Goal: Task Accomplishment & Management: Manage account settings

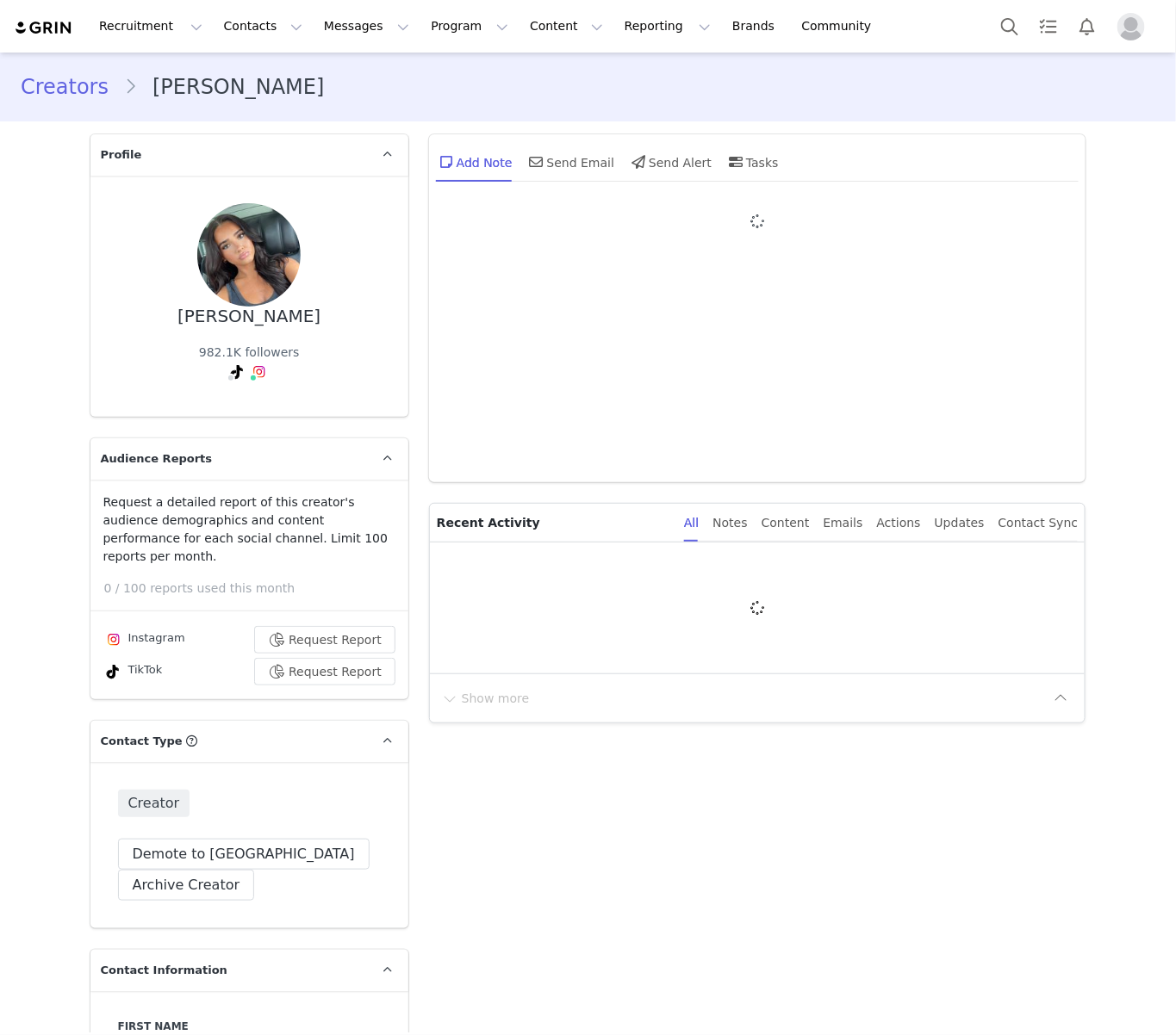
type input "+44 ([GEOGRAPHIC_DATA])"
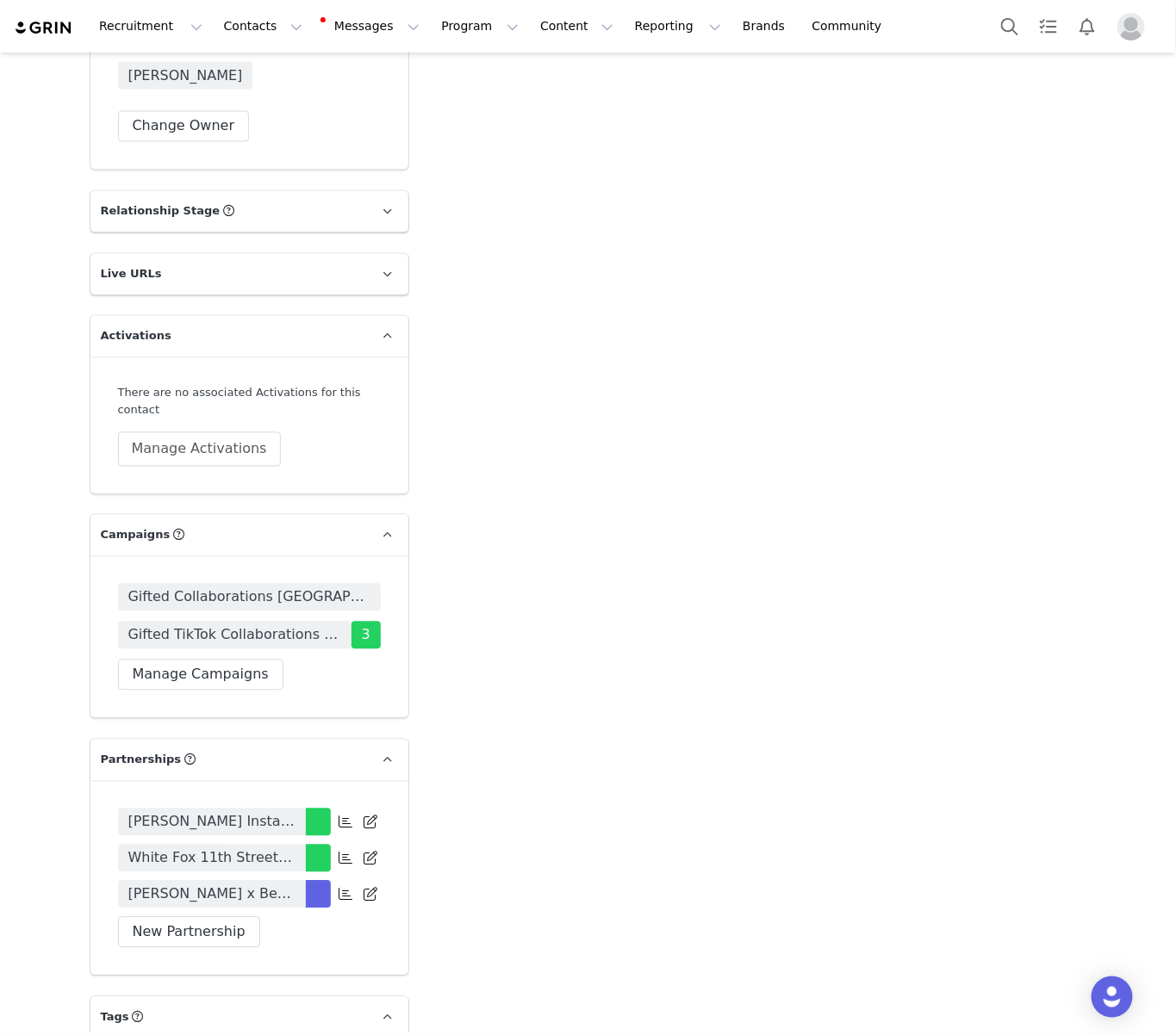
scroll to position [3190, 0]
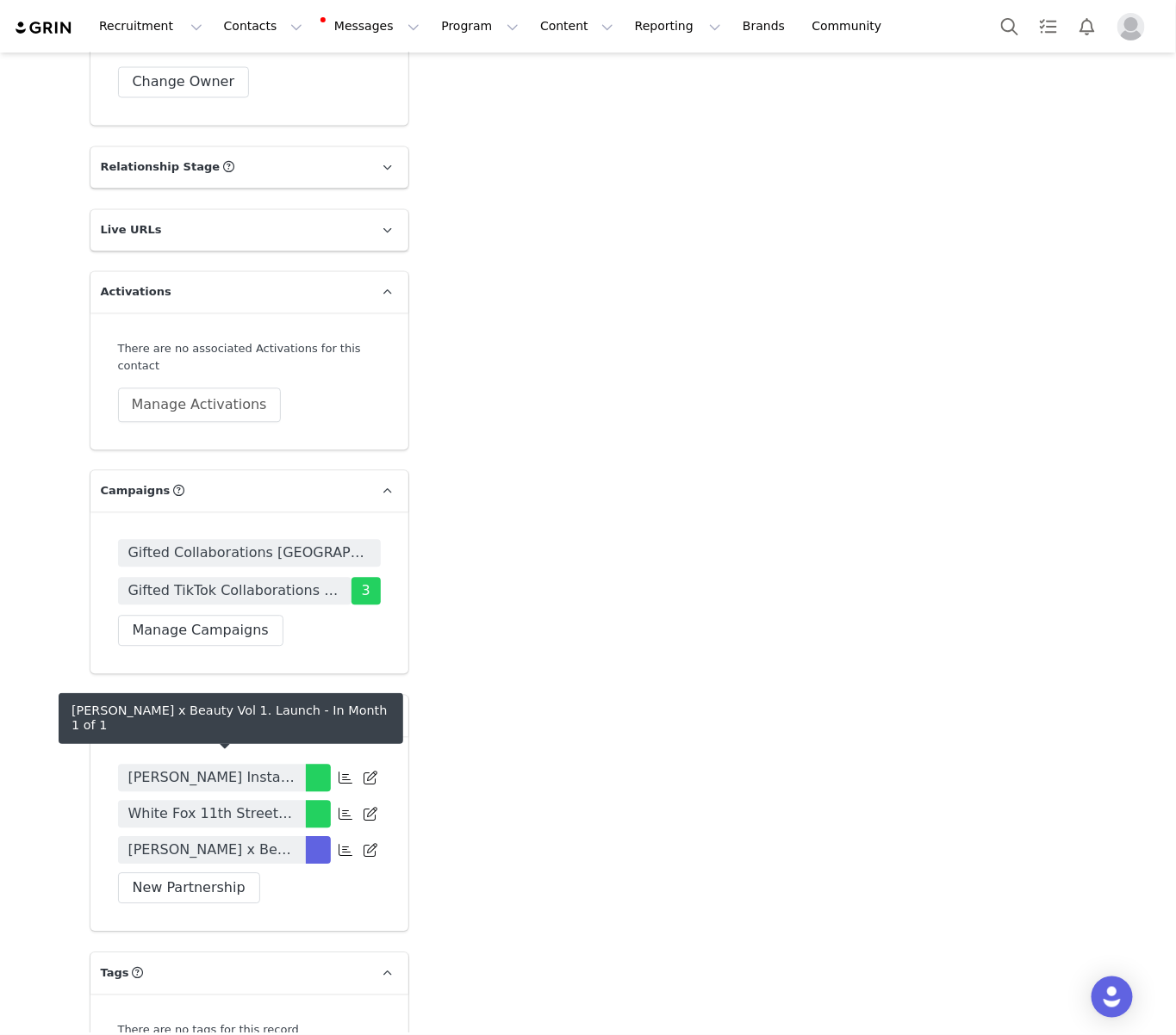
click at [247, 840] on span "[PERSON_NAME] x Beauty Vol 1. Launch" at bounding box center [212, 850] width 167 height 21
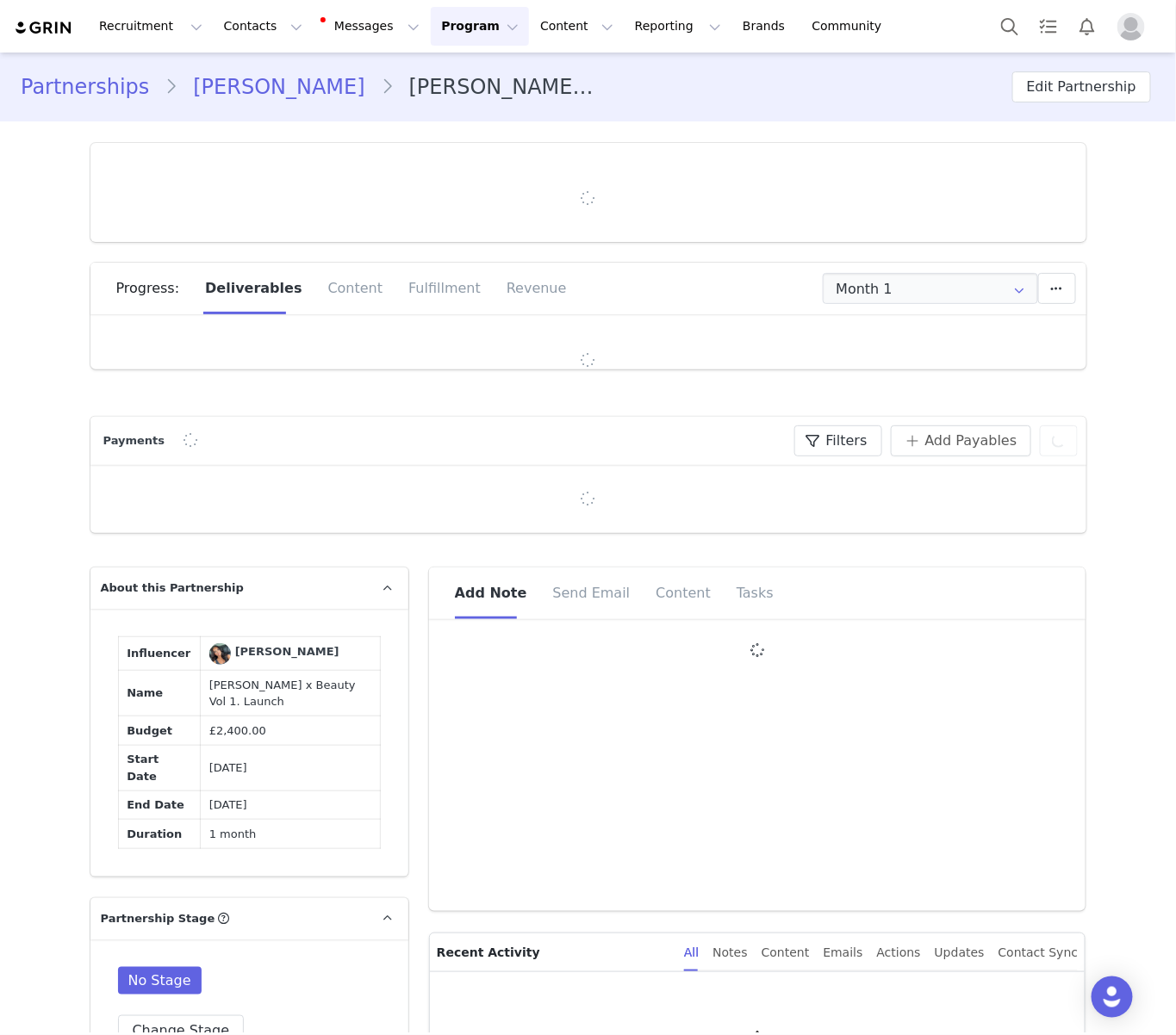
type input "+44 ([GEOGRAPHIC_DATA])"
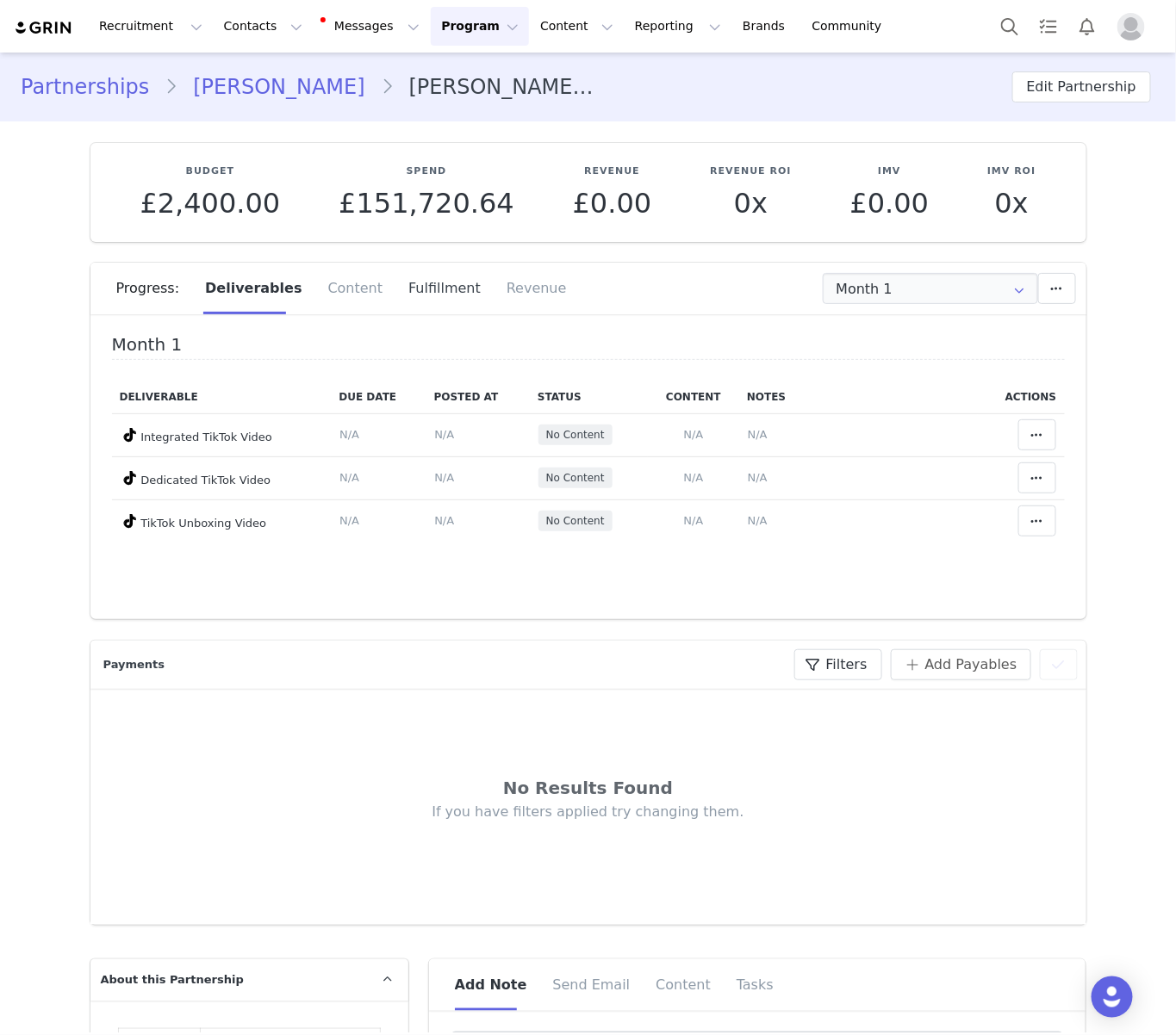
click at [423, 293] on div "Fulfillment" at bounding box center [443, 288] width 98 height 51
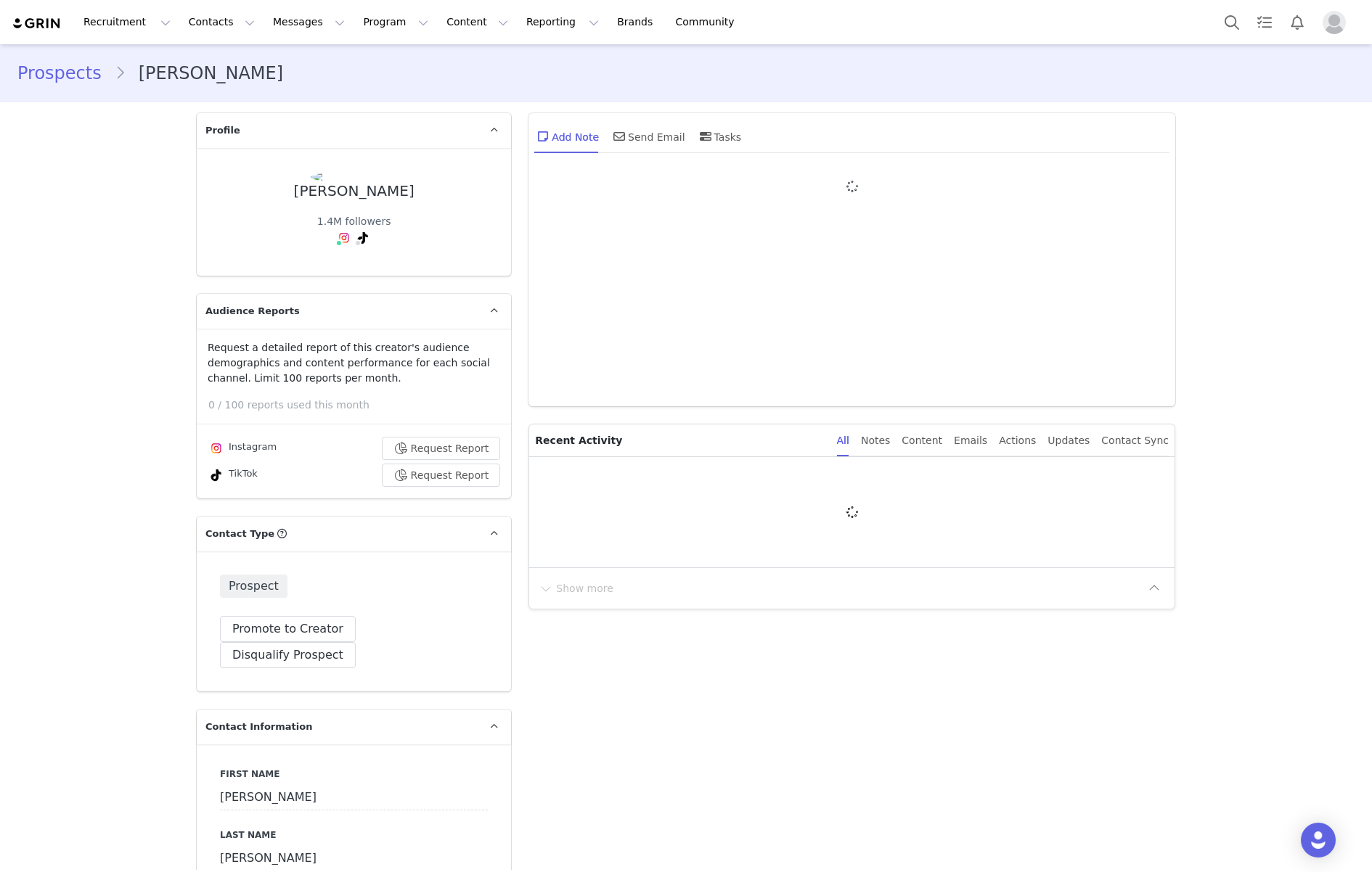
type input "+1 ([GEOGRAPHIC_DATA])"
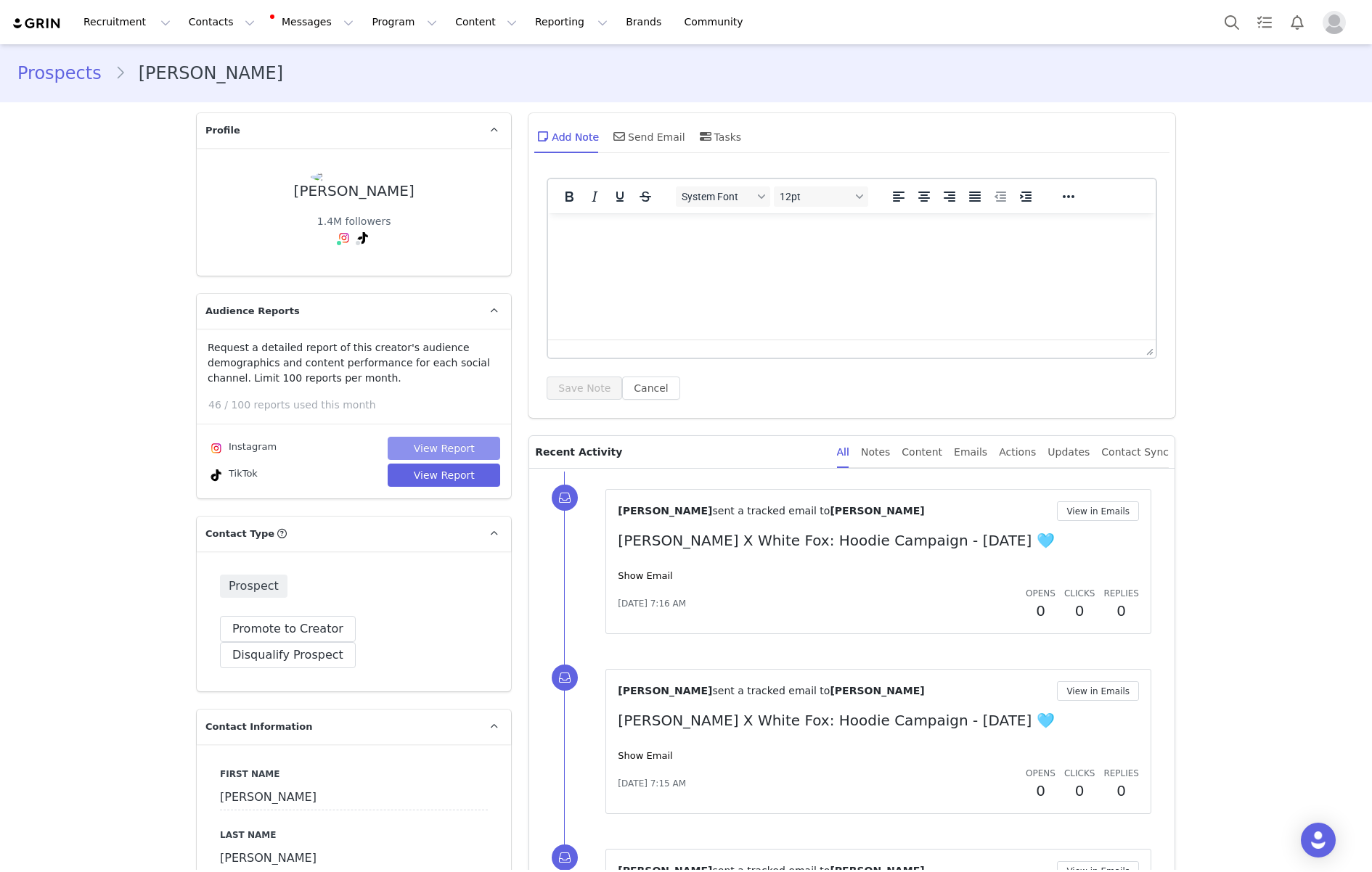
click at [473, 440] on button "View Report" at bounding box center [444, 449] width 113 height 23
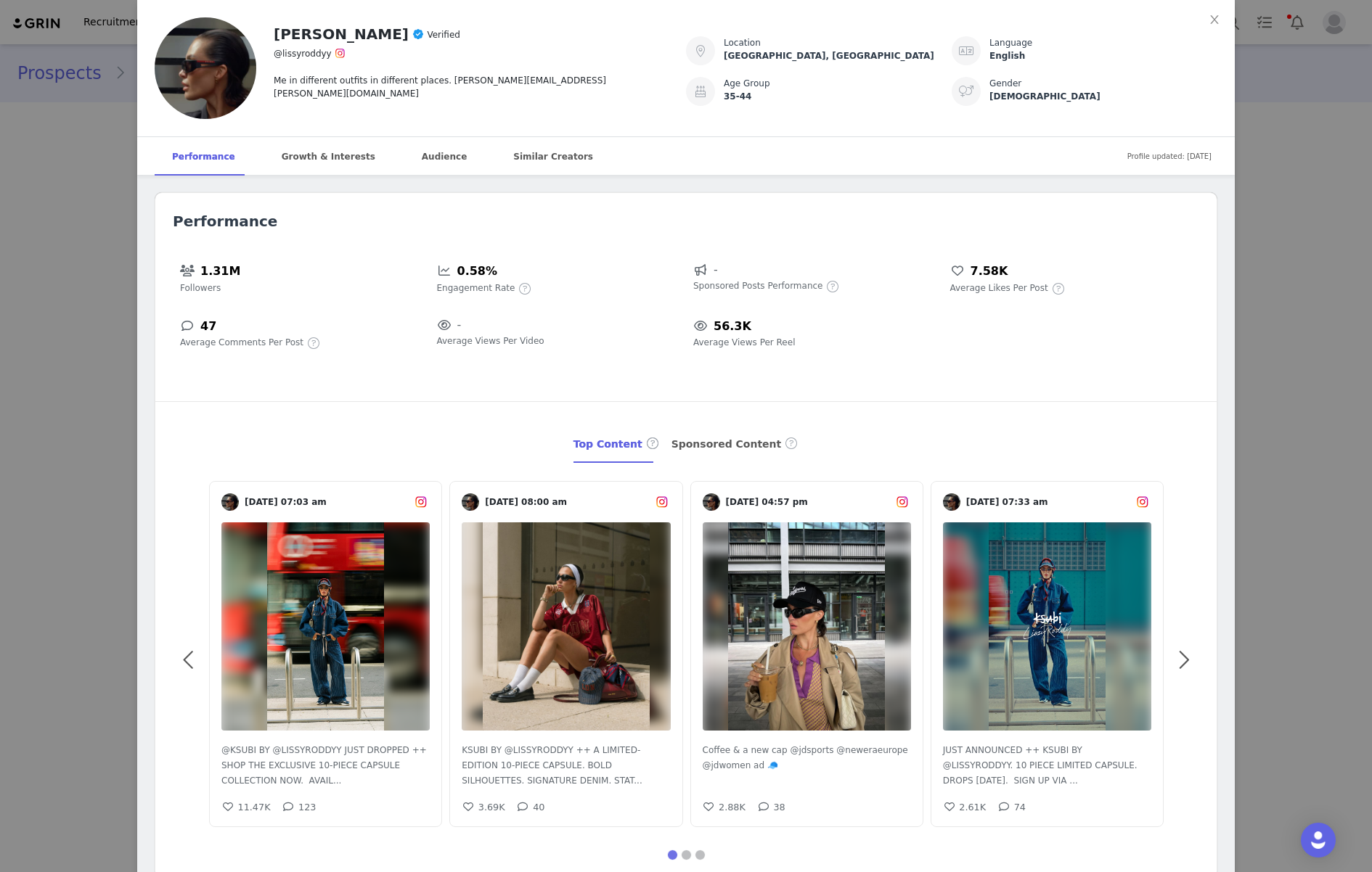
click at [66, 329] on div "Alicia Roddy Verified @lissyroddyy Me in different outfits in different places.…" at bounding box center [686, 436] width 1372 height 872
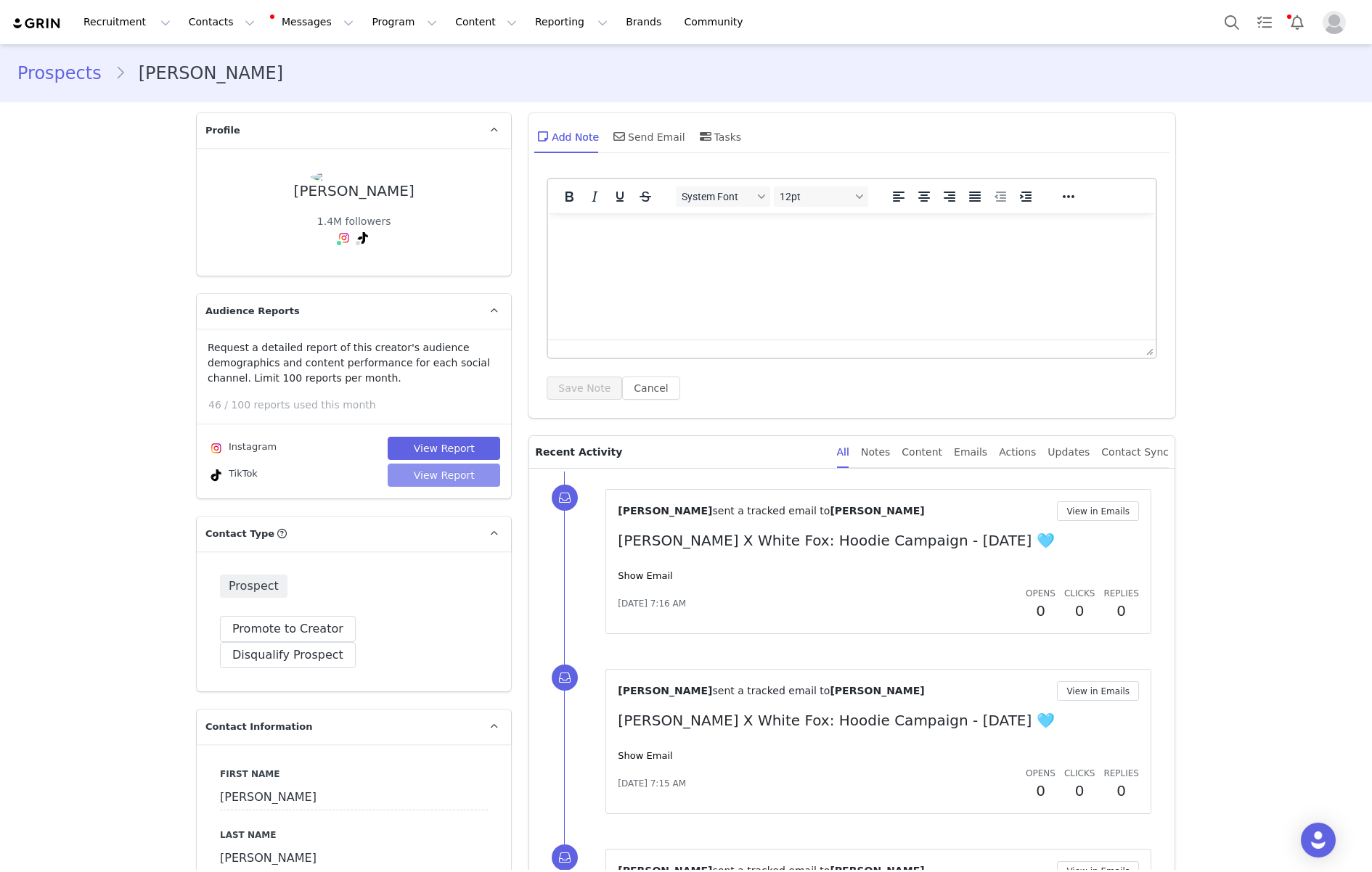
click at [435, 478] on button "View Report" at bounding box center [444, 475] width 113 height 23
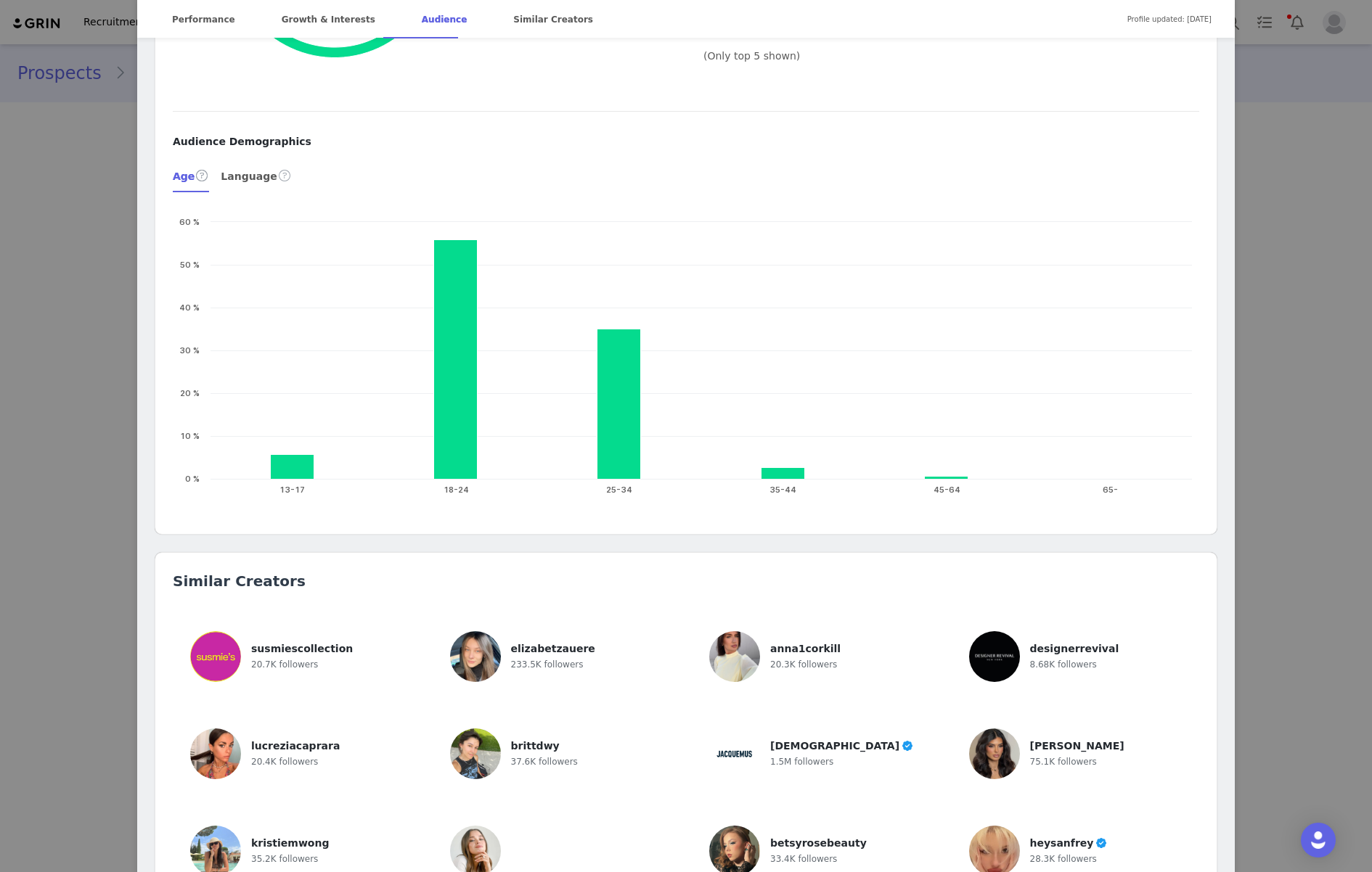
scroll to position [1226, 0]
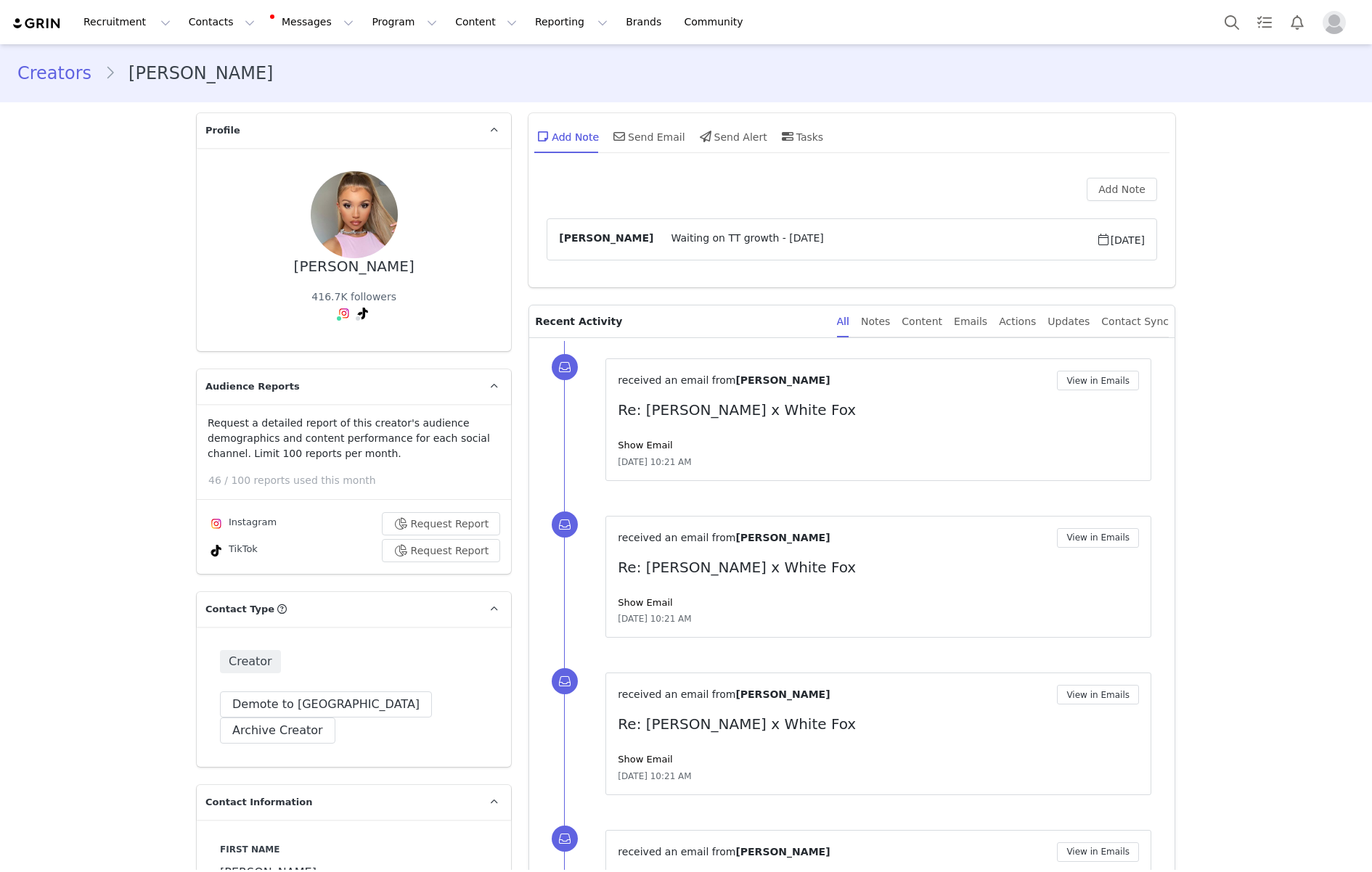
type input "+44 ([GEOGRAPHIC_DATA])"
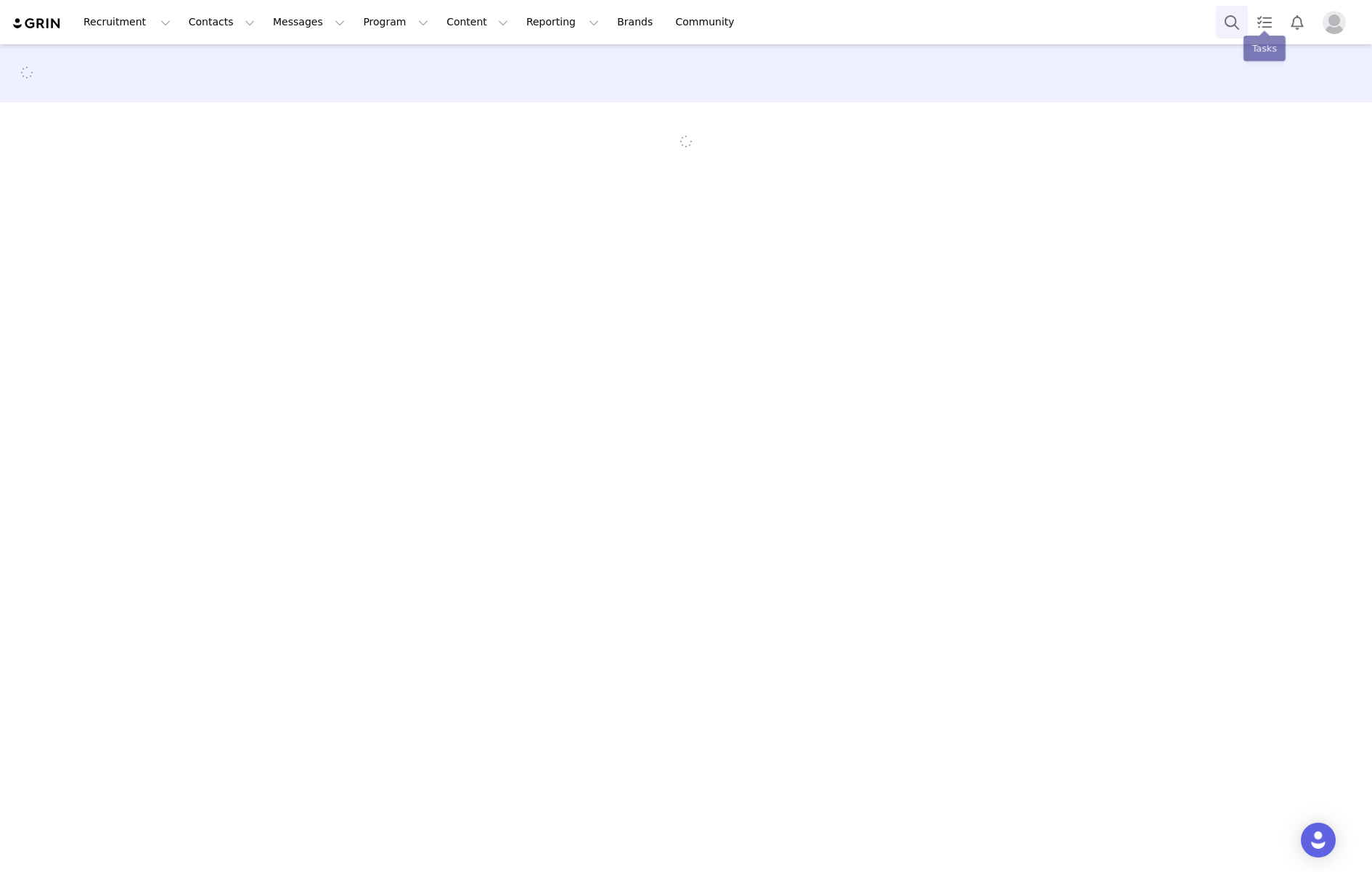
click at [1232, 25] on button "Search" at bounding box center [1231, 22] width 32 height 33
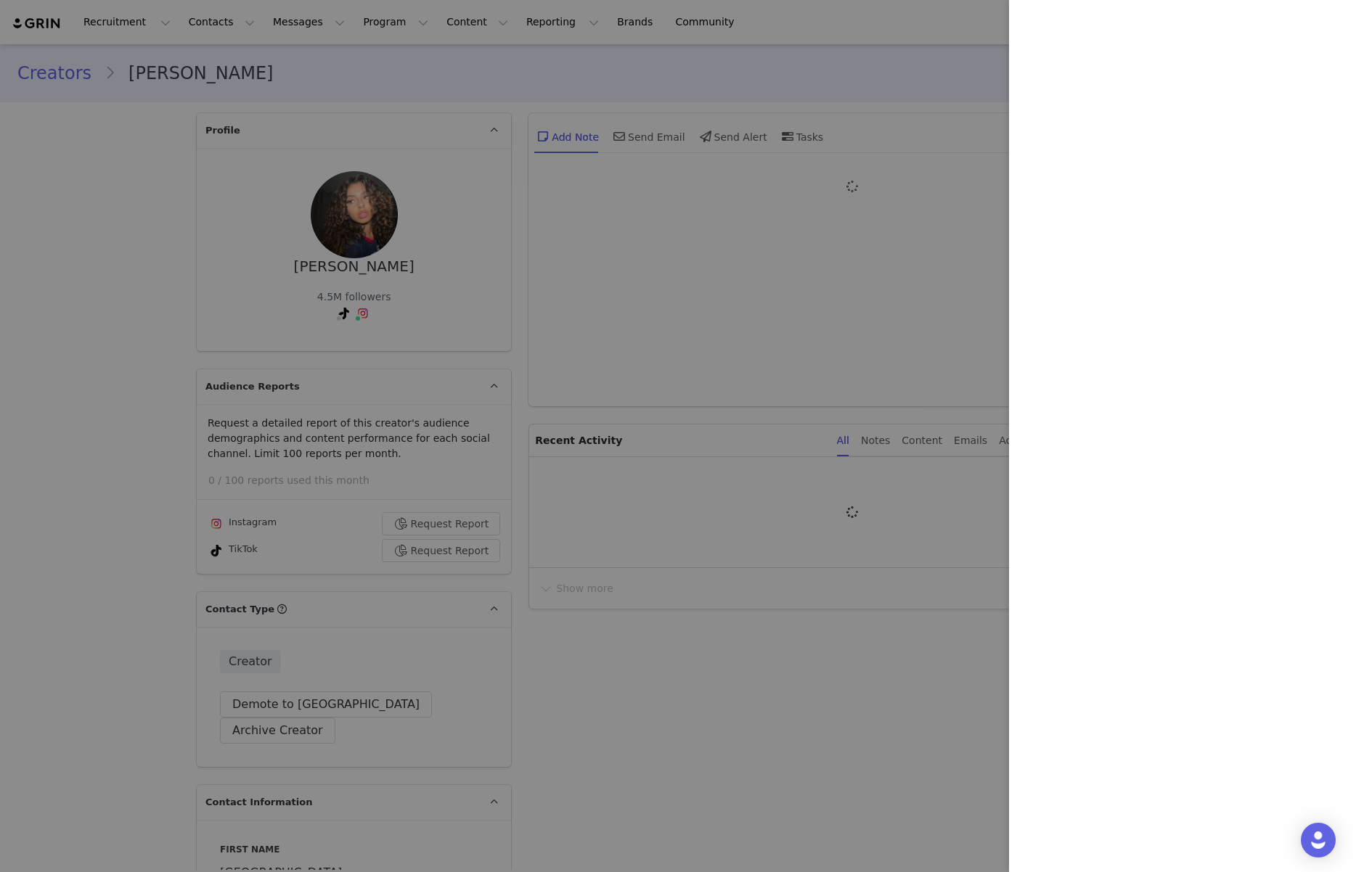
click at [782, 345] on div at bounding box center [686, 436] width 1372 height 872
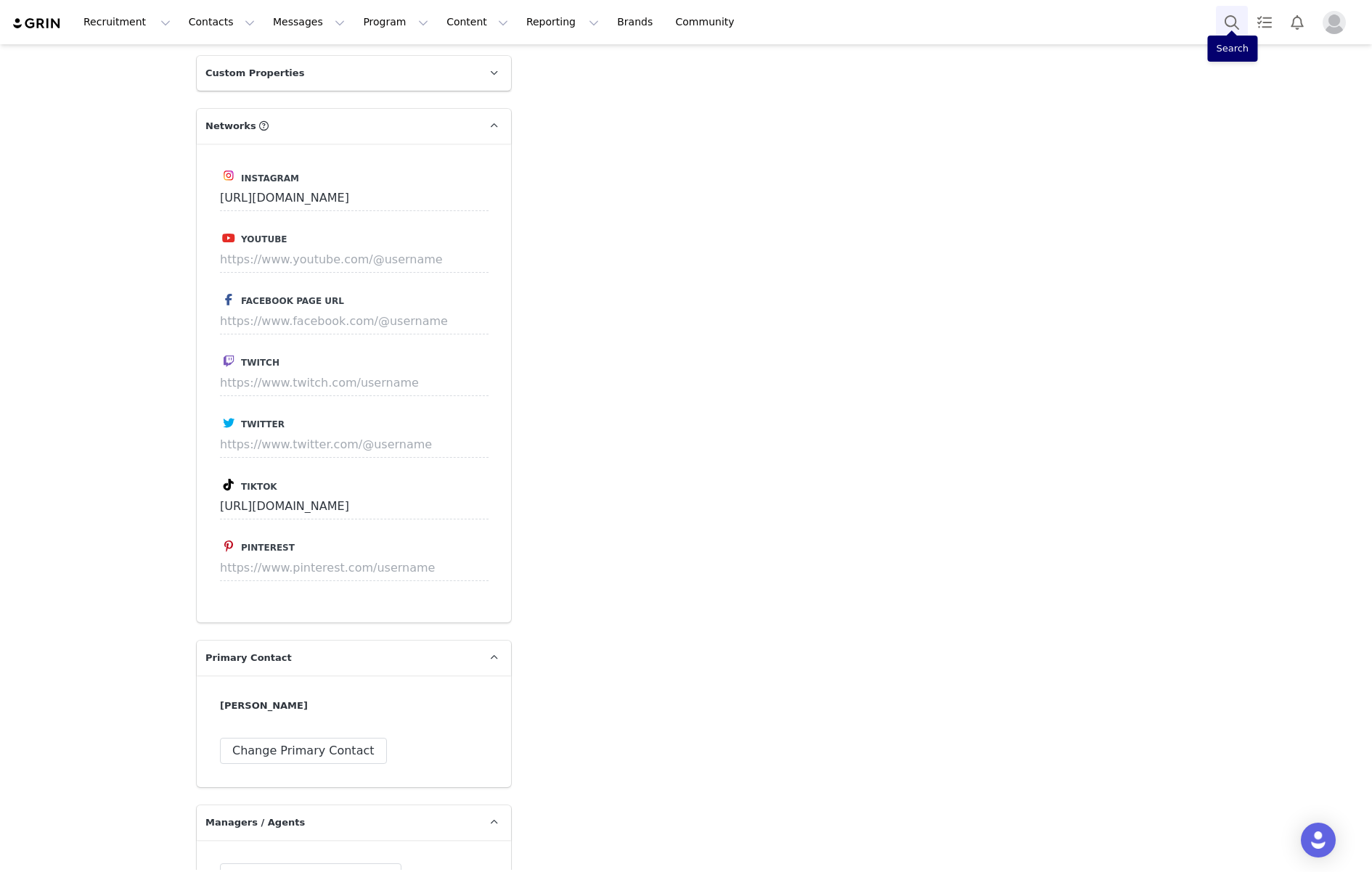
scroll to position [1579, 0]
click at [353, 250] on input at bounding box center [354, 263] width 269 height 26
paste input "https://www.youtube.com/@v7ena"
type input "https://www.youtube.com/@v7ena"
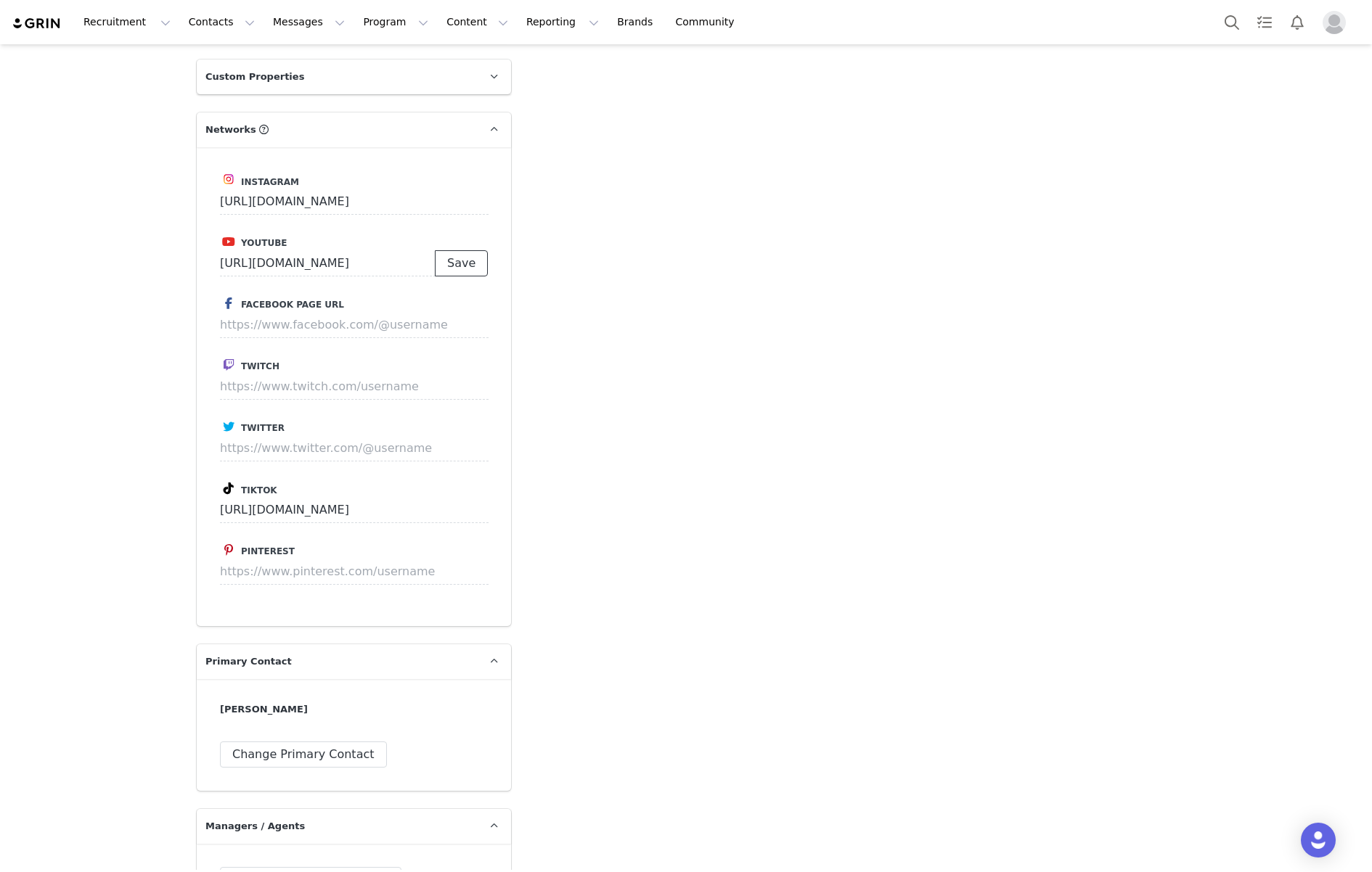
click at [457, 250] on button "Save" at bounding box center [461, 263] width 53 height 26
type input "+1 ([GEOGRAPHIC_DATA])"
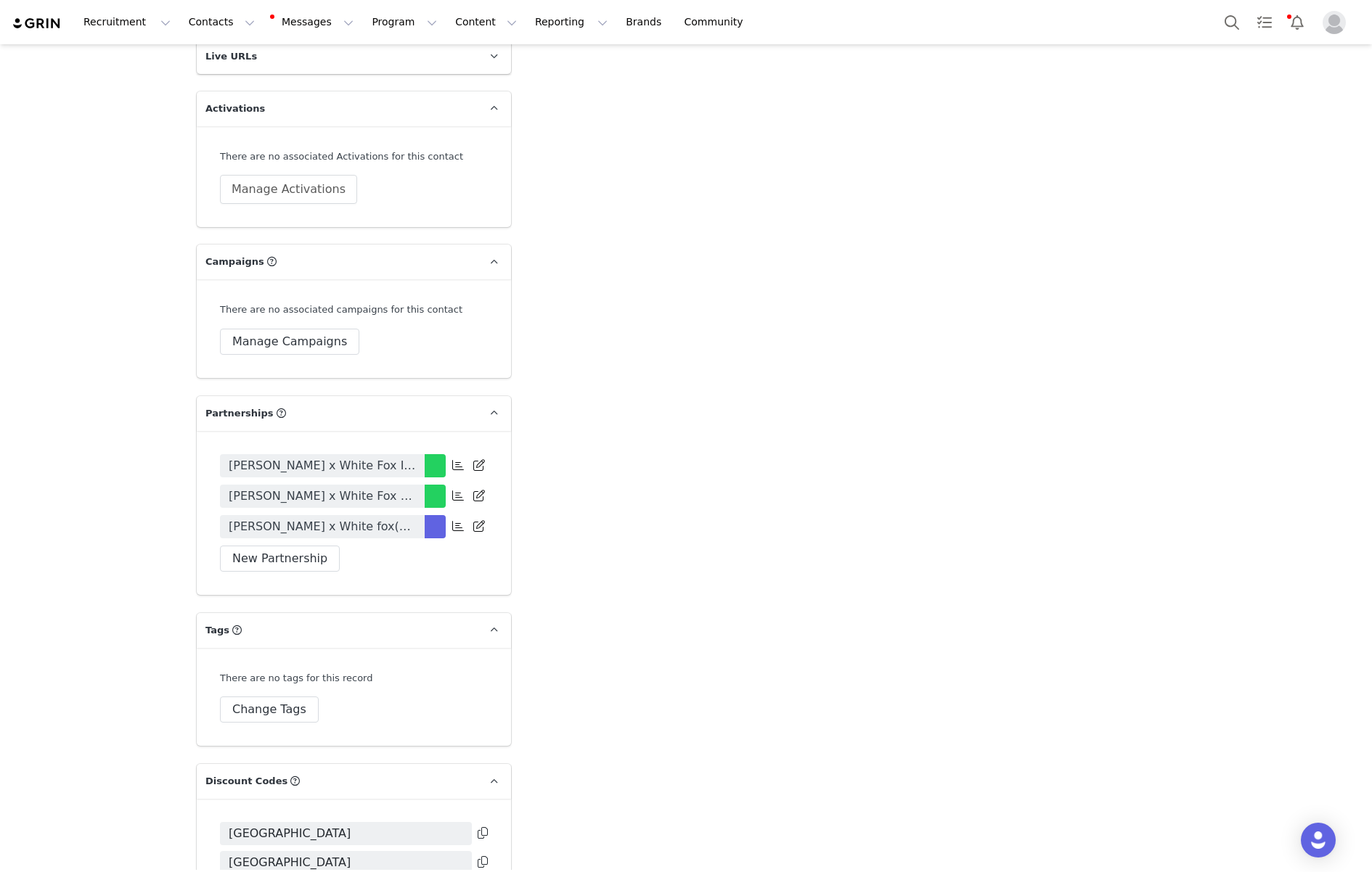
scroll to position [2880, 0]
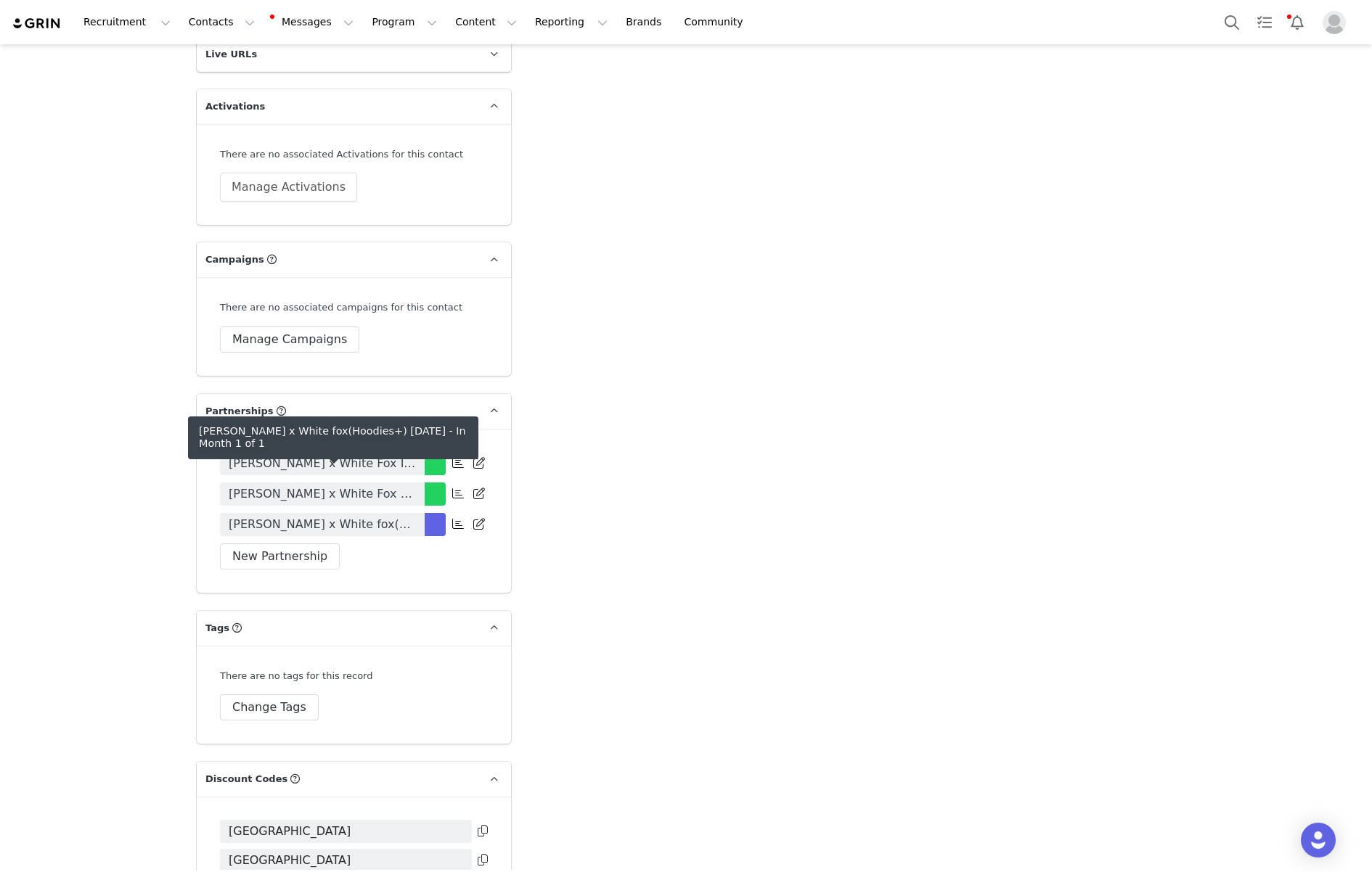
click at [373, 516] on span "Jena Guder x White fox(Hoodies+) September 2025" at bounding box center [322, 524] width 187 height 18
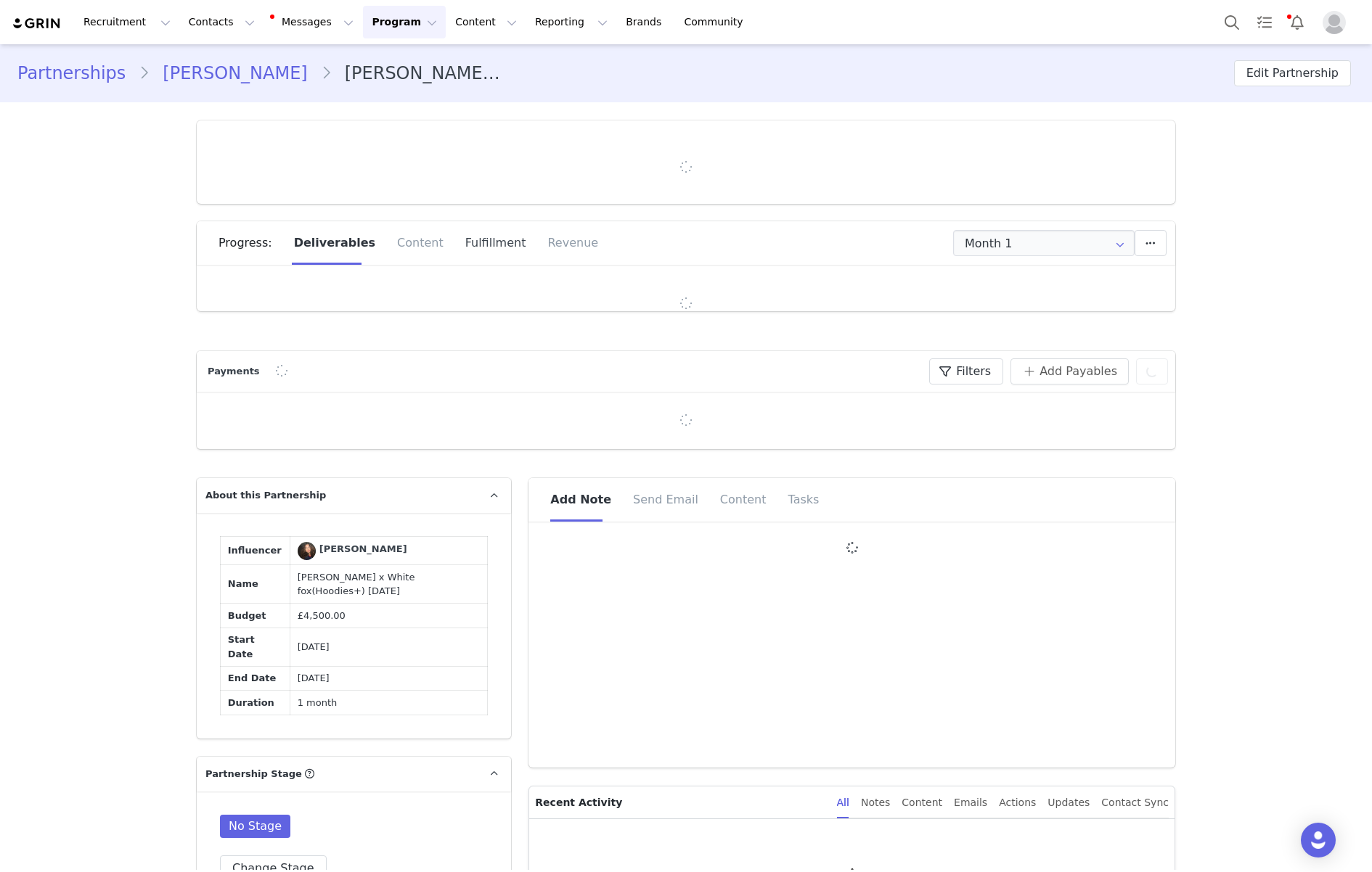
click at [470, 250] on div "Fulfillment" at bounding box center [495, 243] width 83 height 43
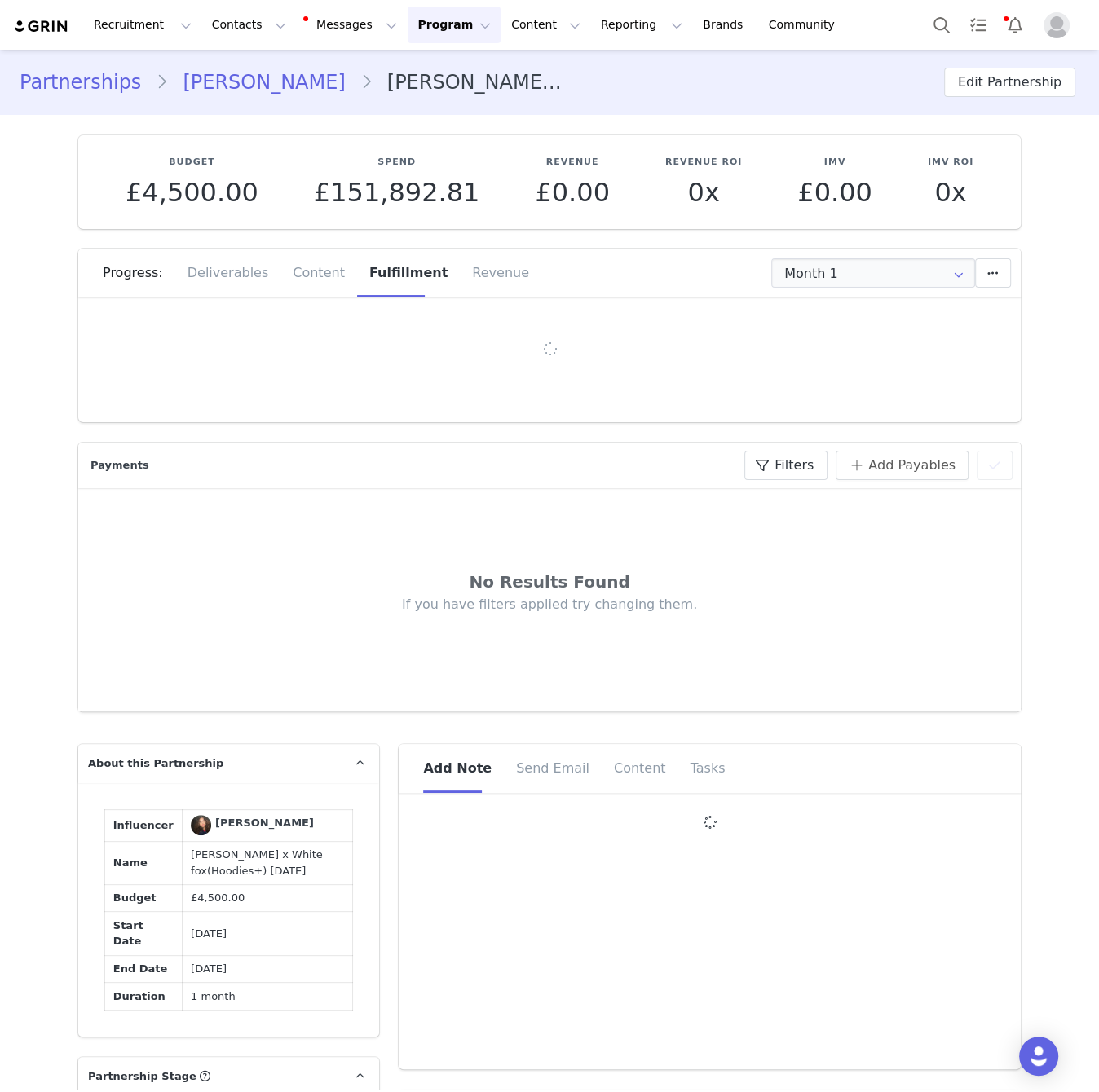
type input "+1 ([GEOGRAPHIC_DATA])"
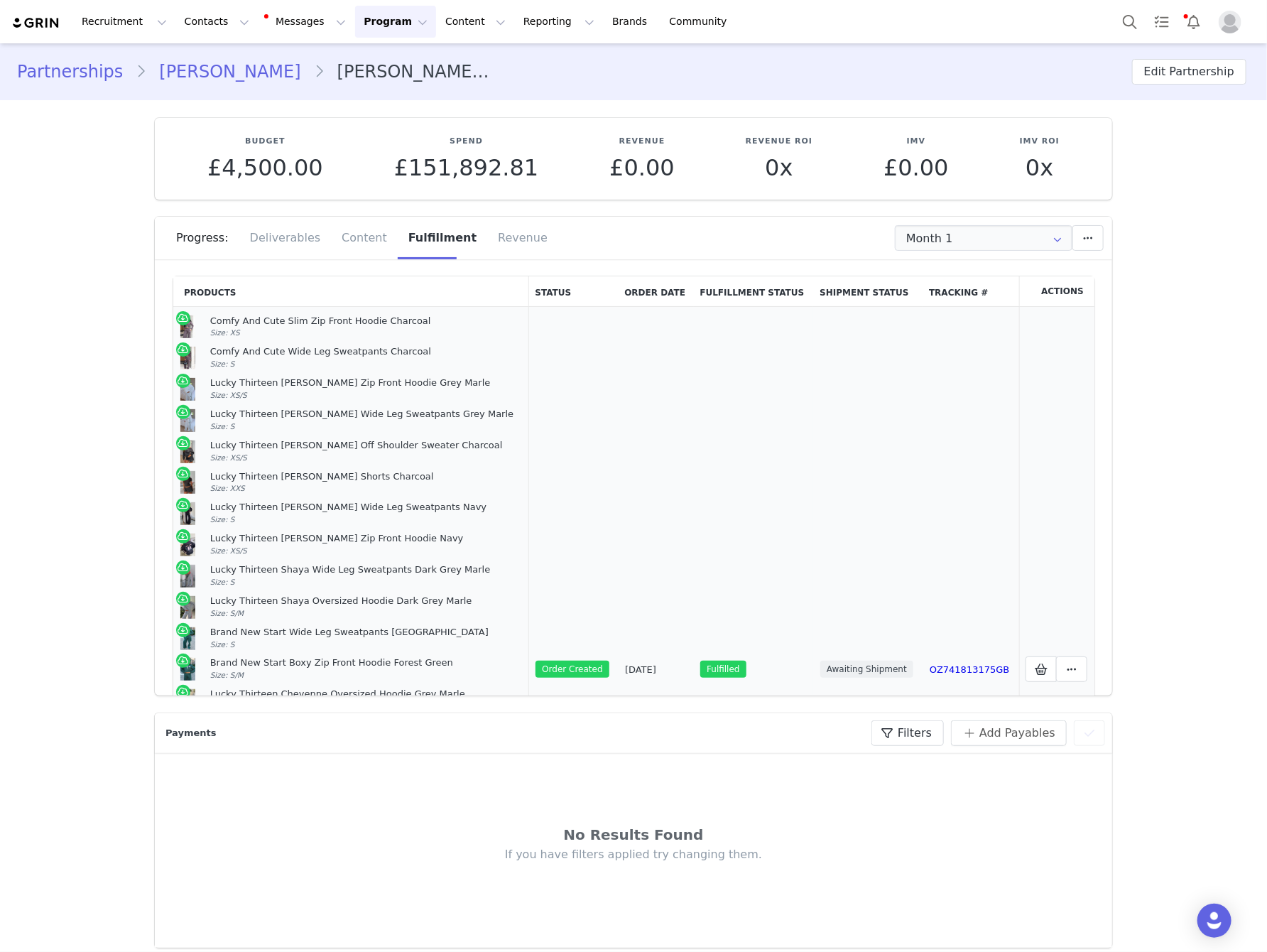
click at [330, 319] on div "Comfy And Cute Slim Zip Front Hoodie Charcoal" at bounding box center [367, 321] width 312 height 12
copy div "Comfy And Cute Slim Zip Front Hoodie Charcoal"
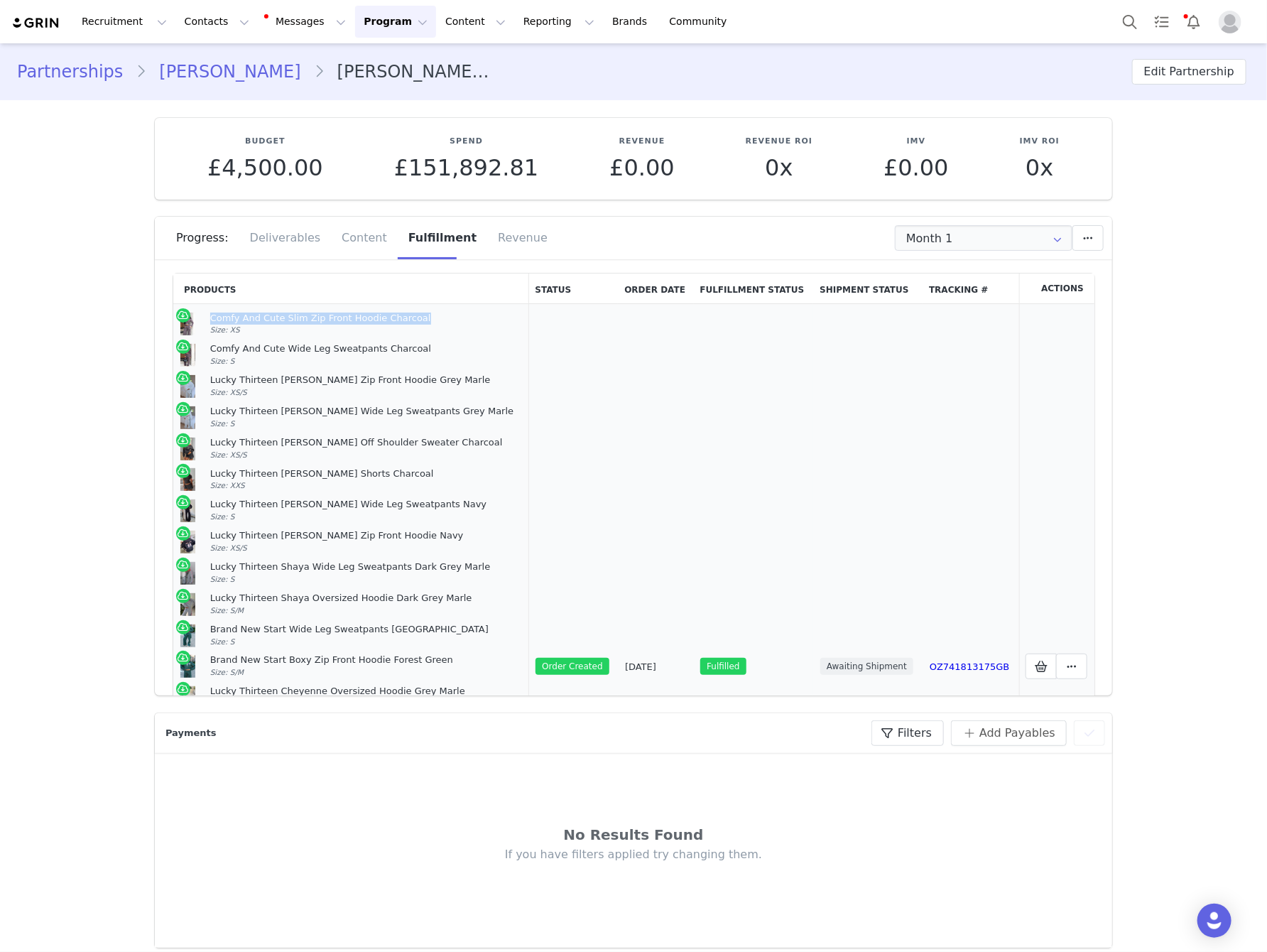
click at [356, 536] on div "Lucky Thirteen Charise Zip Front Hoodie Navy" at bounding box center [367, 536] width 312 height 12
copy div "Lucky Thirteen Charise Zip Front Hoodie Navy"
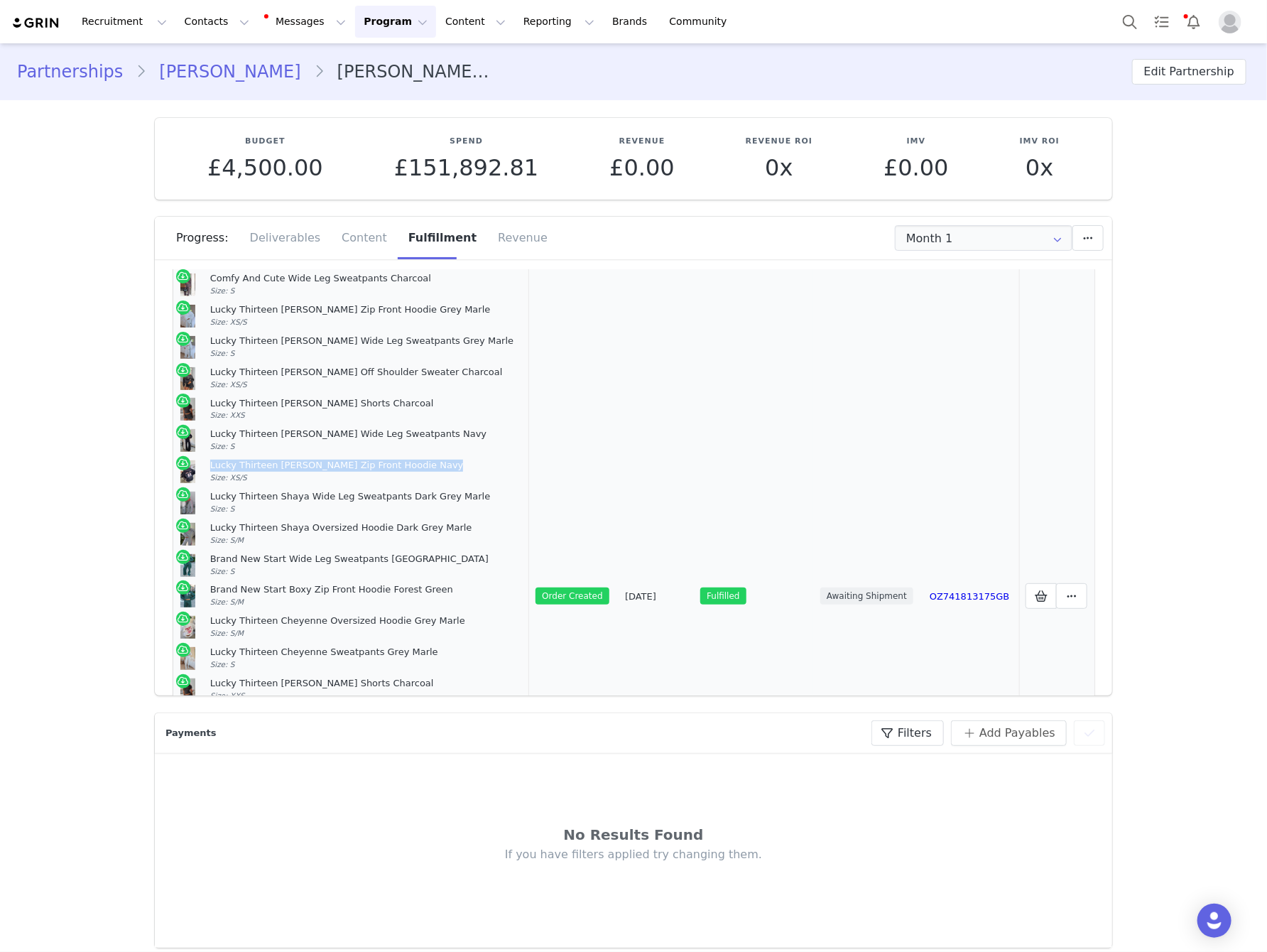
scroll to position [73, 0]
click at [324, 434] on div "Lucky Thirteen Charise Wide Leg Sweatpants Navy" at bounding box center [367, 435] width 312 height 12
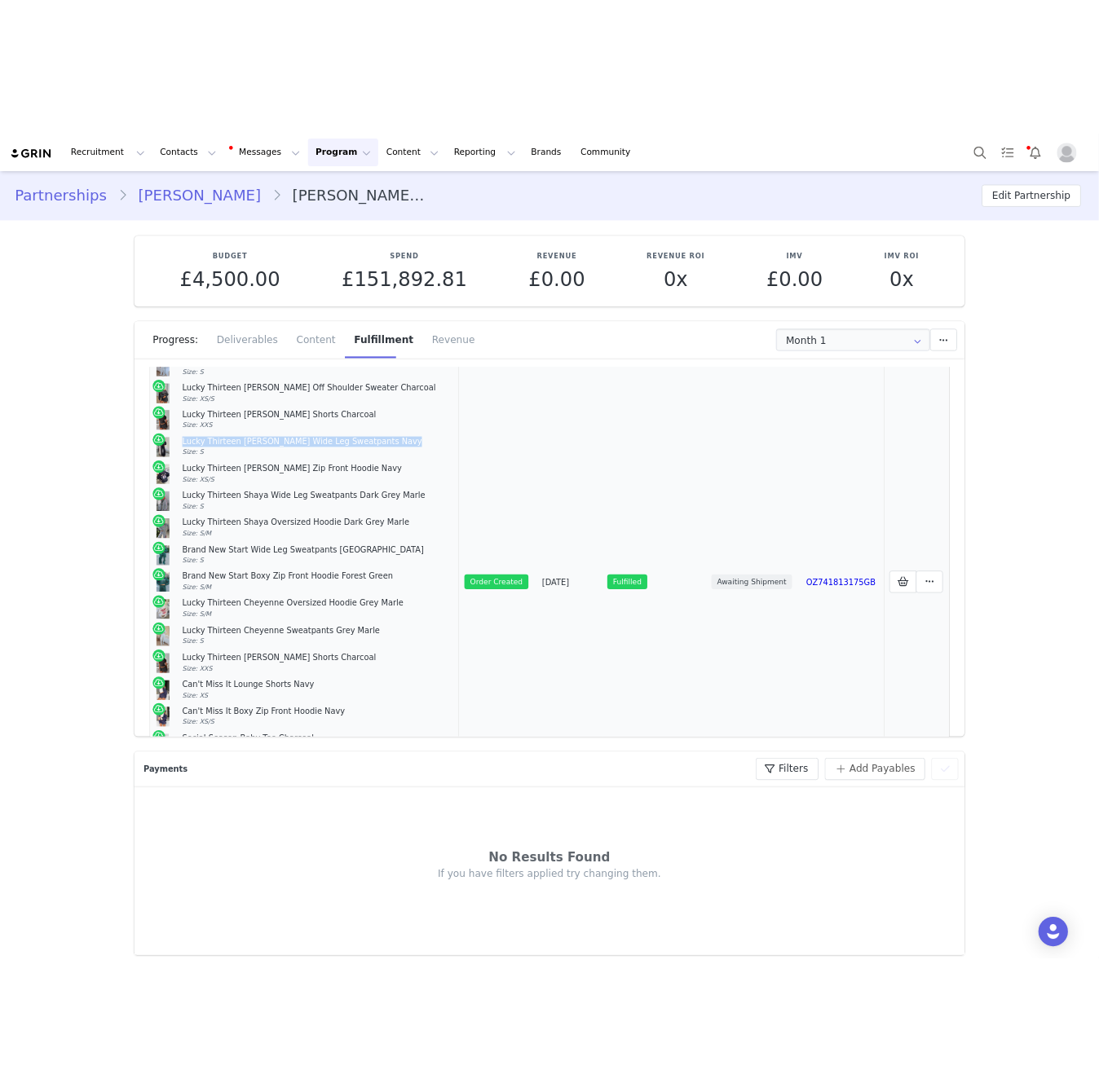
scroll to position [257, 0]
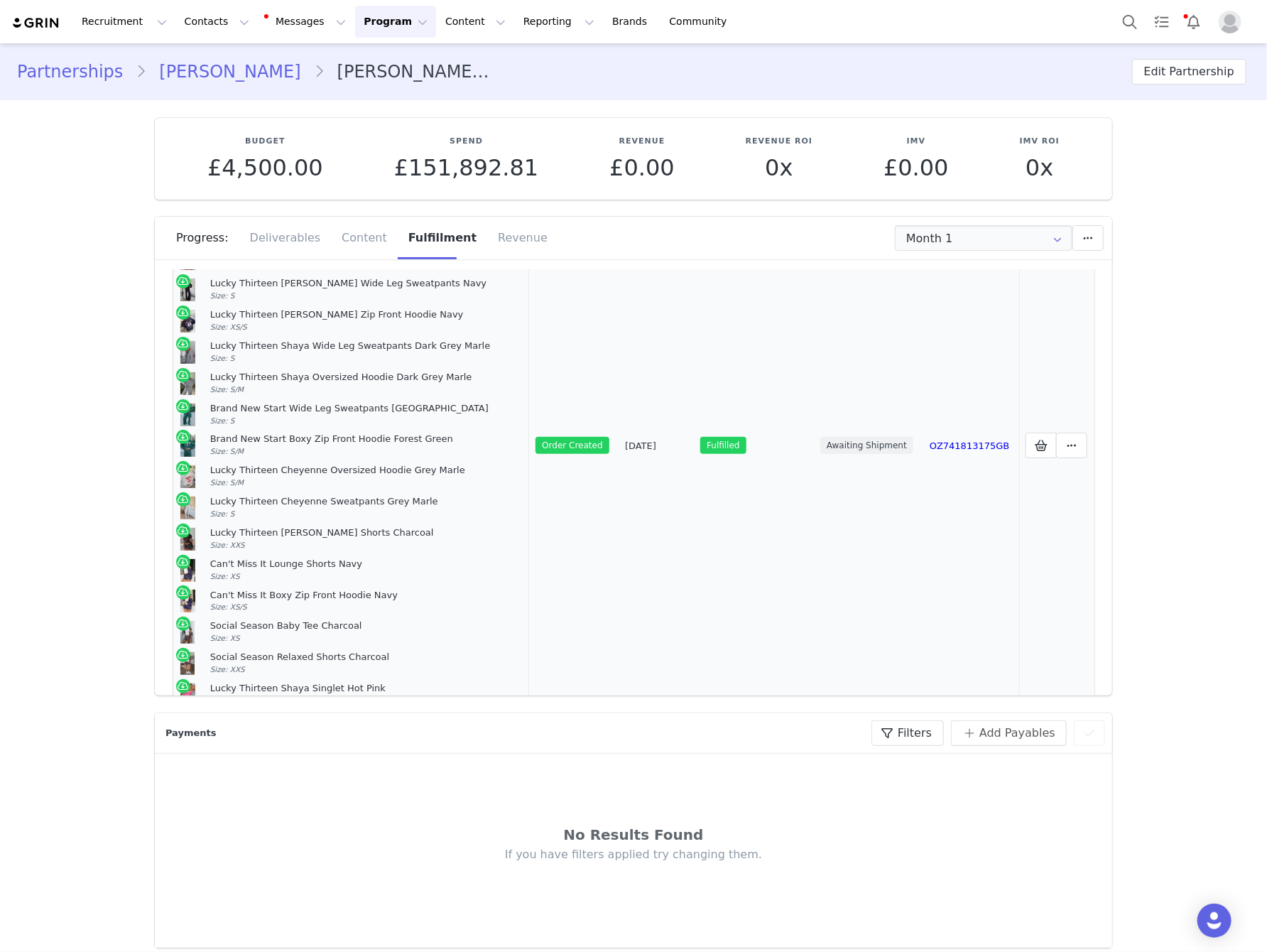
click at [303, 593] on div "Can't Miss It Boxy Zip Front Hoodie Navy" at bounding box center [367, 595] width 312 height 12
copy div "Can't Miss It Boxy Zip Front Hoodie Navy"
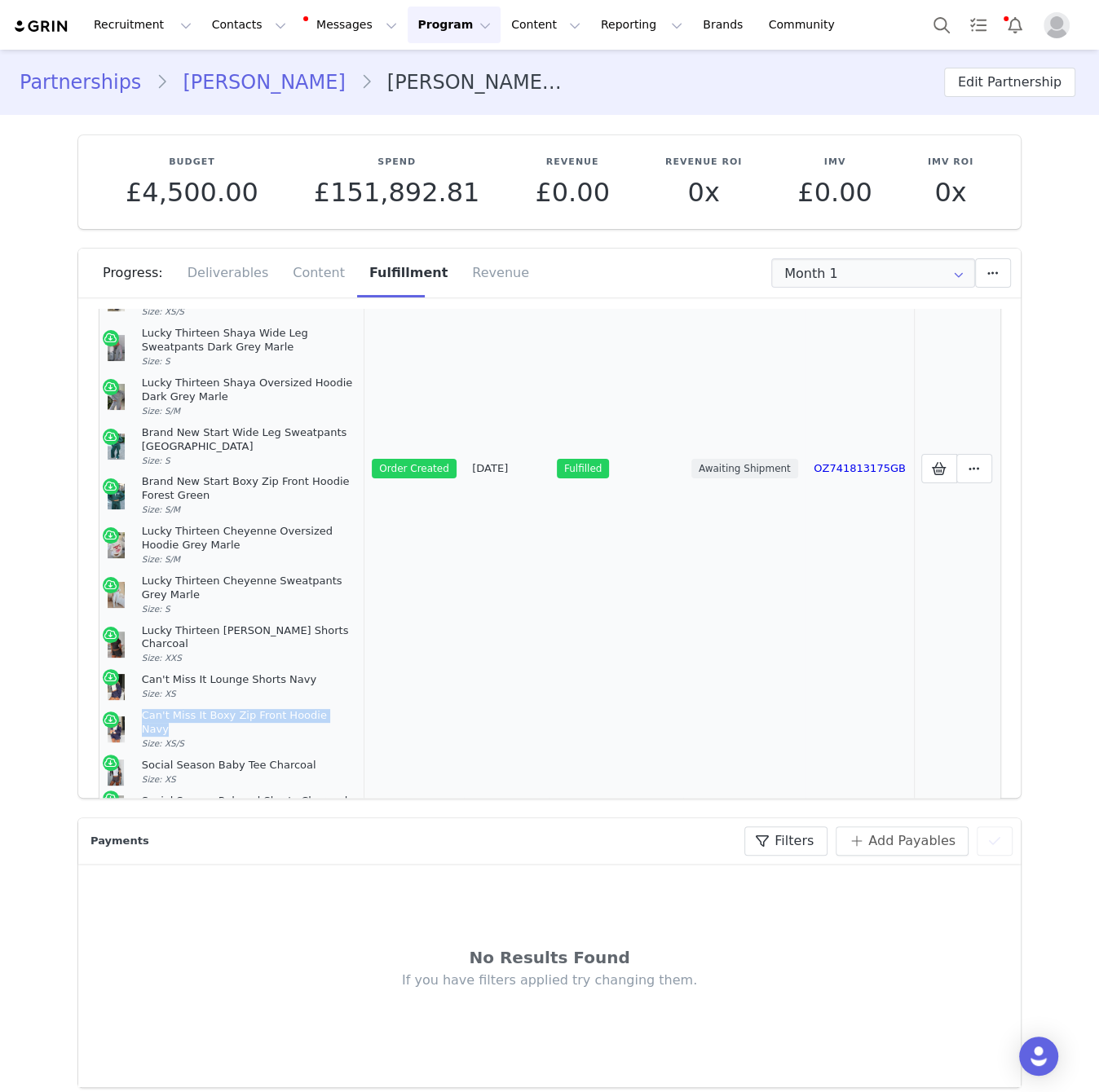
scroll to position [432, 0]
click at [223, 757] on div "Social Season Baby Tee Charcoal" at bounding box center [248, 763] width 215 height 14
click at [219, 757] on div "Social Season Baby Tee Charcoal" at bounding box center [248, 763] width 215 height 14
copy div "Social Season Baby Tee Charcoal"
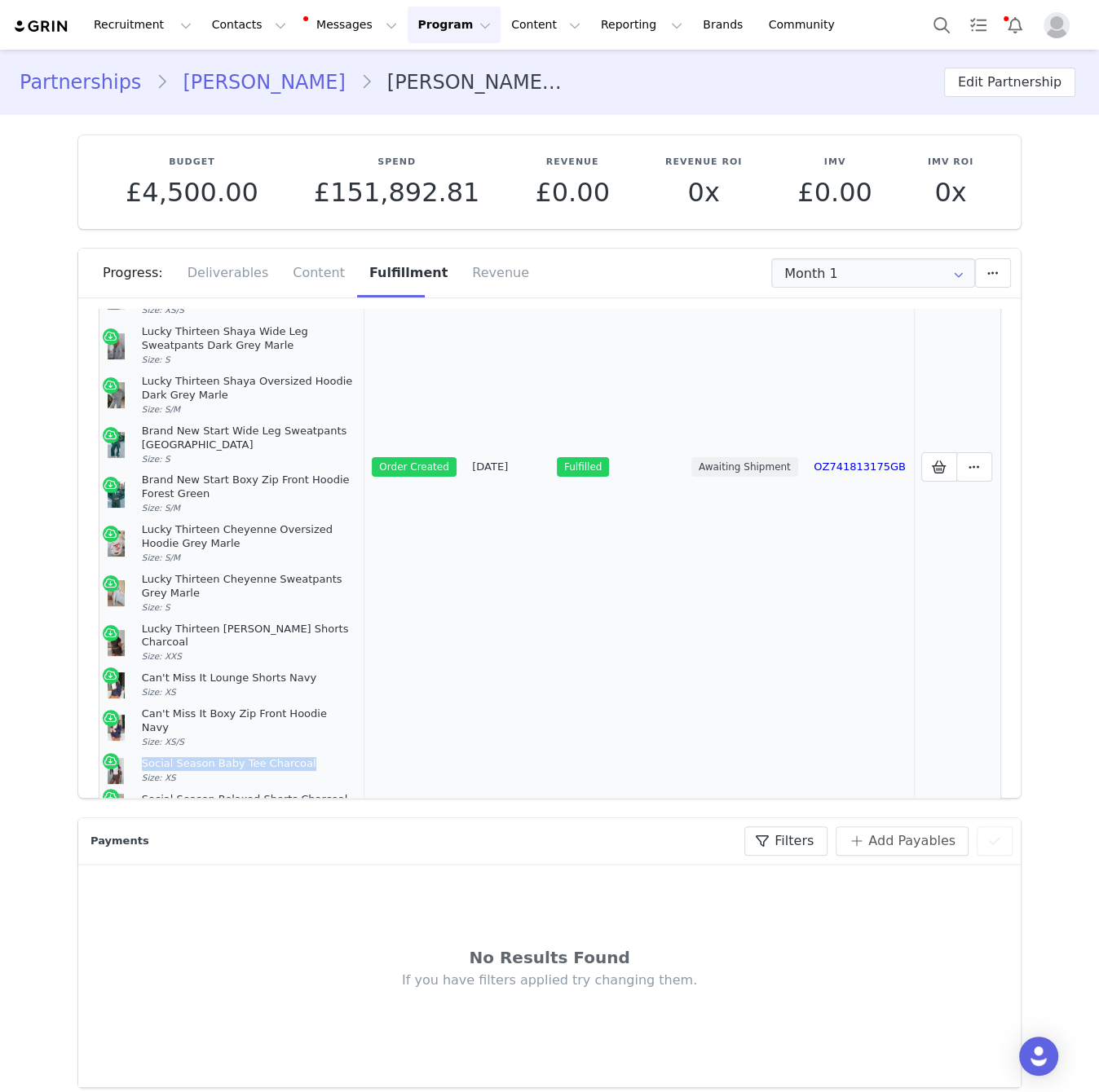
copy div "Social Season Baby Tee Charcoal"
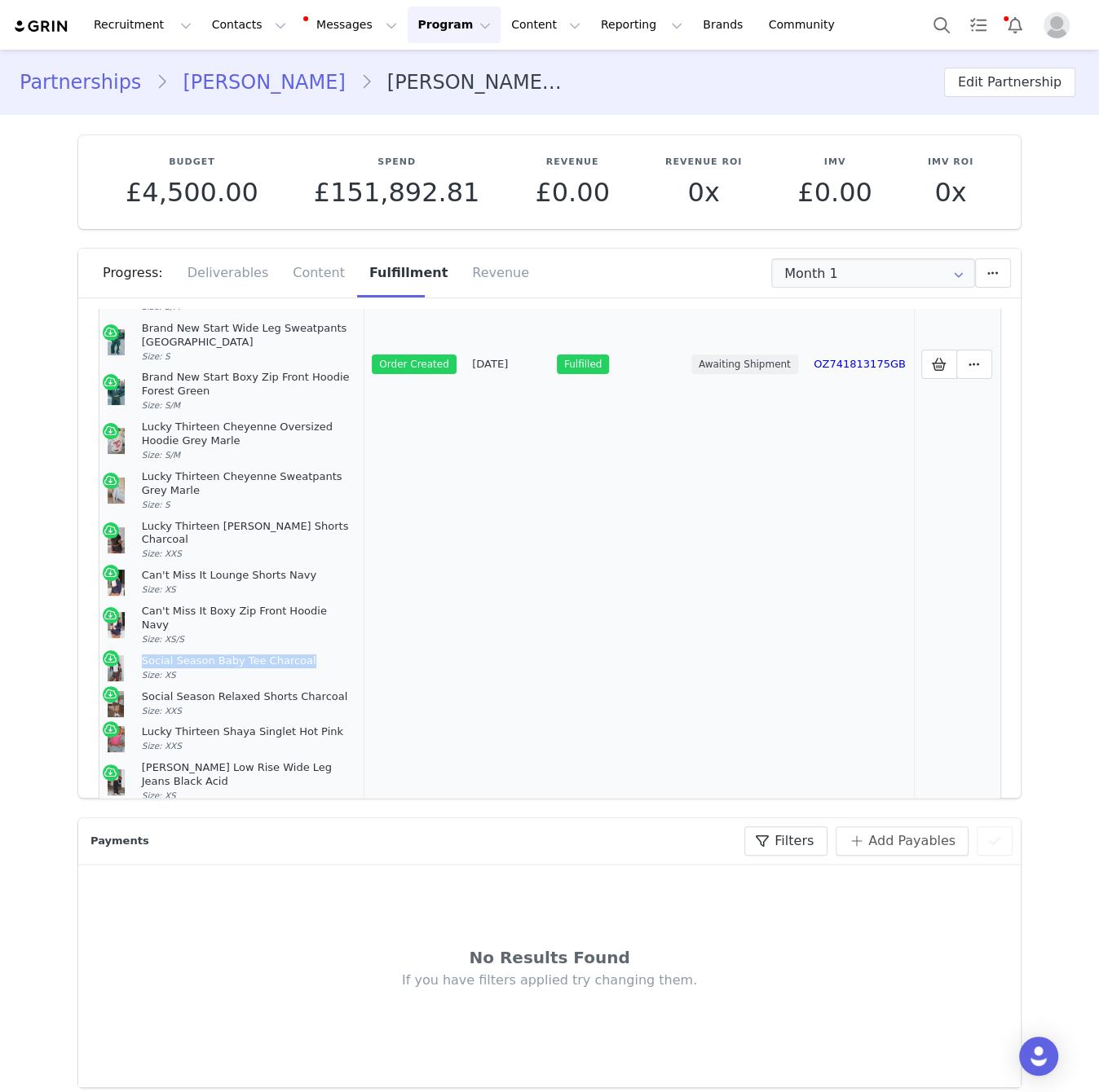
scroll to position [556, 0]
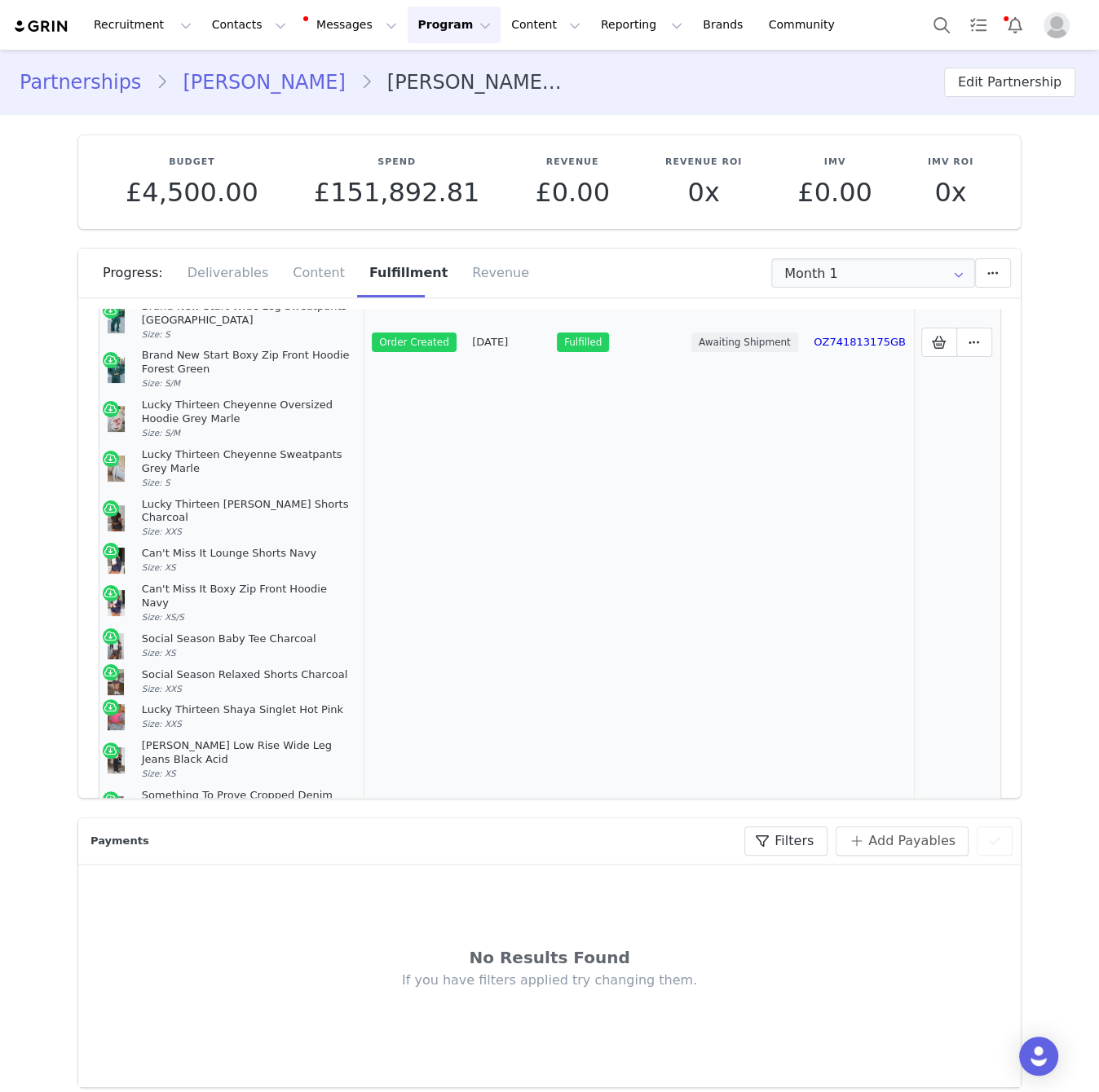
click at [267, 739] on div "Clarissa Low Rise Wide Leg Jeans Black Acid" at bounding box center [248, 753] width 215 height 28
copy div "Clarissa Low Rise Wide Leg Jeans Black Acid"
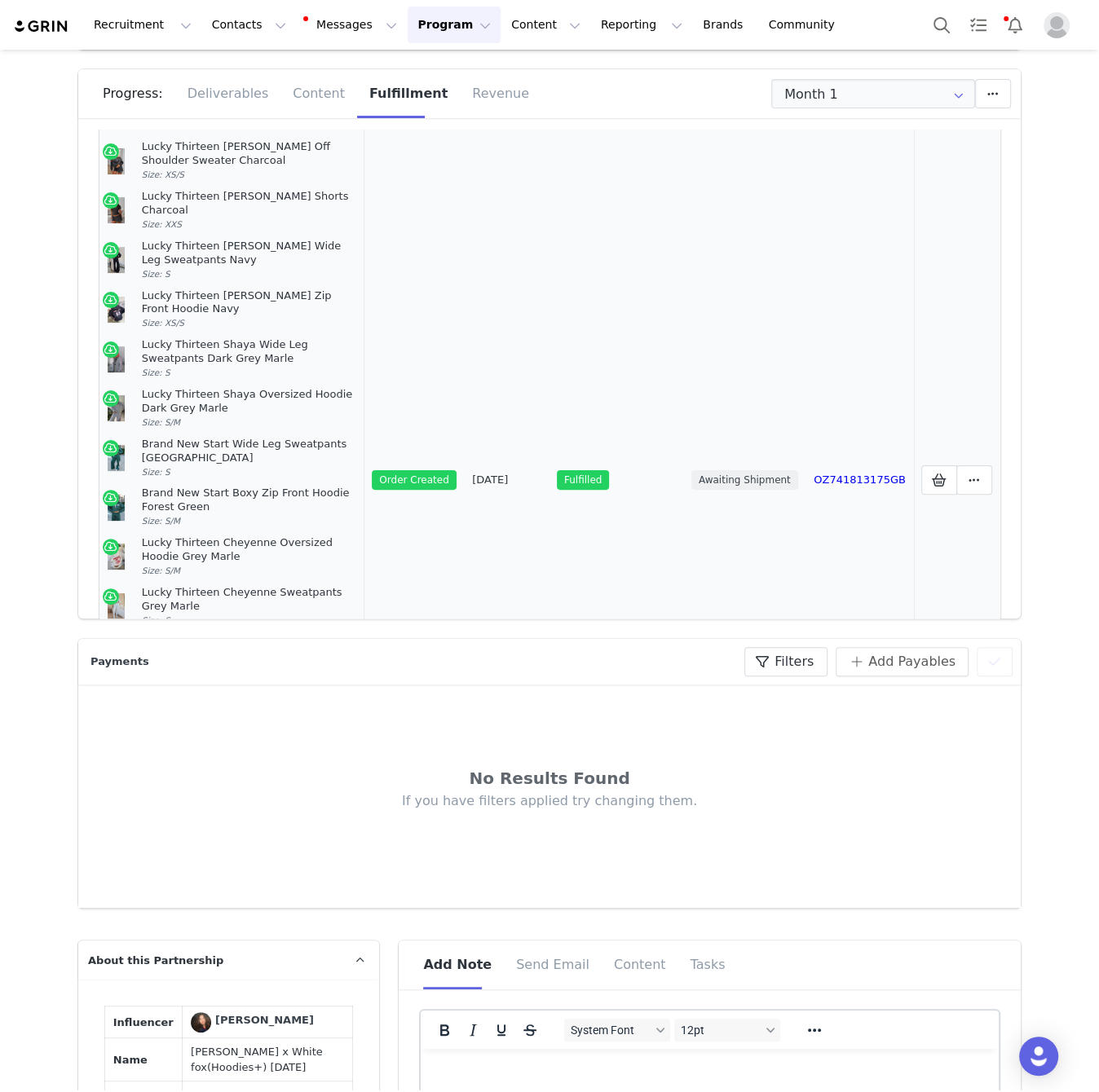
scroll to position [265, 0]
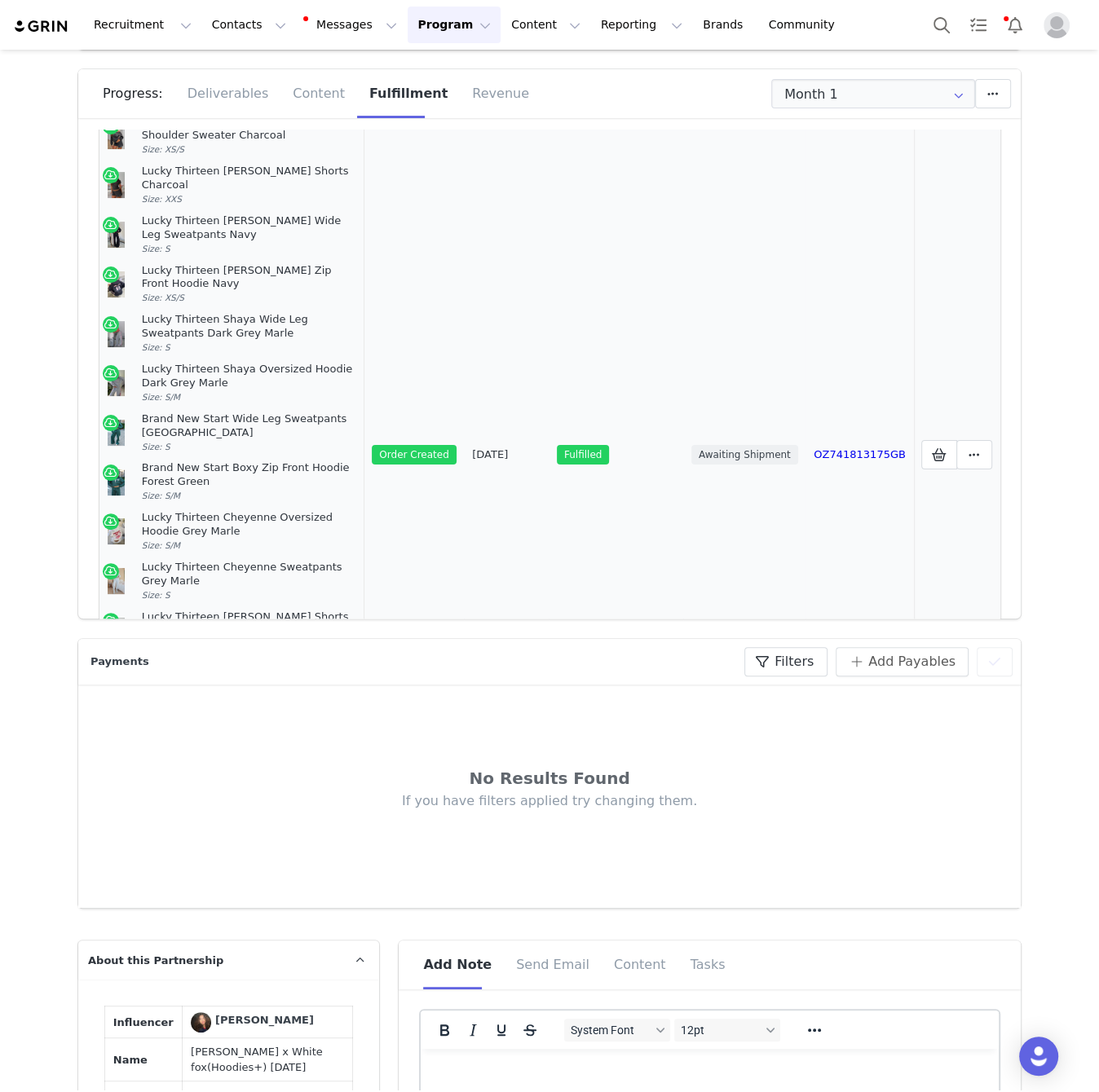
click at [255, 362] on div "Lucky Thirteen Shaya Oversized Hoodie Dark Grey Marle" at bounding box center [248, 376] width 215 height 28
copy div "Lucky Thirteen Shaya Oversized Hoodie Dark Grey Marle"
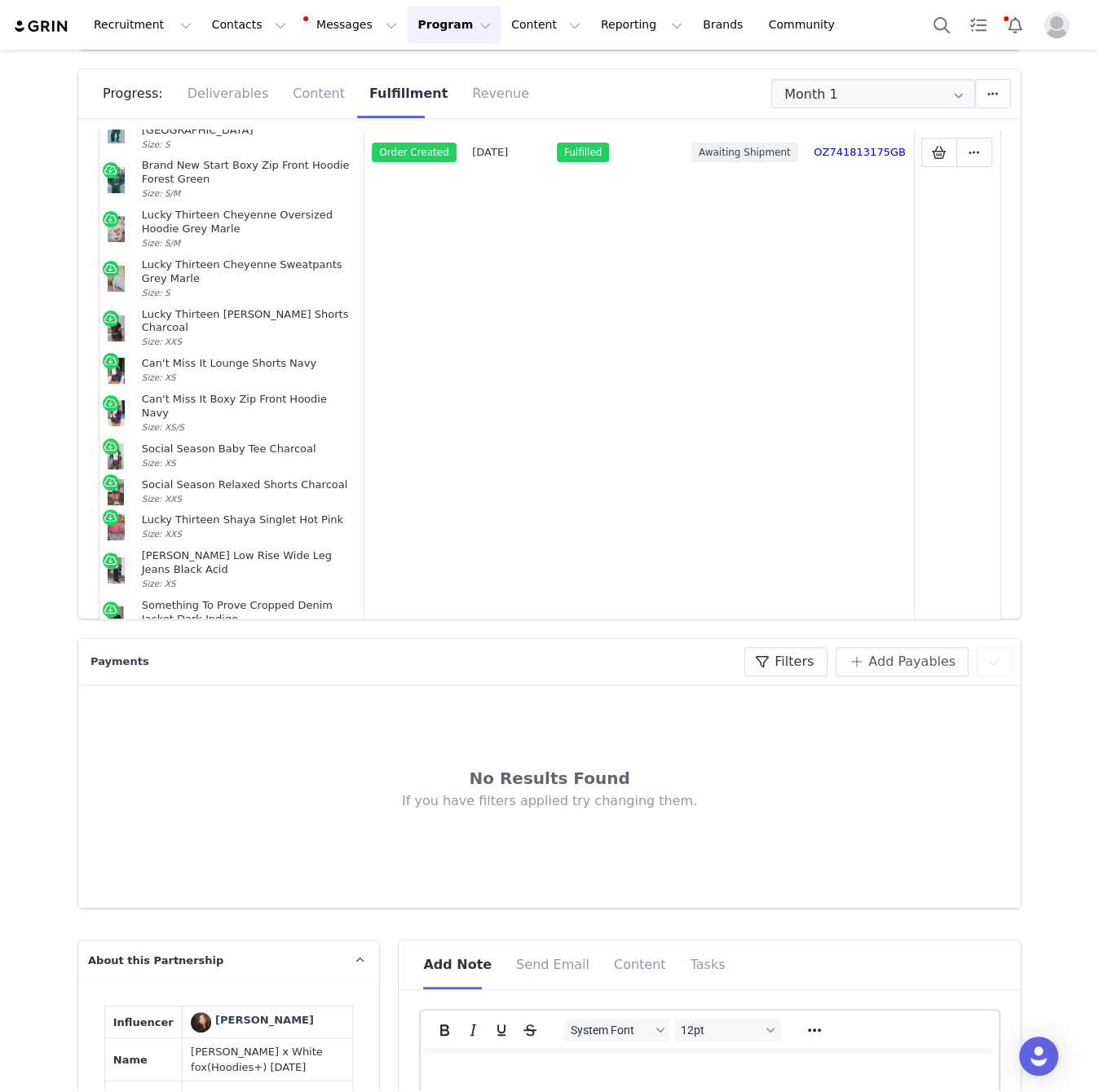
scroll to position [572, 0]
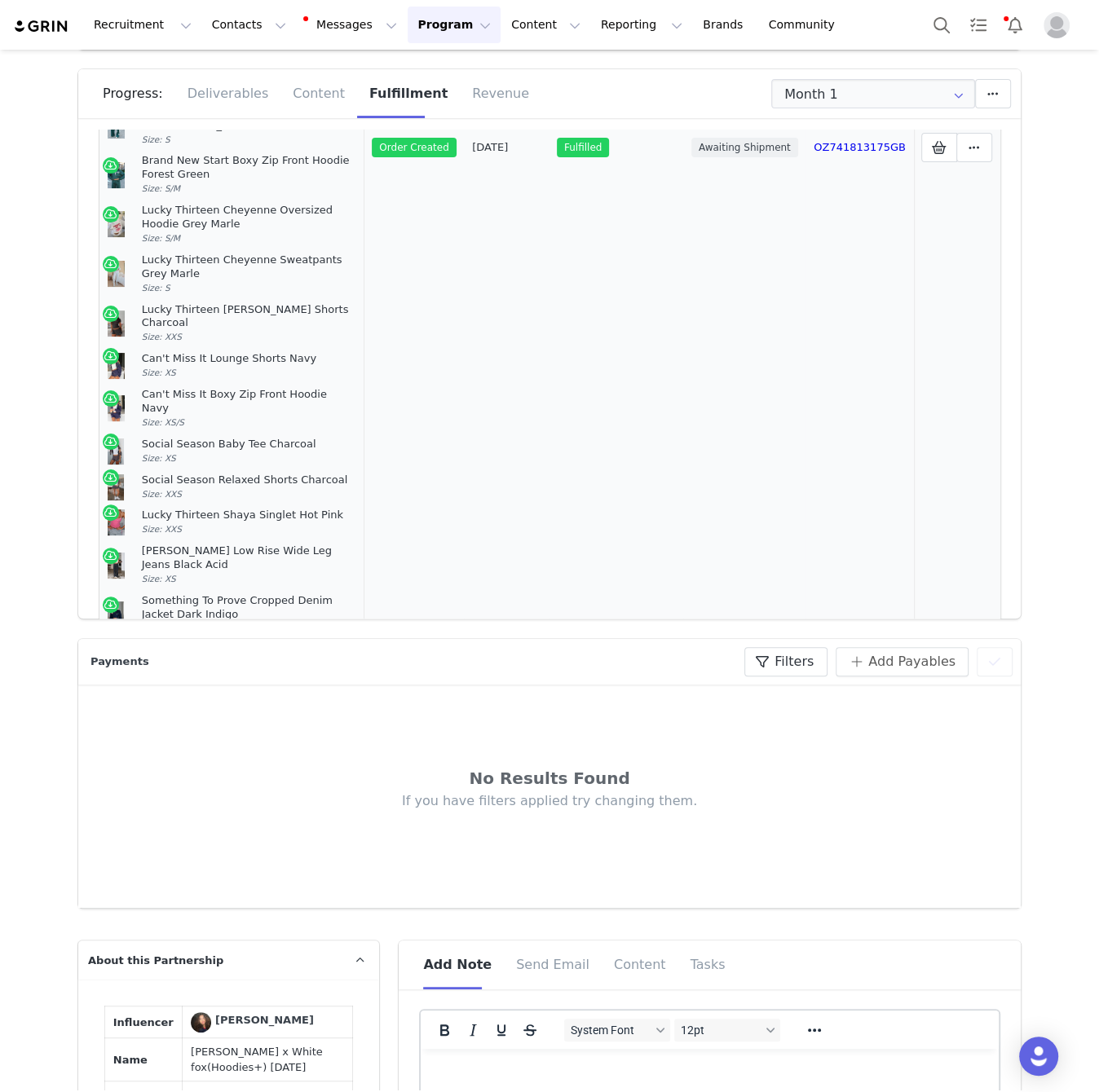
click at [273, 594] on div "Something To Prove Cropped Denim Jacket Dark Indigo" at bounding box center [248, 608] width 215 height 28
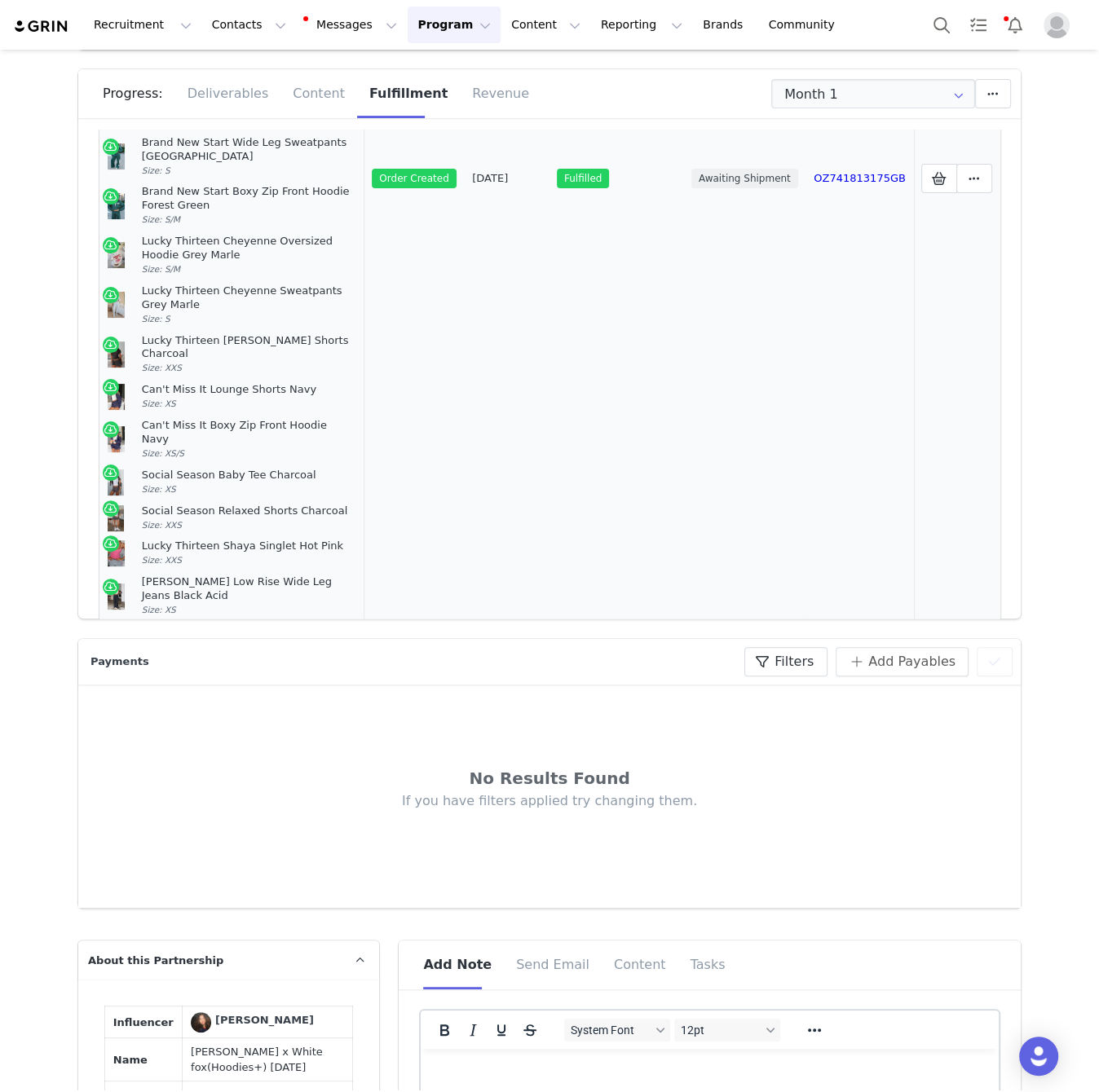
scroll to position [535, 0]
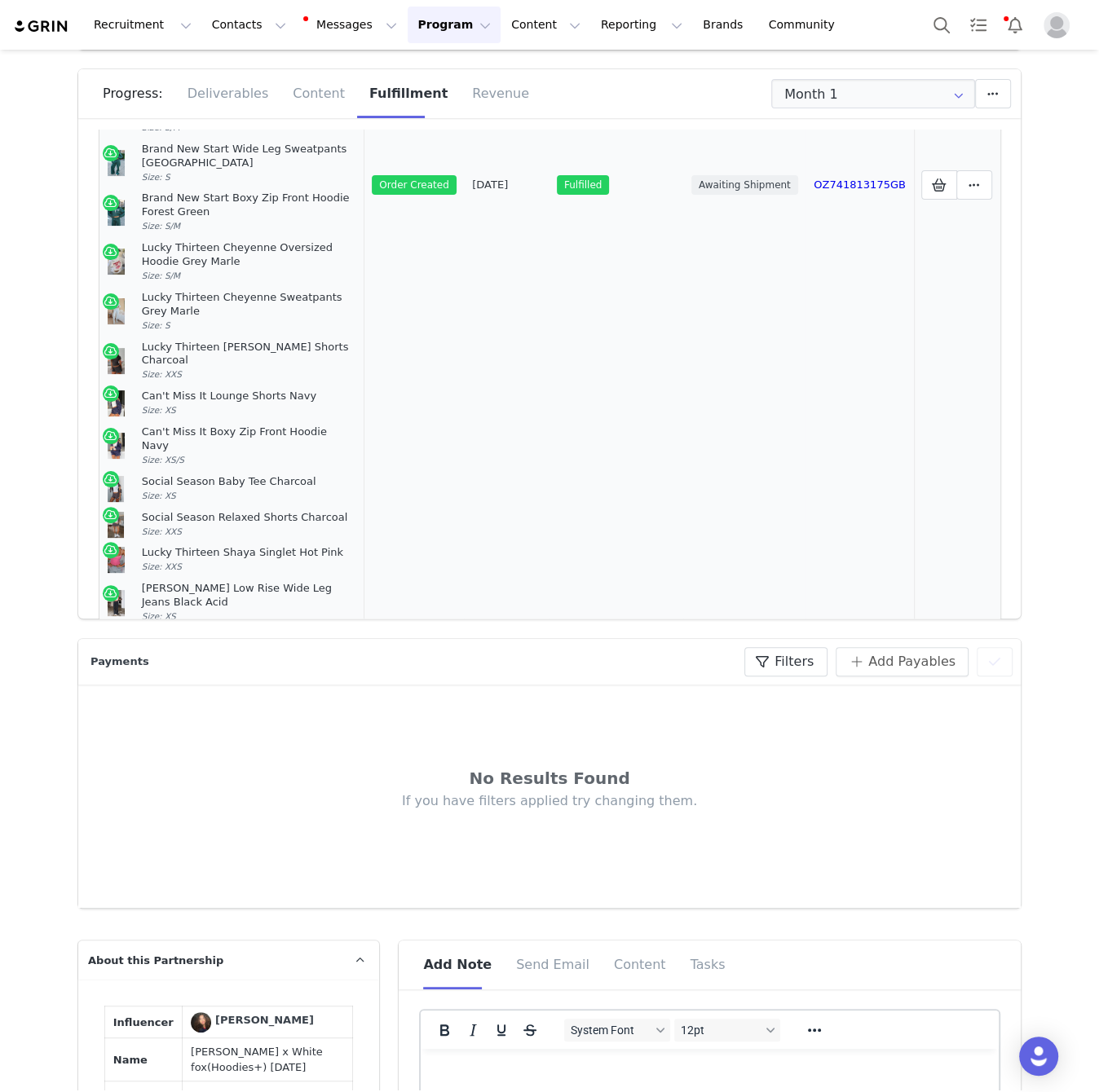
click at [218, 631] on div "Something To Prove Cropped Denim Jacket Dark Indigo" at bounding box center [248, 645] width 215 height 28
click at [220, 631] on div "Something To Prove Cropped Denim Jacket Dark Indigo" at bounding box center [248, 645] width 215 height 28
click at [221, 631] on div "Something To Prove Cropped Denim Jacket Dark Indigo" at bounding box center [248, 645] width 215 height 28
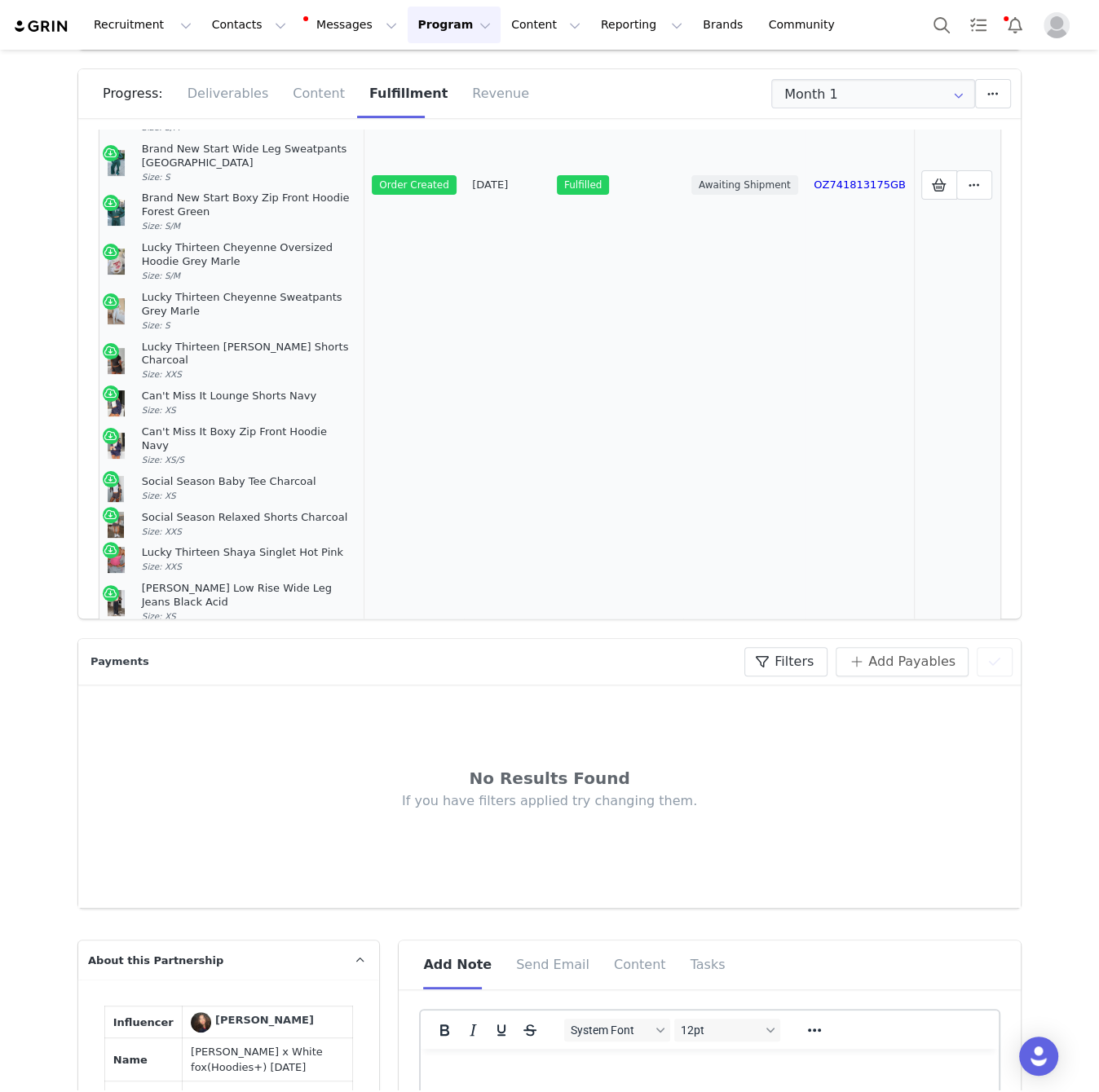
click at [221, 631] on div "Something To Prove Cropped Denim Jacket Dark Indigo" at bounding box center [248, 645] width 215 height 28
copy div "Something To Prove Cropped Denim Jacket Dark Indigo"
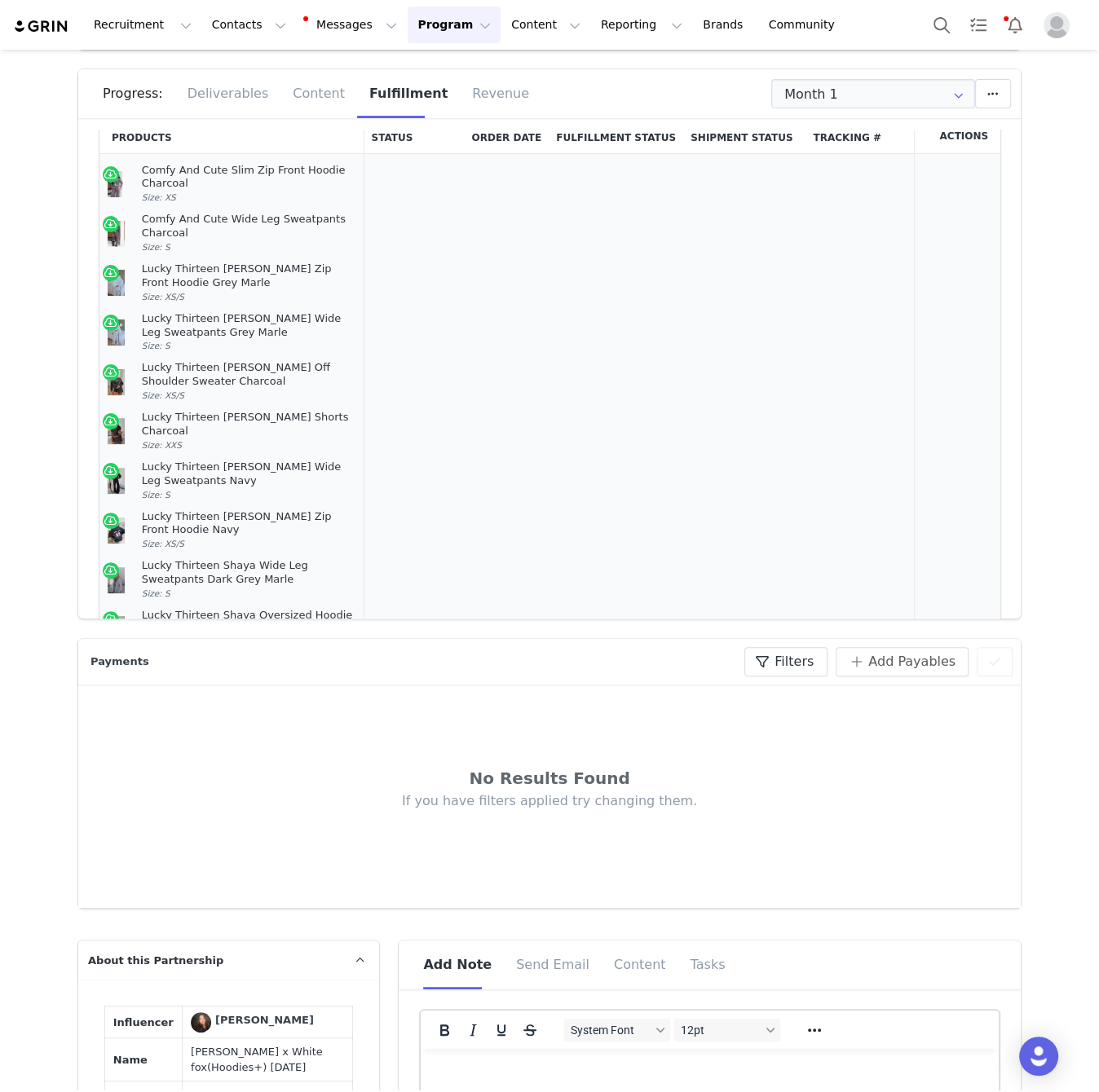
scroll to position [26, 0]
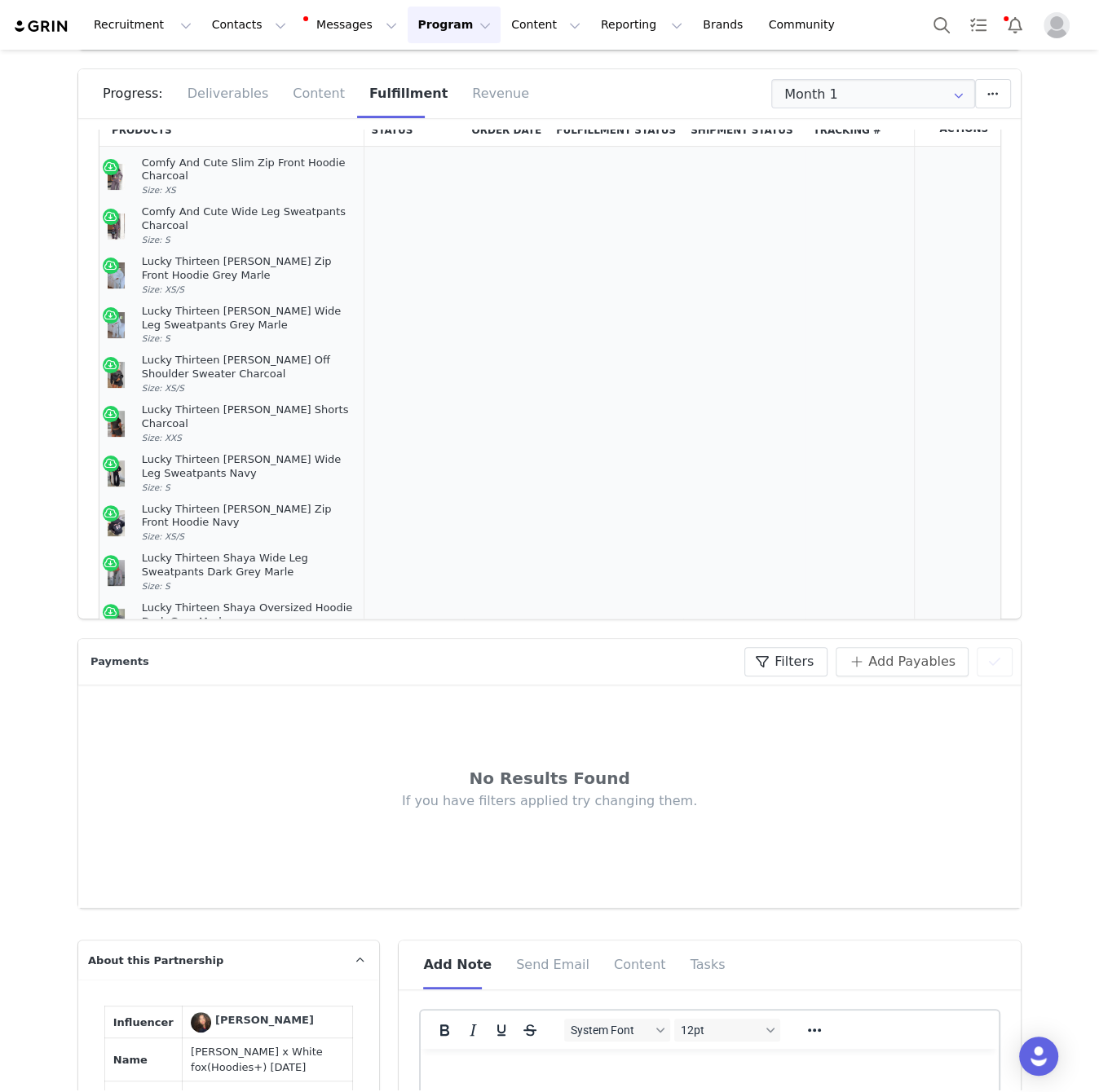
click at [206, 184] on article "Comfy And Cute Slim Zip Front Hoodie Charcoal Size: XS" at bounding box center [231, 177] width 248 height 50
click at [236, 158] on div "Comfy And Cute Slim Zip Front Hoodie Charcoal" at bounding box center [248, 170] width 215 height 28
click at [235, 158] on div "Comfy And Cute Slim Zip Front Hoodie Charcoal" at bounding box center [248, 170] width 215 height 28
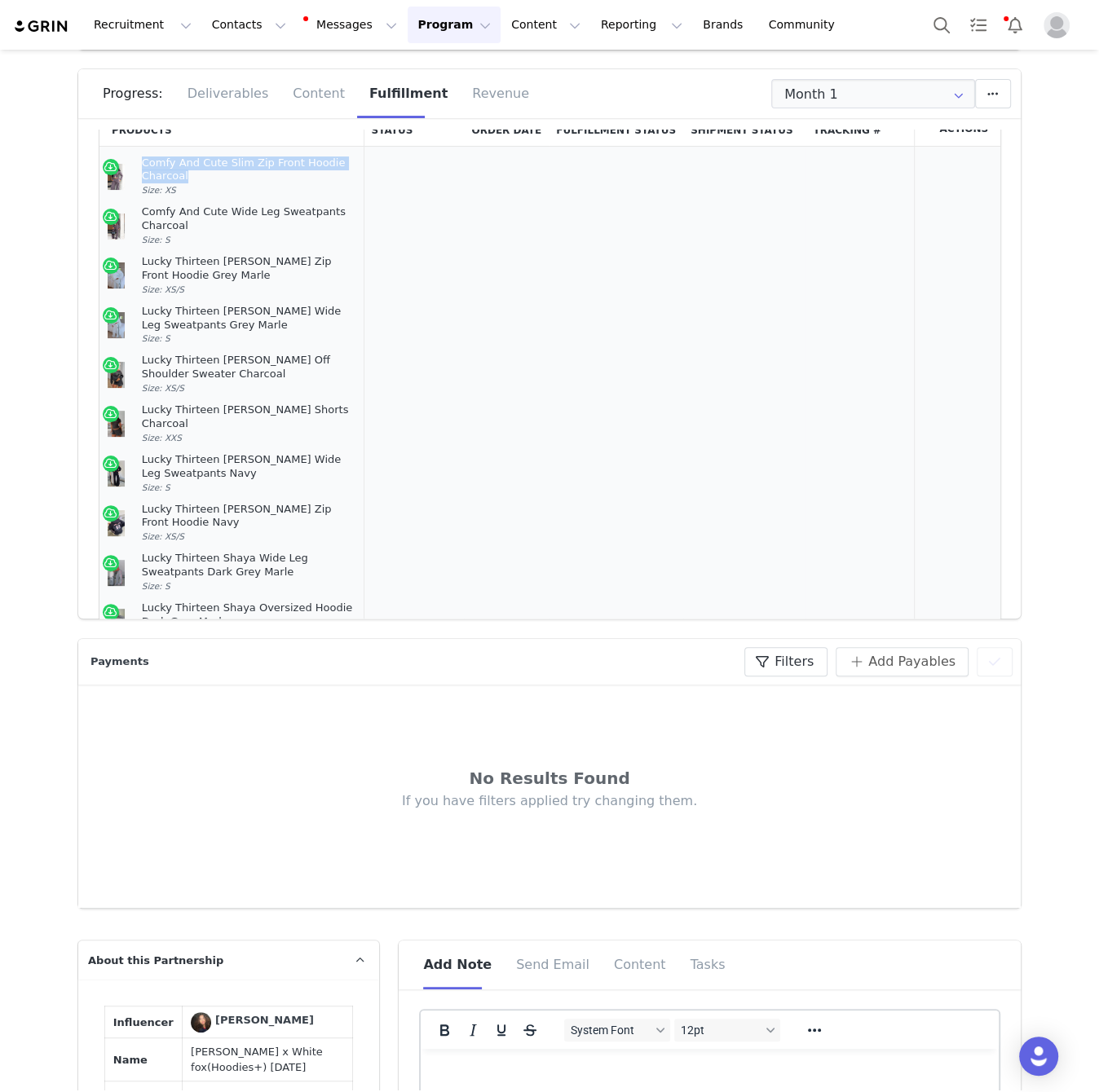
copy div "Comfy And Cute Slim Zip Front Hoodie Charcoal"
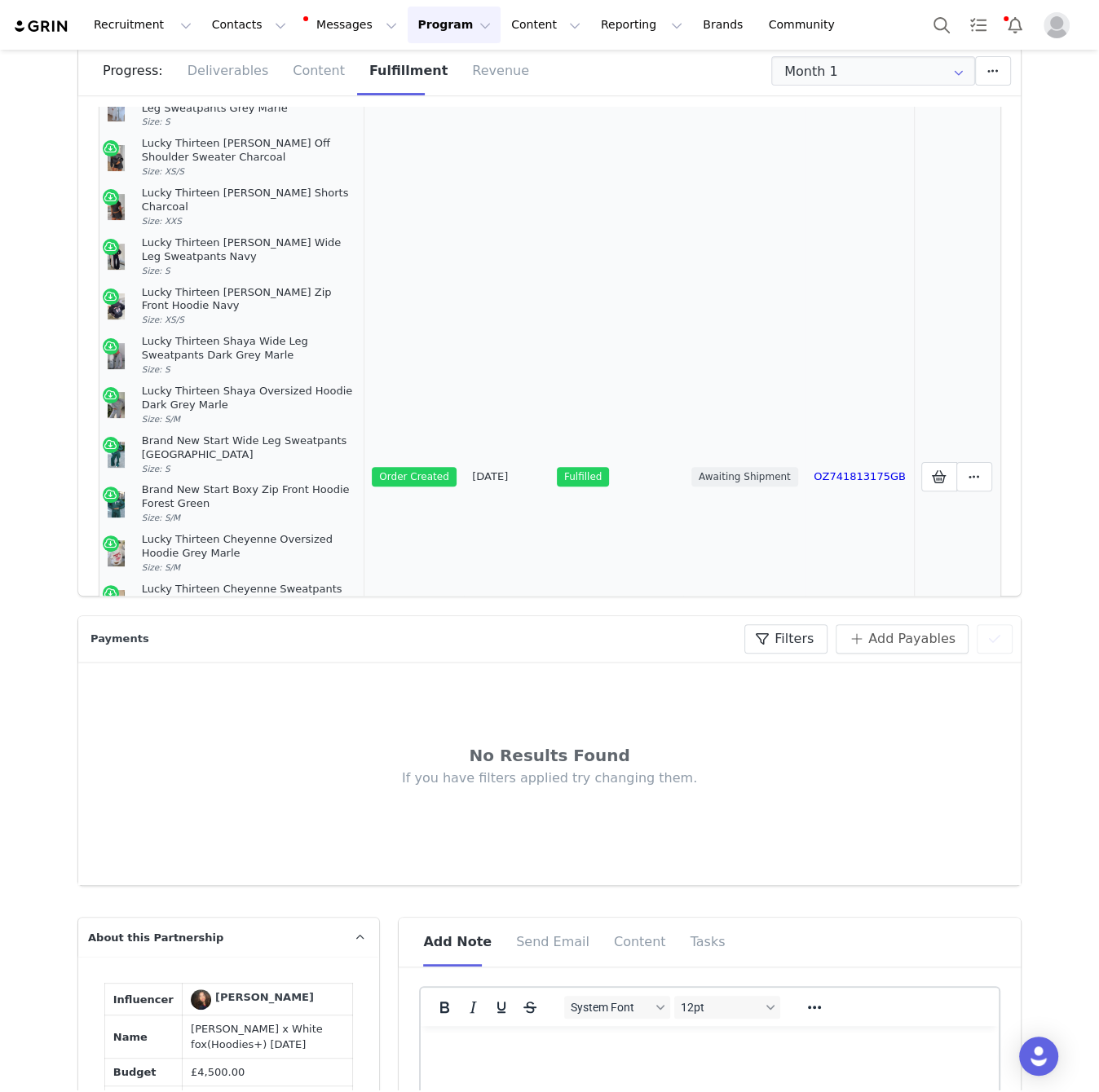
scroll to position [442, 0]
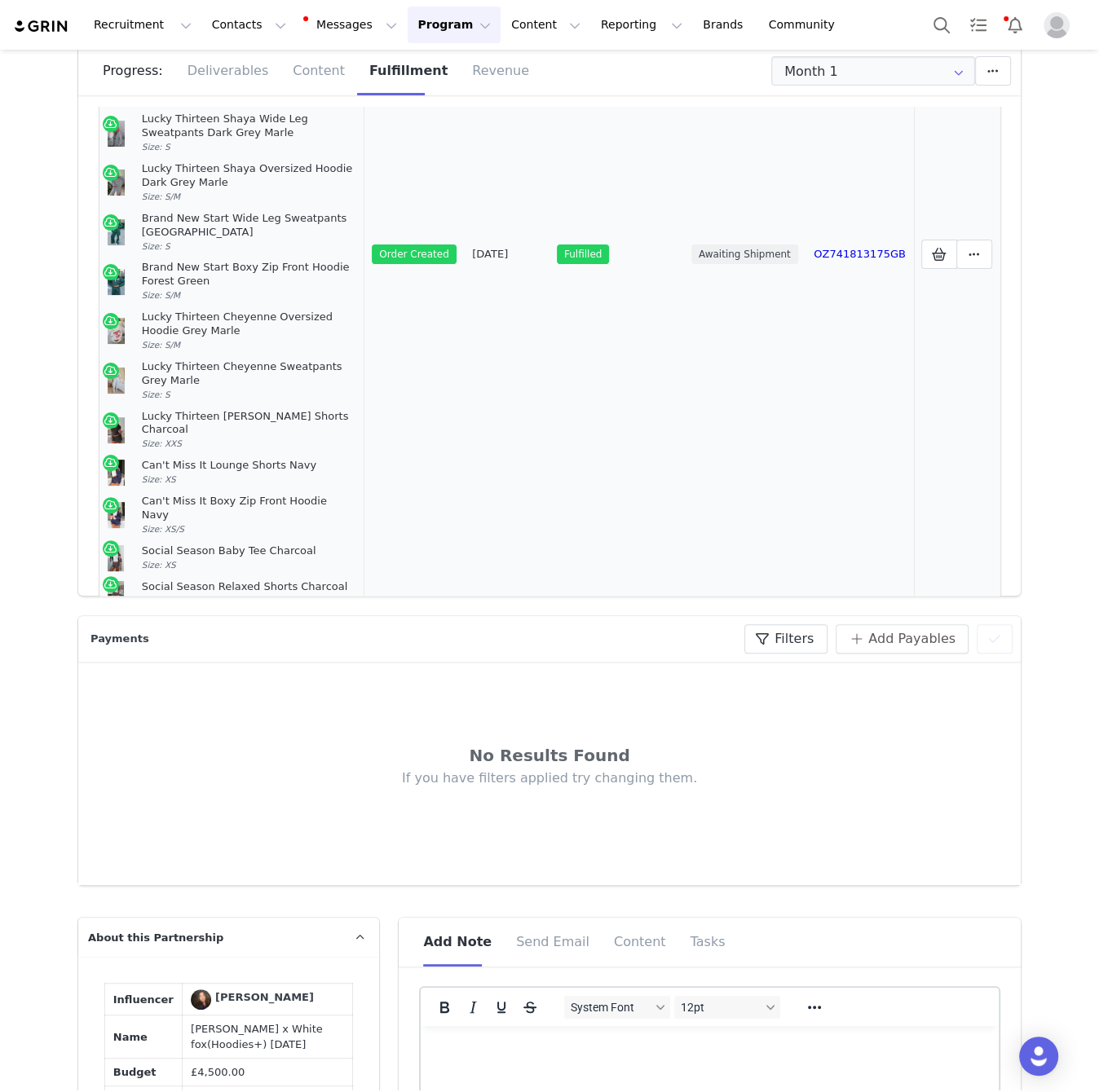
click at [302, 212] on div "Brand New Start Wide Leg Sweatpants Forest Green" at bounding box center [248, 226] width 215 height 28
click at [303, 212] on div "Brand New Start Wide Leg Sweatpants Forest Green" at bounding box center [248, 226] width 215 height 28
click at [300, 212] on div "Brand New Start Wide Leg Sweatpants Forest Green" at bounding box center [248, 226] width 215 height 28
copy div "Brand New Start Wide Leg Sweatpants Forest Green"
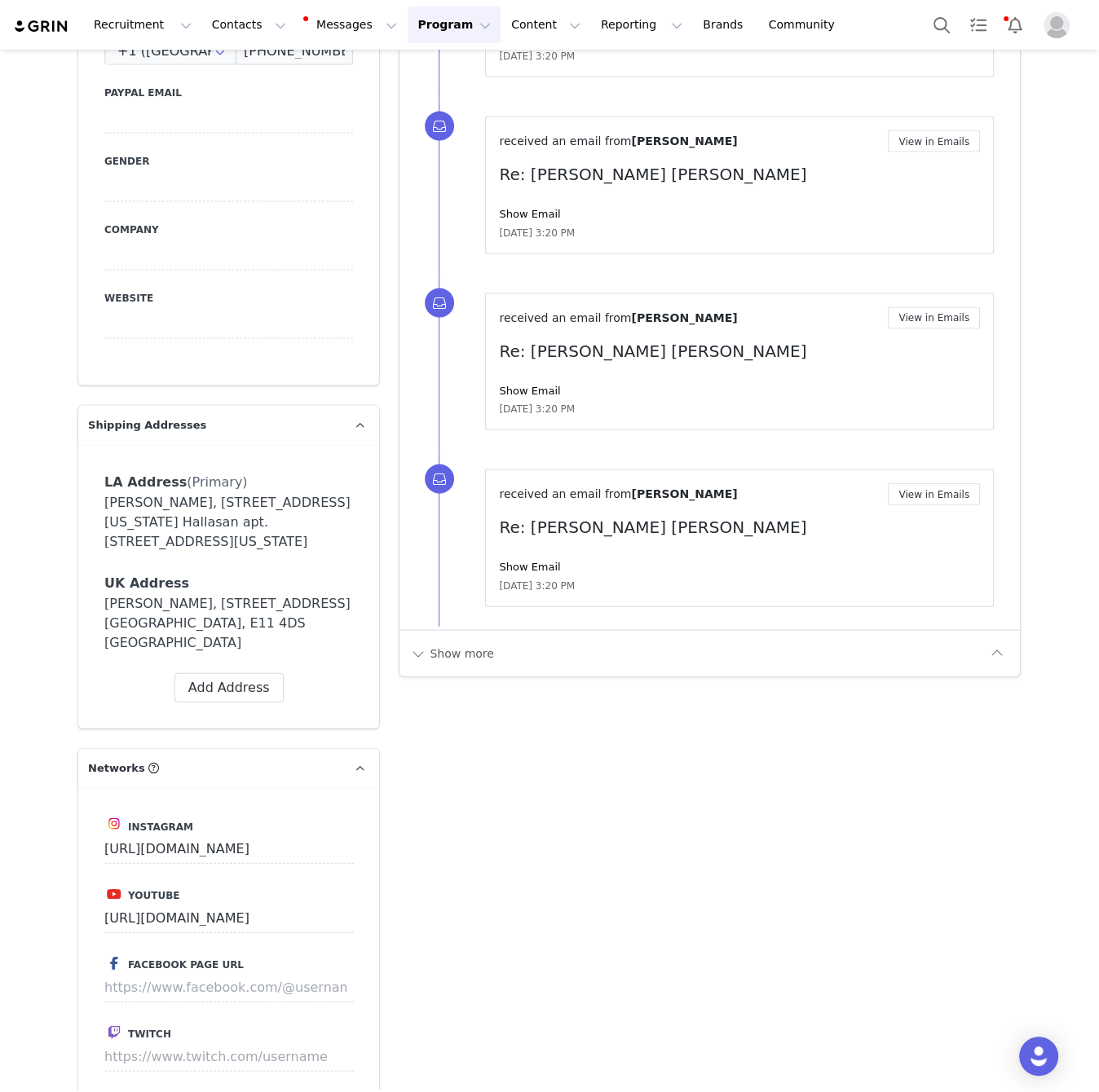
scroll to position [3203, 0]
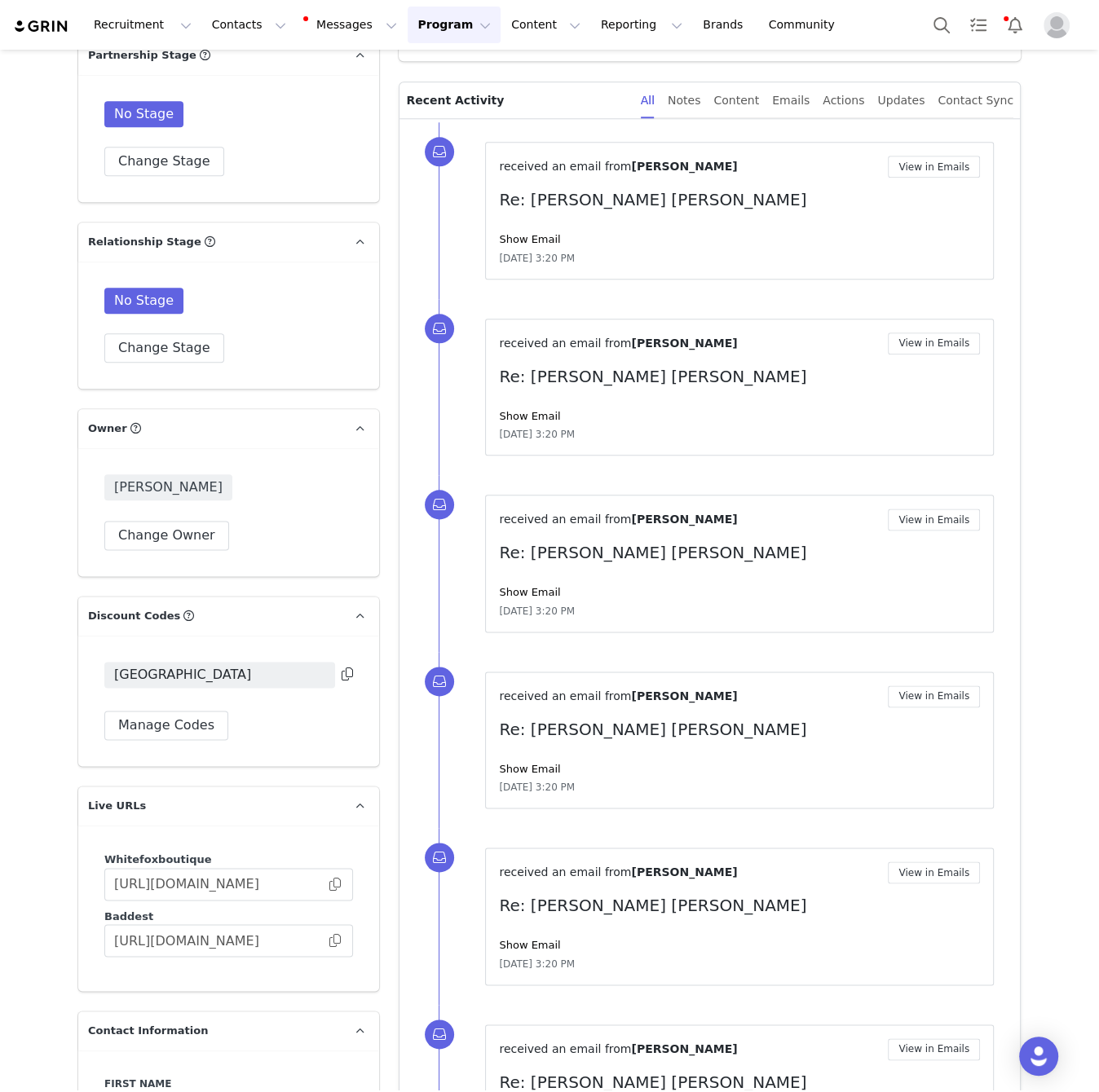
scroll to position [0, 0]
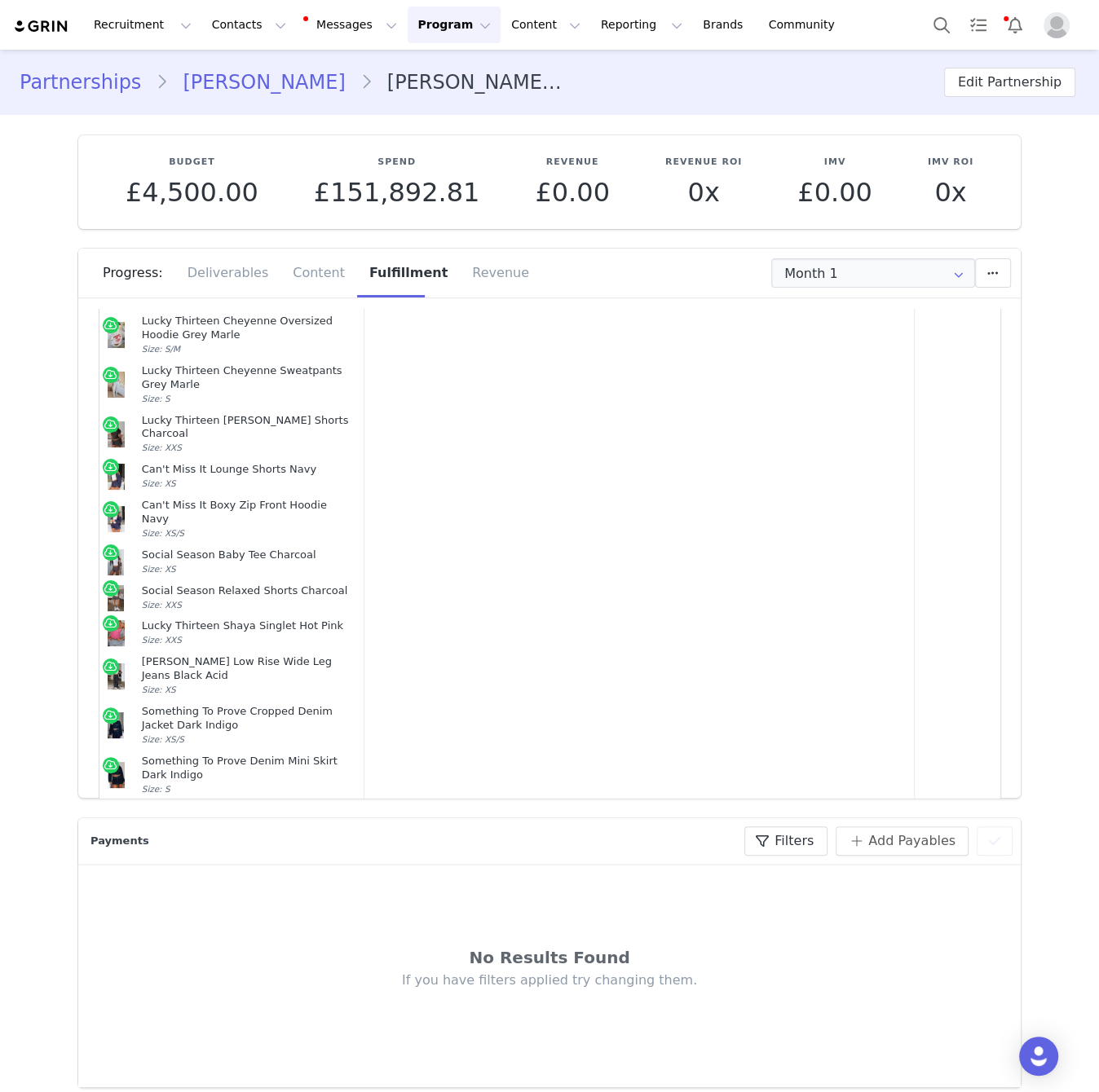
click at [257, 88] on link "Jena Guder" at bounding box center [263, 81] width 191 height 29
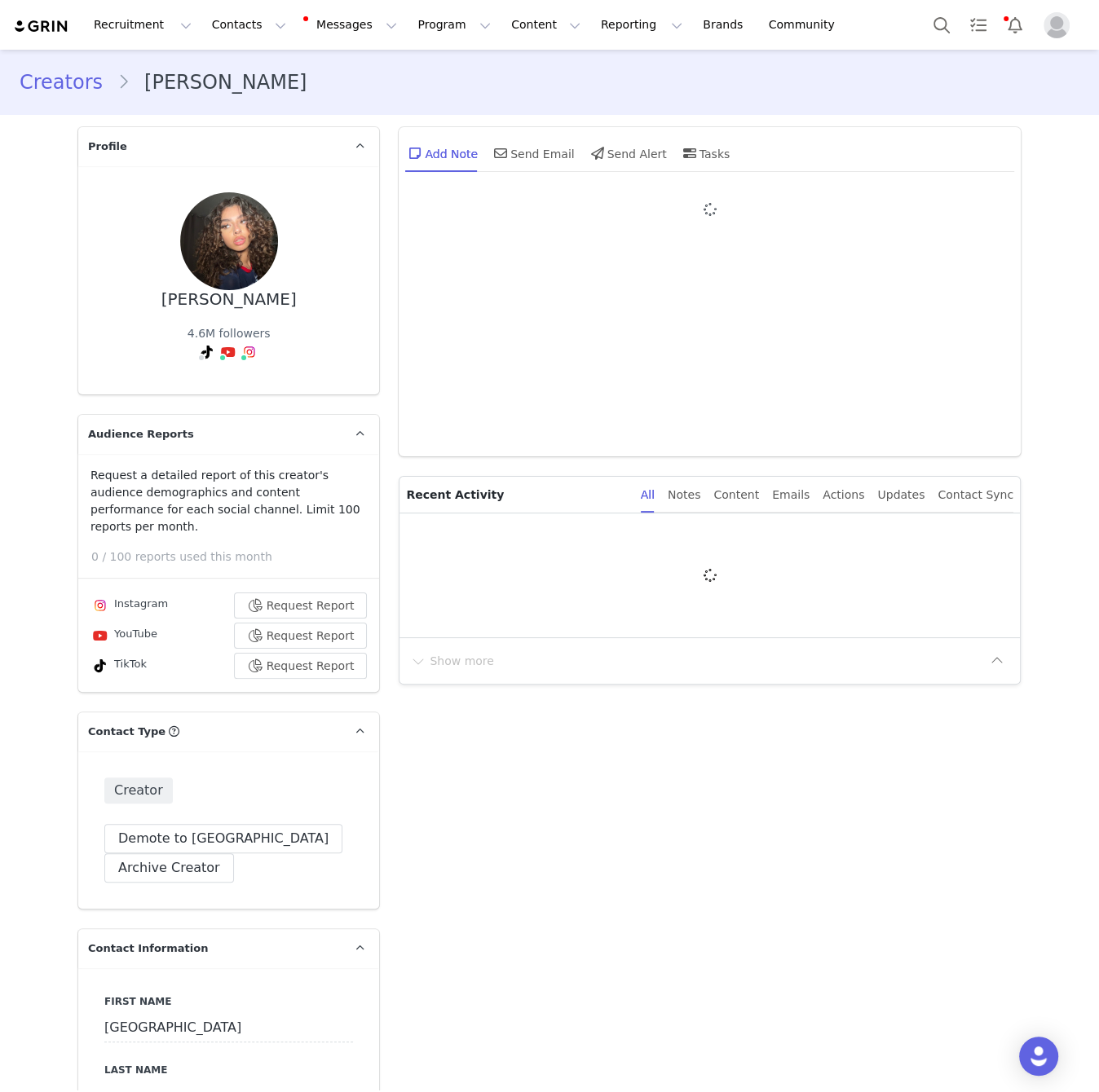
type input "+1 ([GEOGRAPHIC_DATA])"
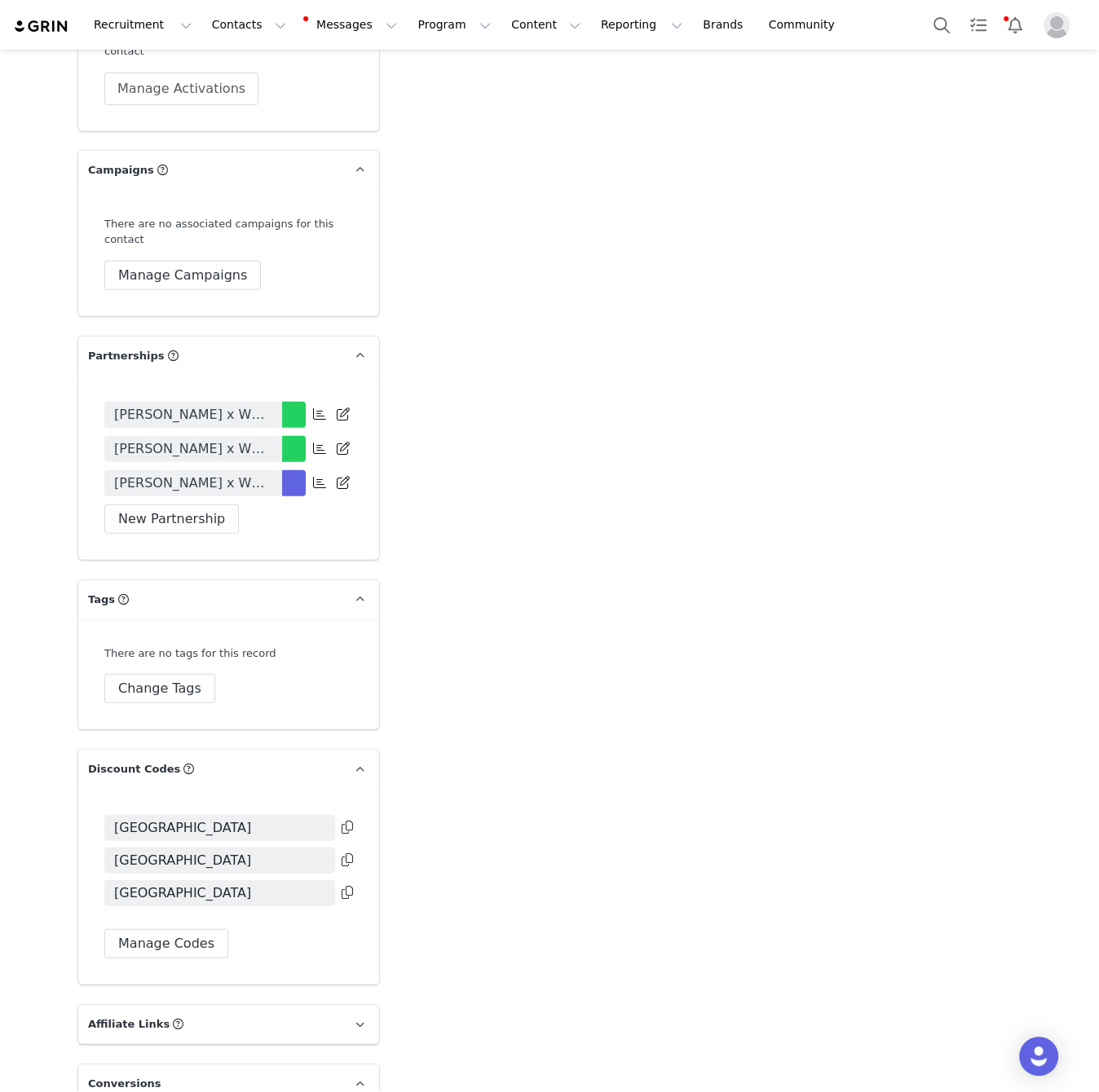
scroll to position [3522, 0]
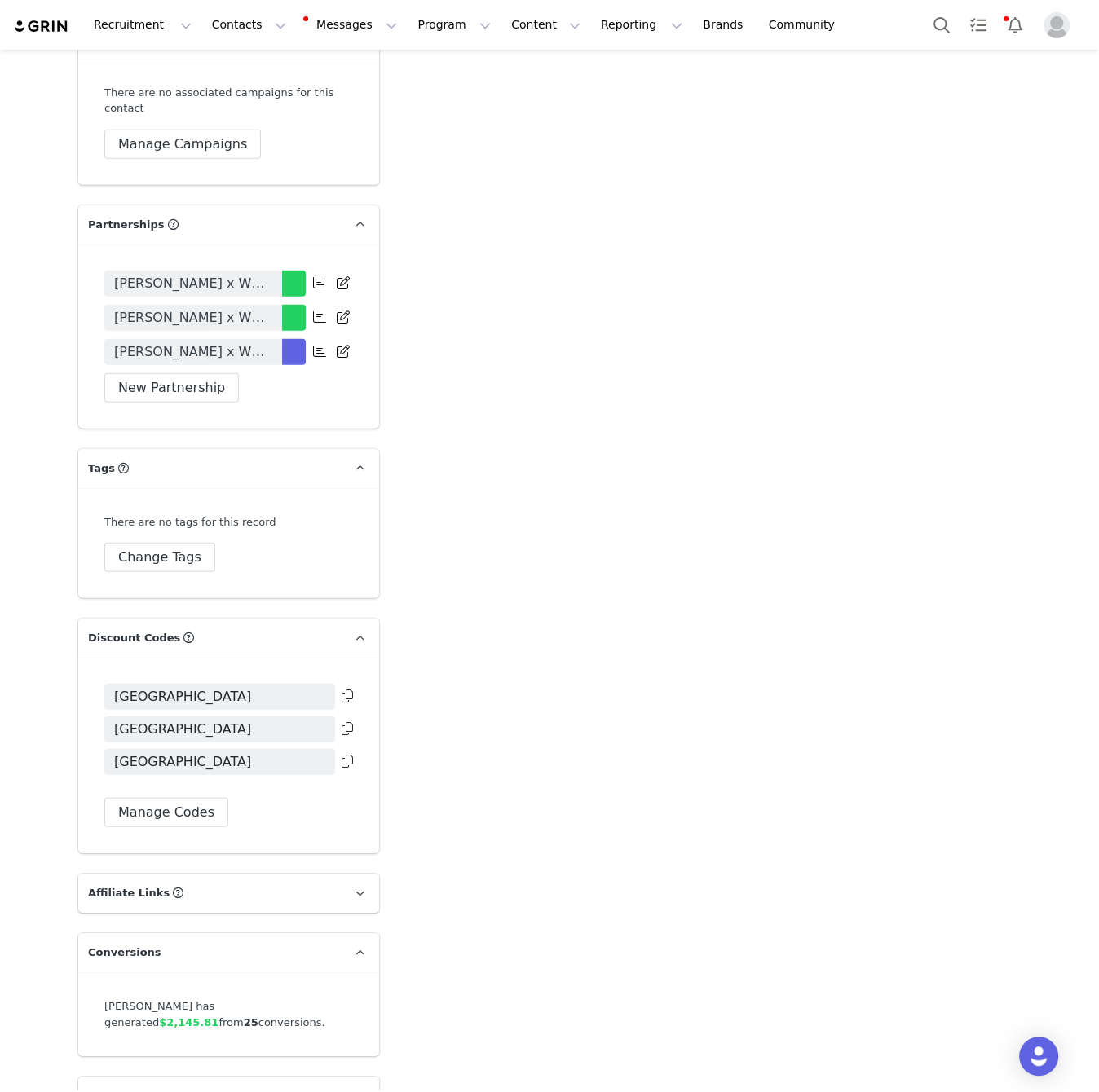
click at [227, 798] on div "Manage Codes" at bounding box center [228, 812] width 248 height 29
click at [204, 798] on button "Manage Codes" at bounding box center [166, 812] width 124 height 29
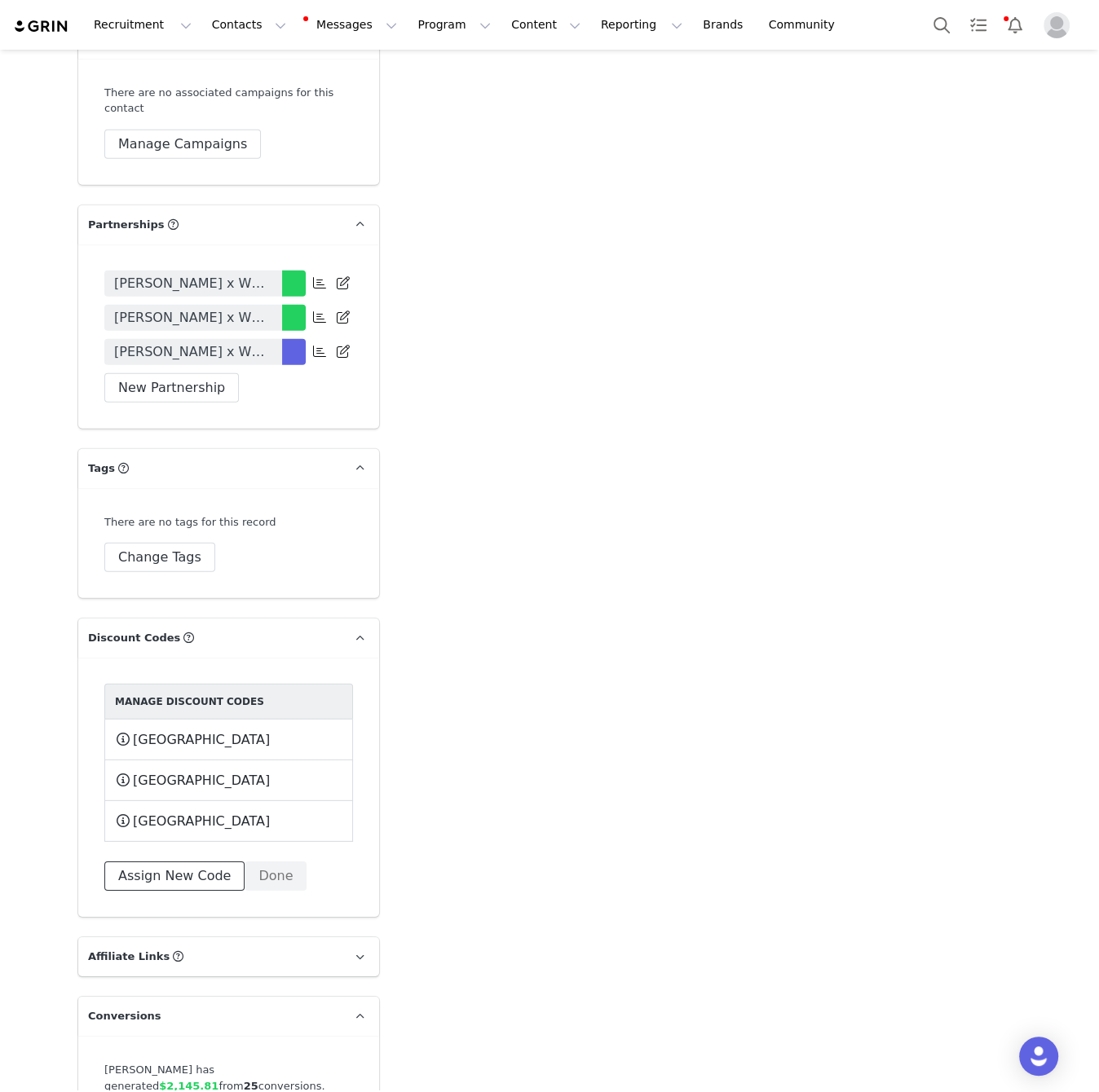
click at [224, 862] on button "Assign New Code" at bounding box center [174, 876] width 141 height 29
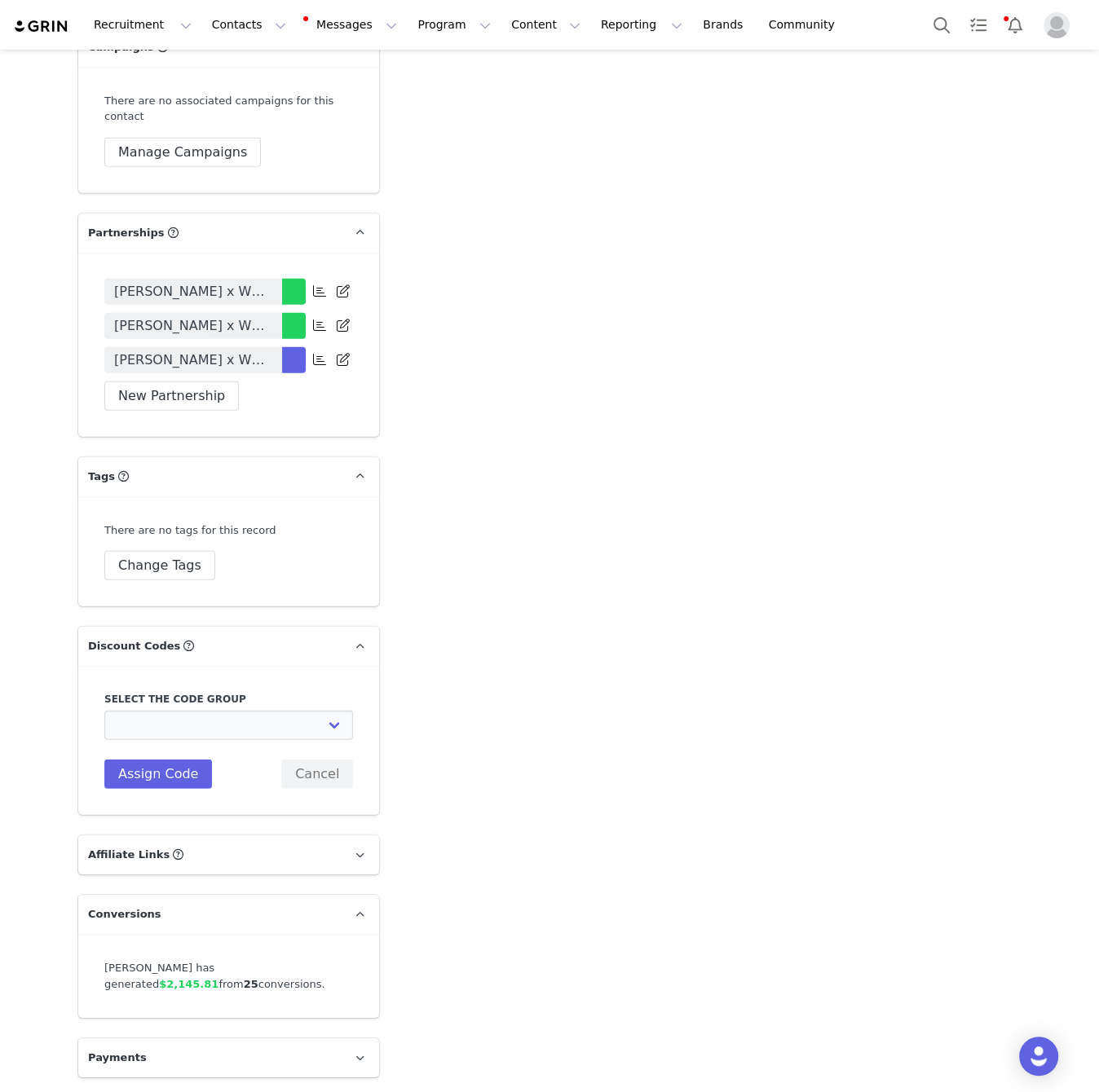
scroll to position [3475, 0]
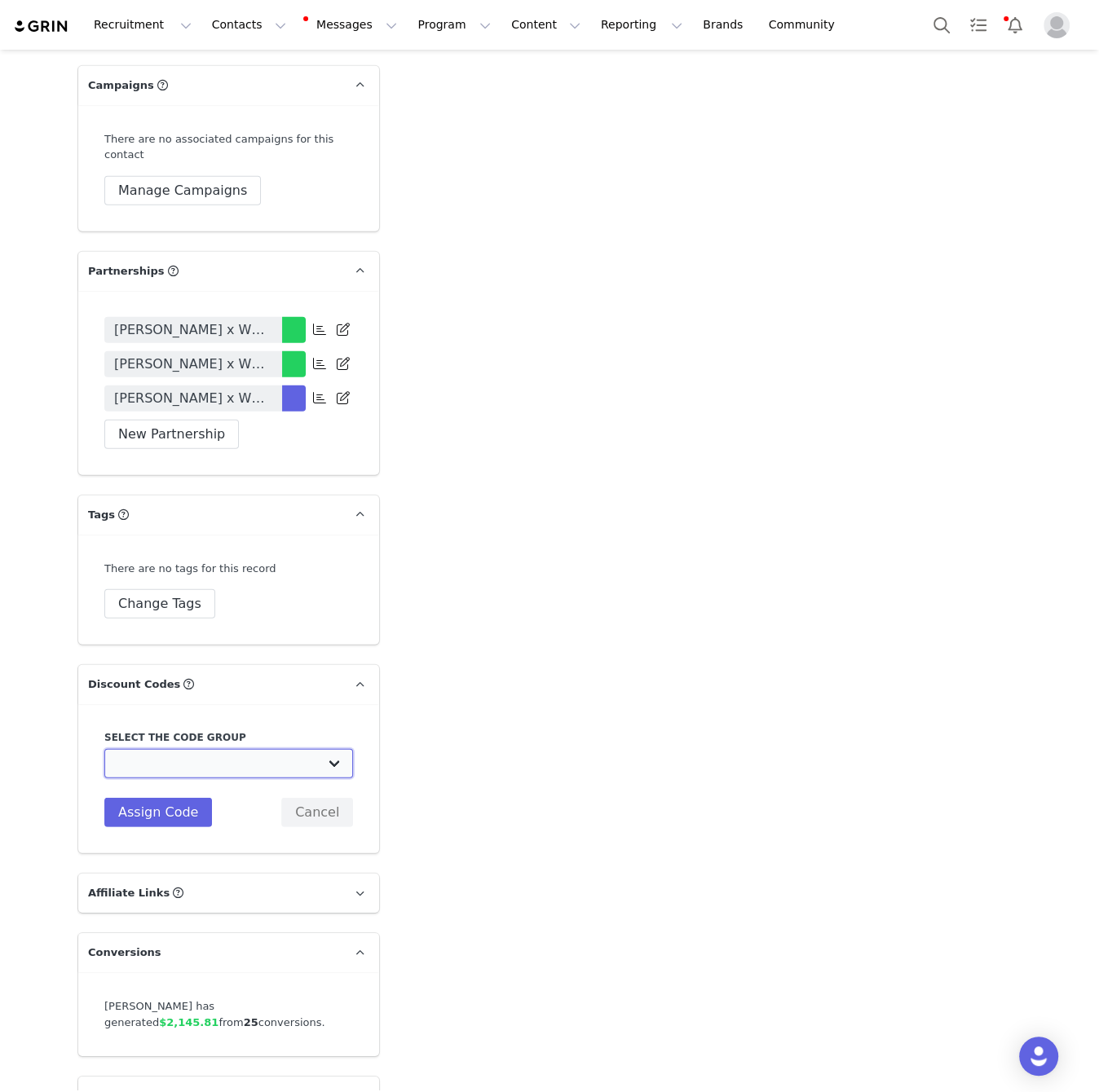
click at [248, 749] on select "White Fox Boutique AUS: Influencer Code White Fox Boutique AUS: Affiliates code…" at bounding box center [228, 763] width 248 height 29
select select "10008690"
click at [104, 749] on select "White Fox Boutique AUS: Influencer Code White Fox Boutique AUS: Affiliates code…" at bounding box center [228, 763] width 248 height 29
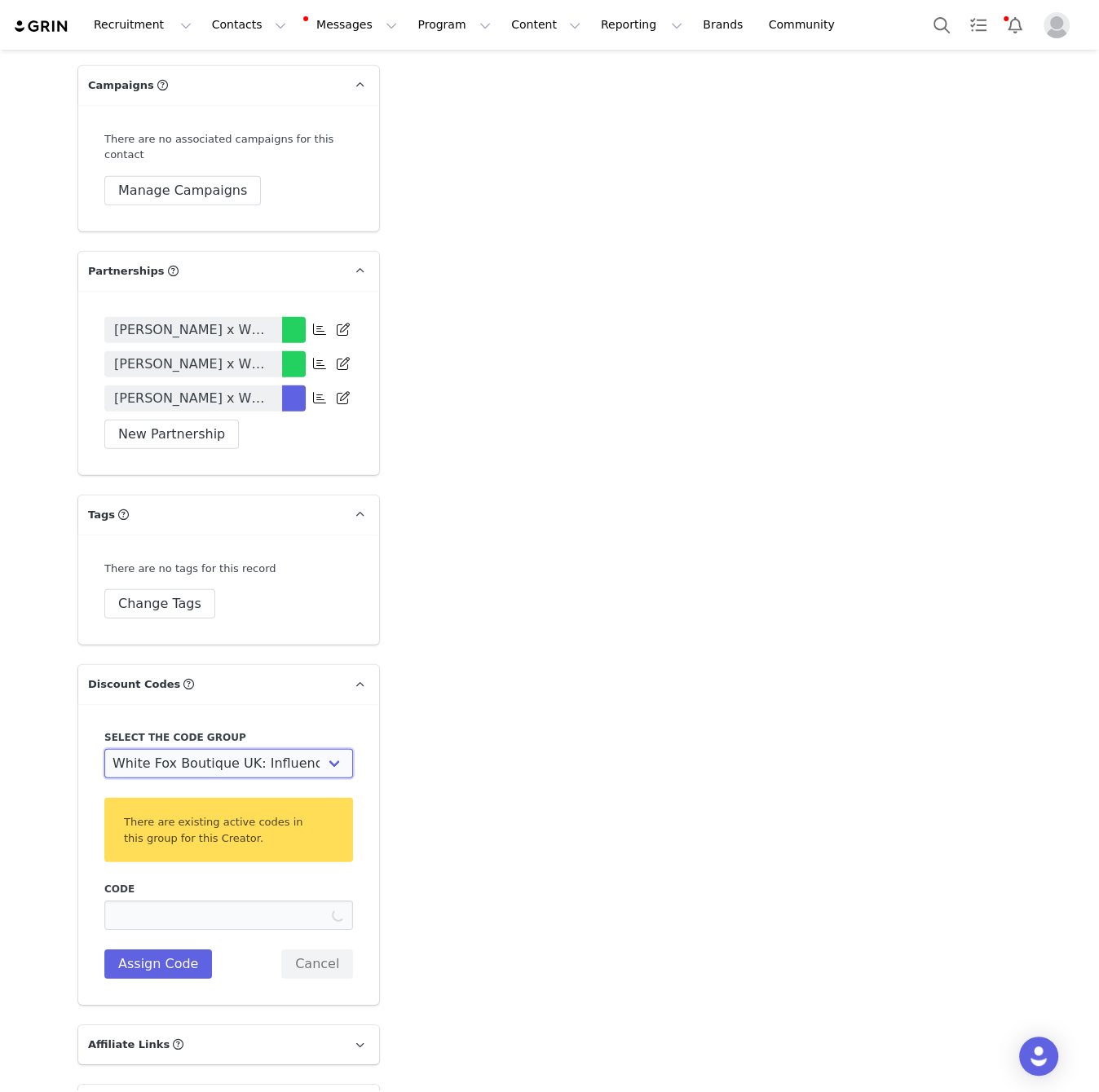
type input "V7ENA"
click at [255, 749] on select "White Fox Boutique AUS: Influencer Code White Fox Boutique AUS: Affiliates code…" at bounding box center [228, 763] width 248 height 29
select select "1987"
click at [104, 749] on select "White Fox Boutique AUS: Influencer Code White Fox Boutique AUS: Affiliates code…" at bounding box center [228, 763] width 248 height 29
type input "V7ENA15OFF"
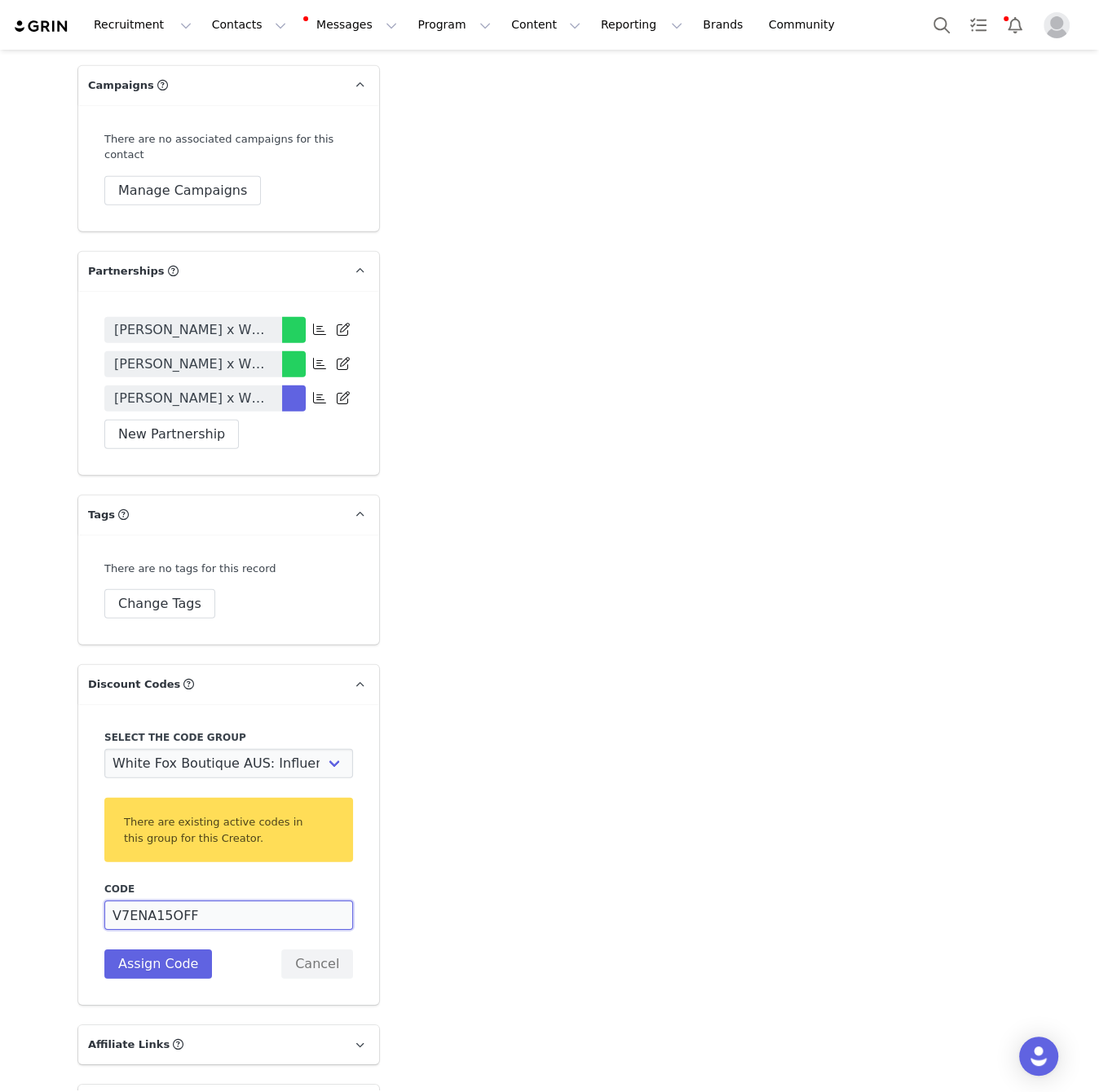
click at [247, 901] on input "V7ENA15OFF" at bounding box center [228, 915] width 248 height 29
click at [273, 749] on select "White Fox Boutique AUS: Influencer Code White Fox Boutique AUS: Affiliates code…" at bounding box center [228, 763] width 248 height 29
select select "10008690"
click at [104, 749] on select "White Fox Boutique AUS: Influencer Code White Fox Boutique AUS: Affiliates code…" at bounding box center [228, 763] width 248 height 29
click at [232, 901] on input "V7ENA" at bounding box center [228, 915] width 248 height 29
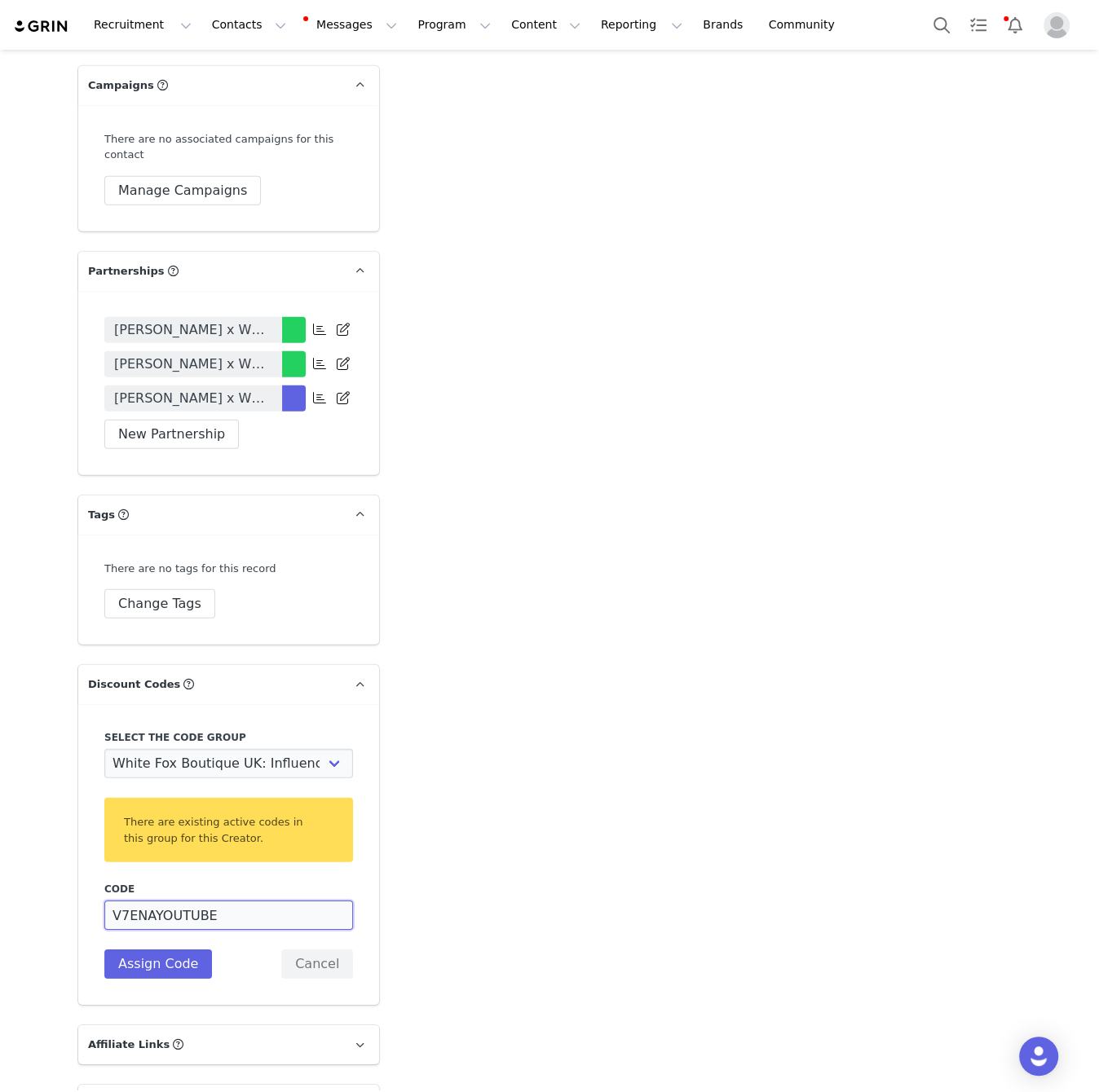
drag, startPoint x: 259, startPoint y: 869, endPoint x: 118, endPoint y: 881, distance: 141.5
click at [118, 901] on input "V7ENAYOUTUBE" at bounding box center [228, 915] width 248 height 29
type input "E"
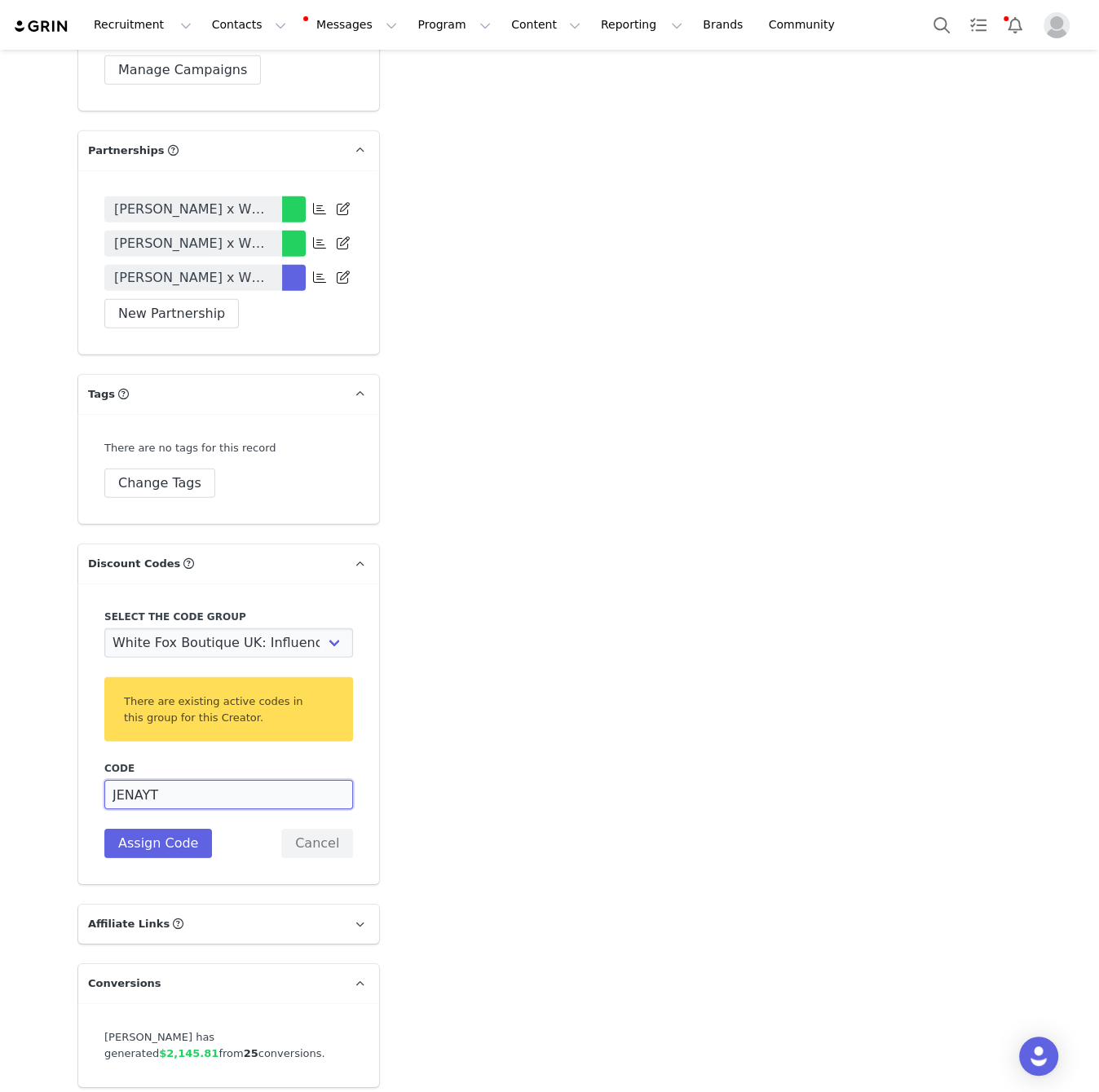
scroll to position [3627, 0]
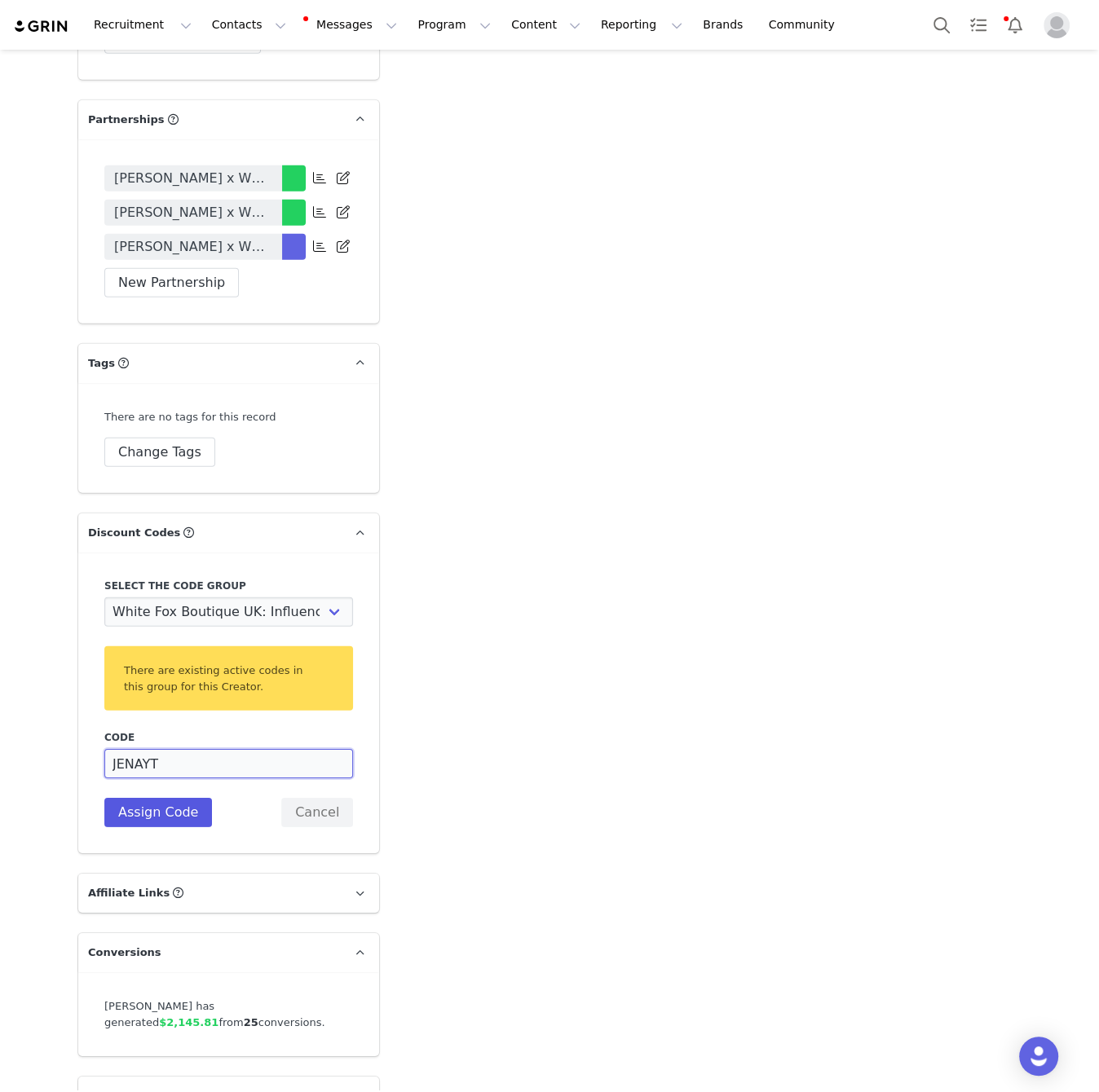
type input "JENAYT"
click at [186, 798] on button "Assign Code" at bounding box center [157, 812] width 108 height 29
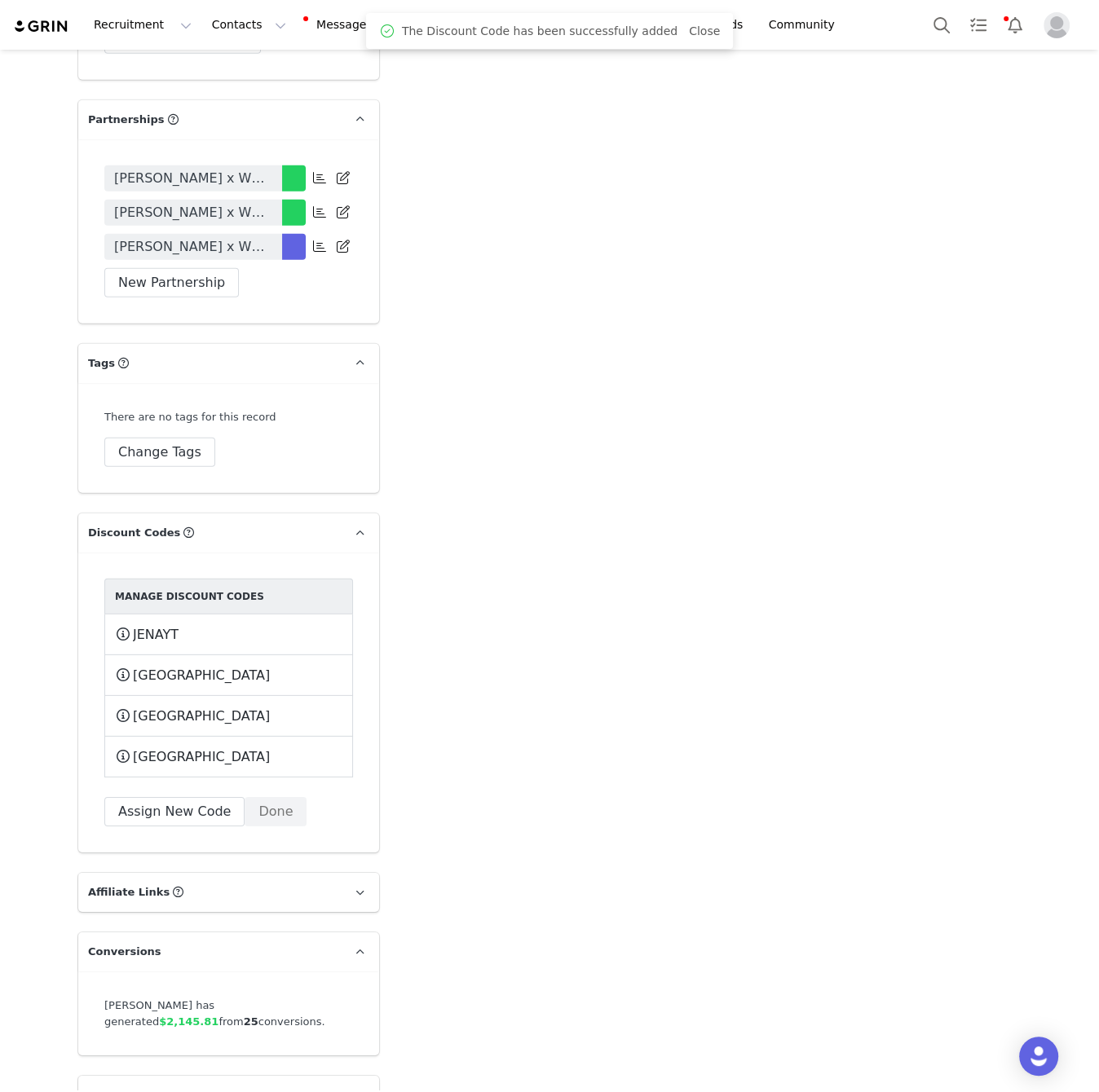
scroll to position [3621, 0]
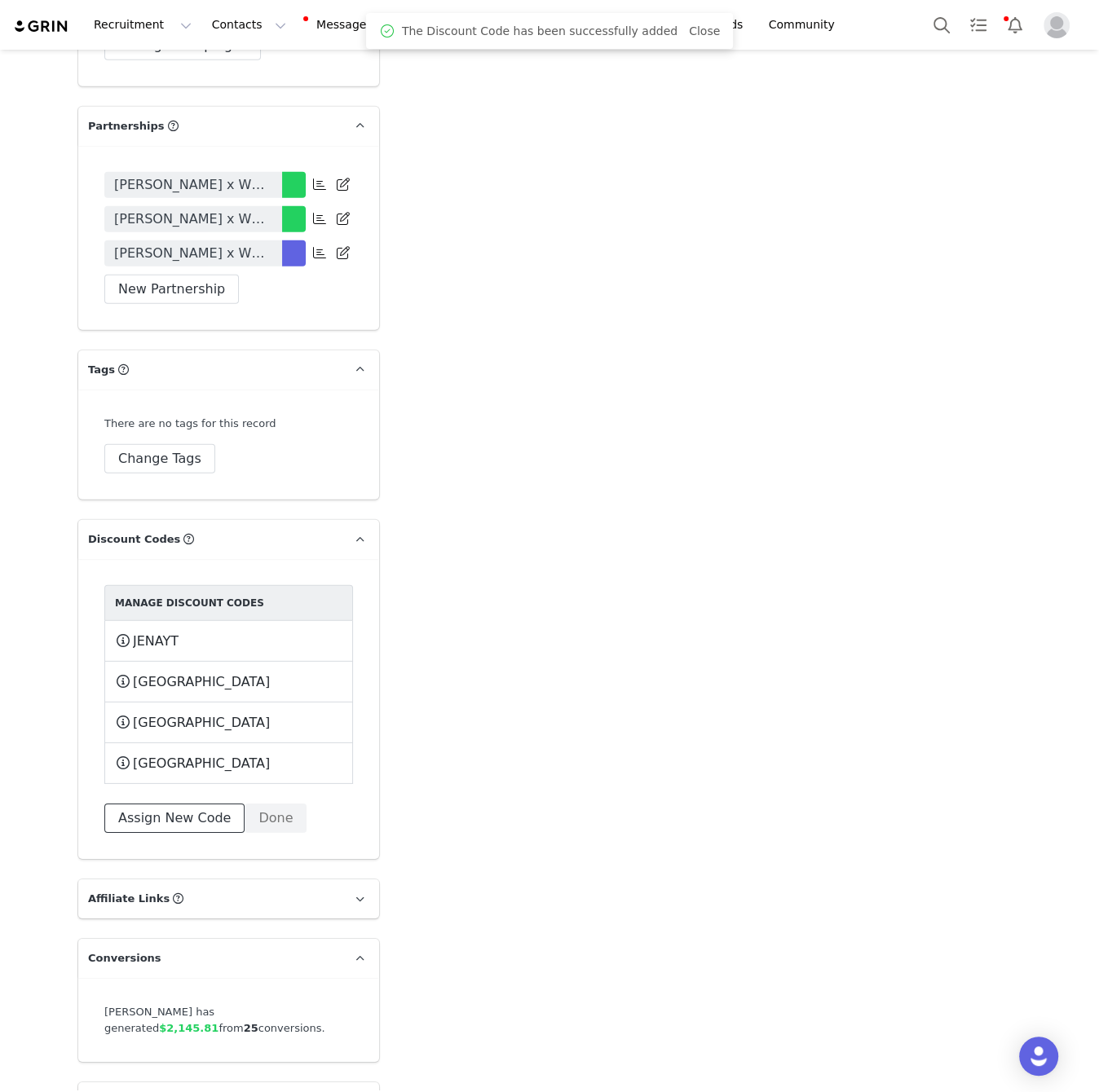
click at [161, 804] on button "Assign New Code" at bounding box center [174, 818] width 141 height 29
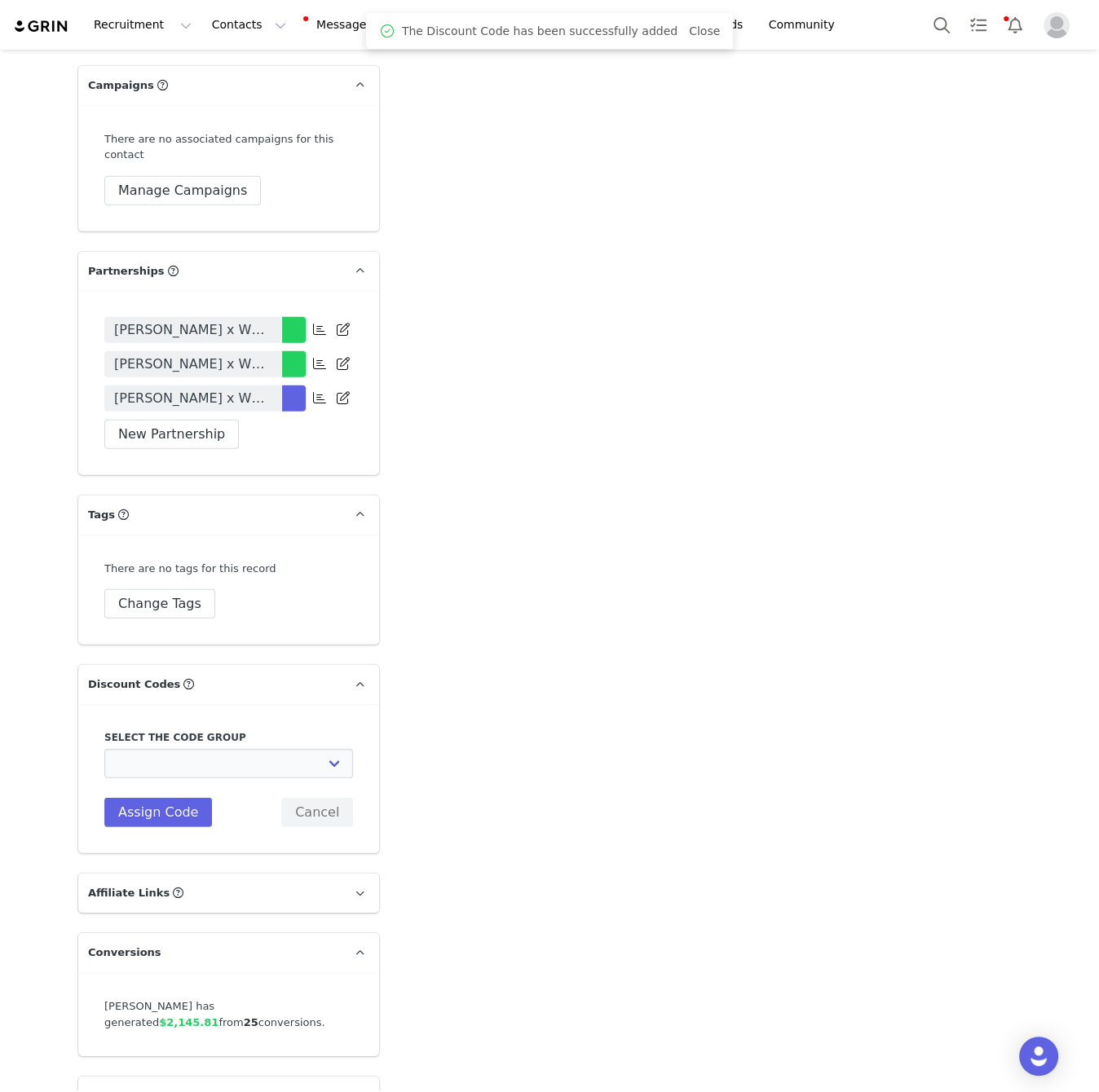
click at [231, 730] on div "Select the code group White Fox Boutique AUS: Influencer Code White Fox Boutiqu…" at bounding box center [228, 754] width 248 height 48
click at [231, 749] on select "White Fox Boutique AUS: Influencer Code White Fox Boutique AUS: Affiliates code…" at bounding box center [228, 763] width 248 height 29
select select "1988"
click at [104, 749] on select "White Fox Boutique AUS: Influencer Code White Fox Boutique AUS: Affiliates code…" at bounding box center [228, 763] width 248 height 29
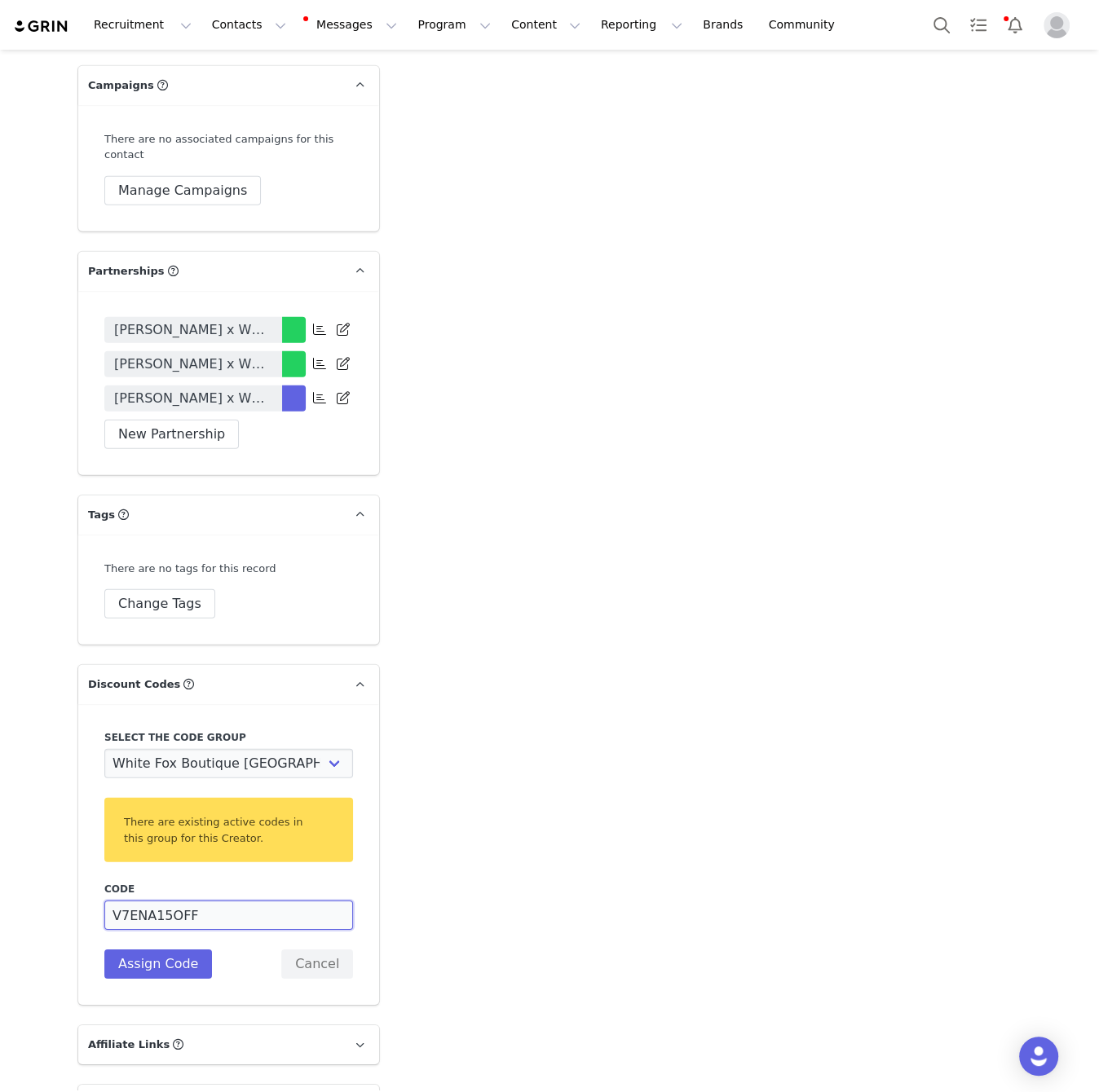
click at [207, 901] on input "V7ENA15OFF" at bounding box center [228, 915] width 248 height 29
type input "JENAYT"
click at [193, 950] on button "Assign Code" at bounding box center [157, 964] width 108 height 29
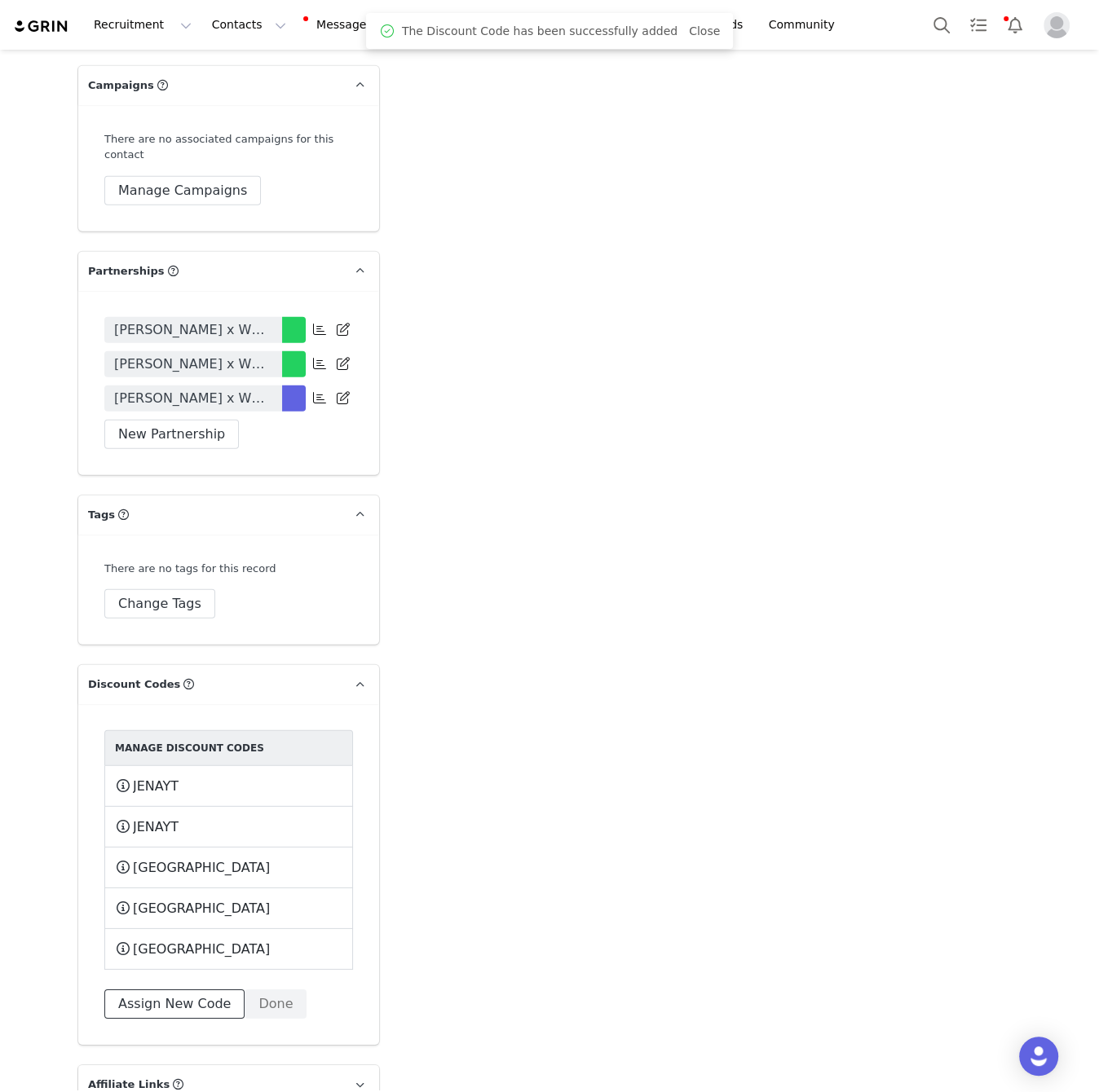
click at [203, 979] on button "Assign New Code" at bounding box center [174, 1003] width 141 height 29
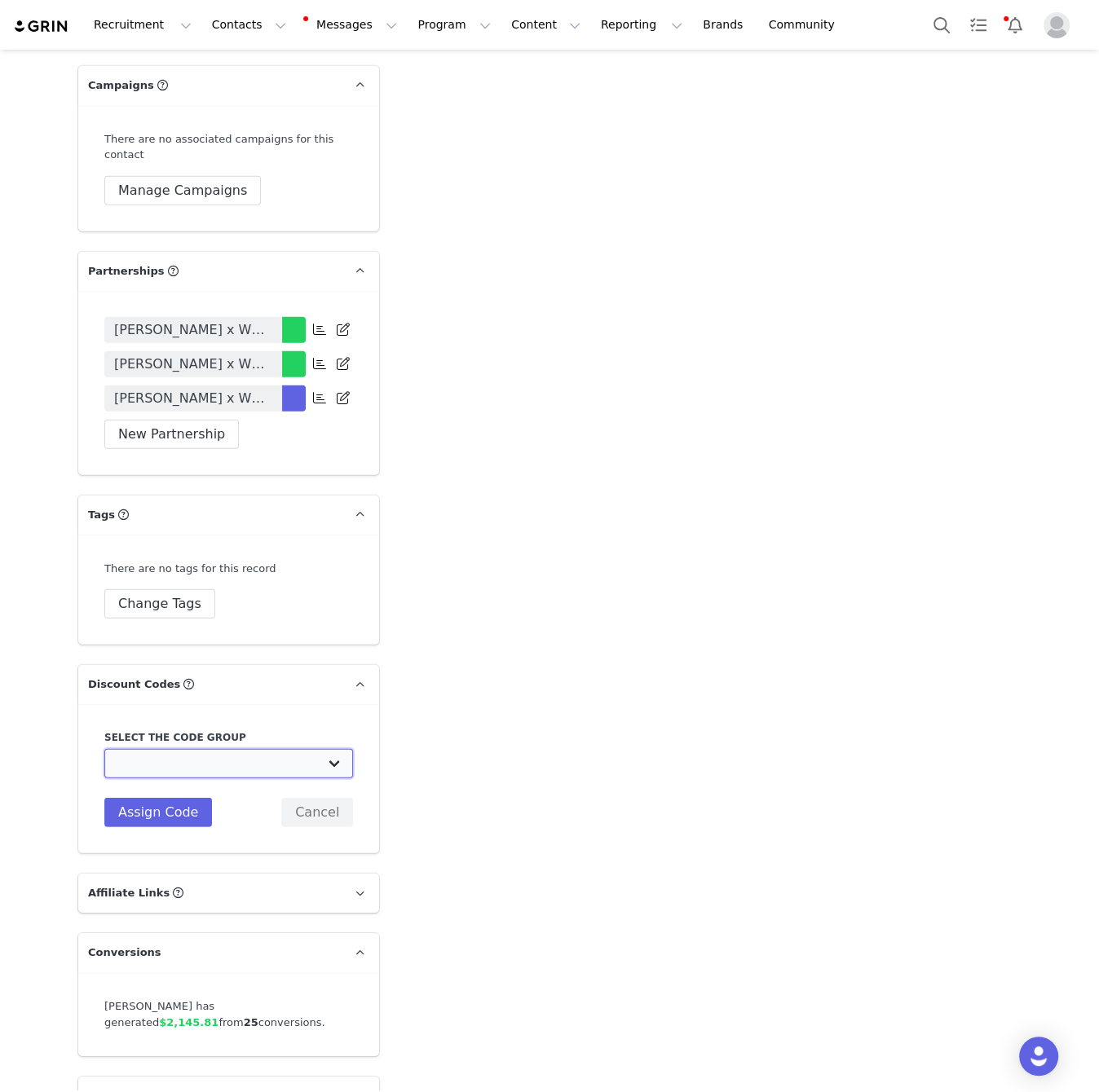
click at [231, 749] on select "White Fox Boutique AUS: Influencer Code White Fox Boutique AUS: Affiliates code…" at bounding box center [228, 763] width 248 height 29
select select "1987"
click at [104, 749] on select "White Fox Boutique AUS: Influencer Code White Fox Boutique AUS: Affiliates code…" at bounding box center [228, 763] width 248 height 29
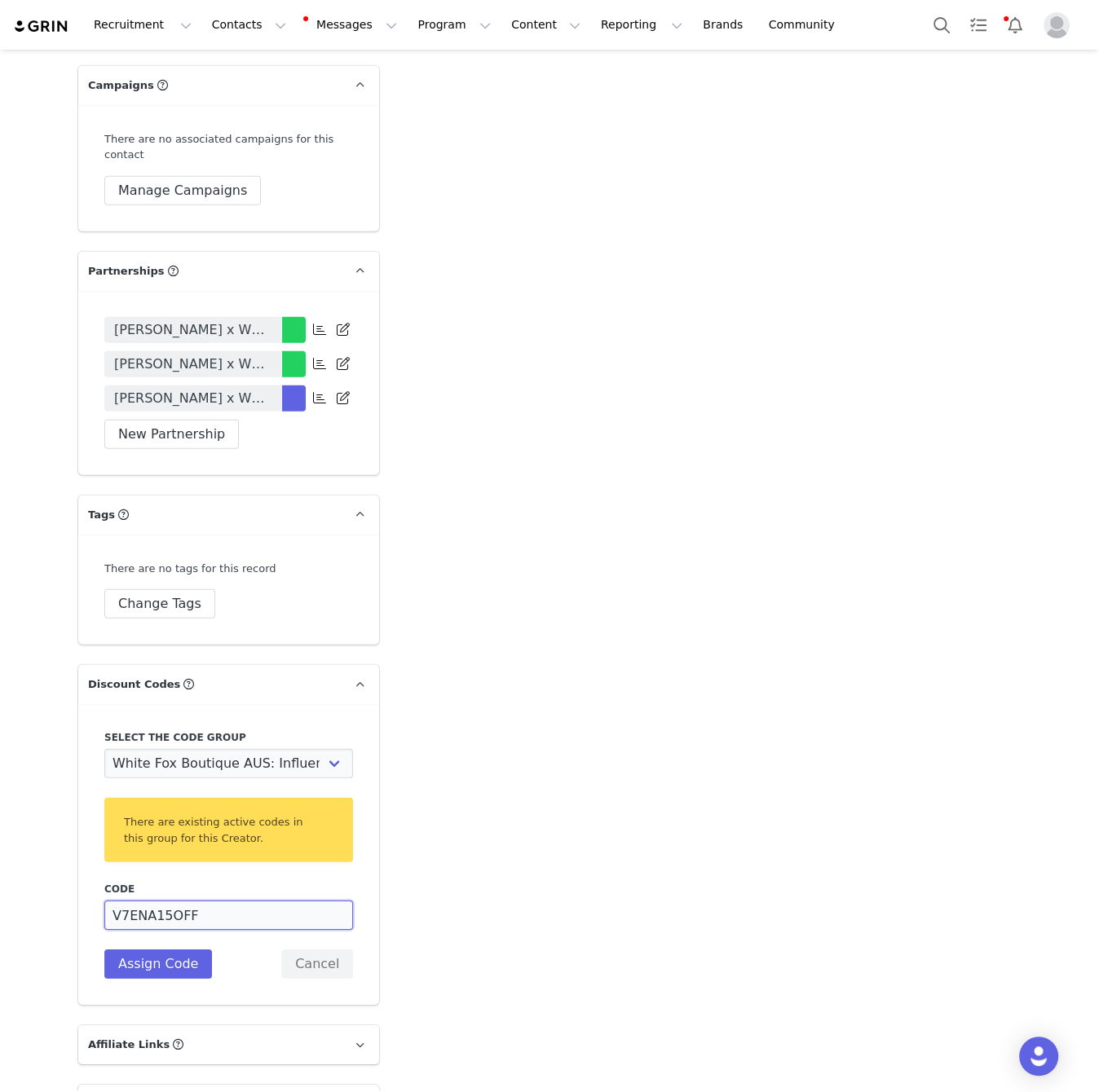
click at [220, 901] on input "V7ENA15OFF" at bounding box center [228, 915] width 248 height 29
type input "JENAYT"
click at [171, 950] on button "Assign Code" at bounding box center [157, 964] width 108 height 29
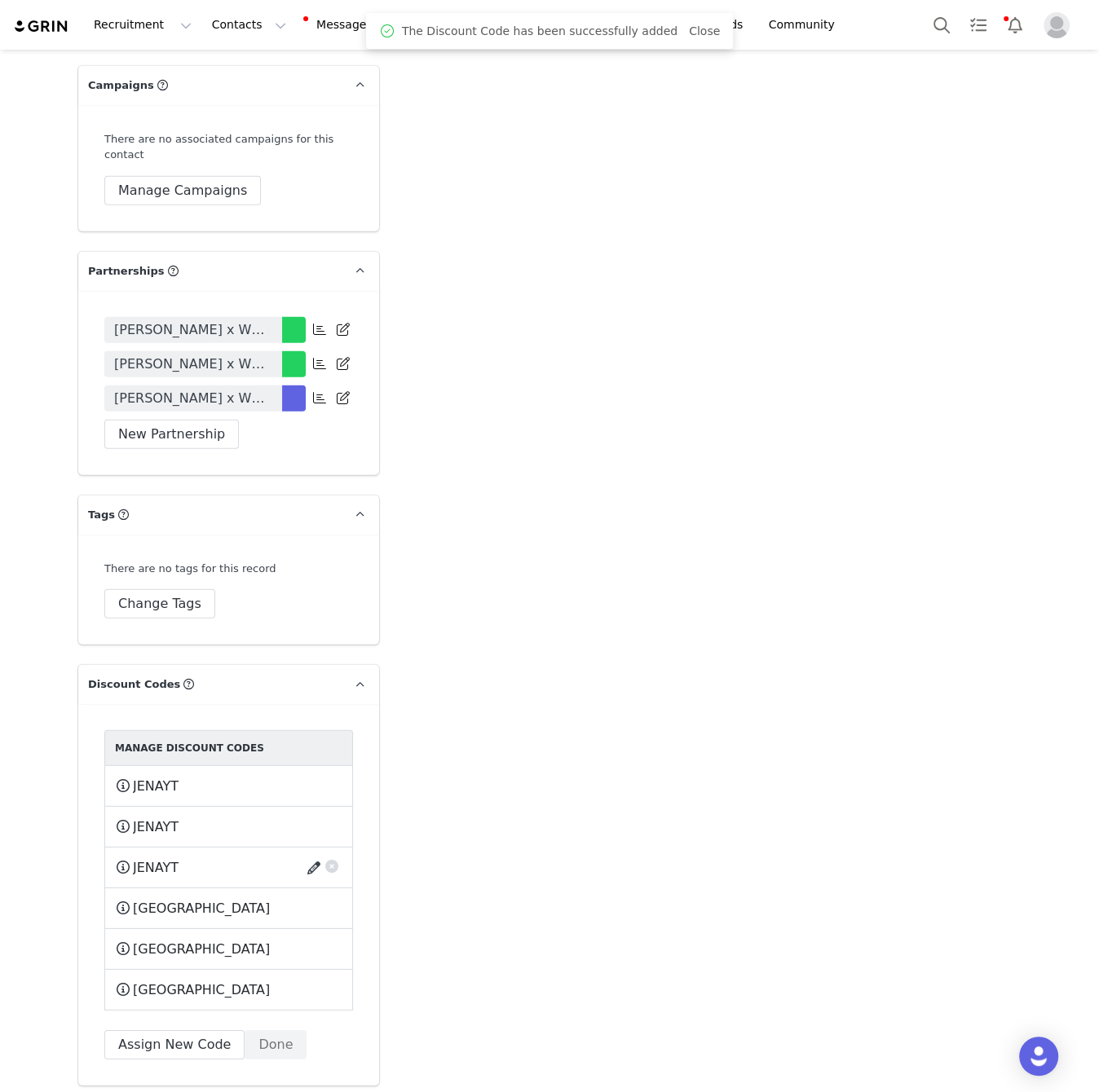
click at [317, 855] on button "button" at bounding box center [316, 868] width 22 height 26
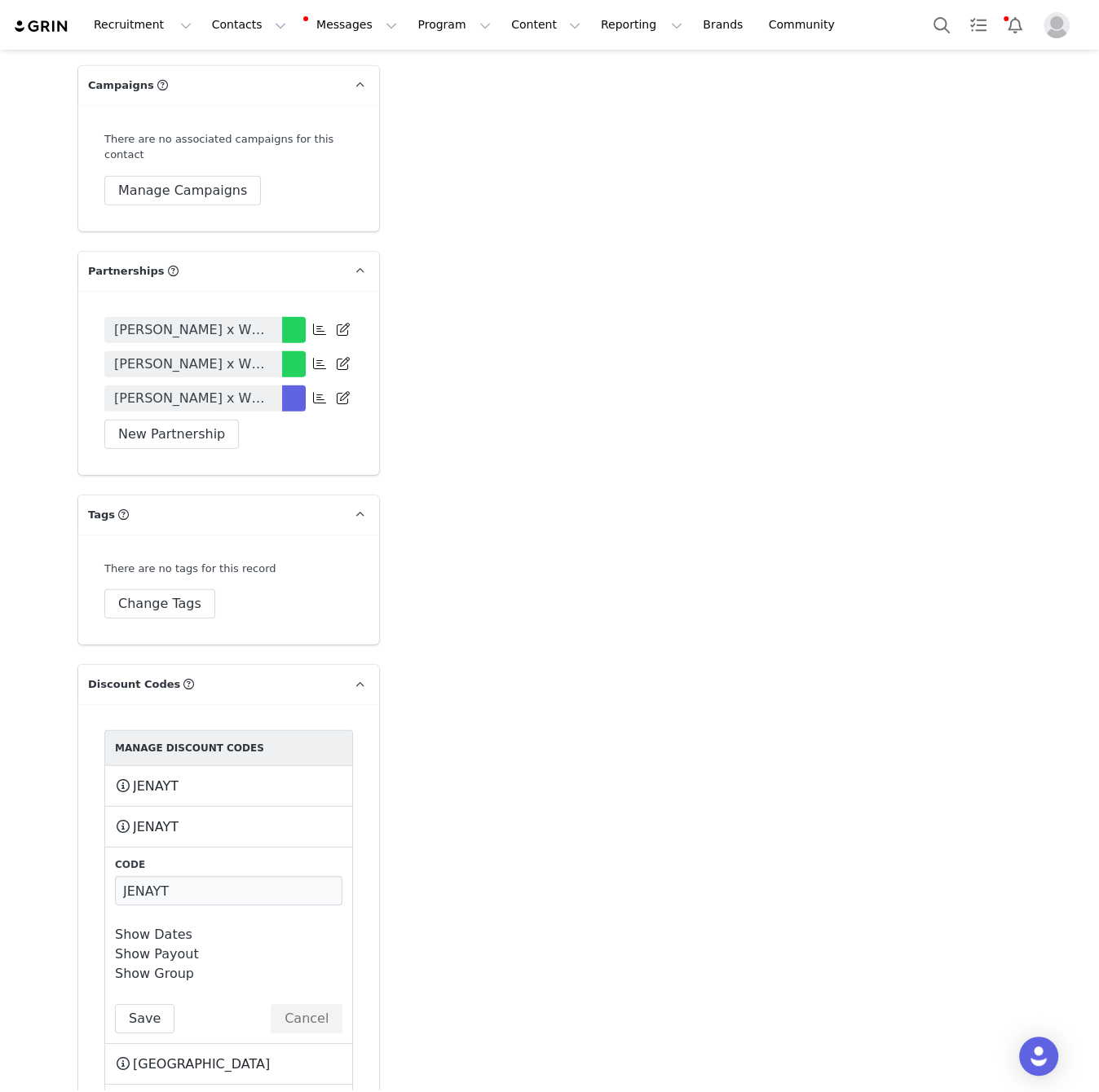
click at [165, 926] on link "Show Dates" at bounding box center [154, 934] width 78 height 16
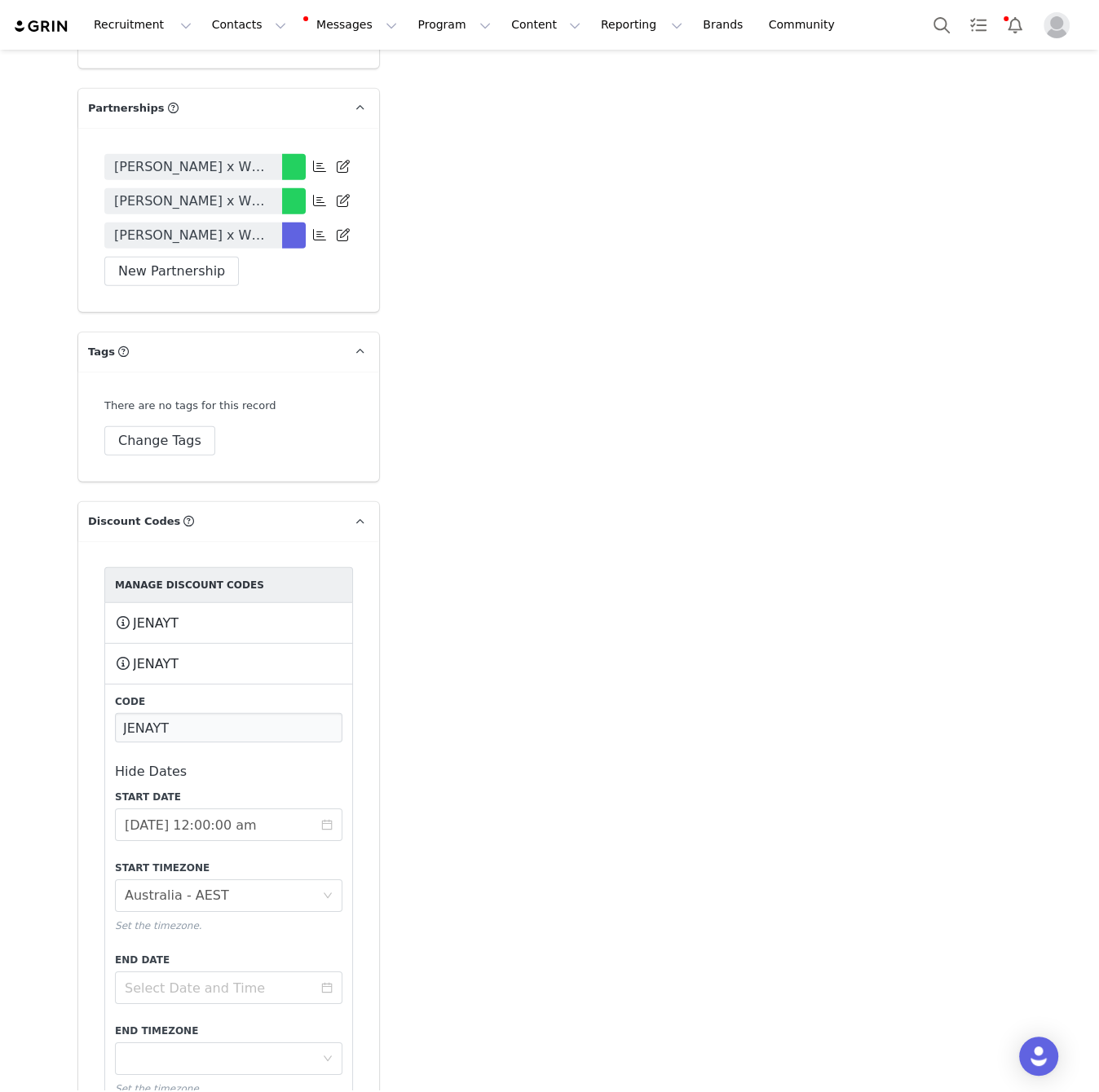
scroll to position [3644, 0]
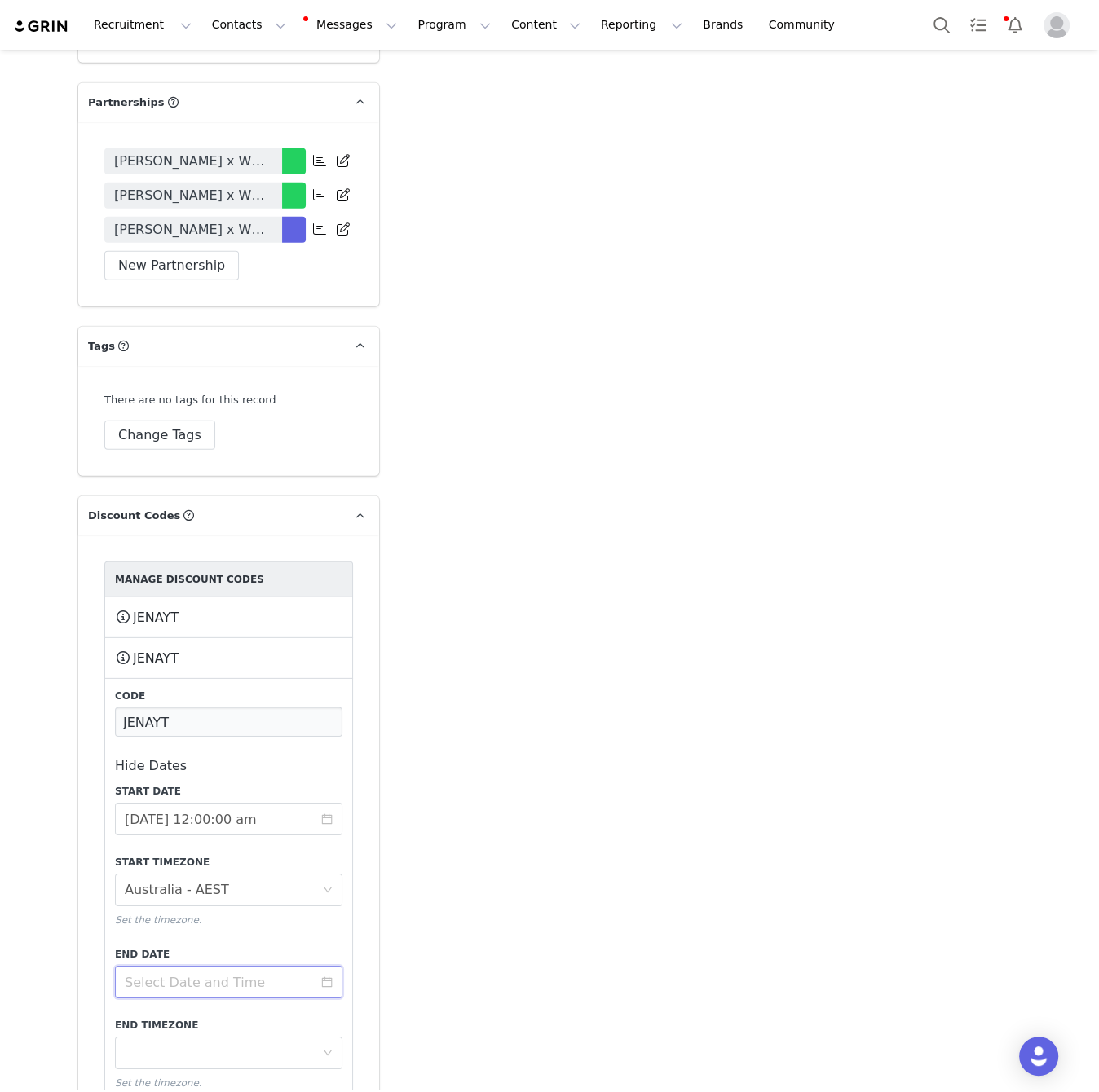
click at [235, 966] on input at bounding box center [229, 981] width 228 height 33
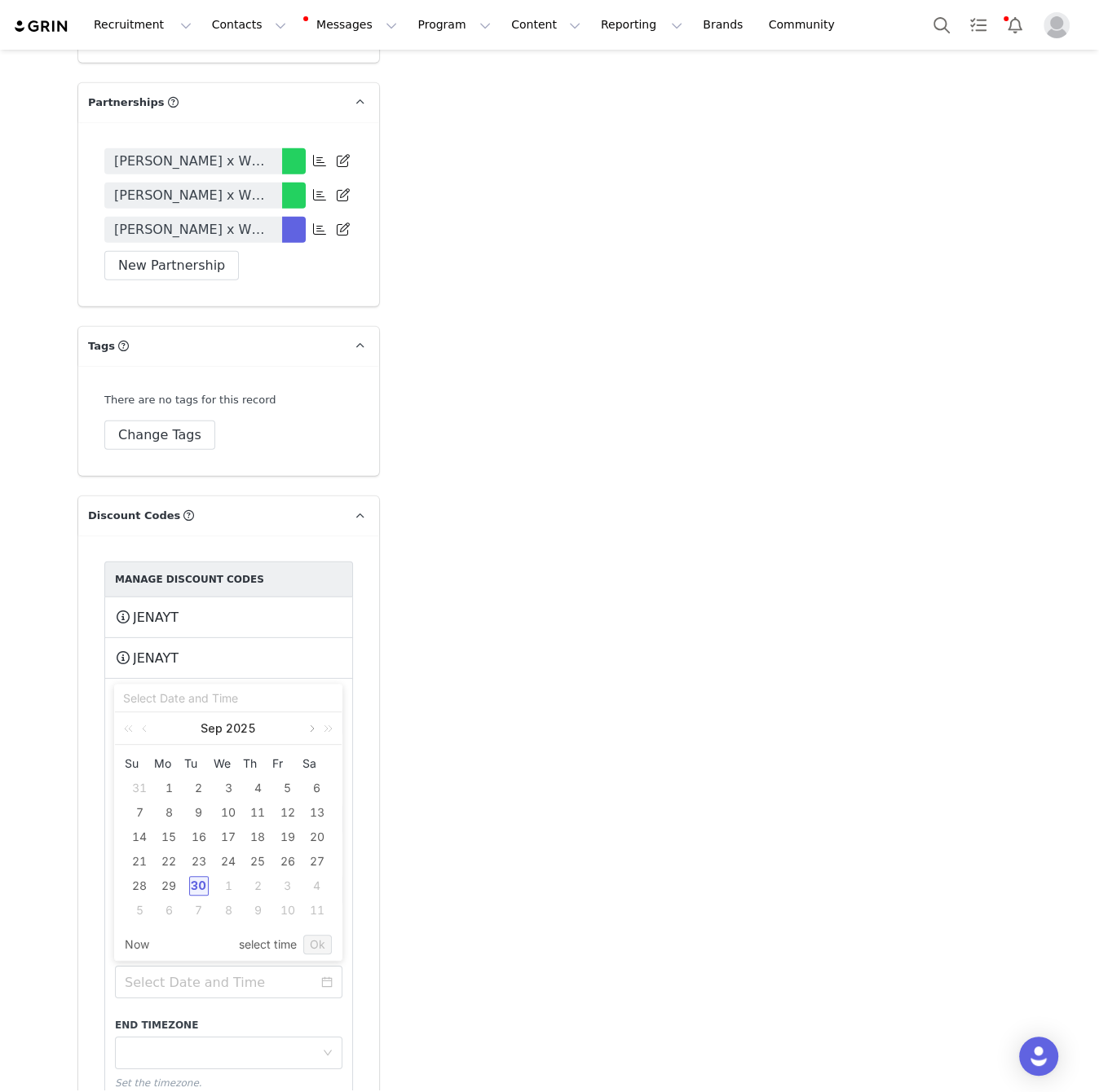
click at [314, 729] on link at bounding box center [311, 729] width 15 height 33
click at [229, 884] on div "31" at bounding box center [228, 885] width 20 height 20
type input "2025-12-31 04:48:34 pm"
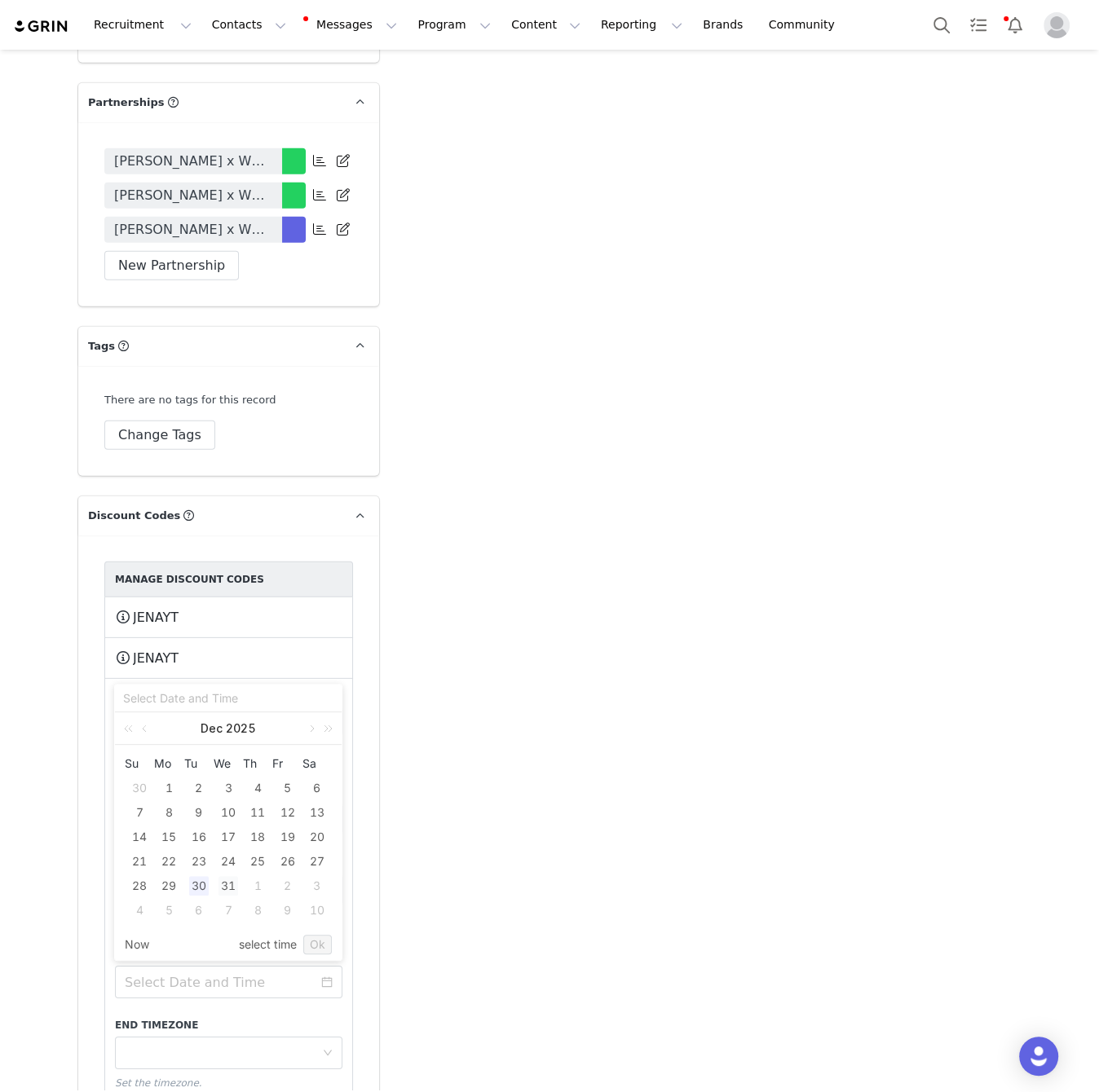
type input "2025-12-31 04:48:34 pm"
click at [319, 942] on link "Ok" at bounding box center [318, 944] width 28 height 20
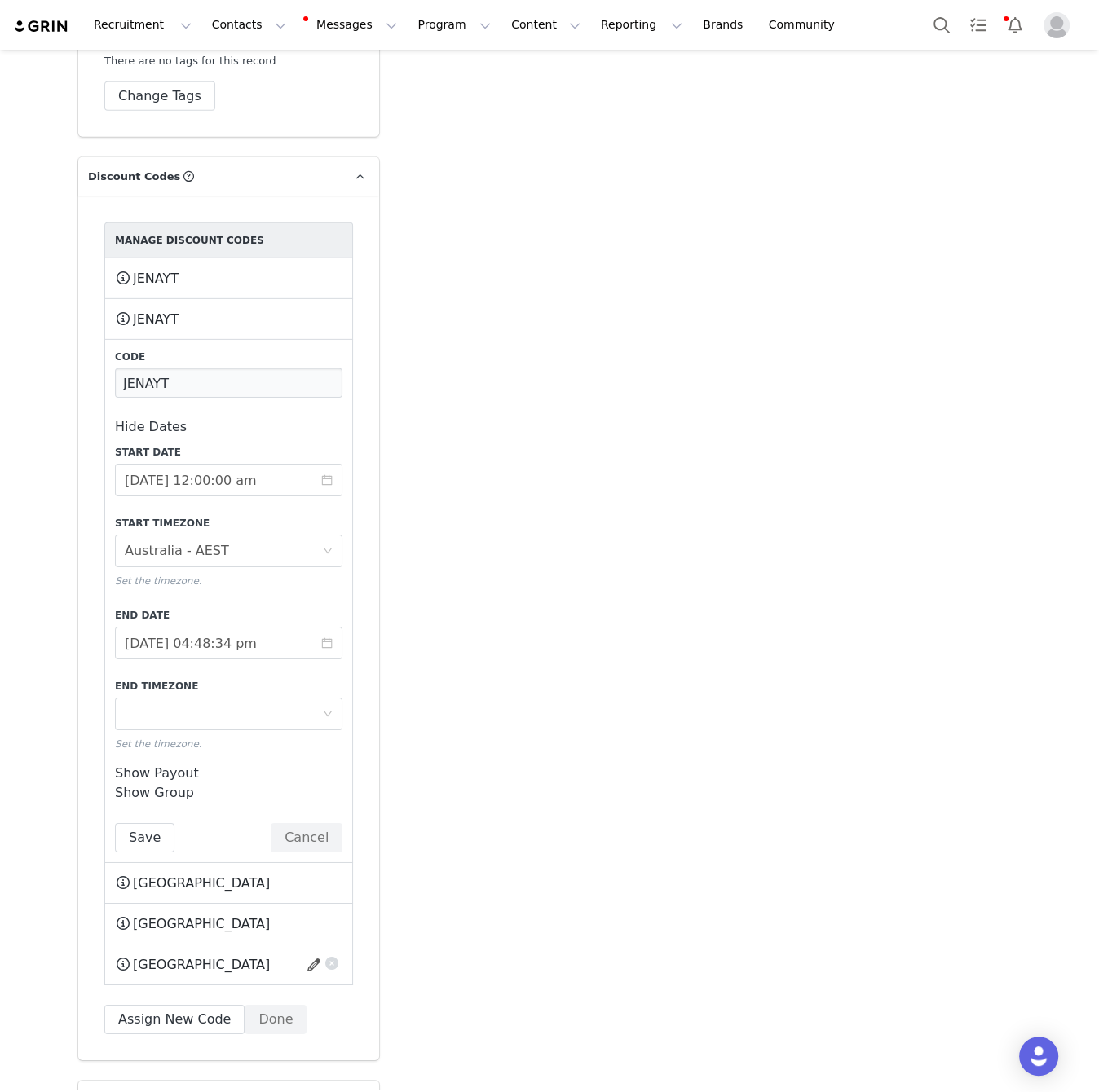
scroll to position [3990, 0]
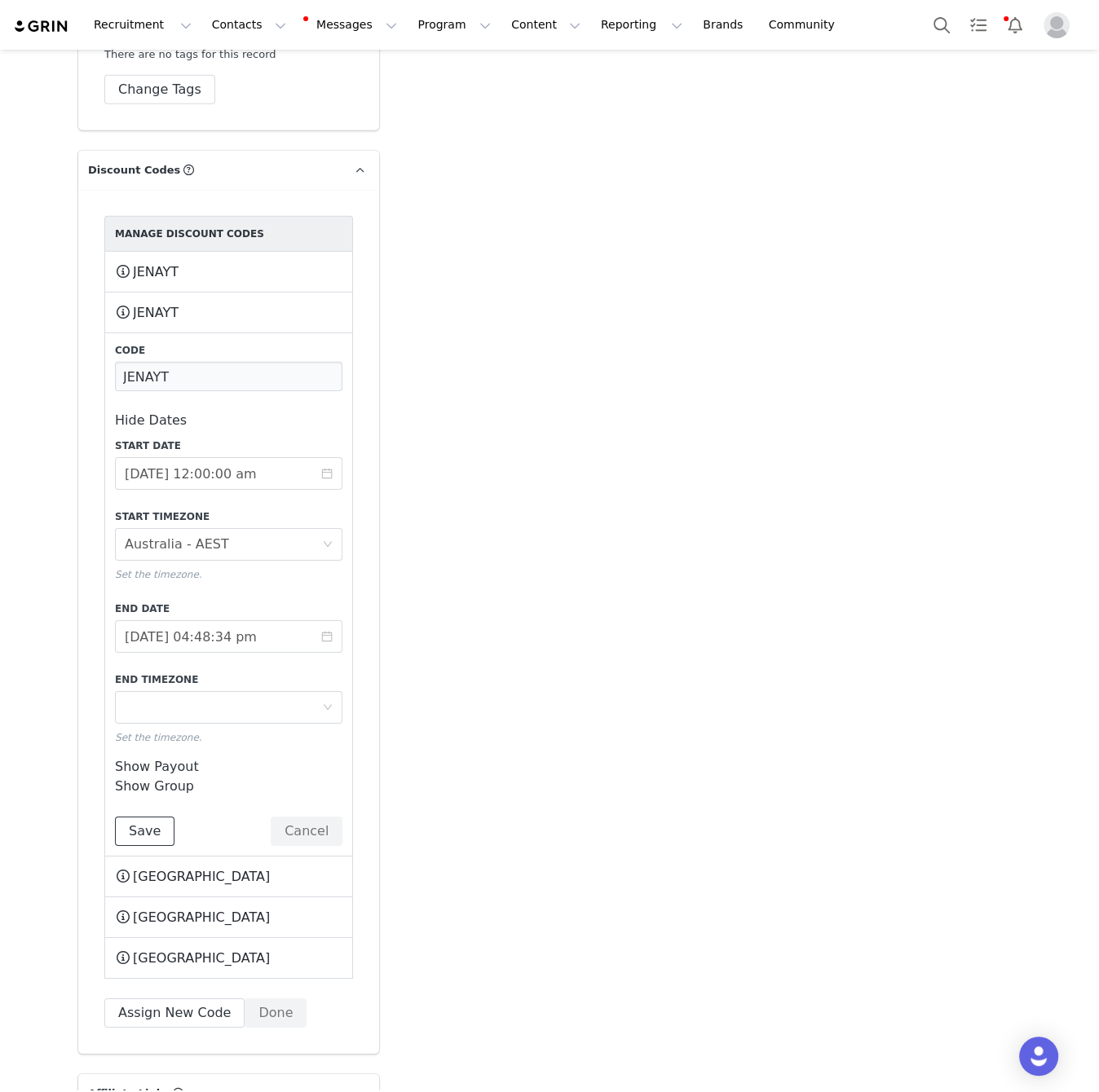
click at [149, 817] on button "Save" at bounding box center [145, 831] width 60 height 29
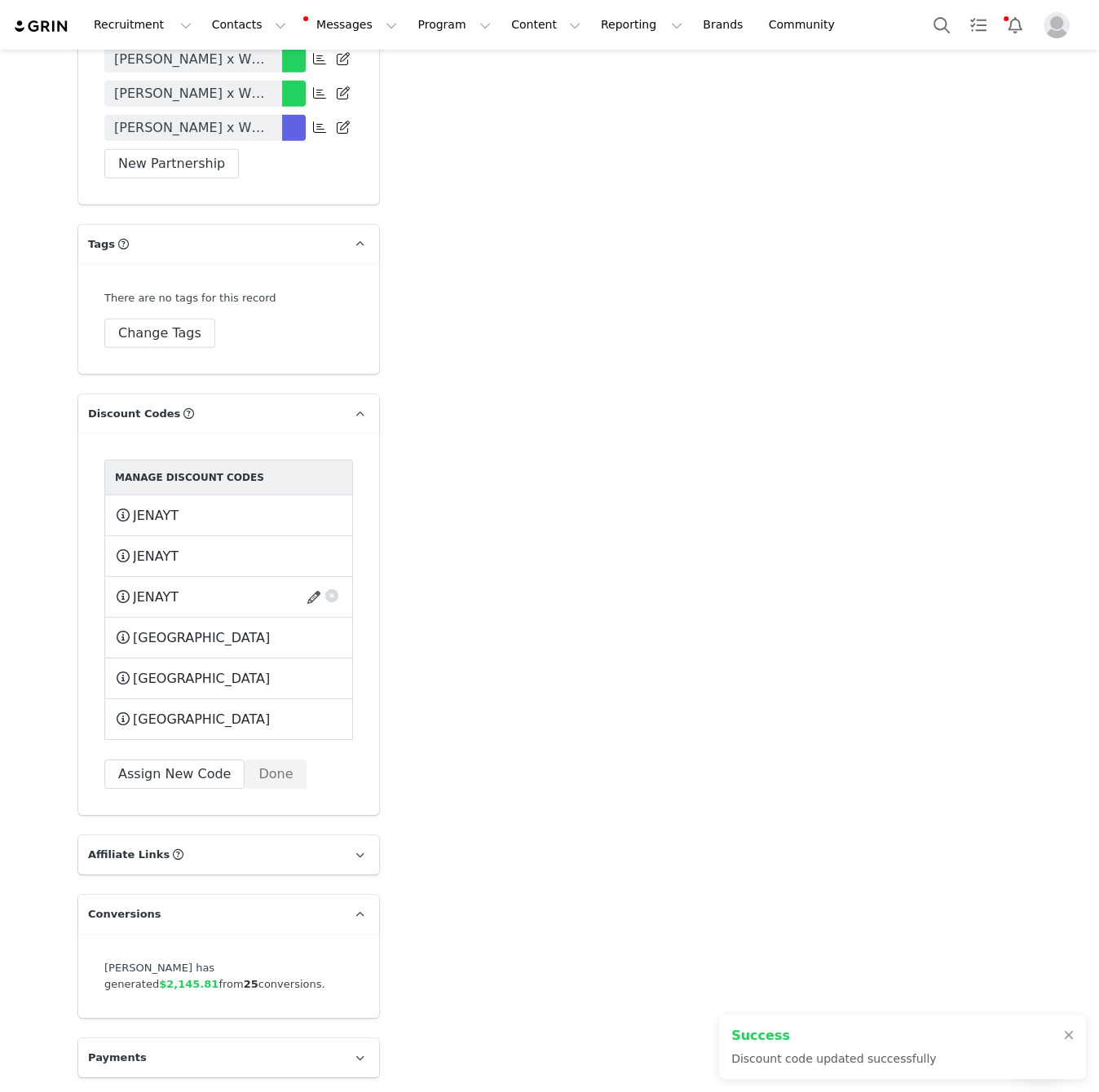
scroll to position [3700, 0]
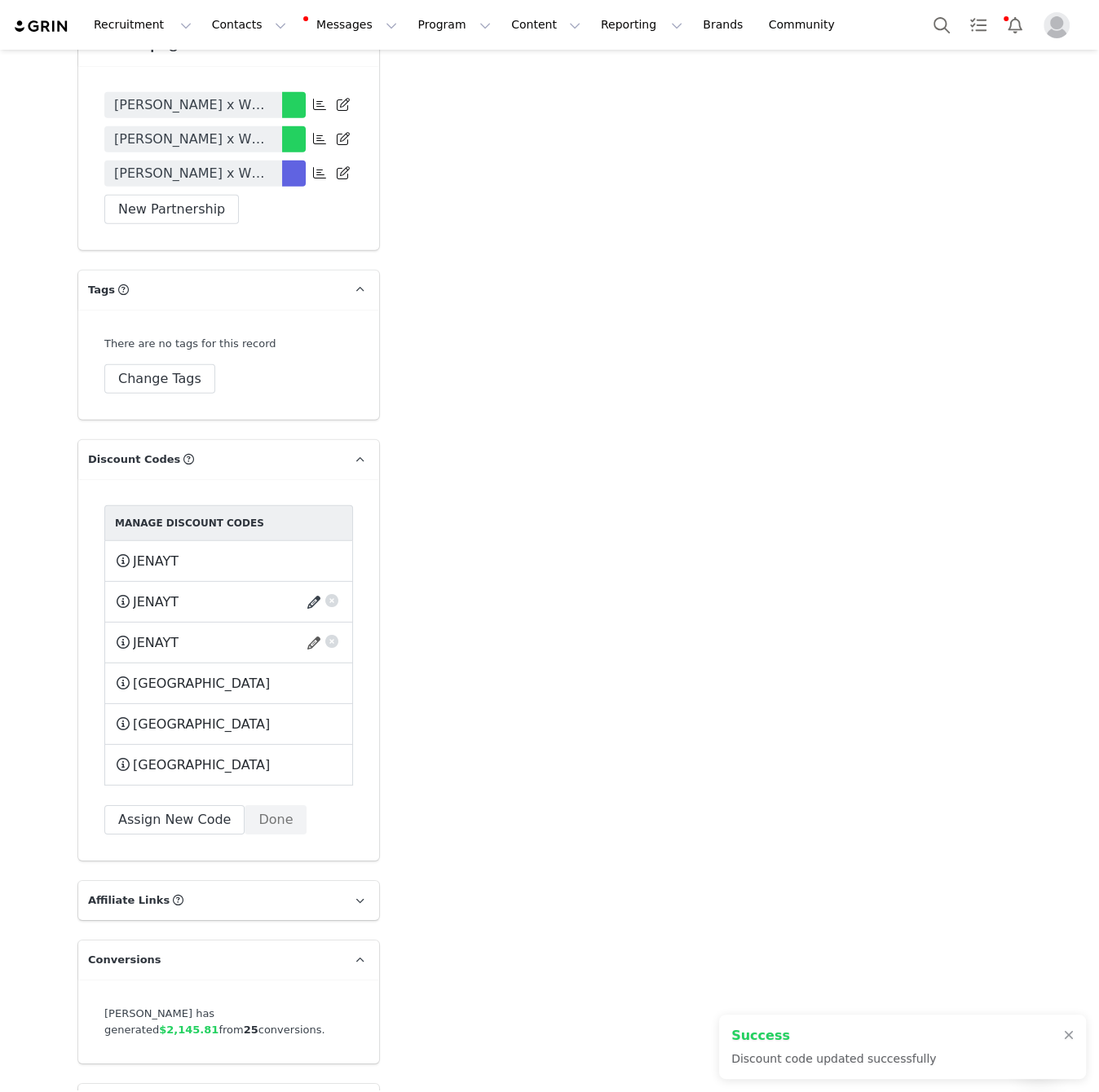
click at [313, 589] on button "button" at bounding box center [316, 602] width 22 height 26
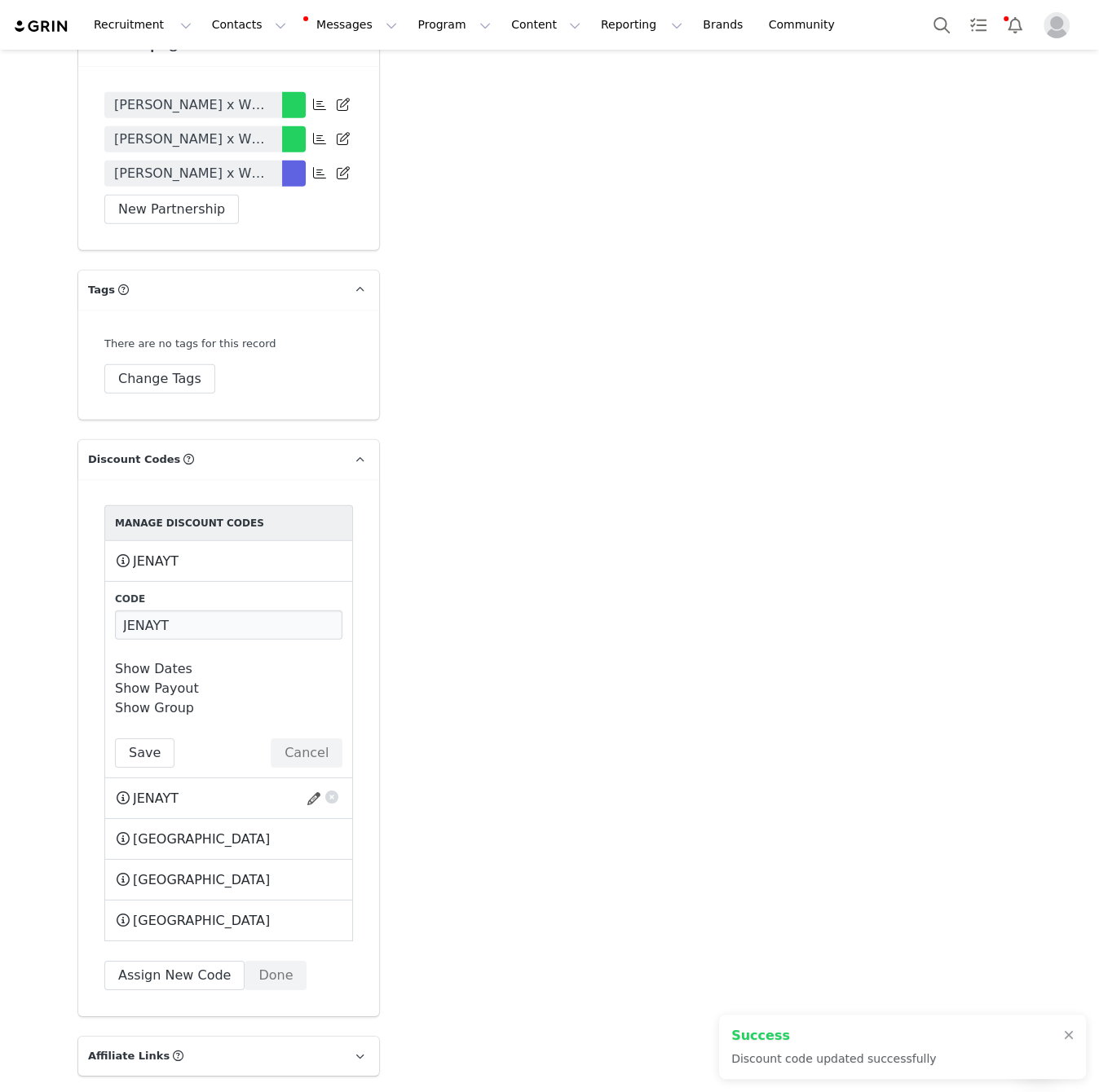
click at [174, 661] on link "Show Dates" at bounding box center [154, 669] width 78 height 16
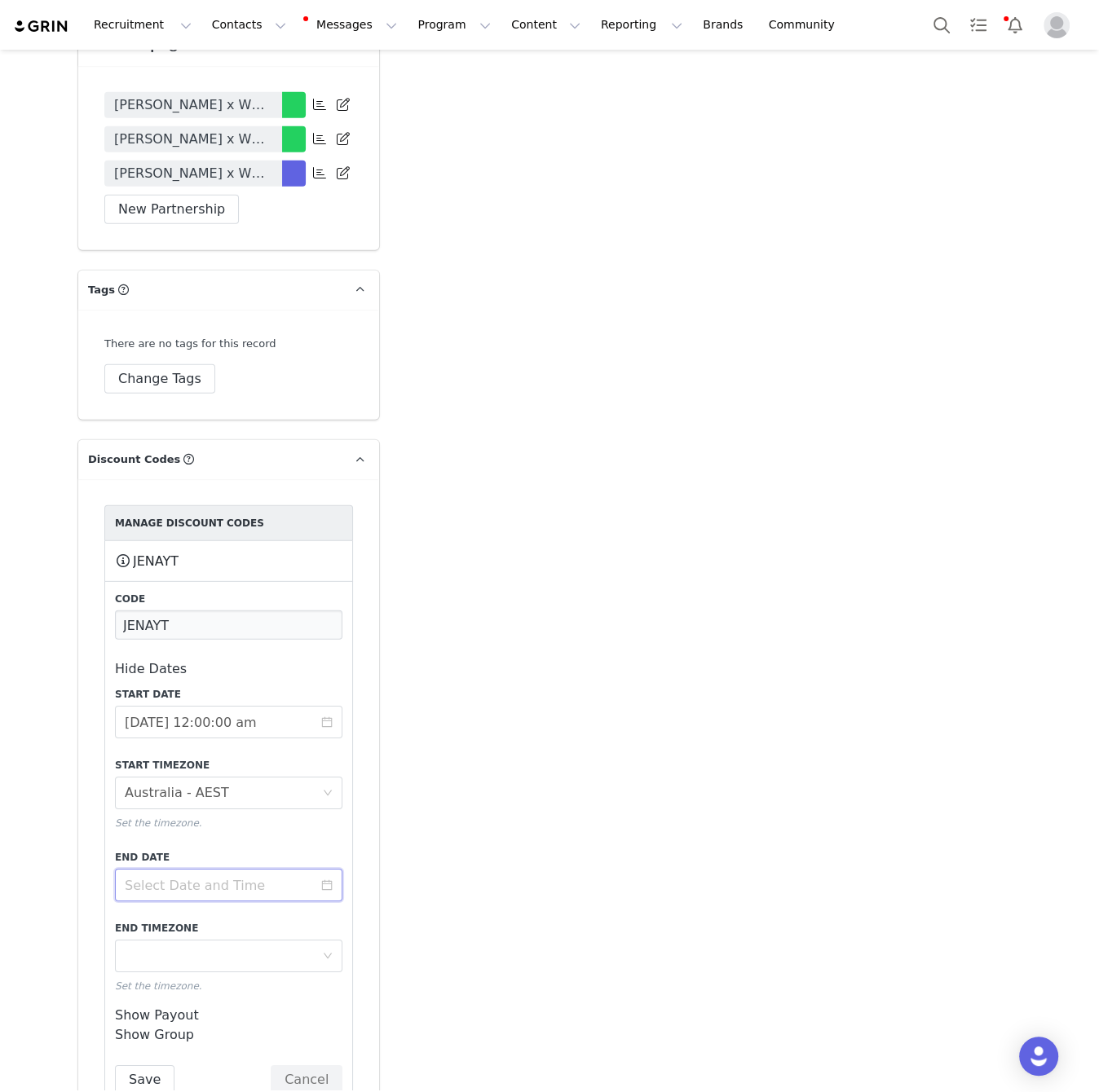
click at [220, 869] on input at bounding box center [229, 885] width 228 height 33
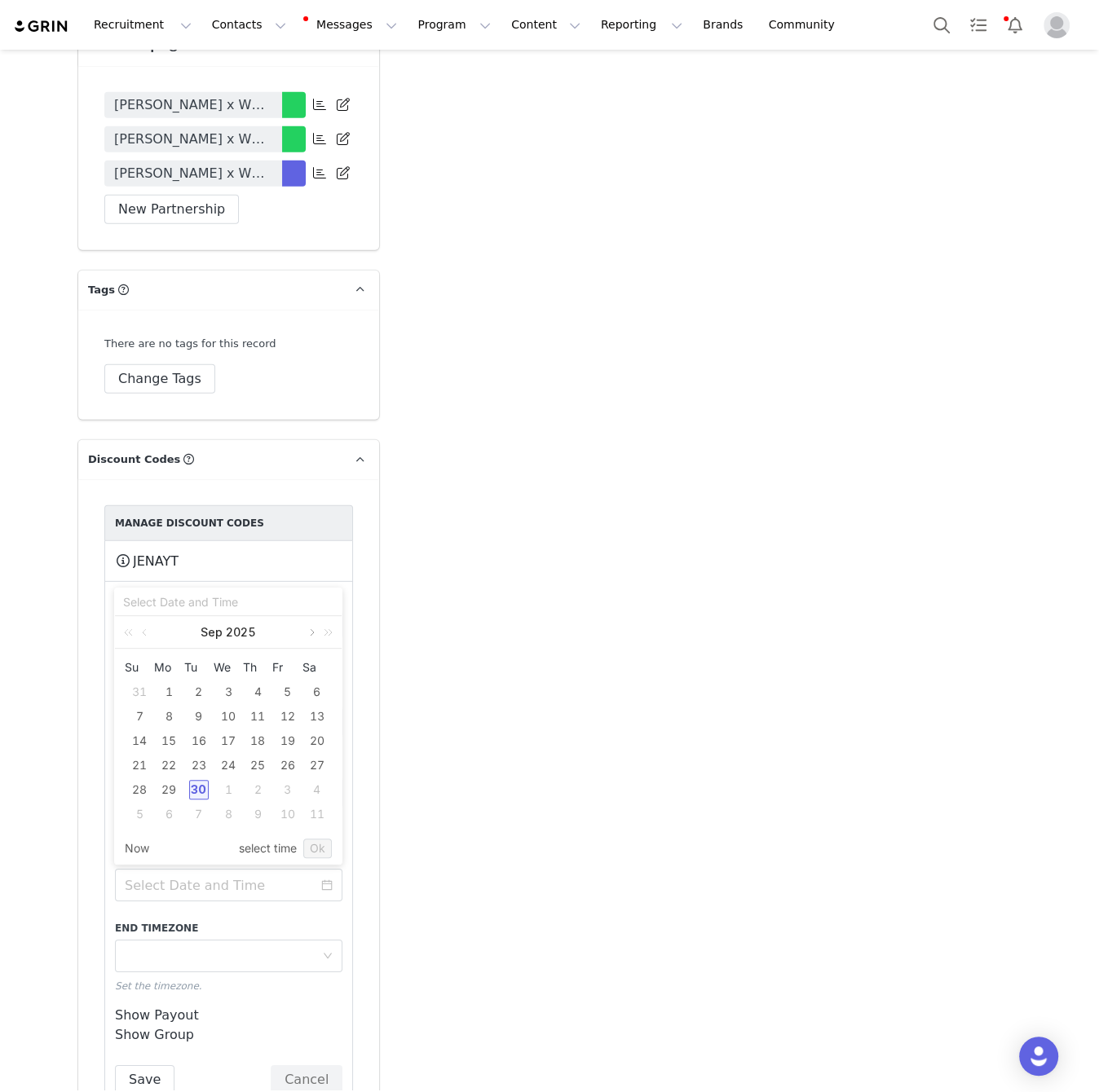
click at [309, 637] on link at bounding box center [311, 632] width 15 height 33
click at [227, 788] on div "31" at bounding box center [228, 789] width 20 height 20
type input "2025-12-31 04:48:46 pm"
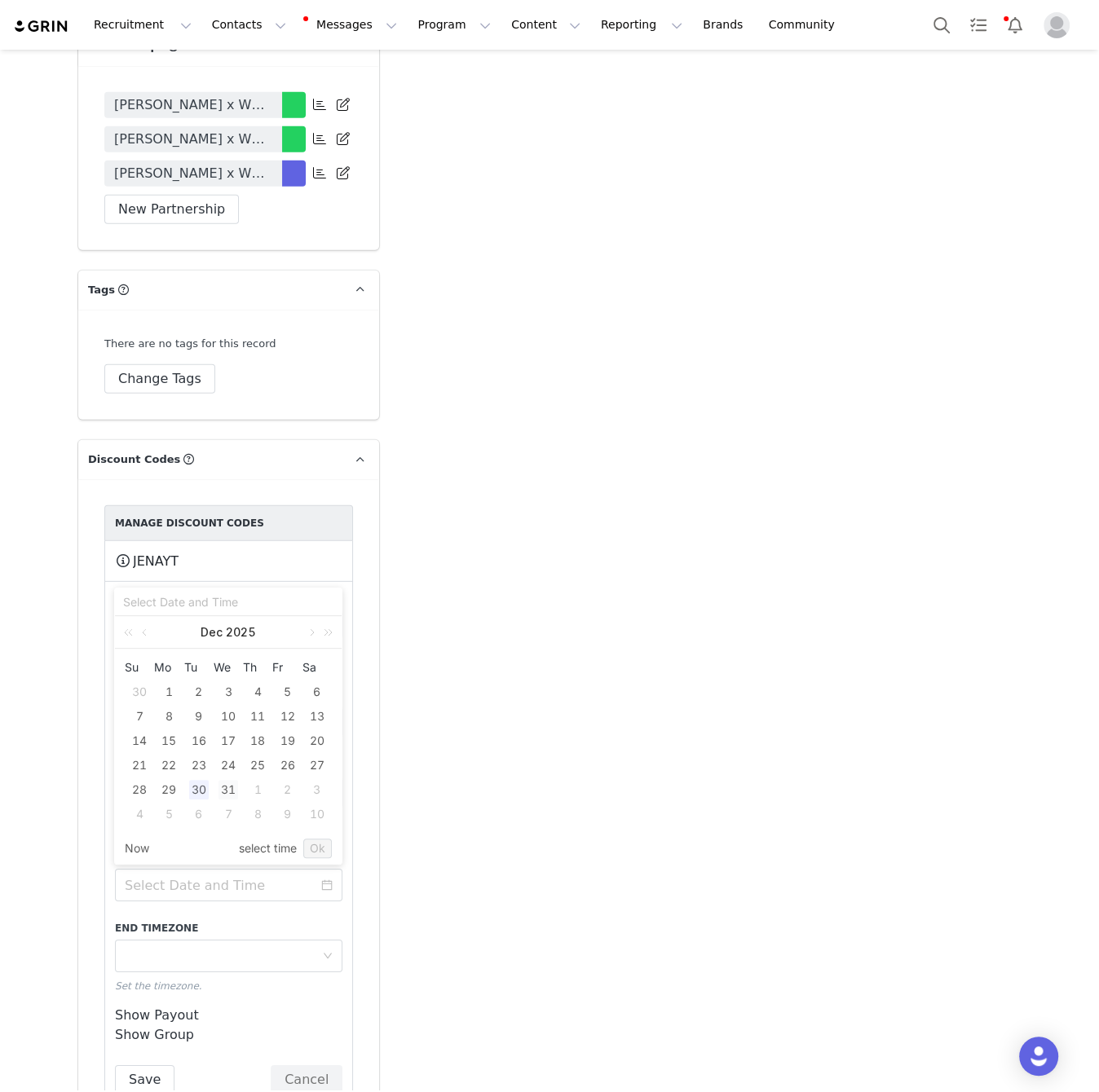
type input "2025-12-31 04:48:46 pm"
click at [320, 852] on link "Ok" at bounding box center [318, 848] width 28 height 20
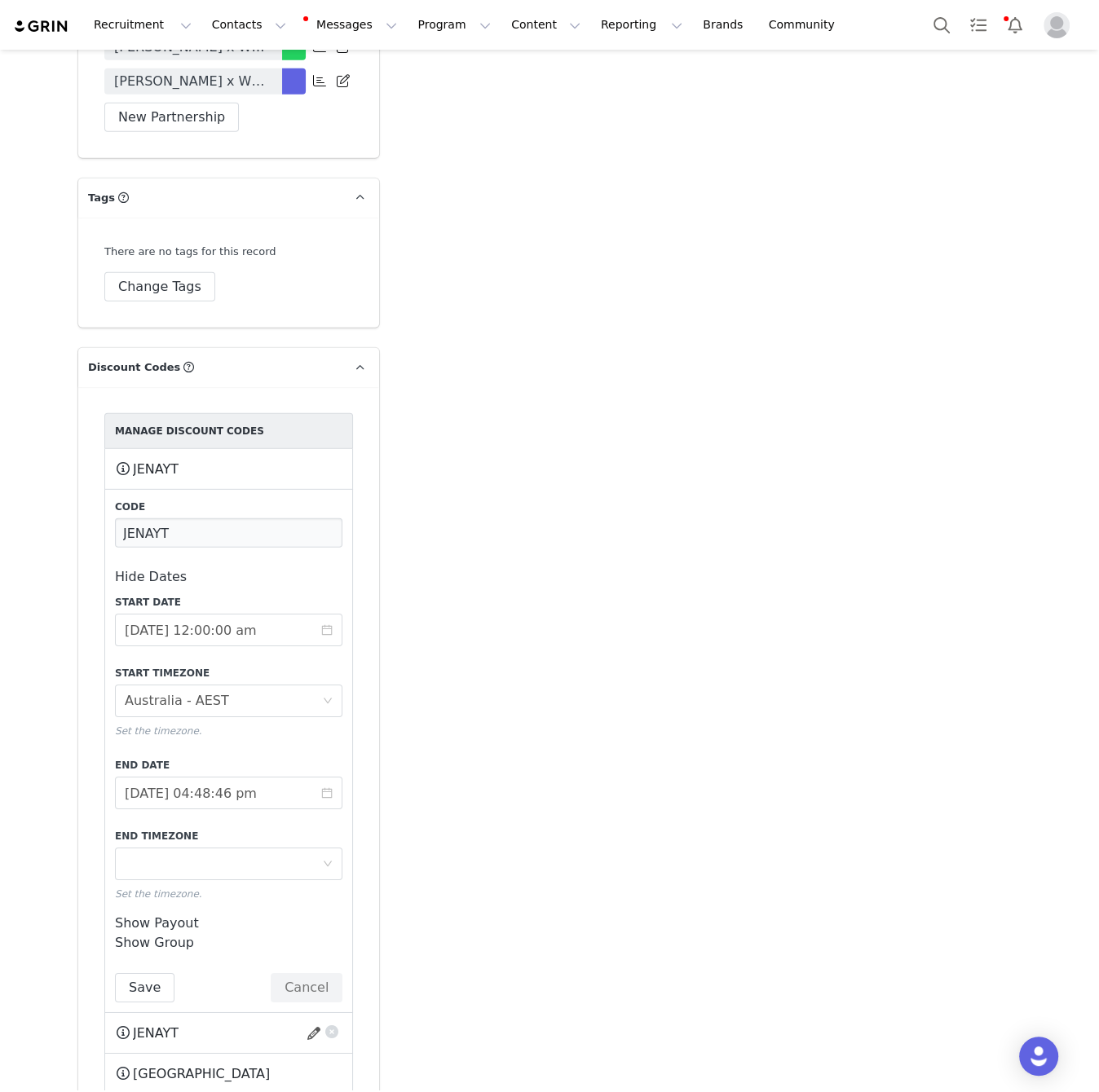
scroll to position [3785, 0]
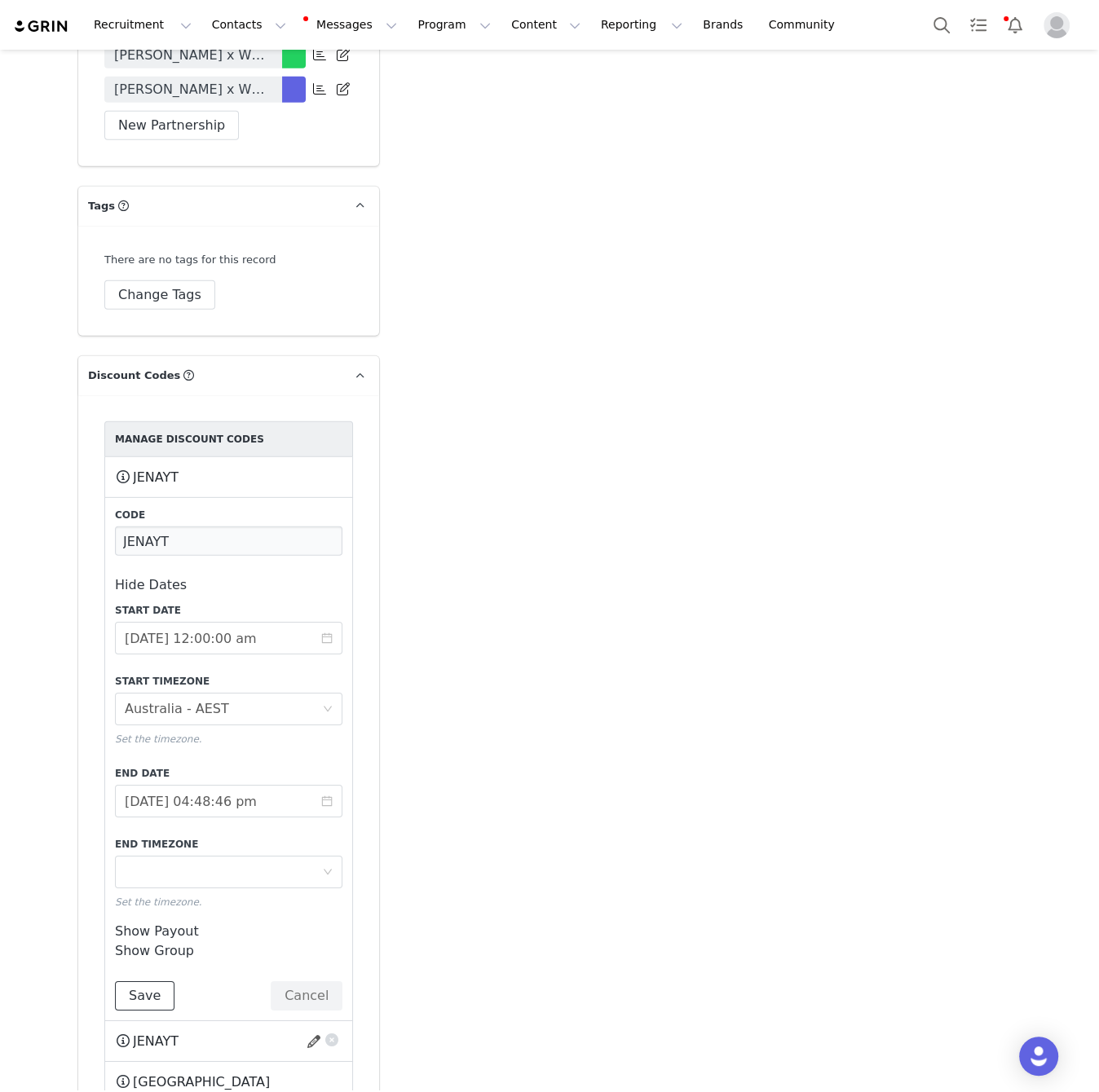
click at [145, 979] on button "Save" at bounding box center [145, 996] width 60 height 29
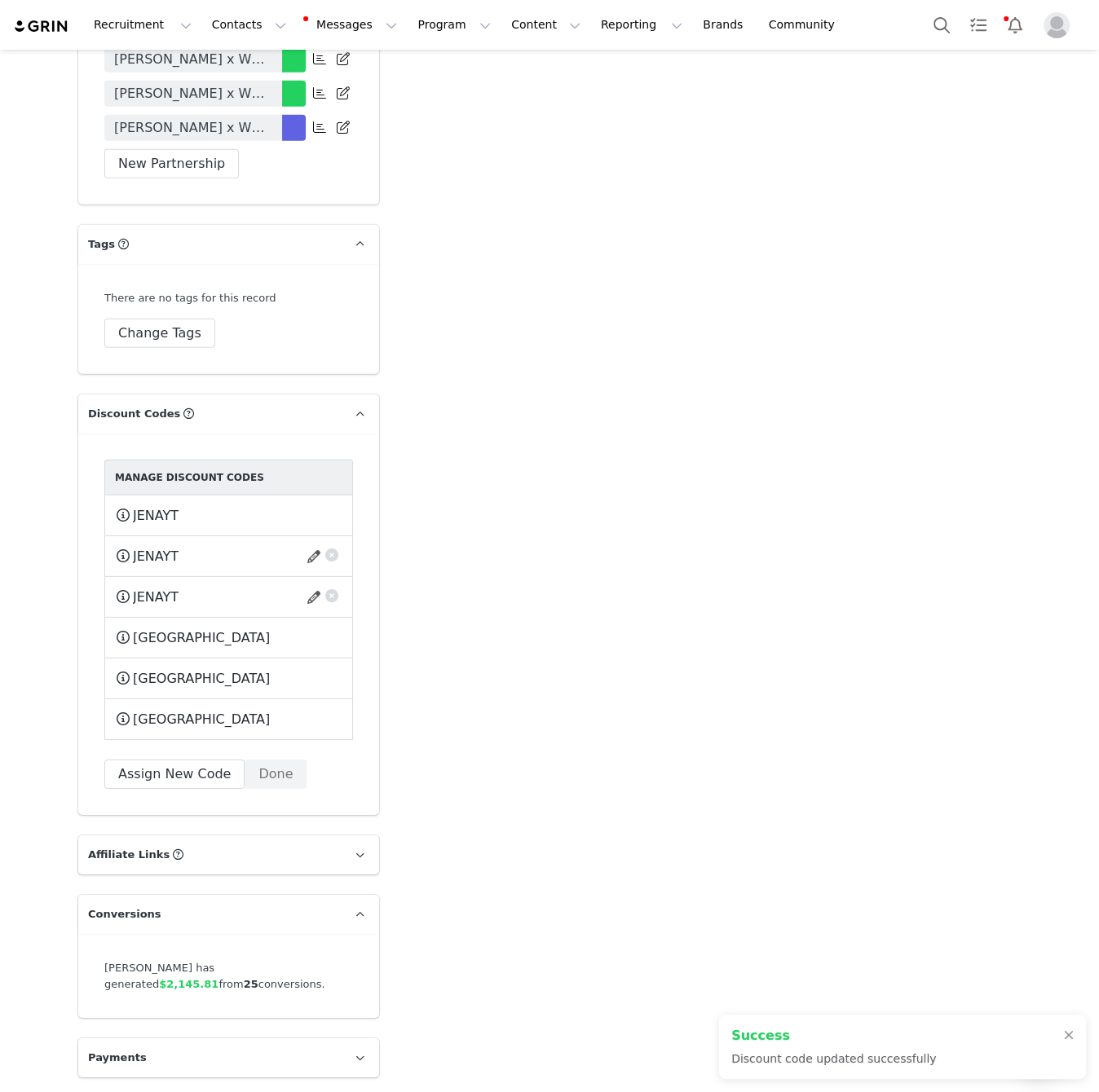
scroll to position [3700, 0]
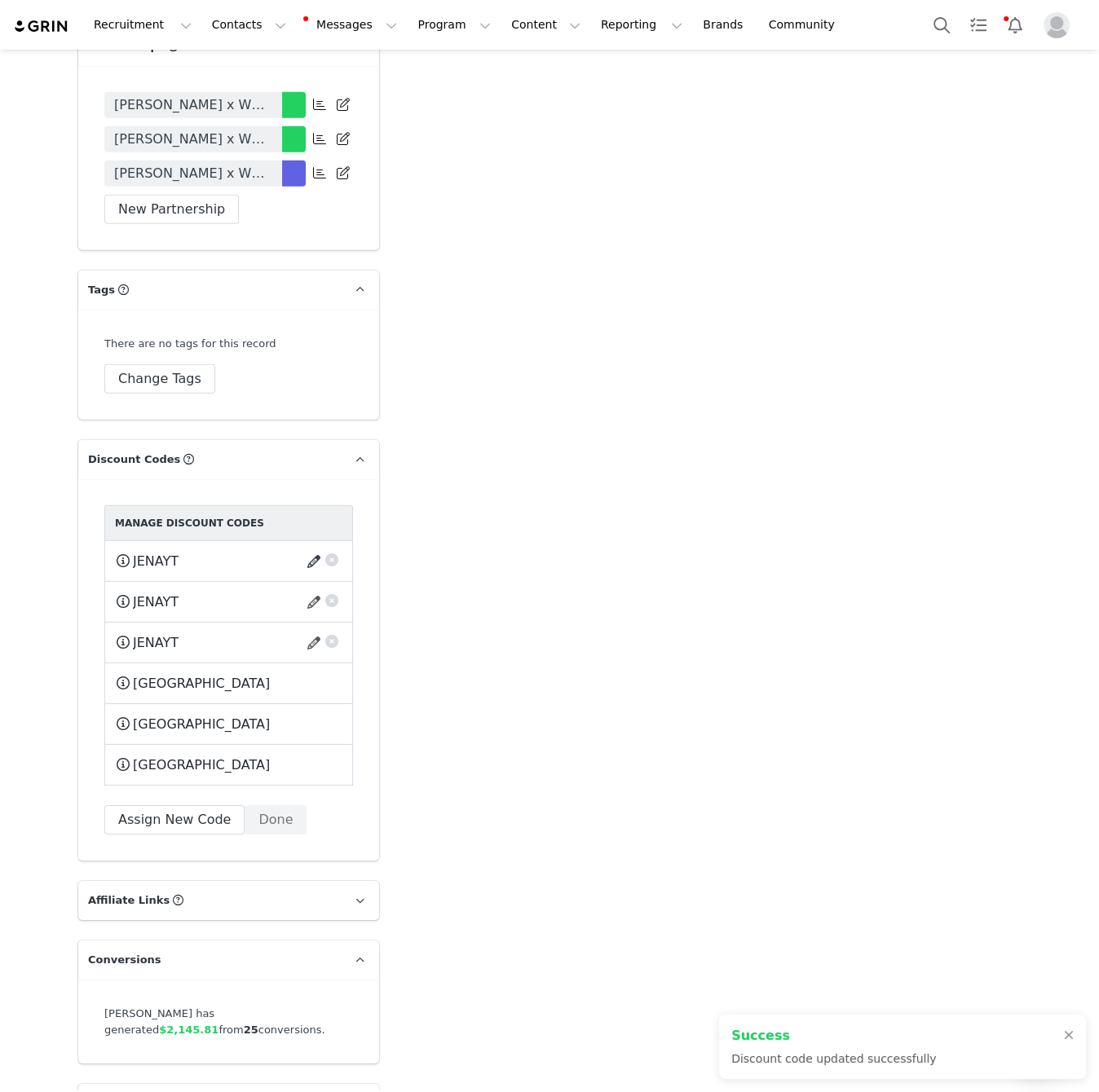
click at [308, 549] on button "button" at bounding box center [316, 562] width 22 height 26
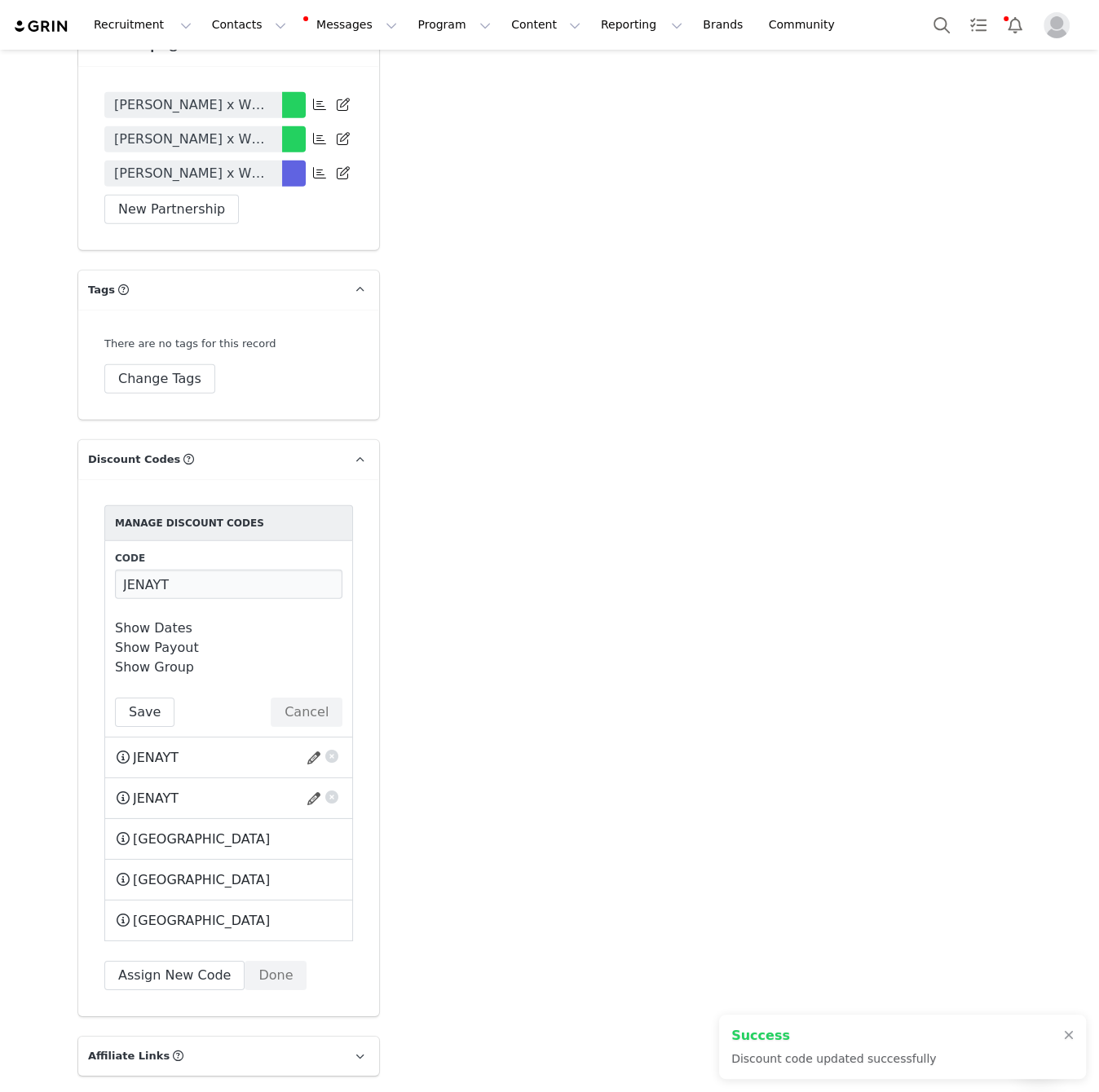
click at [171, 620] on link "Show Dates" at bounding box center [154, 627] width 78 height 16
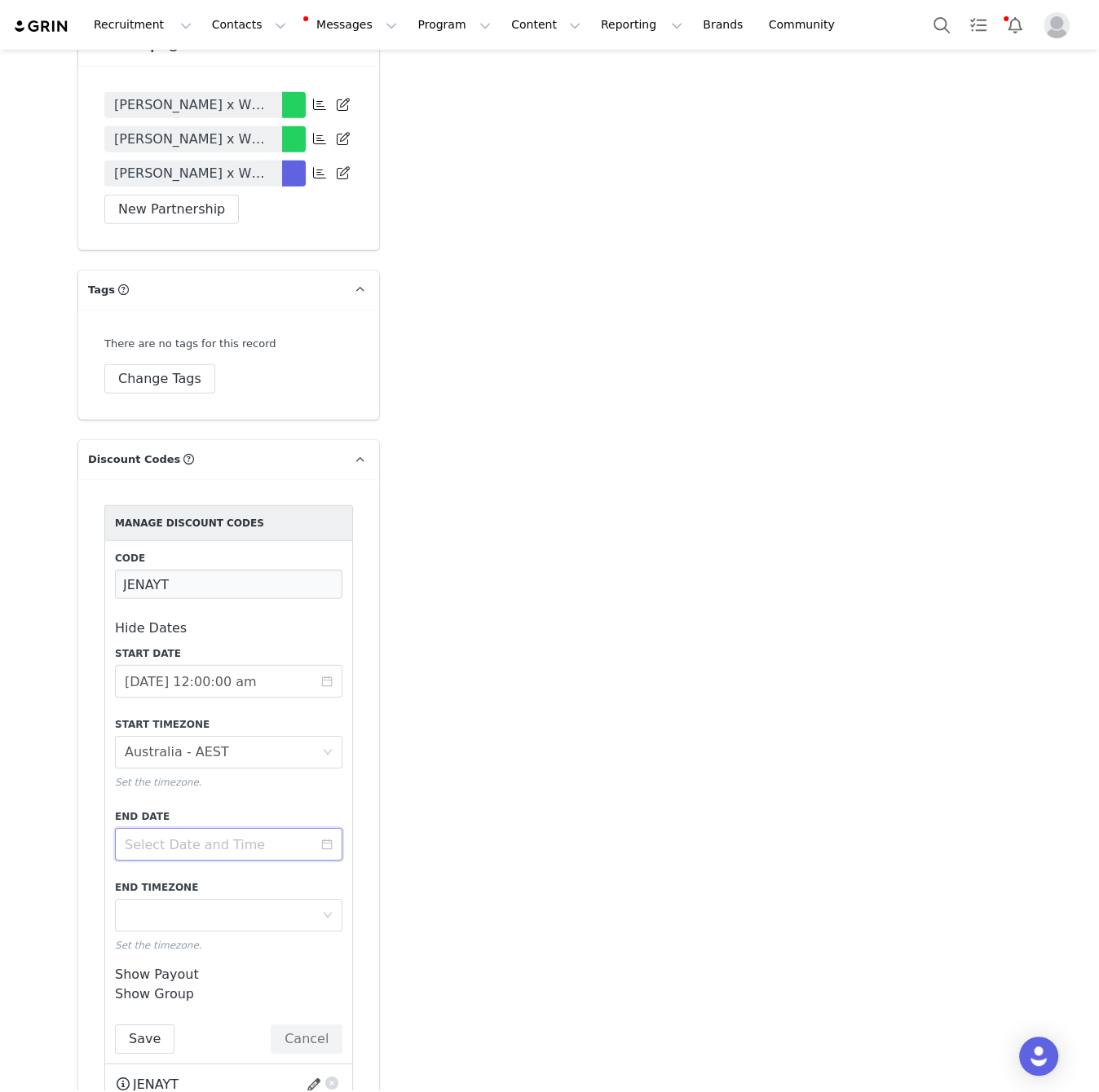
click at [214, 828] on input at bounding box center [229, 844] width 228 height 33
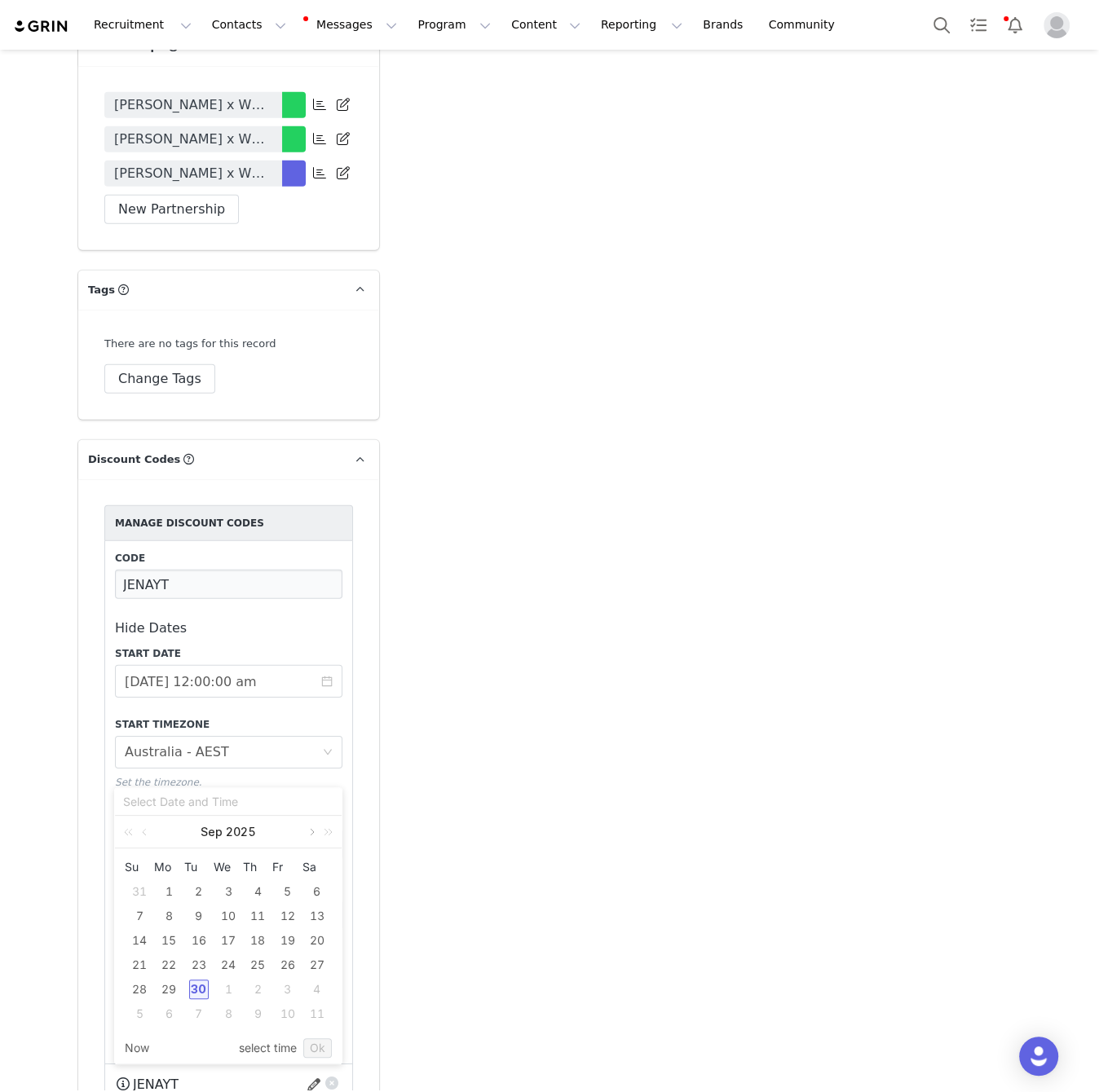
click at [304, 837] on link at bounding box center [311, 832] width 15 height 33
click at [233, 979] on div "31" at bounding box center [228, 989] width 20 height 20
type input "2025-12-31 04:48:58 pm"
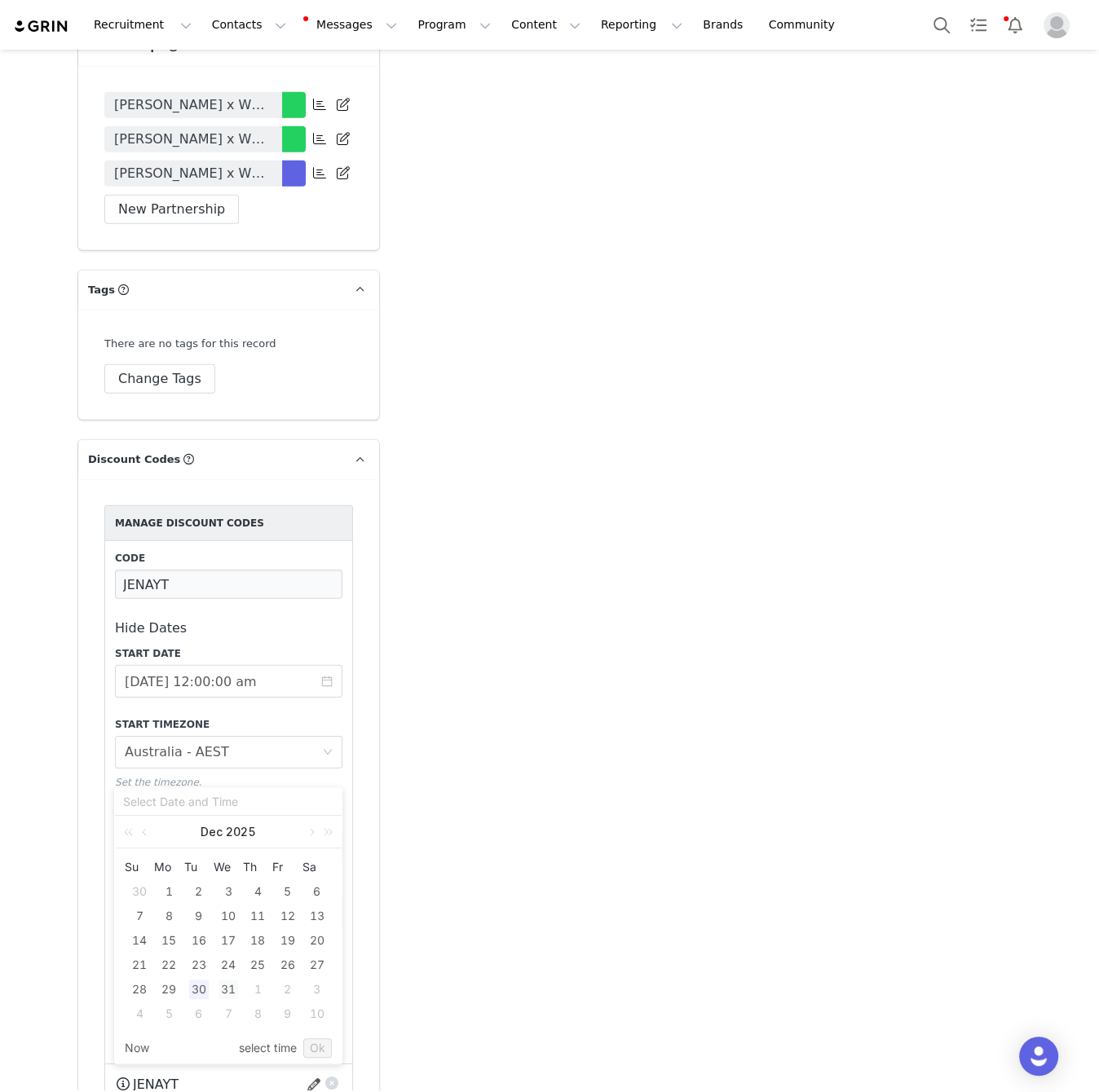
type input "2025-12-31 04:48:58 pm"
click at [326, 979] on link "Ok" at bounding box center [318, 1048] width 28 height 20
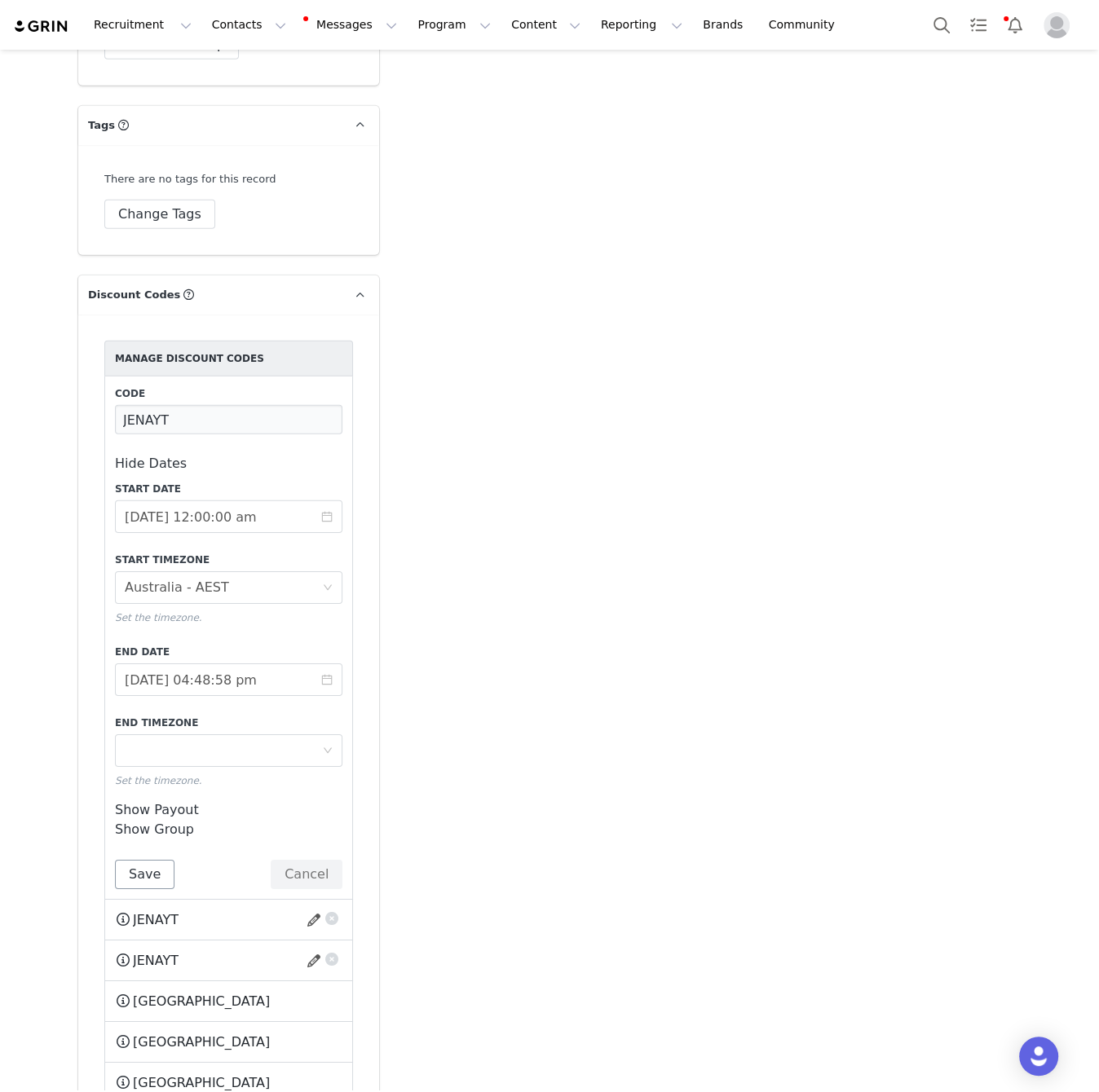
scroll to position [3866, 0]
click at [155, 859] on button "Save" at bounding box center [145, 873] width 60 height 29
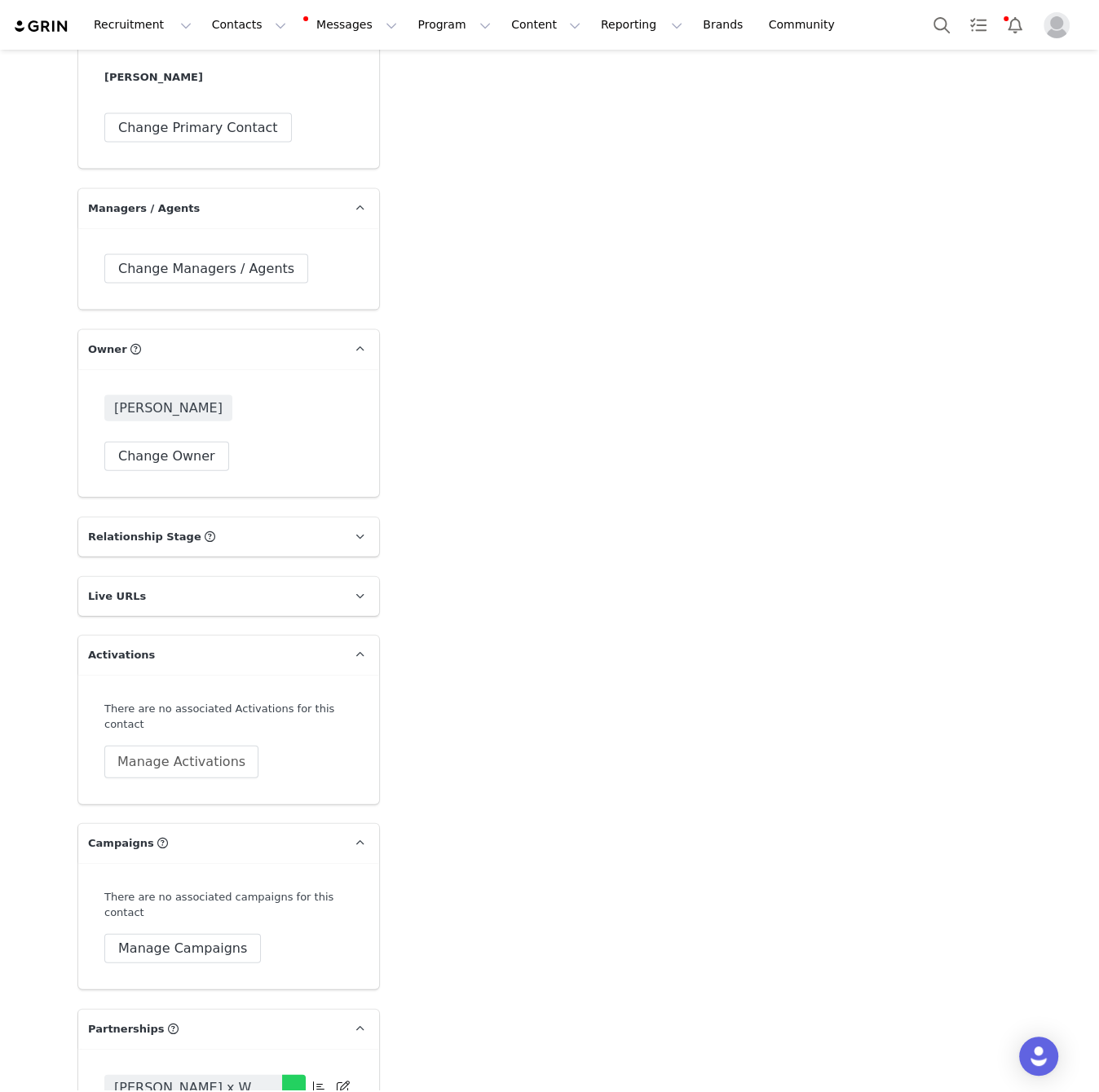
scroll to position [3170, 0]
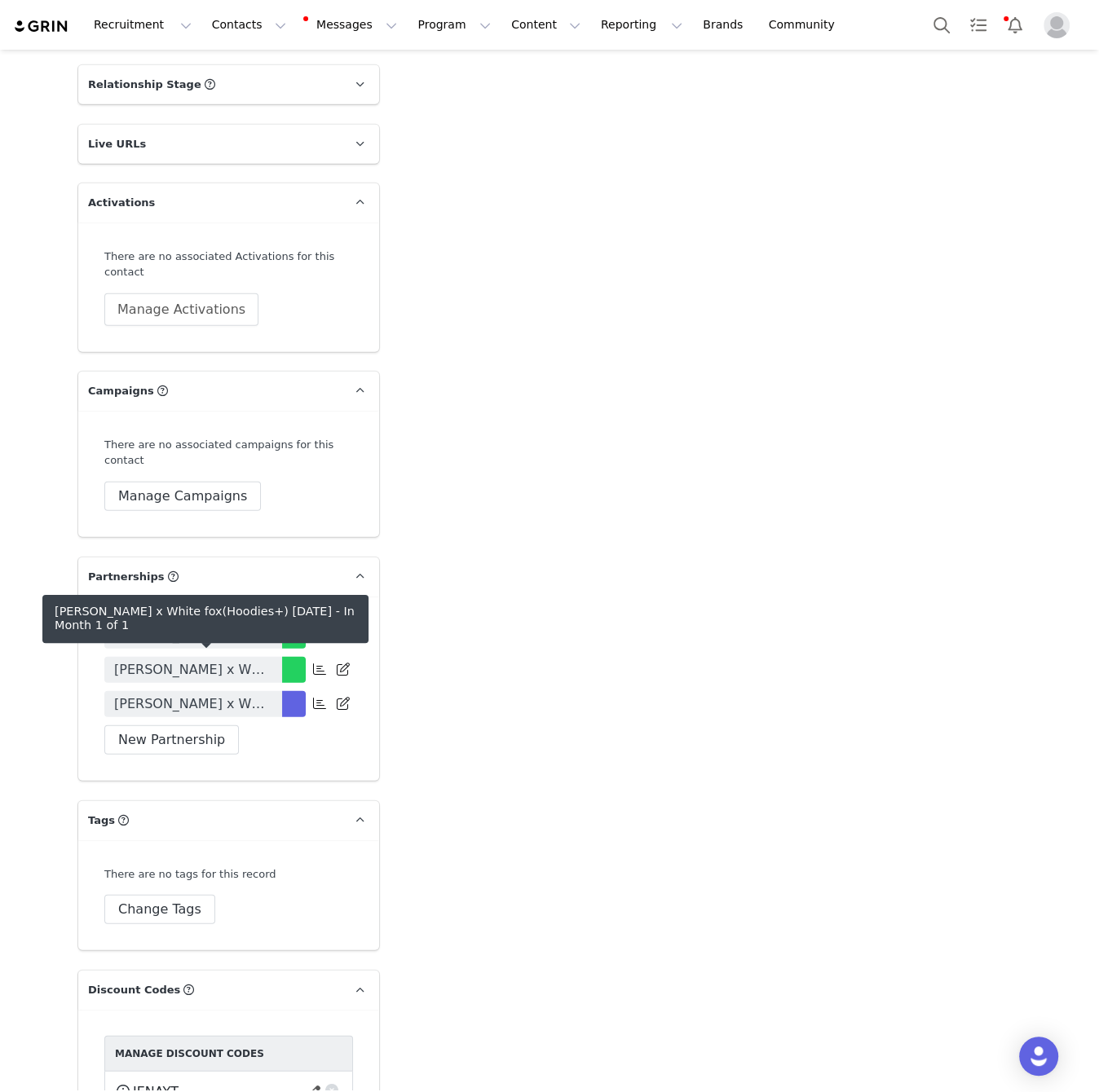
click at [250, 694] on span "Jena Guder x White fox(Hoodies+) September 2025" at bounding box center [193, 703] width 158 height 20
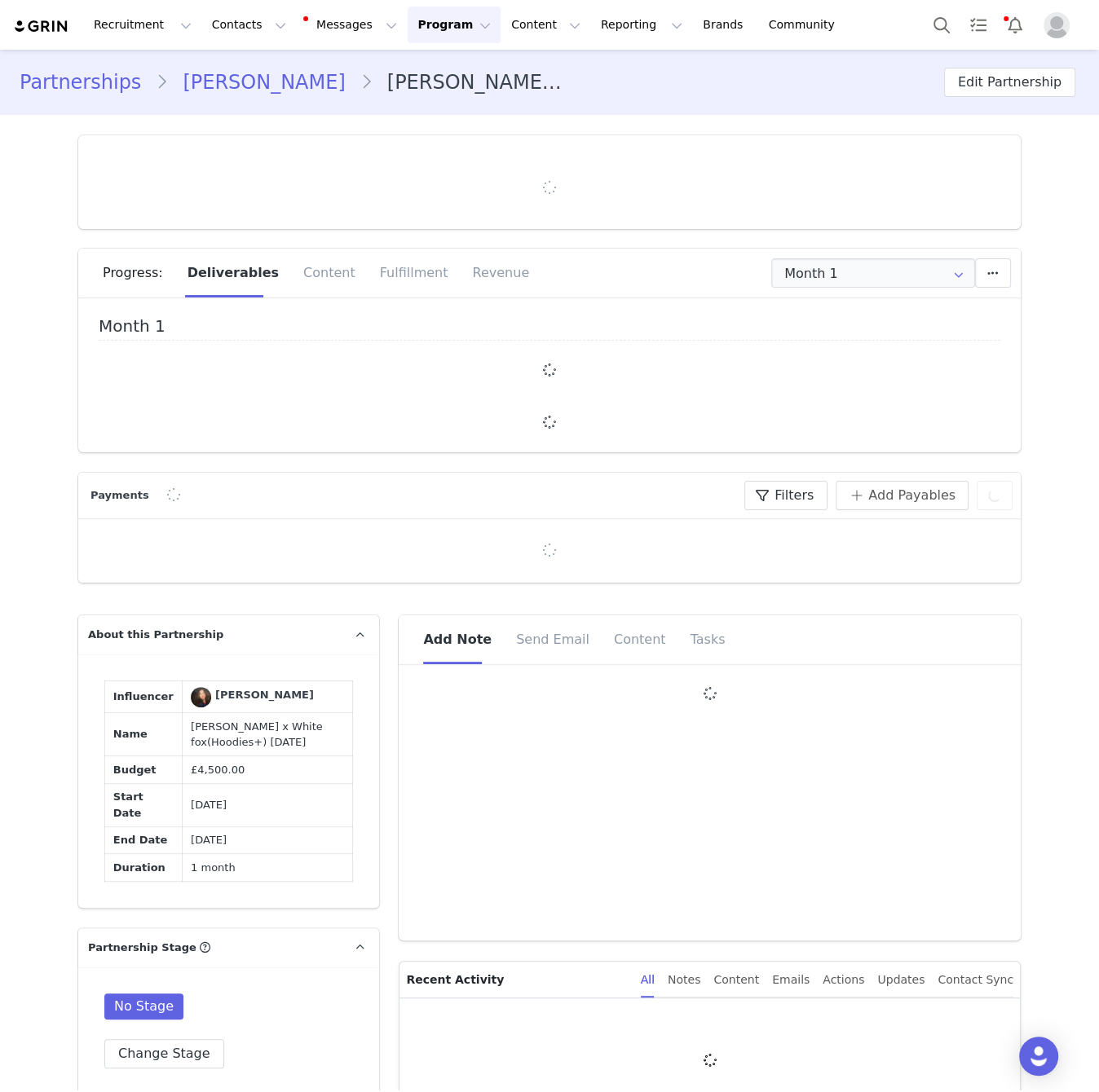
type input "+1 ([GEOGRAPHIC_DATA])"
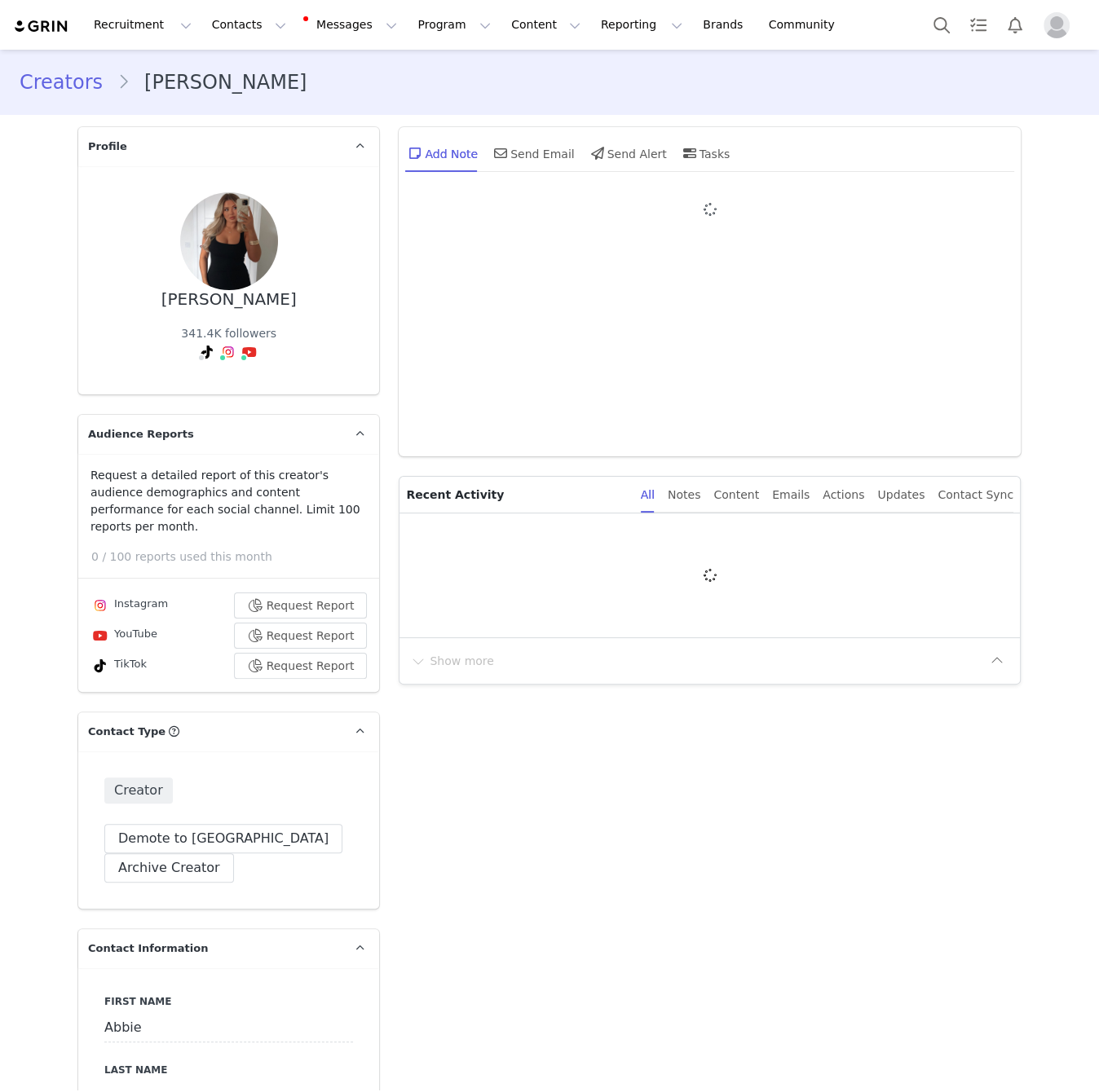
type input "+1 ([GEOGRAPHIC_DATA])"
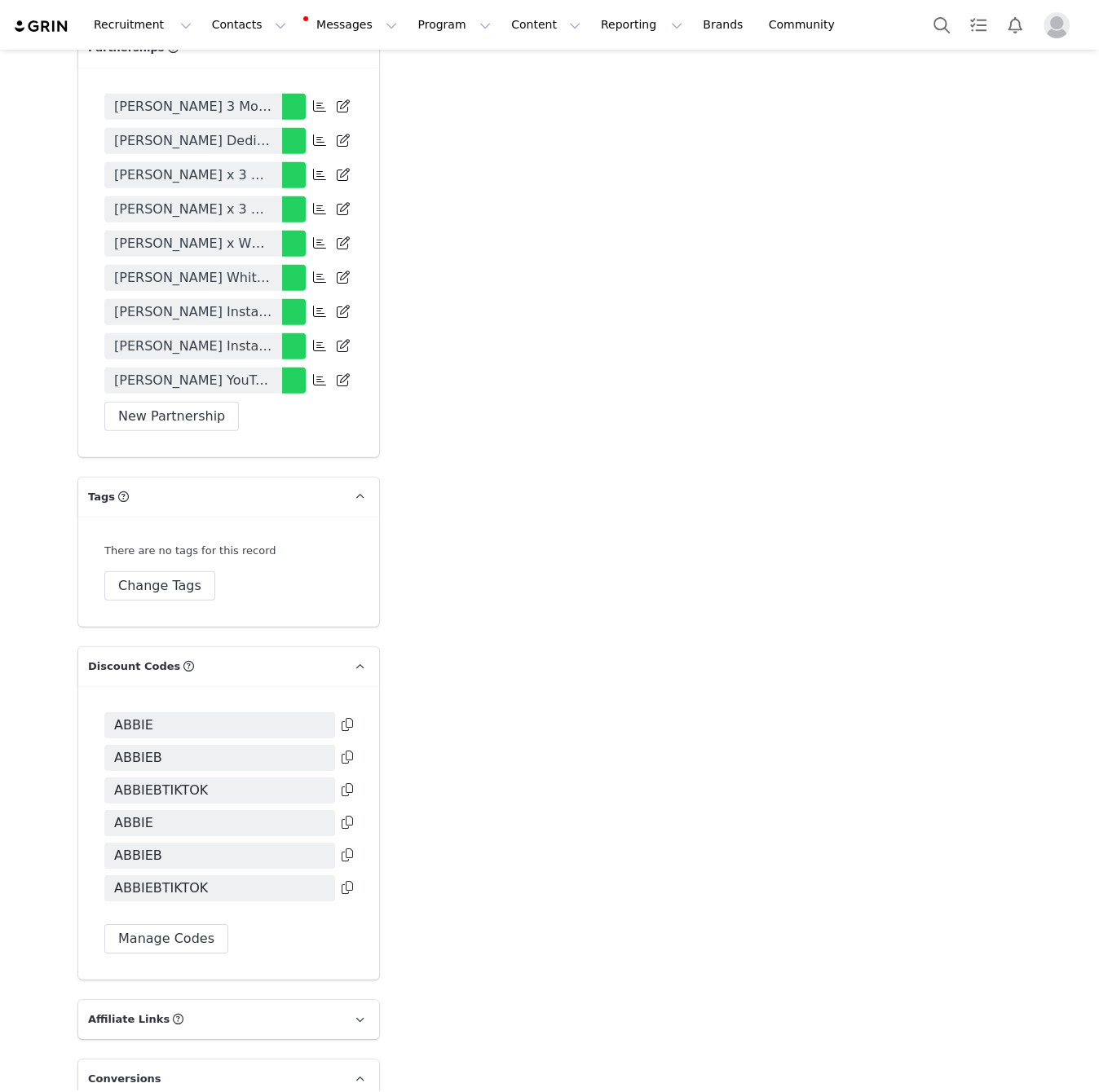
scroll to position [3715, 0]
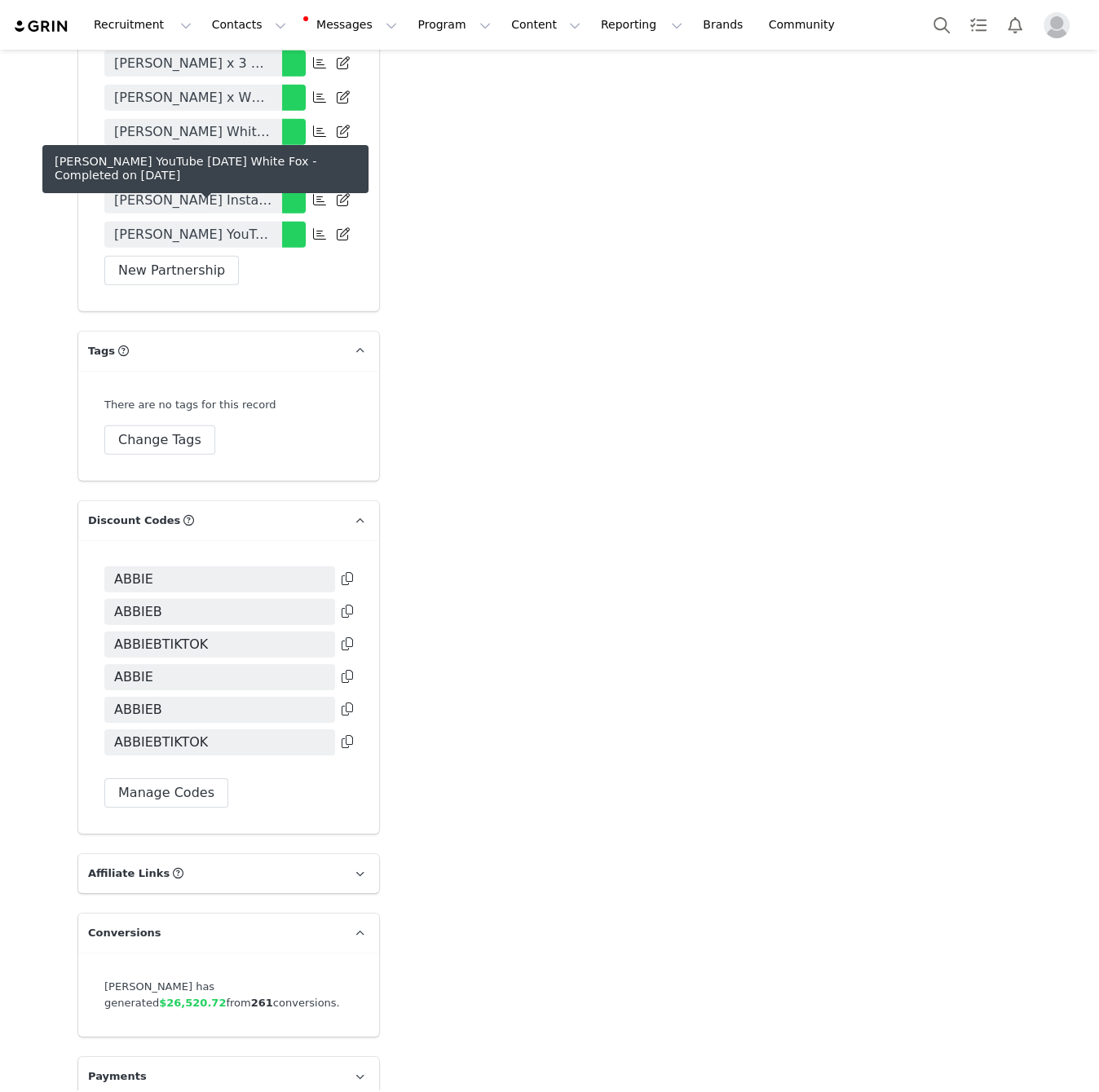
click at [299, 259] on div "Abbie Blyth 3 Month Contract Abbie Blyth Dedicated YouTube Abbie Blyth x 3 Mont…" at bounding box center [229, 116] width 301 height 390
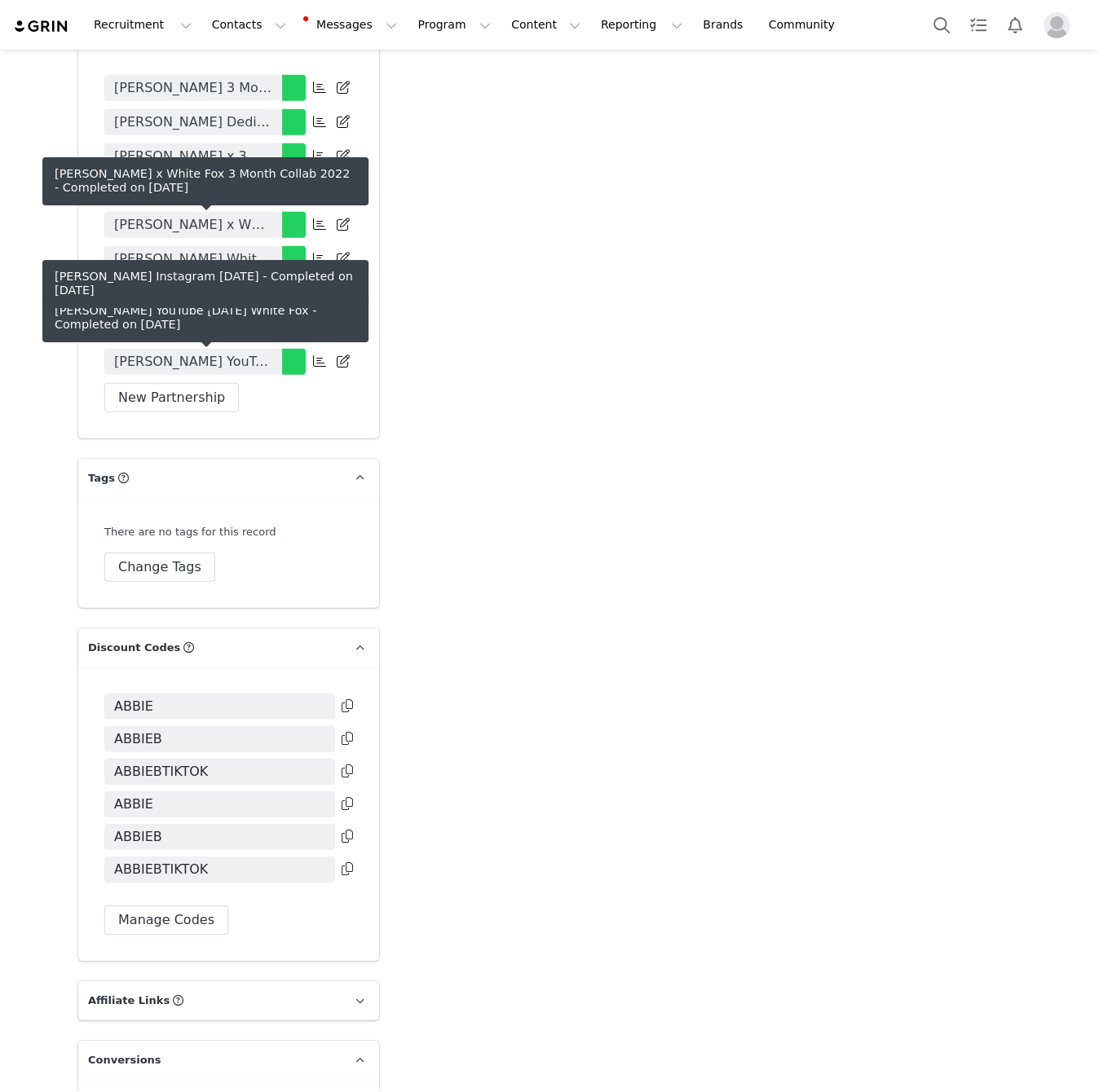
scroll to position [3565, 0]
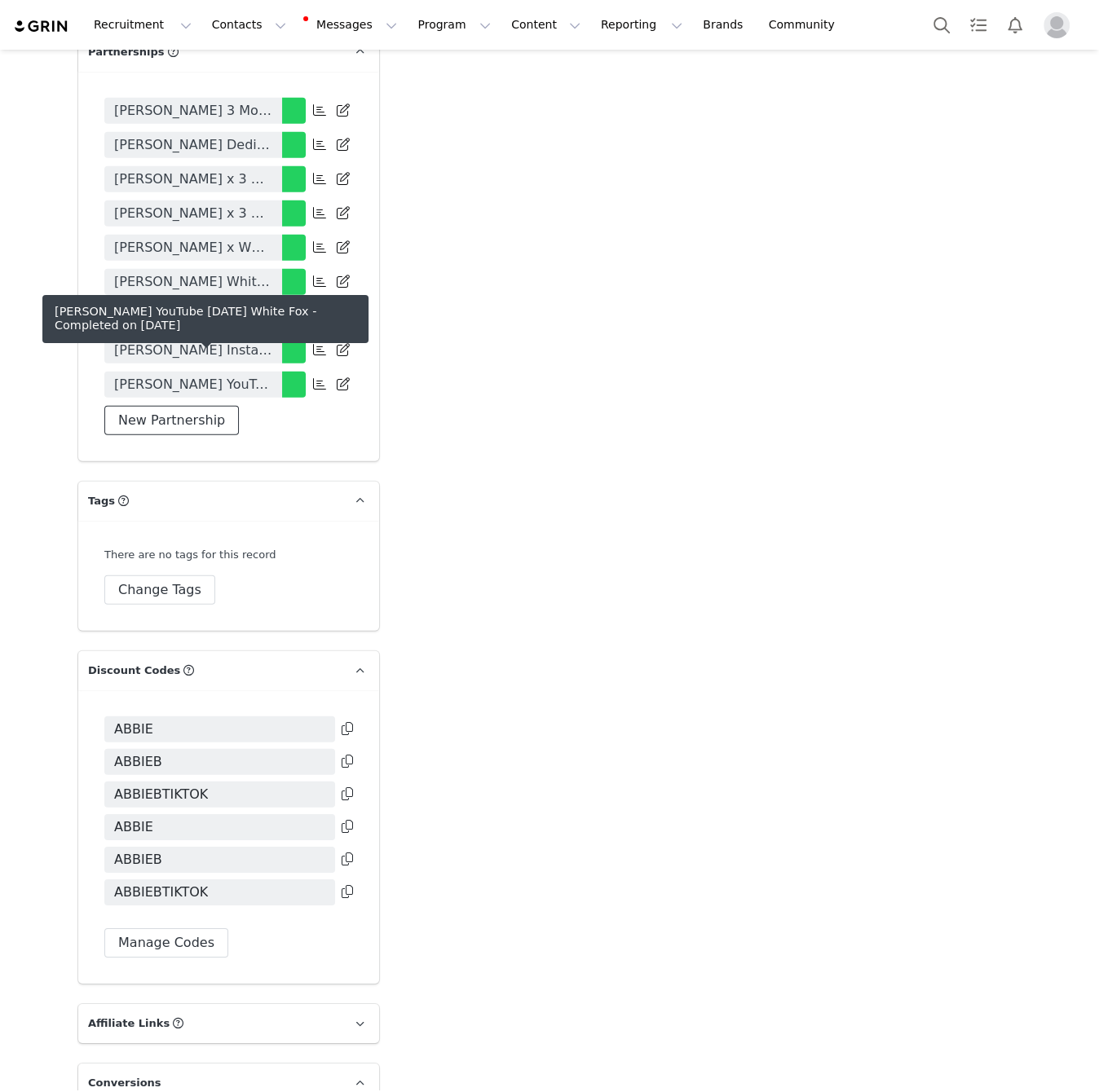
click at [220, 406] on button "New Partnership" at bounding box center [171, 420] width 135 height 29
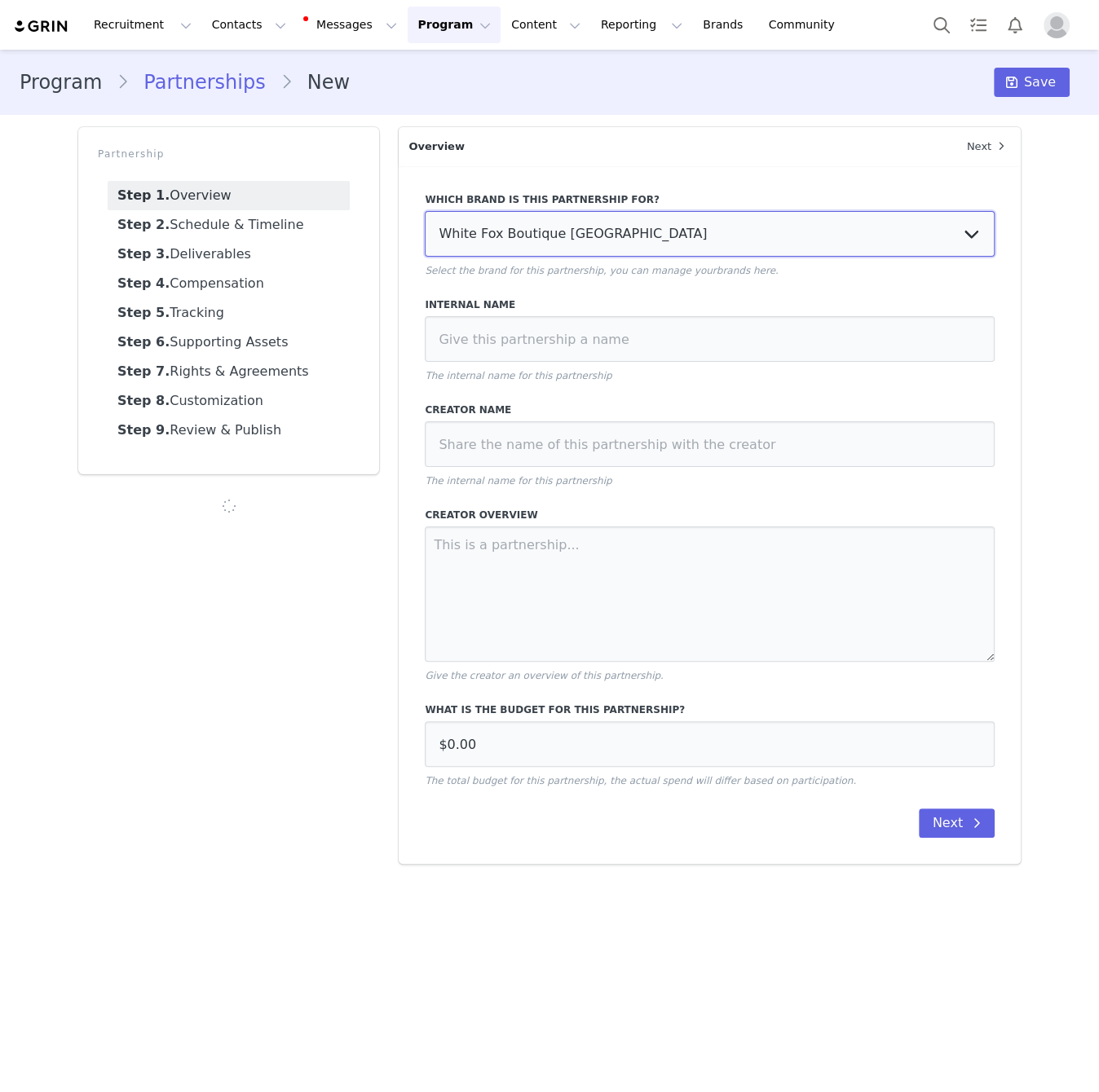
click at [593, 246] on select "White Fox Boutique USA White Fox Boutique AUS White Fox Boutique UK" at bounding box center [709, 233] width 570 height 46
select select "f1701913-70b5-4f9a-b6f0-0f9fc62261bc"
type input "£0.00"
click at [424, 211] on select "White Fox Boutique USA White Fox Boutique AUS White Fox Boutique UK" at bounding box center [709, 233] width 570 height 46
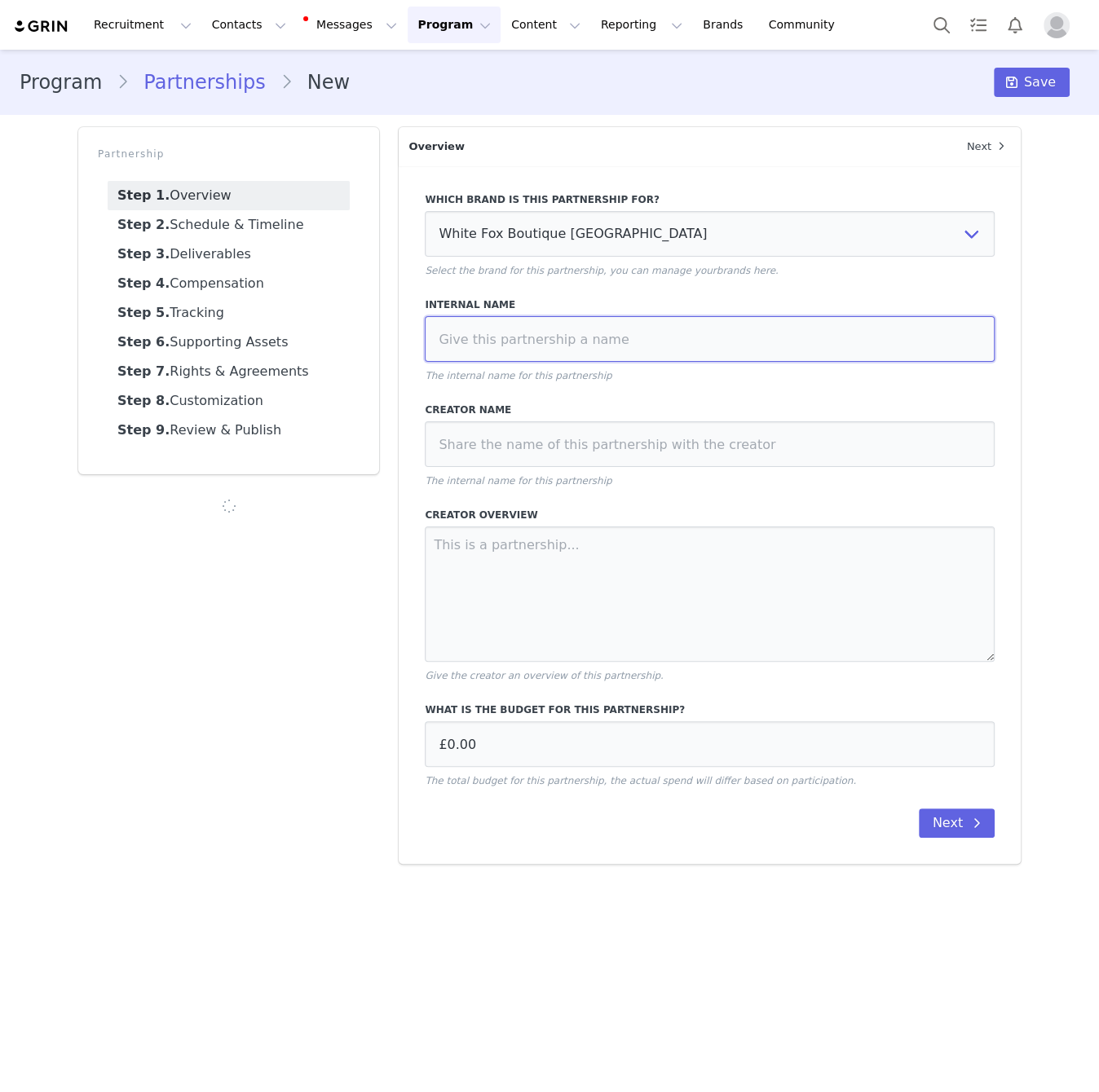
click at [588, 351] on input at bounding box center [709, 339] width 570 height 46
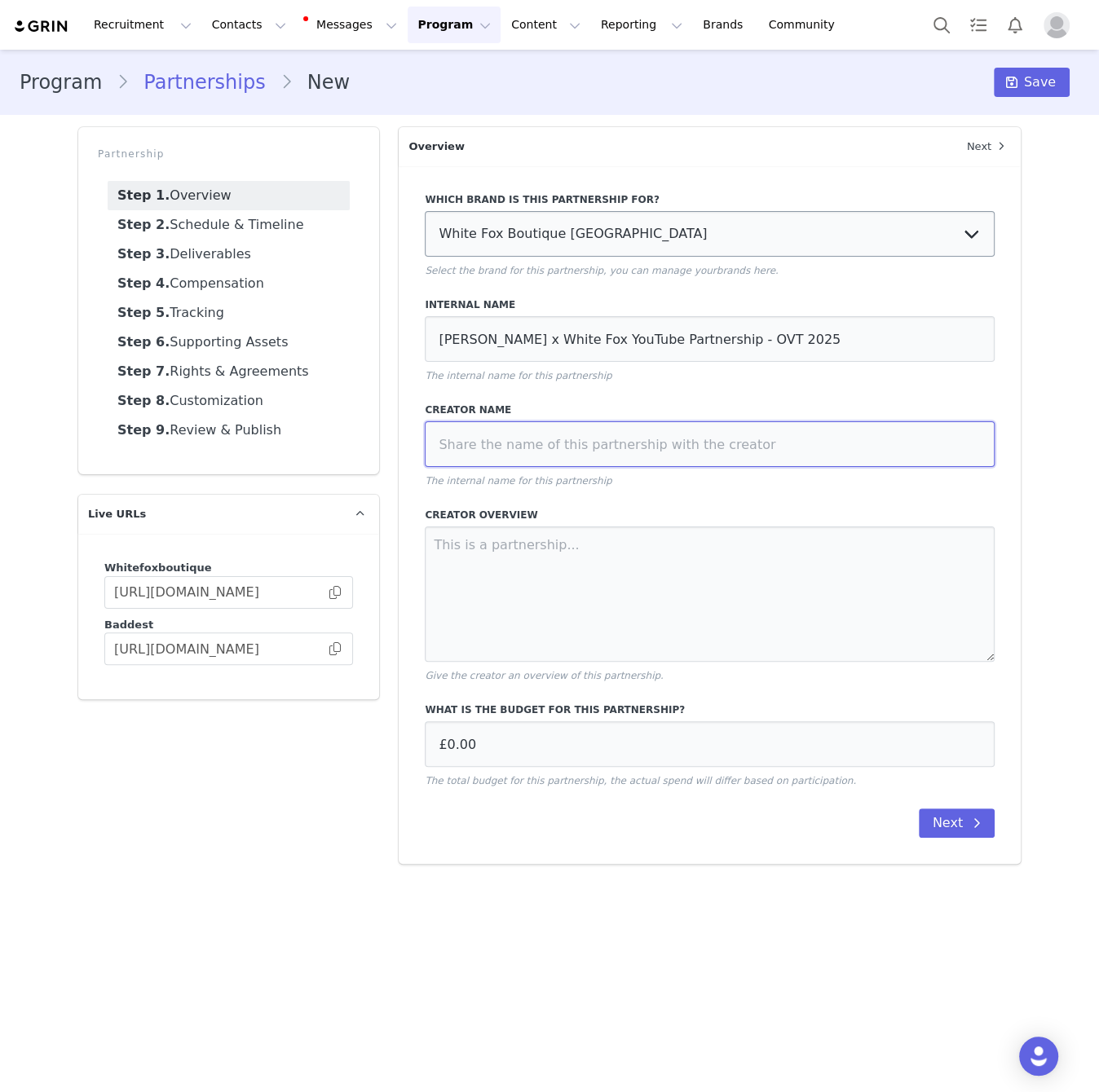
click at [795, 509] on div "Which brand is this partnership for? White Fox Boutique USA White Fox Boutique …" at bounding box center [709, 515] width 622 height 698
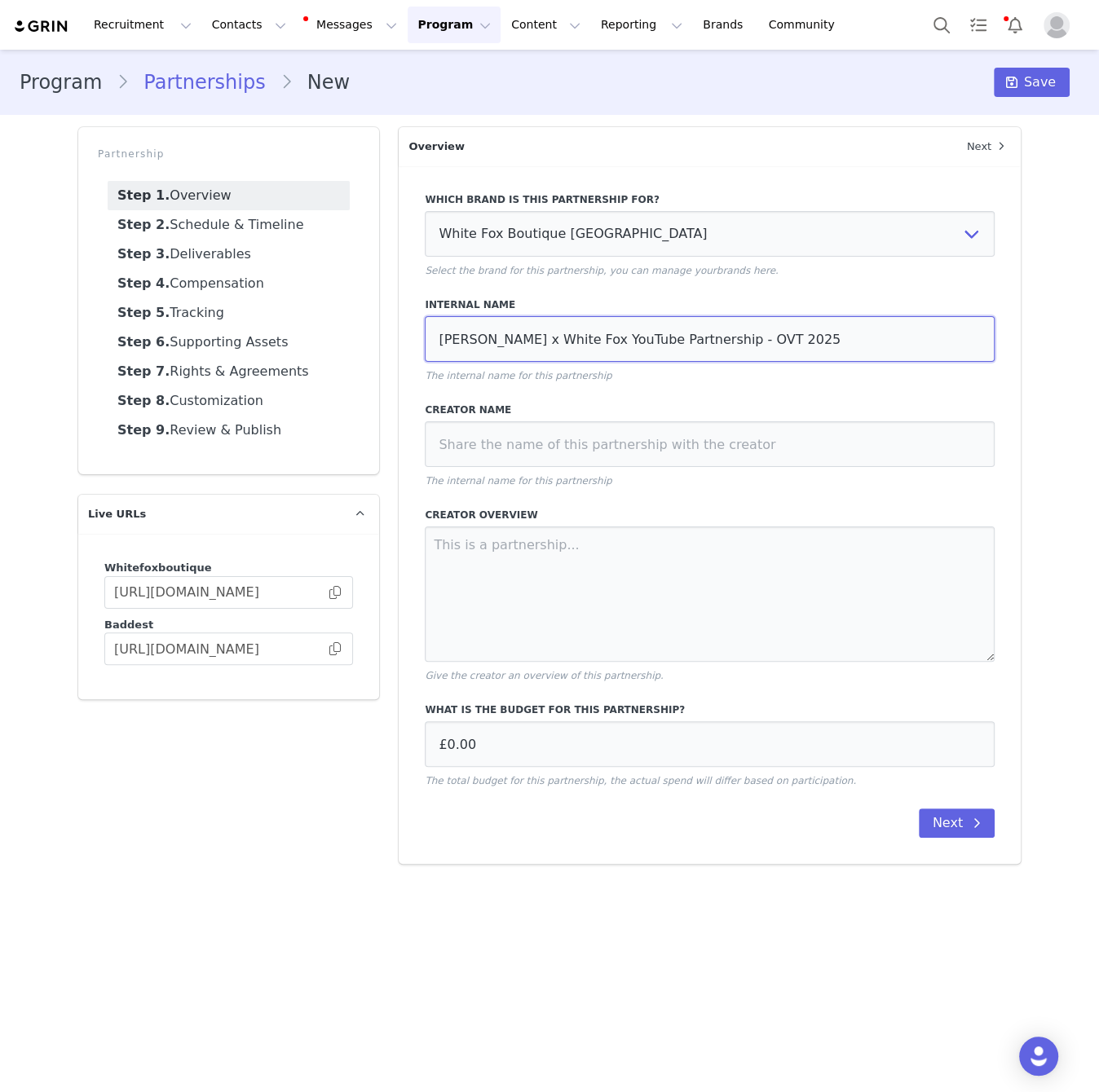
click at [737, 338] on input "Abbie Blyth x White Fox YouTube Partnership - OVT 2025" at bounding box center [709, 339] width 570 height 46
type input "Abbie Blyth x White Fox YouTube Partnership - OCT 2025"
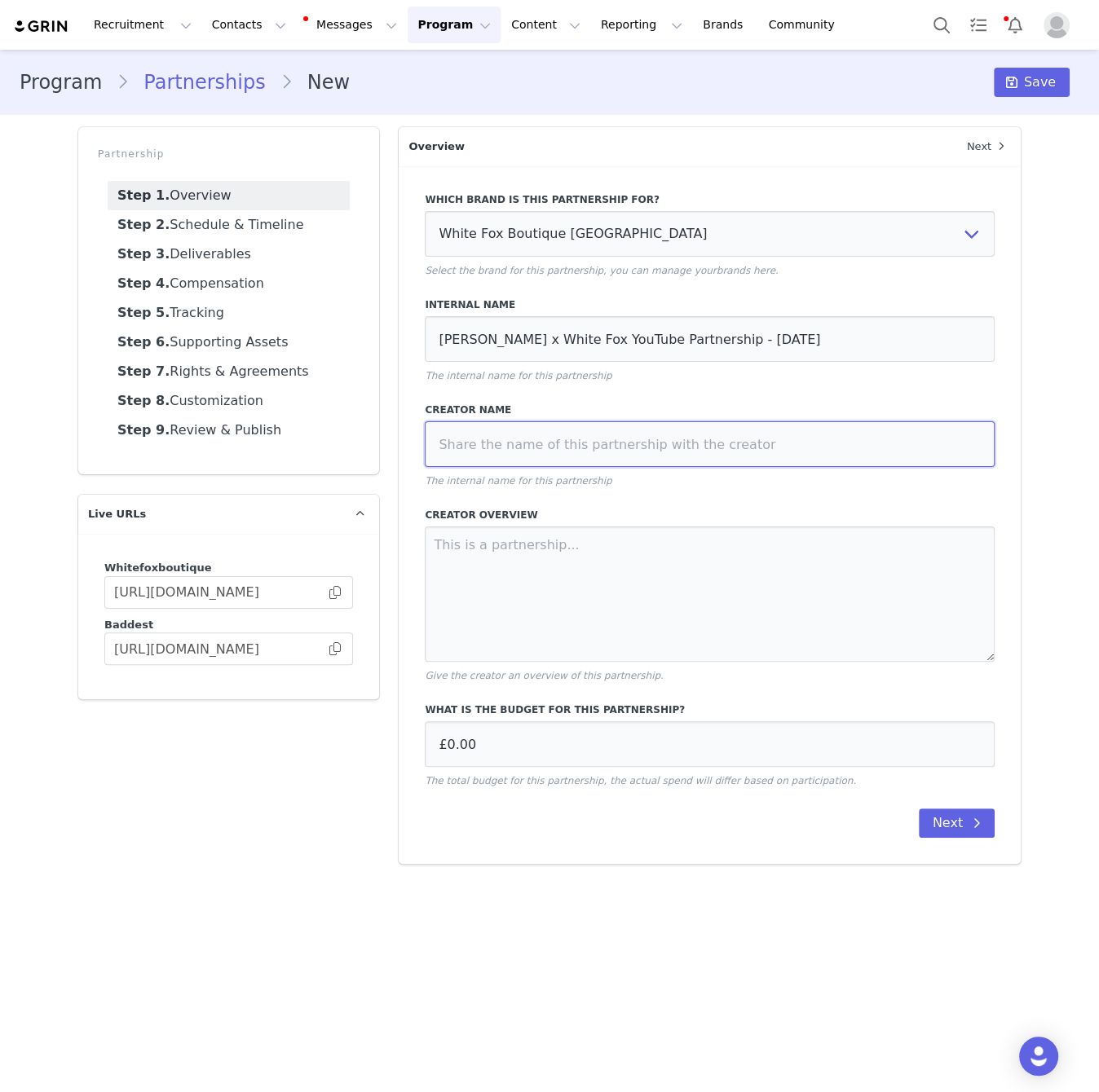
click at [754, 449] on input at bounding box center [709, 444] width 570 height 46
paste input "Abbie Blyth x White Fox YouTube Partnership - OCT 2025"
type input "Abbie Blyth x White Fox YouTube Partnership - OCT 2025"
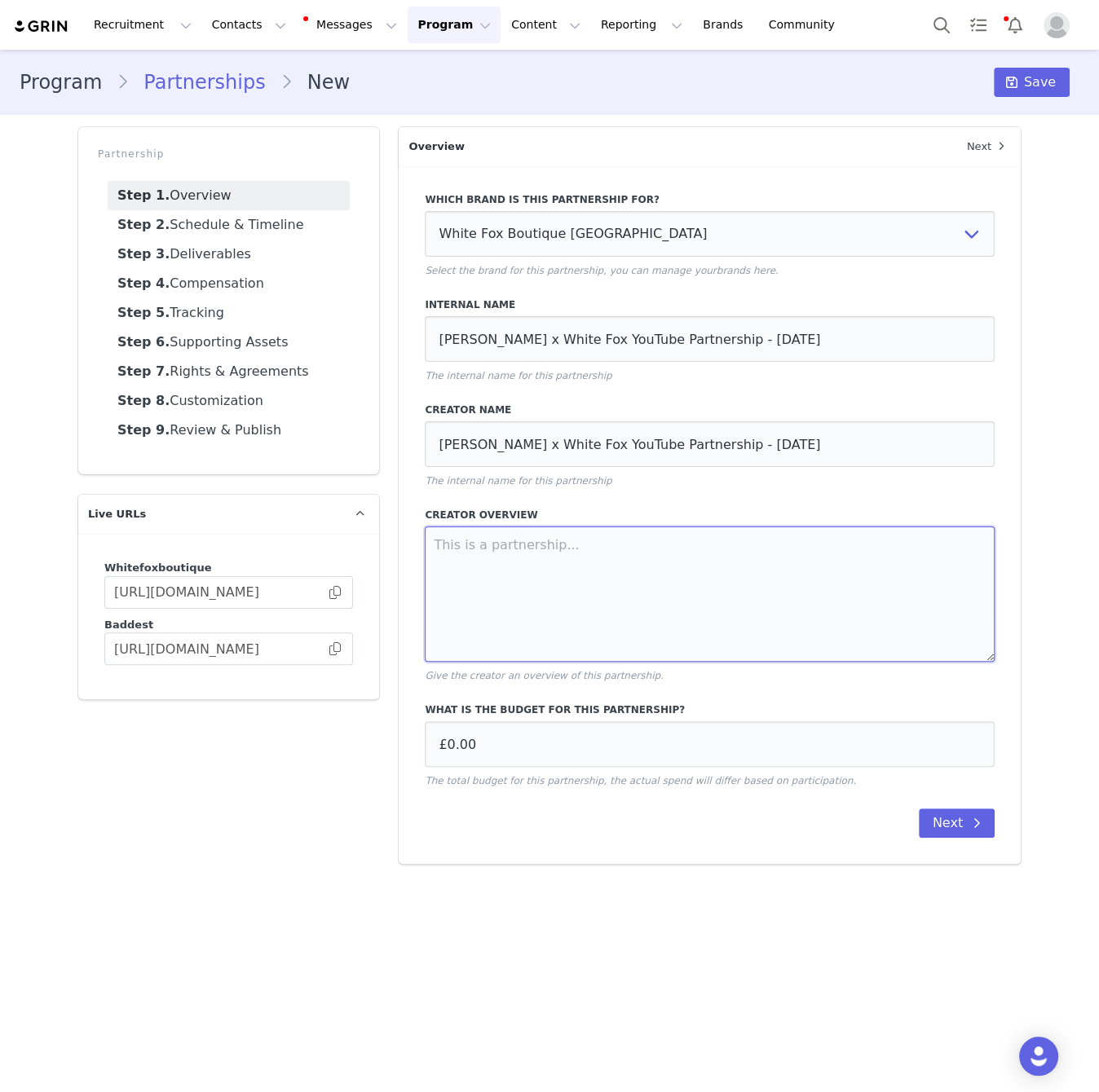
click at [876, 575] on textarea at bounding box center [709, 594] width 570 height 135
paste textarea "ABBIE BLYTH X WHITE FOX: TALENT PARTNERSHIP - SEPTEMBER 2025 ● x1 White Fox "En…"
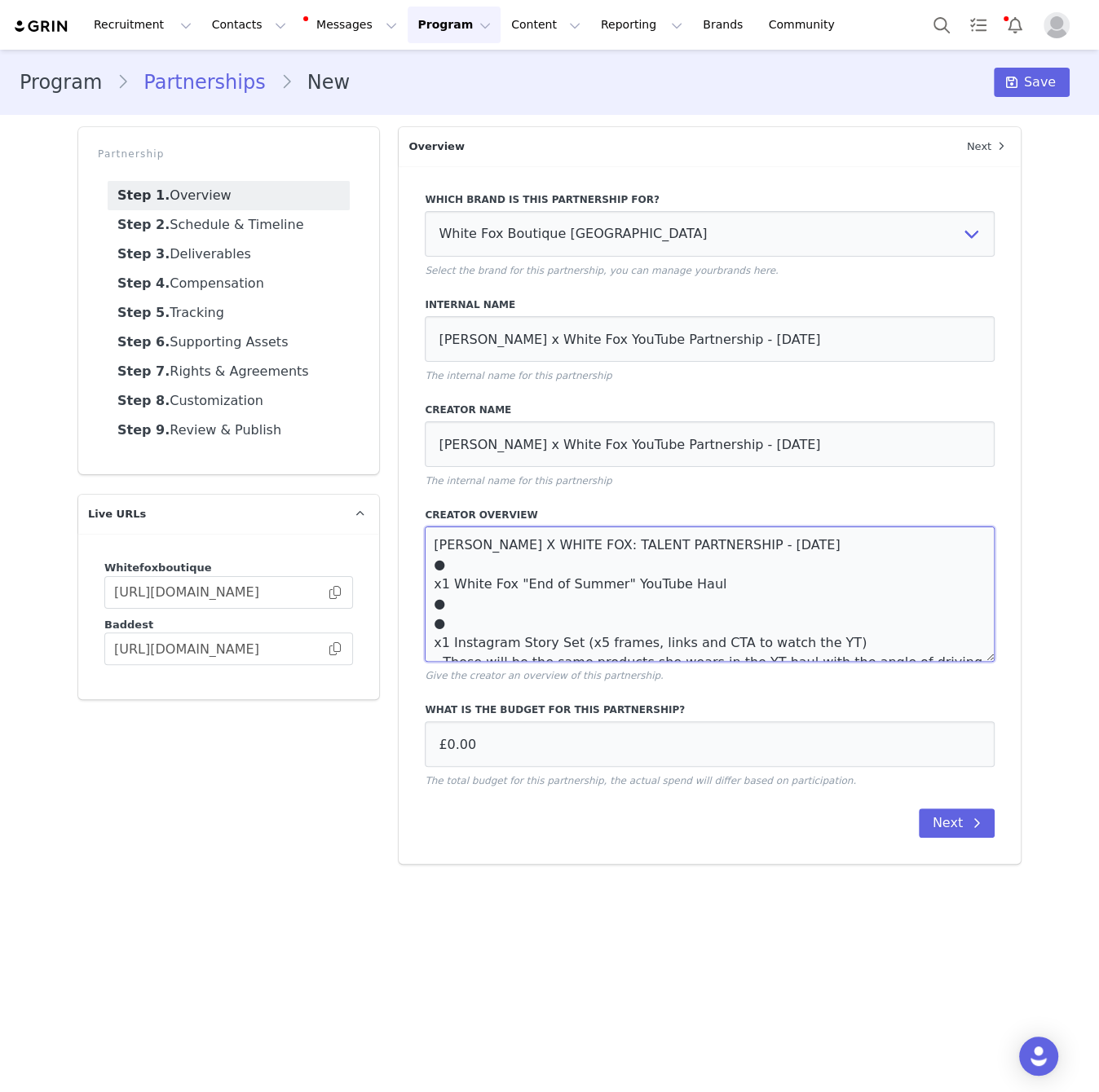
scroll to position [48, 0]
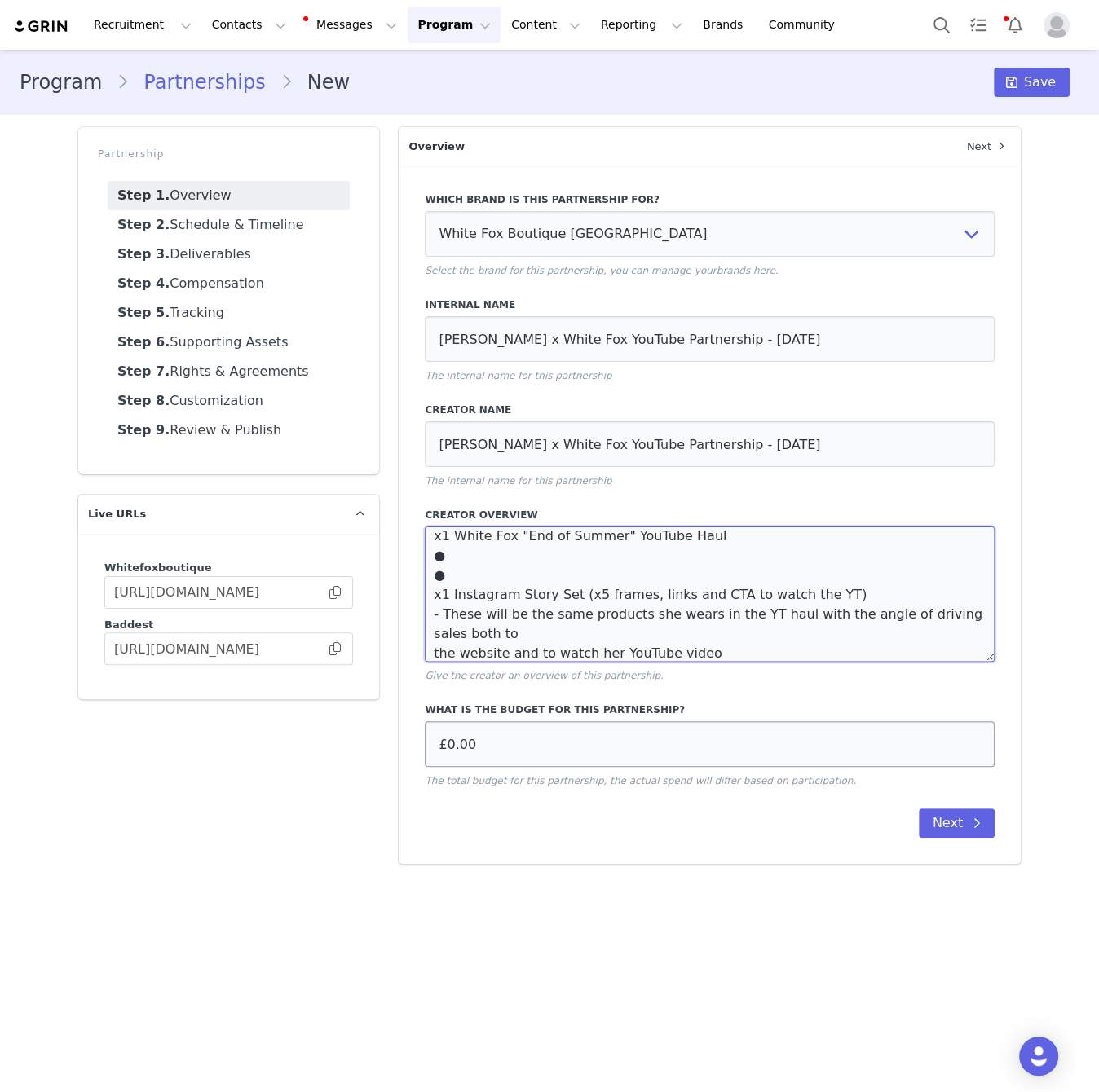
type textarea "ABBIE BLYTH X WHITE FOX: TALENT PARTNERSHIP - SEPTEMBER 2025 ● x1 White Fox "En…"
drag, startPoint x: 460, startPoint y: 738, endPoint x: 468, endPoint y: 737, distance: 8.1
click at [460, 738] on input "£0.00" at bounding box center [709, 744] width 570 height 46
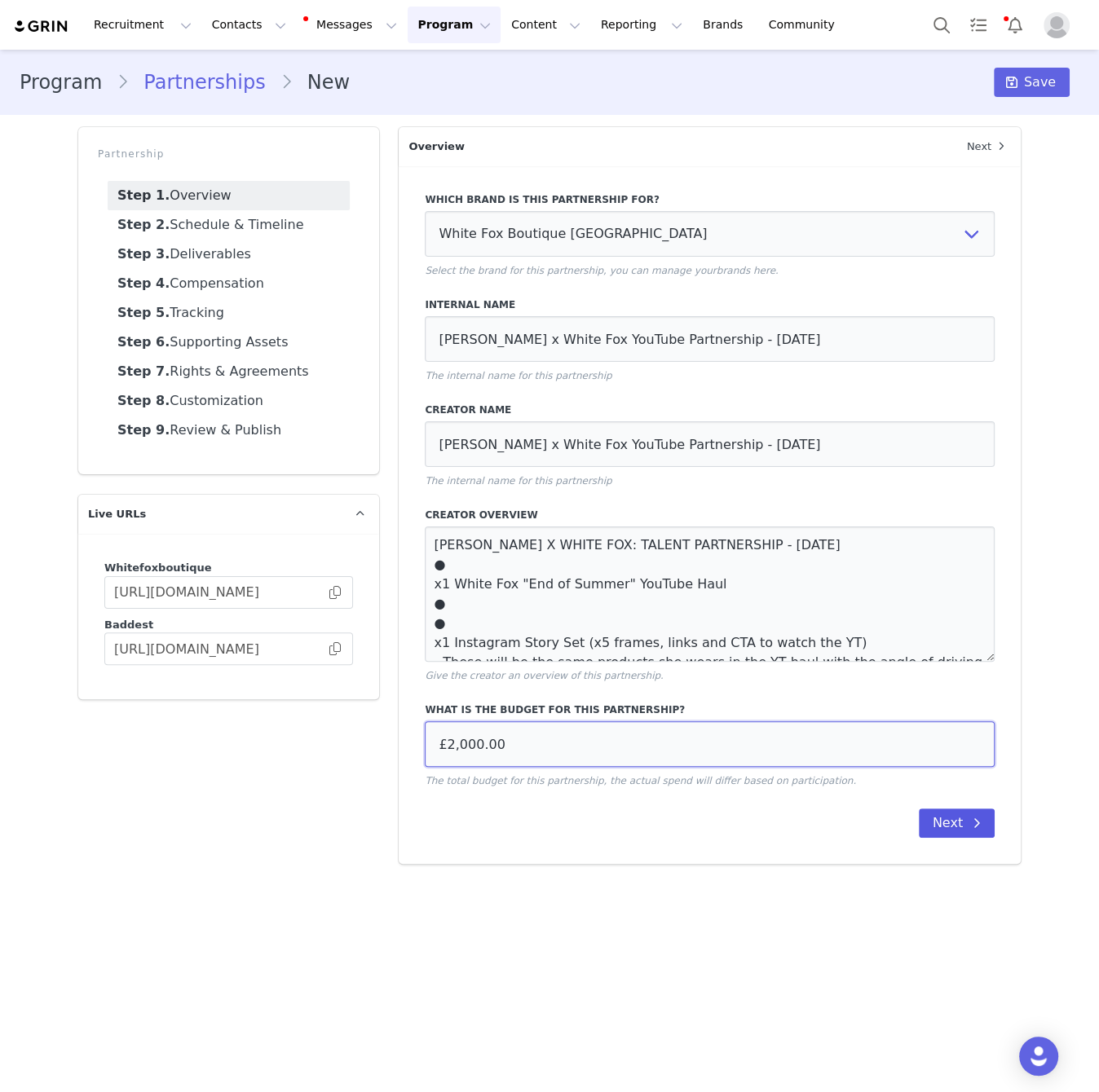
type input "£2,000.00"
click at [959, 826] on button "Next" at bounding box center [957, 822] width 76 height 29
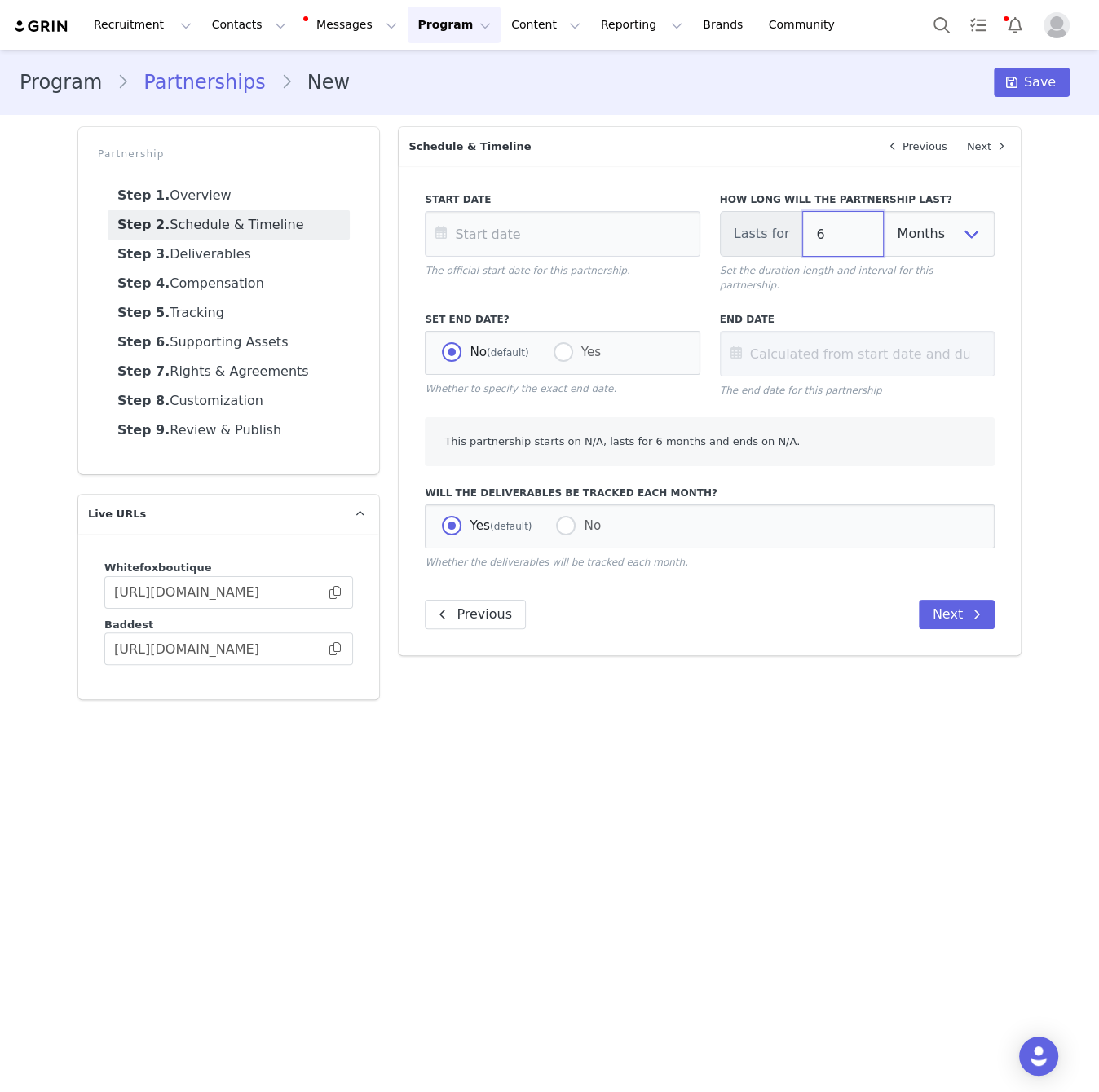
click at [843, 229] on input "6" at bounding box center [842, 233] width 82 height 46
type input "1"
click at [549, 235] on input "text" at bounding box center [561, 233] width 275 height 46
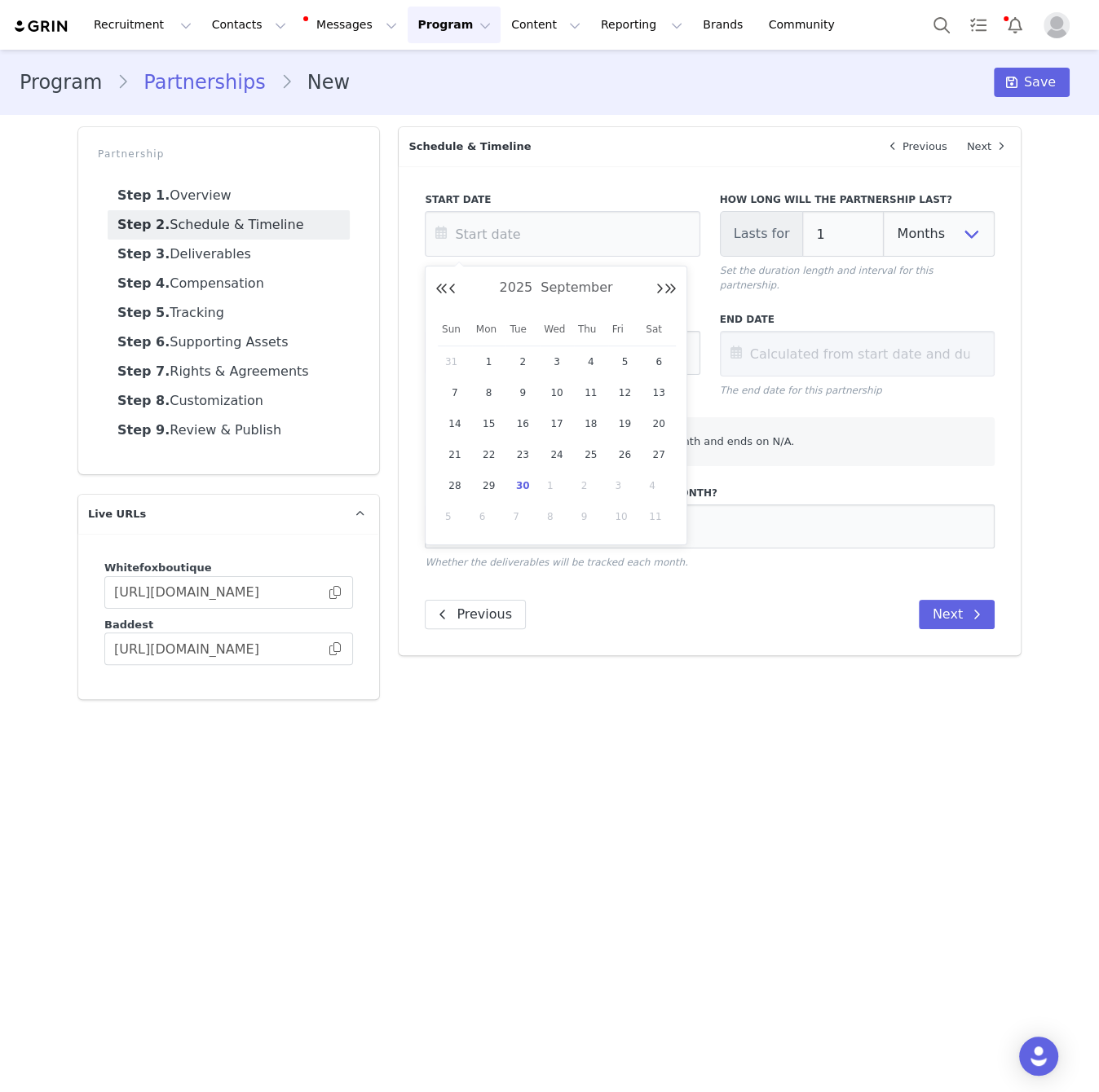
click at [525, 486] on span "30" at bounding box center [522, 485] width 20 height 20
type input "[DATE]"
type input "Oct 30 2025"
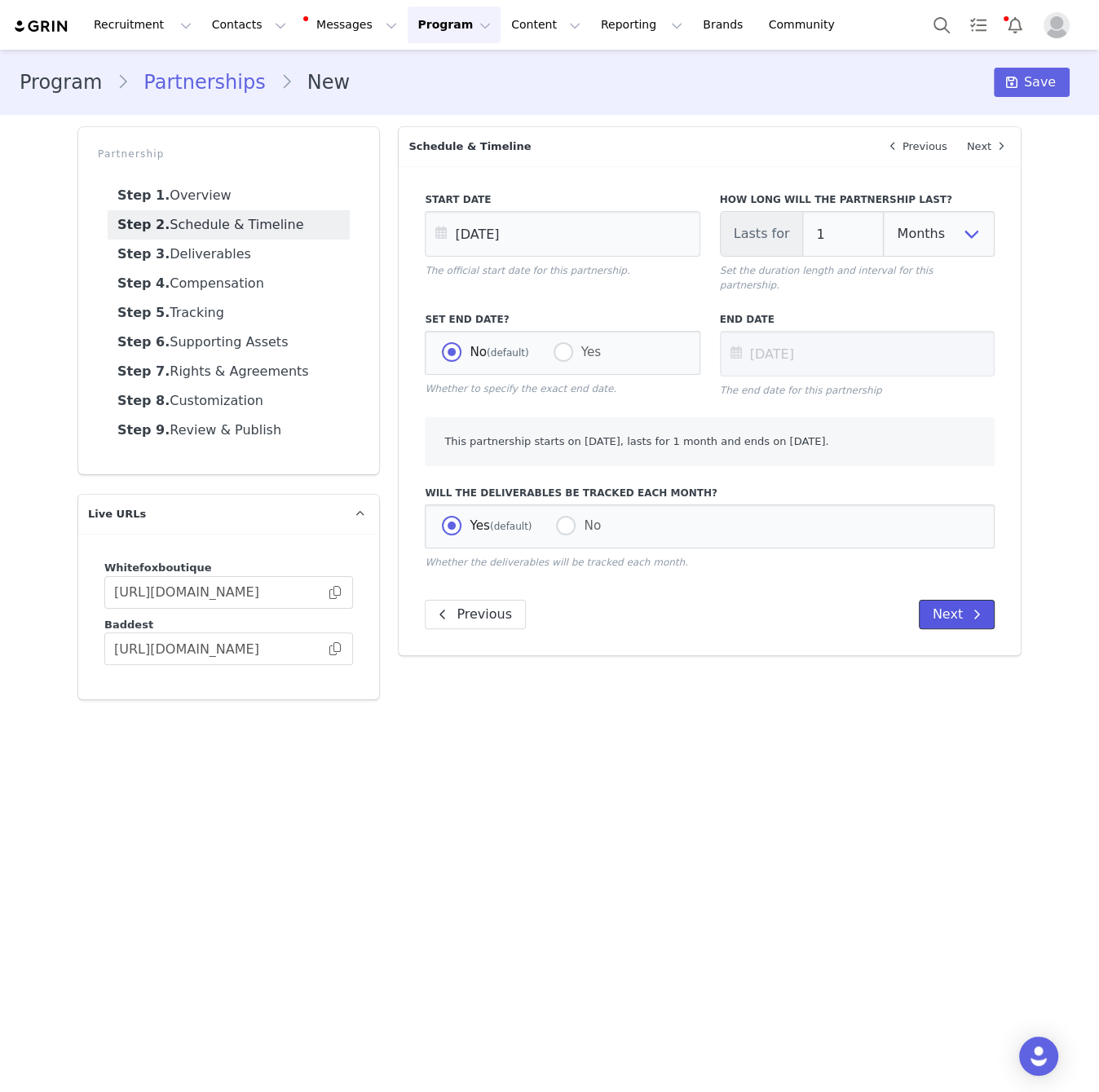
click at [974, 608] on icon at bounding box center [976, 614] width 8 height 13
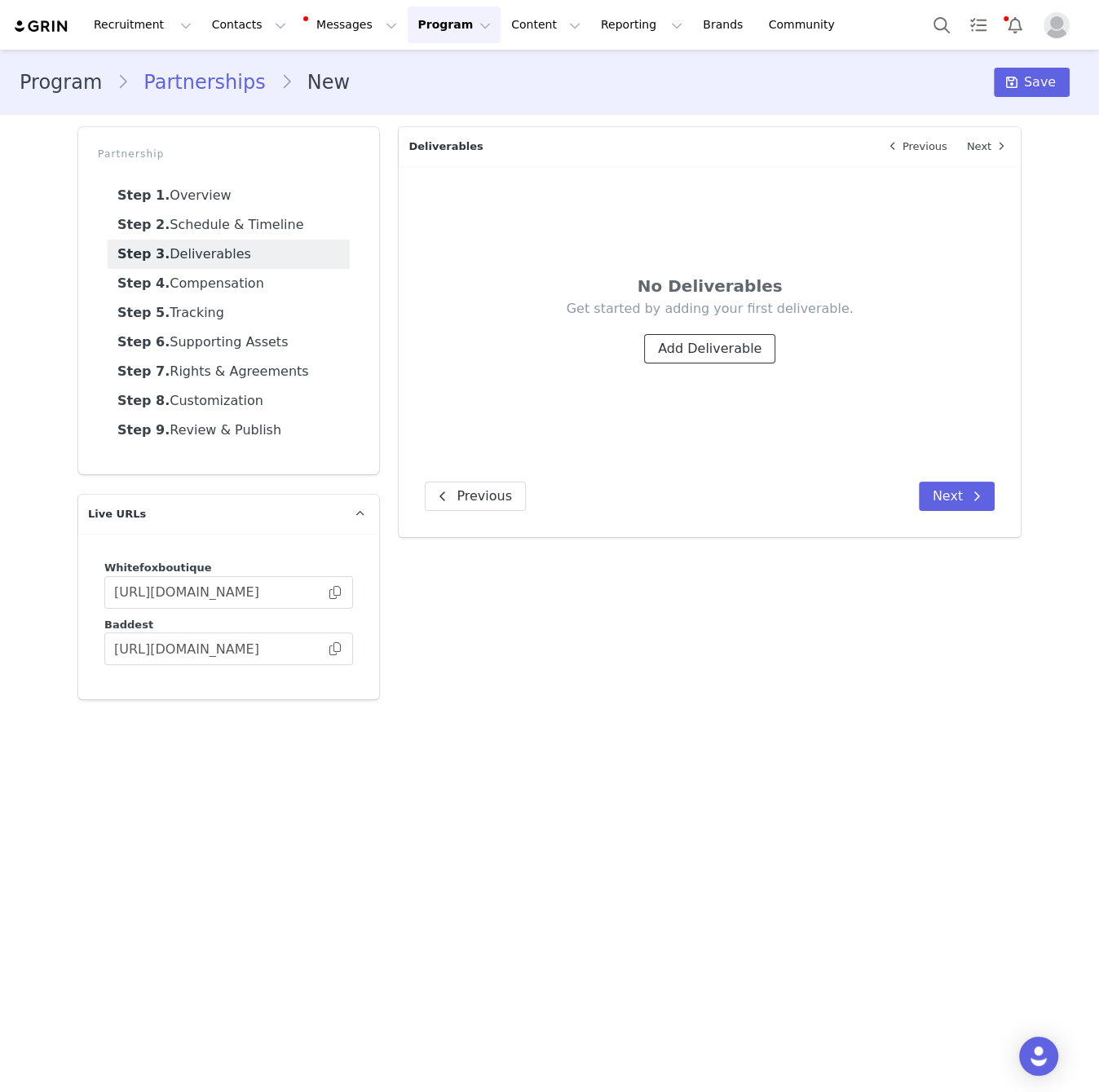
click at [733, 342] on button "Add Deliverable" at bounding box center [709, 348] width 131 height 29
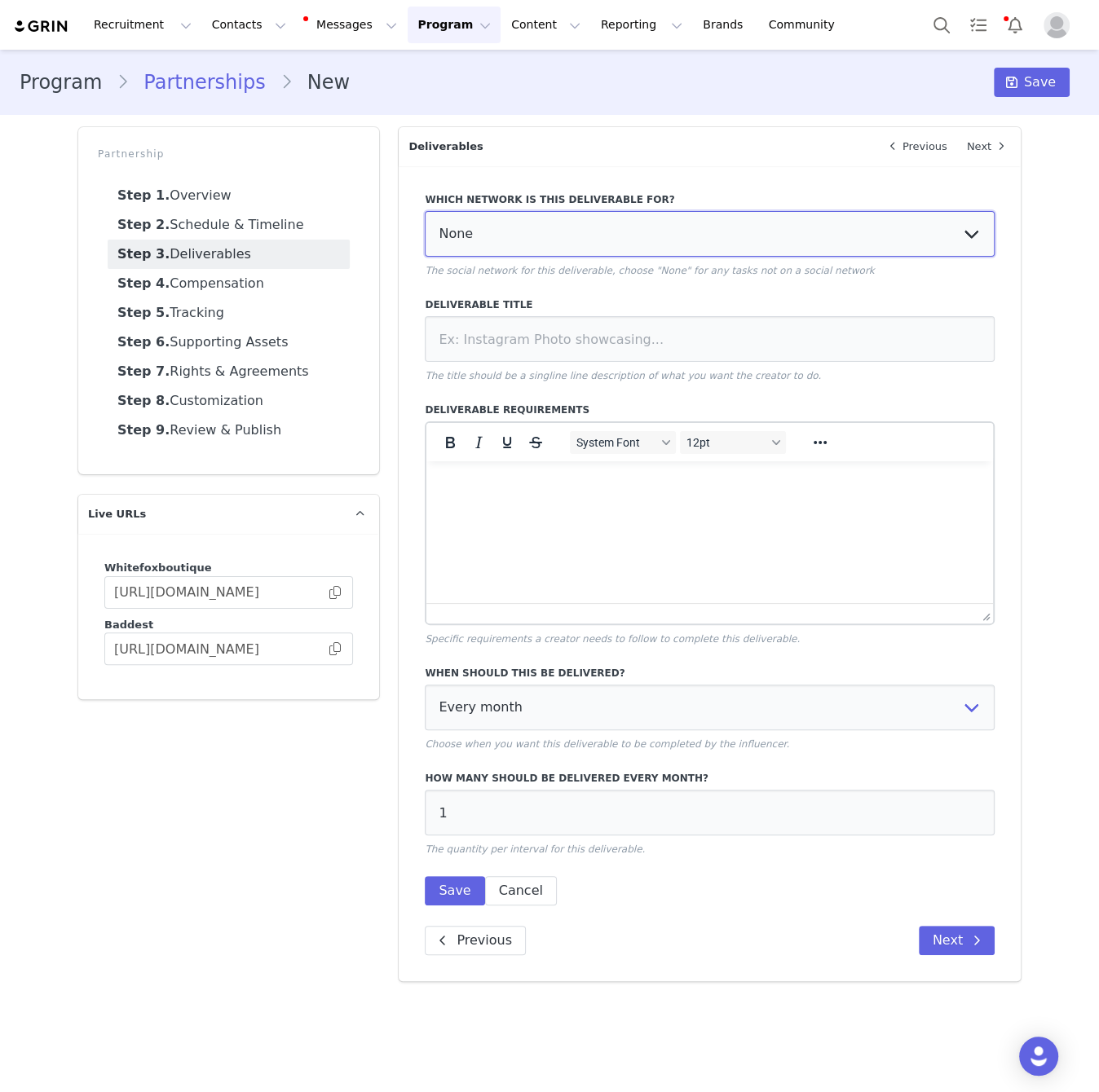
click at [513, 239] on select "None YouTube Twitter Instagram Facebook Twitch TikTok Pinterest" at bounding box center [709, 233] width 570 height 46
select select "1"
click at [424, 211] on select "None YouTube Twitter Instagram Facebook Twitch TikTok Pinterest" at bounding box center [709, 233] width 570 height 46
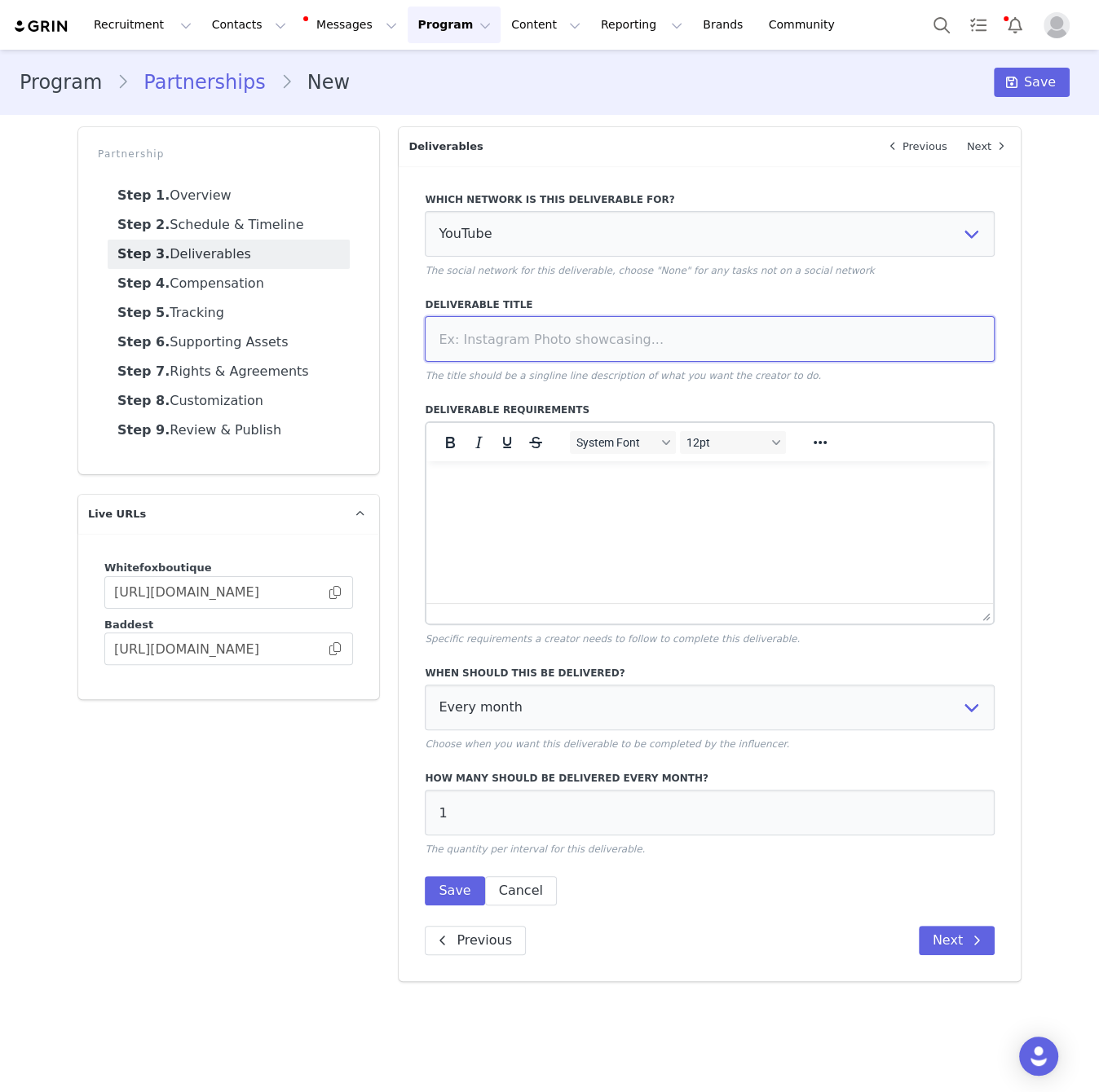
click at [559, 341] on input at bounding box center [709, 339] width 570 height 46
click at [599, 339] on input at bounding box center [709, 339] width 570 height 46
paste input "x1 White Fox "End of Summer" YouTube Haul"
type input "x1 White Fox "End of Summer" YouTube Haul"
click at [616, 505] on html at bounding box center [709, 483] width 567 height 44
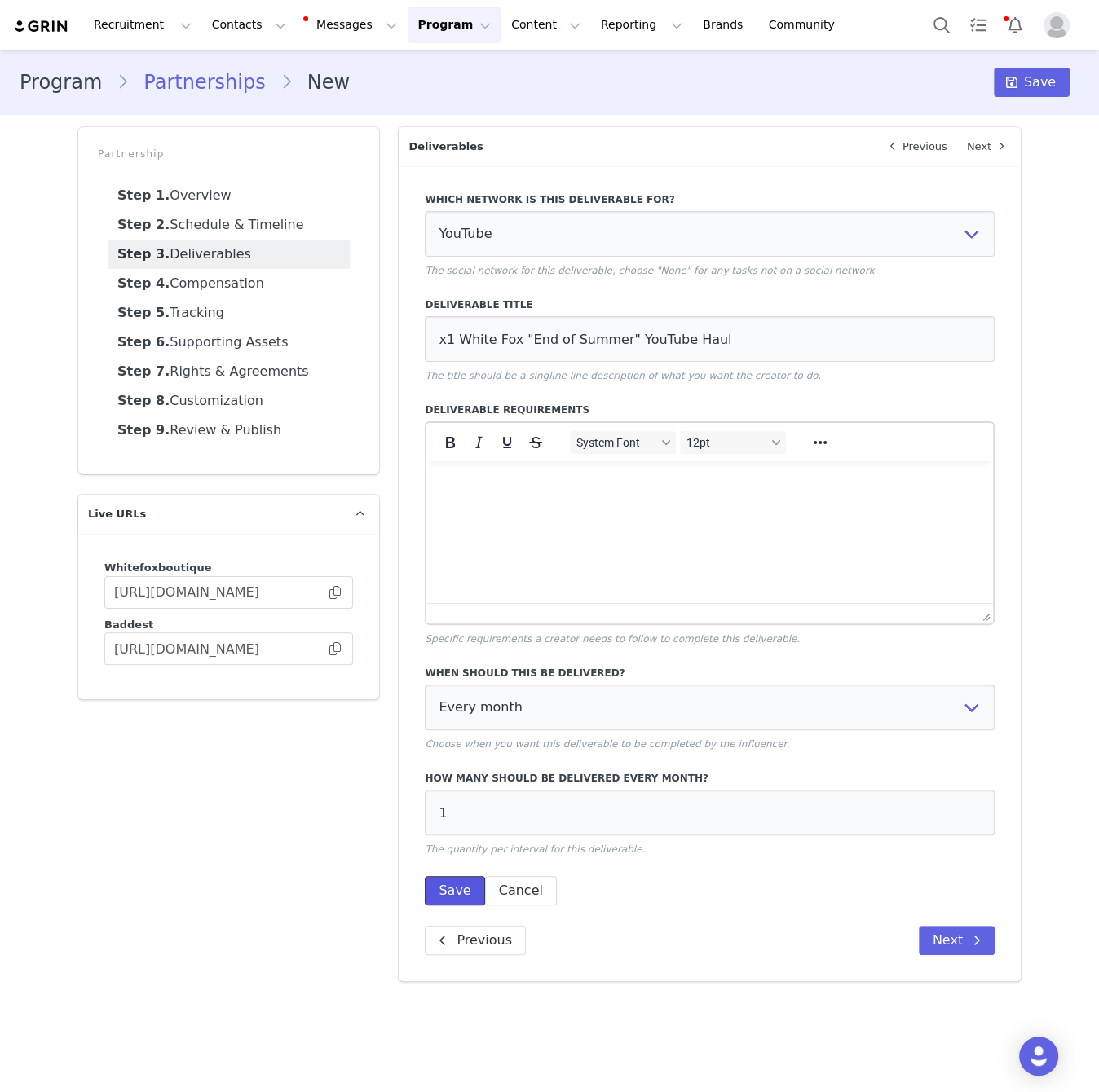
click at [461, 893] on button "Save" at bounding box center [454, 890] width 60 height 29
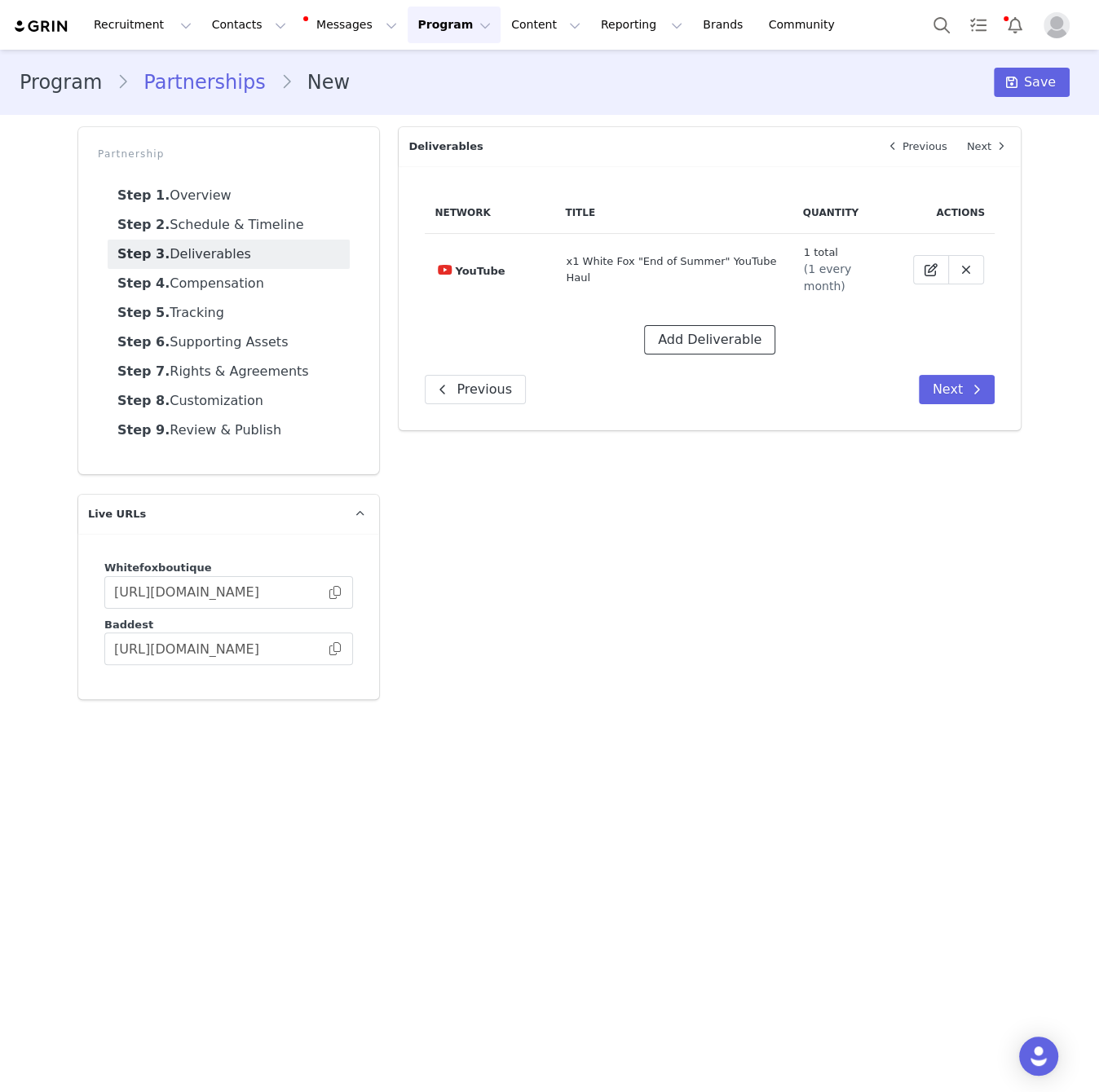
click at [714, 333] on button "Add Deliverable" at bounding box center [709, 339] width 131 height 29
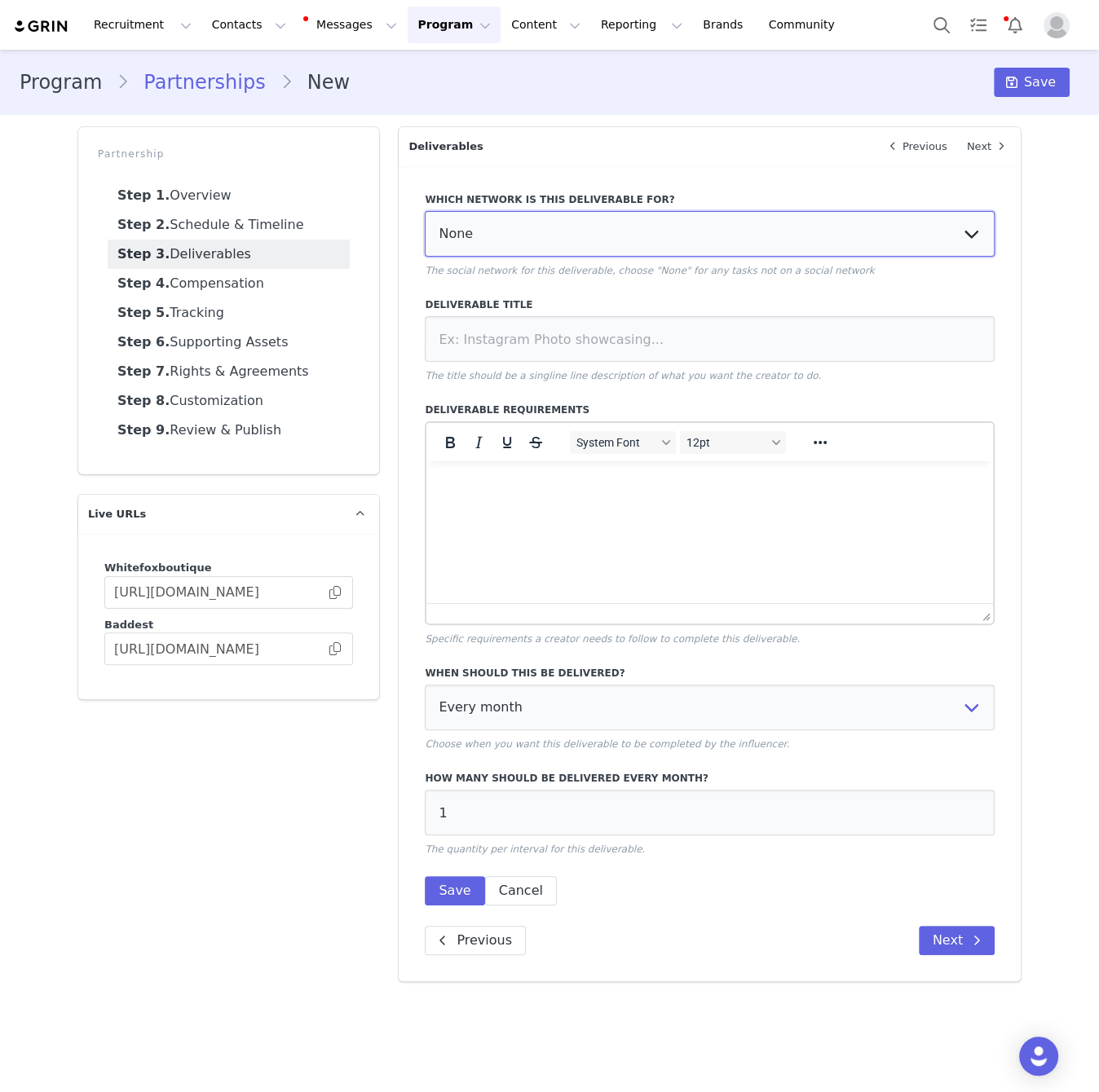
click at [627, 255] on select "None YouTube Twitter Instagram Facebook Twitch TikTok Pinterest" at bounding box center [709, 233] width 570 height 46
select select "5"
click at [424, 211] on select "None YouTube Twitter Instagram Facebook Twitch TikTok Pinterest" at bounding box center [709, 233] width 570 height 46
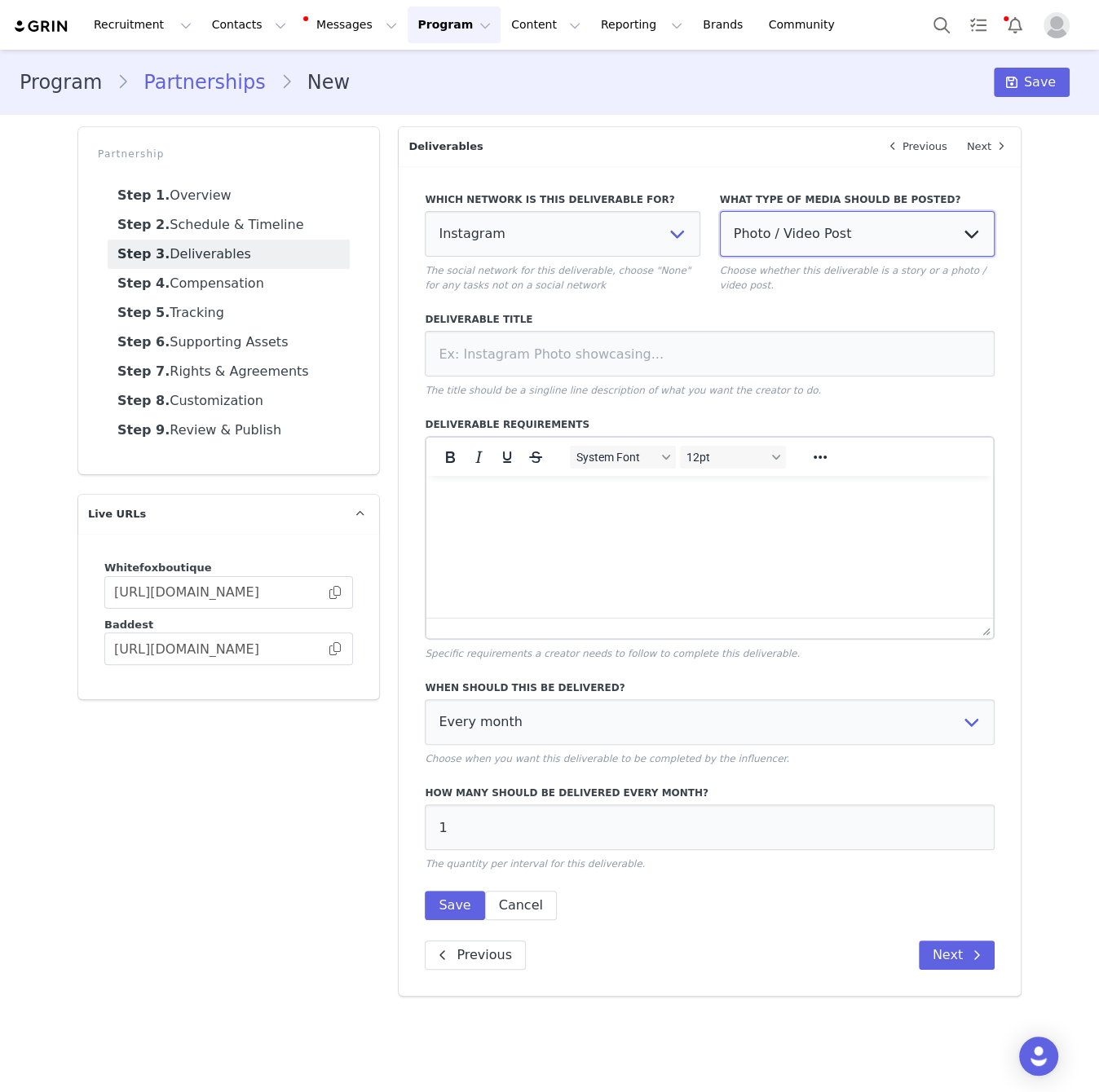
click at [901, 245] on select "Photo / Video Post Story Text in Bio Highlight Reel" at bounding box center [856, 233] width 275 height 46
select select "story"
click at [720, 211] on select "Photo / Video Post Story Text in Bio Highlight Reel" at bounding box center [856, 233] width 275 height 46
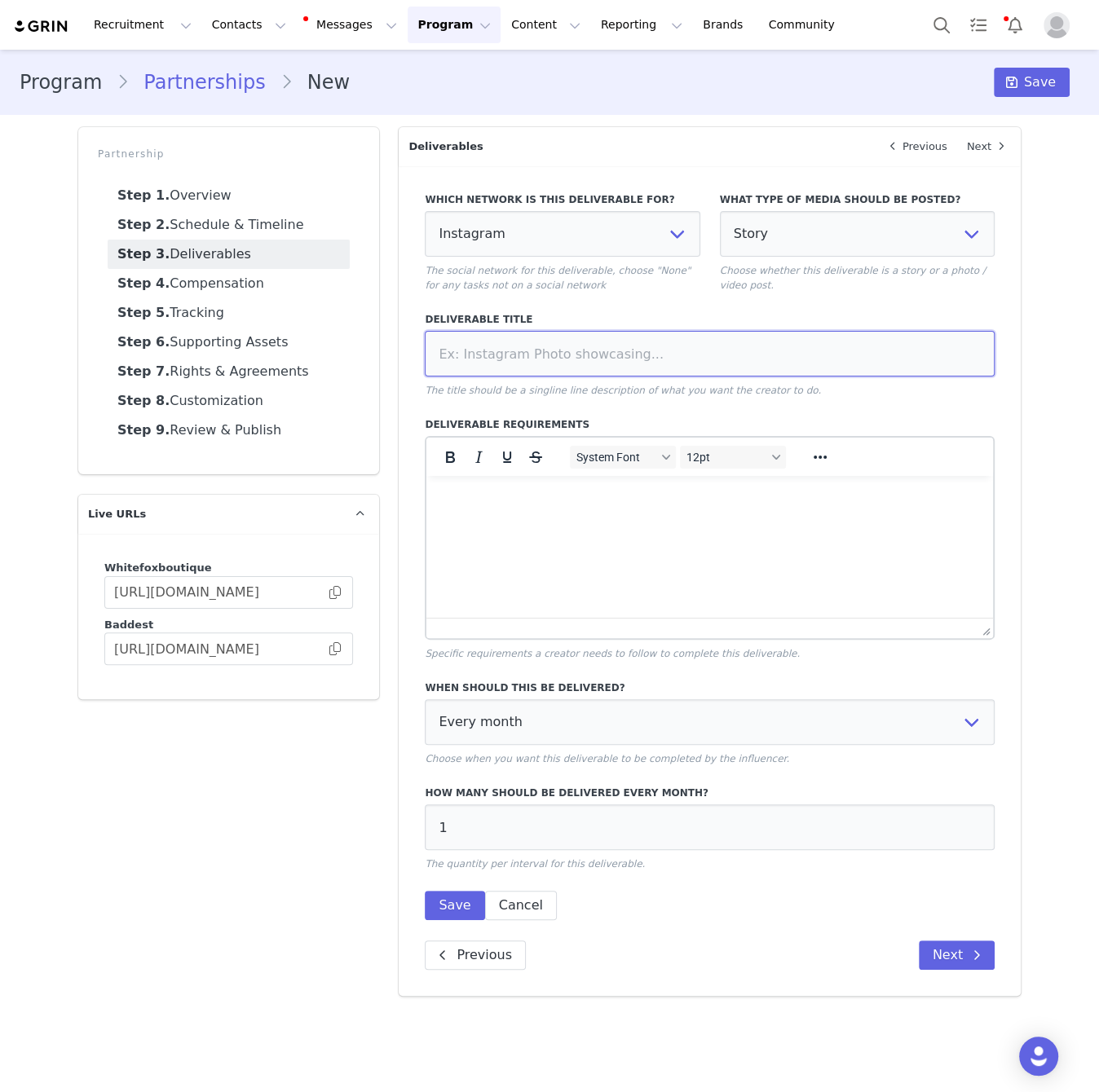
click at [637, 345] on input at bounding box center [709, 353] width 570 height 46
paste input "x1 White Fox "End of Summer" YouTube Haul"
click at [654, 355] on input "x1 White Fox "End of Summer" YouTube Haul" at bounding box center [709, 353] width 570 height 46
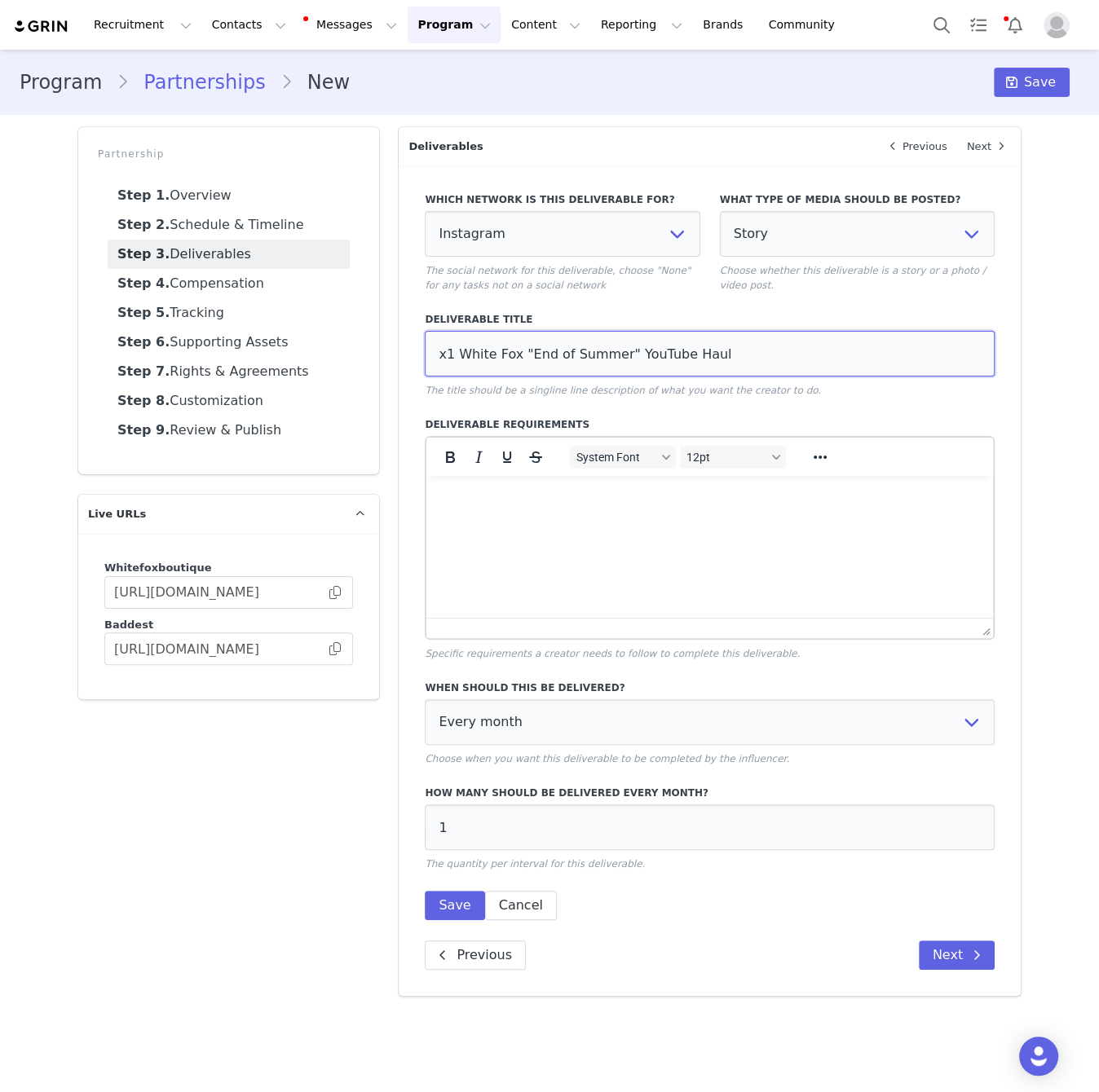
paste input "Instagram Story Set (x5 frames, links and CTA to watch the YT)"
type input "x1 Instagram Story Set (x5 frames, links and CTA to watch the YT)"
click at [703, 520] on html at bounding box center [709, 497] width 567 height 44
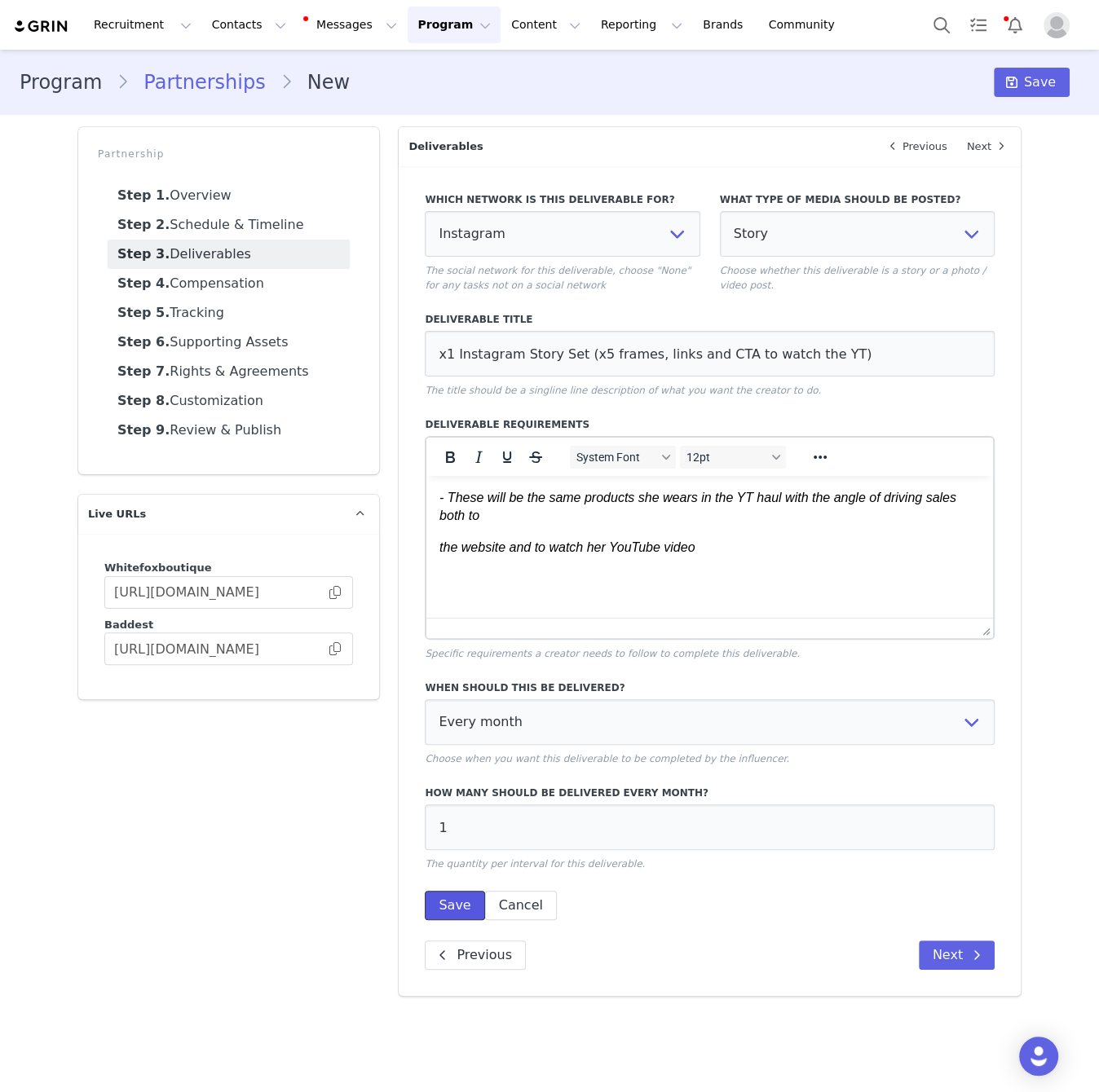
click at [476, 910] on button "Save" at bounding box center [454, 905] width 60 height 29
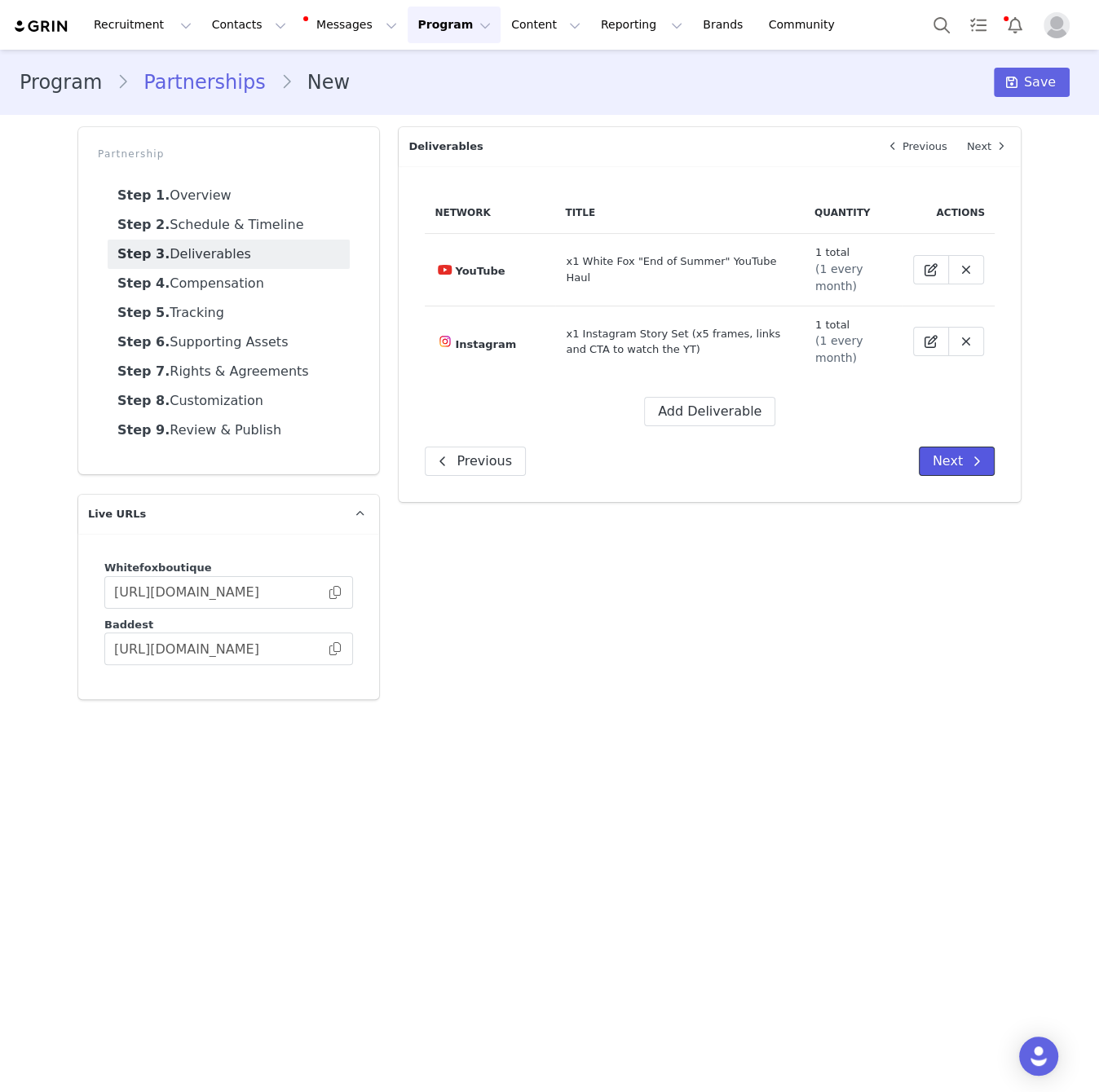
click at [964, 451] on button "Next" at bounding box center [957, 461] width 76 height 29
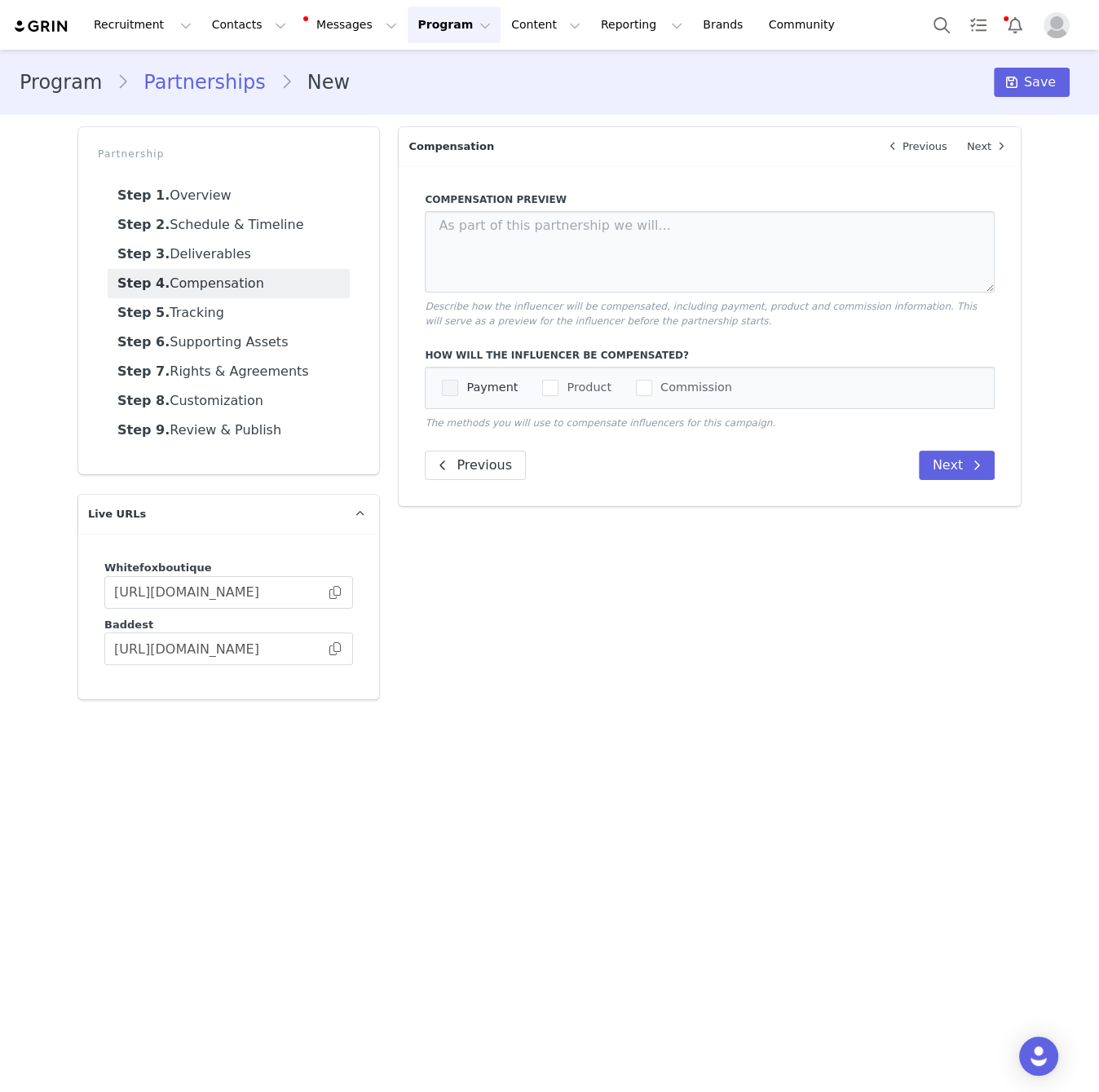
click at [499, 385] on span "Payment" at bounding box center [488, 387] width 60 height 16
click at [458, 379] on input "Payment" at bounding box center [458, 379] width 0 height 0
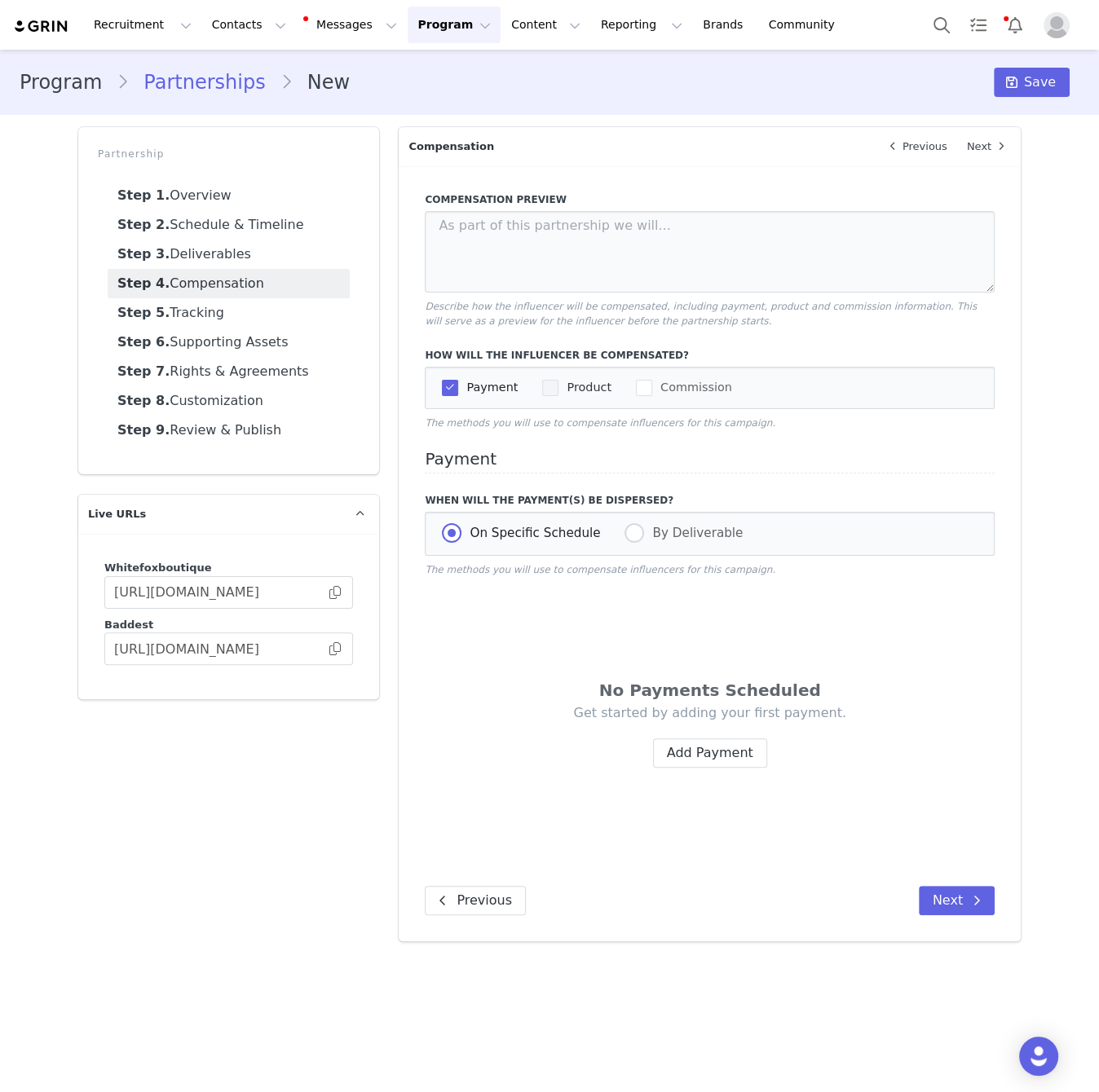
click at [574, 383] on span "Product" at bounding box center [585, 387] width 53 height 16
click at [558, 379] on input "Product" at bounding box center [558, 379] width 0 height 0
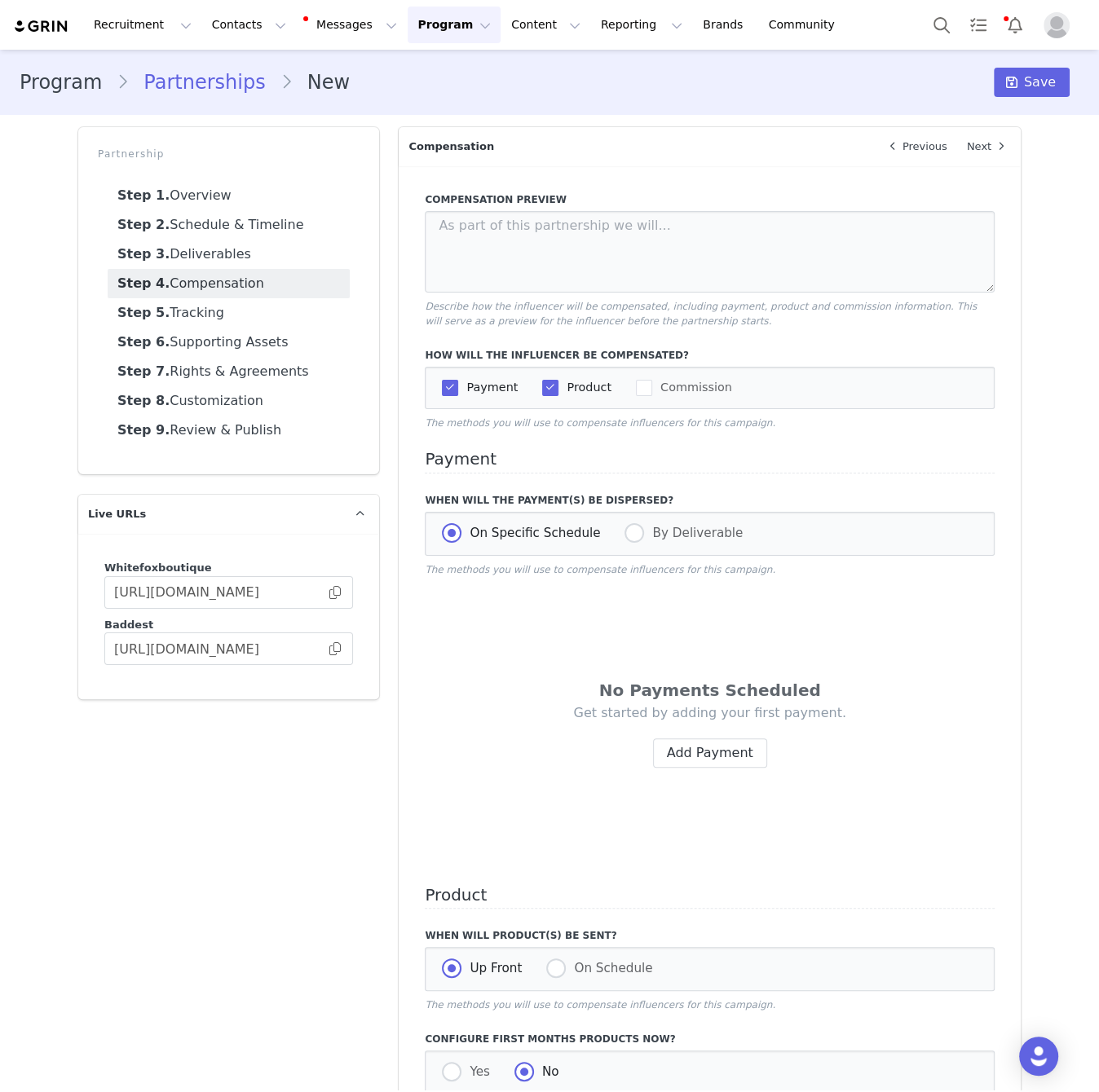
scroll to position [112, 0]
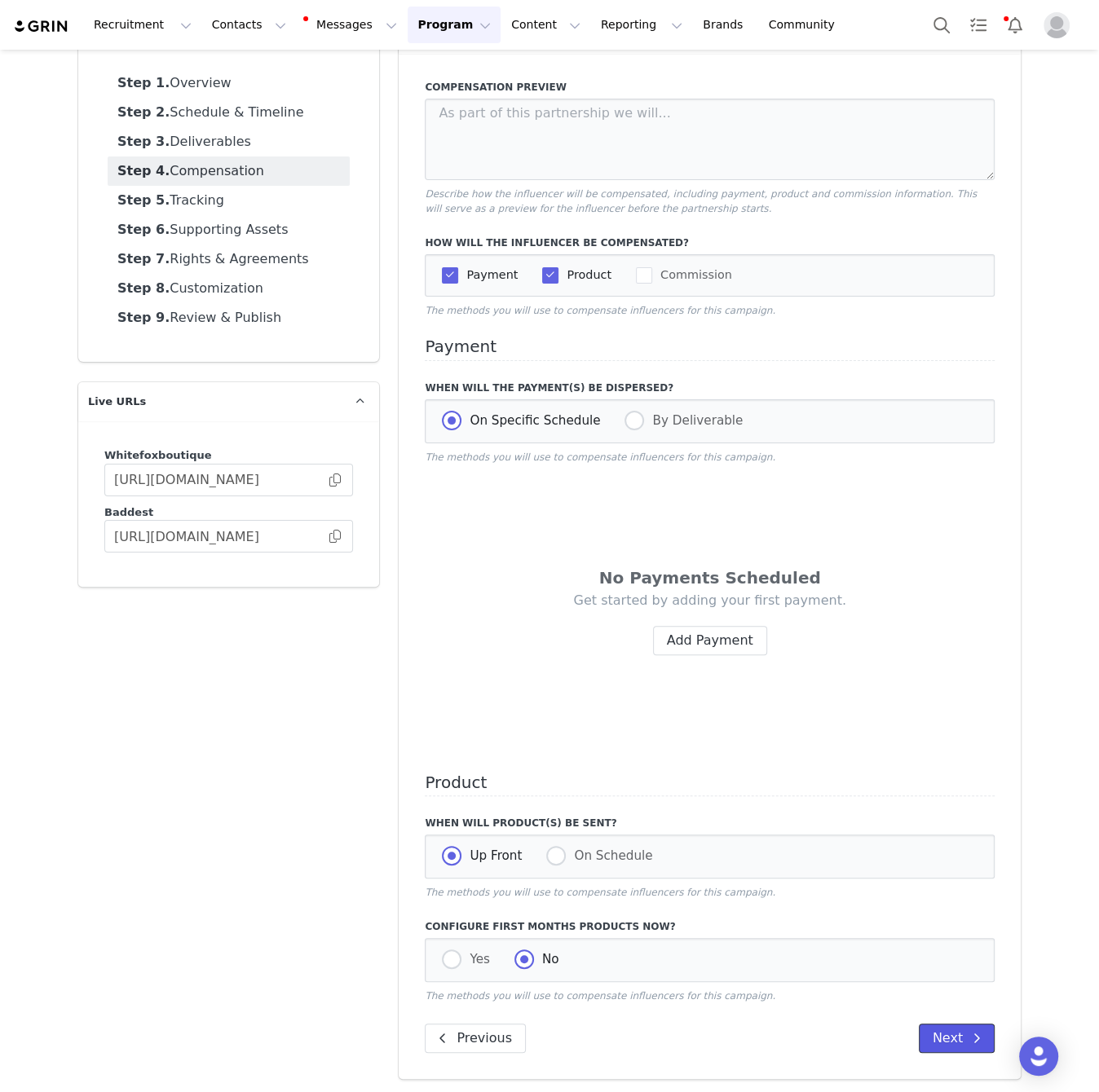
click at [951, 1039] on button "Next" at bounding box center [957, 1038] width 76 height 29
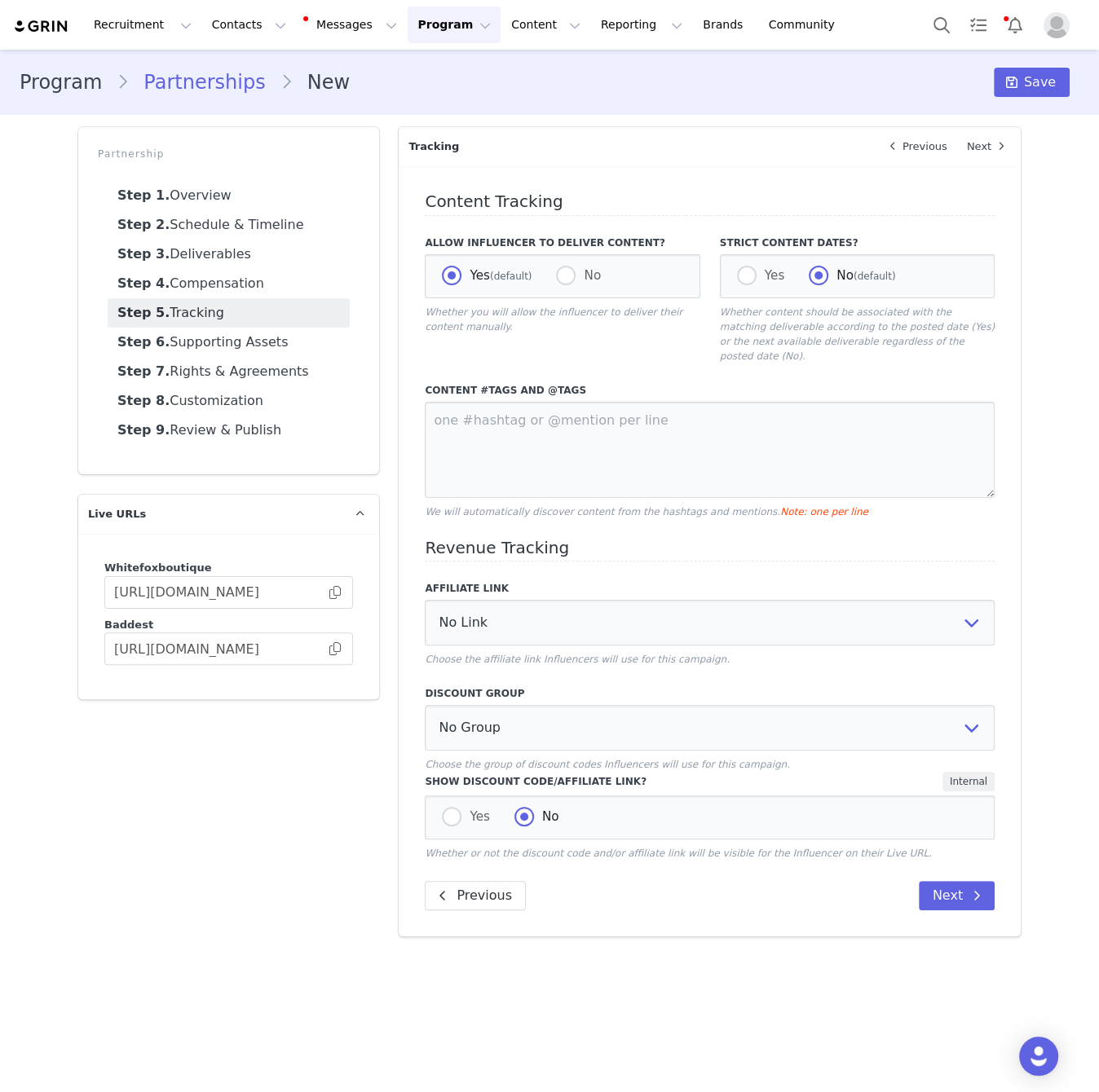
scroll to position [0, 0]
click at [614, 410] on textarea at bounding box center [709, 450] width 570 height 96
type textarea "@whitefoxboutique @whitefox #whitefox"
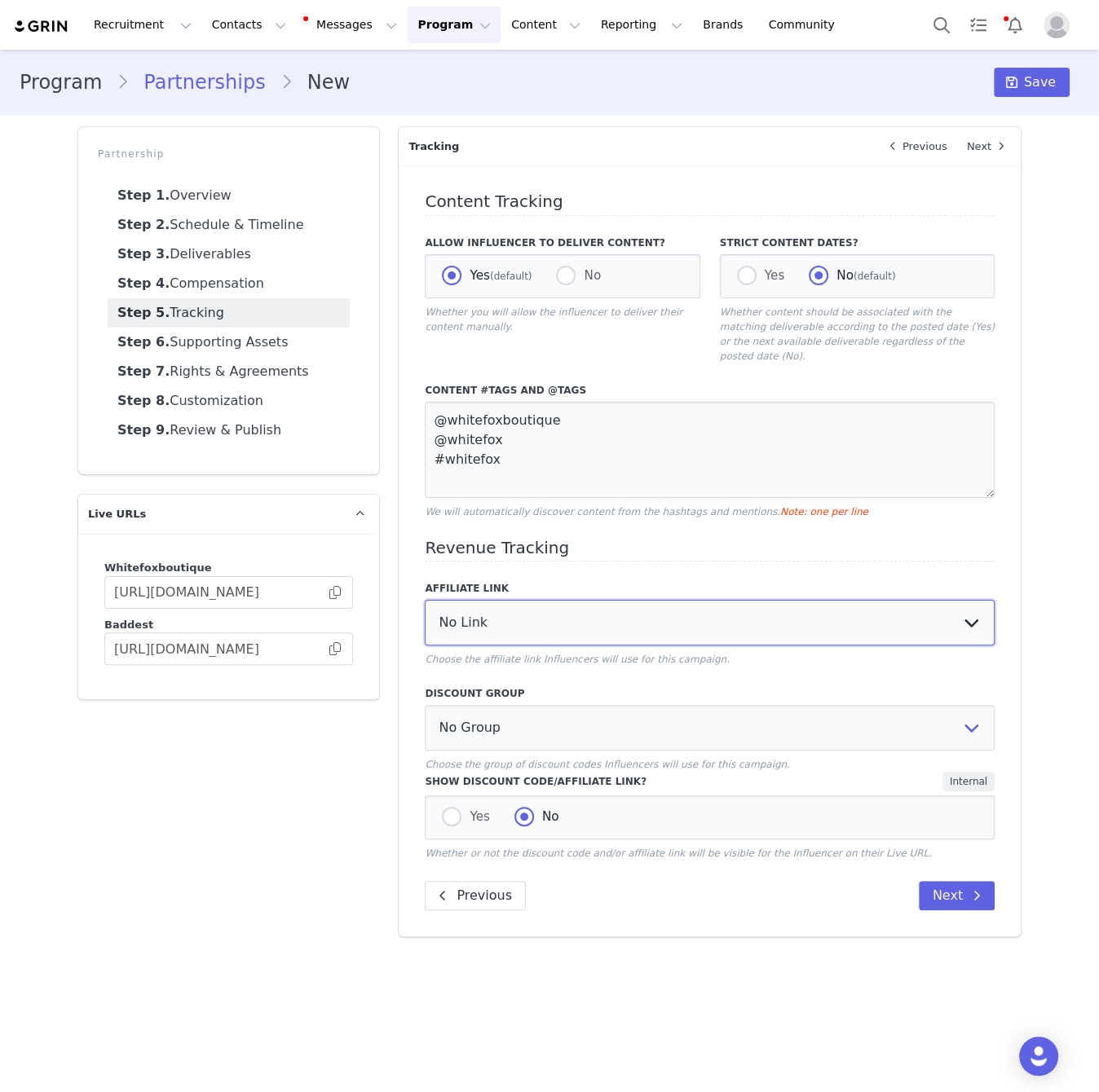
click at [706, 625] on select "No Link Peyton Smith: https://whitefoxboutique.com.au YouTube Affiliate Link: h…" at bounding box center [709, 622] width 570 height 46
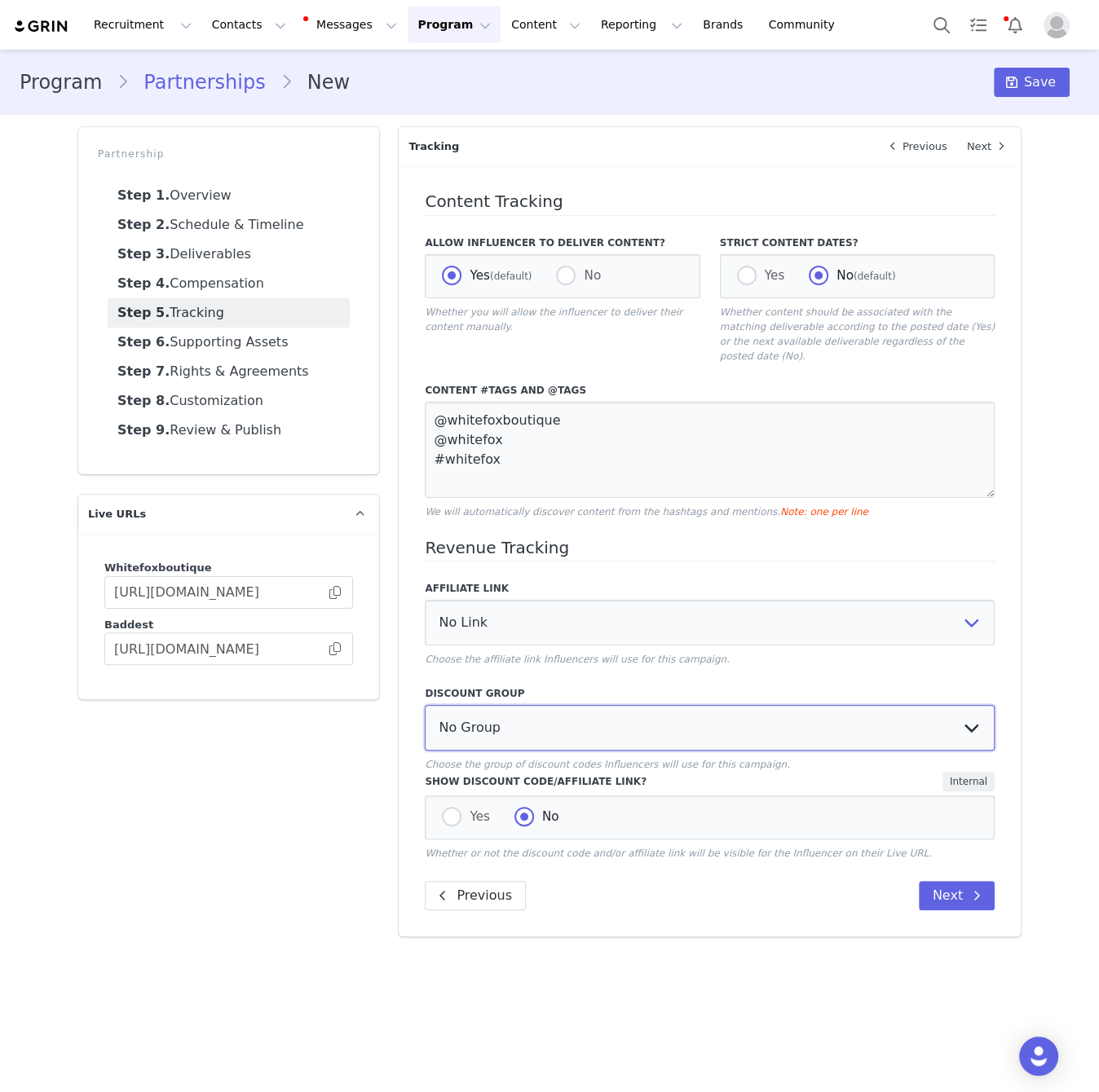
click at [626, 706] on select "No Group Influencer Code" at bounding box center [709, 728] width 570 height 46
select select "10008690"
click at [424, 705] on select "No Group Influencer Code" at bounding box center [709, 728] width 570 height 46
click at [931, 881] on button "Next" at bounding box center [957, 895] width 76 height 29
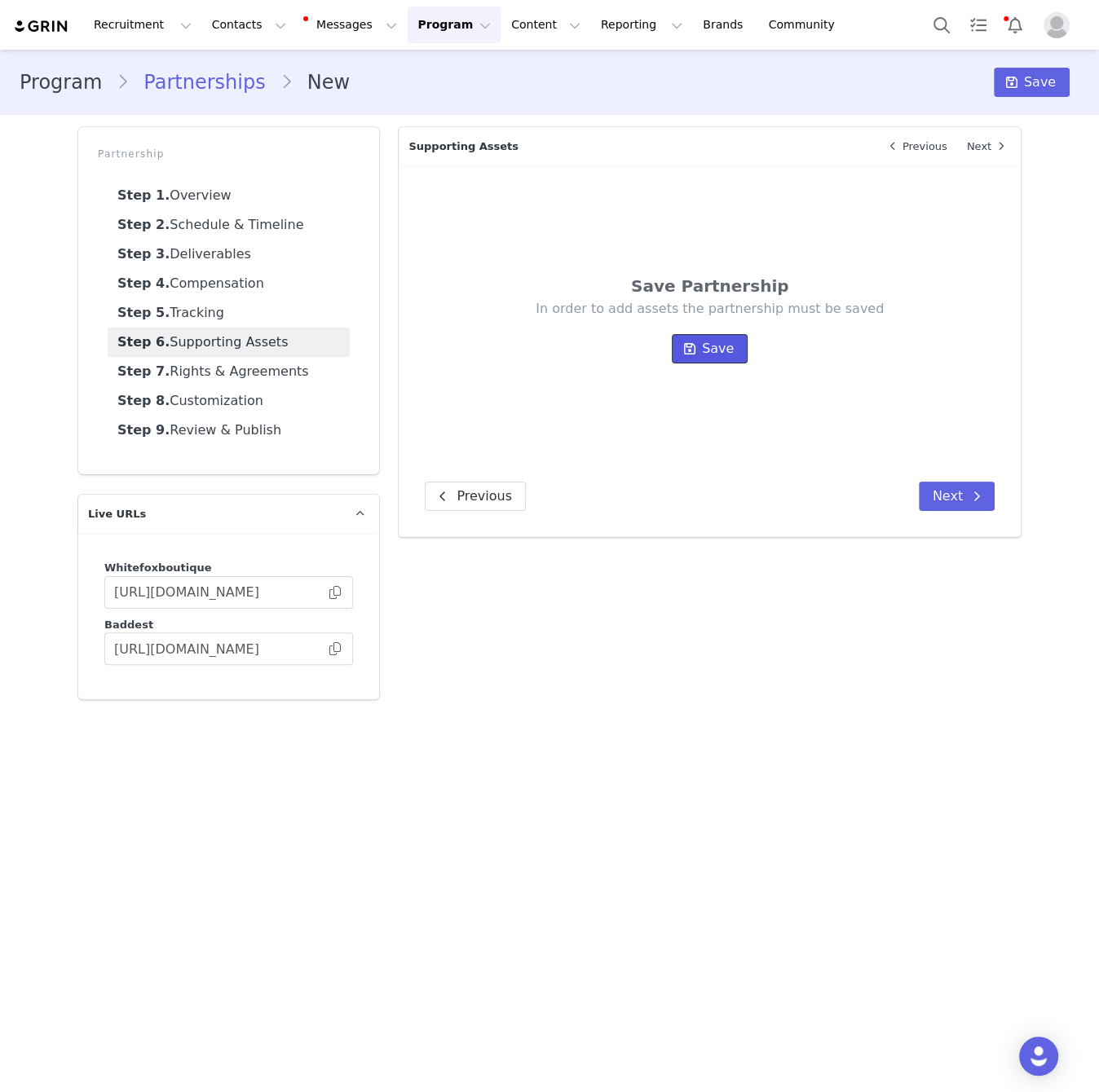
click at [707, 351] on span "Save" at bounding box center [718, 348] width 32 height 20
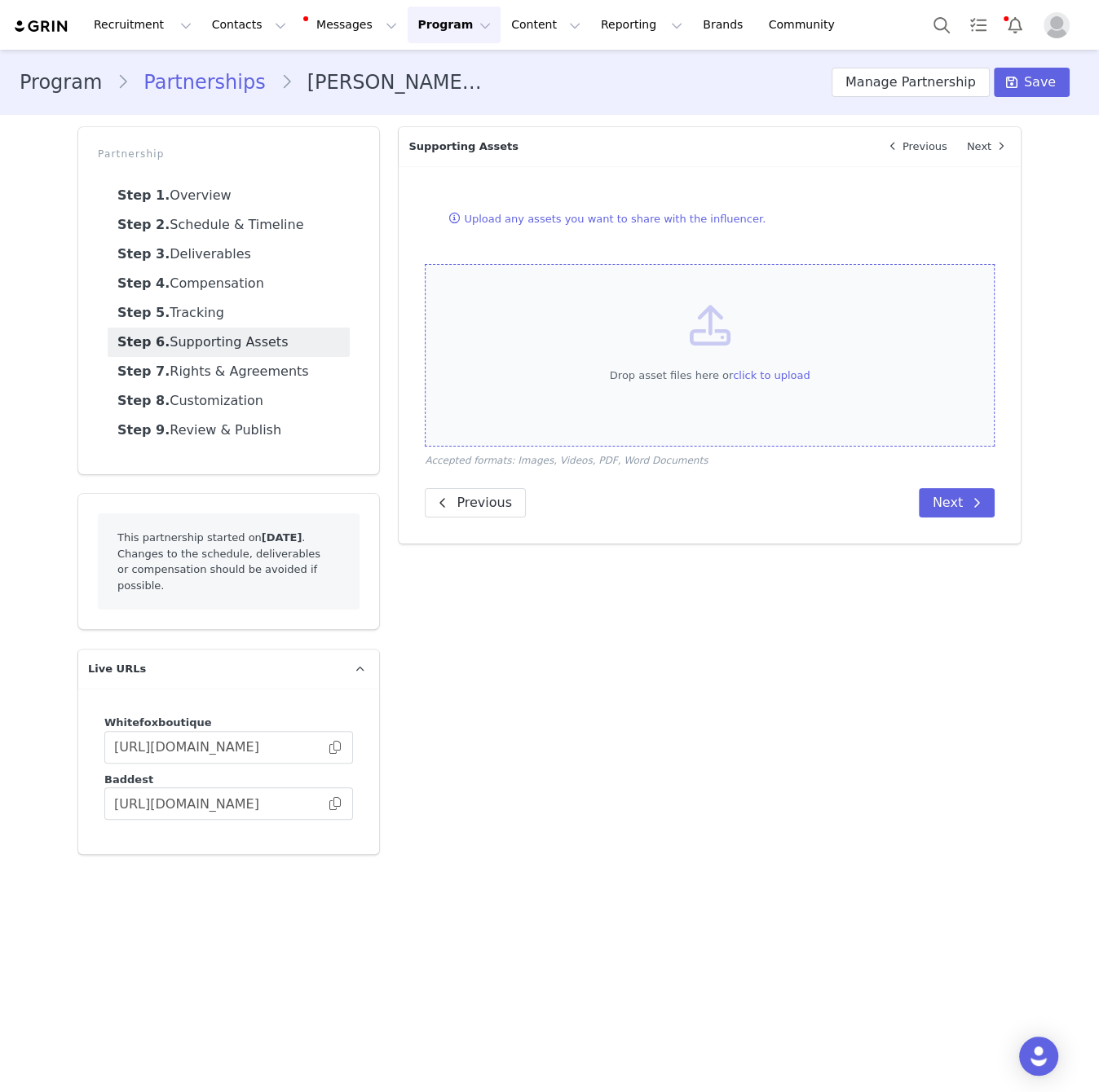
click at [858, 288] on div "Drop asset files here or click to upload" at bounding box center [709, 355] width 570 height 183
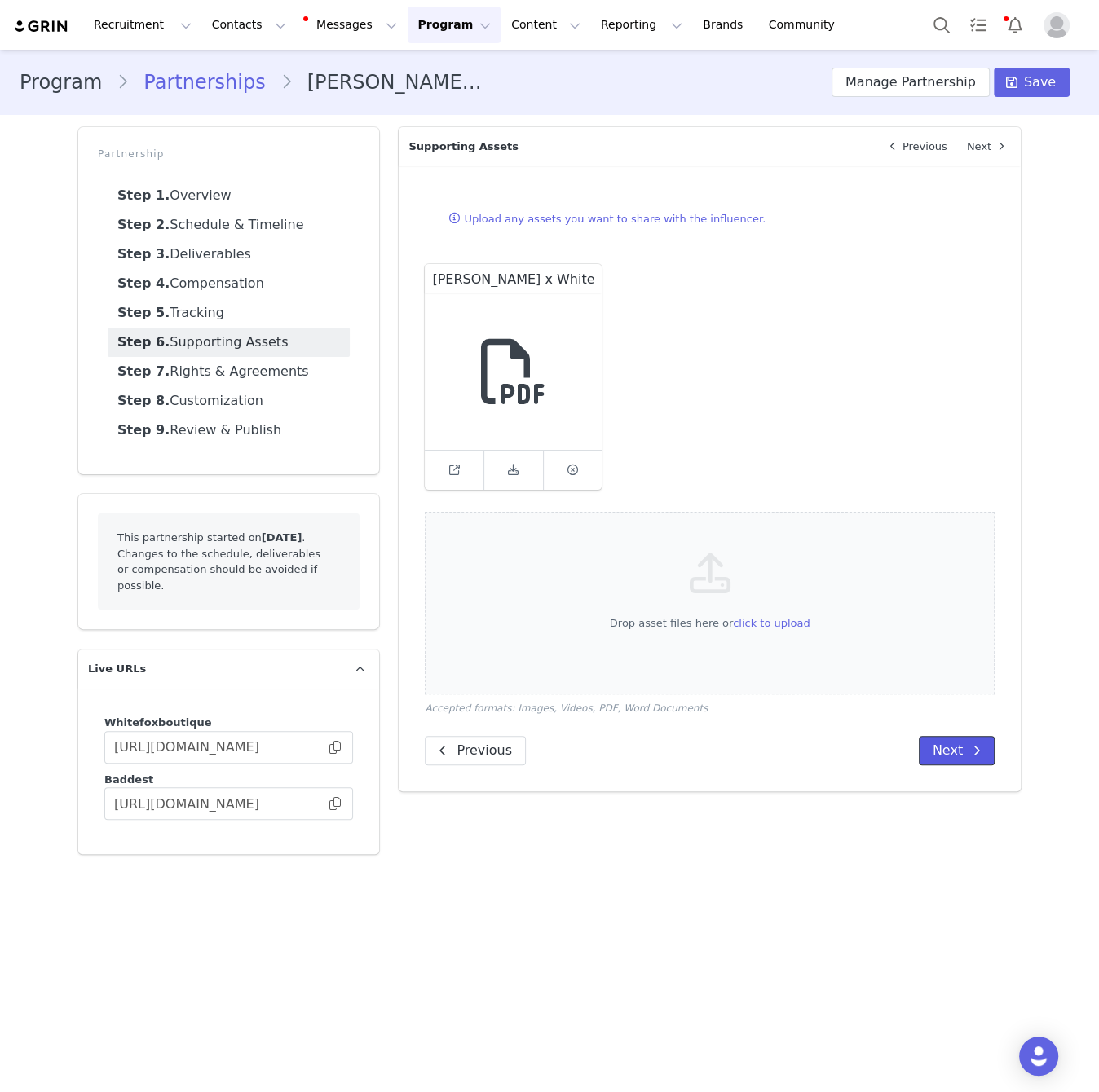
click at [945, 736] on button "Next" at bounding box center [957, 750] width 76 height 29
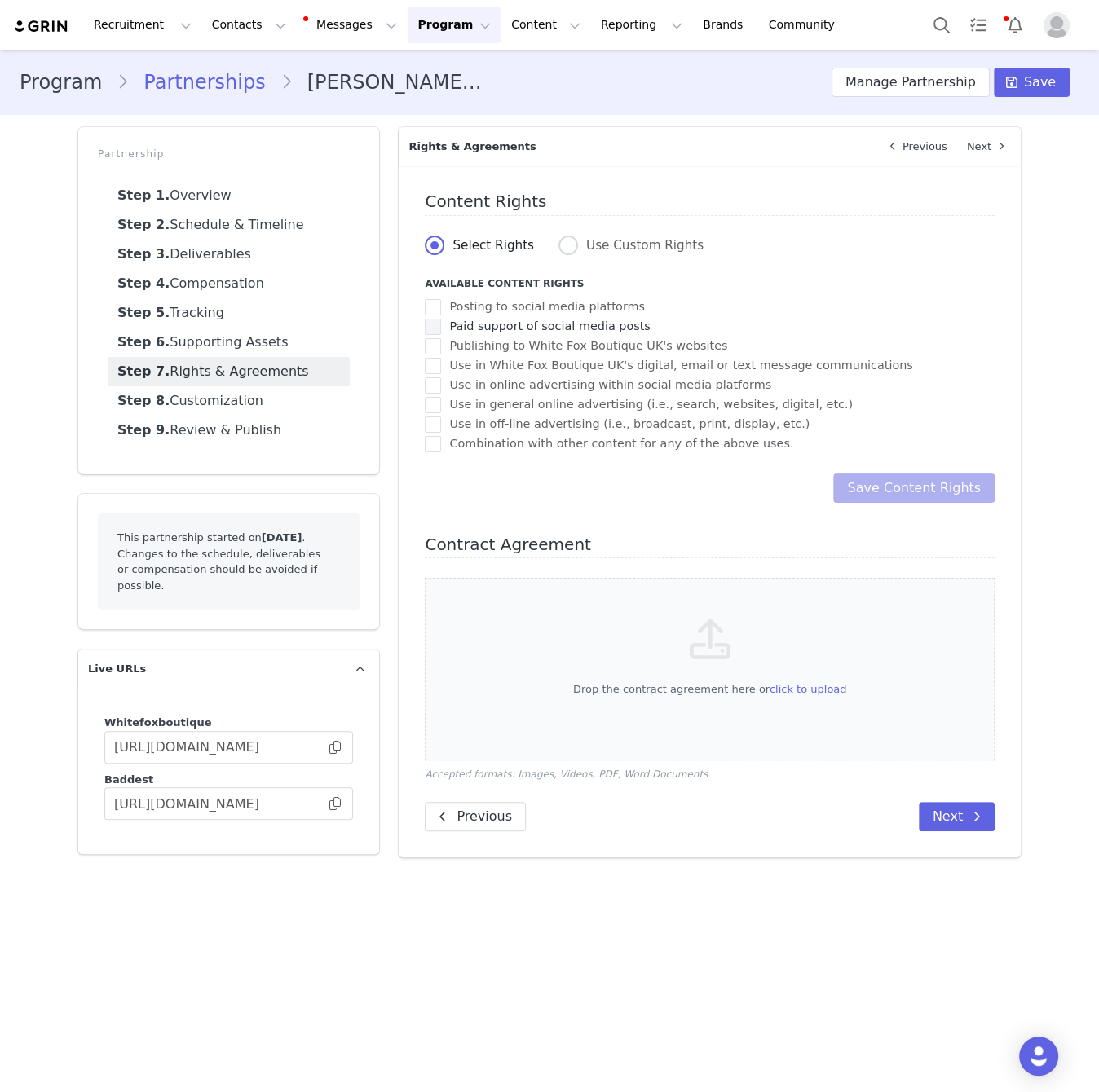
drag, startPoint x: 571, startPoint y: 304, endPoint x: 570, endPoint y: 322, distance: 18.0
click at [570, 307] on span "Posting to social media platforms" at bounding box center [543, 306] width 204 height 16
click at [441, 299] on input "Posting to social media platforms" at bounding box center [441, 299] width 0 height 0
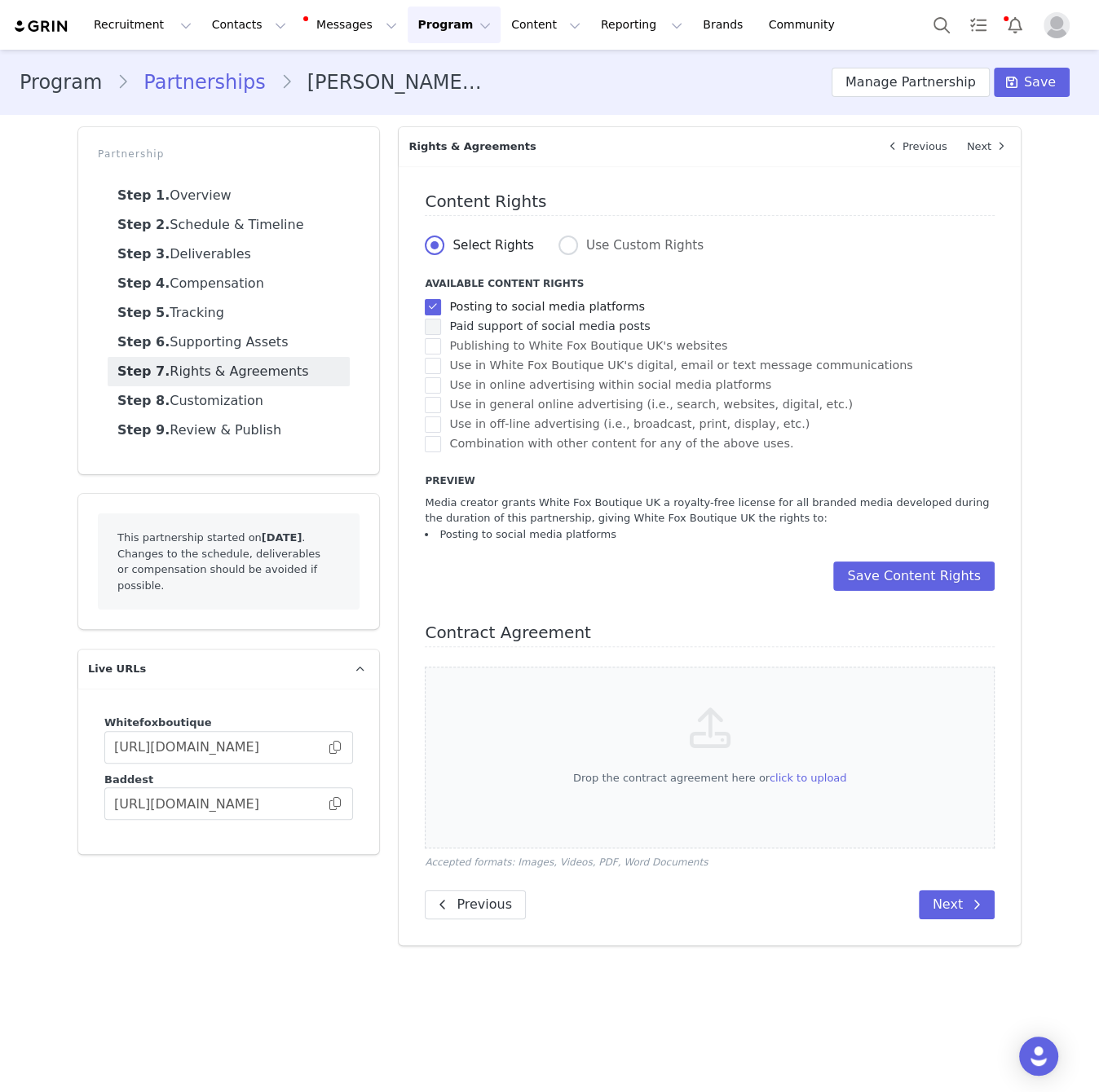
click at [570, 322] on span "Paid support of social media posts" at bounding box center [545, 326] width 209 height 16
click at [441, 318] on input "Paid support of social media posts" at bounding box center [441, 318] width 0 height 0
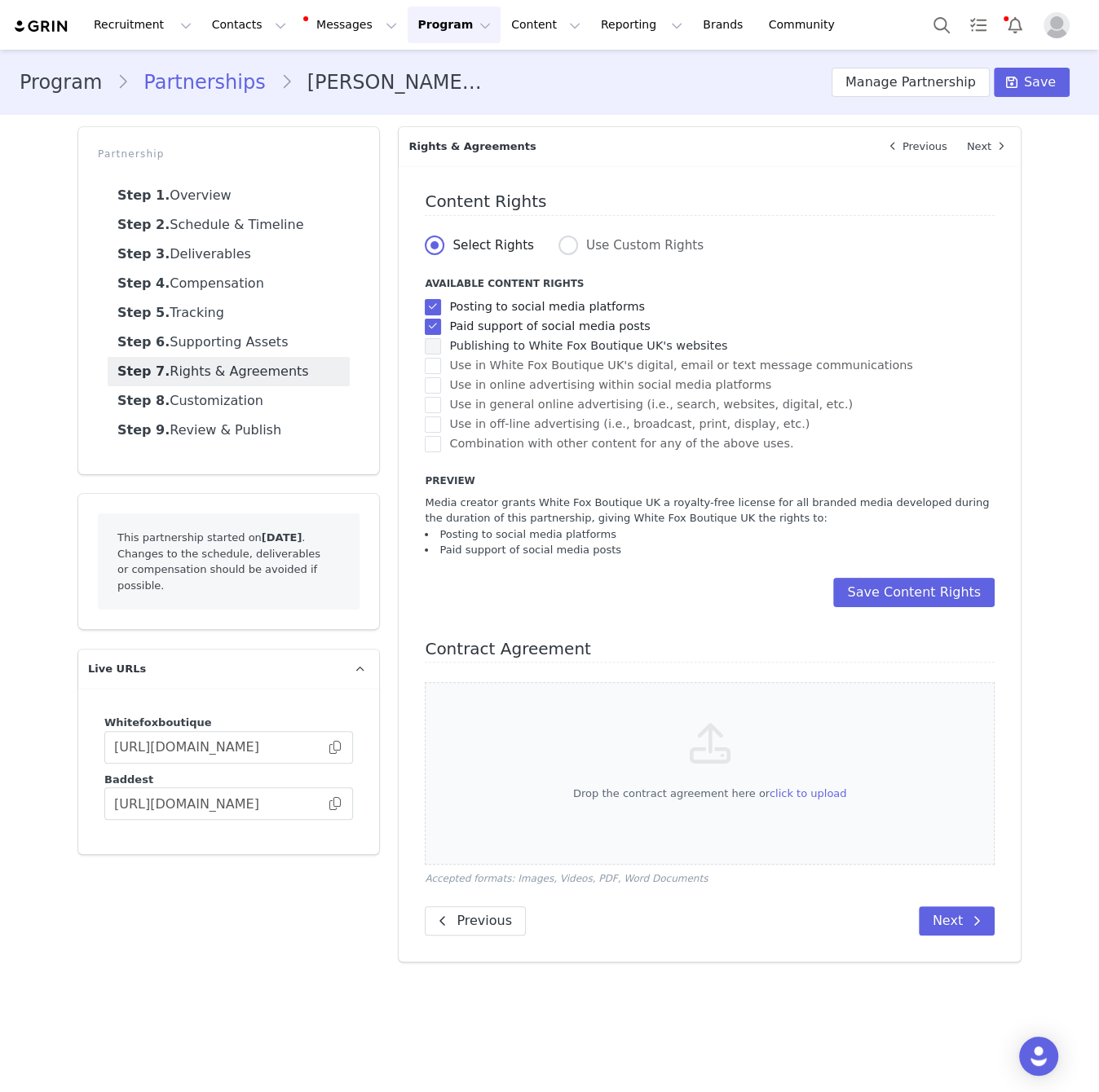
click at [569, 345] on span "Publishing to White Fox Boutique UK's websites" at bounding box center [584, 346] width 286 height 16
click at [441, 338] on input "Publishing to White Fox Boutique UK's websites" at bounding box center [441, 338] width 0 height 0
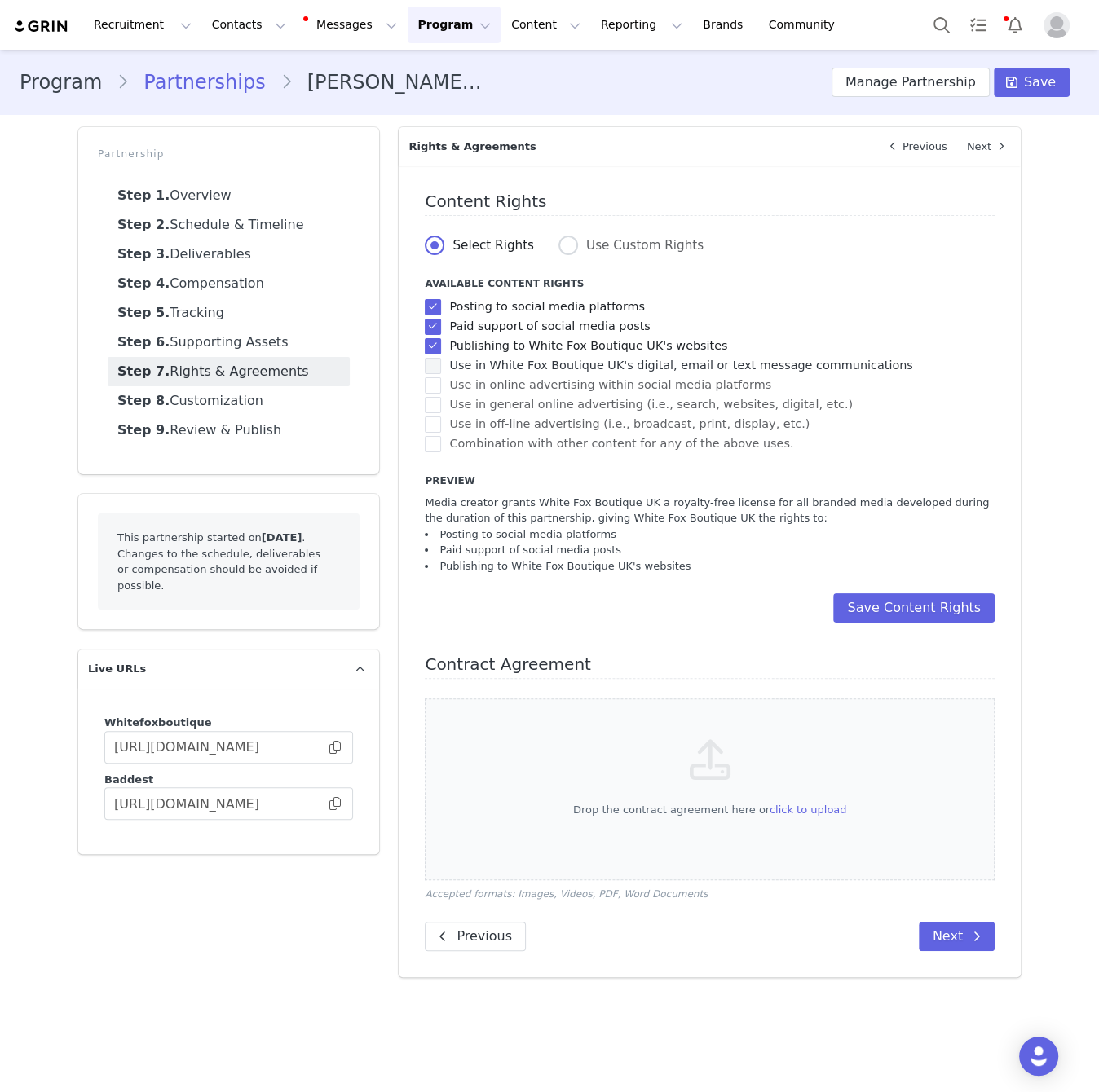
click at [568, 367] on span "Use in White Fox Boutique UK's digital, email or text message communications" at bounding box center [676, 365] width 471 height 16
click at [441, 358] on input "Use in White Fox Boutique UK's digital, email or text message communications" at bounding box center [441, 358] width 0 height 0
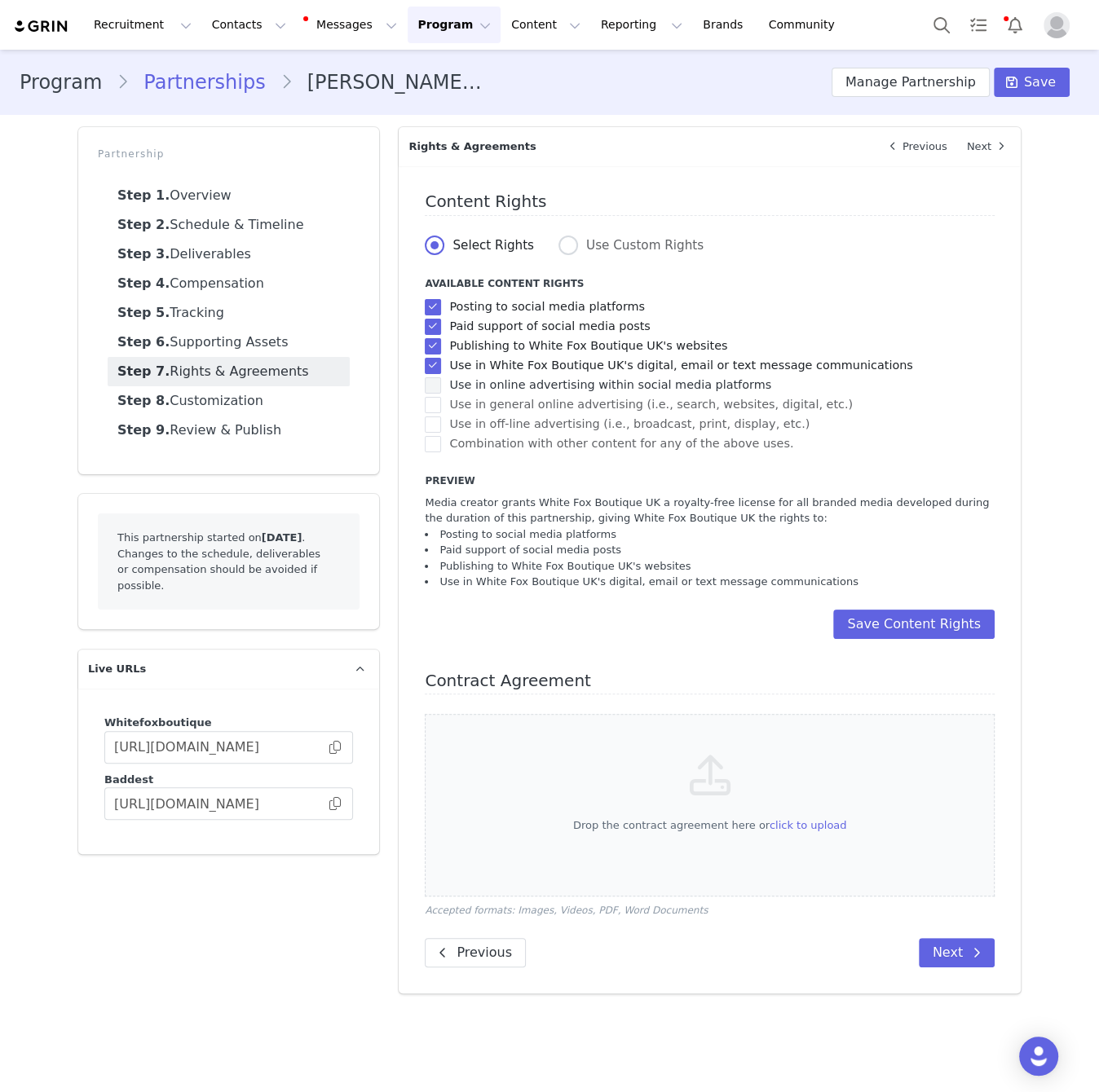
click at [566, 383] on span "Use in online advertising within social media platforms" at bounding box center [606, 385] width 330 height 16
click at [441, 377] on input "Use in online advertising within social media platforms" at bounding box center [441, 377] width 0 height 0
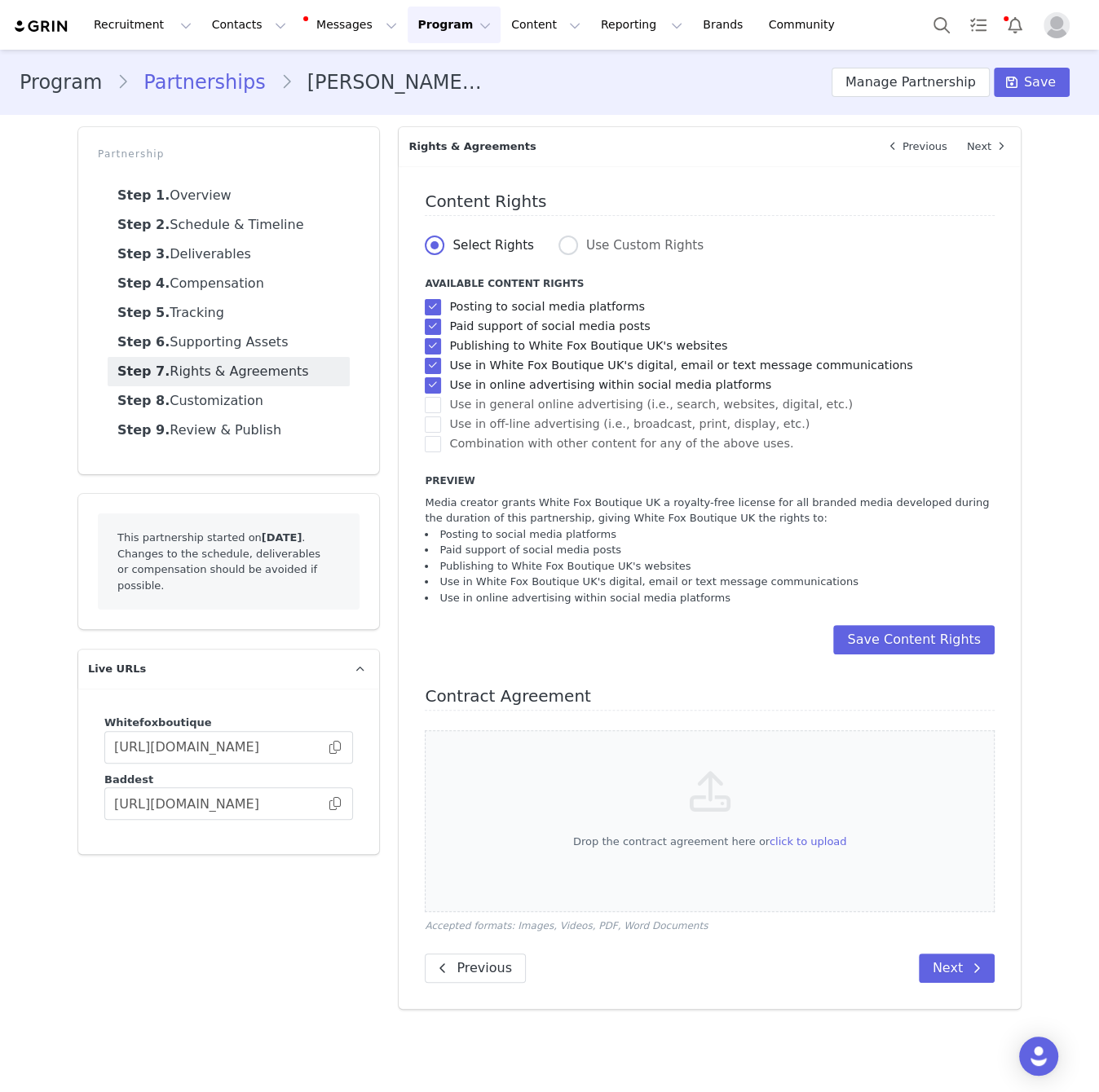
drag, startPoint x: 565, startPoint y: 399, endPoint x: 648, endPoint y: 471, distance: 109.9
click at [566, 400] on span "Use in general online advertising (i.e., search, websites, digital, etc.)" at bounding box center [646, 405] width 411 height 16
click at [441, 397] on input "Use in general online advertising (i.e., search, websites, digital, etc.)" at bounding box center [441, 397] width 0 height 0
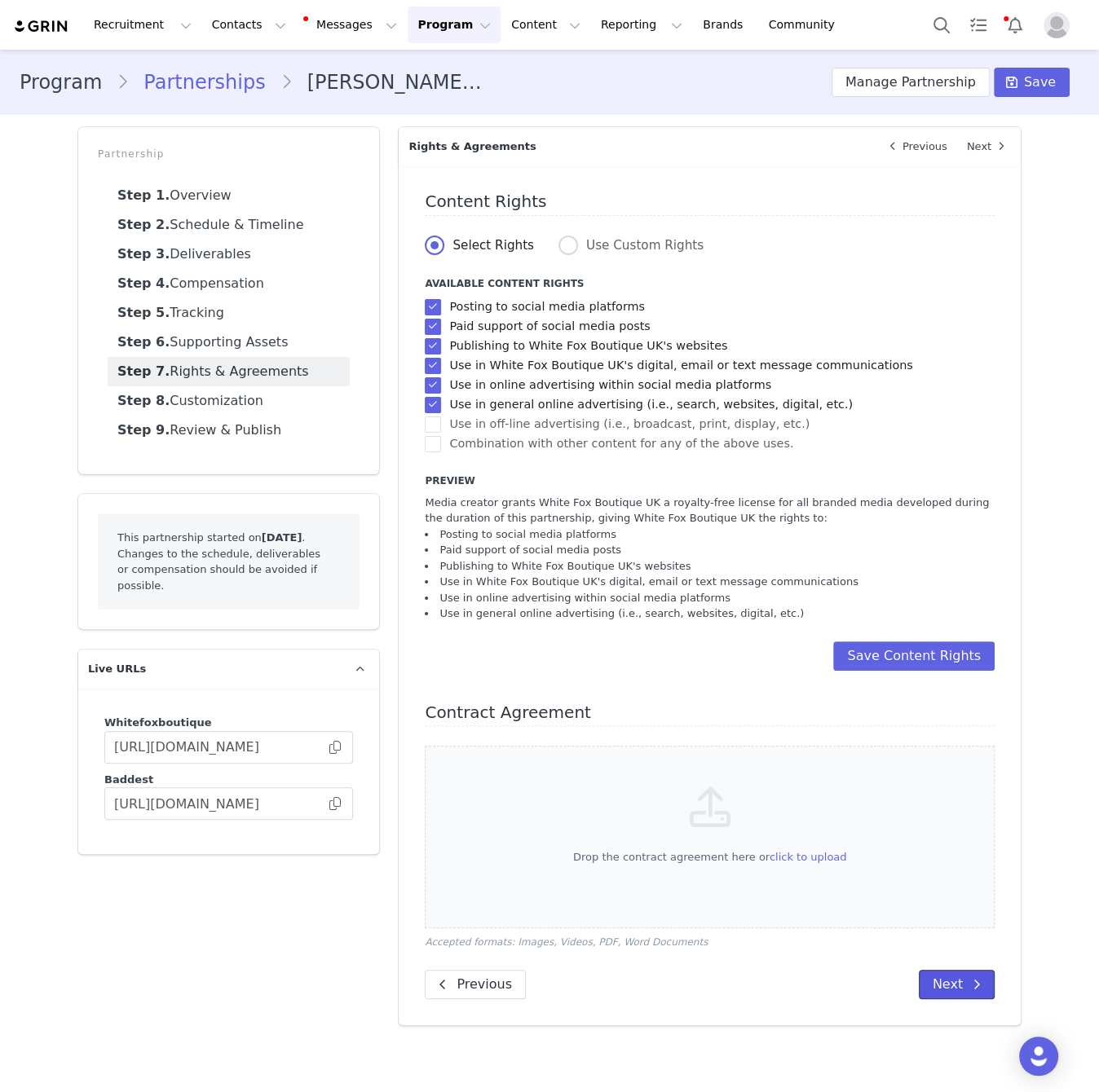
click at [970, 978] on span at bounding box center [976, 984] width 20 height 20
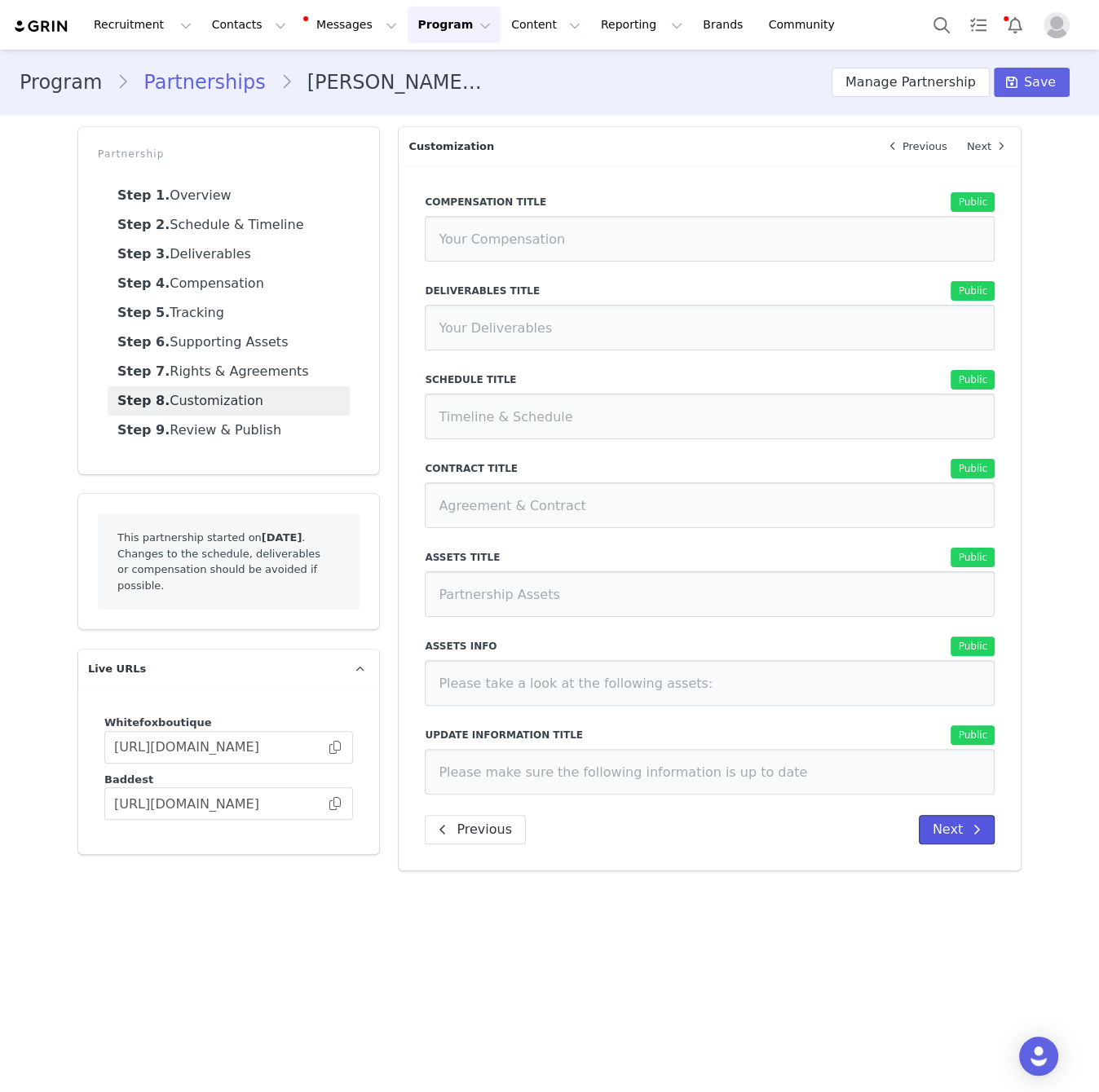
click at [947, 838] on button "Next" at bounding box center [957, 829] width 76 height 29
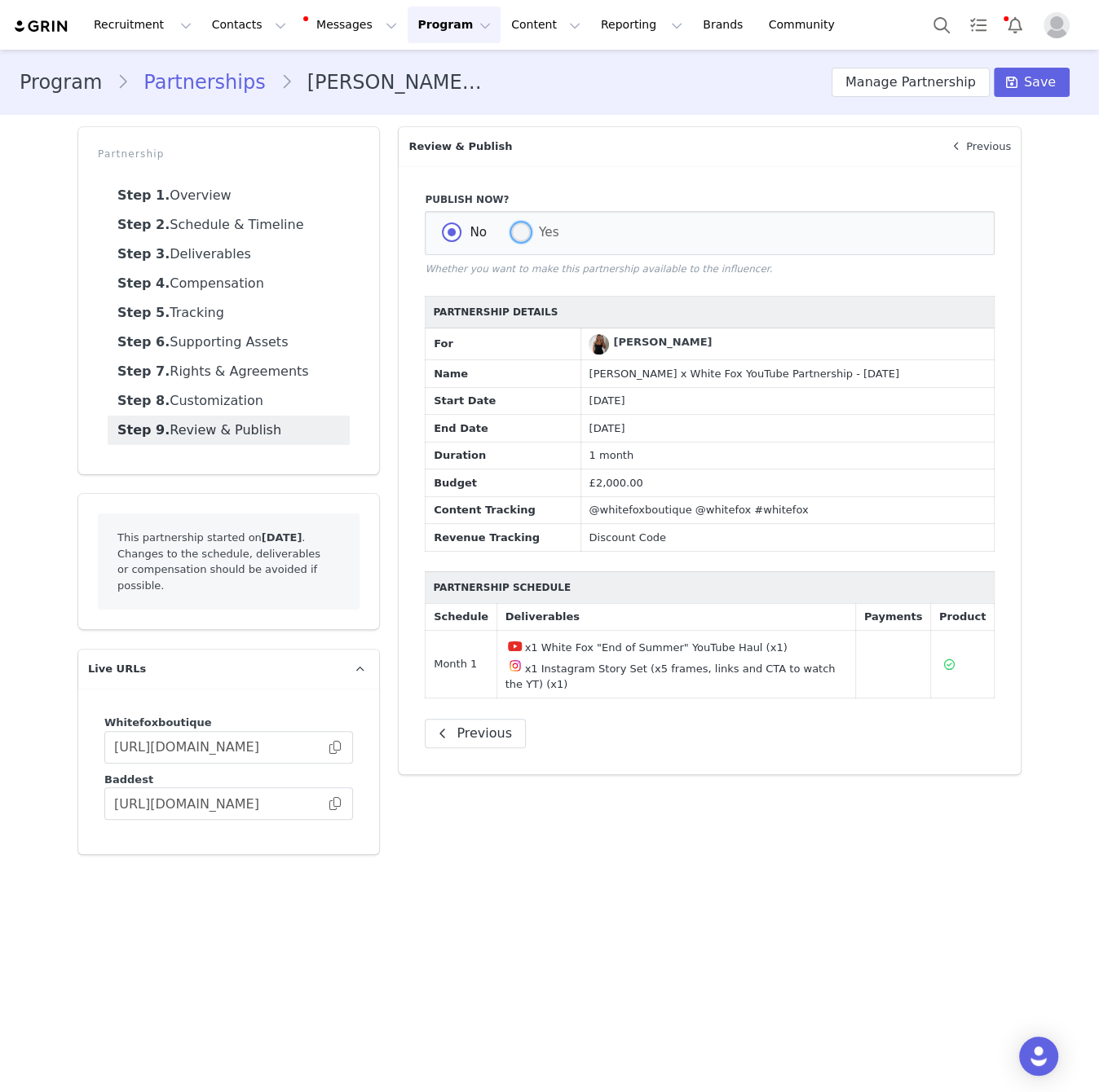
click at [538, 223] on label "Yes" at bounding box center [535, 233] width 48 height 22
click at [530, 223] on input "Yes" at bounding box center [521, 233] width 20 height 22
radio input "true"
radio input "false"
radio input "true"
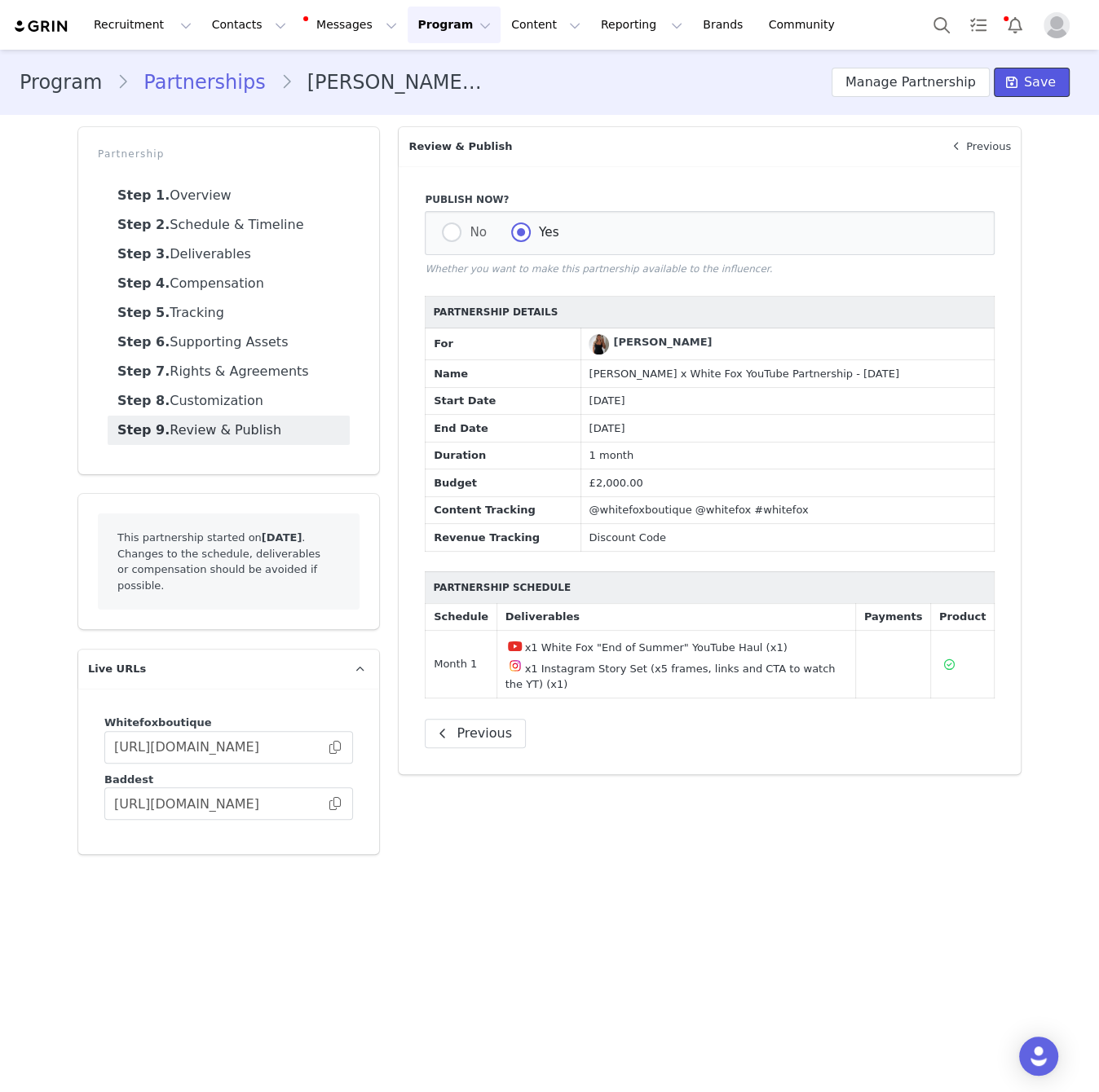
click at [1017, 80] on icon at bounding box center [1012, 82] width 11 height 13
click at [637, 340] on div "Abbie Blyth" at bounding box center [661, 342] width 98 height 16
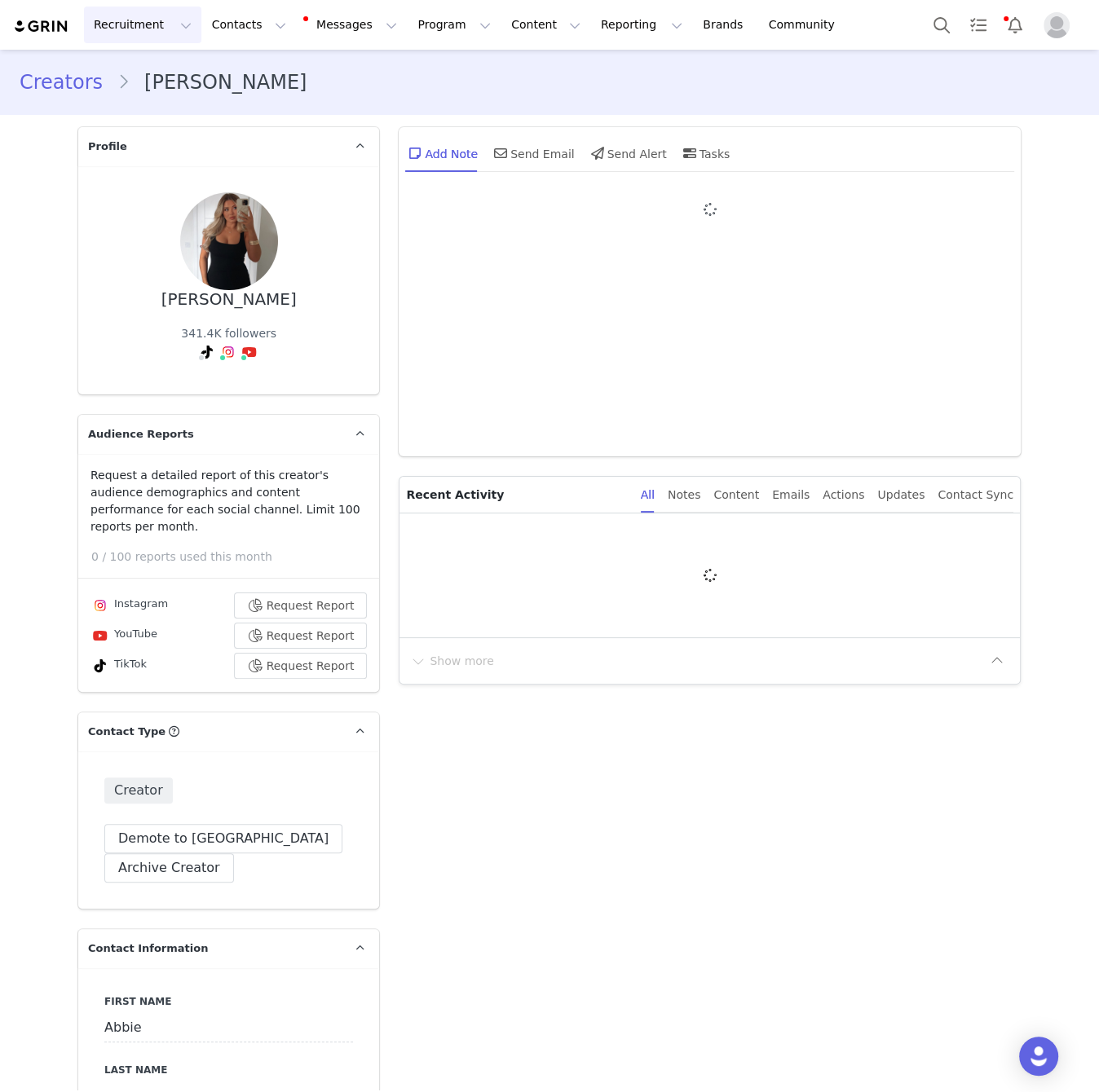
type input "+1 ([GEOGRAPHIC_DATA])"
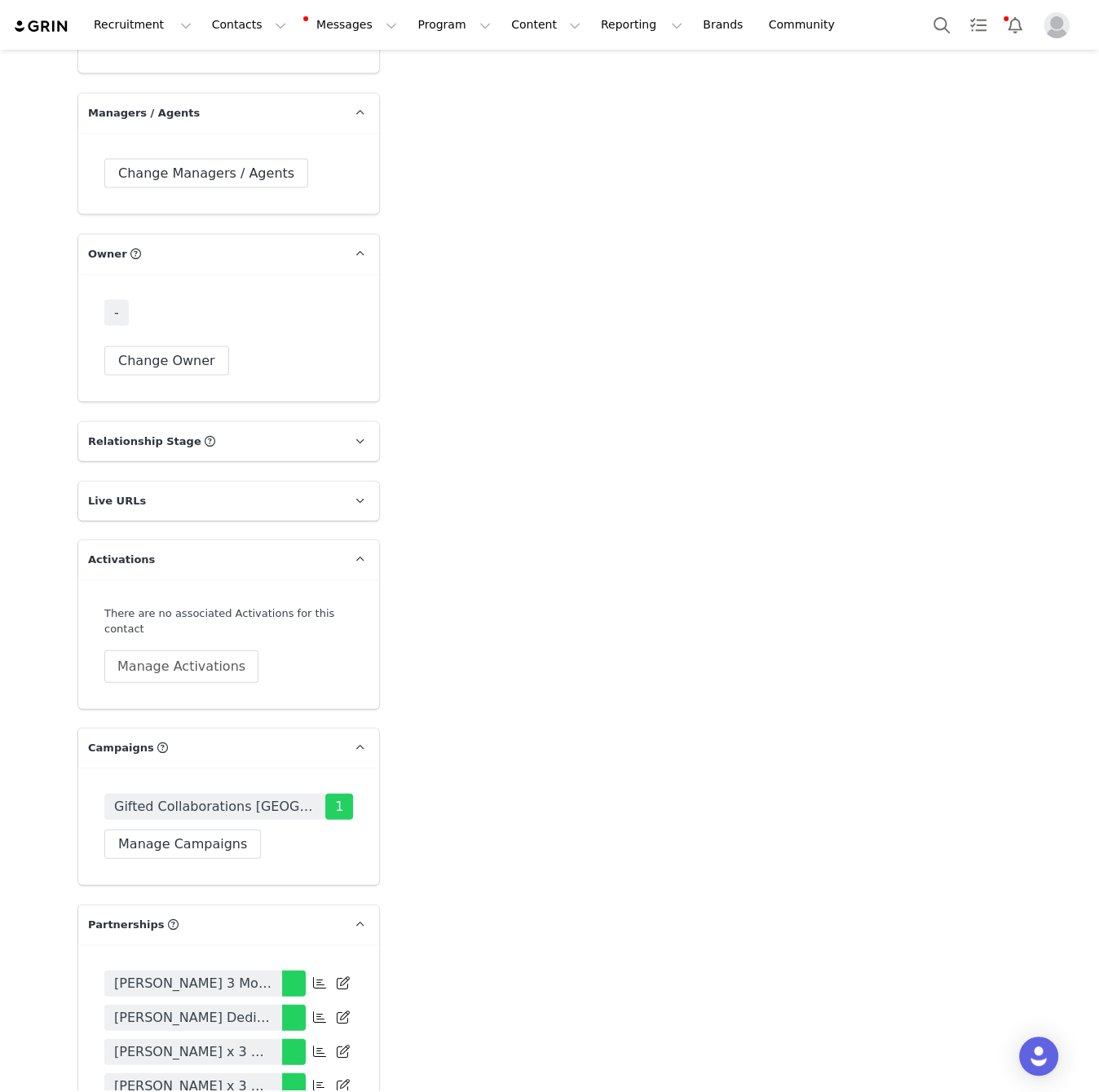
scroll to position [3120, 0]
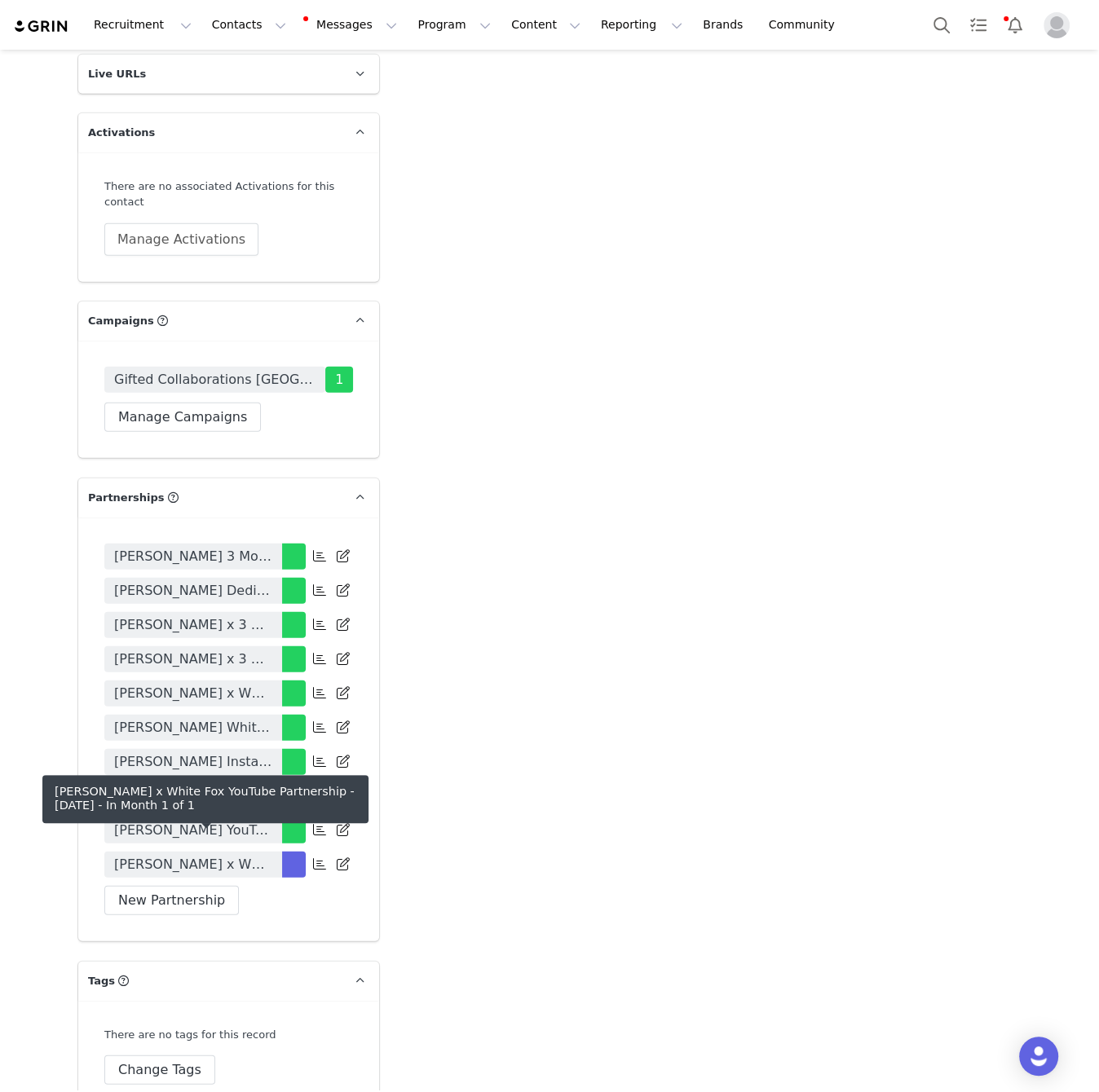
click at [279, 851] on link "Abbie Blyth x White Fox YouTube Partnership - OCT 2025" at bounding box center [193, 864] width 178 height 26
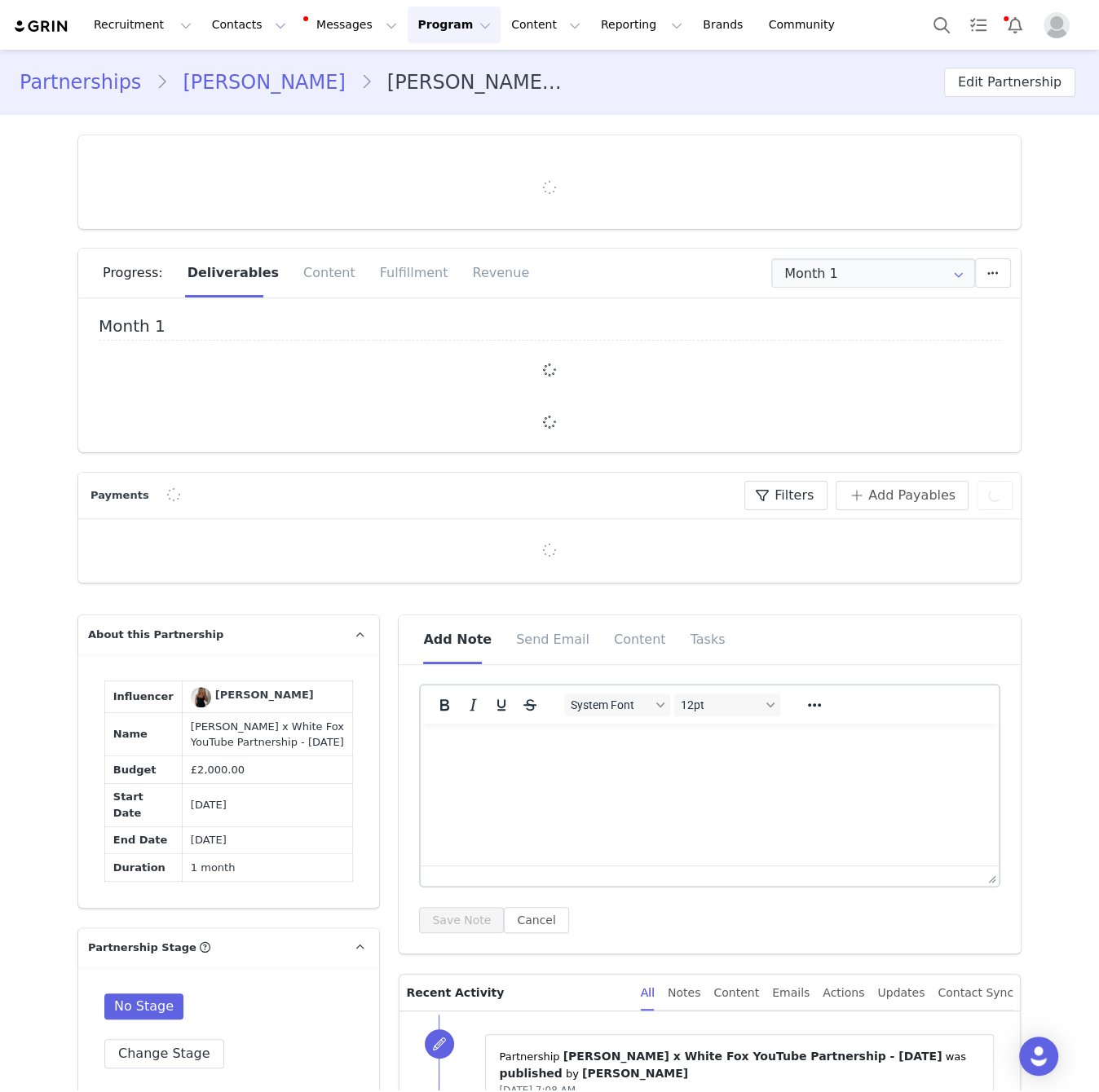
type input "+1 ([GEOGRAPHIC_DATA])"
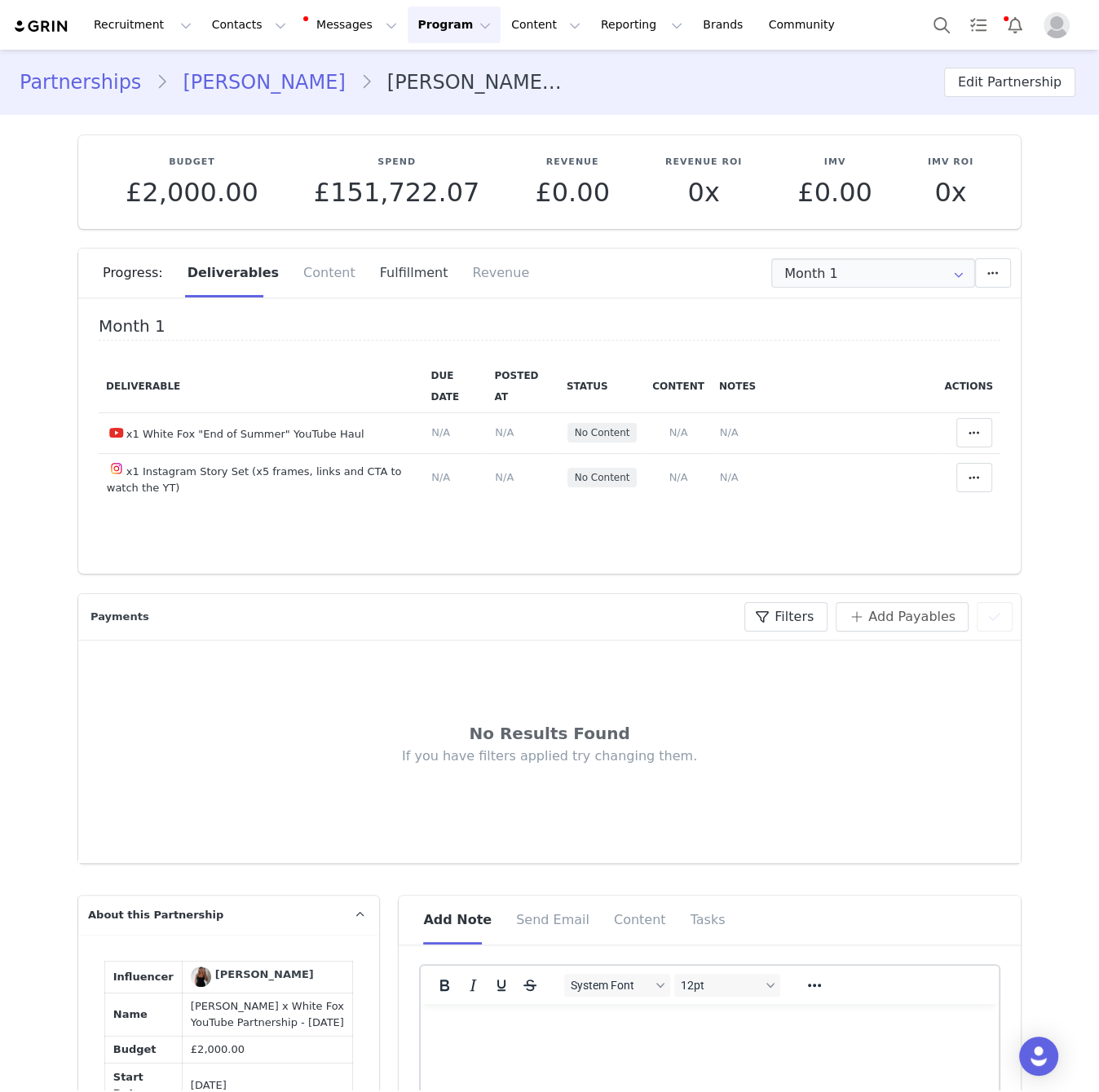
click at [390, 265] on div "Fulfillment" at bounding box center [413, 273] width 93 height 49
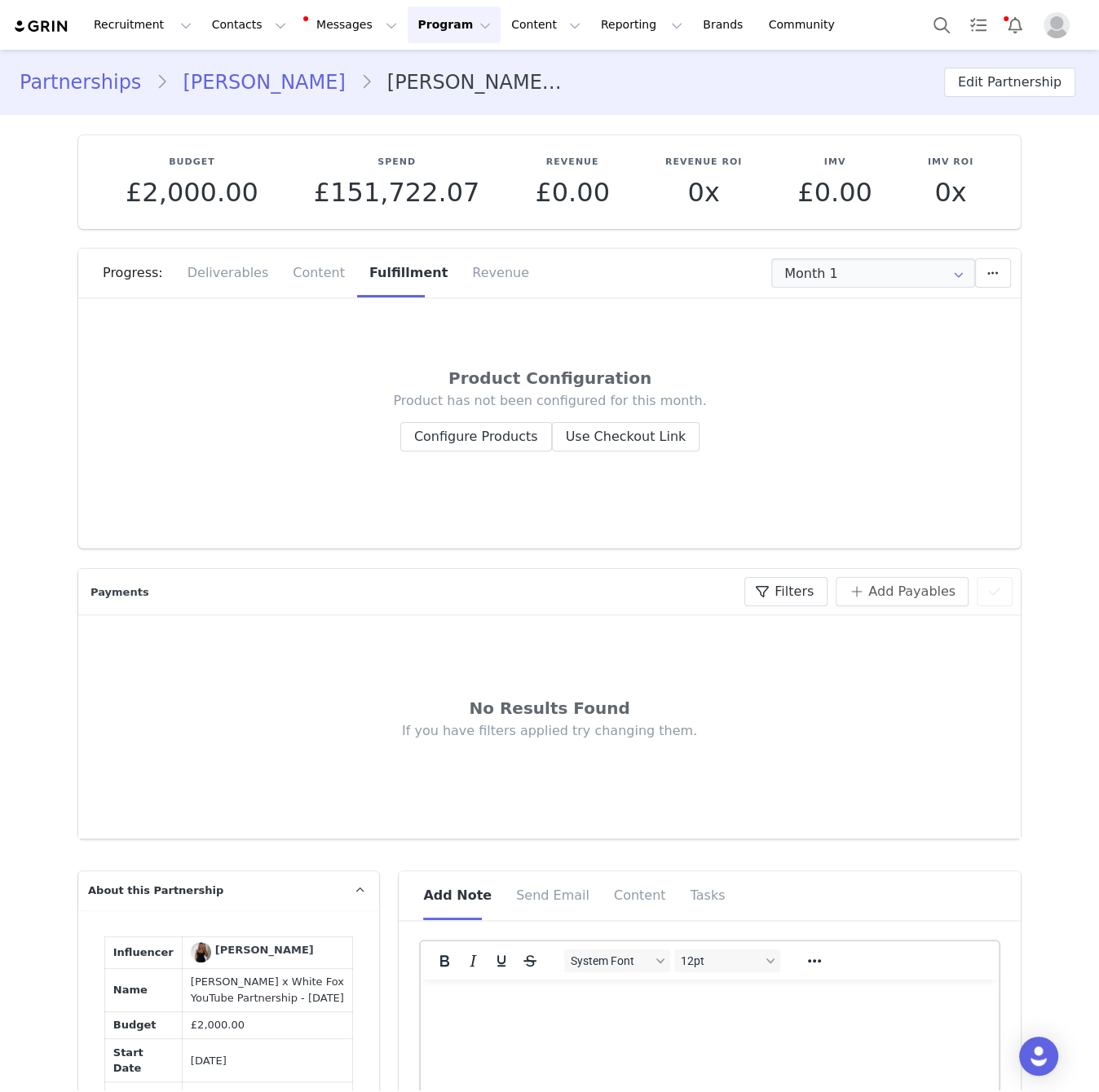
click at [442, 411] on div "Product has not been configured for this month. Configure Products Use Checkout…" at bounding box center [550, 422] width 836 height 60
click at [439, 427] on button "Configure Products" at bounding box center [476, 436] width 152 height 29
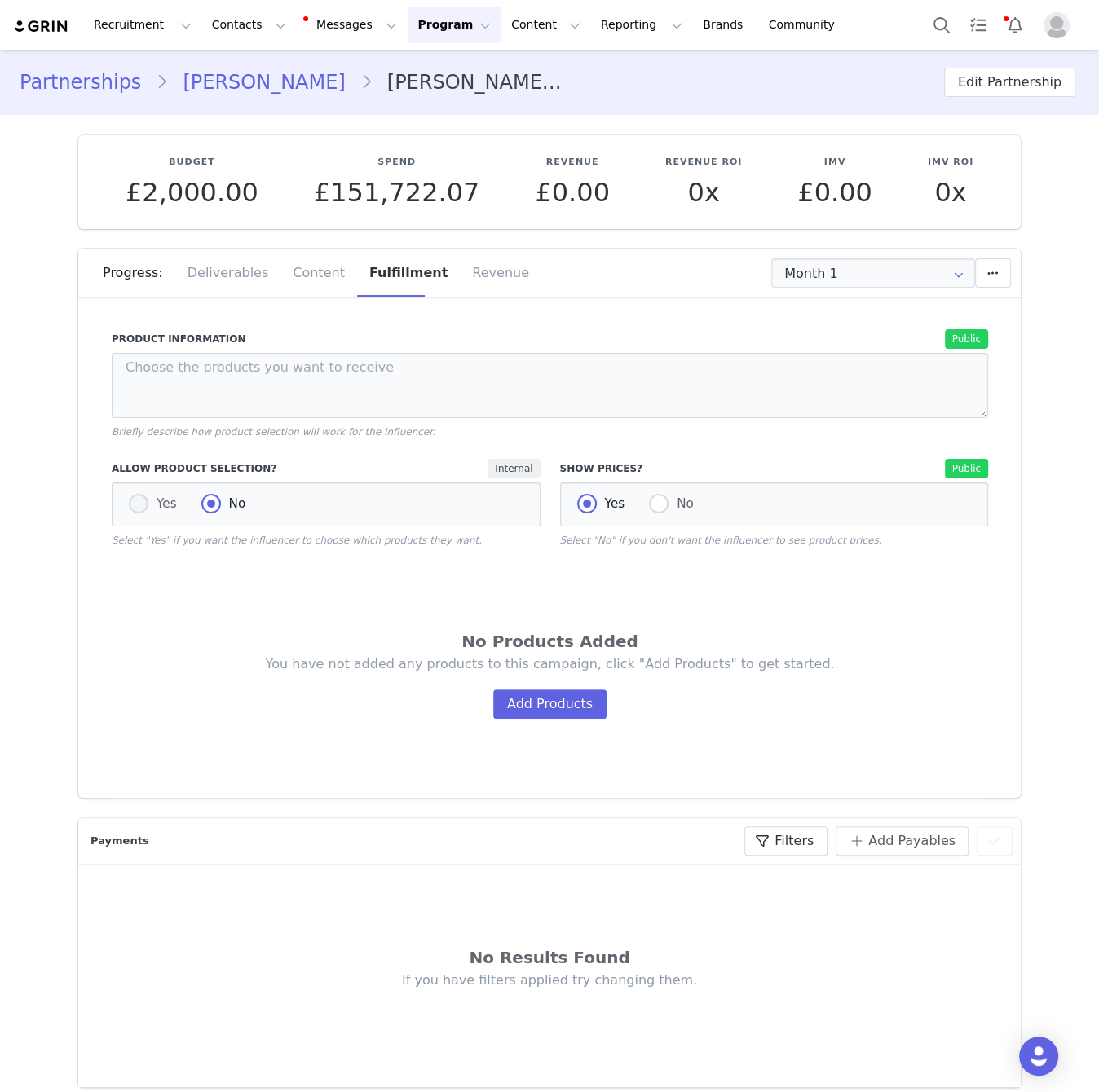
drag, startPoint x: 145, startPoint y: 519, endPoint x: 141, endPoint y: 502, distance: 17.5
click at [144, 519] on div "Yes No" at bounding box center [326, 504] width 429 height 44
click at [141, 502] on span at bounding box center [138, 503] width 20 height 20
click at [141, 502] on input "Yes" at bounding box center [138, 504] width 20 height 22
radio input "true"
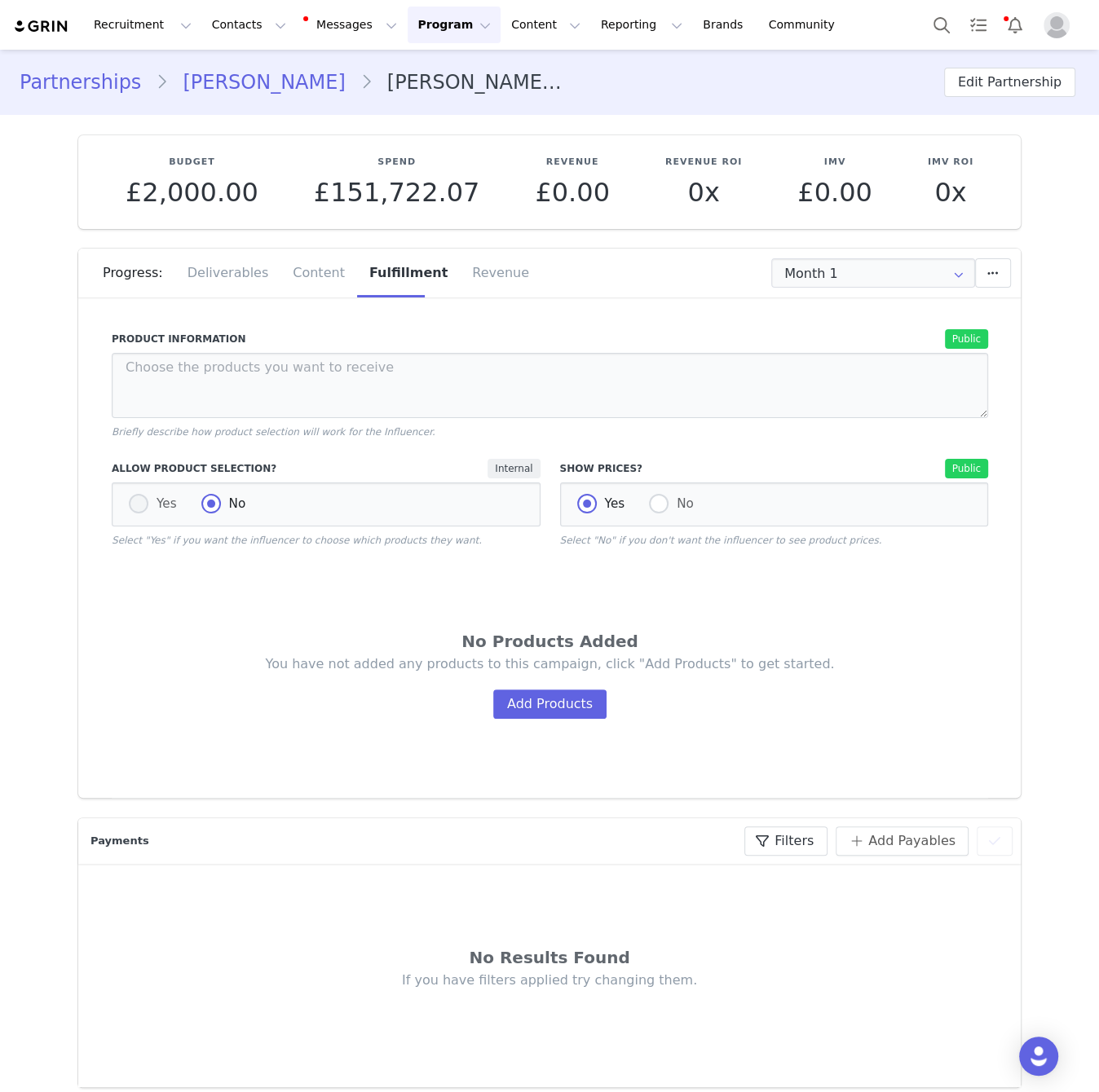
radio input "false"
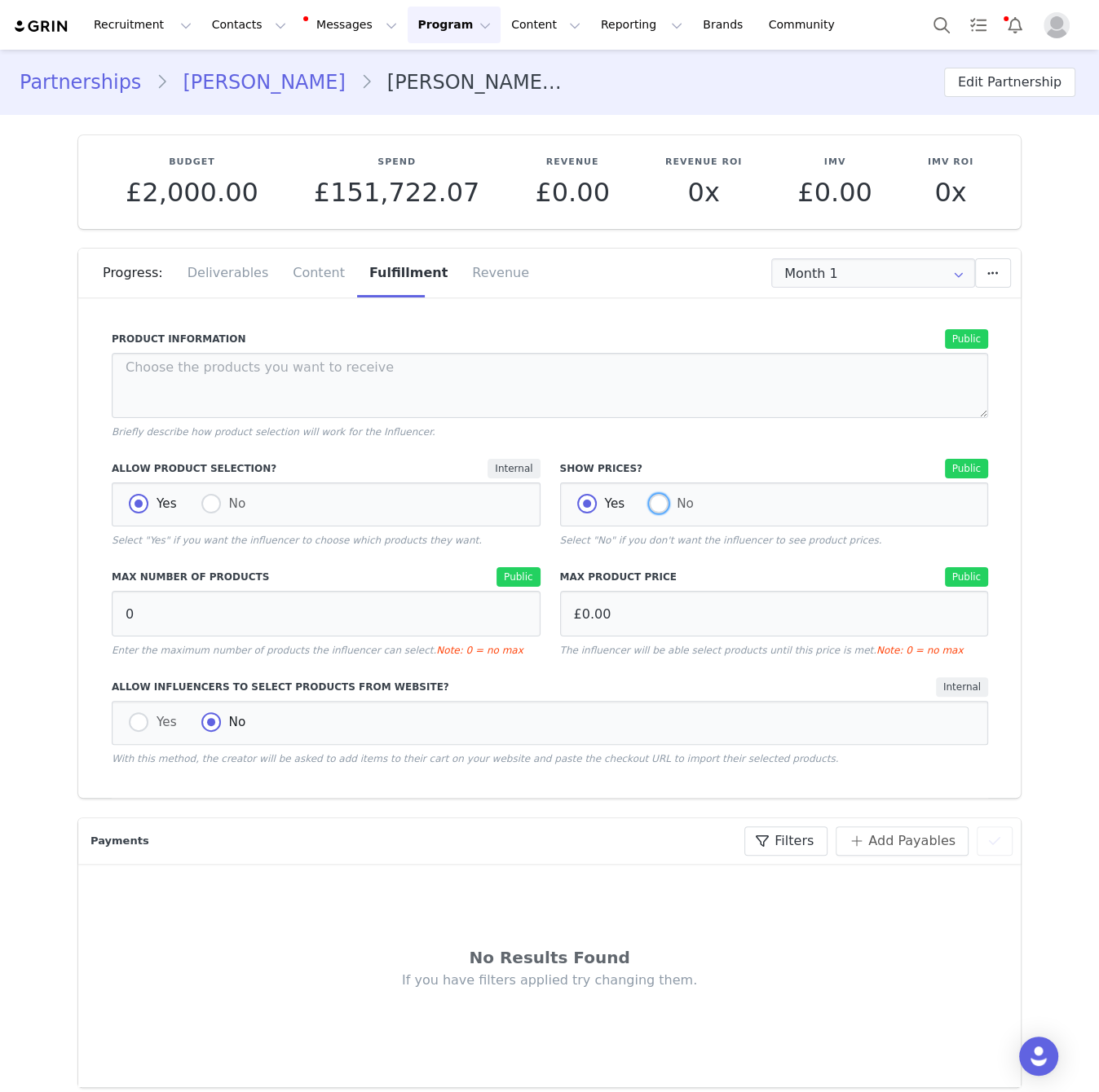
drag, startPoint x: 655, startPoint y: 495, endPoint x: 631, endPoint y: 520, distance: 34.7
click at [656, 497] on span at bounding box center [659, 504] width 20 height 22
click at [656, 497] on input "No" at bounding box center [659, 504] width 20 height 22
radio input "true"
radio input "false"
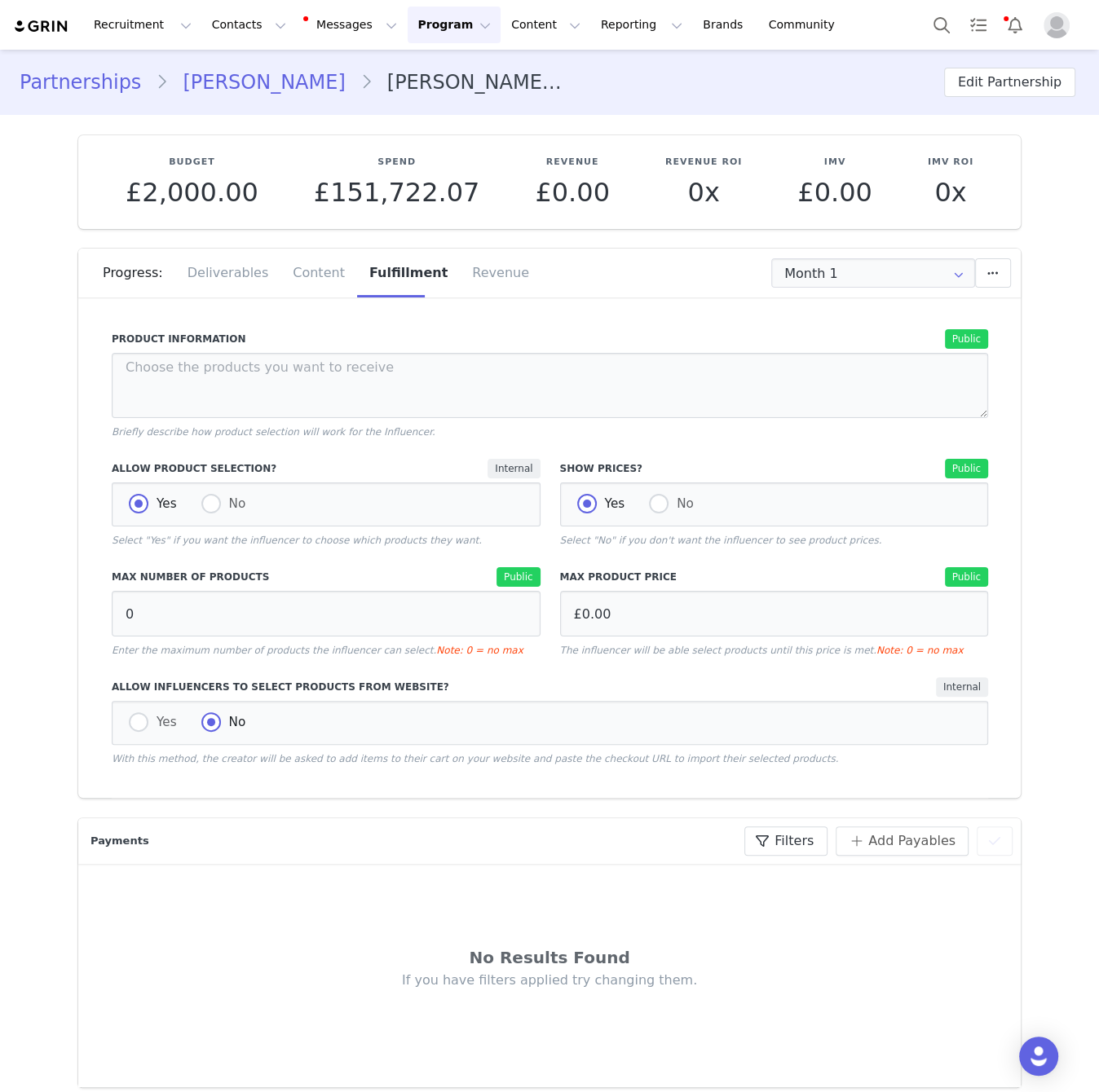
radio input "true"
click at [154, 715] on span "Yes" at bounding box center [162, 722] width 28 height 15
click at [148, 714] on input "Yes" at bounding box center [138, 723] width 20 height 22
radio input "true"
radio input "false"
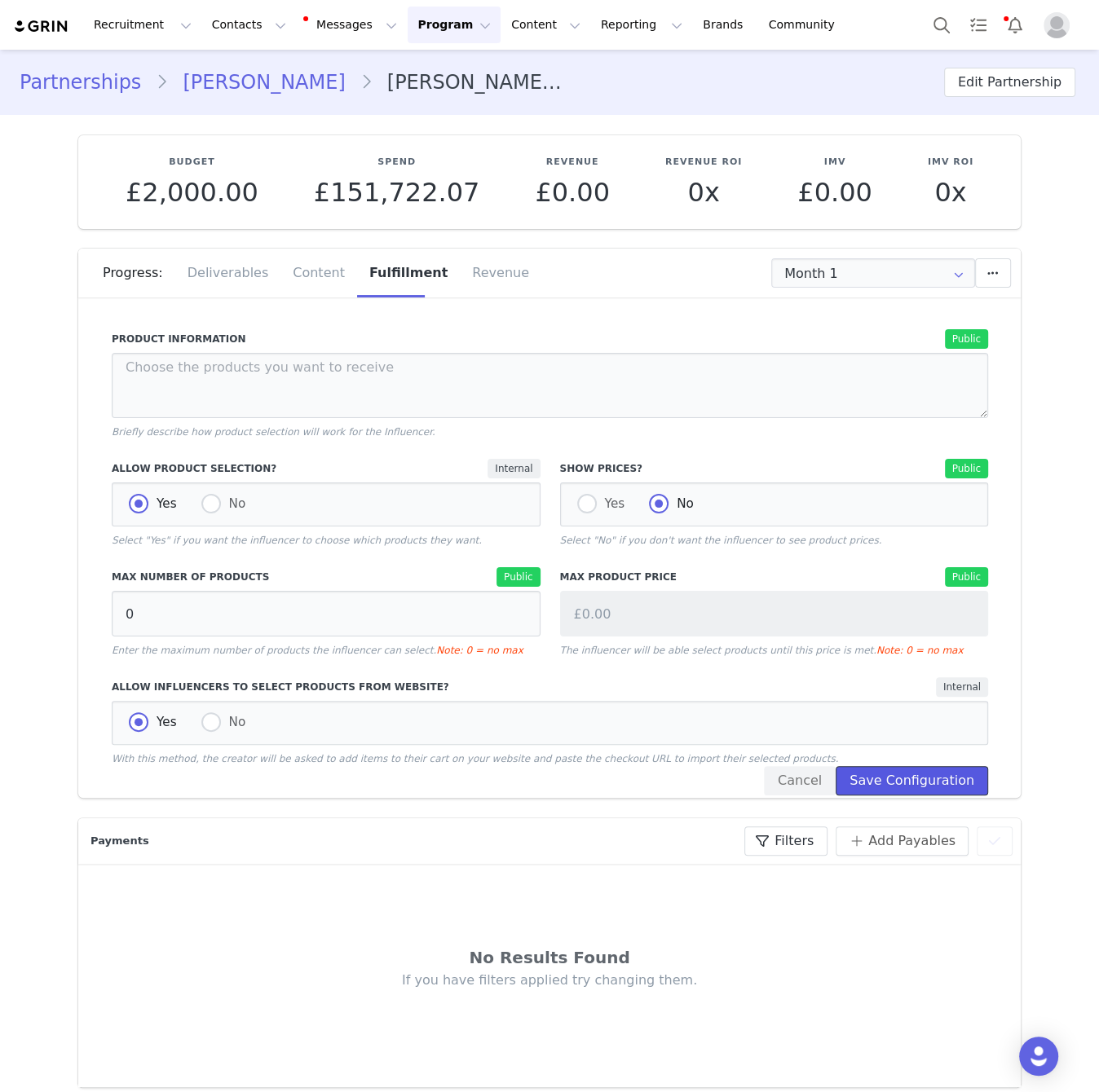
click at [901, 783] on button "Save Configuration" at bounding box center [912, 780] width 153 height 29
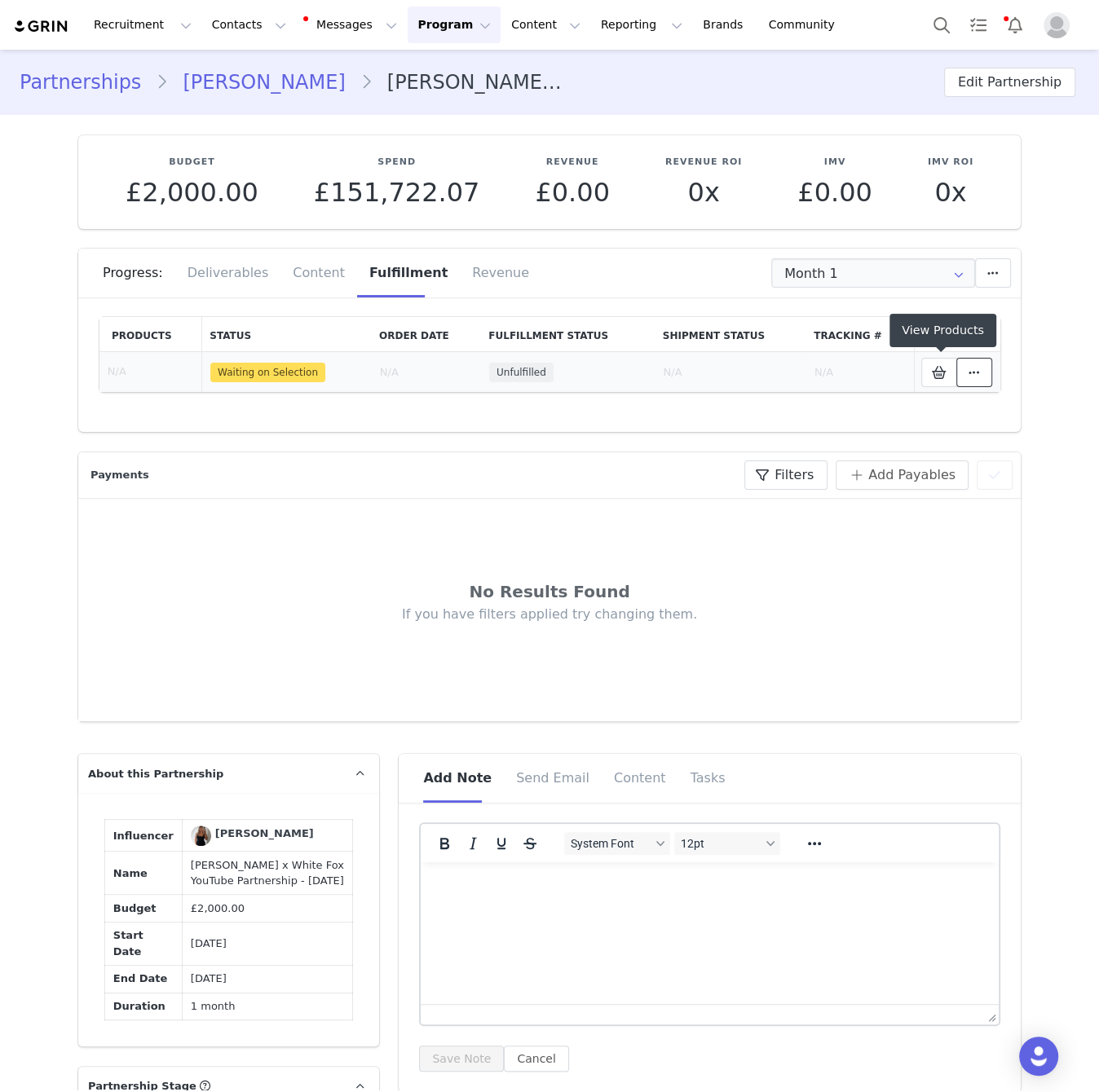
click at [967, 368] on span at bounding box center [973, 372] width 20 height 20
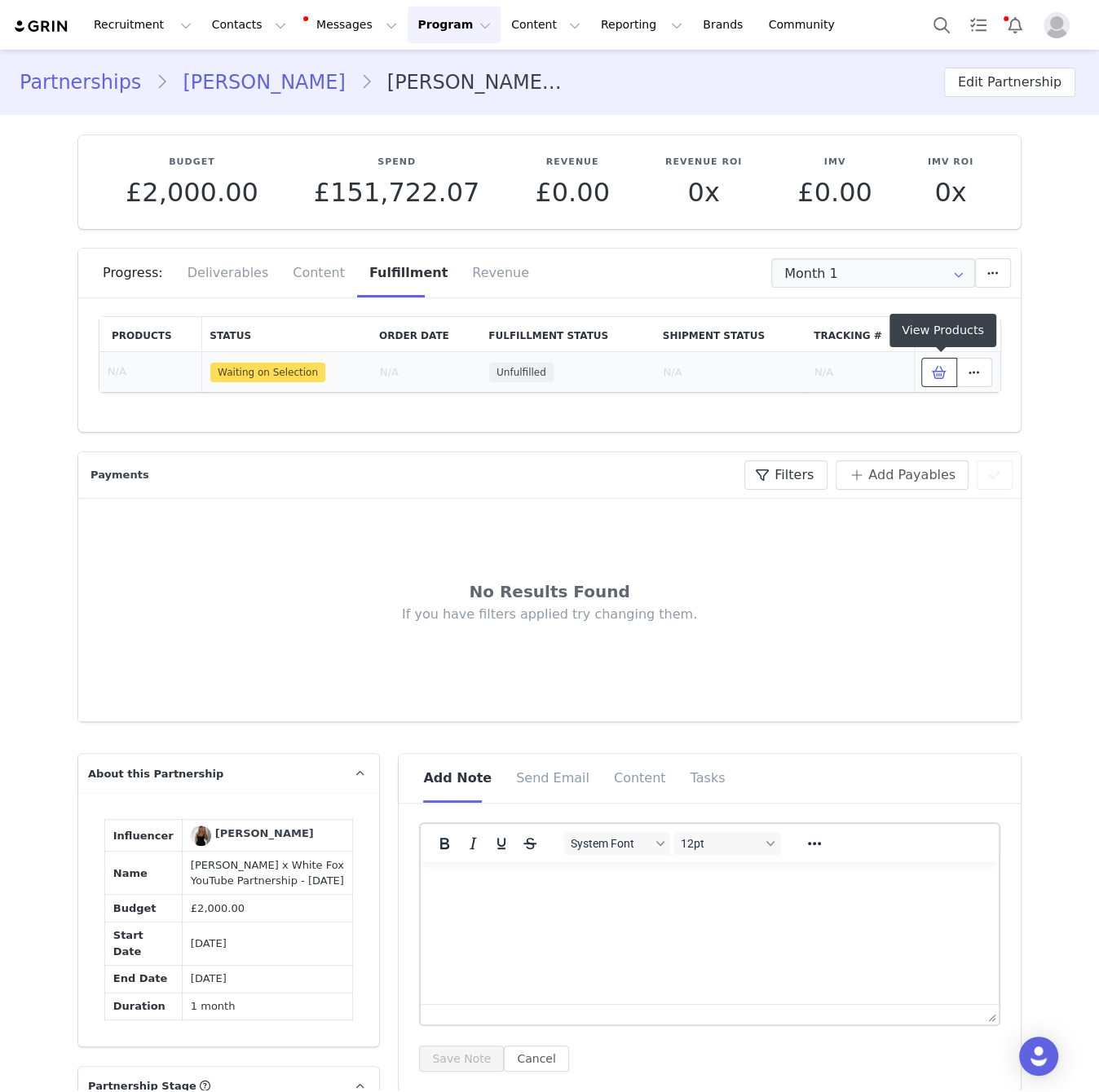
click at [938, 377] on icon at bounding box center [940, 373] width 15 height 13
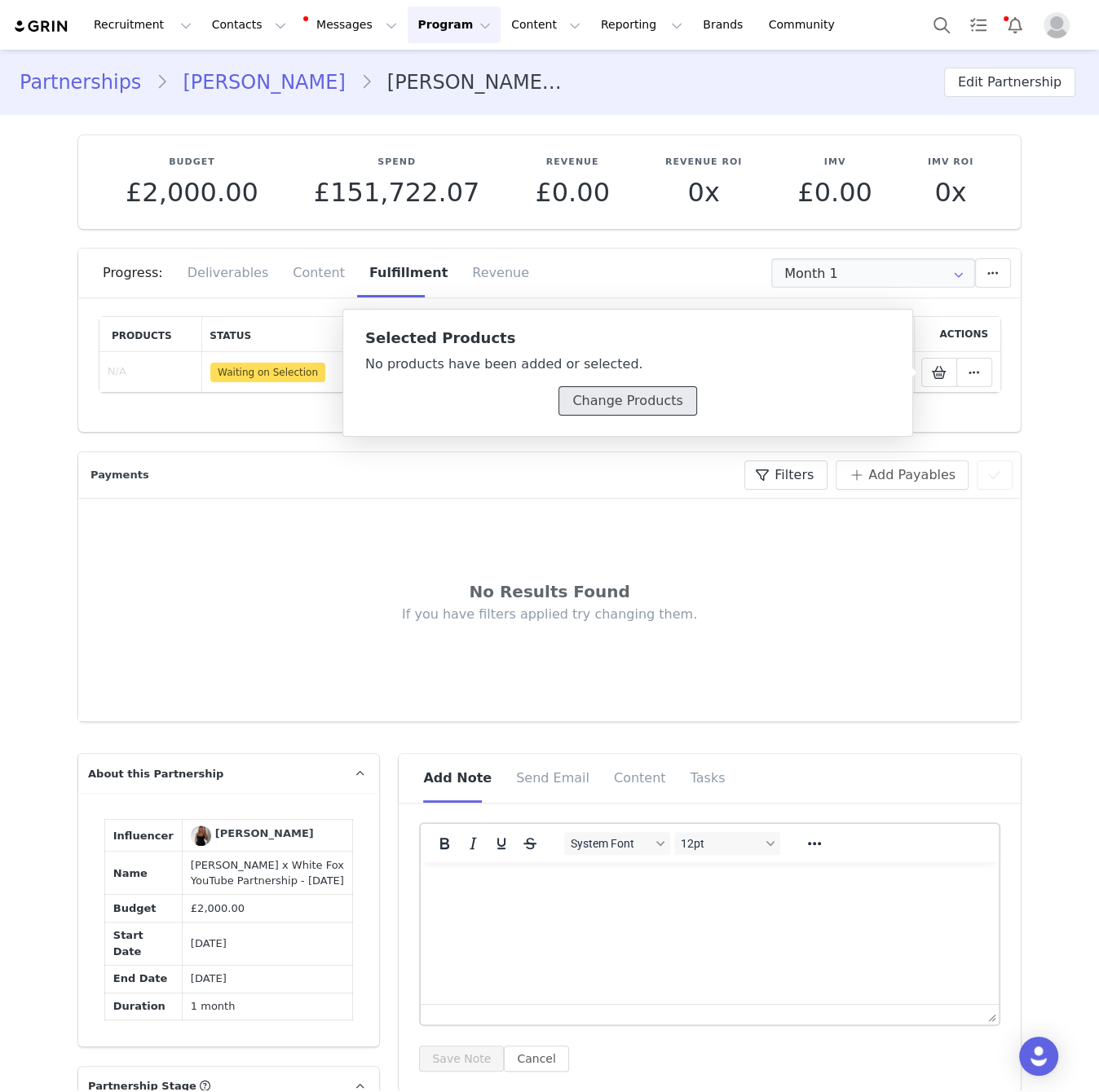
click at [631, 400] on button "Change Products" at bounding box center [627, 400] width 138 height 29
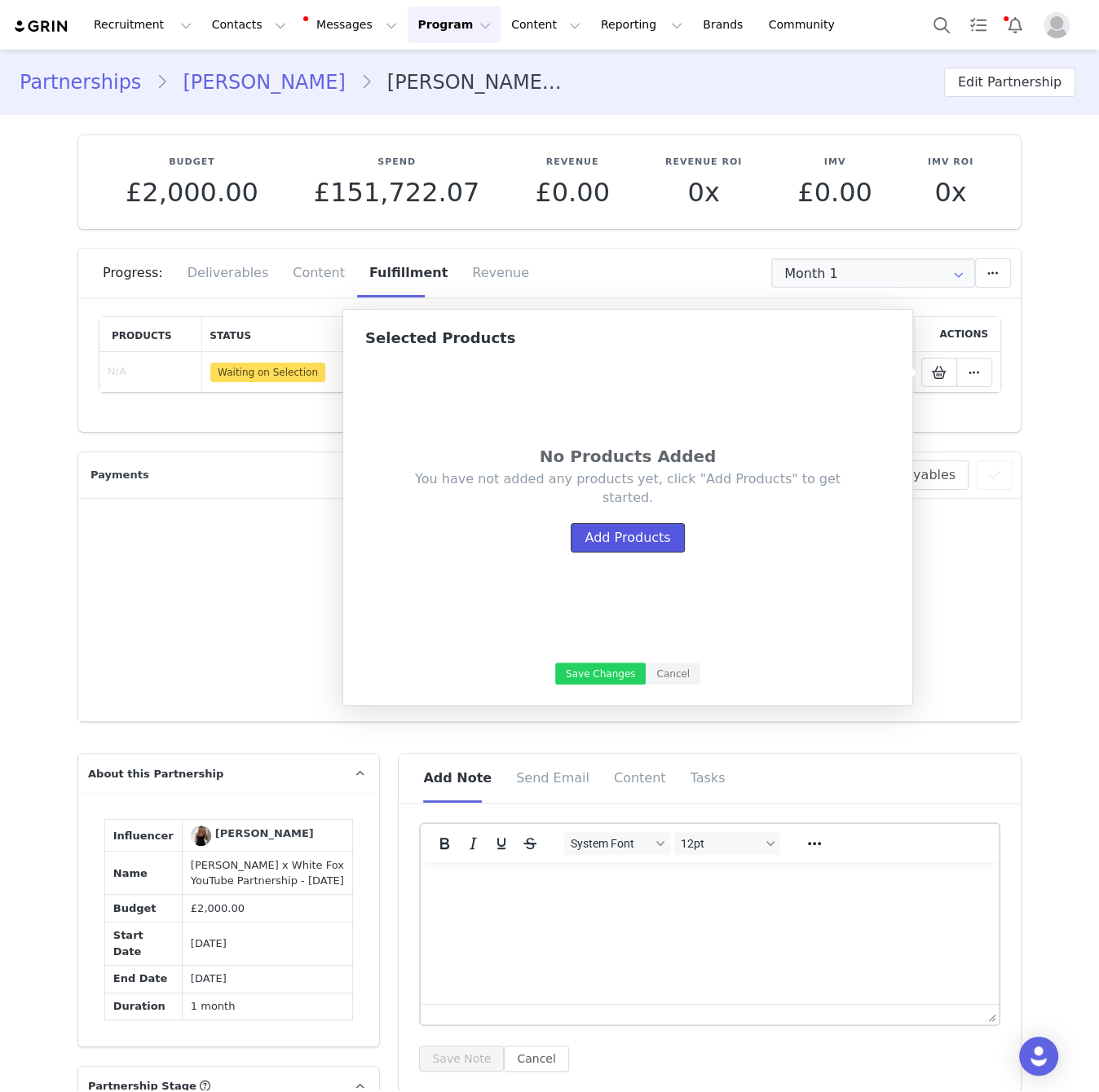
click at [661, 530] on button "Add Products" at bounding box center [627, 538] width 113 height 29
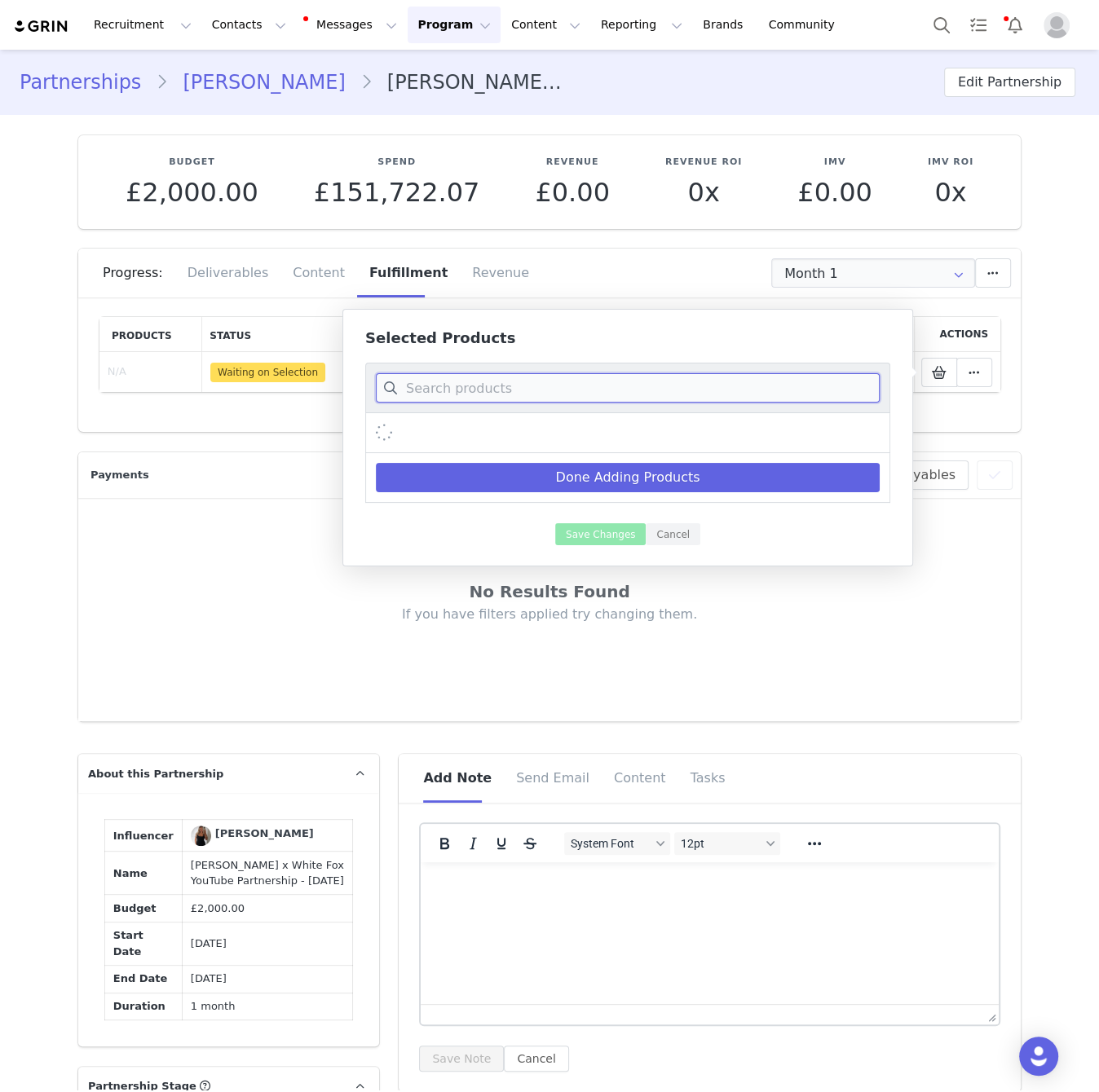
click at [518, 383] on input at bounding box center [628, 388] width 504 height 29
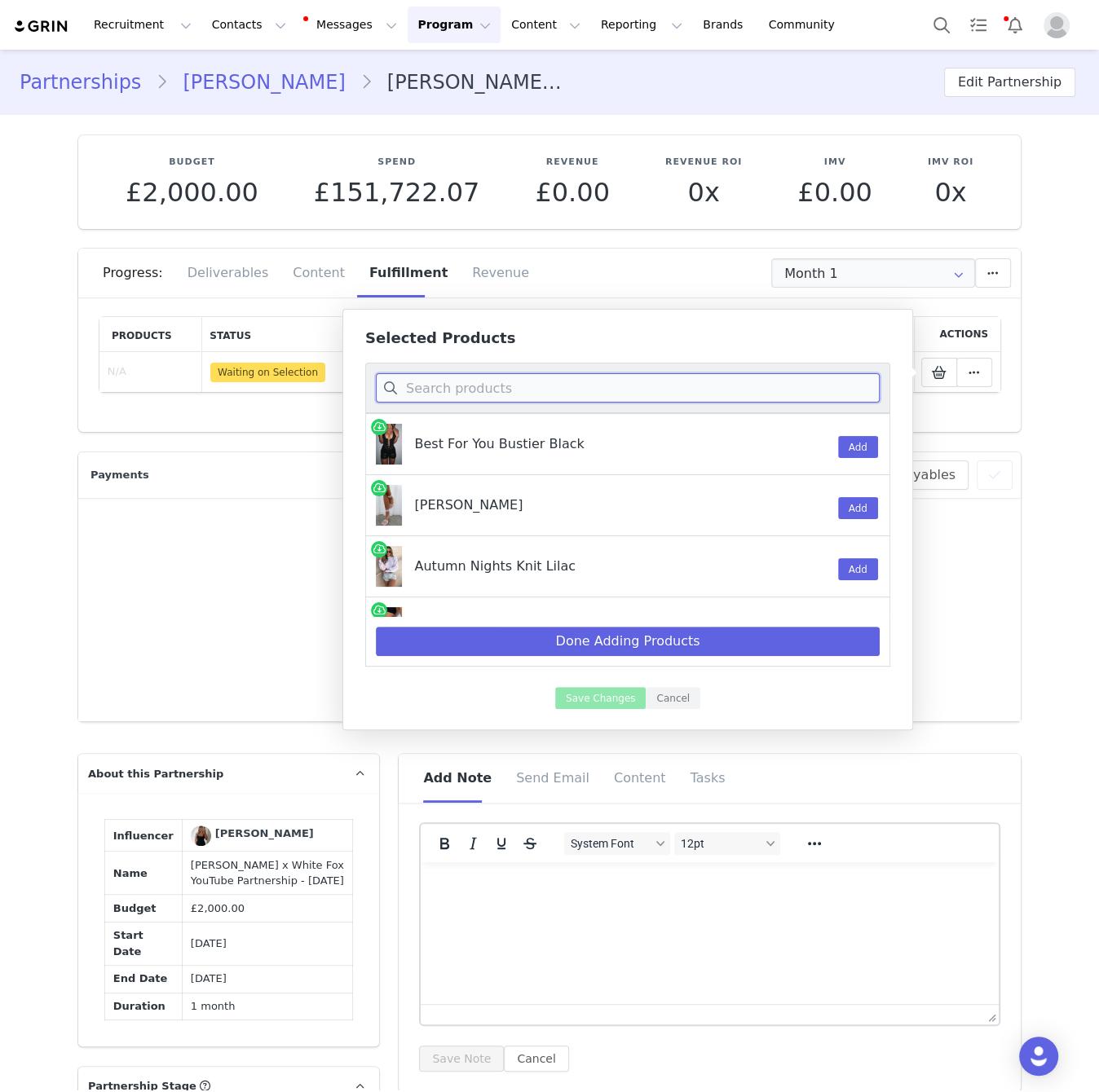
paste input "Travel Era Track Pants Navy"
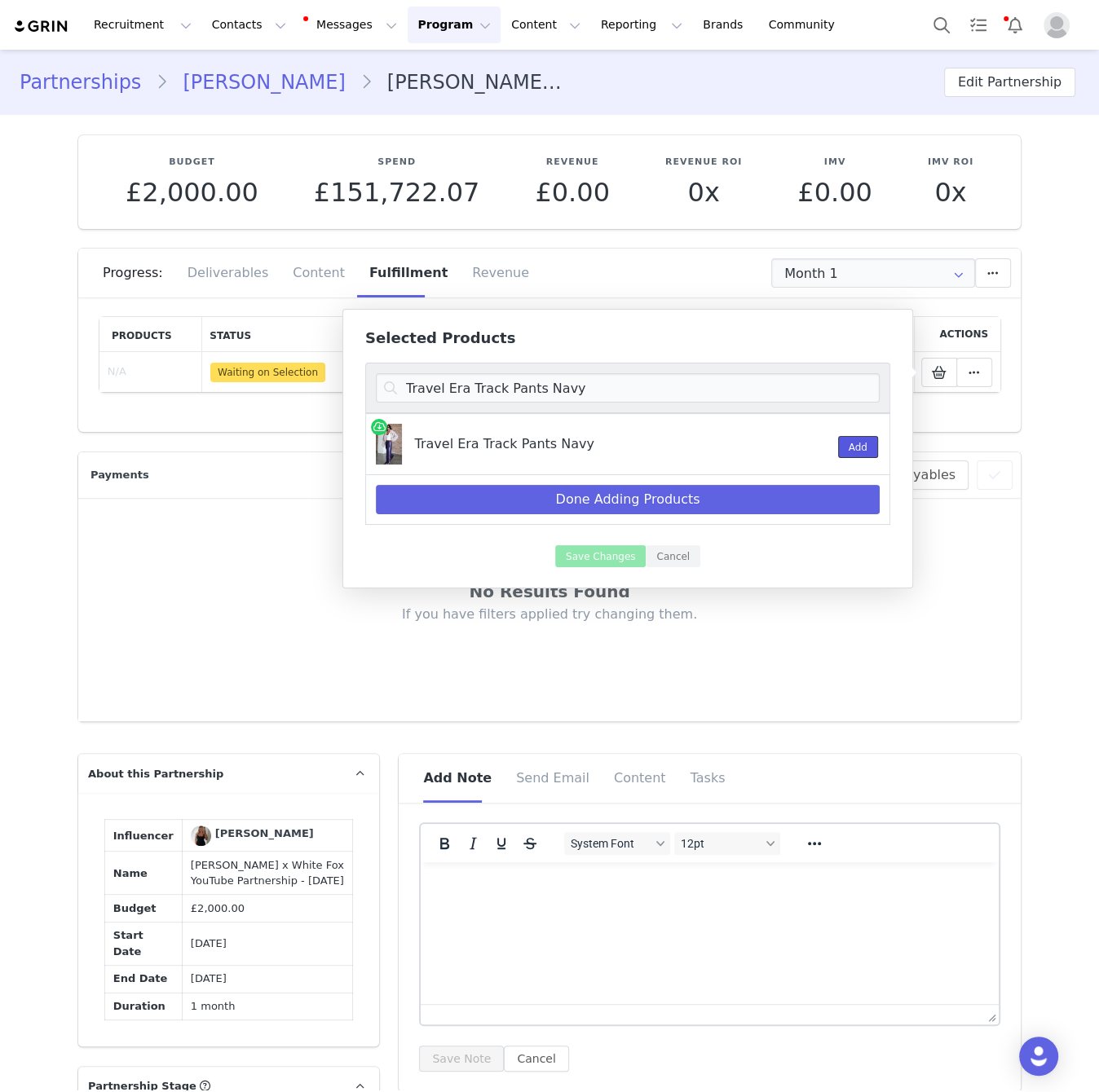
click at [863, 449] on button "Add" at bounding box center [858, 447] width 40 height 22
click at [802, 396] on input "Travel Era Track Pants Navy" at bounding box center [628, 388] width 504 height 29
paste input "Kiara Mid Rise Barrel Leg Jeans Mid Blue"
click at [855, 441] on button "Add" at bounding box center [858, 447] width 40 height 22
click at [757, 389] on input "Kiara Mid Rise Barrel Leg Jeans Mid Blue" at bounding box center [628, 388] width 504 height 29
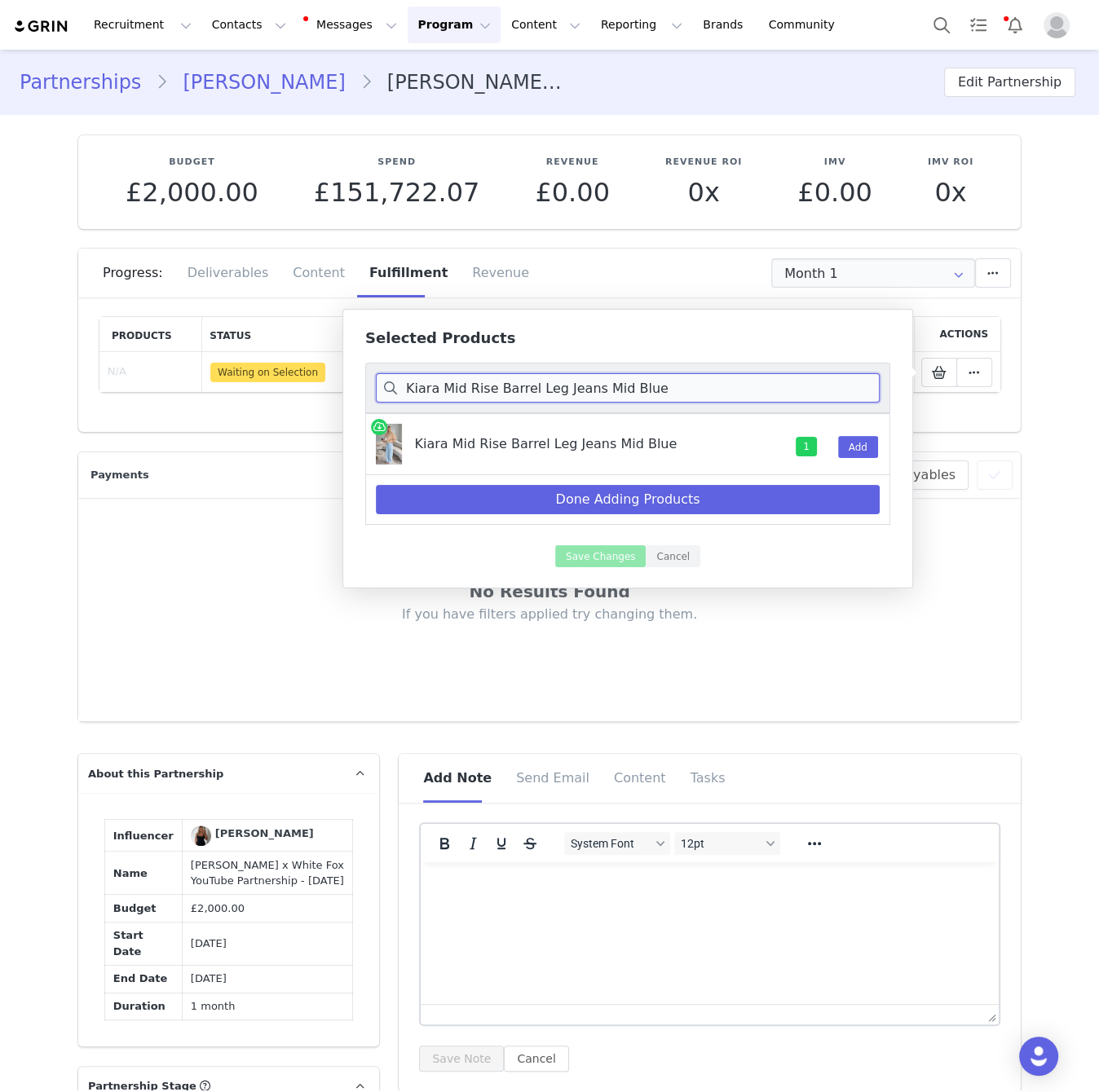
click at [756, 390] on input "Kiara Mid Rise Barrel Leg Jeans Mid Blue" at bounding box center [628, 388] width 504 height 29
paste input "It's Ok, I'm Ok Knit Shorts Wine Strip"
click at [809, 424] on div at bounding box center [807, 444] width 42 height 60
click at [857, 448] on button "Add" at bounding box center [858, 447] width 40 height 22
click at [748, 398] on input "It's Ok, I'm Ok Knit Shorts Wine Stripe" at bounding box center [628, 388] width 504 height 29
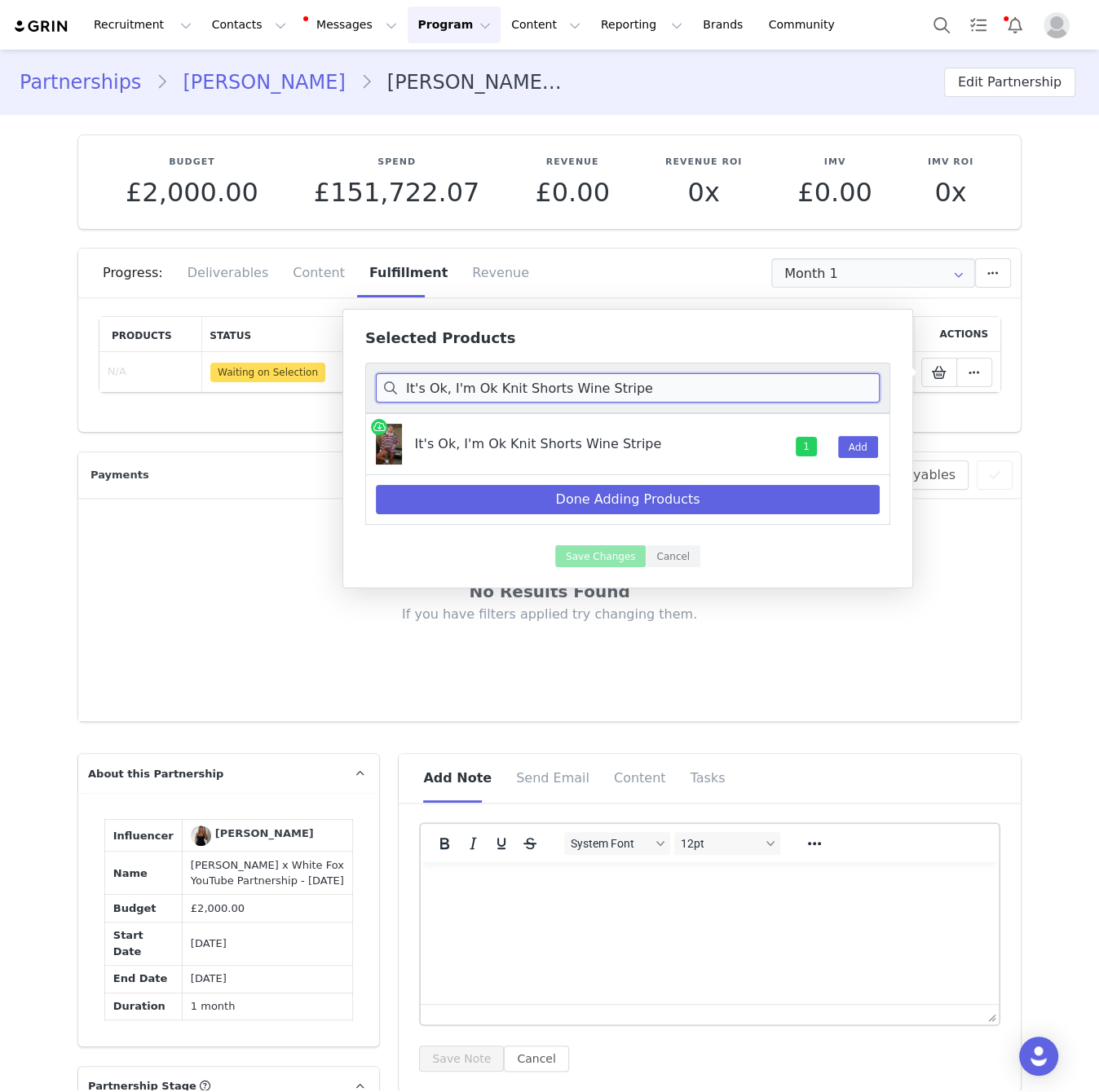
click at [748, 386] on input "It's Ok, I'm Ok Knit Shorts Wine Stripe" at bounding box center [628, 388] width 504 height 29
paste input "Catch The Drift Long Sleeve Tee Blue/Choc"
click at [844, 442] on button "Add" at bounding box center [858, 447] width 40 height 22
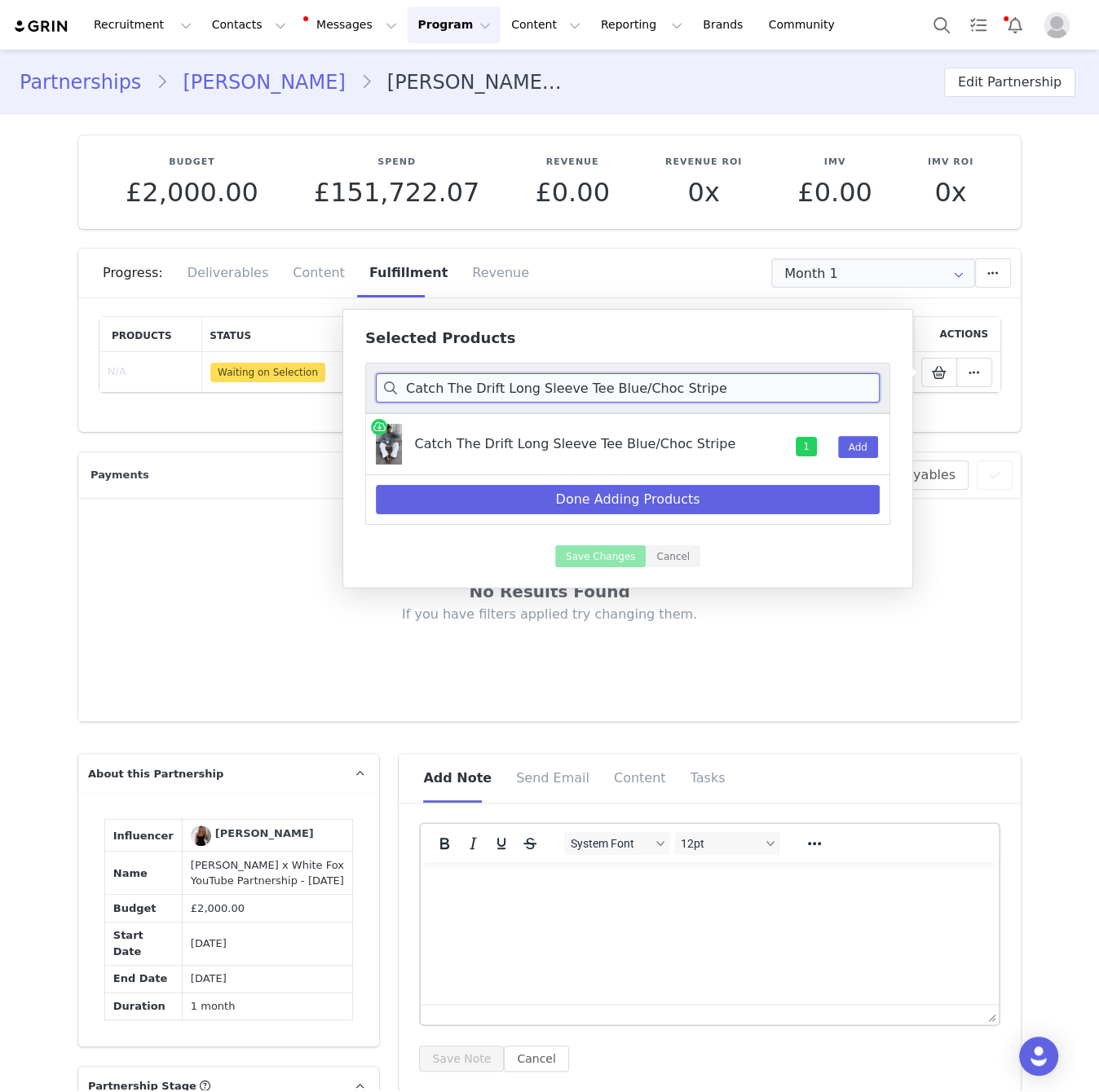
click at [742, 386] on input "Catch The Drift Long Sleeve Tee Blue/Choc Stripe" at bounding box center [628, 388] width 504 height 29
paste input "Pink/Stone"
click at [871, 450] on button "Add" at bounding box center [858, 447] width 40 height 22
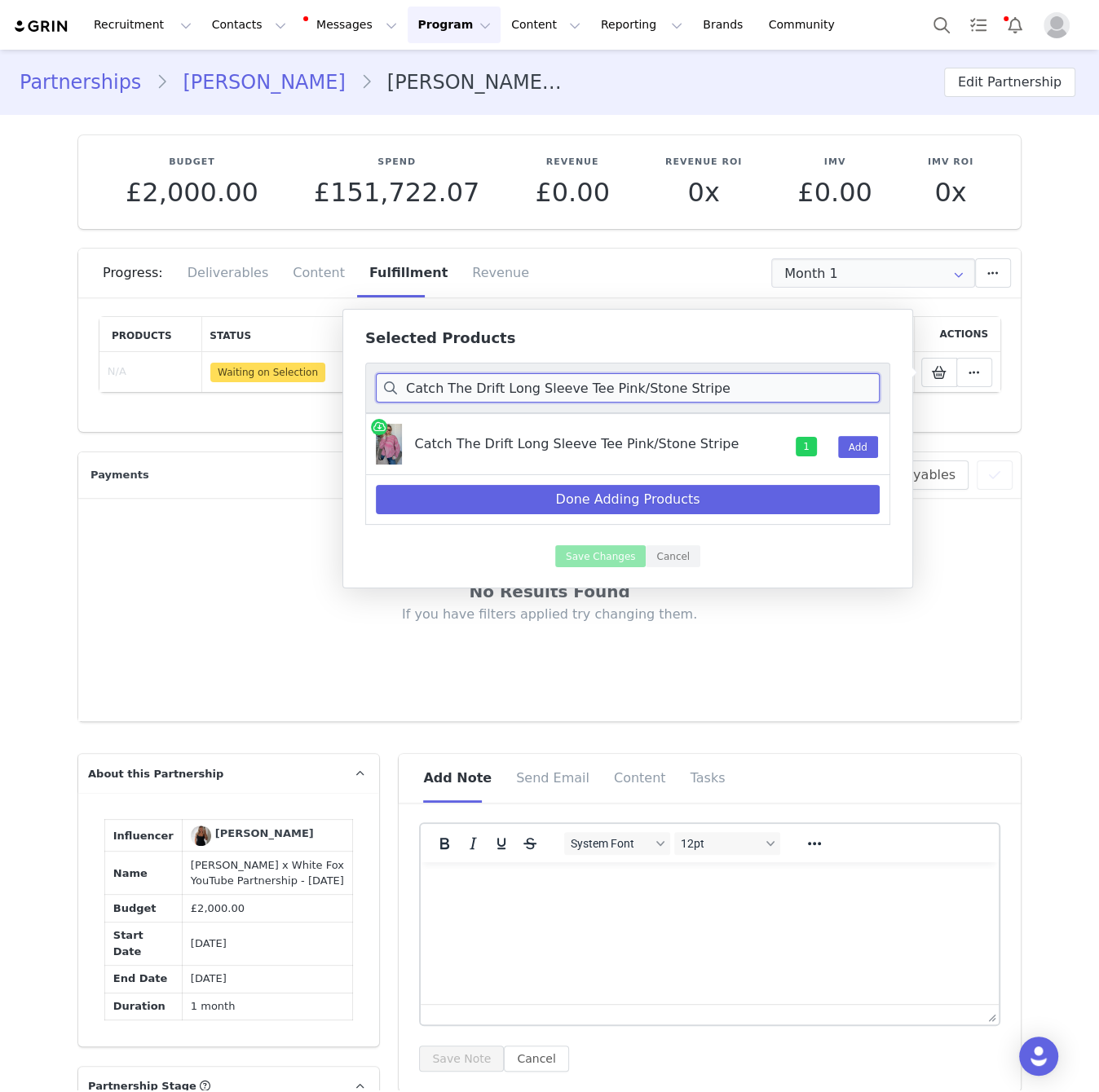
click at [772, 391] on input "Catch The Drift Long Sleeve Tee Pink/Stone Stripe" at bounding box center [628, 388] width 504 height 29
paste input "Out Again Long Sleeve Rugby Shirt Cream/Oliv"
click at [844, 440] on button "Add" at bounding box center [858, 447] width 40 height 22
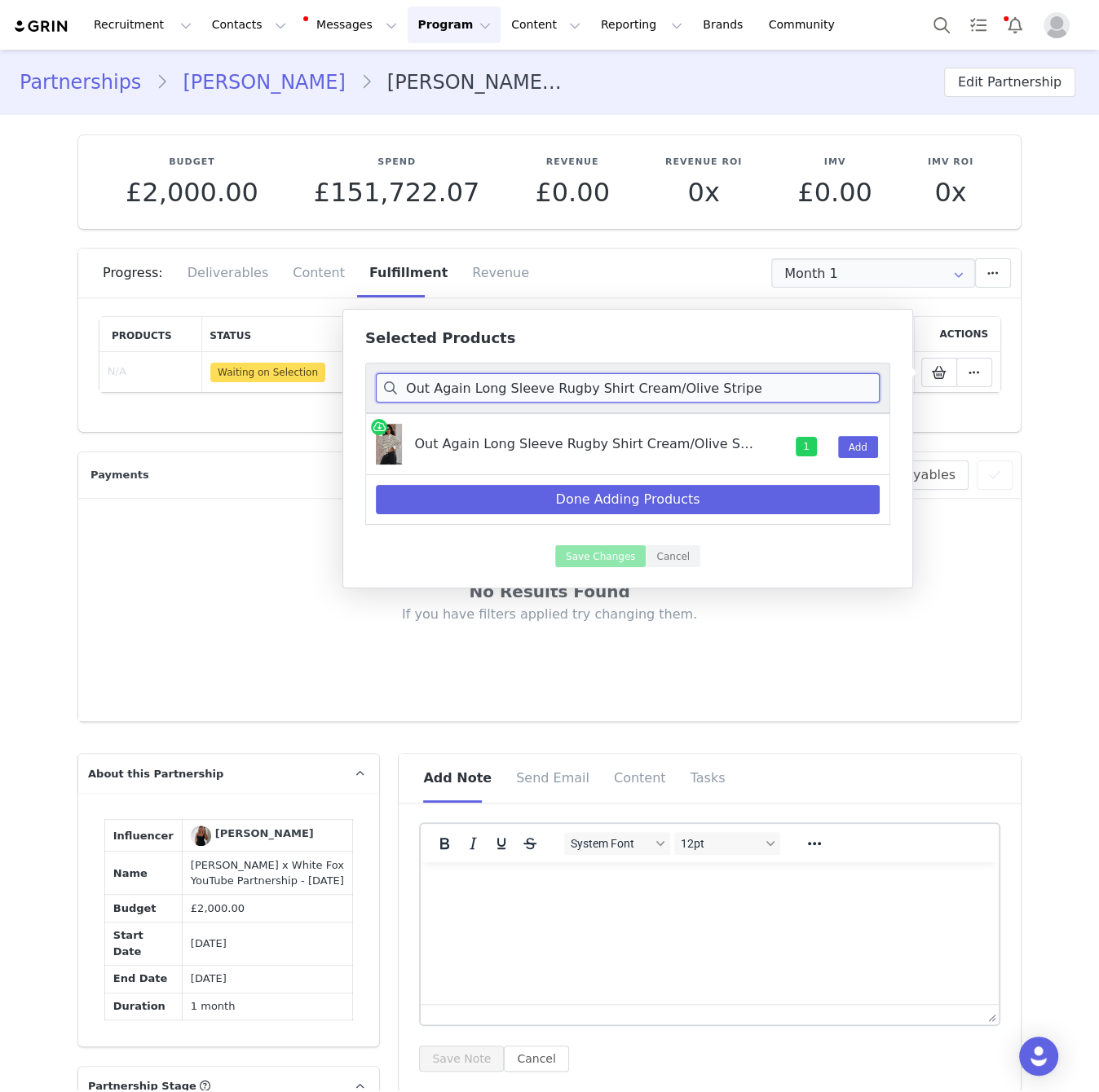
click at [793, 389] on input "Out Again Long Sleeve Rugby Shirt Cream/Olive Stripe" at bounding box center [628, 388] width 504 height 29
paste input "Take Your Turn Long Sleeve Mini Dress Black"
click at [851, 442] on button "Add" at bounding box center [858, 447] width 40 height 22
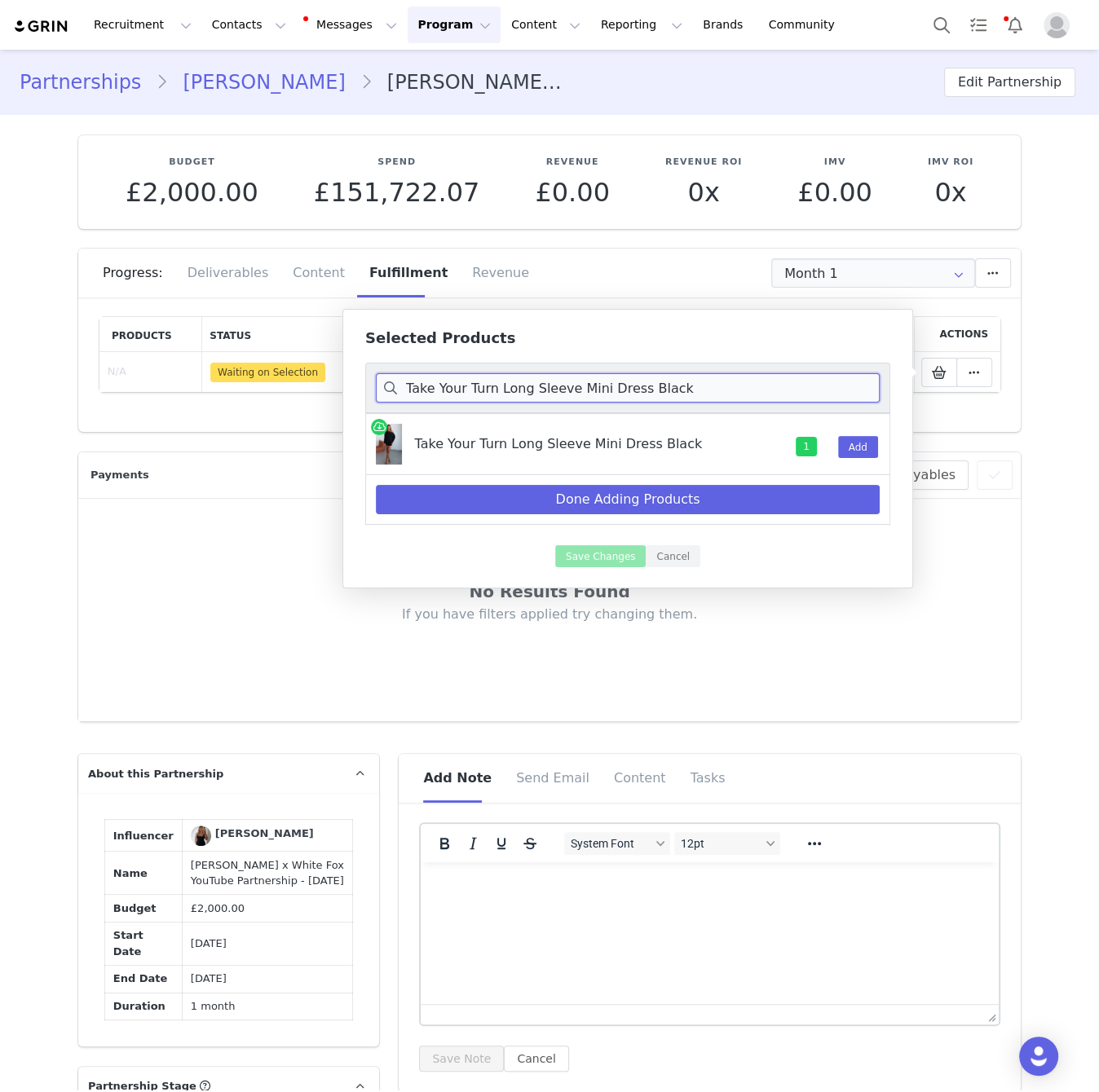
click at [764, 387] on input "Take Your Turn Long Sleeve Mini Dress Black" at bounding box center [628, 388] width 504 height 29
paste input "Different Time Long Sleeve Bustier"
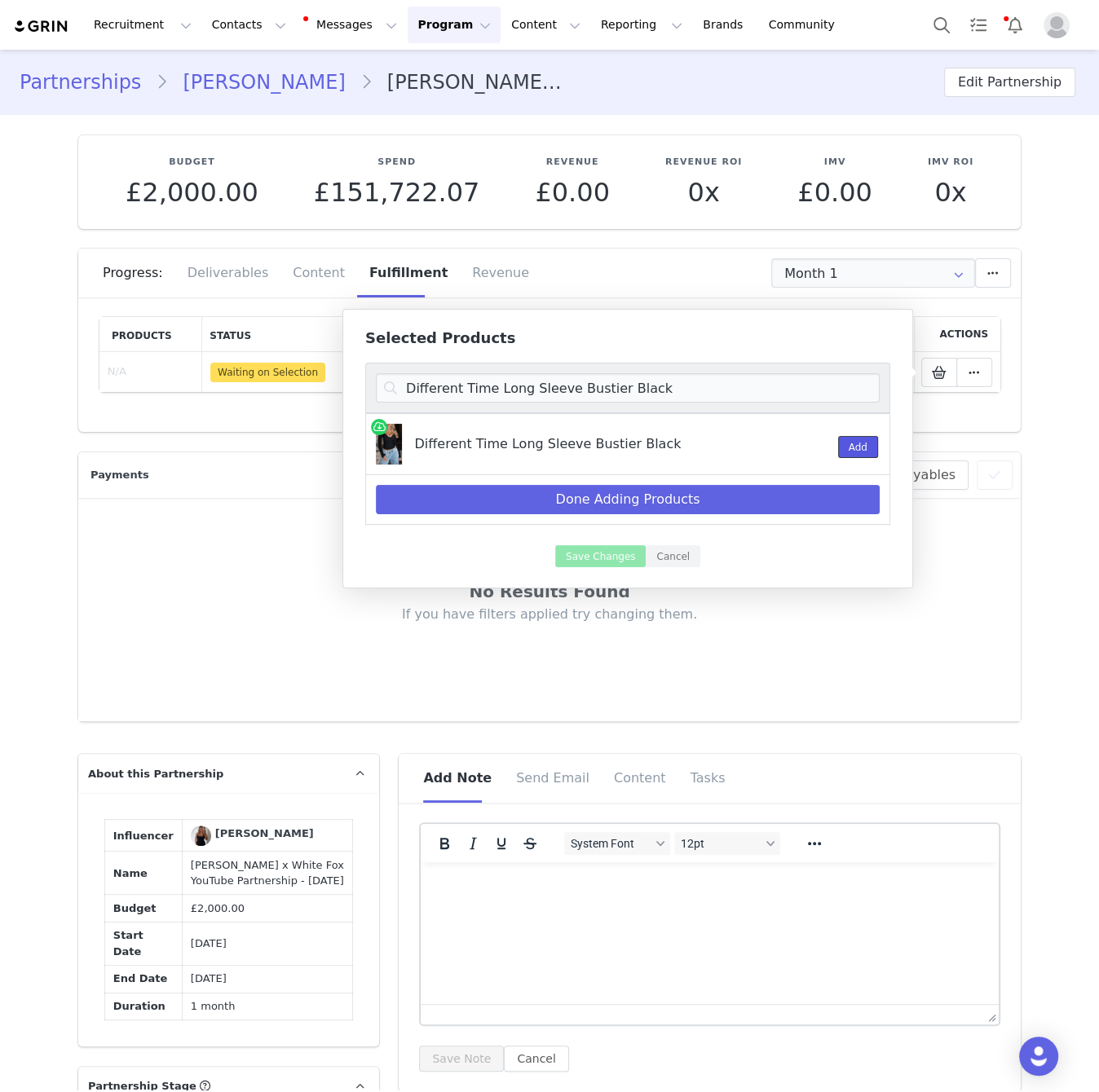
click at [855, 439] on button "Add" at bounding box center [858, 447] width 40 height 22
click at [774, 389] on input "Different Time Long Sleeve Bustier Black" at bounding box center [628, 388] width 504 height 29
click at [771, 390] on input "Different Time Long Sleeve Bustier Black" at bounding box center [628, 388] width 504 height 29
click at [769, 391] on input "Different Time Long Sleeve Bustier Black" at bounding box center [628, 388] width 504 height 29
paste input "Eternal Energy Long Sleeve Mini Dress Cream"
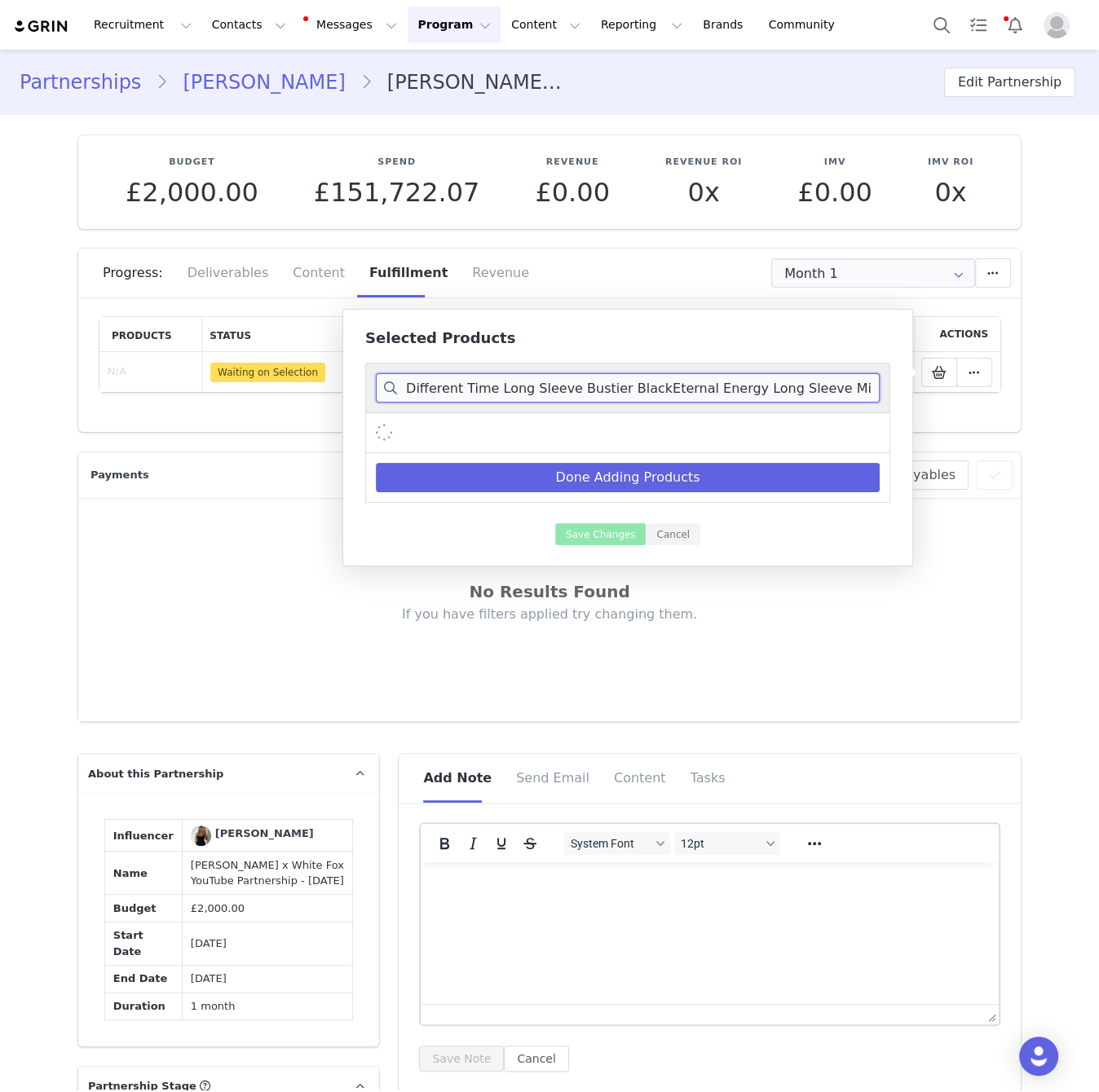
scroll to position [0, 40]
paste input
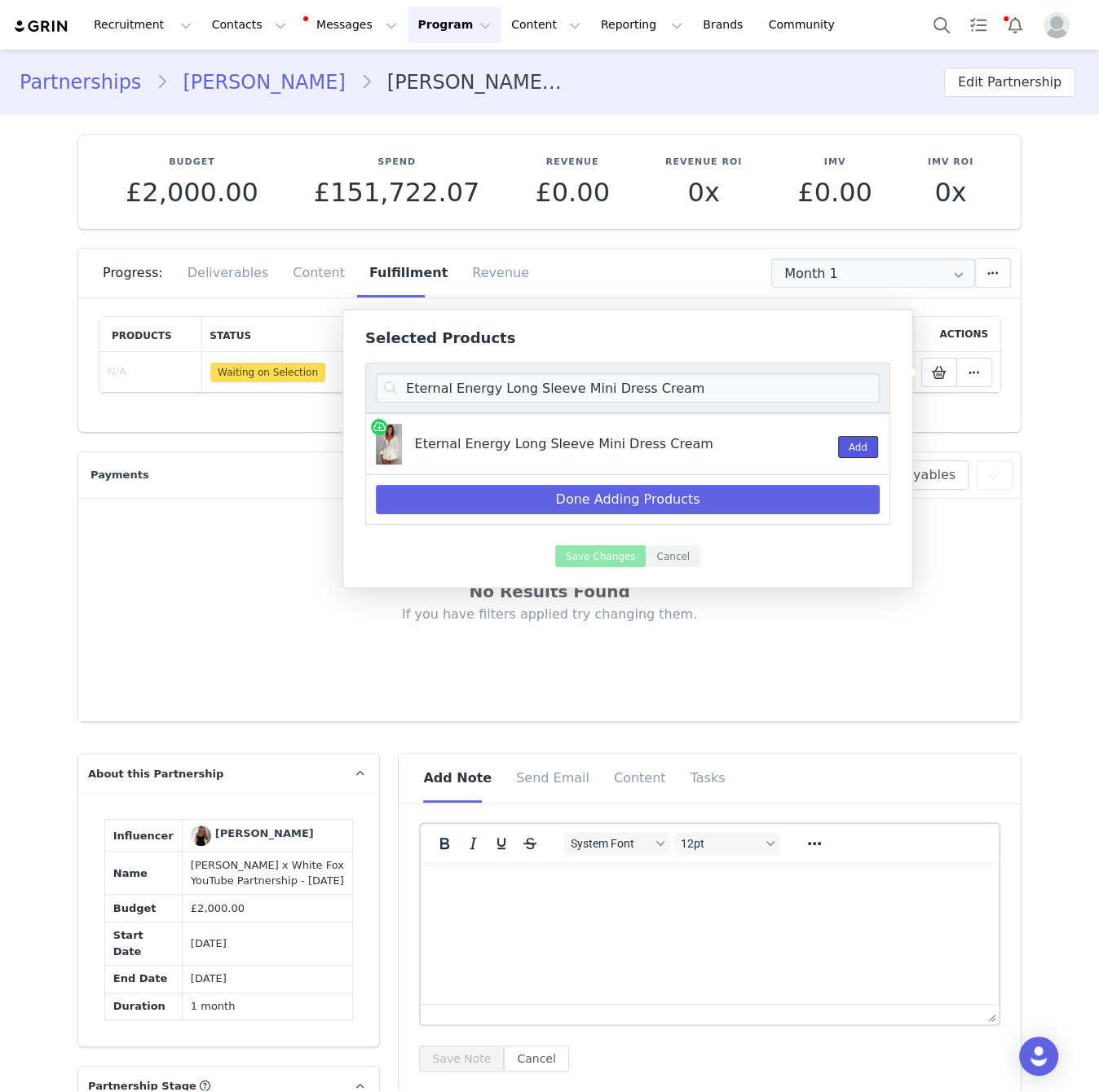
click at [844, 440] on button "Add" at bounding box center [858, 447] width 40 height 22
click at [783, 393] on input "Eternal Energy Long Sleeve Mini Dress Cream" at bounding box center [628, 388] width 504 height 29
paste input "Confidence Level Suede Jacket Honey"
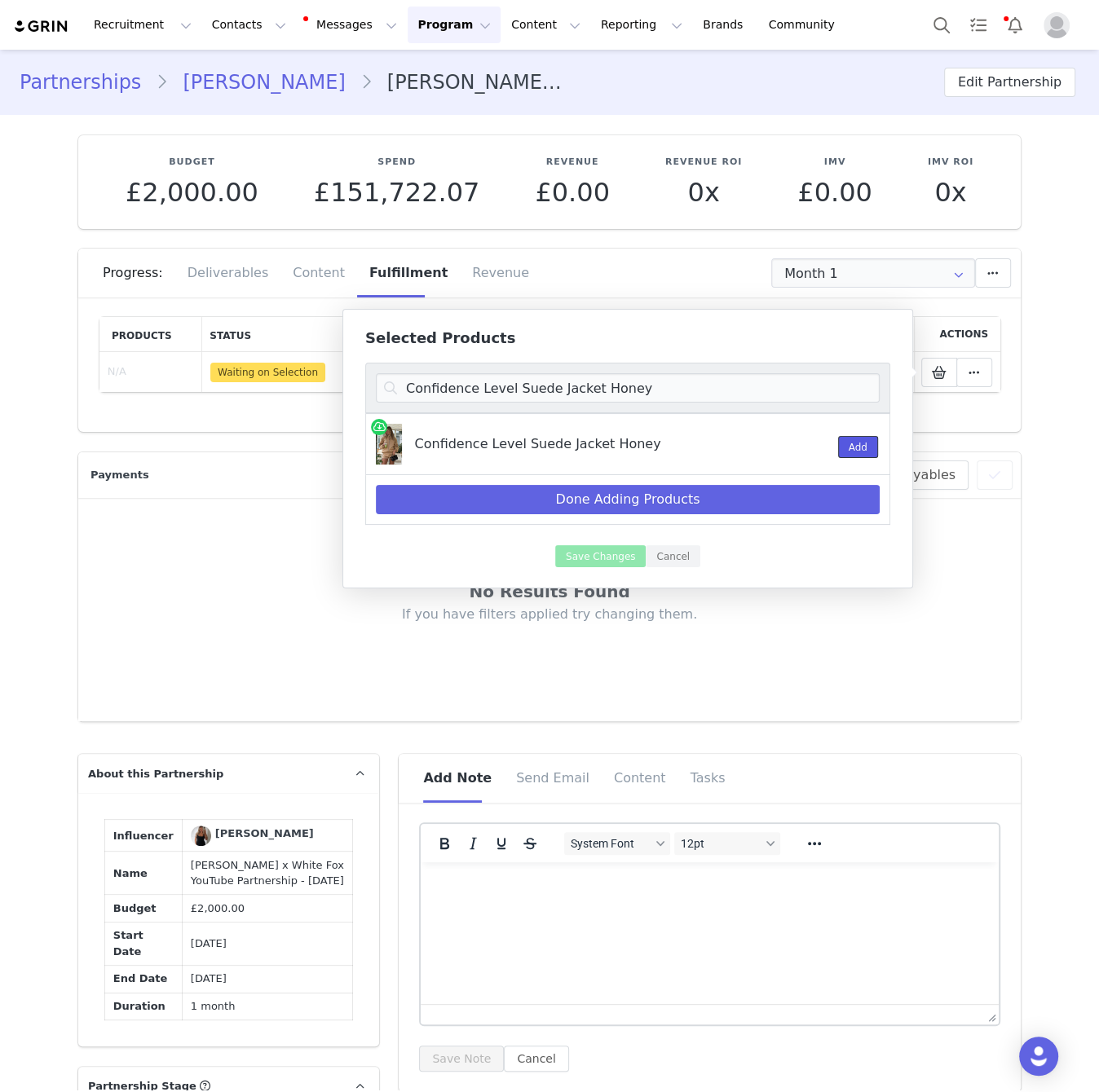
click at [864, 441] on button "Add" at bounding box center [858, 447] width 40 height 22
click at [767, 390] on input "Confidence Level Suede Jacket Honey" at bounding box center [628, 388] width 504 height 29
click at [776, 386] on input "Confidence Level Suede Jacket Honey" at bounding box center [628, 388] width 504 height 29
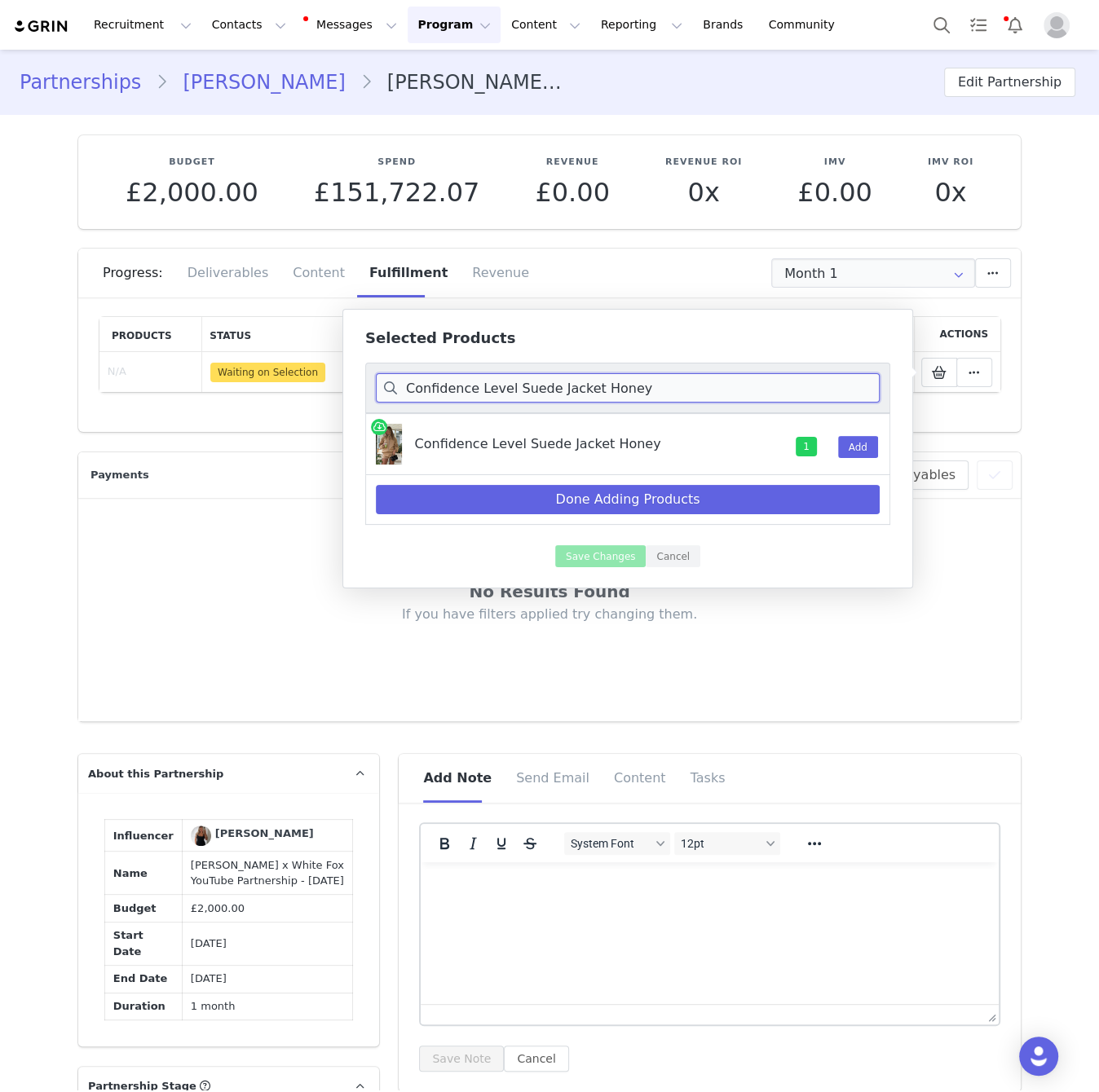
click at [776, 386] on input "Confidence Level Suede Jacket Honey" at bounding box center [628, 388] width 504 height 29
paste input "Between Us Faux Suede Shorts"
drag, startPoint x: 851, startPoint y: 442, endPoint x: 380, endPoint y: 345, distance: 480.9
click at [851, 442] on button "Add" at bounding box center [858, 447] width 40 height 22
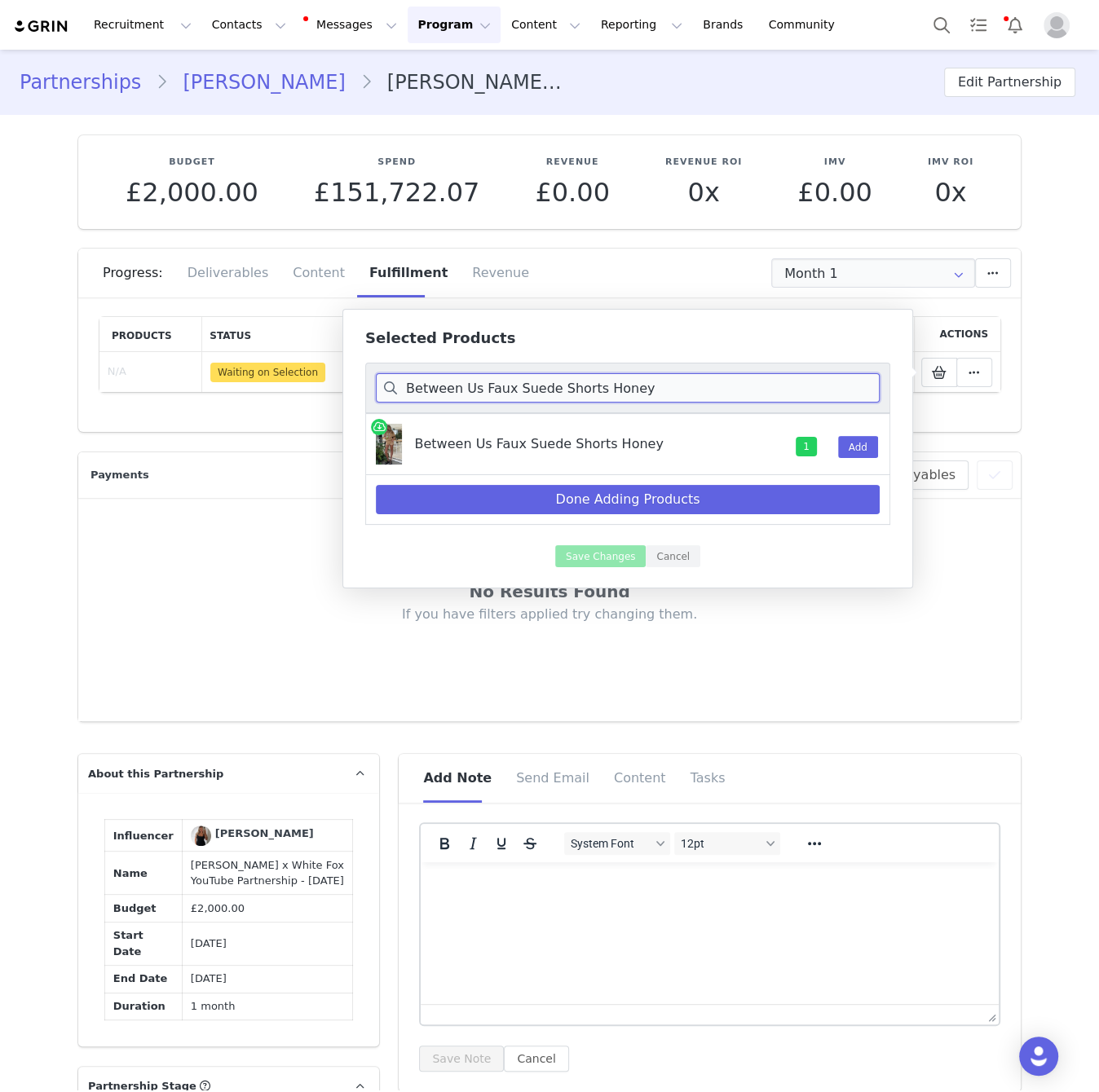
drag, startPoint x: 782, startPoint y: 390, endPoint x: 637, endPoint y: 388, distance: 145.0
click at [782, 389] on input "Between Us Faux Suede Shorts Honey" at bounding box center [628, 388] width 504 height 29
click at [756, 391] on input "Between Us Faux Suede Shorts Honey" at bounding box center [628, 388] width 504 height 29
click at [597, 387] on input "Between Us Faux Suede Shorts Honey" at bounding box center [628, 388] width 504 height 29
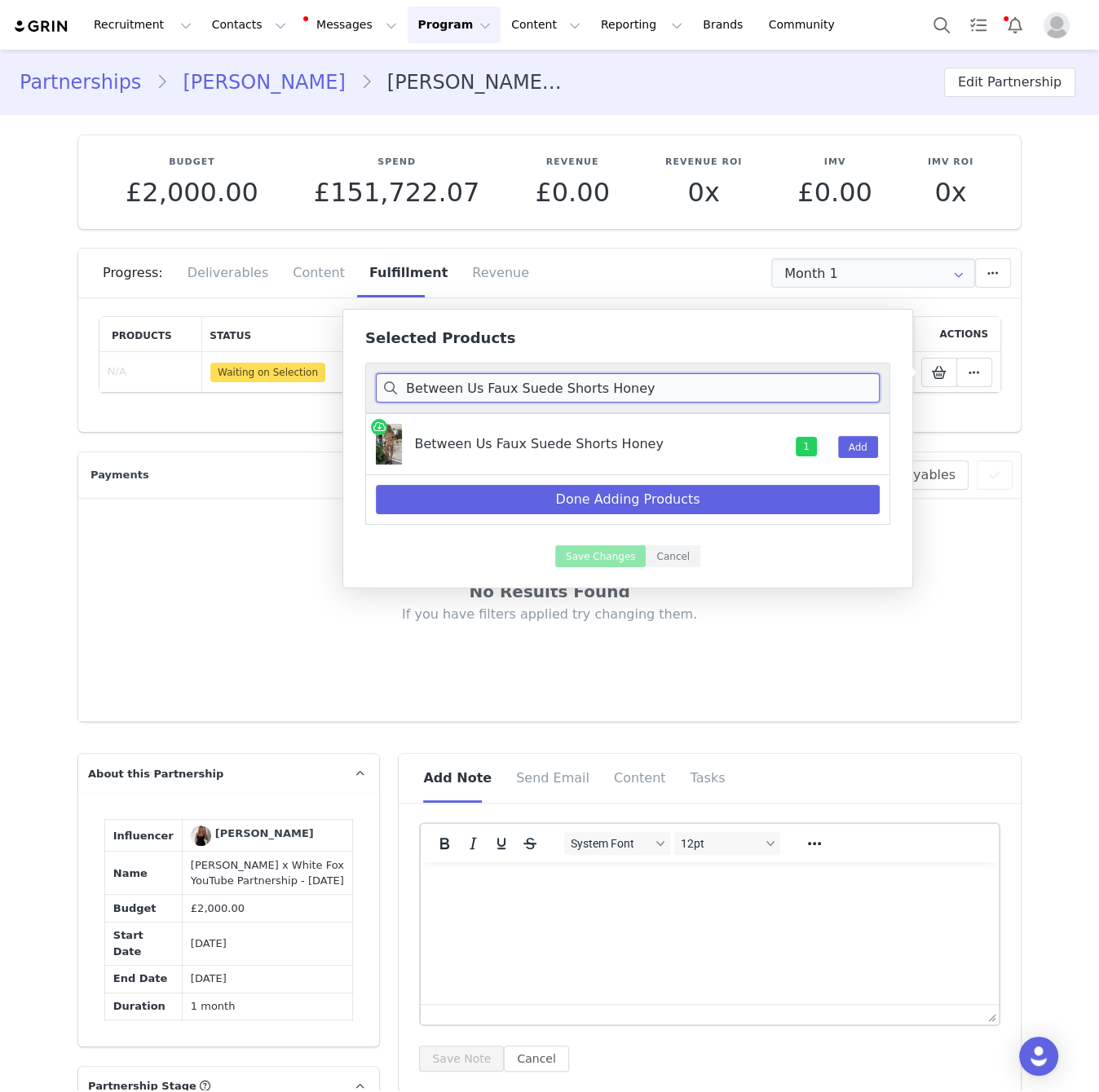
click at [598, 387] on input "Between Us Faux Suede Shorts Honey" at bounding box center [628, 388] width 504 height 29
paste input "Make Your Move Polo Tee Navy Stripe"
click at [852, 439] on button "Add" at bounding box center [858, 447] width 40 height 22
click at [721, 387] on input "Make Your Move Polo Tee Navy Stripe" at bounding box center [628, 388] width 504 height 29
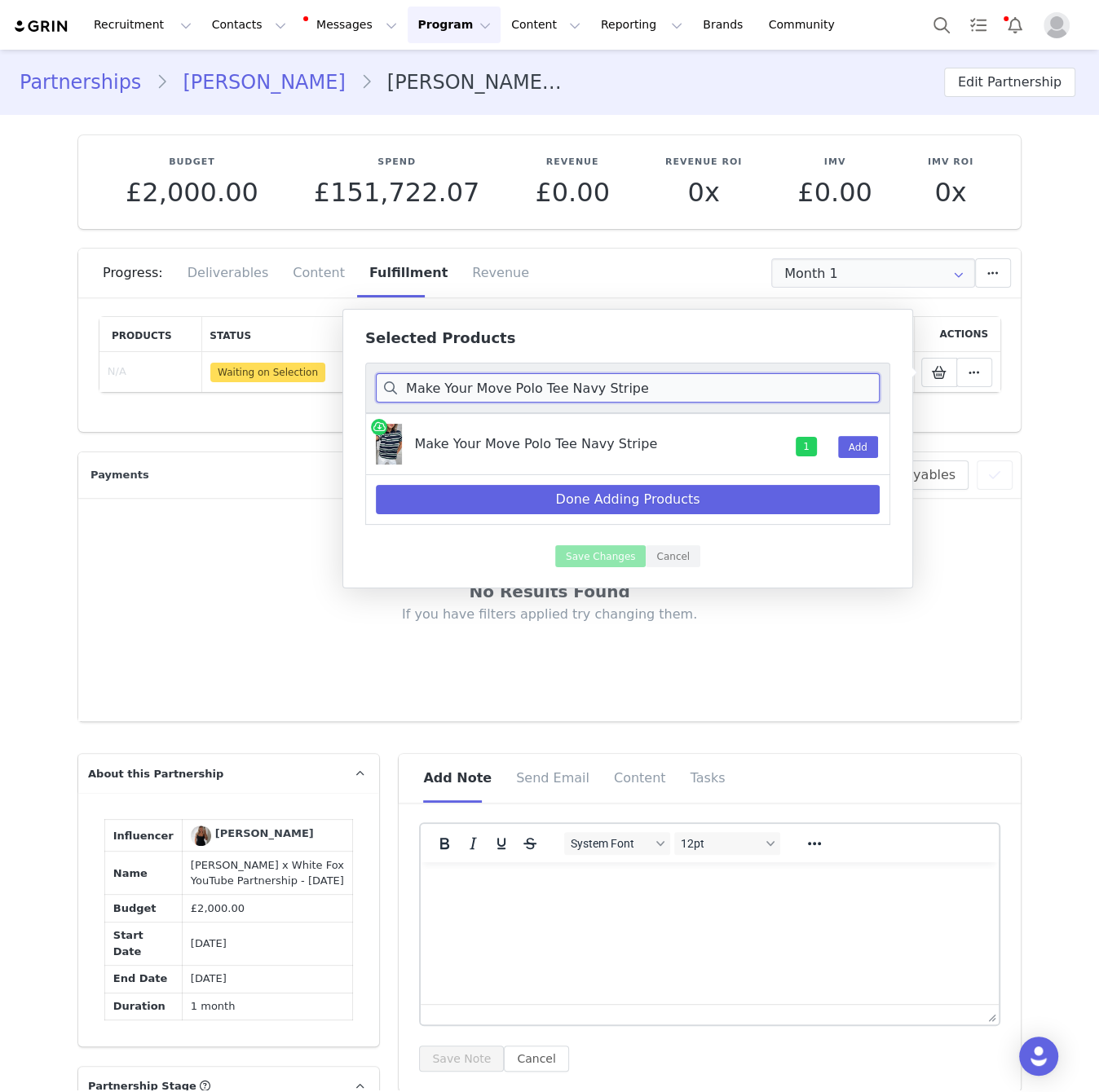
paste input "Bedtime Bliss Pyjama Set Bubblegum Pink"
click at [855, 448] on button "Add" at bounding box center [858, 447] width 40 height 22
click at [782, 378] on input "Bedtime Bliss Pyjama Set Bubblegum Pink" at bounding box center [628, 388] width 504 height 29
click at [782, 379] on input "Bedtime Bliss Pyjama Set Bubblegum Pink" at bounding box center [628, 388] width 504 height 29
click at [608, 386] on input "Bedtime Bliss Pyjama Set Bubblegum Pink" at bounding box center [628, 388] width 504 height 29
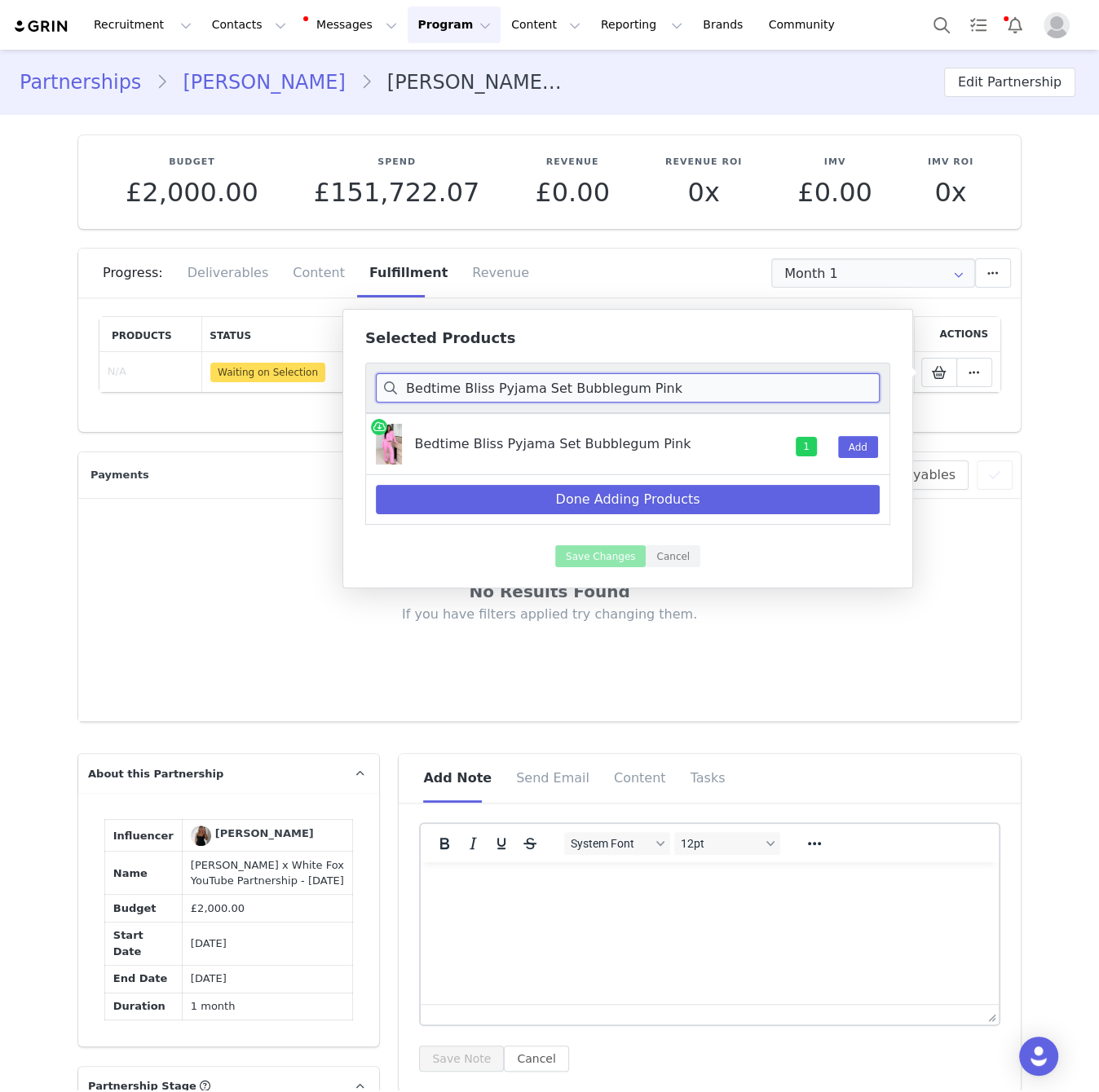
click at [607, 389] on input "Bedtime Bliss Pyjama Set Bubblegum Pink" at bounding box center [628, 388] width 504 height 29
click at [595, 393] on input "Bedtime Bliss Pyjama Set Bubblegum Pink" at bounding box center [628, 388] width 504 height 29
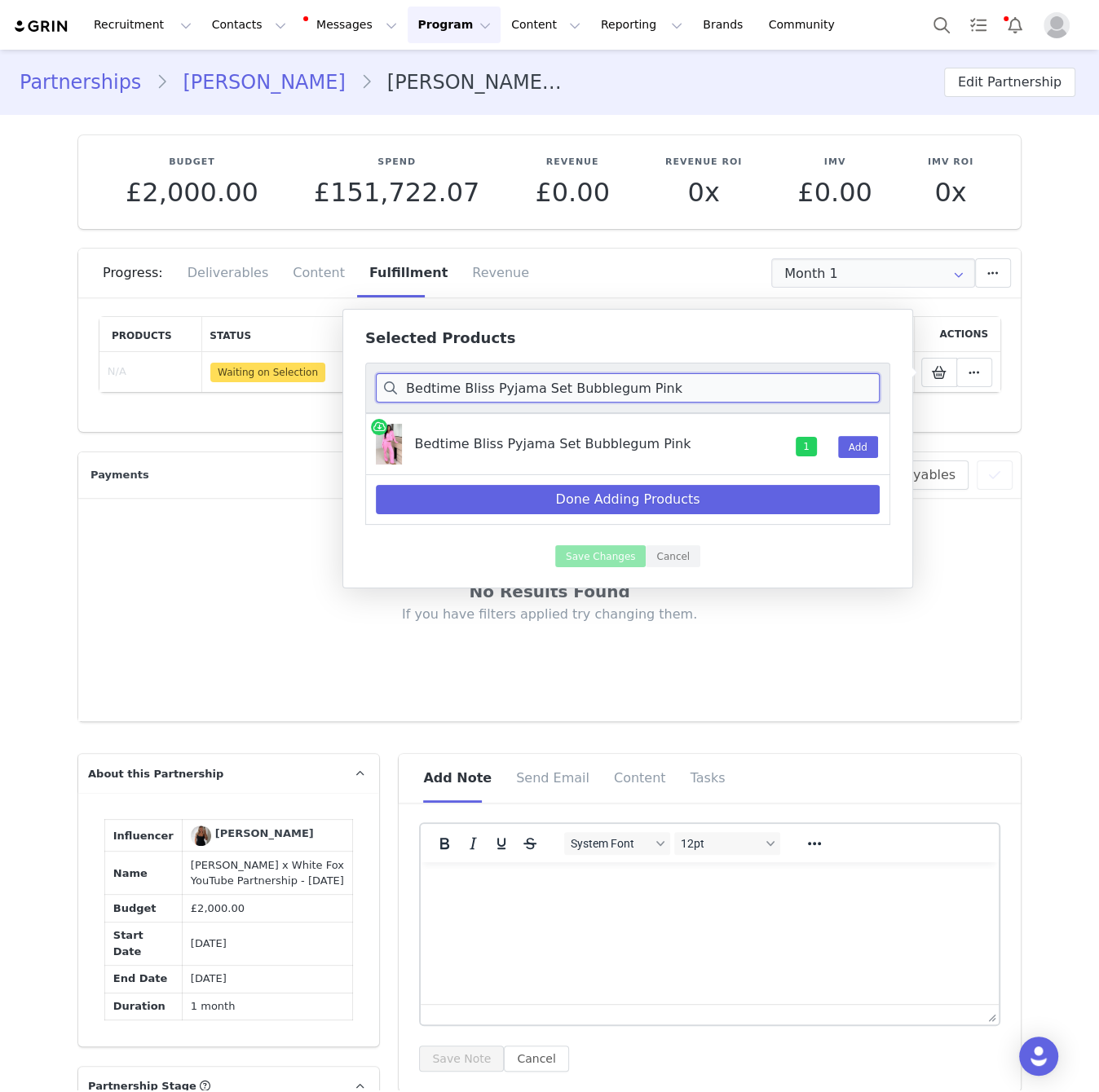
paste input "Amira Mid Rise Wide Leg Jeans White/Cream"
click at [848, 440] on button "Add" at bounding box center [858, 447] width 40 height 22
click at [707, 382] on input "Amira Mid Rise Wide Leg Jeans White/Cream" at bounding box center [628, 388] width 504 height 29
click at [706, 386] on input "Amira Mid Rise Wide Leg Jeans White/Cream" at bounding box center [628, 388] width 504 height 29
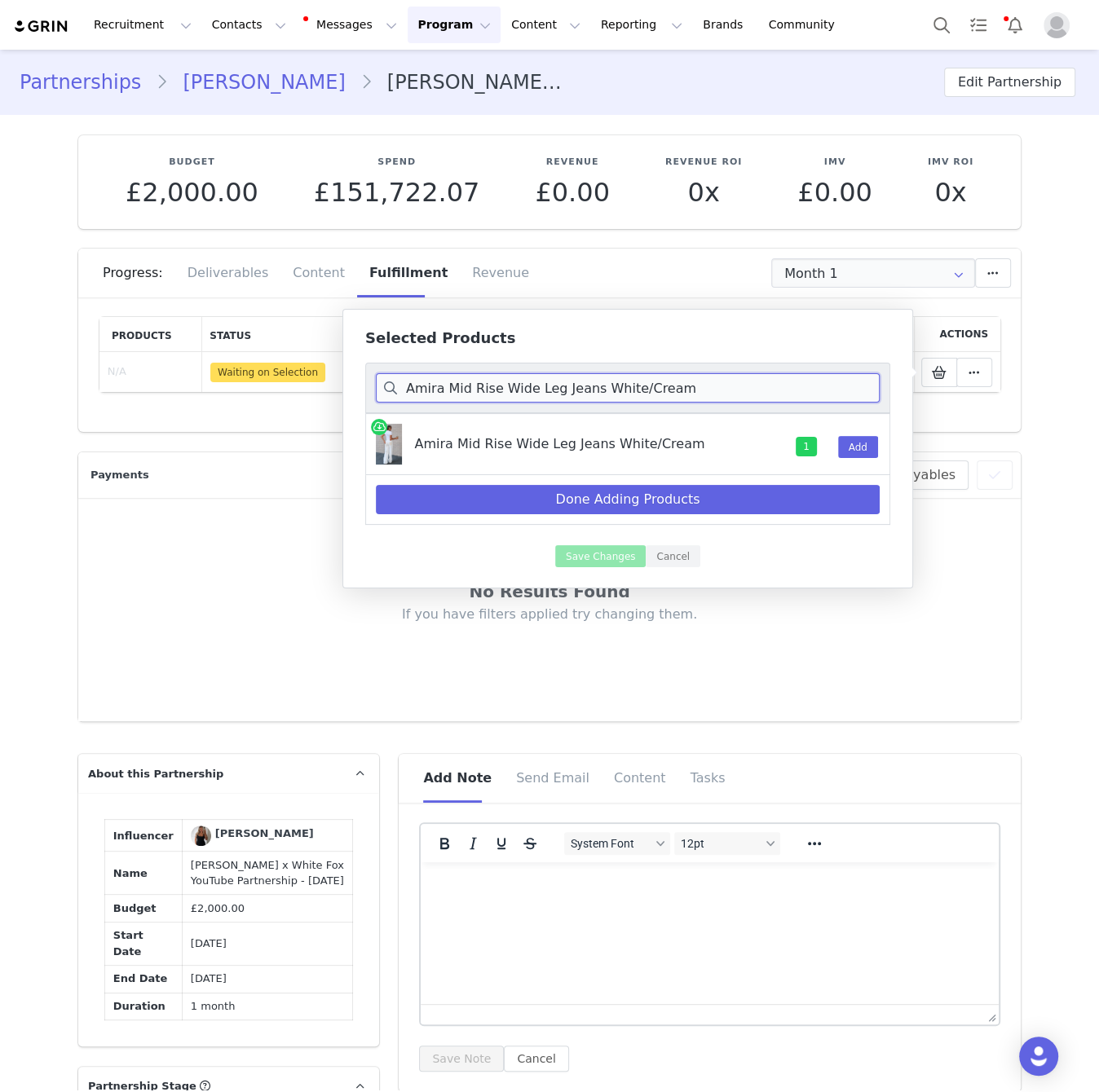
paste input "Robert Sunglasses Chocolate"
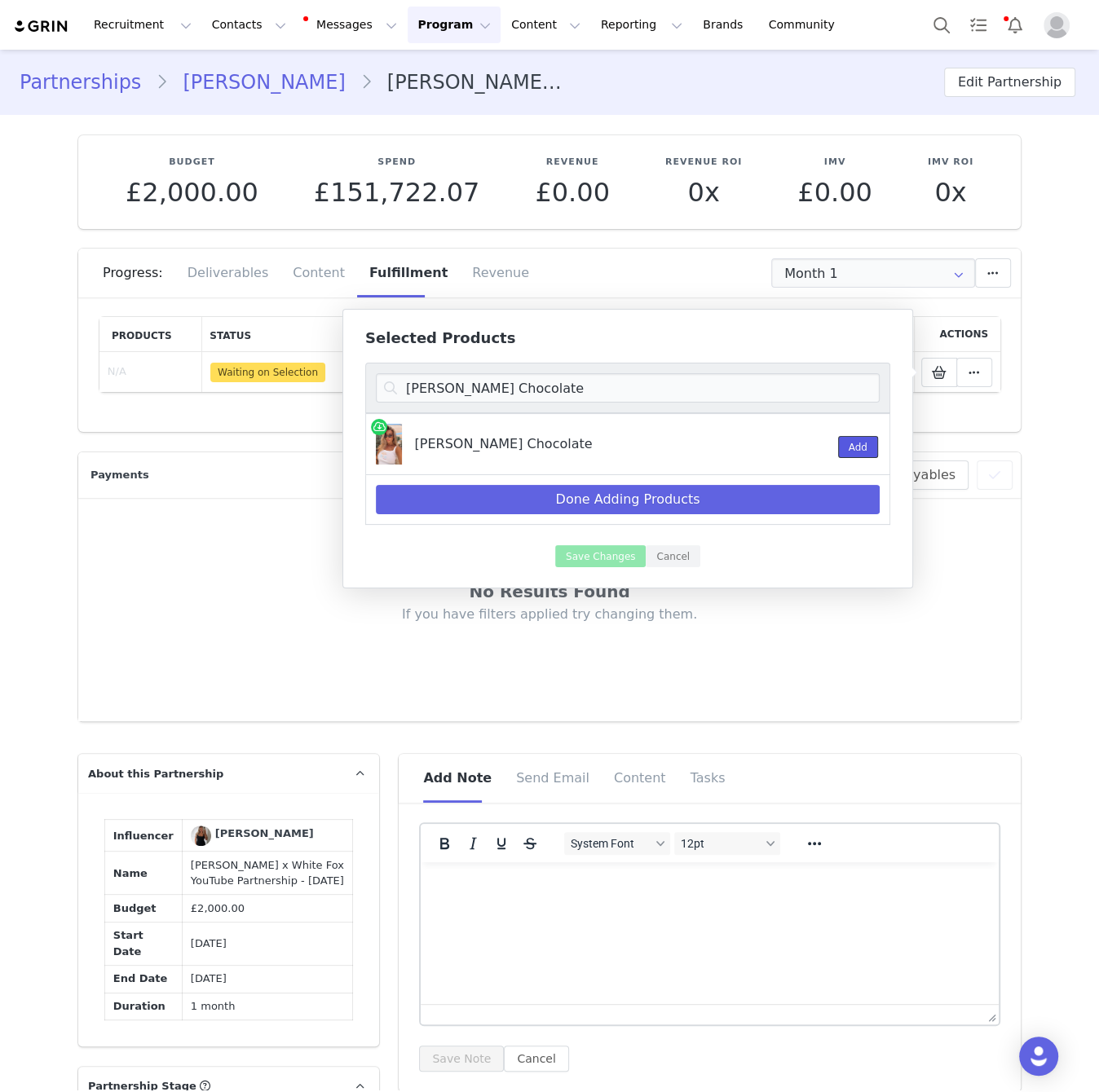
click at [857, 445] on button "Add" at bounding box center [858, 447] width 40 height 22
click at [814, 384] on input "Robert Sunglasses Chocolate" at bounding box center [628, 388] width 504 height 29
click at [813, 384] on input "Robert Sunglasses Chocolate" at bounding box center [628, 388] width 504 height 29
click at [813, 385] on input "Robert Sunglasses Chocolate" at bounding box center [628, 388] width 504 height 29
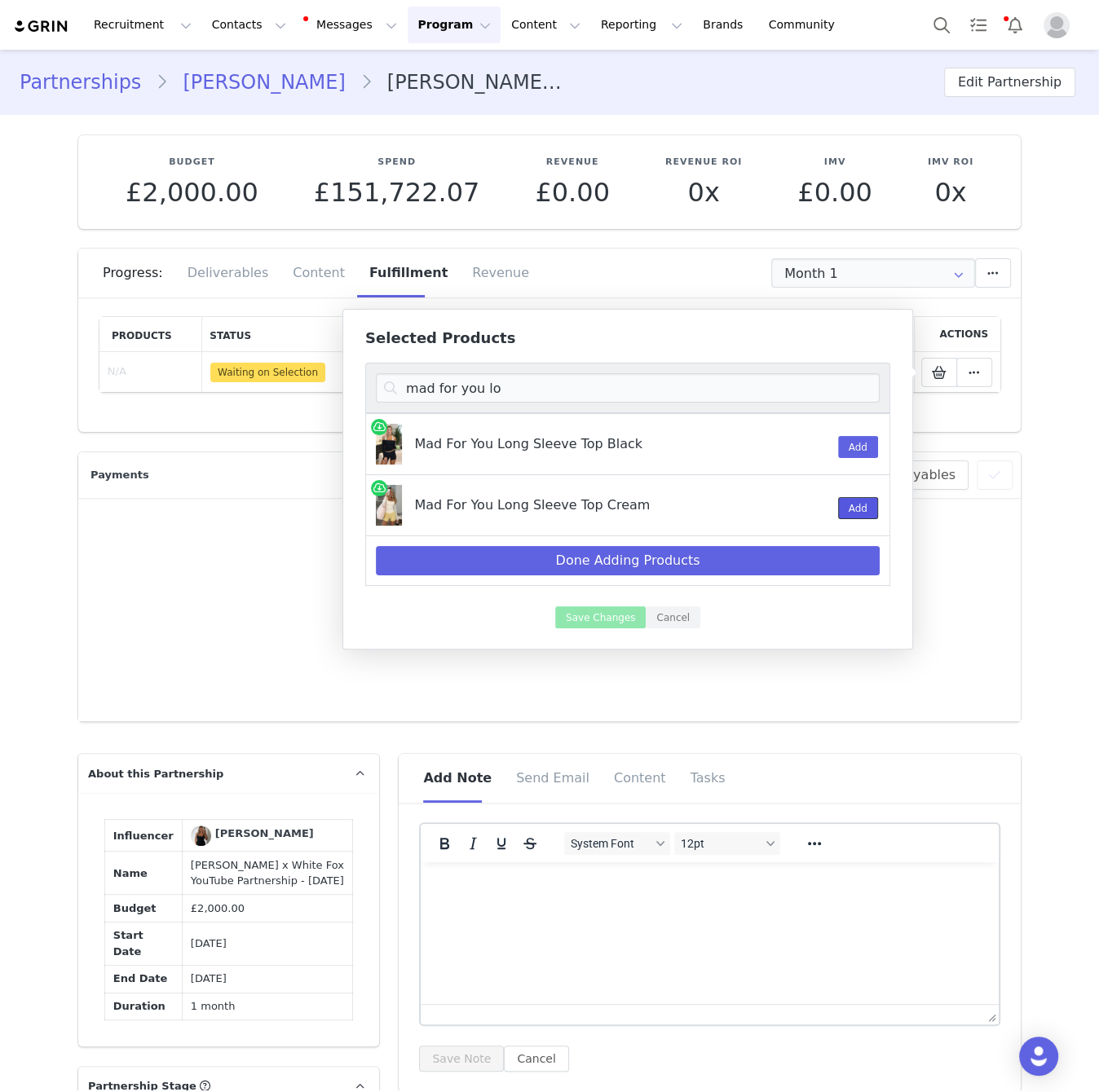
click at [861, 502] on button "Add" at bounding box center [858, 508] width 40 height 22
click at [568, 394] on input "mad for you lo" at bounding box center [628, 388] width 504 height 29
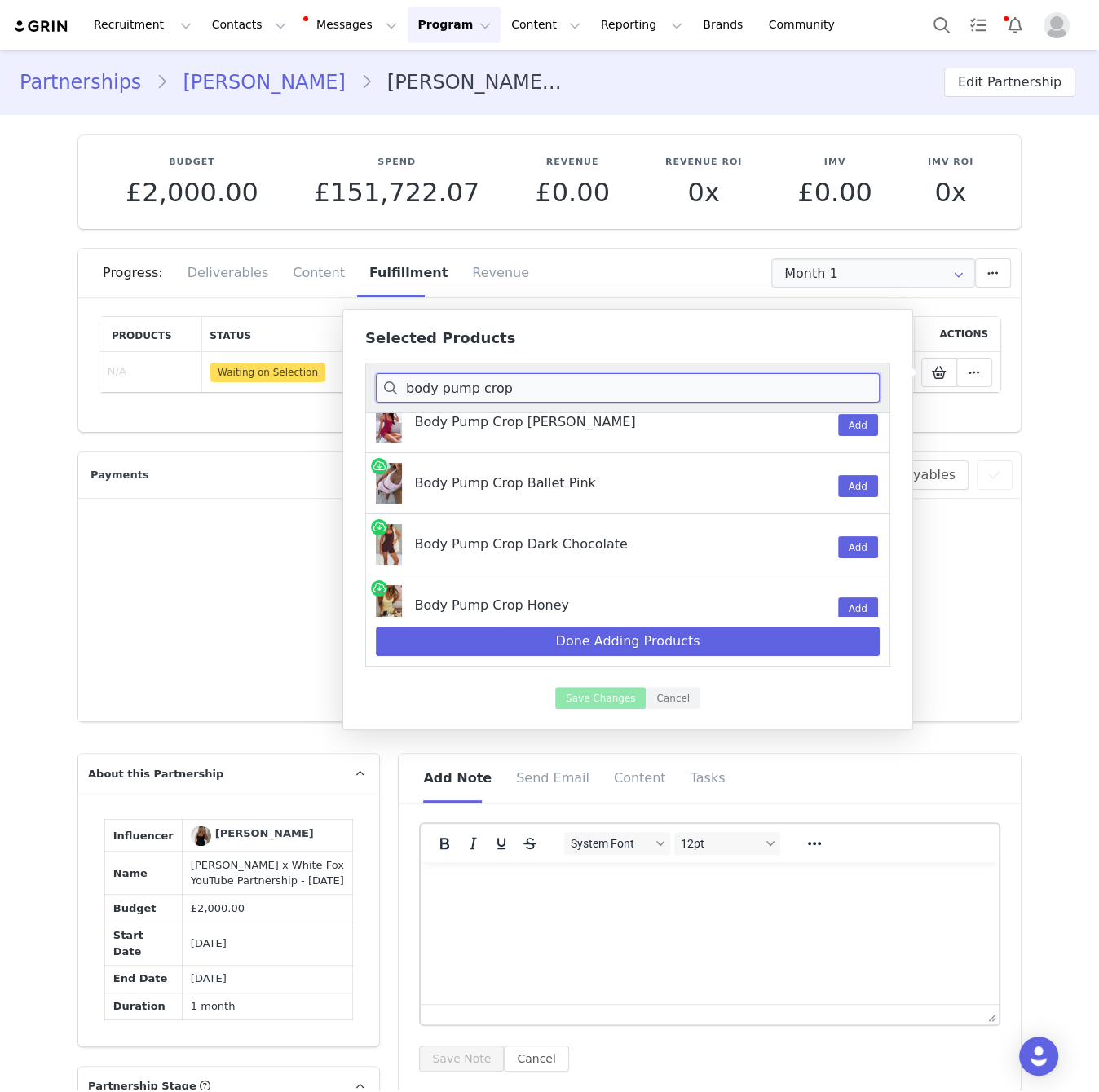
scroll to position [233, 0]
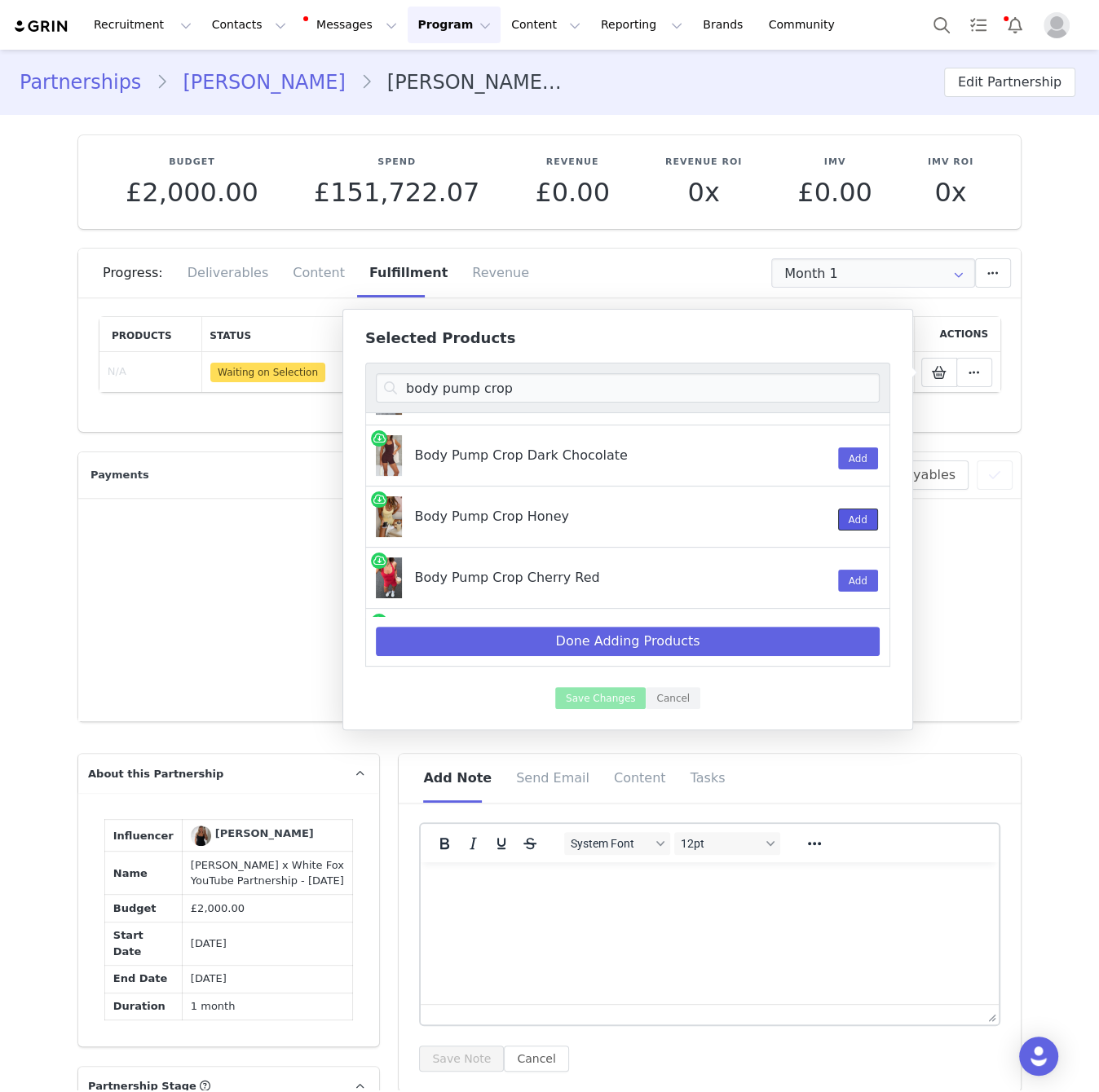
click at [855, 512] on button "Add" at bounding box center [858, 519] width 40 height 22
click at [800, 387] on input "body pump crop" at bounding box center [628, 388] width 504 height 29
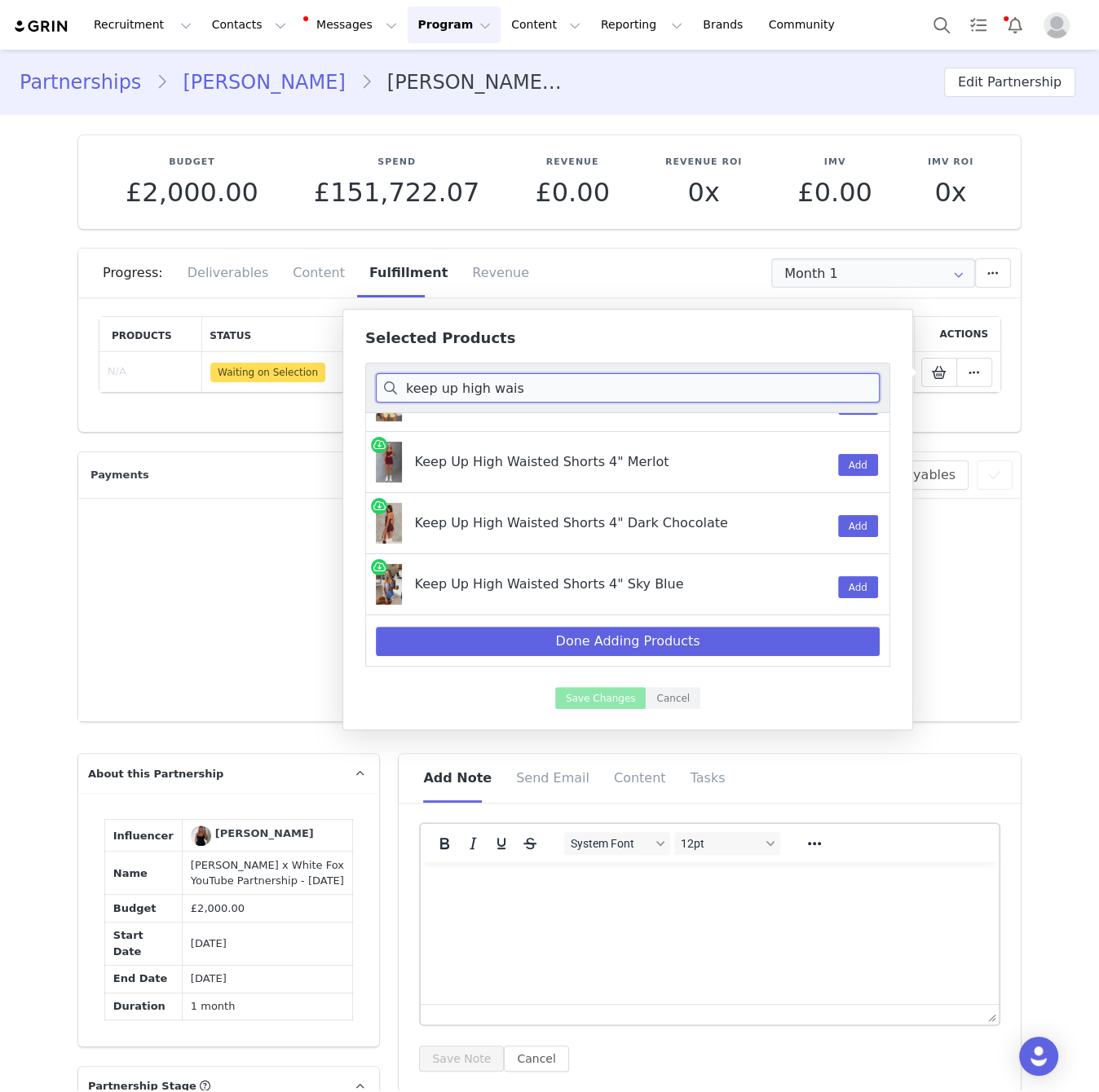
scroll to position [0, 0]
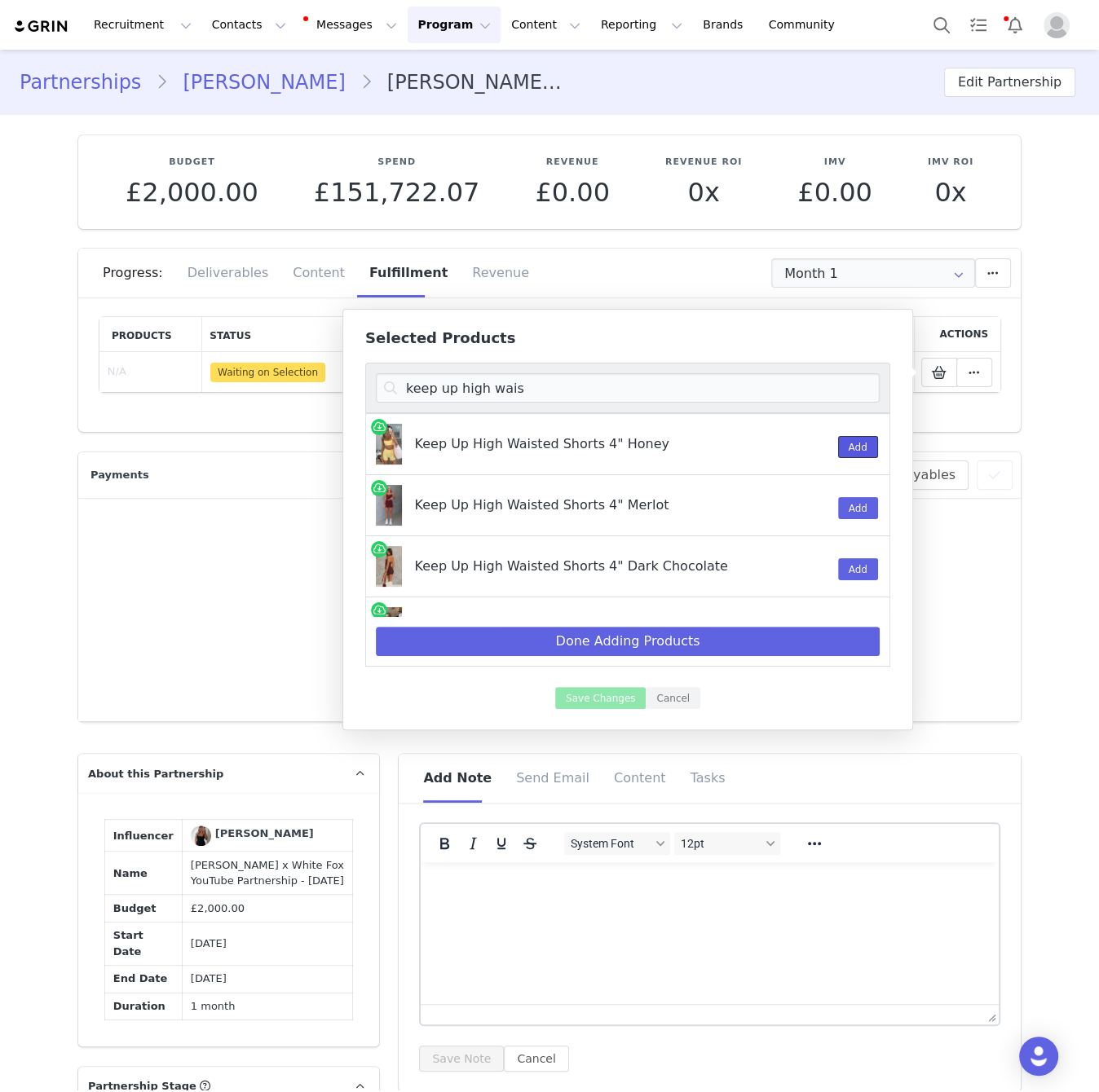
click at [857, 449] on button "Add" at bounding box center [858, 447] width 40 height 22
click at [809, 389] on input "keep up high wais" at bounding box center [628, 388] width 504 height 29
click at [809, 389] on input "keep up high wais" at bounding box center [628, 388] width 504 height 29
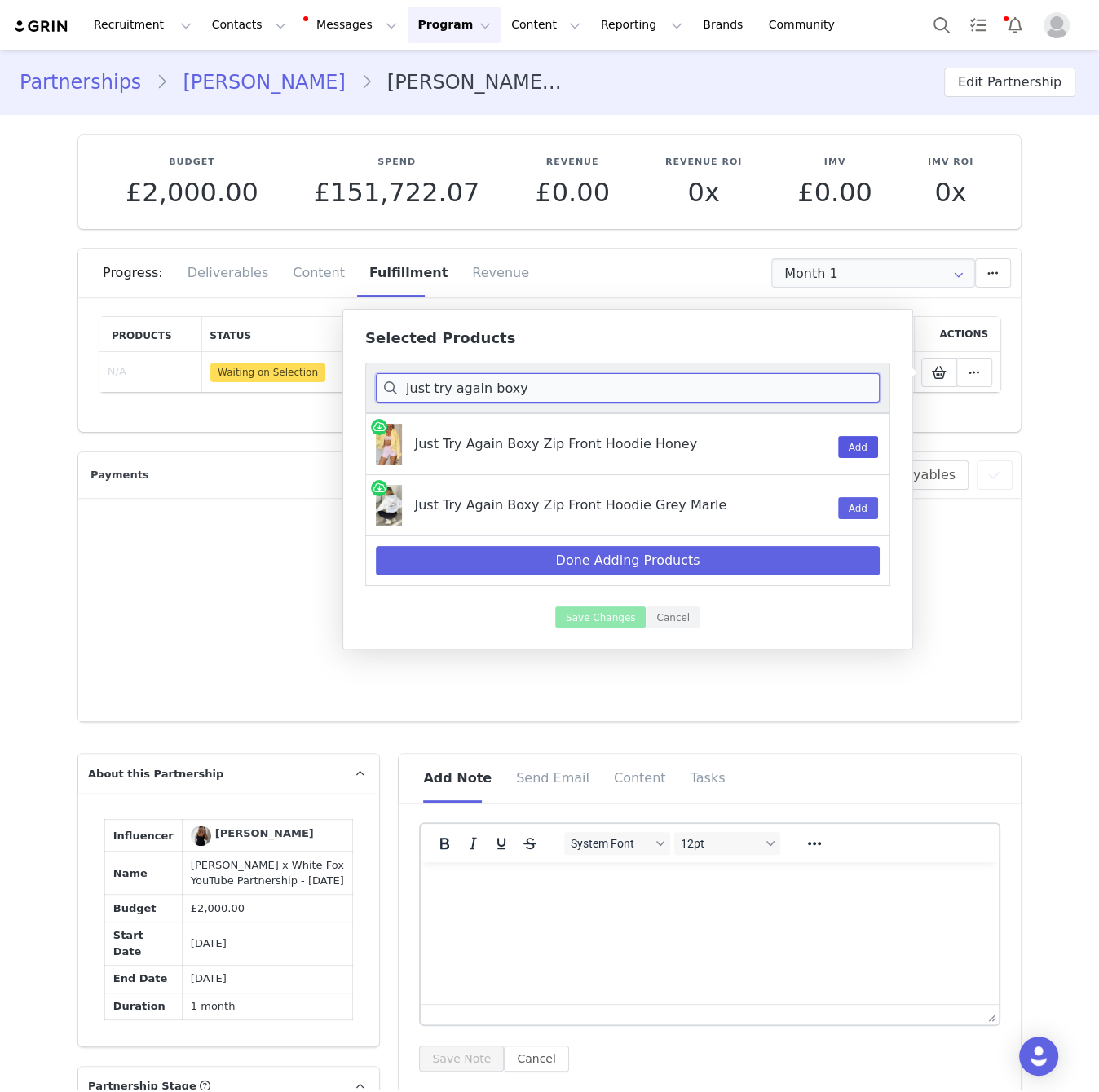
type input "just try again boxy"
click at [870, 452] on button "Add" at bounding box center [858, 447] width 40 height 22
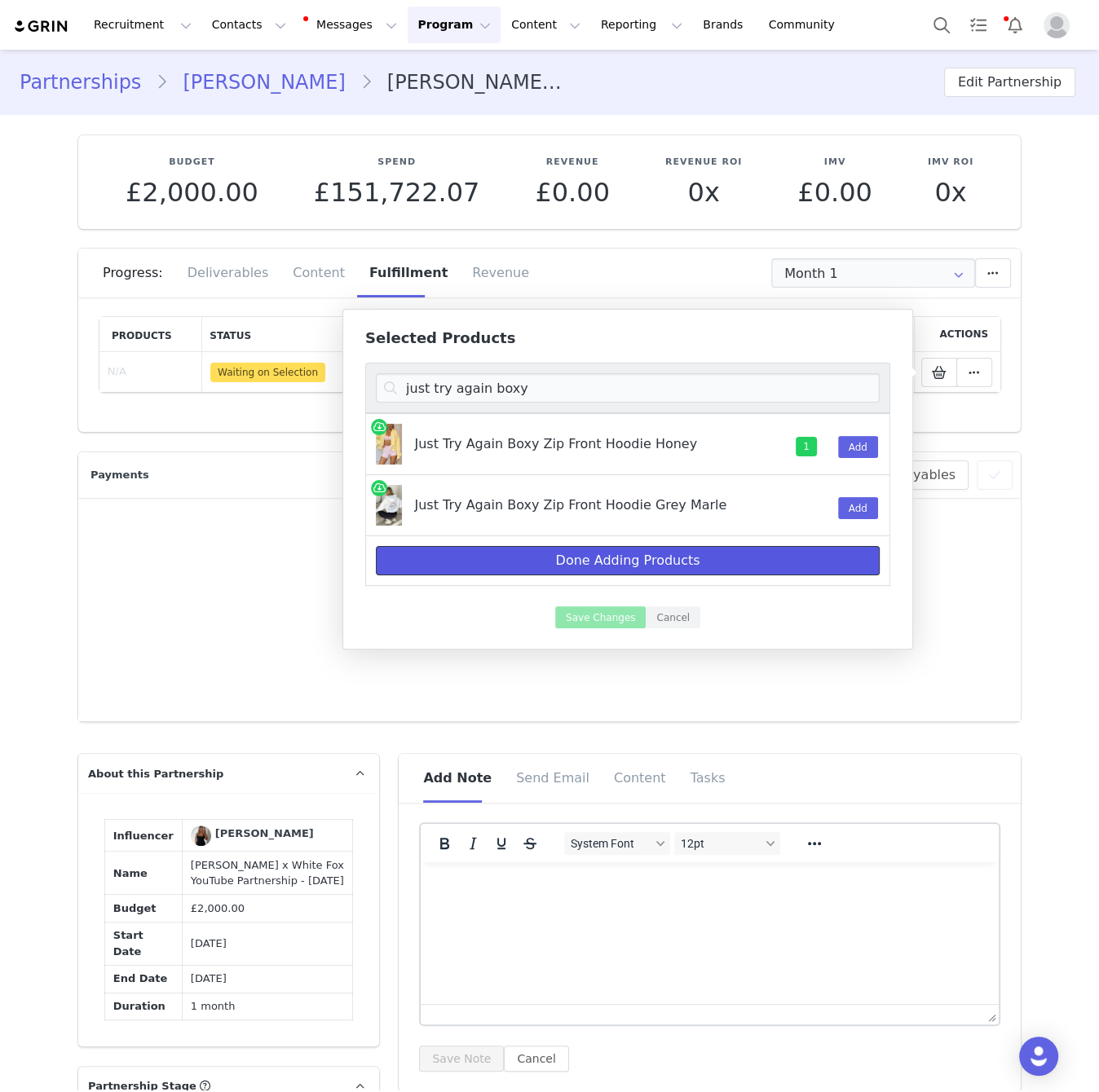
click at [665, 553] on button "Done Adding Products" at bounding box center [628, 560] width 504 height 29
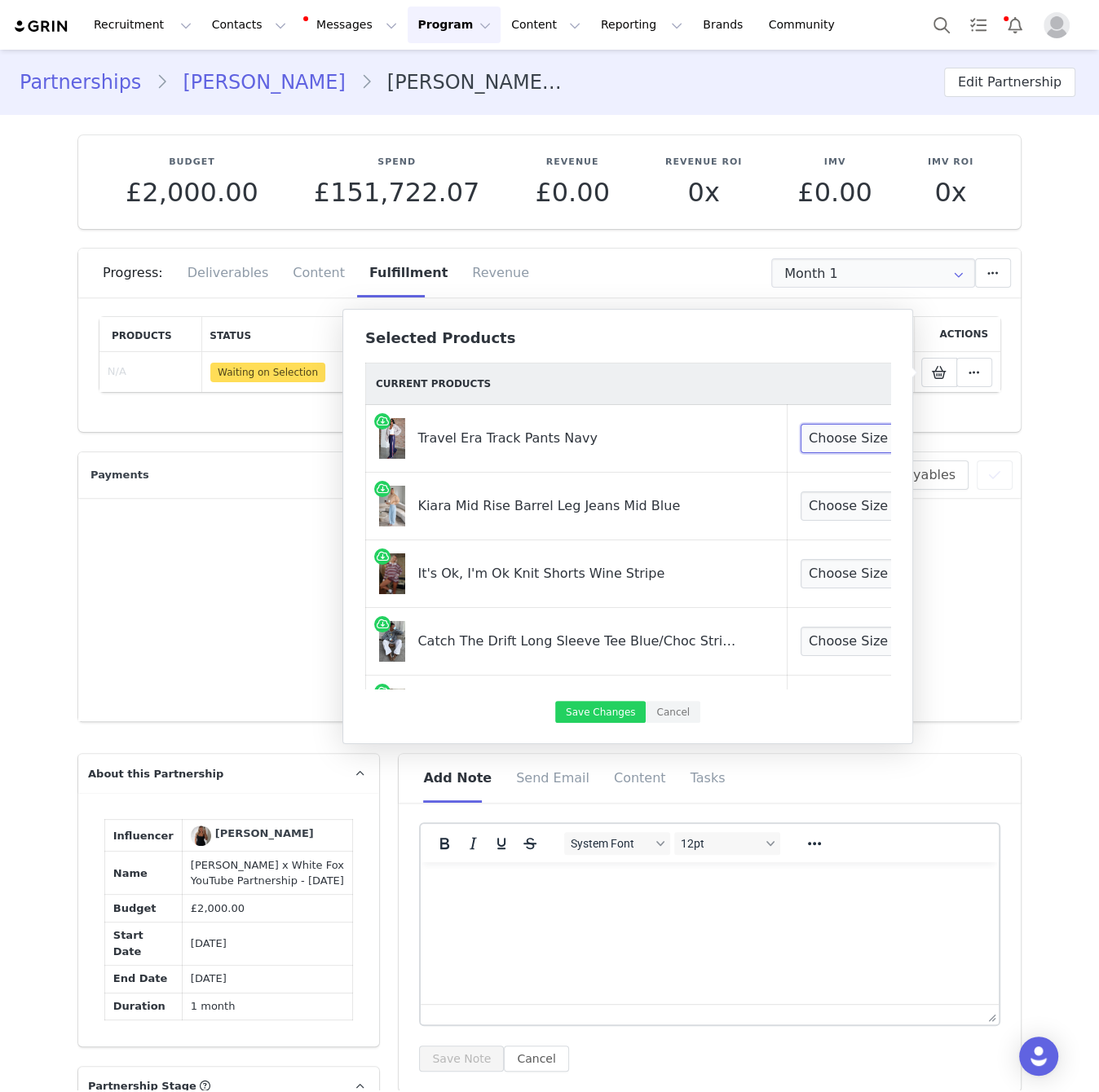
click at [816, 436] on select "Choose Size XXS XS S M L XL" at bounding box center [860, 437] width 121 height 29
select select "28060812"
click at [800, 423] on select "Choose Size XXS XS S M L XL" at bounding box center [860, 437] width 121 height 29
click at [816, 504] on select "Choose Size XXS XS S M L XL" at bounding box center [860, 506] width 121 height 29
select select "28011733"
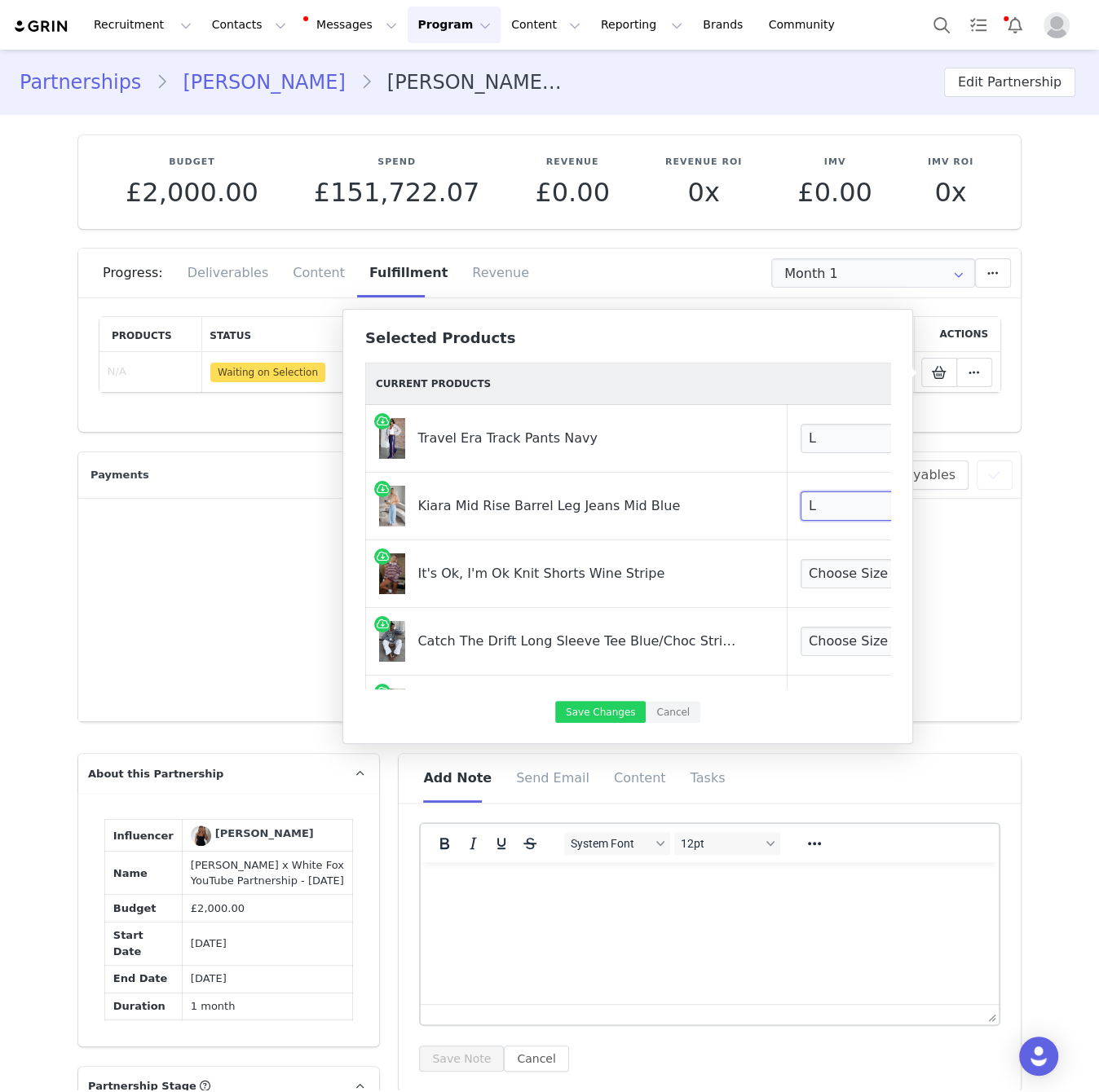
click at [800, 492] on select "Choose Size XXS XS S M L XL" at bounding box center [860, 506] width 121 height 29
click at [832, 574] on select "Choose Size XXS XS S M L XL" at bounding box center [860, 573] width 121 height 29
select select "27948602"
click at [800, 559] on select "Choose Size XXS XS S M L XL" at bounding box center [860, 573] width 121 height 29
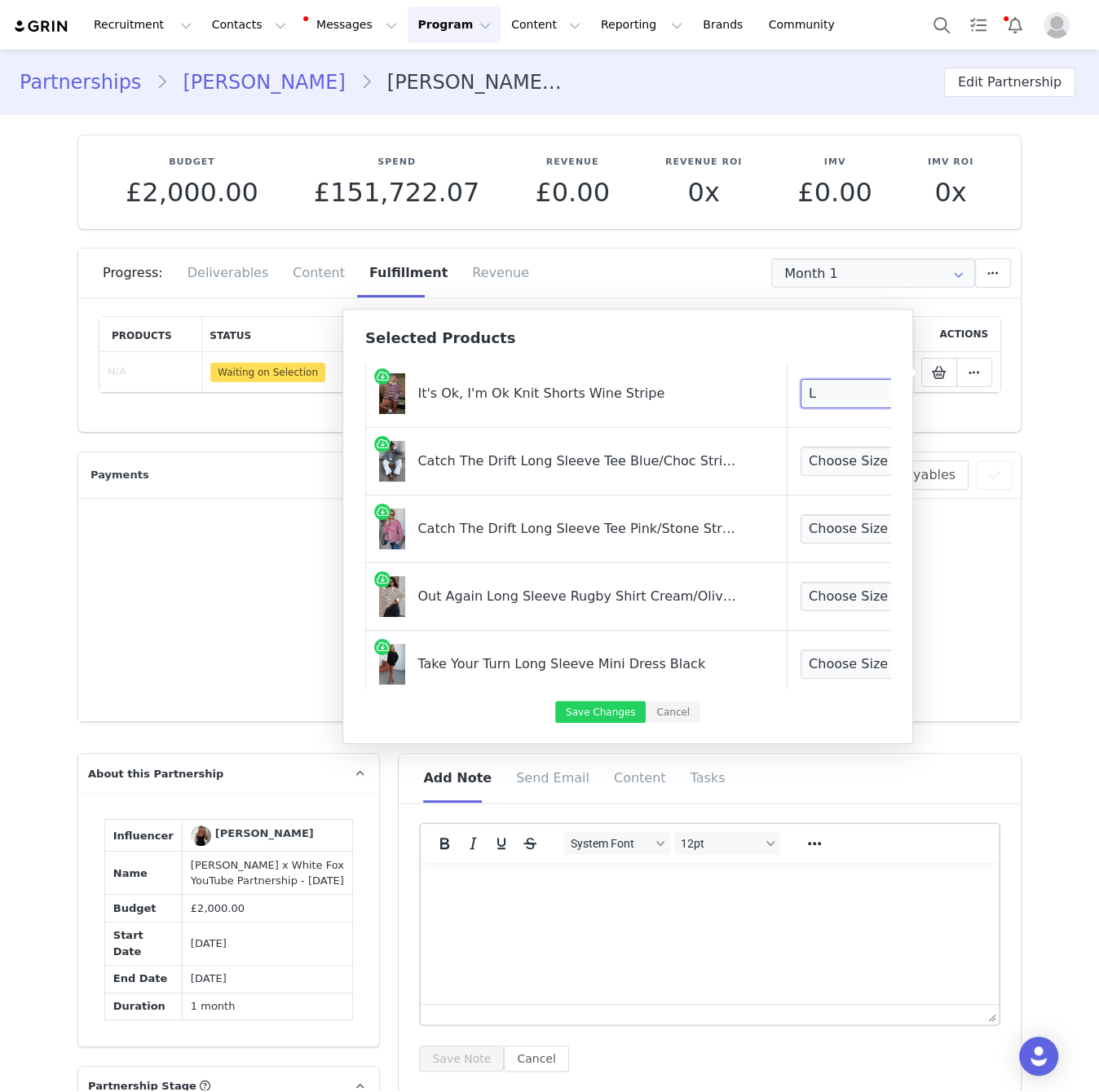
scroll to position [185, 0]
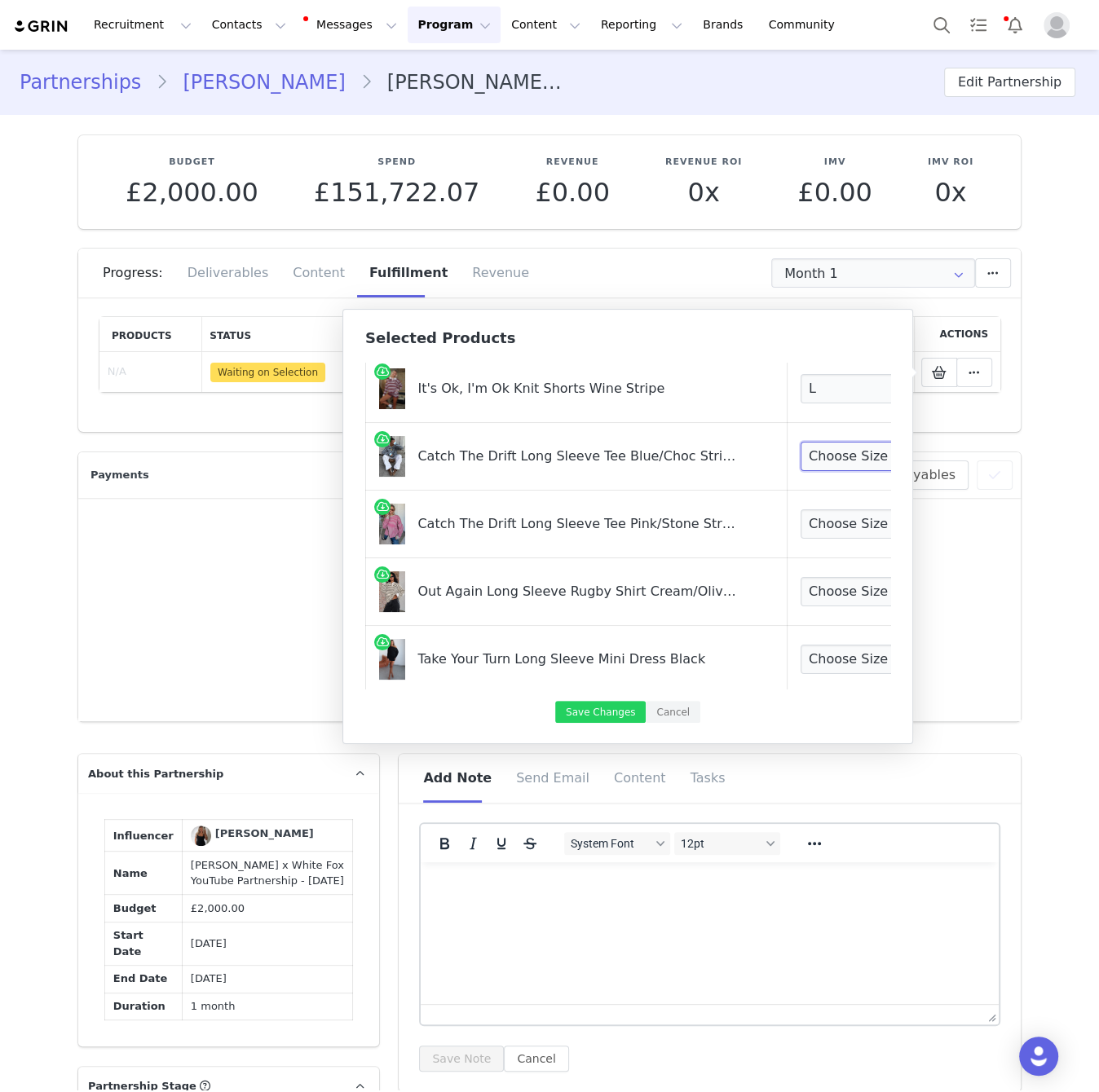
click at [801, 453] on select "Choose Size XXS/XS XS/S S/M M/L L/XL" at bounding box center [860, 456] width 121 height 29
select select "28060672"
click at [800, 442] on select "Choose Size XXS/XS XS/S S/M M/L L/XL" at bounding box center [860, 456] width 121 height 29
click at [830, 516] on select "Choose Size XXS/XS XS/S S/M M/L L/XL" at bounding box center [860, 524] width 121 height 29
select select "28060539"
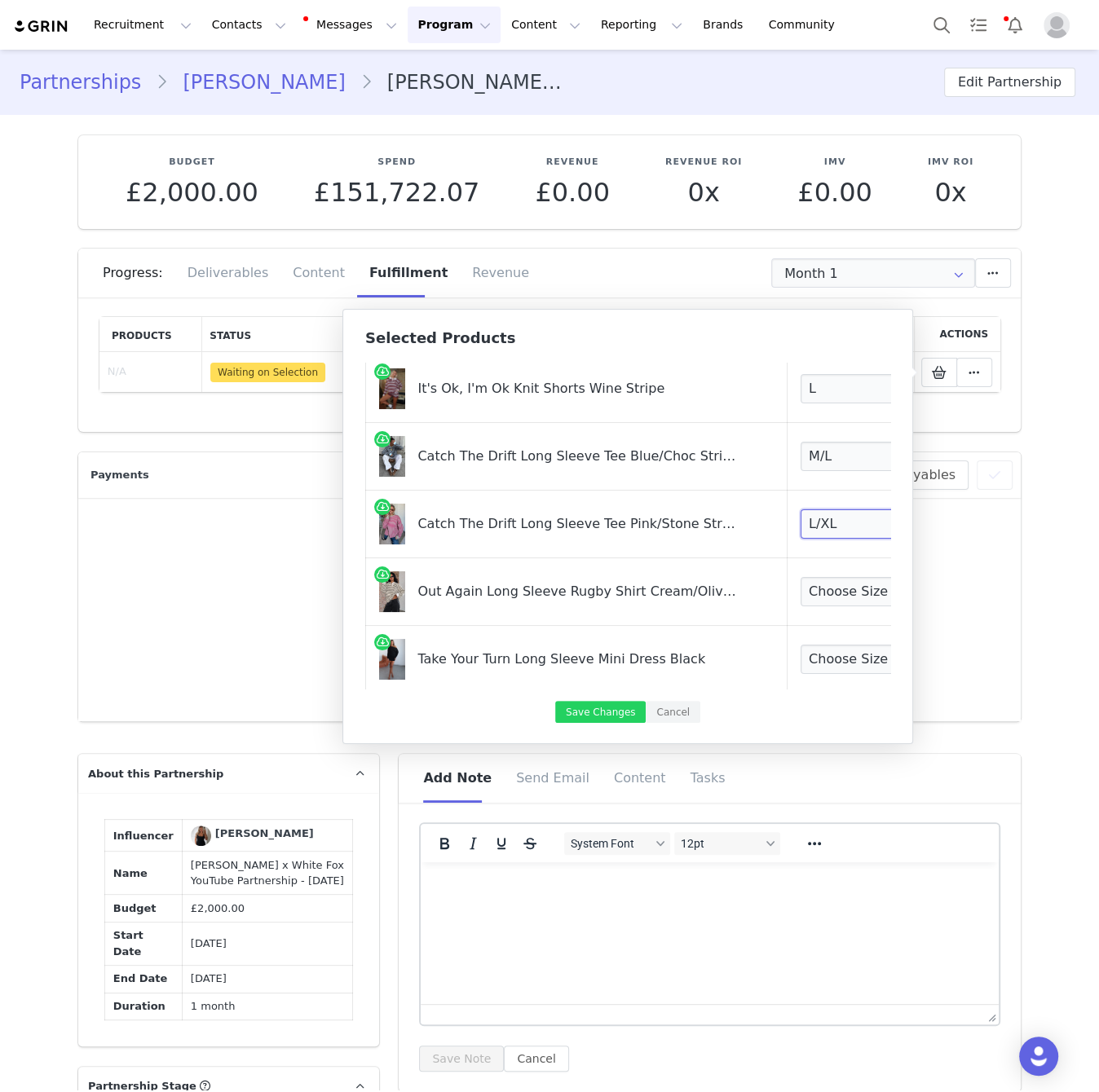
click at [800, 509] on select "Choose Size XXS/XS XS/S S/M M/L L/XL" at bounding box center [860, 524] width 121 height 29
click at [845, 594] on select "Choose Size XXS/XS XS/S S/M M/L L/XL" at bounding box center [860, 591] width 121 height 29
select select "28060253"
click at [800, 577] on select "Choose Size XXS/XS XS/S S/M M/L L/XL" at bounding box center [860, 591] width 121 height 29
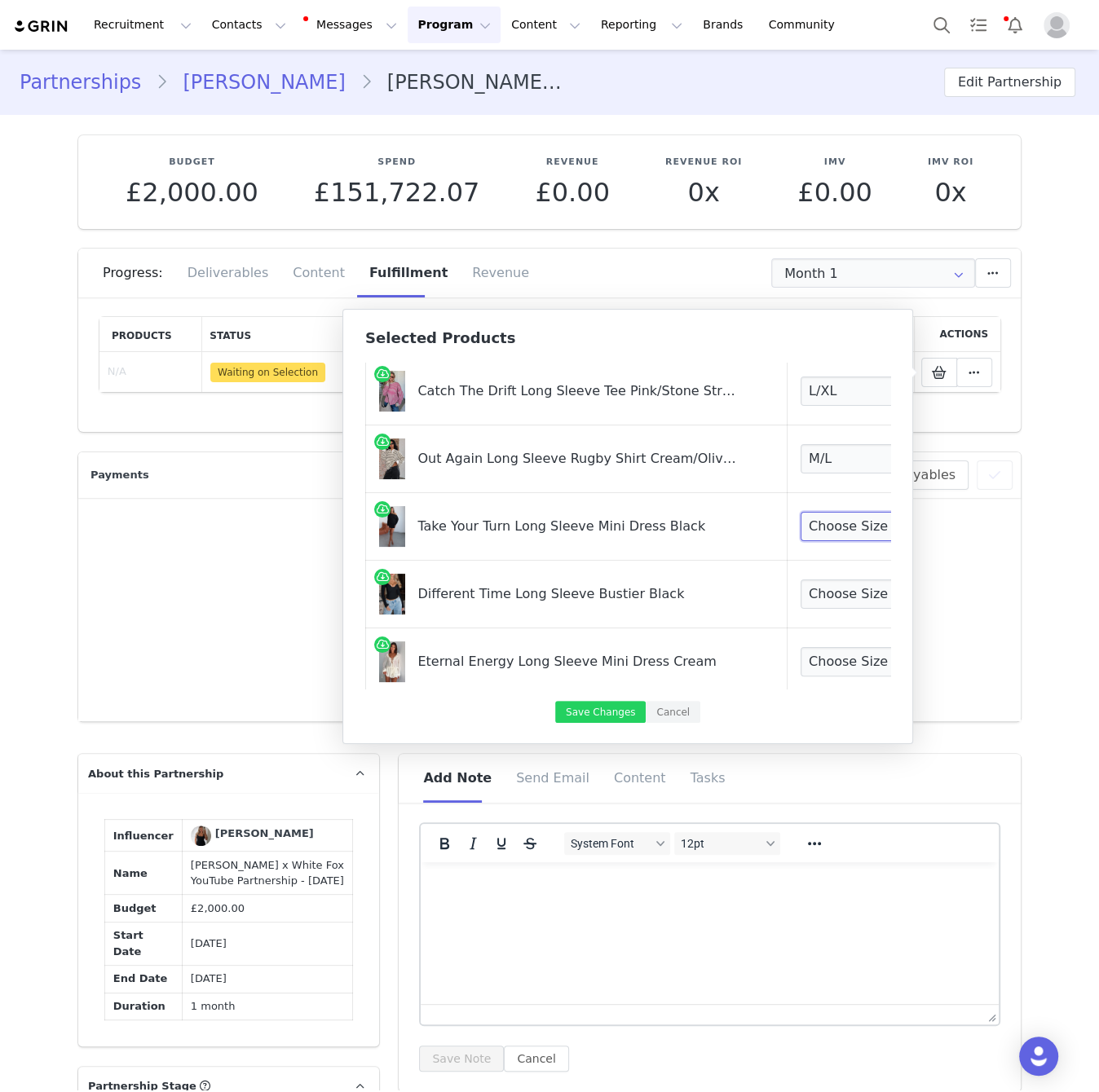
click at [825, 528] on select "Choose Size XXS XS S M L XL" at bounding box center [860, 525] width 121 height 29
select select "28011153"
click at [800, 511] on select "Choose Size XXS XS S M L XL" at bounding box center [860, 525] width 121 height 29
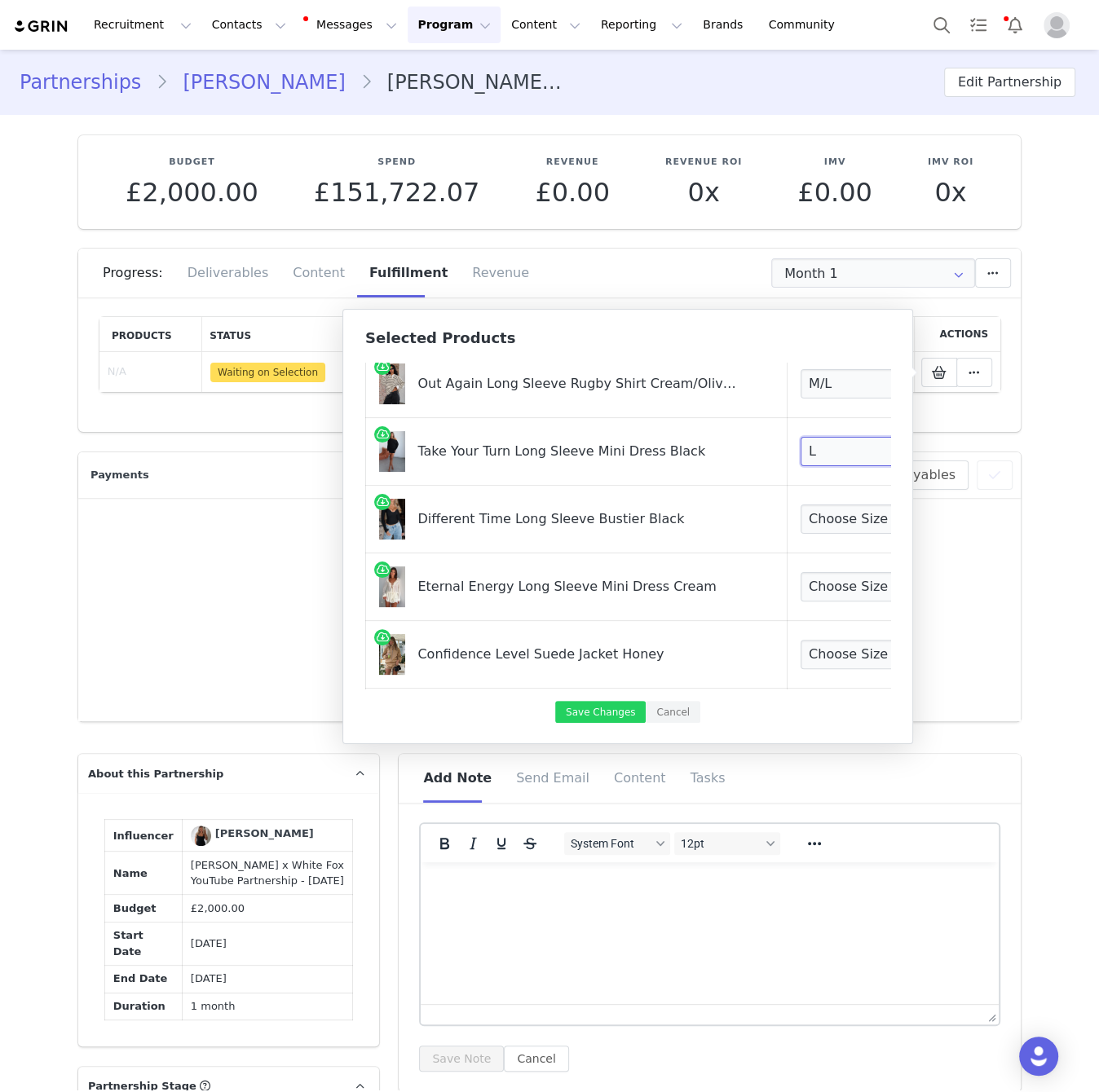
scroll to position [357, 0]
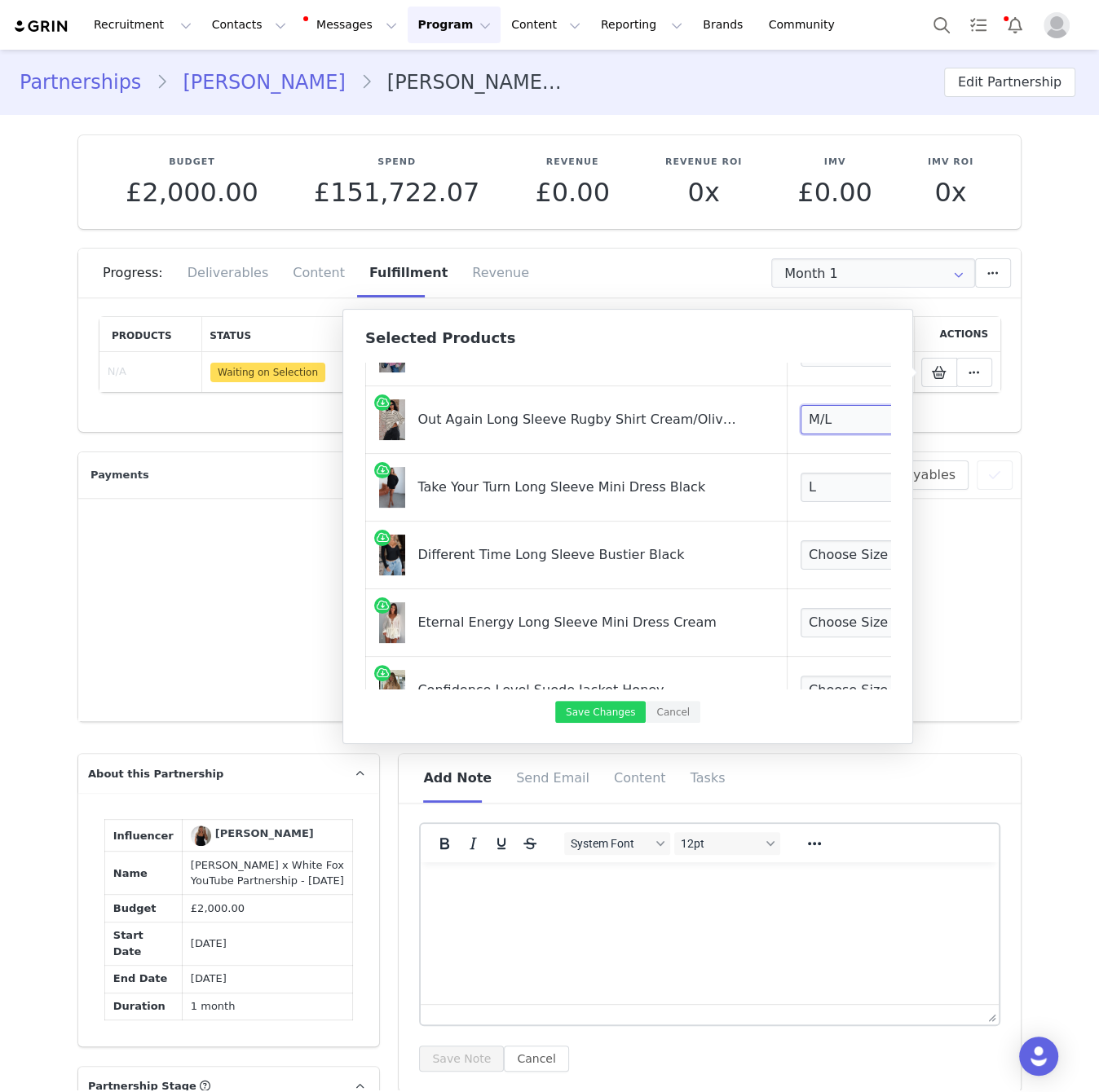
click at [828, 413] on select "Choose Size XXS/XS XS/S S/M M/L L/XL" at bounding box center [860, 419] width 121 height 29
select select "28060254"
click at [800, 405] on select "Choose Size XXS/XS XS/S S/M M/L L/XL" at bounding box center [860, 419] width 121 height 29
click at [839, 555] on select "Choose Size XXS XS S M L XL" at bounding box center [860, 554] width 121 height 29
select select "28012300"
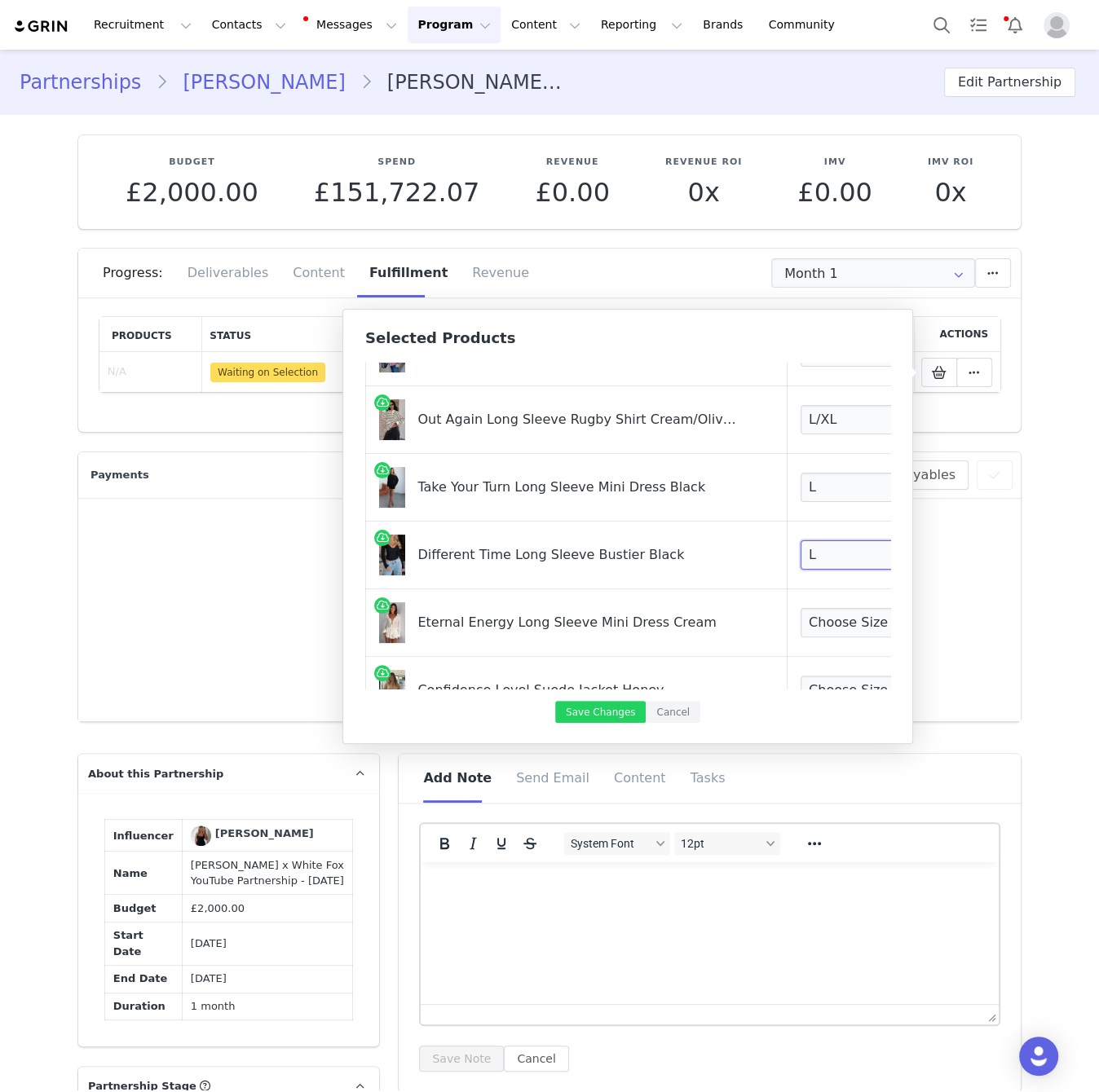
click at [800, 540] on select "Choose Size XXS XS S M L XL" at bounding box center [860, 554] width 121 height 29
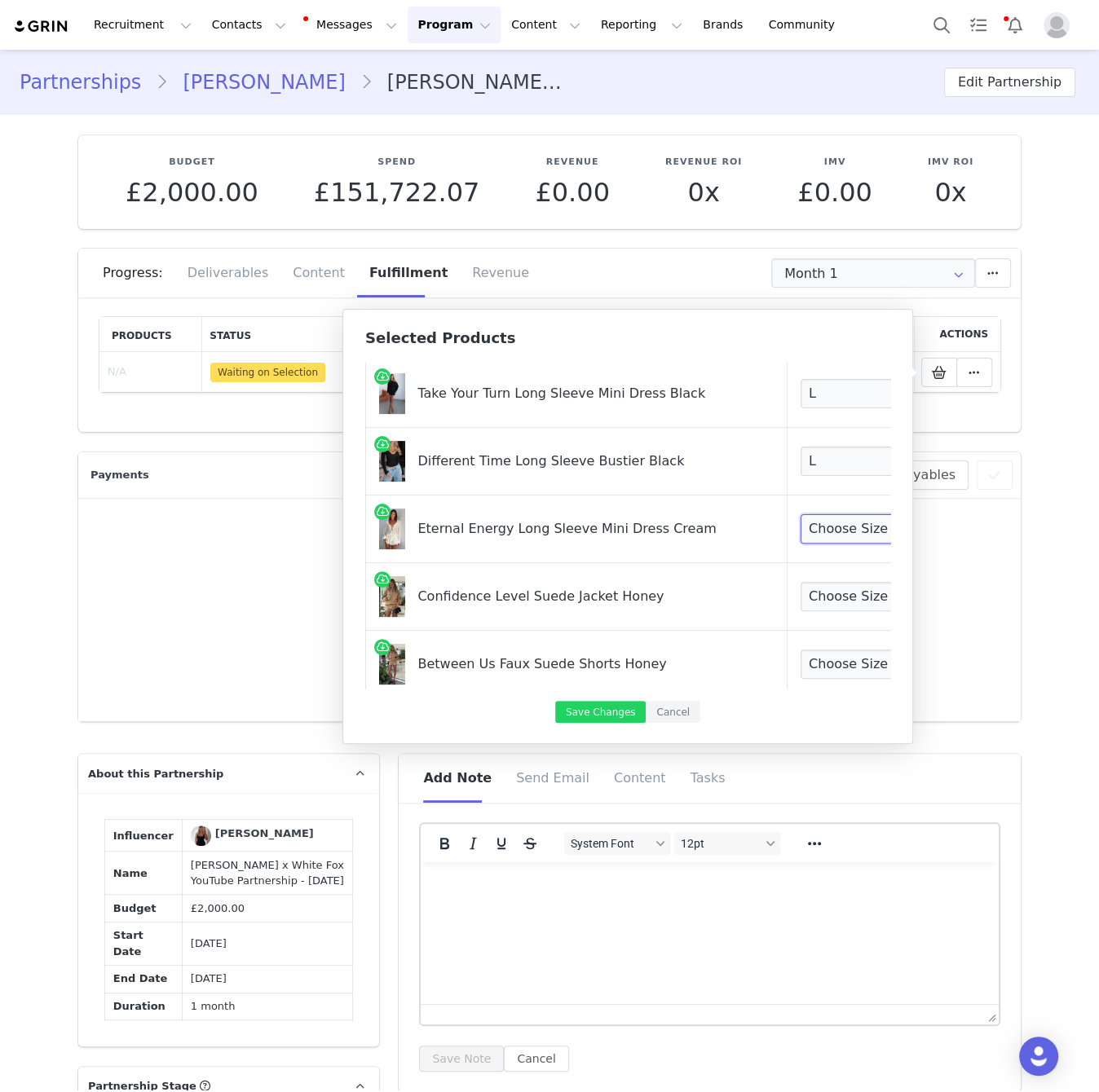
click at [800, 526] on select "Choose Size XXS XS S M L XL" at bounding box center [860, 528] width 121 height 29
select select "28010795"
click at [800, 514] on select "Choose Size XXS XS S M L XL" at bounding box center [860, 528] width 121 height 29
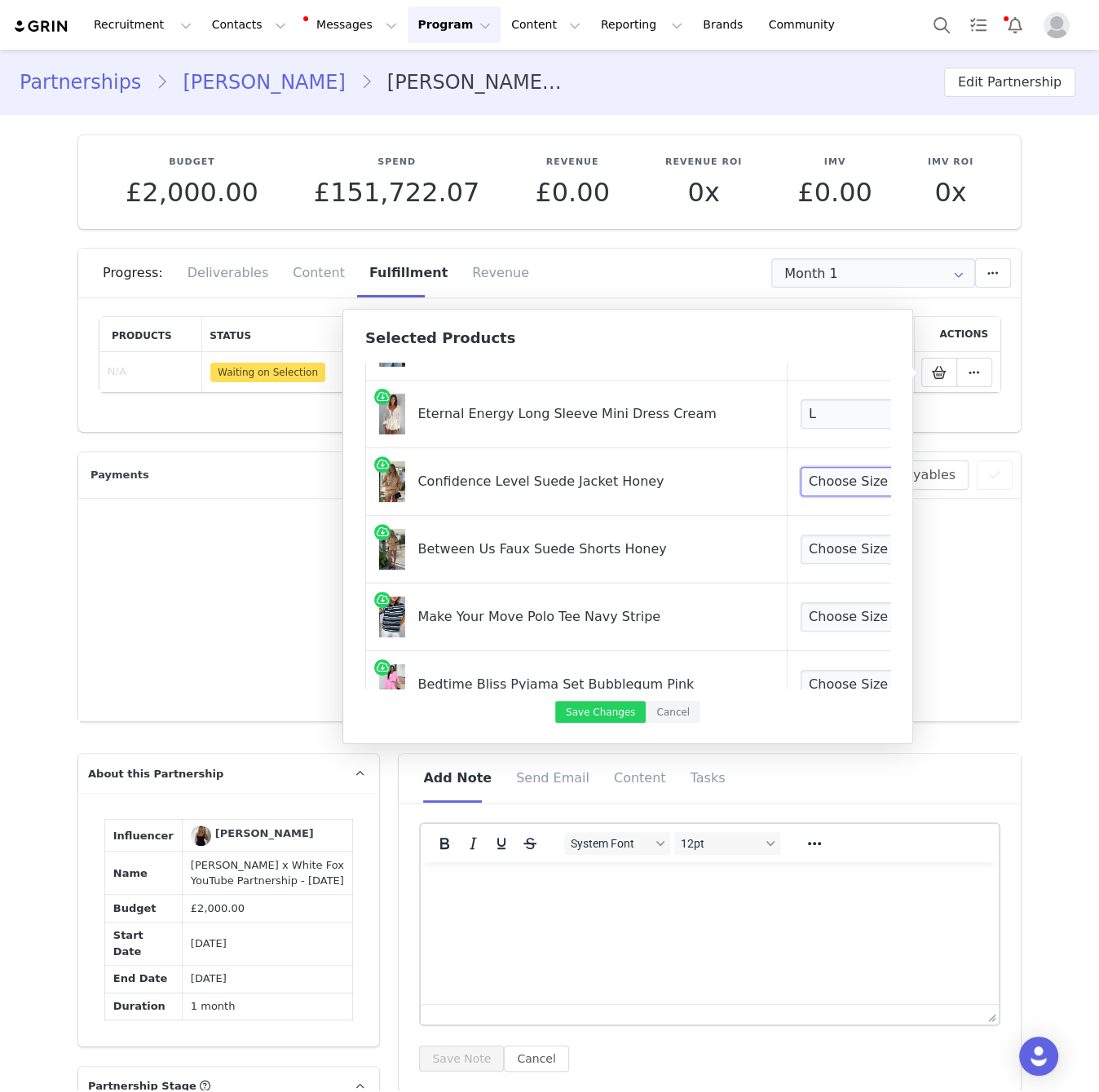
click at [810, 475] on select "Choose Size XXS/XS XS/S S/M M/L L/XL" at bounding box center [860, 481] width 121 height 29
select select "27333956"
click at [800, 467] on select "Choose Size XXS/XS XS/S S/M M/L L/XL" at bounding box center [860, 481] width 121 height 29
click at [823, 549] on select "Choose Size XXS XS S M L XL" at bounding box center [860, 549] width 121 height 29
select select "27507033"
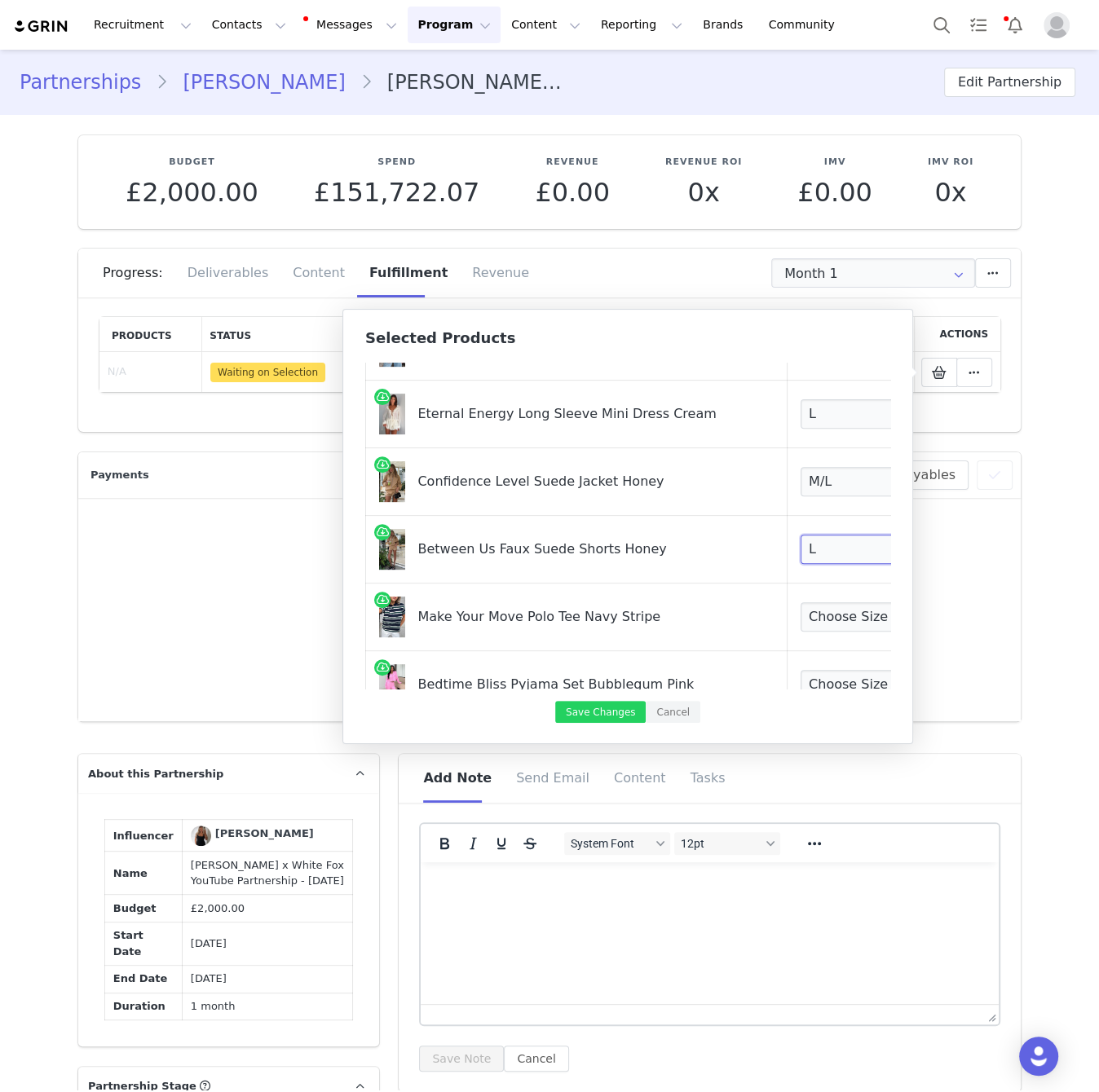
click at [800, 535] on select "Choose Size XXS XS S M L XL" at bounding box center [860, 549] width 121 height 29
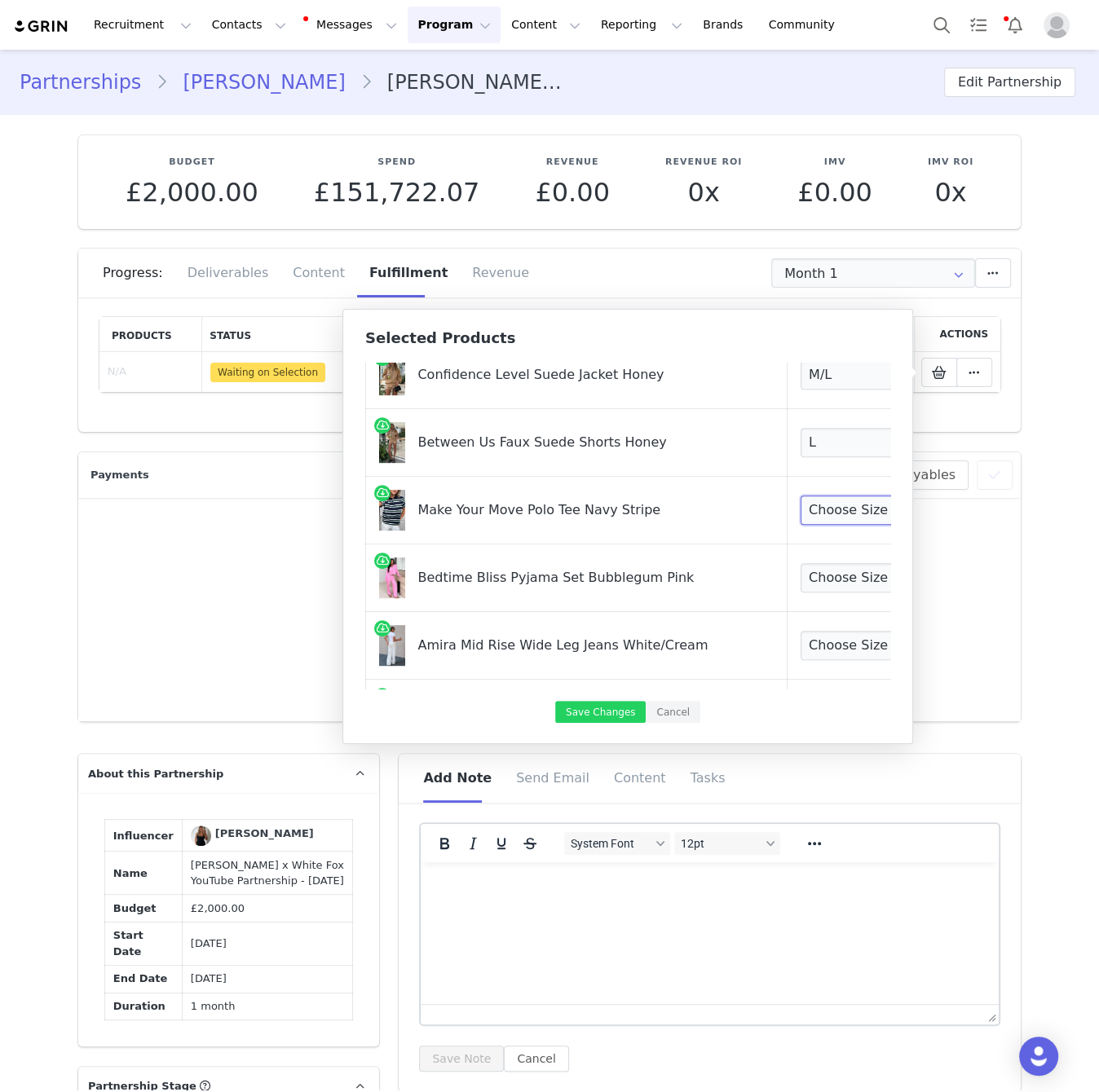
click at [801, 495] on select "Choose Size XXS XS S M L XL" at bounding box center [860, 509] width 121 height 29
select select "27829772"
click at [800, 495] on select "Choose Size XXS XS S M L XL" at bounding box center [860, 509] width 121 height 29
click at [826, 570] on select "Choose Size XXS XS S M L XL" at bounding box center [860, 577] width 121 height 29
select select "28012090"
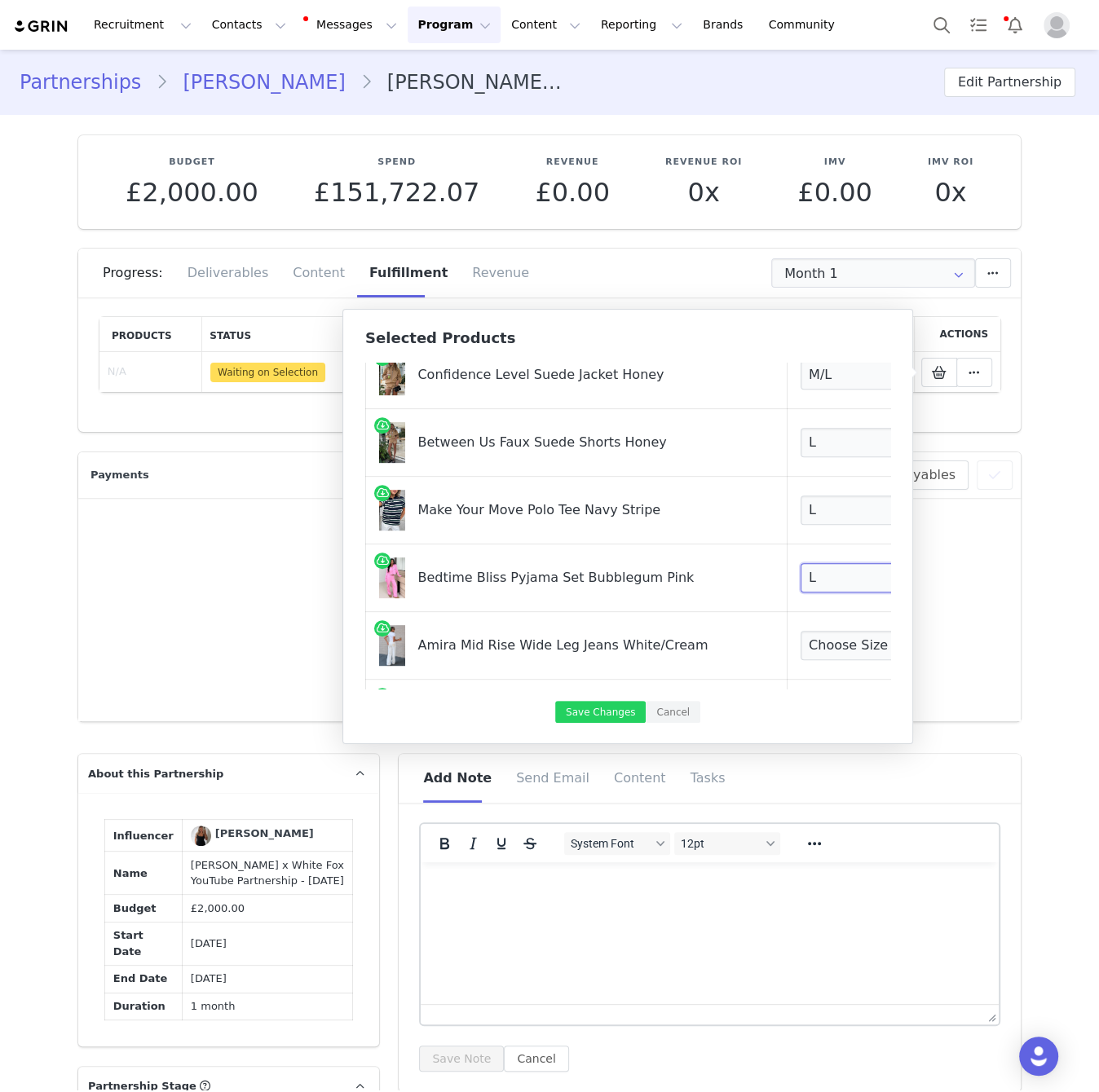
click at [800, 563] on select "Choose Size XXS XS S M L XL" at bounding box center [860, 577] width 121 height 29
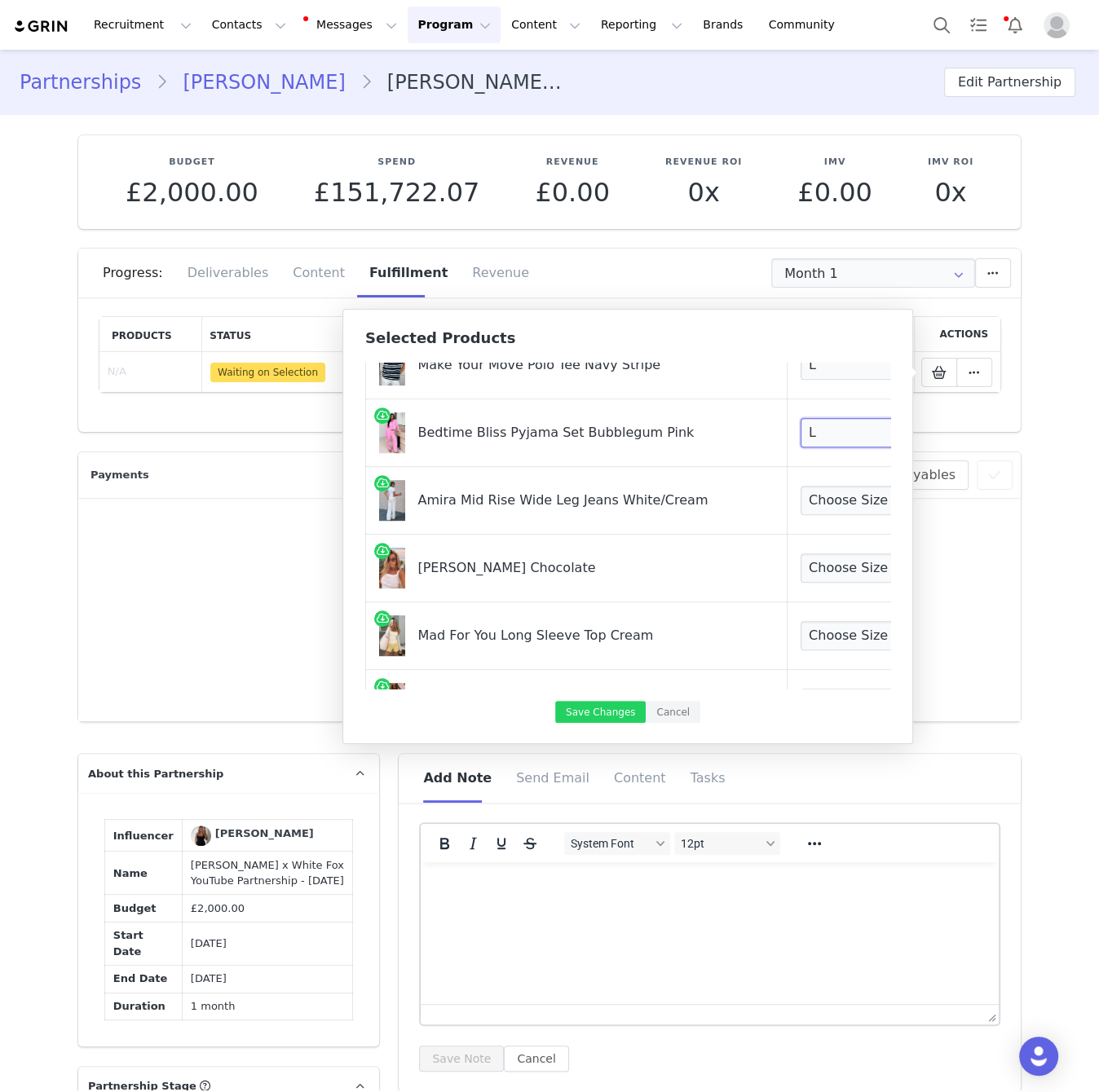
scroll to position [825, 0]
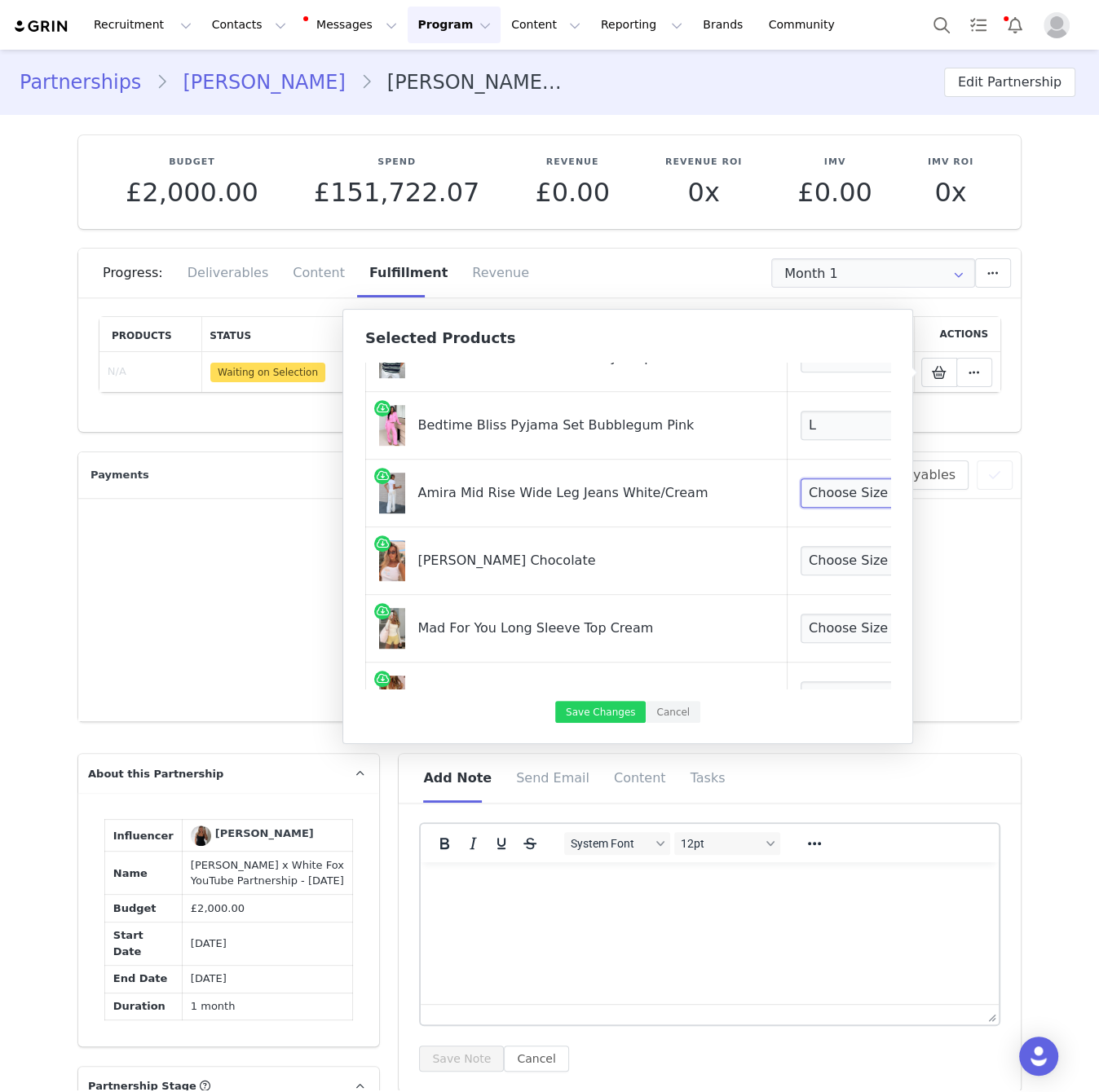
click at [814, 488] on select "Choose Size XXS XS S M L XL" at bounding box center [860, 493] width 121 height 29
select select "27625164"
click at [800, 479] on select "Choose Size XXS XS S M L XL" at bounding box center [860, 493] width 121 height 29
click at [813, 555] on select "Choose Size One Size" at bounding box center [860, 560] width 121 height 29
select select "27118009"
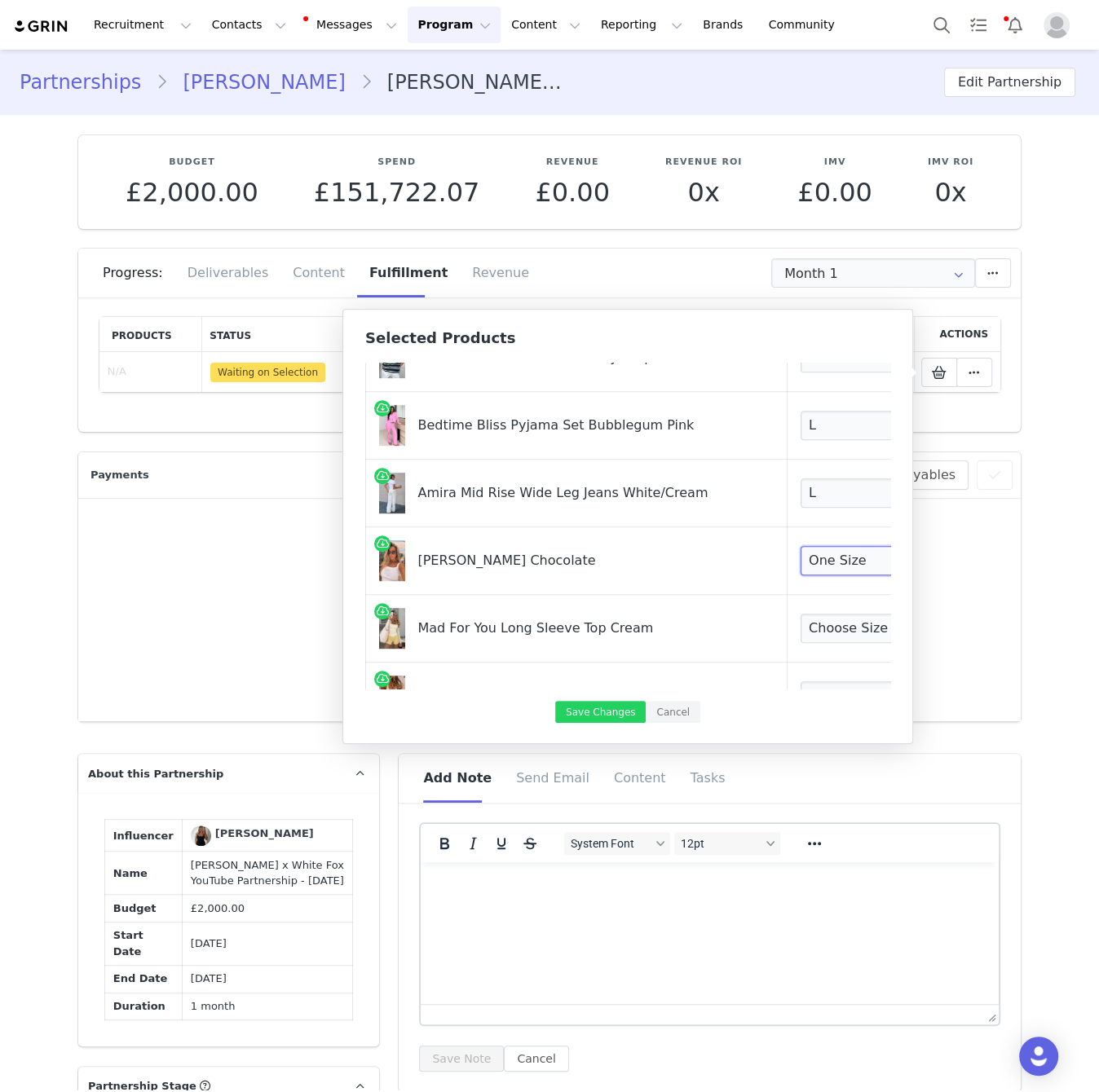
click at [800, 546] on select "Choose Size One Size" at bounding box center [860, 560] width 121 height 29
click at [812, 614] on select "Choose Size XXS/XS XS/S S/M M/L L/XL" at bounding box center [860, 627] width 121 height 29
select select "28359964"
click at [800, 613] on select "Choose Size XXS/XS XS/S S/M M/L L/XL" at bounding box center [860, 627] width 121 height 29
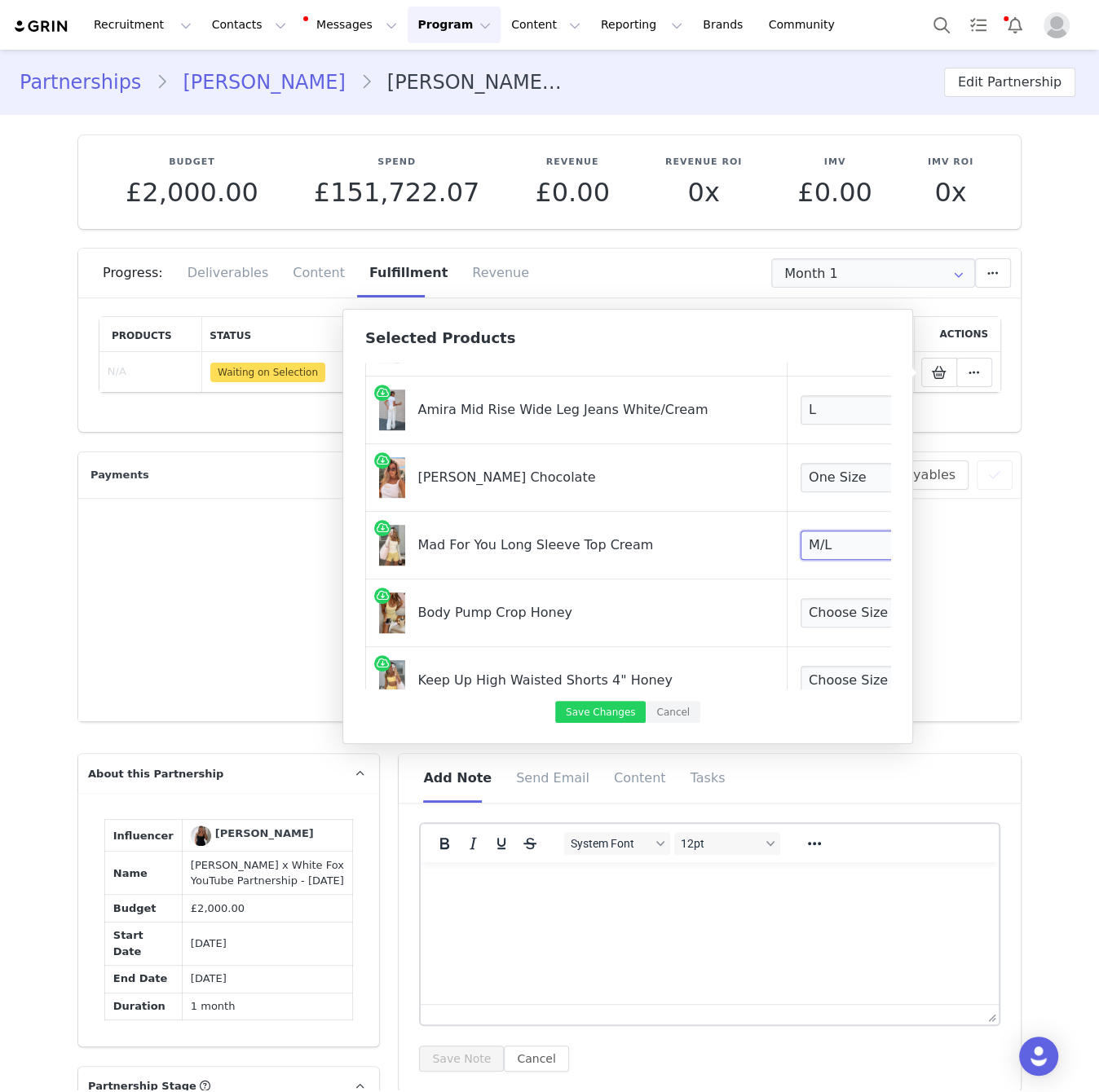
scroll to position [976, 0]
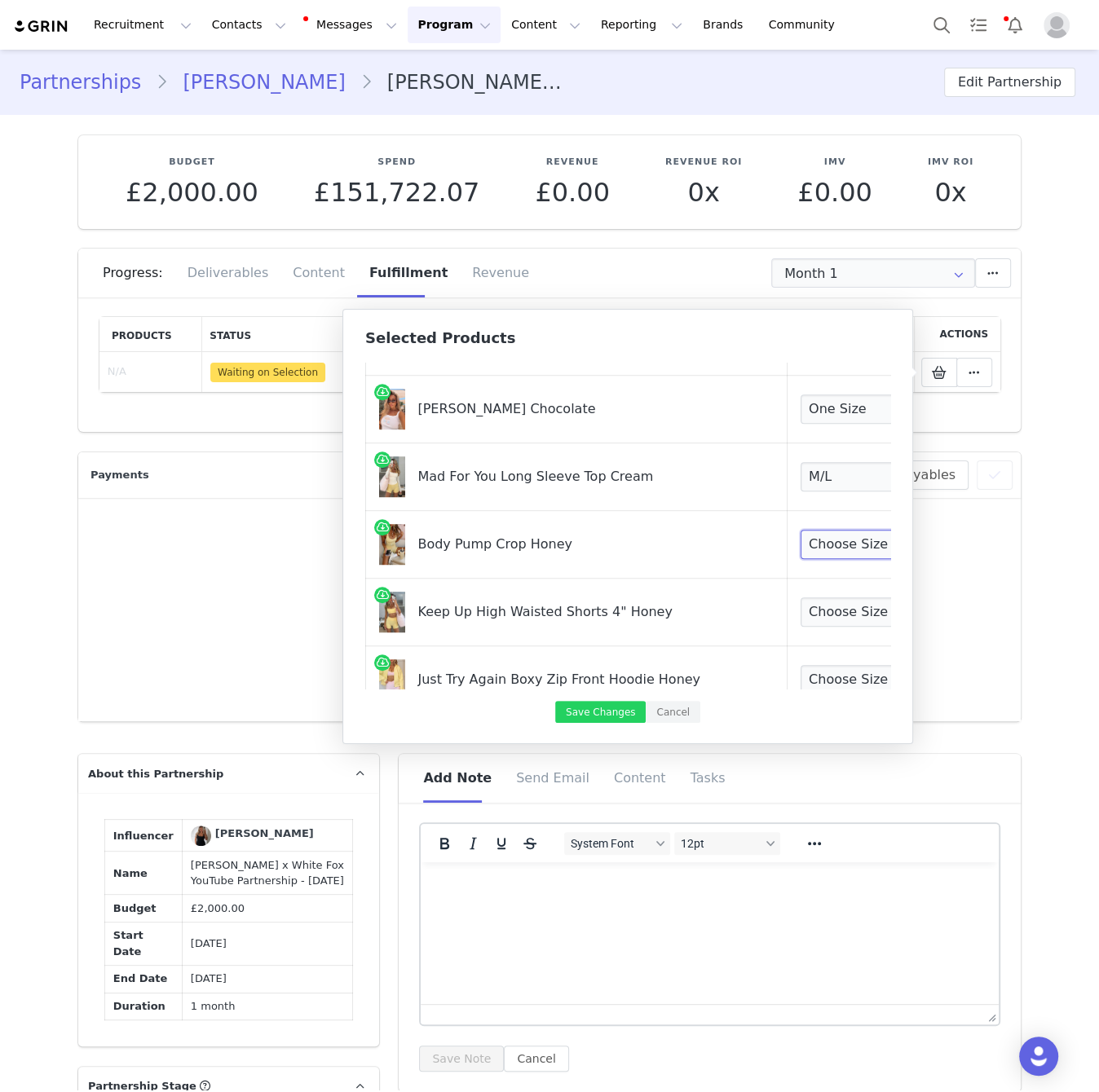
click at [838, 530] on select "Choose Size XXS XS S M L XL" at bounding box center [860, 544] width 121 height 29
select select "27828331"
click at [800, 530] on select "Choose Size XXS XS S M L XL" at bounding box center [860, 544] width 121 height 29
click at [829, 611] on select "Choose Size XXS XS S M L XL" at bounding box center [860, 612] width 121 height 29
select select "27828545"
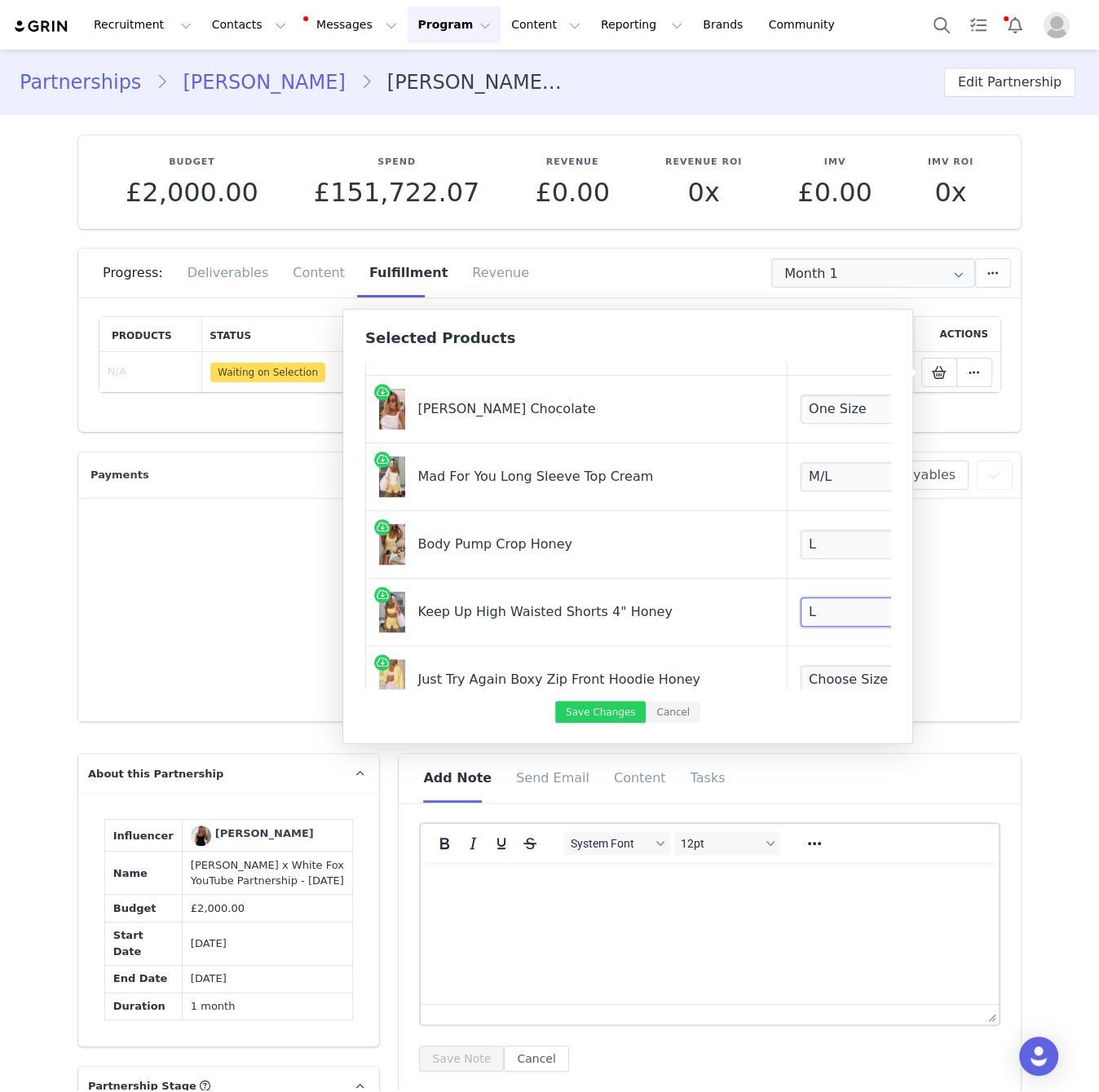
click at [800, 598] on select "Choose Size XXS XS S M L XL" at bounding box center [860, 612] width 121 height 29
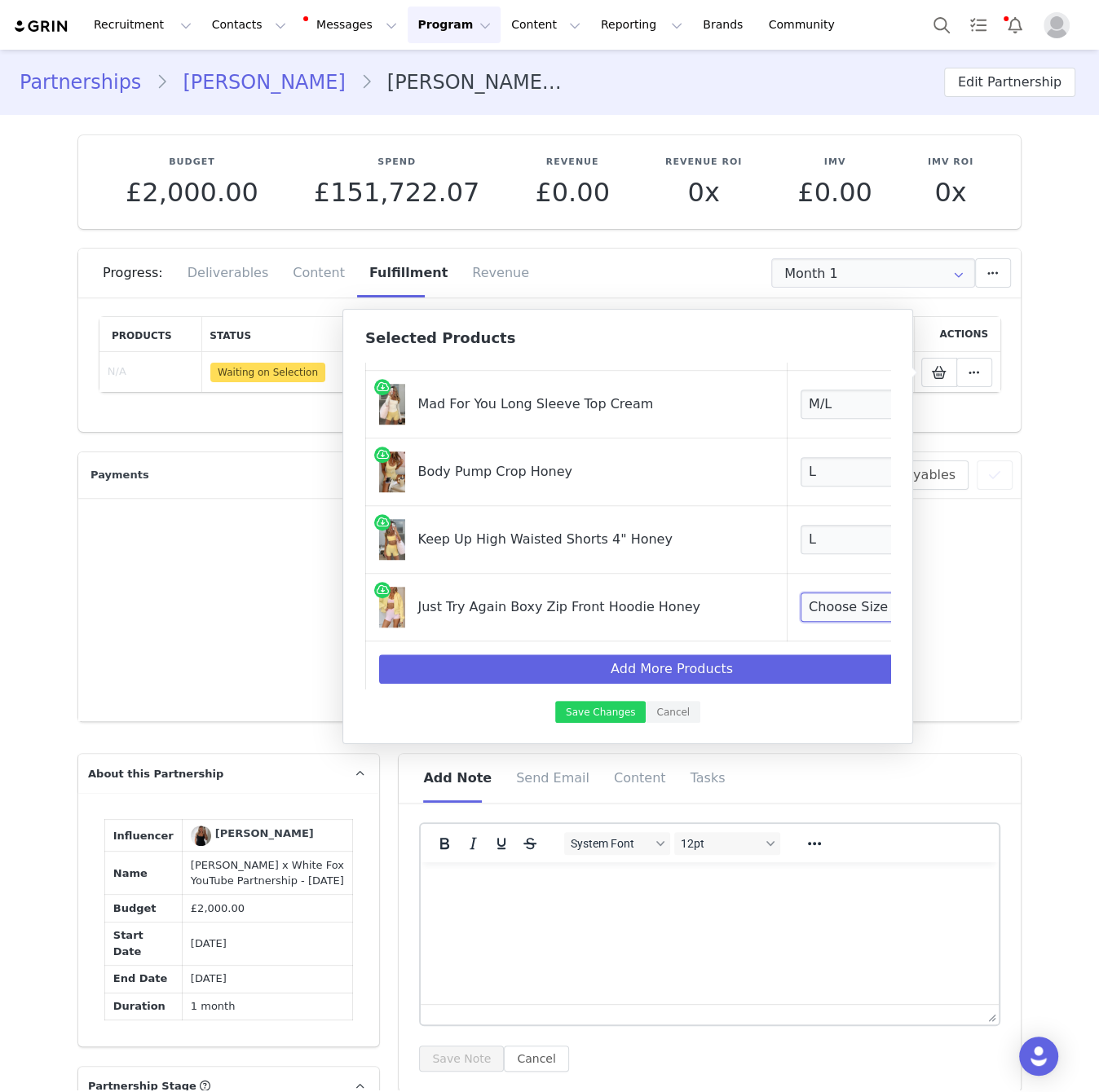
click at [800, 598] on select "Choose Size XXS/XS XS/S S/M M/L L/XL" at bounding box center [860, 607] width 121 height 29
click at [800, 593] on select "Choose Size XXS/XS XS/S S/M M/L L/XL" at bounding box center [860, 607] width 121 height 29
select select "28269854"
click at [800, 593] on select "Choose Size XXS/XS XS/S S/M M/L L/XL" at bounding box center [860, 607] width 121 height 29
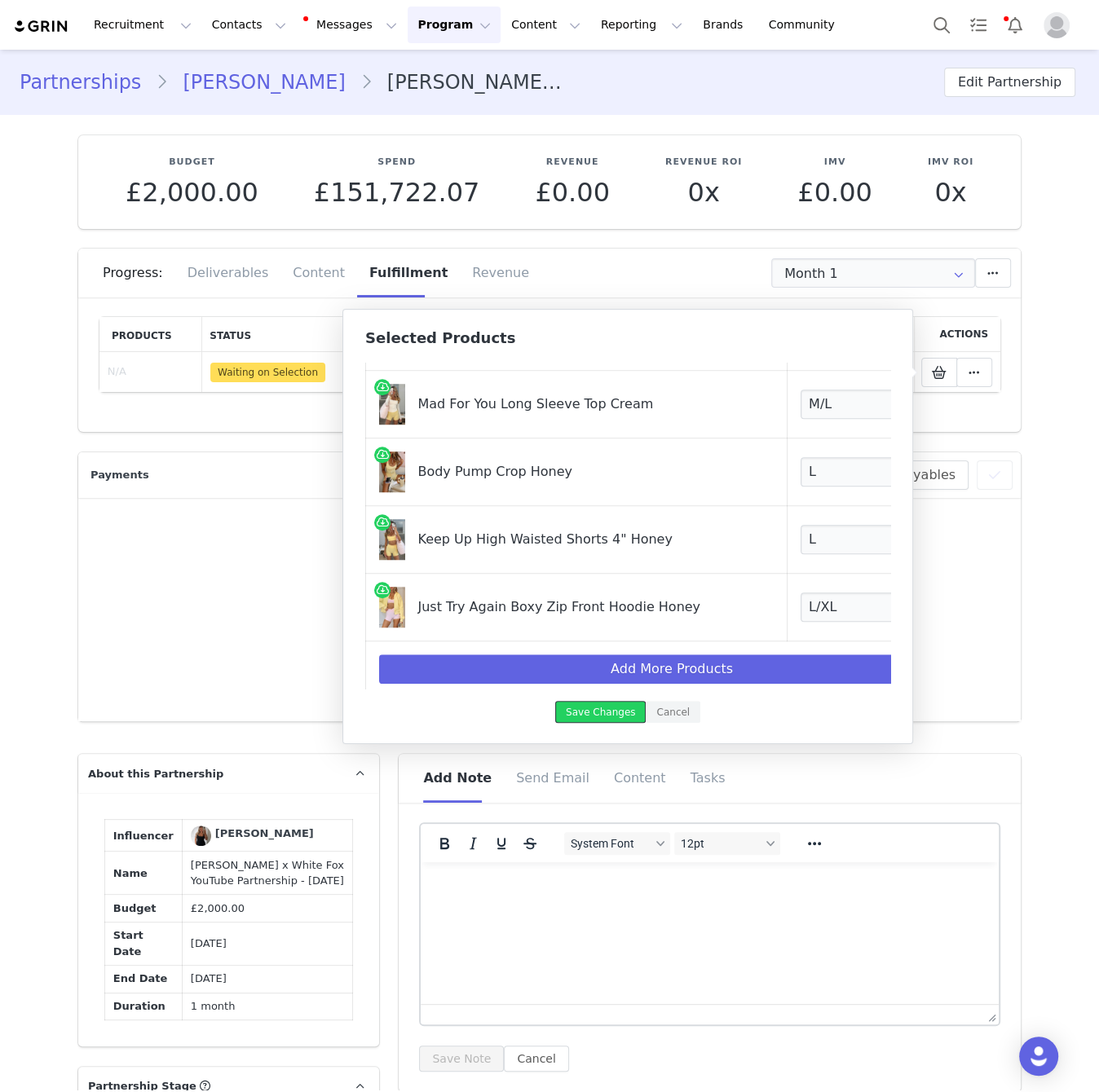
click at [630, 712] on button "Save Changes" at bounding box center [601, 711] width 91 height 22
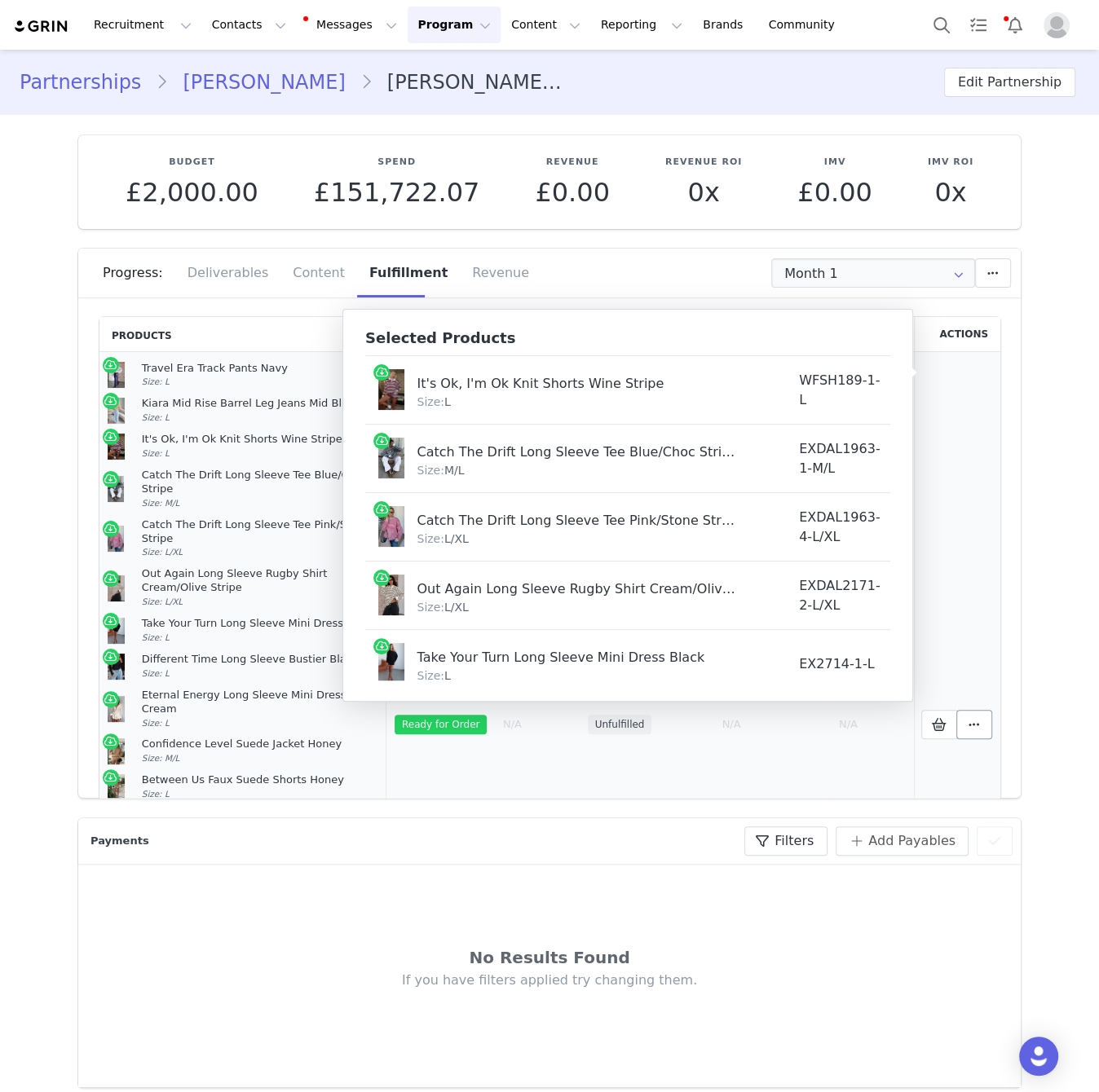
scroll to position [179, 0]
click at [986, 710] on button at bounding box center [974, 724] width 36 height 29
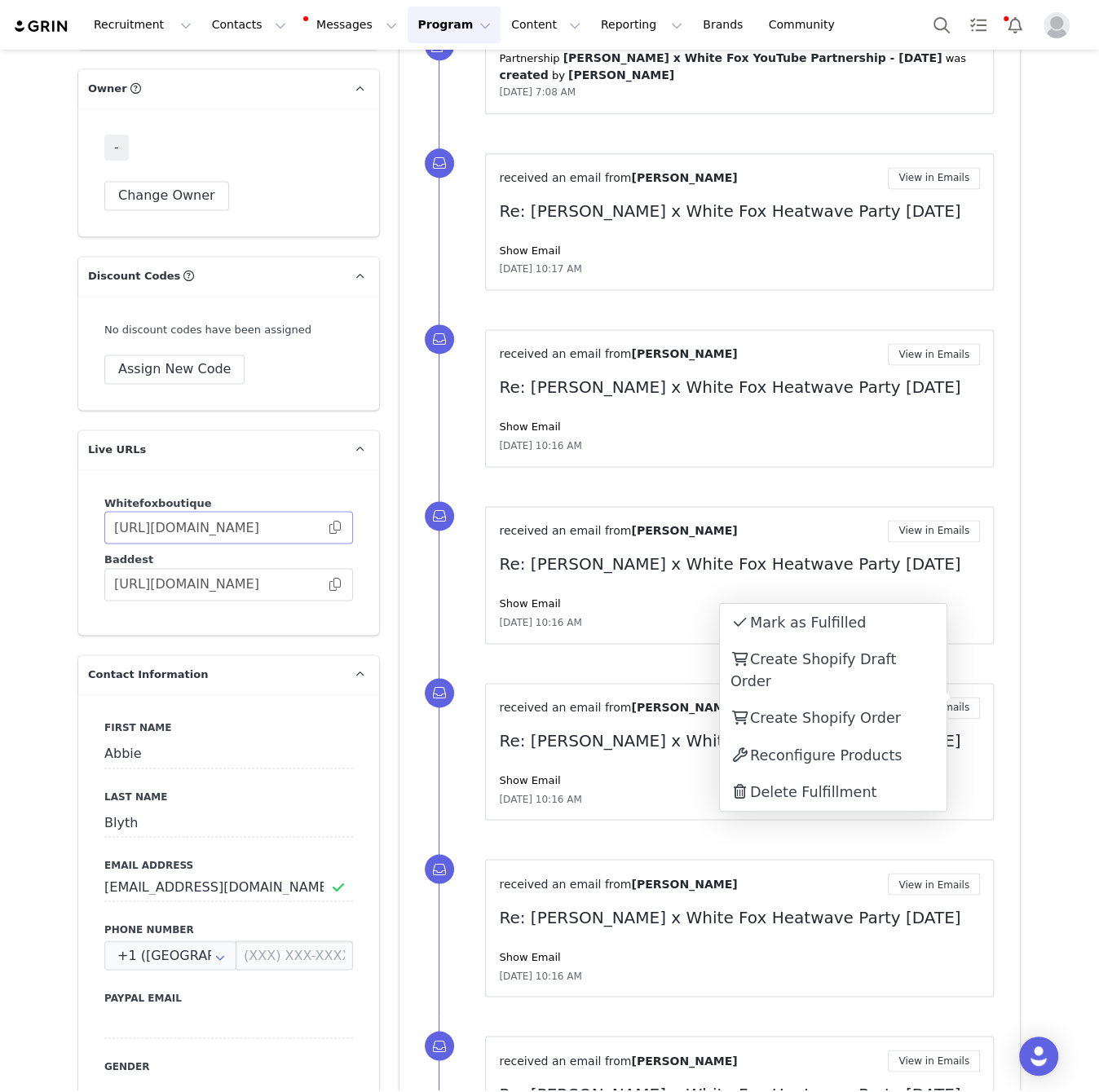
scroll to position [1737, 0]
click at [173, 183] on button "Change Owner" at bounding box center [166, 194] width 125 height 29
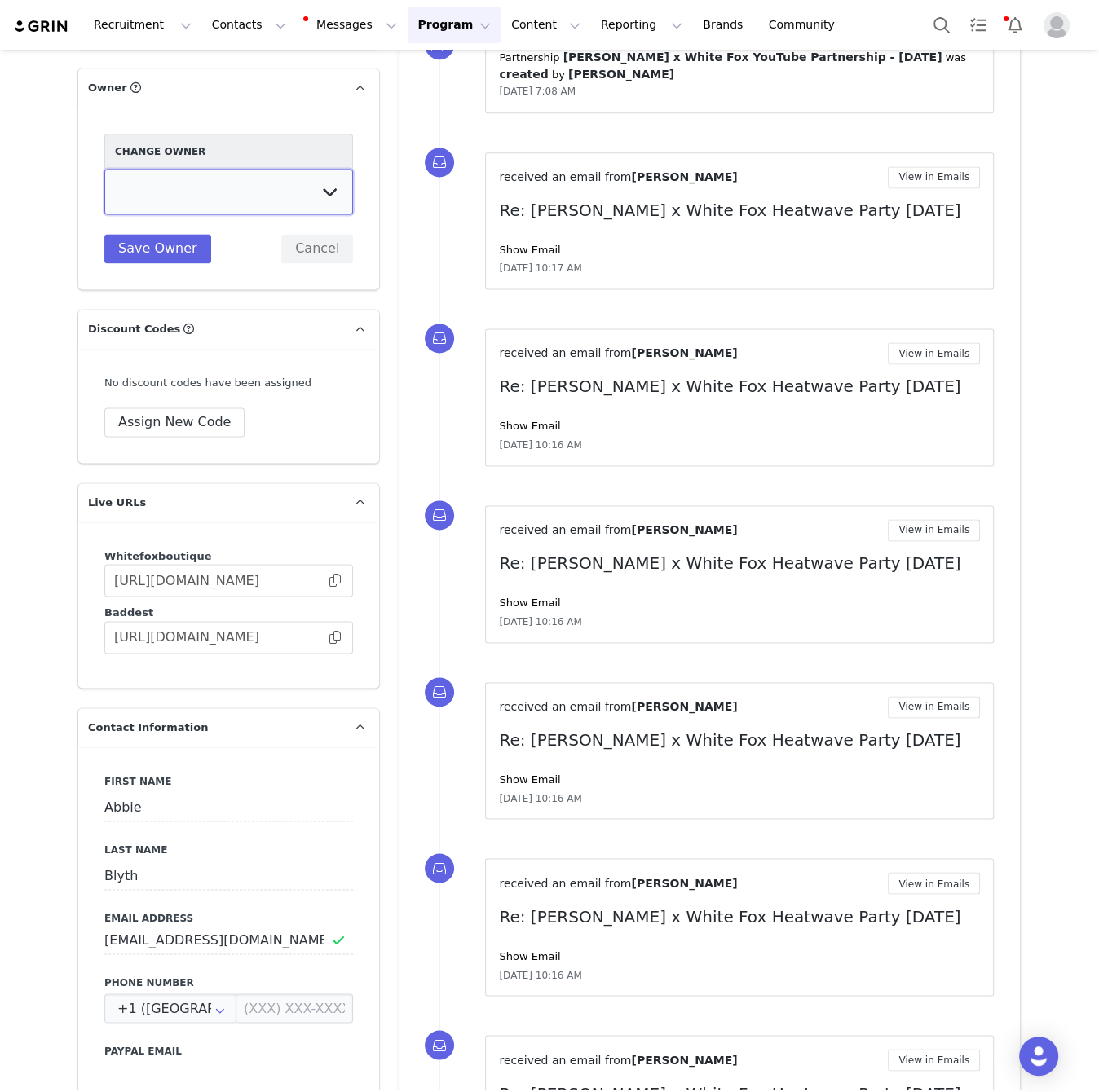
click at [287, 184] on select "Tina Innes Jaz Yap Tiana McLennan Grace Khamis Tyra Mcrae Bridget Paul Tash Kav…" at bounding box center [228, 191] width 248 height 46
select select "a1549d9d-653a-4e88-9b59-5b210e19ab3a"
click at [104, 169] on select "Tina Innes Jaz Yap Tiana McLennan Grace Khamis Tyra Mcrae Bridget Paul Tash Kav…" at bounding box center [228, 191] width 248 height 46
click at [166, 244] on button "Save Owner" at bounding box center [157, 248] width 107 height 29
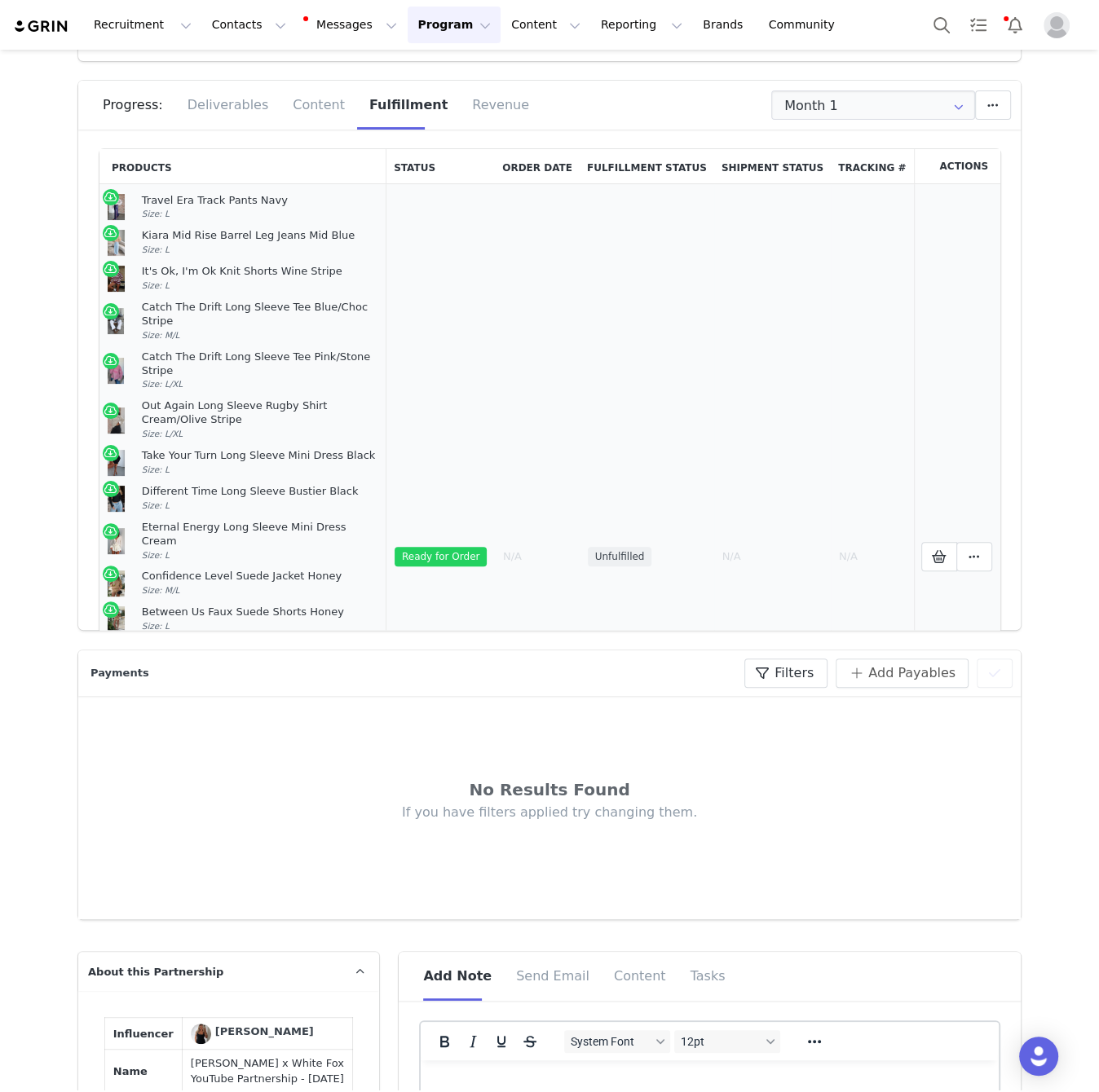
scroll to position [136, 0]
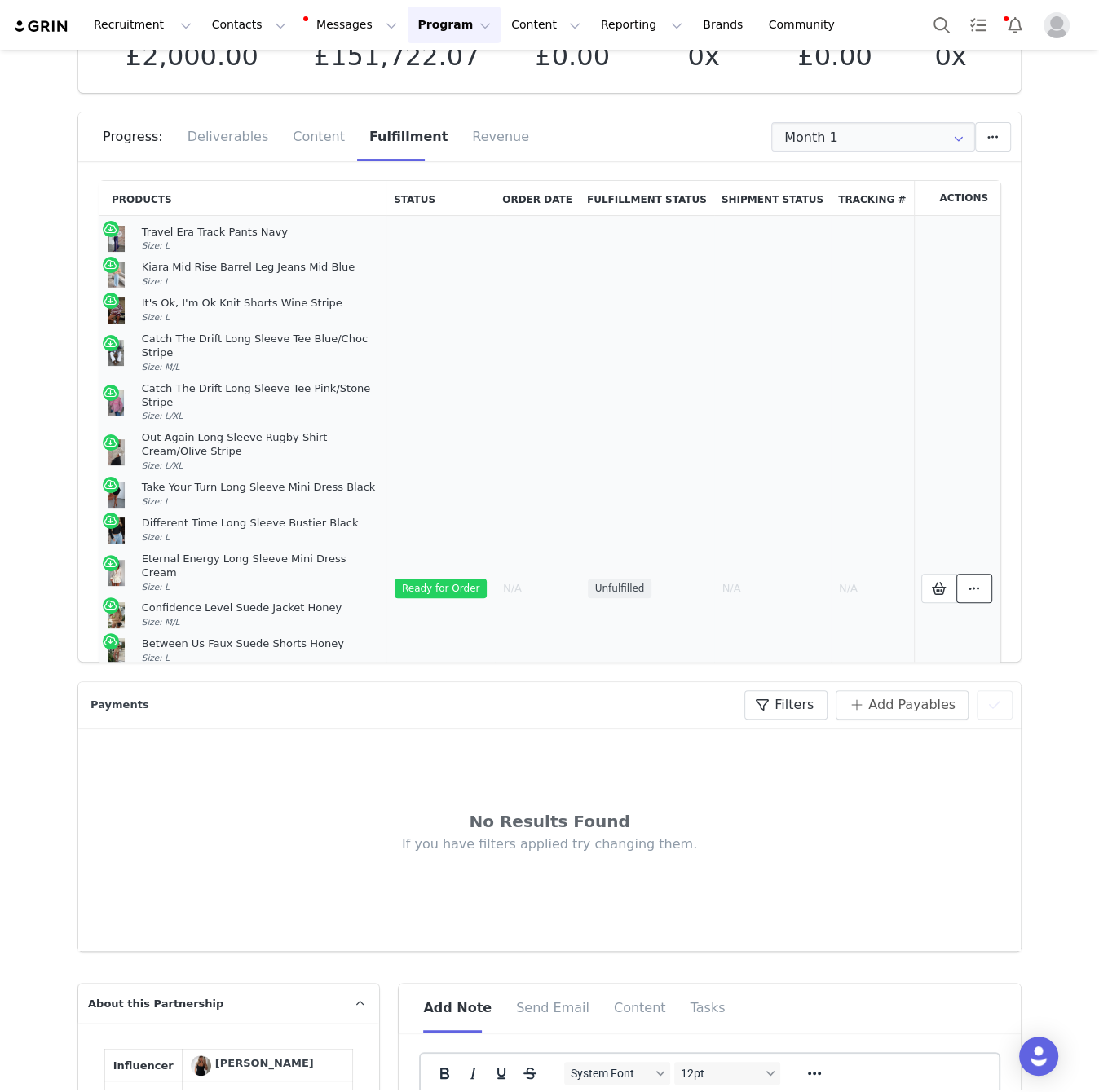
click at [973, 582] on icon at bounding box center [974, 588] width 11 height 13
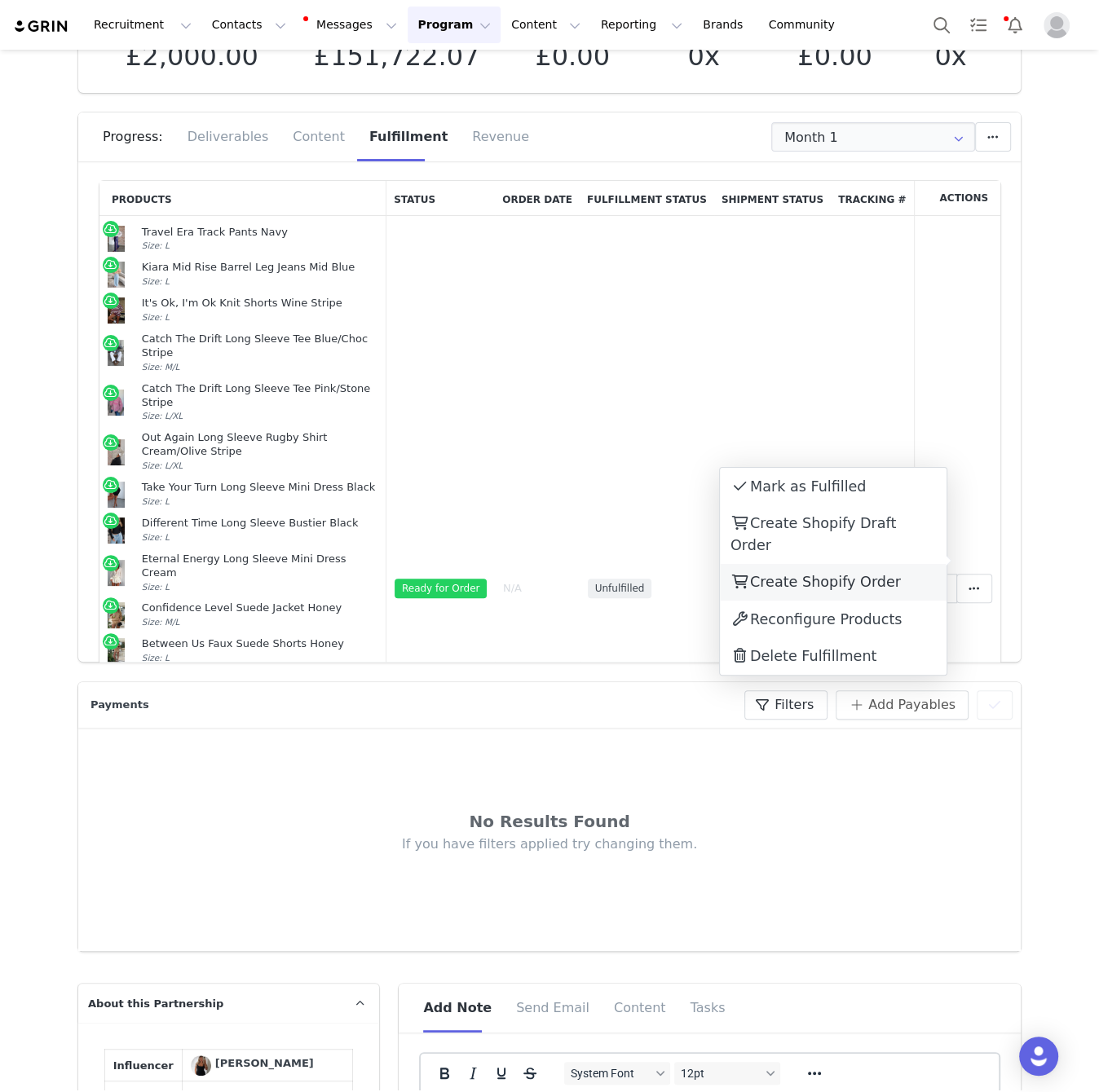
click at [884, 574] on span "Create Shopify Order" at bounding box center [825, 582] width 151 height 16
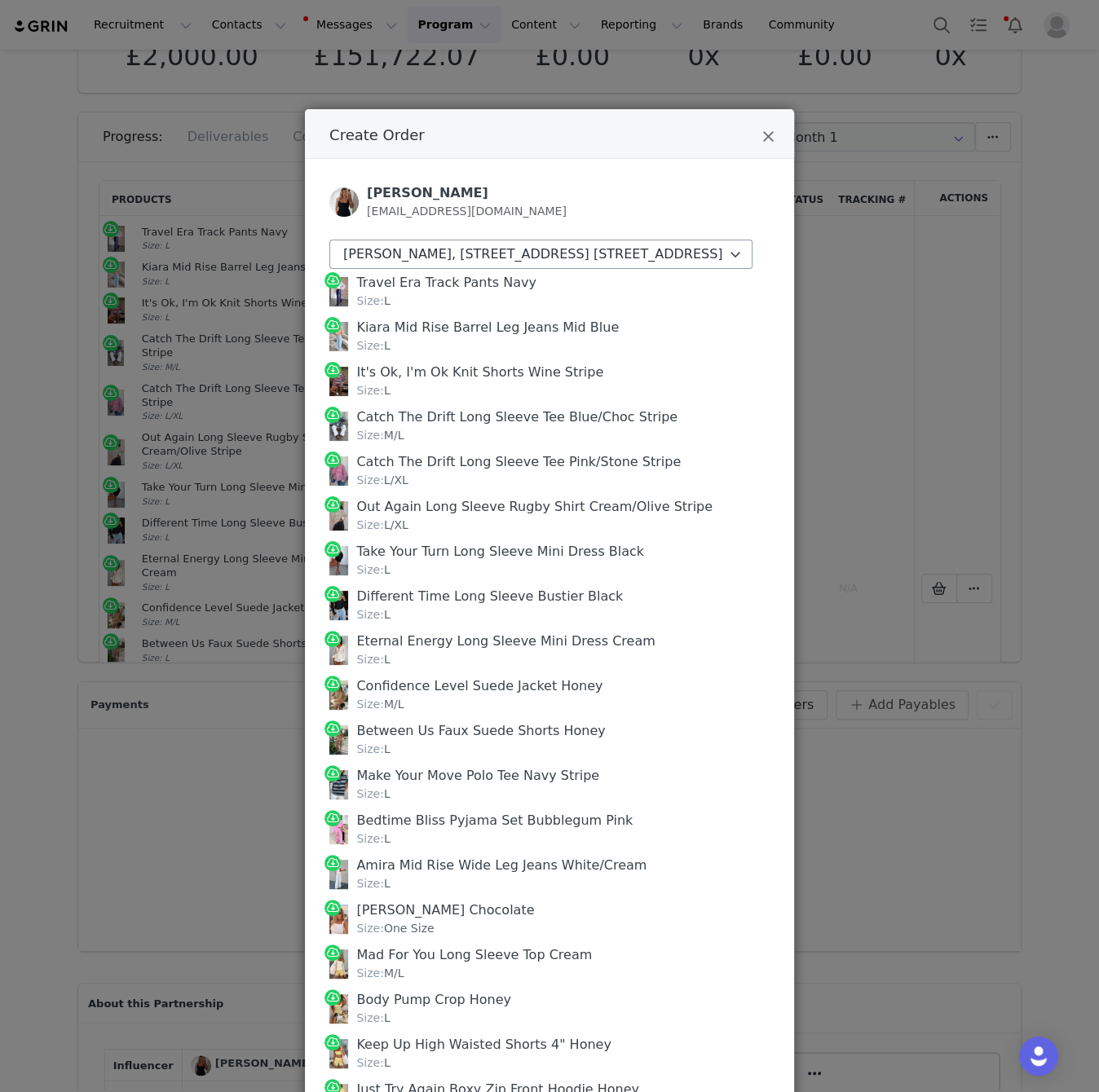
scroll to position [151, 0]
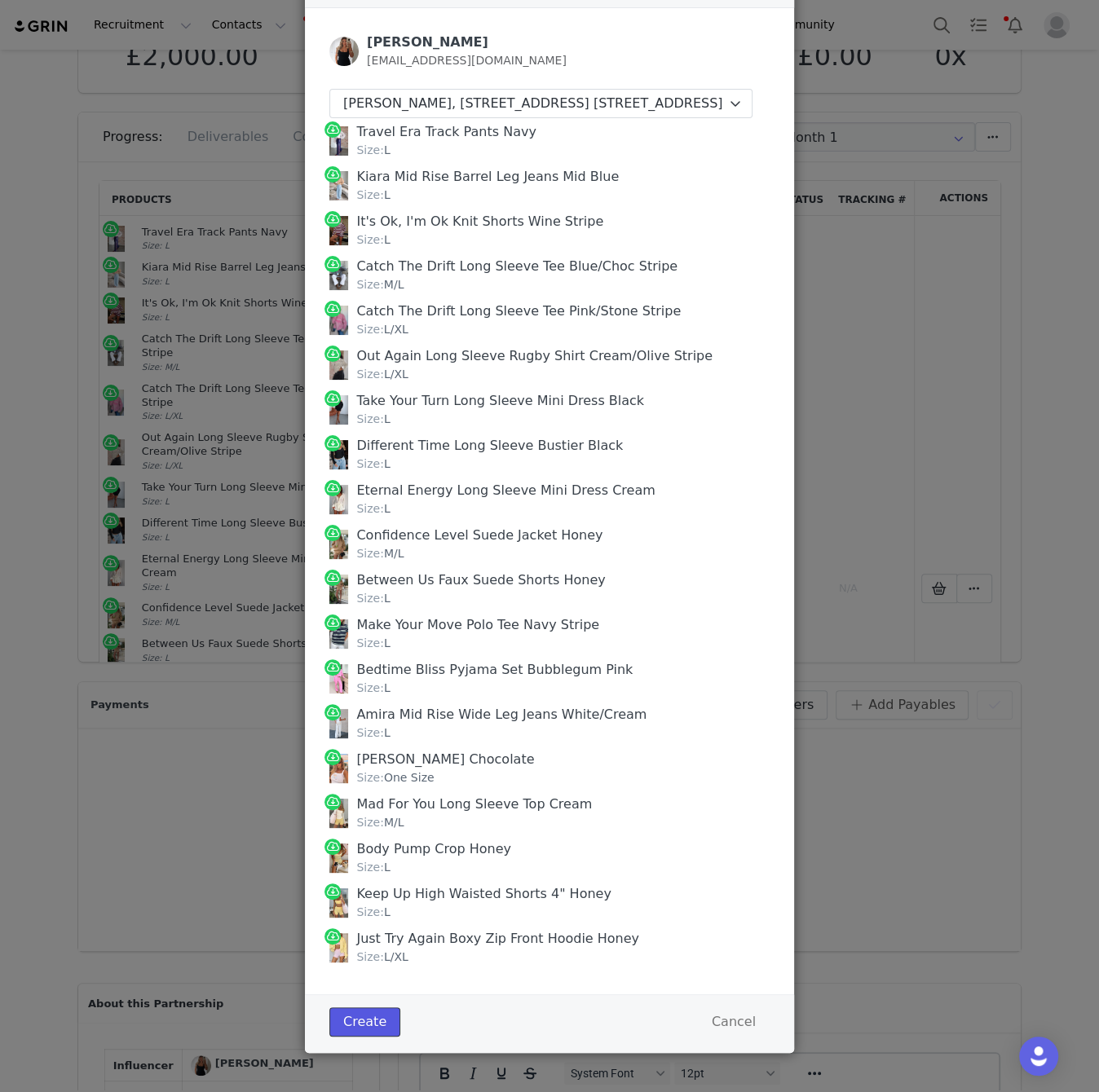
click at [383, 1015] on button "Create" at bounding box center [365, 1021] width 71 height 29
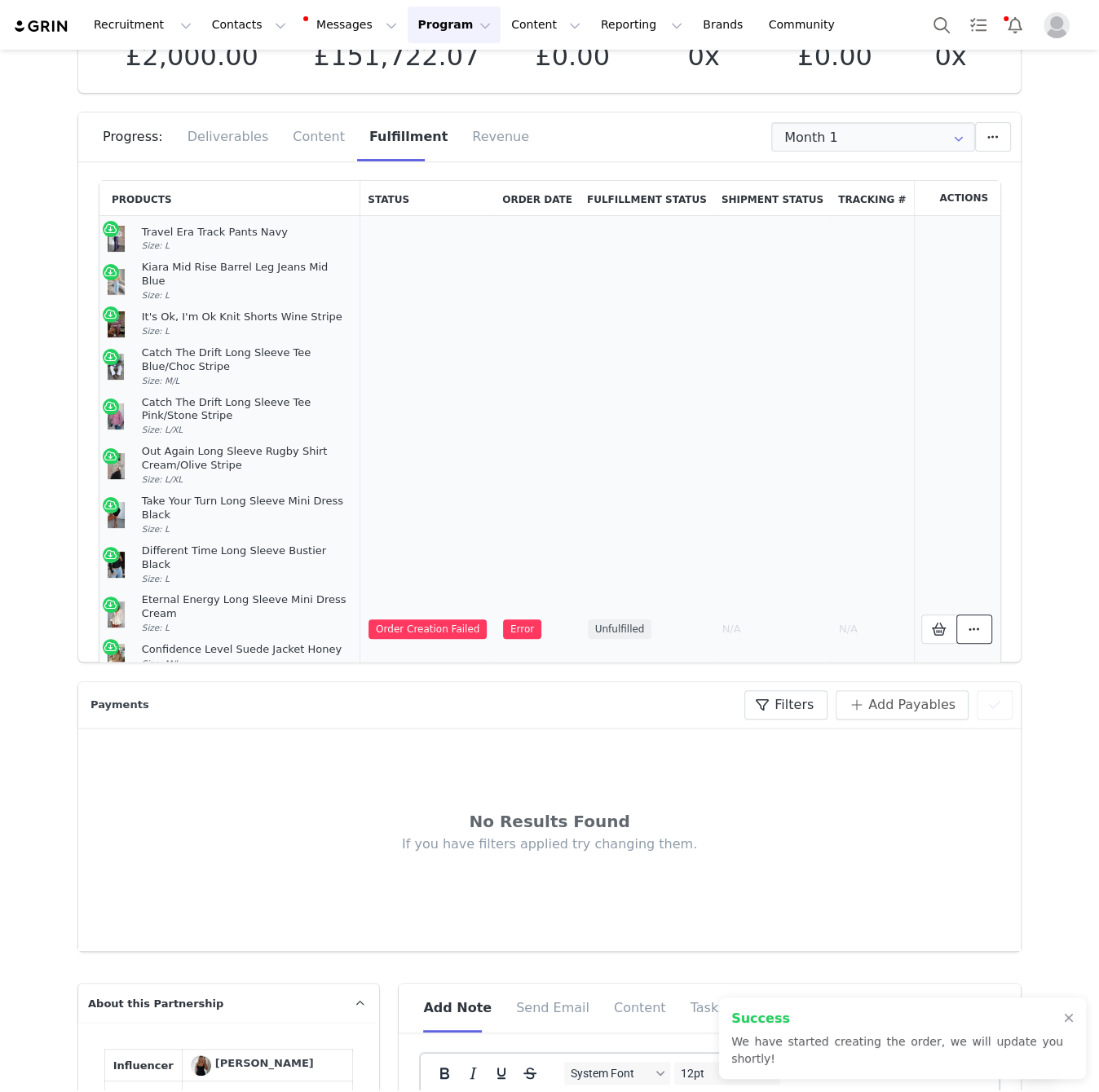
click at [978, 623] on icon at bounding box center [974, 629] width 11 height 13
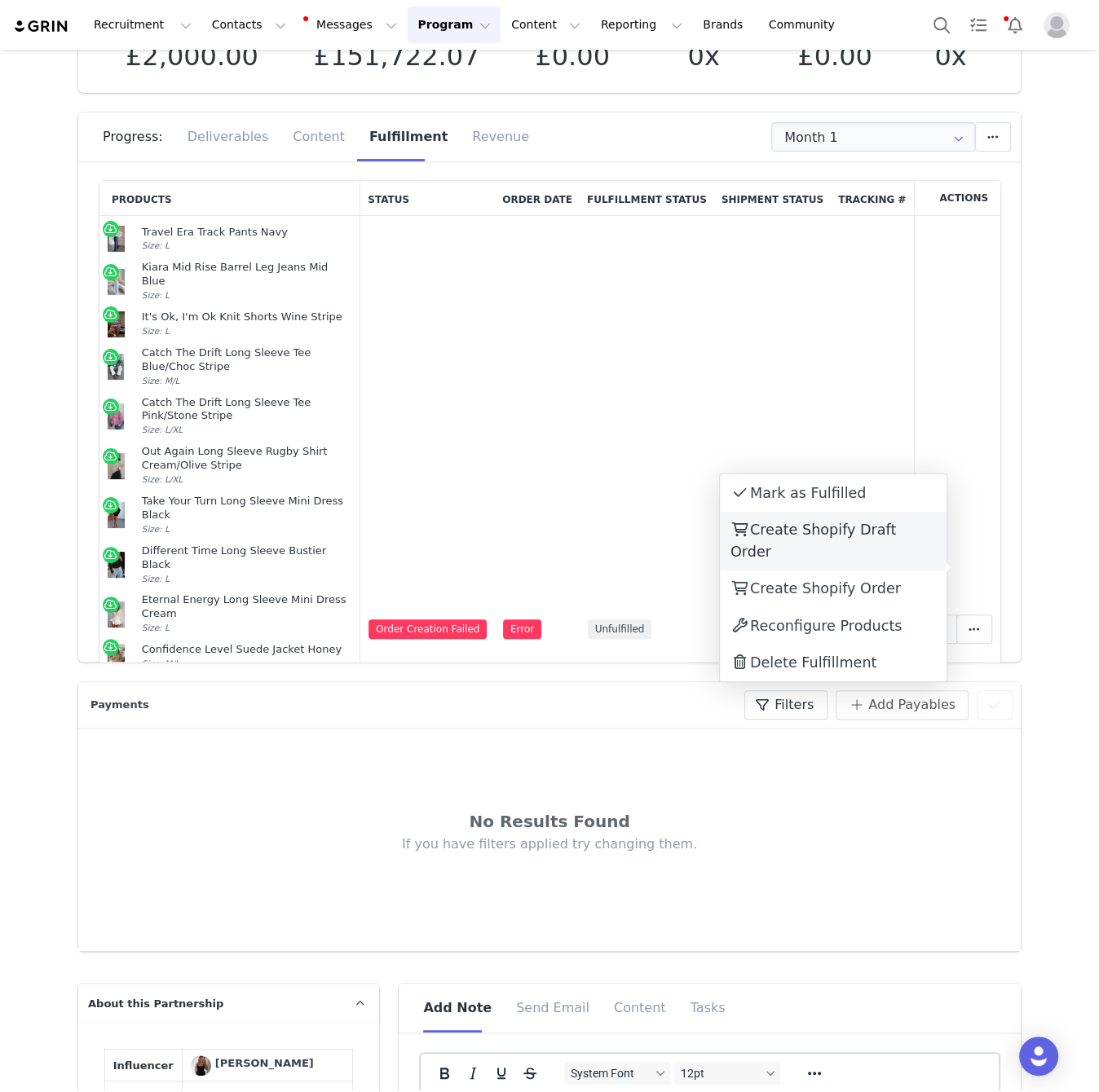
click at [887, 535] on span "Create Shopify Draft Order" at bounding box center [813, 540] width 166 height 37
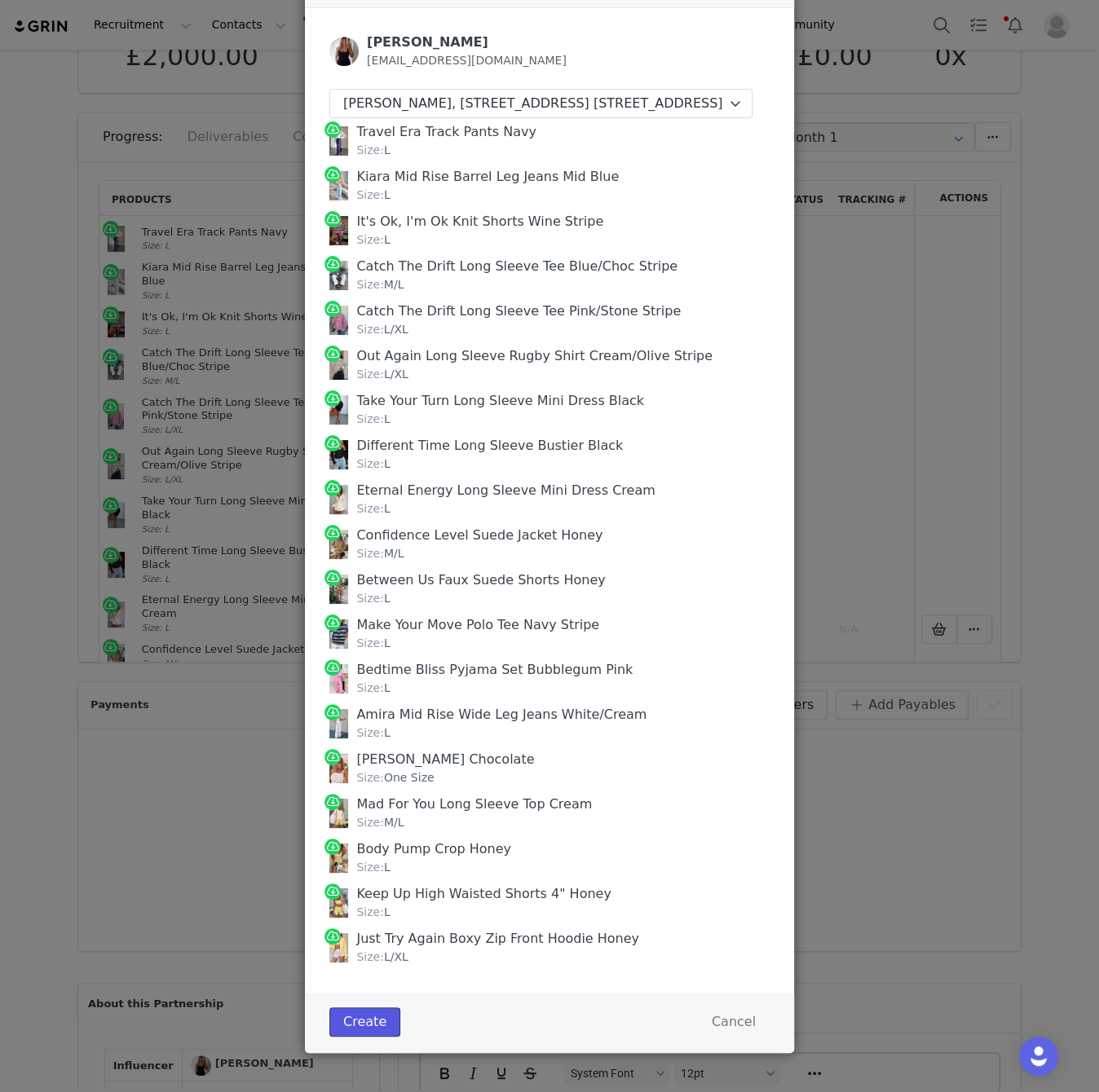
click at [382, 1008] on button "Create" at bounding box center [365, 1021] width 71 height 29
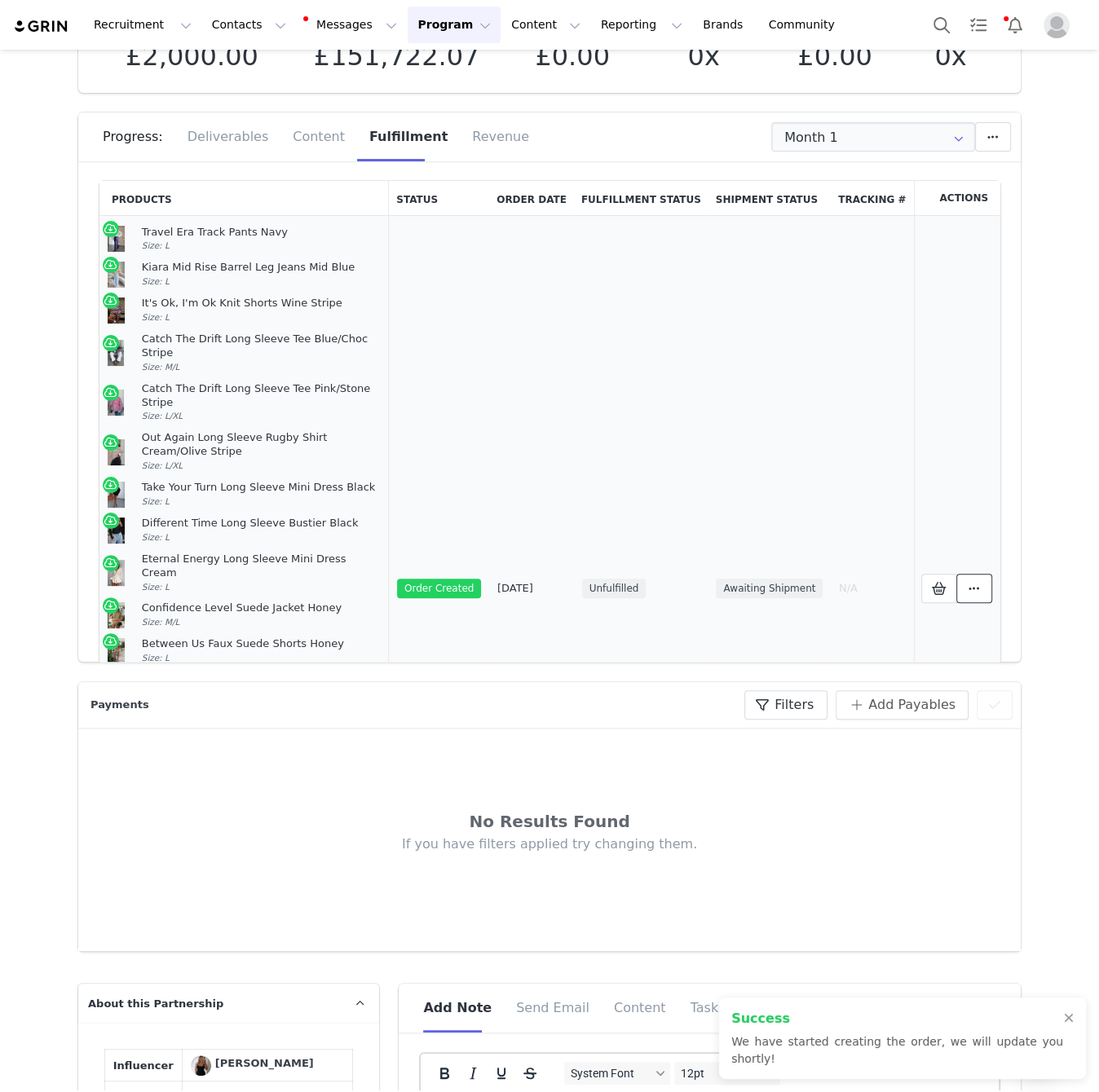
click at [965, 579] on span at bounding box center [973, 588] width 20 height 20
click at [851, 565] on link "View Order" at bounding box center [833, 561] width 227 height 37
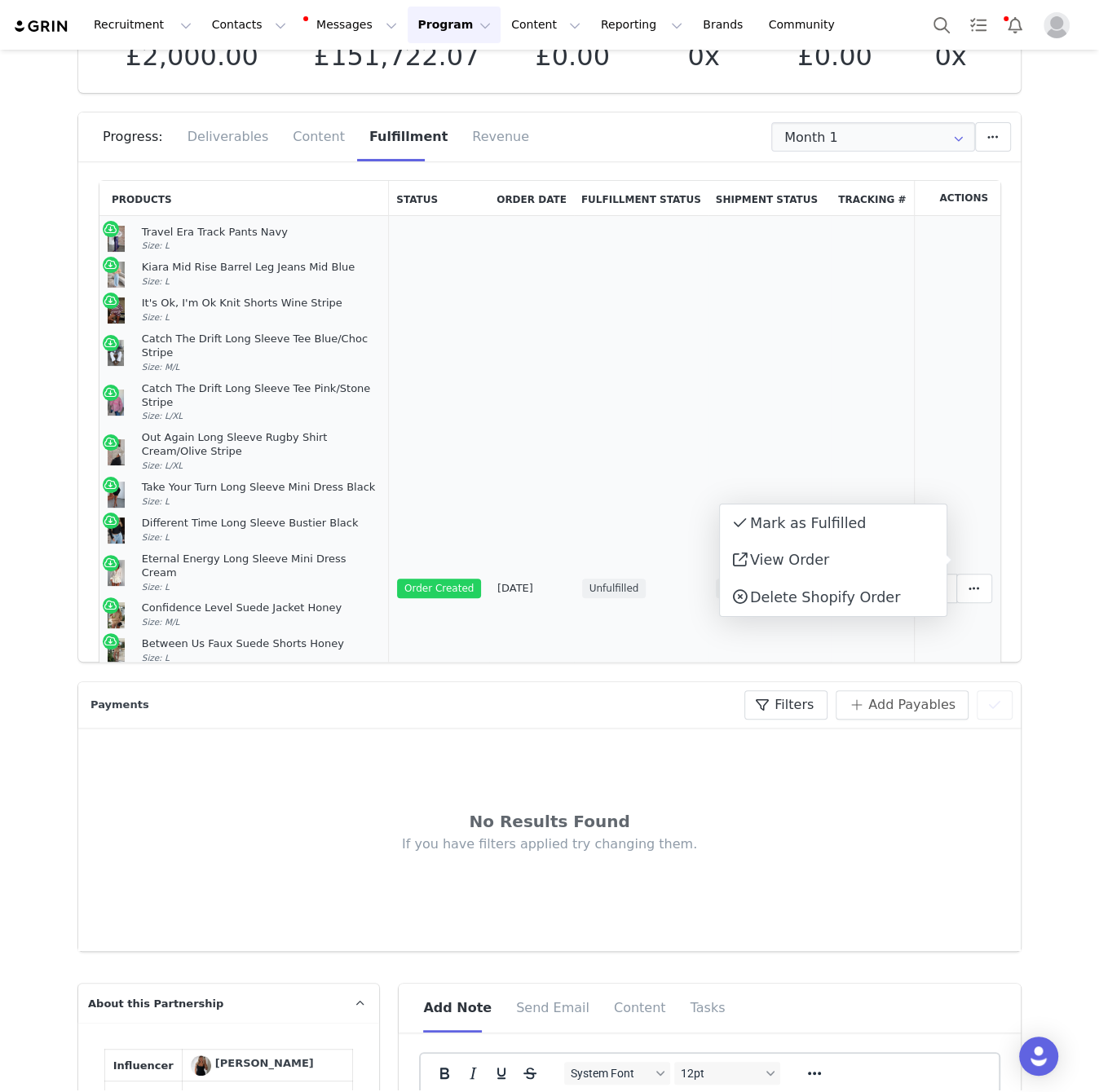
scroll to position [332, 0]
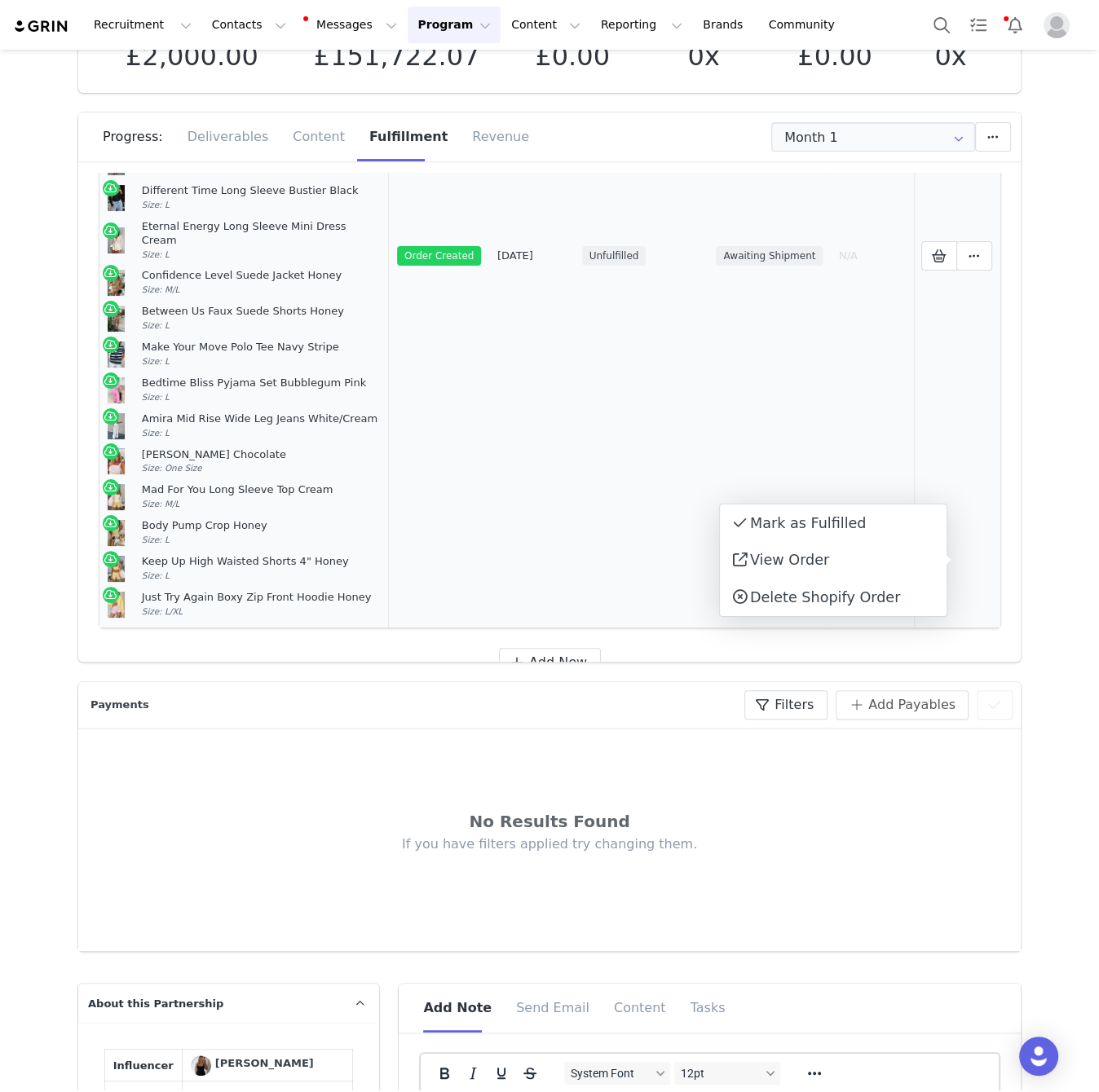
drag, startPoint x: 257, startPoint y: 556, endPoint x: 212, endPoint y: 557, distance: 45.0
click at [244, 591] on div "Just Try Again Boxy Zip Front Hoodie Honey Size: L/XL" at bounding box center [261, 605] width 240 height 28
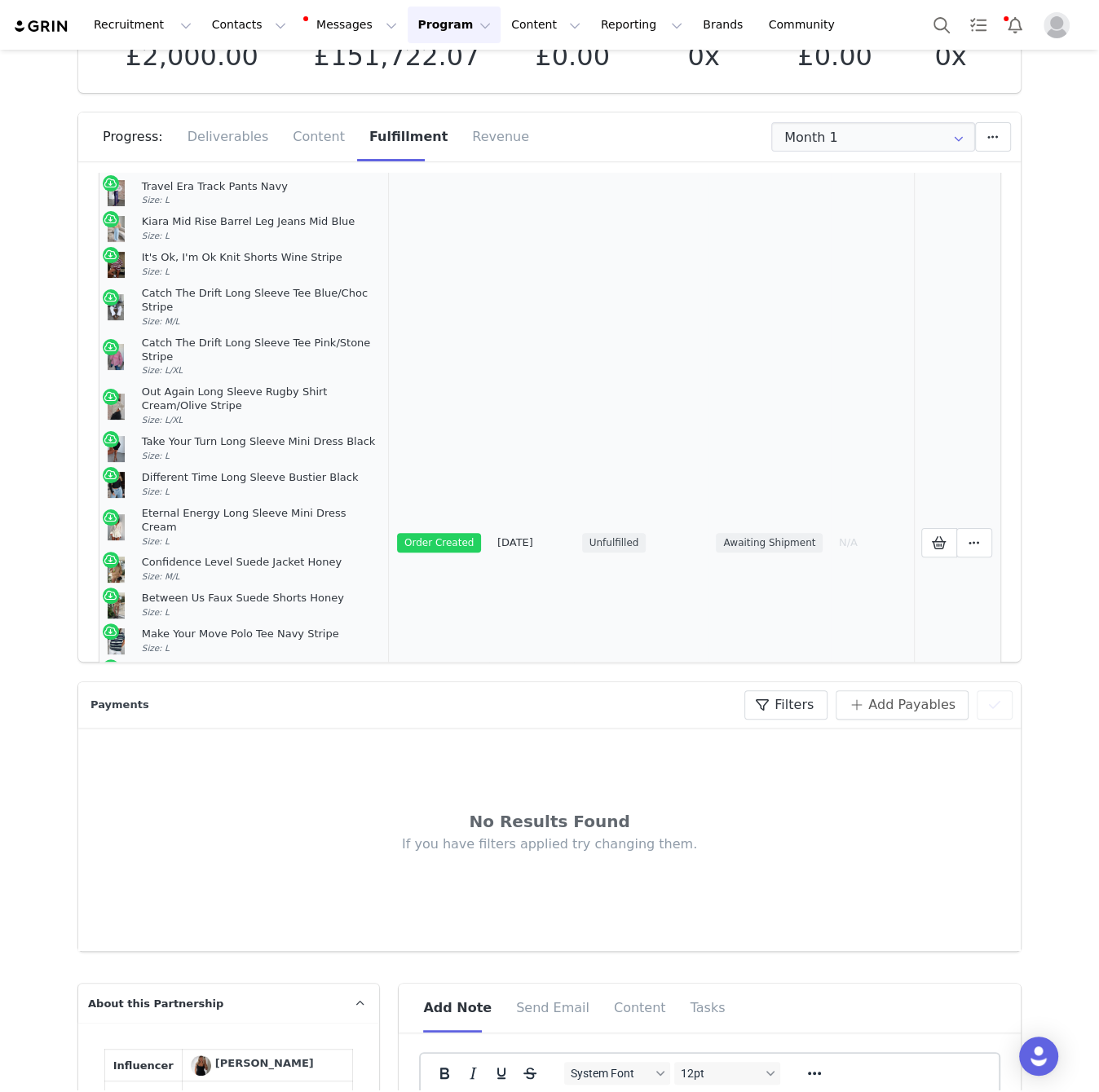
scroll to position [0, 0]
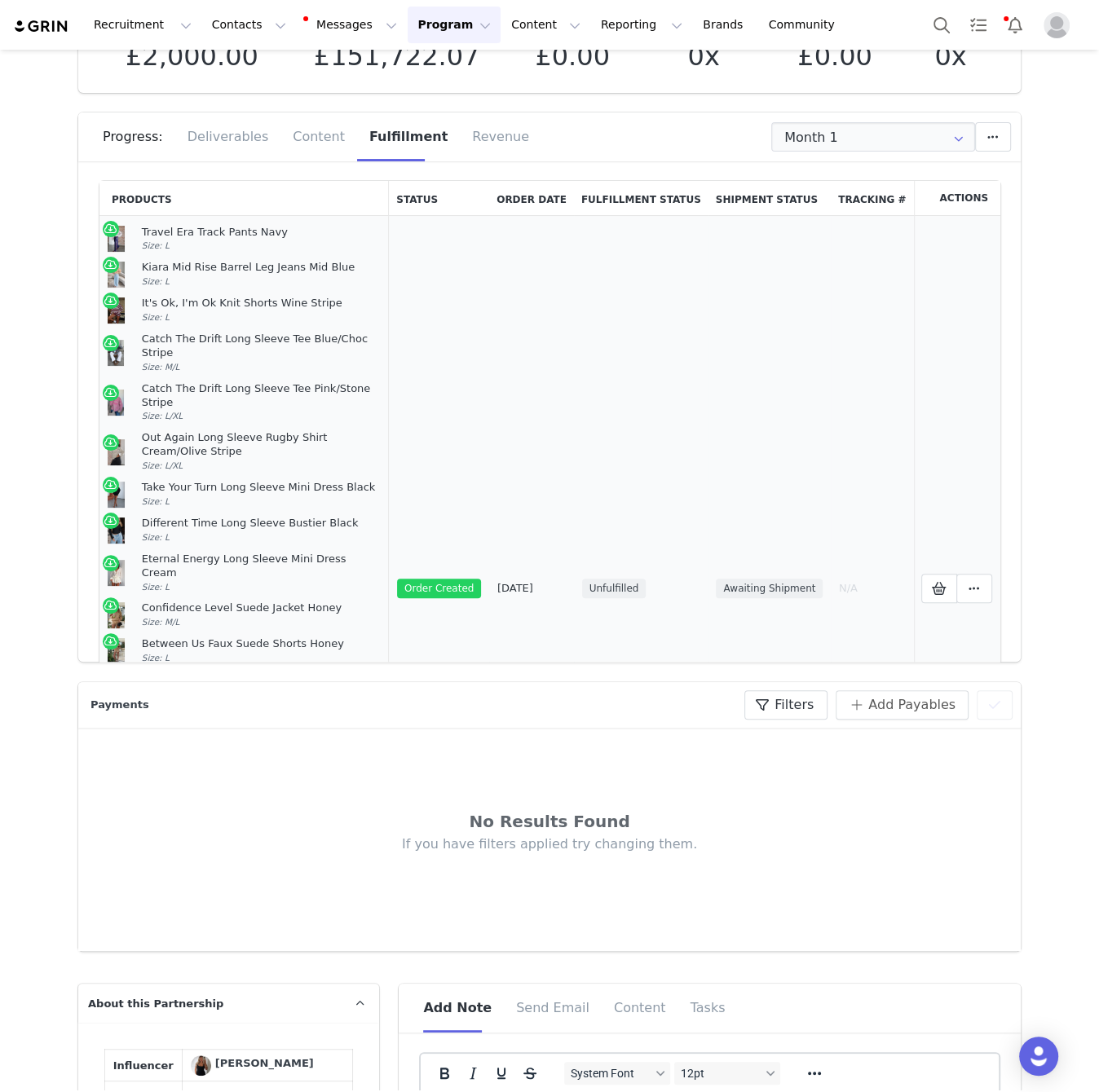
drag, startPoint x: 207, startPoint y: 552, endPoint x: 141, endPoint y: 235, distance: 323.8
click at [141, 235] on td "Travel Era Track Pants Navy Size: L Kiara Mid Rise Barrel Leg Jeans Mid Blue Si…" at bounding box center [244, 588] width 290 height 745
copy td "Travel Era Track Pants Navy Size: L Kiara Mid Rise Barrel Leg Jeans Mid Blue Si…"
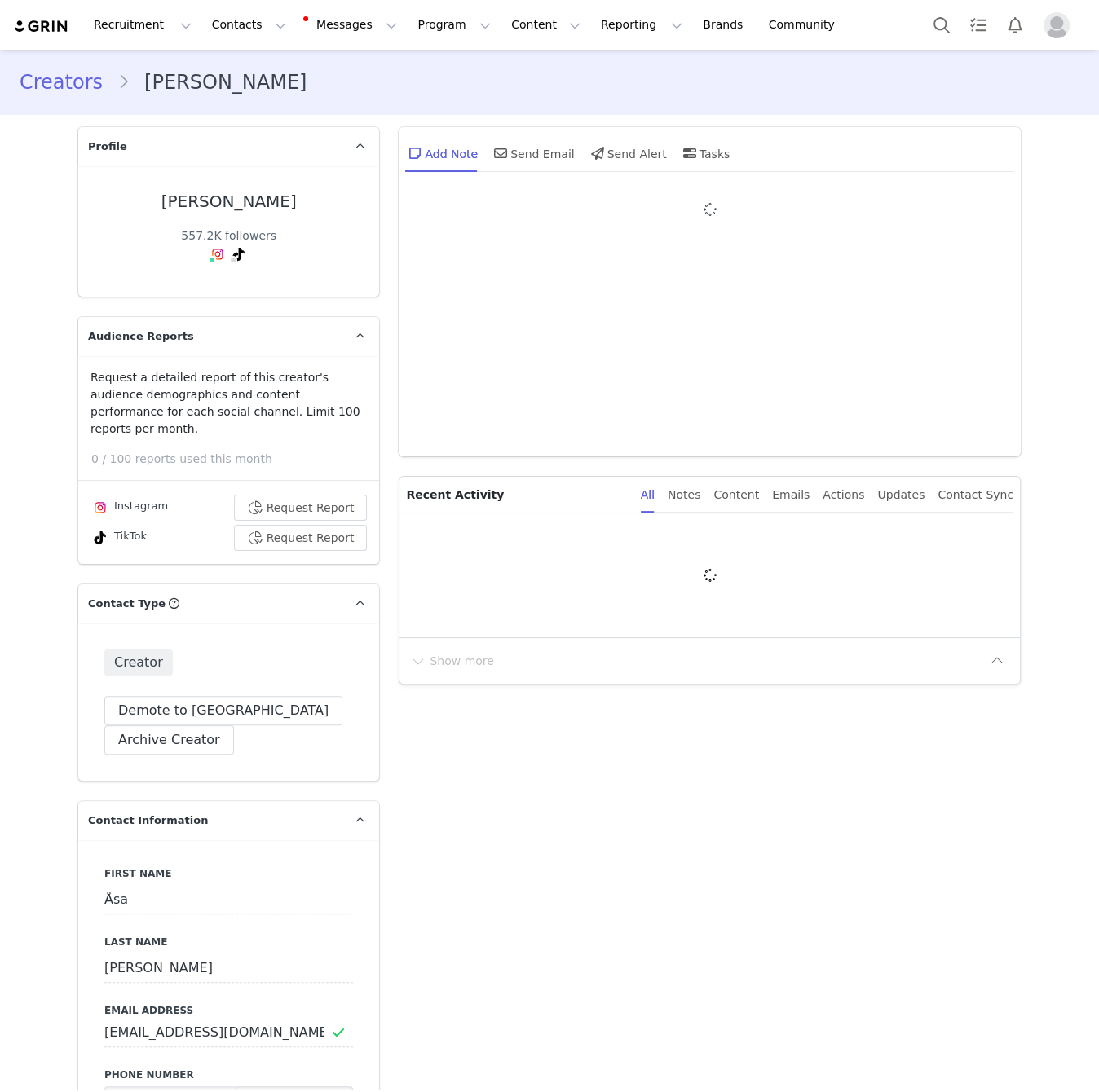
type input "+46 ([GEOGRAPHIC_DATA])"
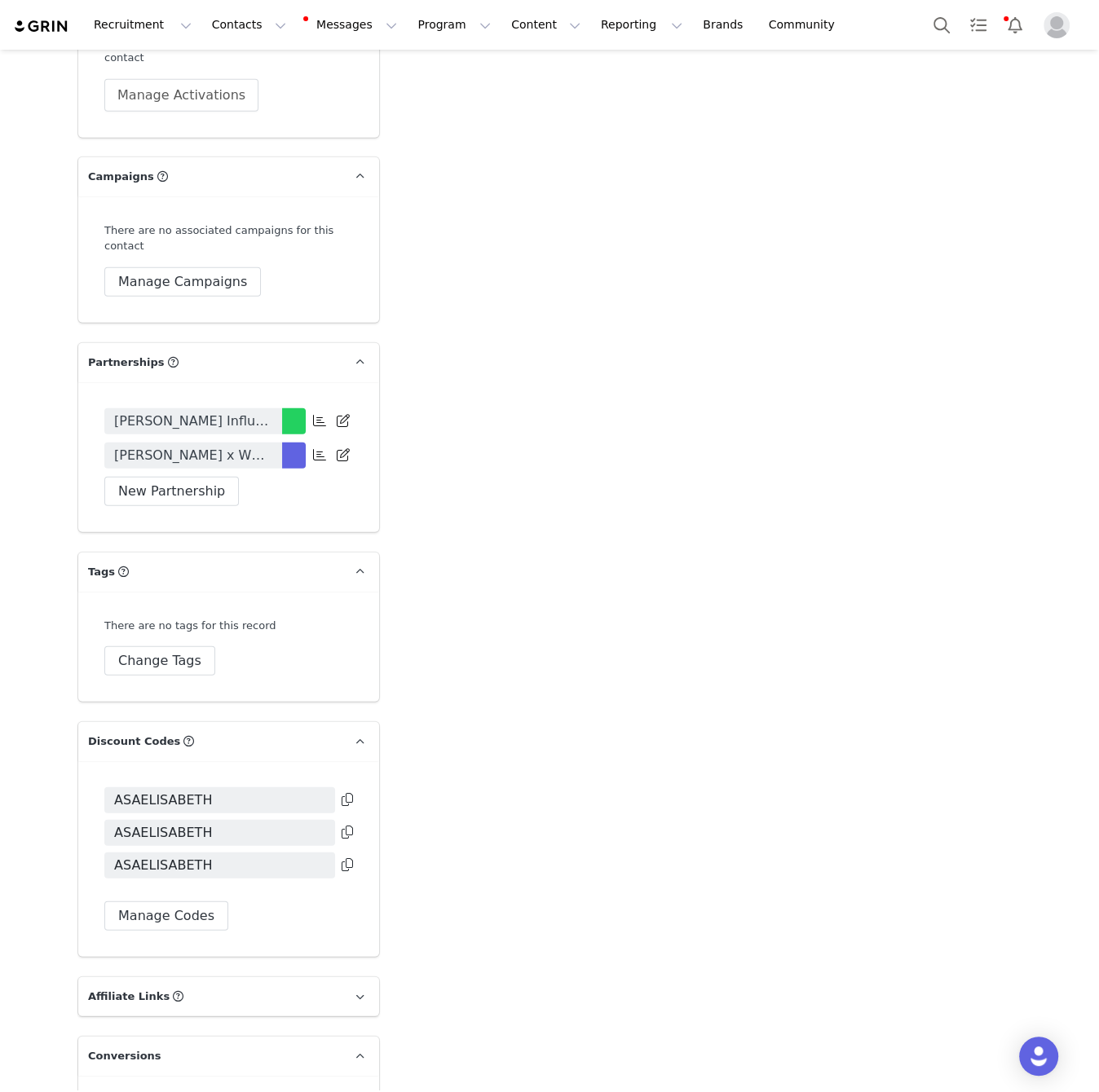
scroll to position [3190, 0]
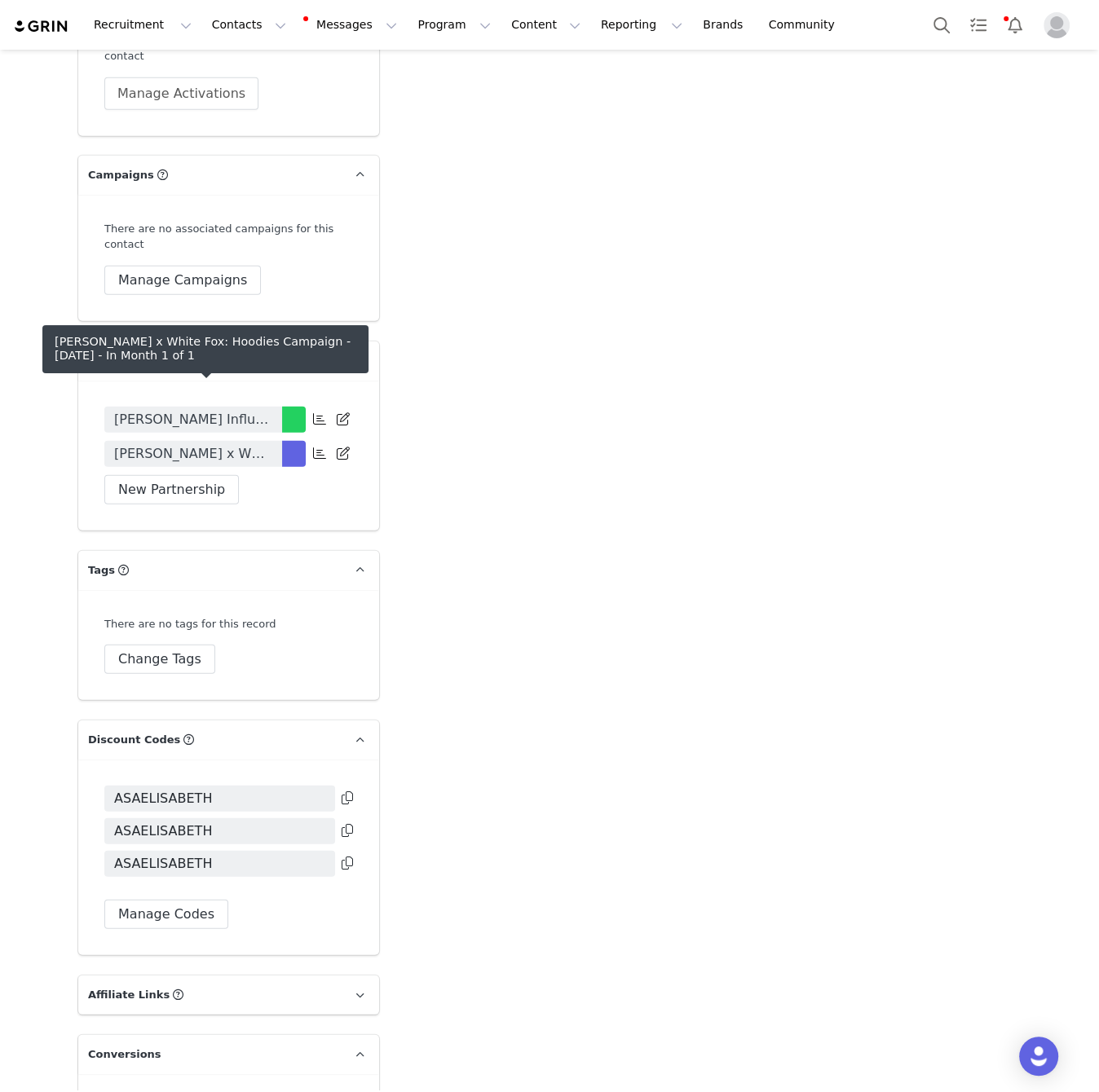
click at [195, 444] on span "[PERSON_NAME] x White Fox: Hoodies Campaign - [DATE]" at bounding box center [193, 453] width 158 height 20
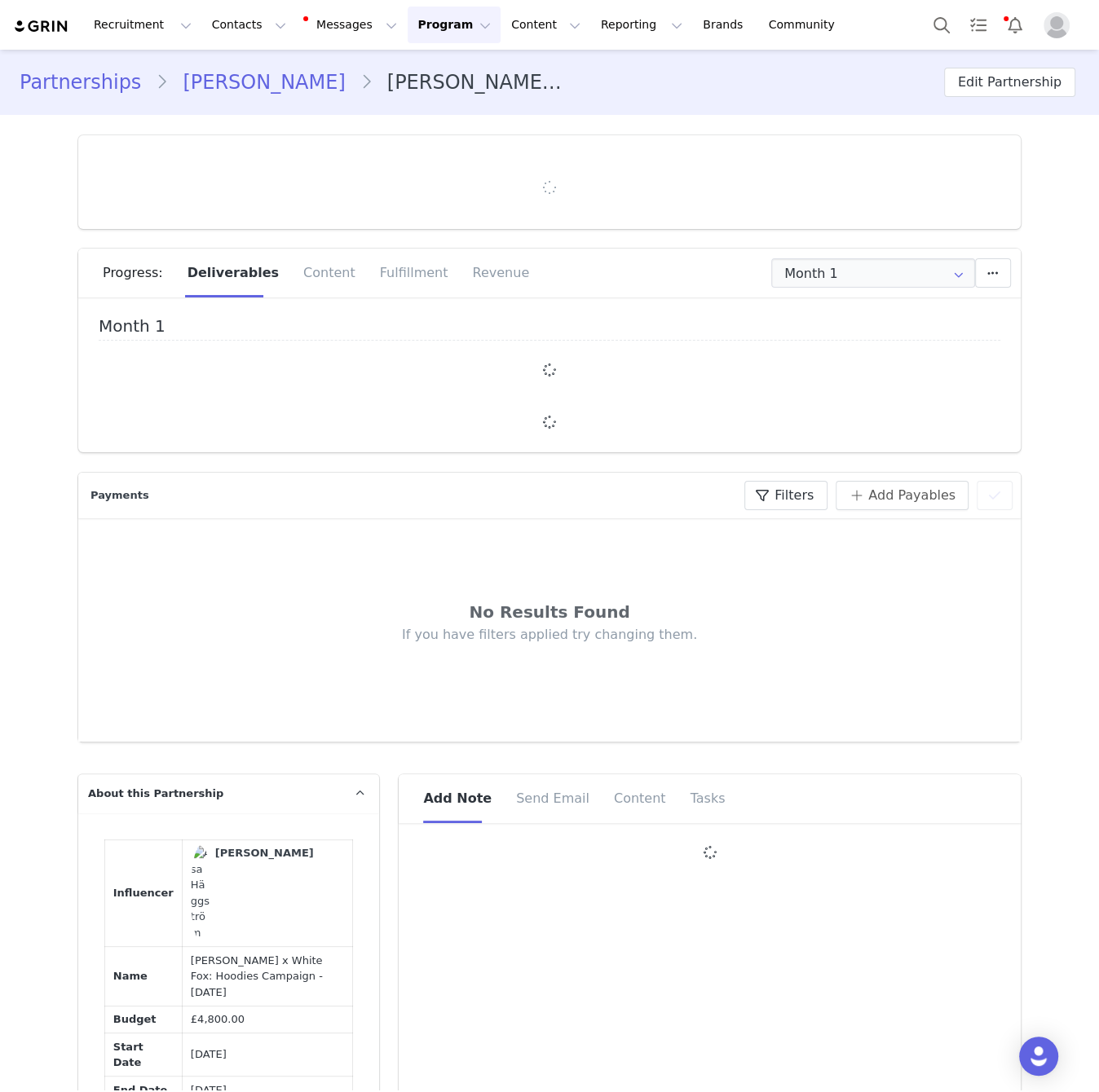
type input "+46 ([GEOGRAPHIC_DATA])"
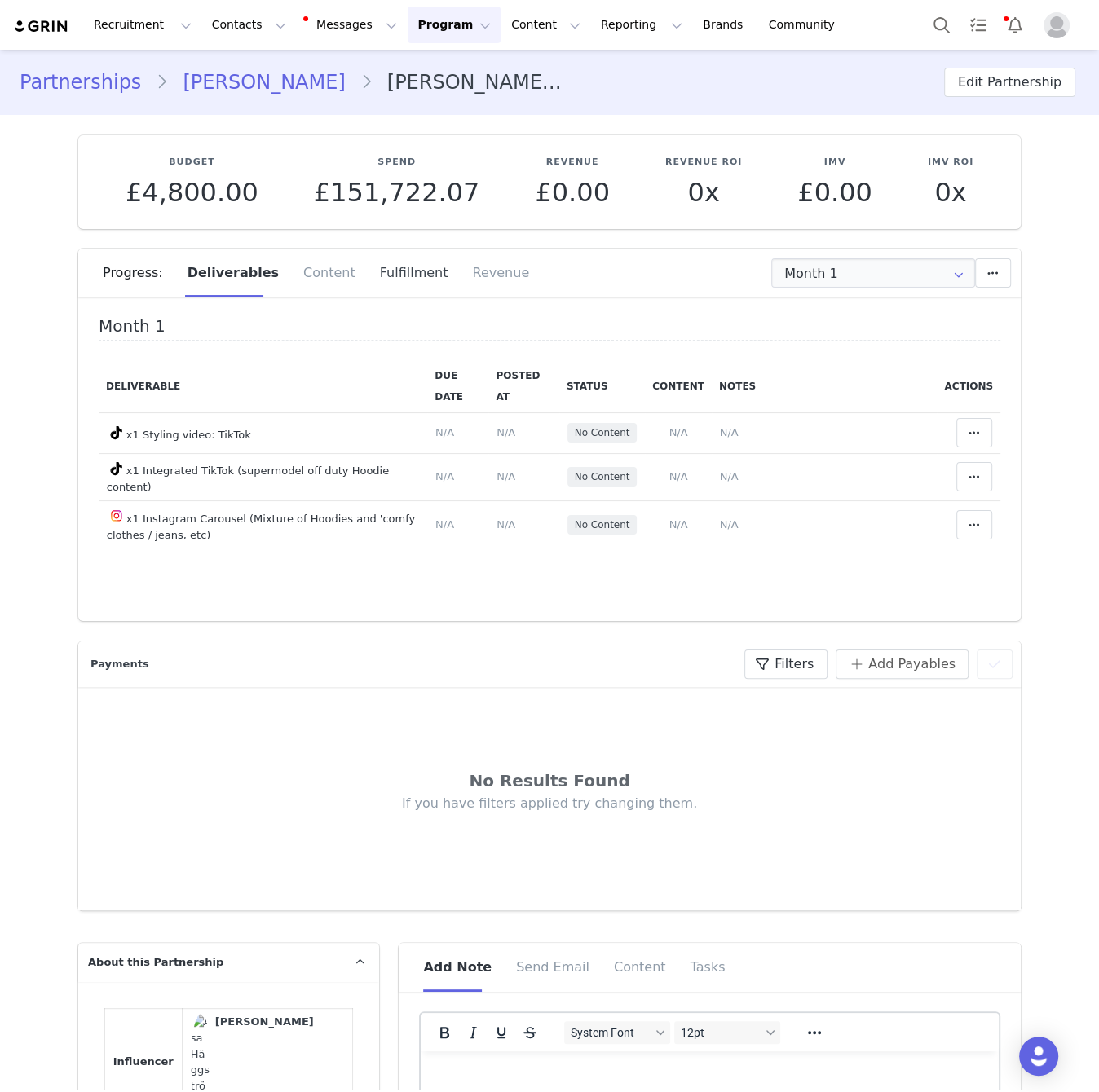
click at [399, 279] on div "Fulfillment" at bounding box center [413, 273] width 93 height 49
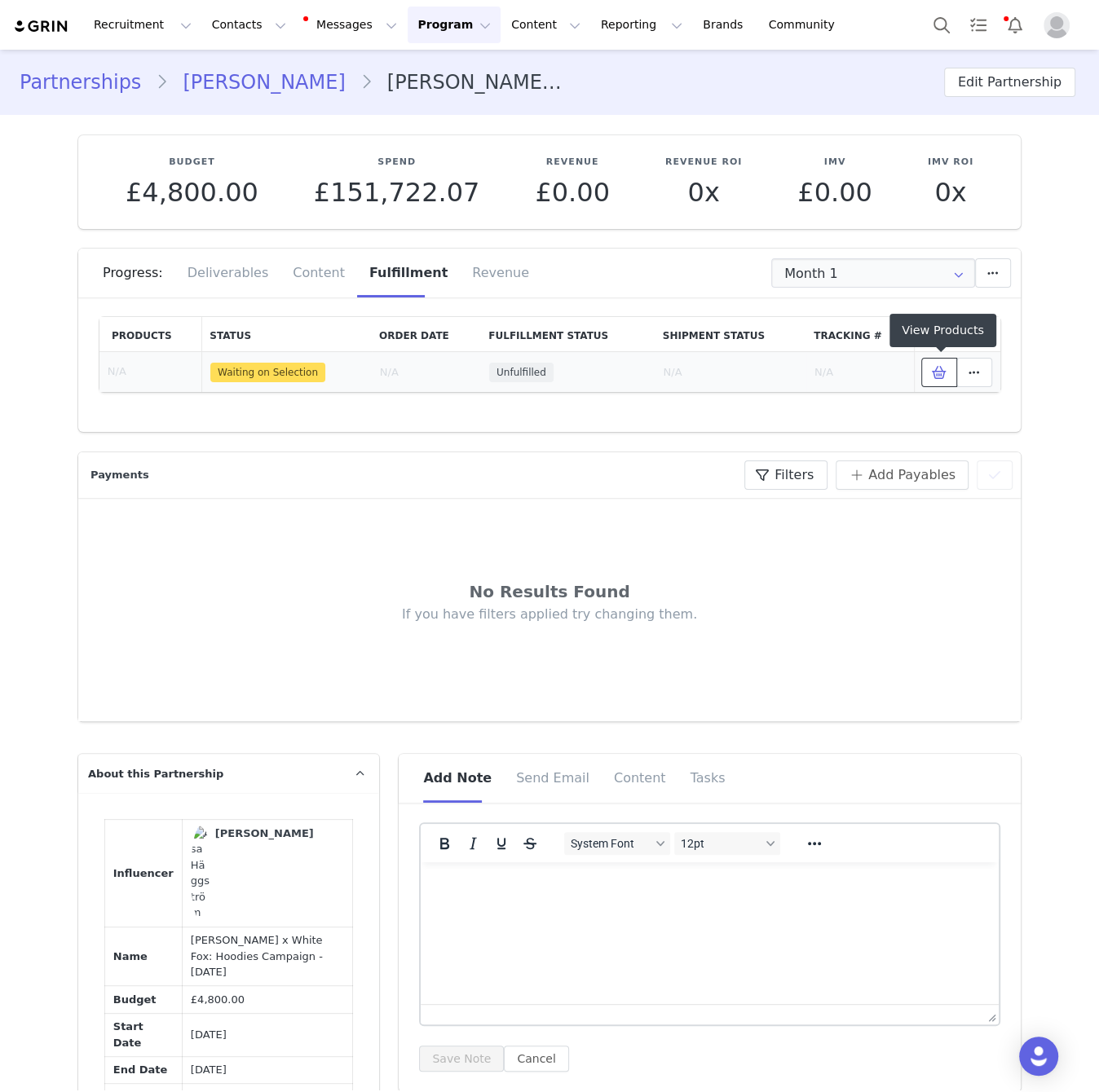
click at [930, 363] on span at bounding box center [939, 372] width 20 height 20
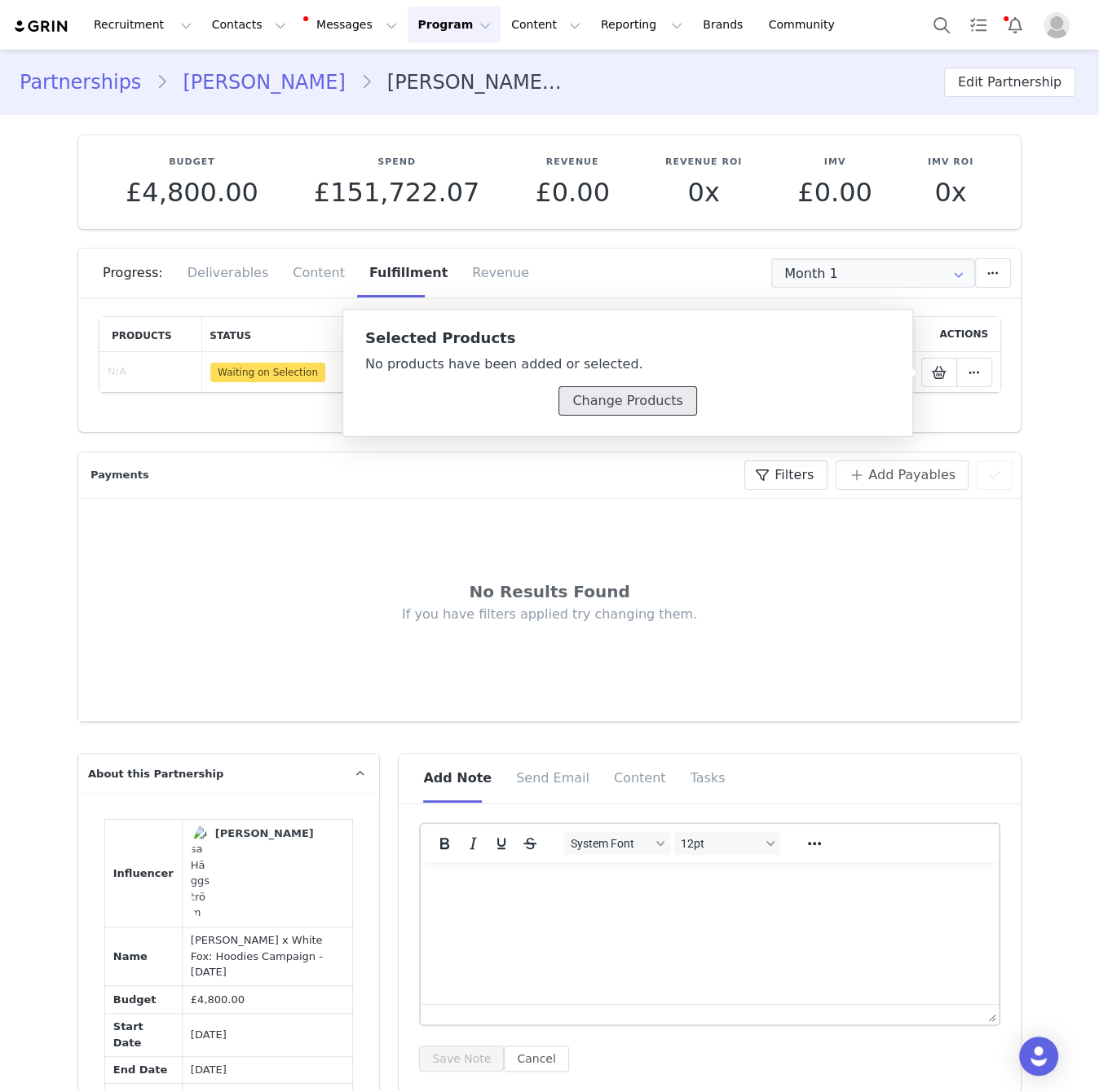
click at [650, 396] on button "Change Products" at bounding box center [627, 400] width 138 height 29
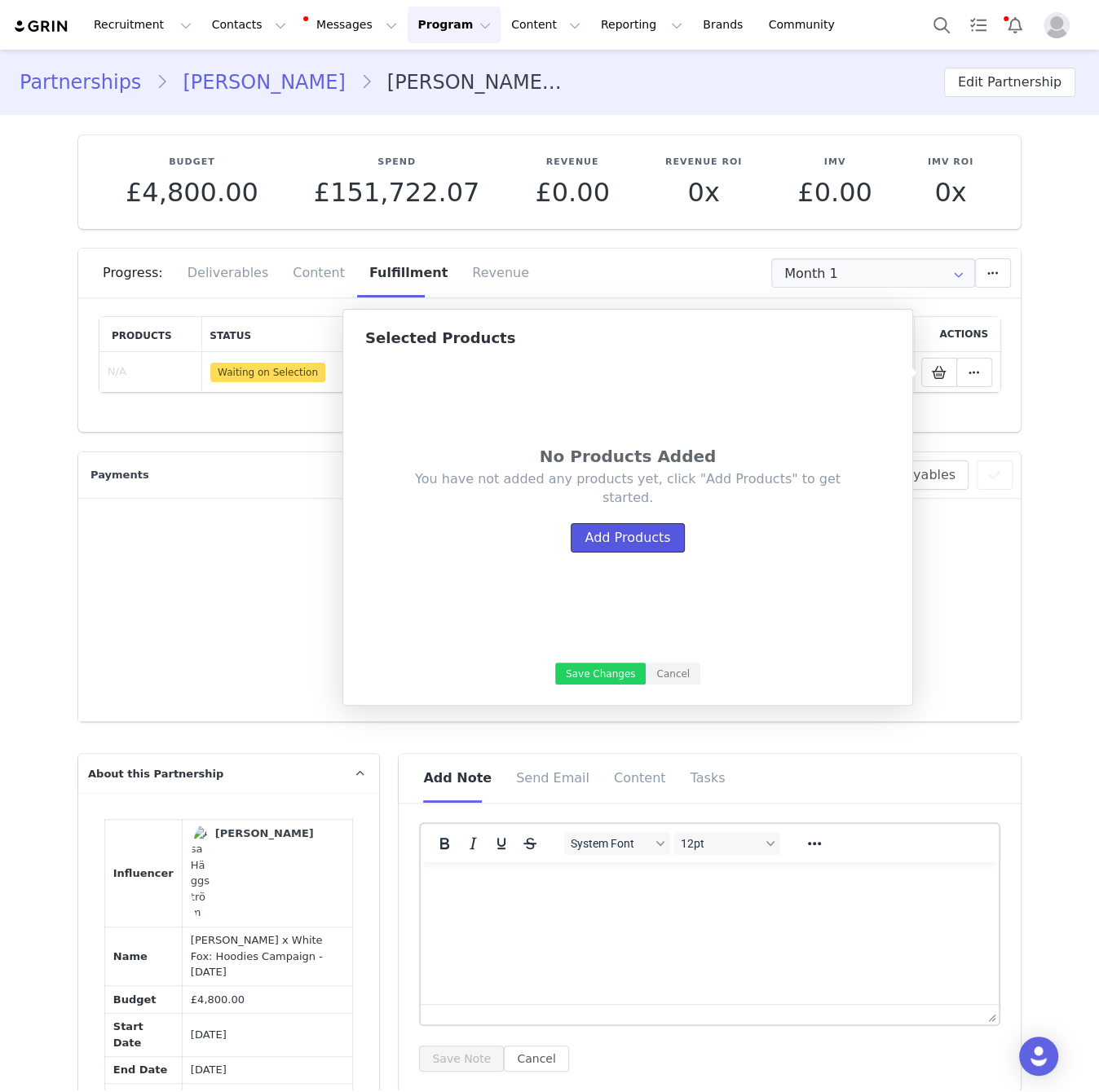
click at [646, 537] on button "Add Products" at bounding box center [627, 538] width 113 height 29
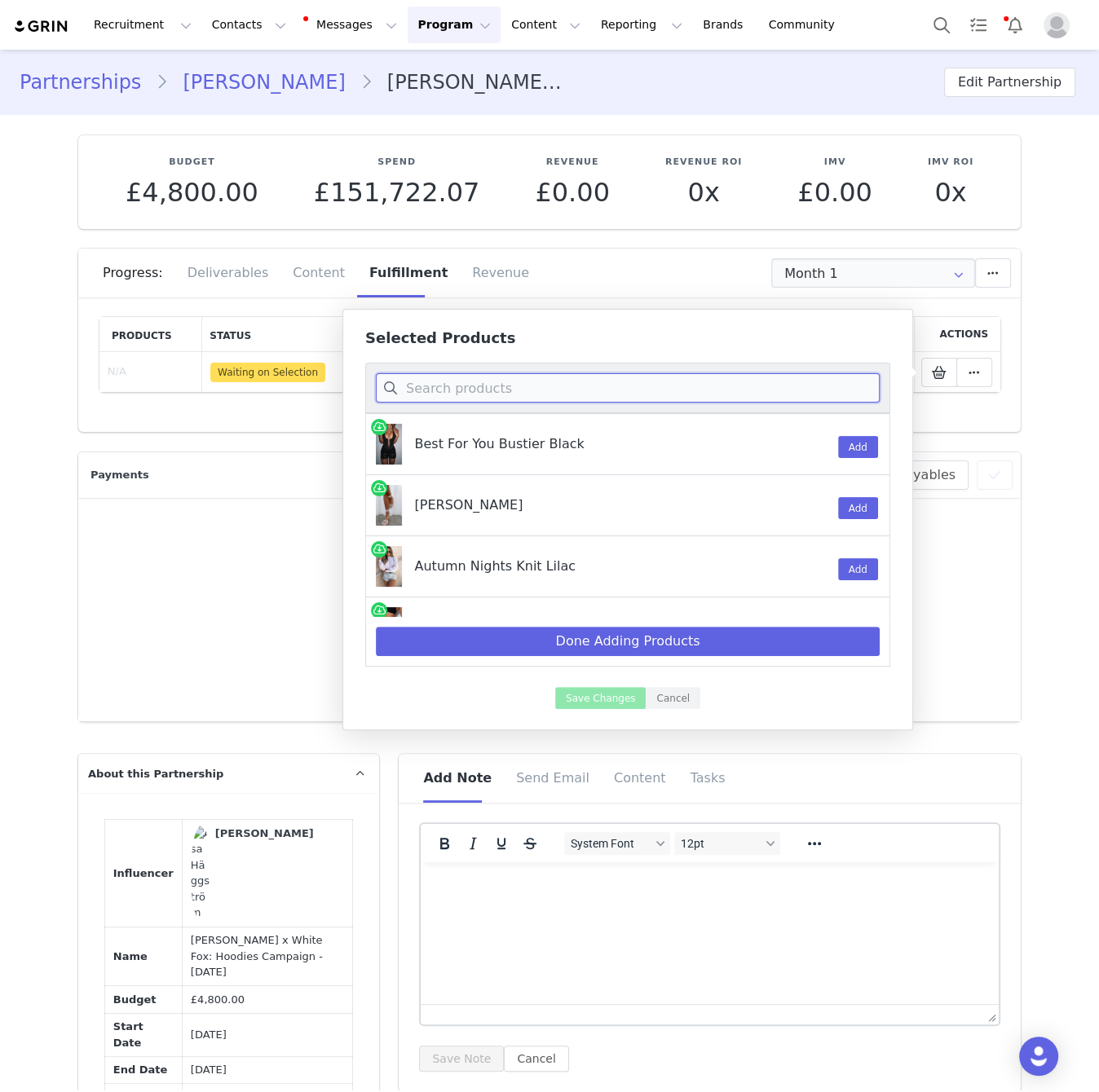
click at [508, 391] on input at bounding box center [628, 388] width 504 height 29
paste input "With Love In The Moment Oversized Hoodie Grey Marle"
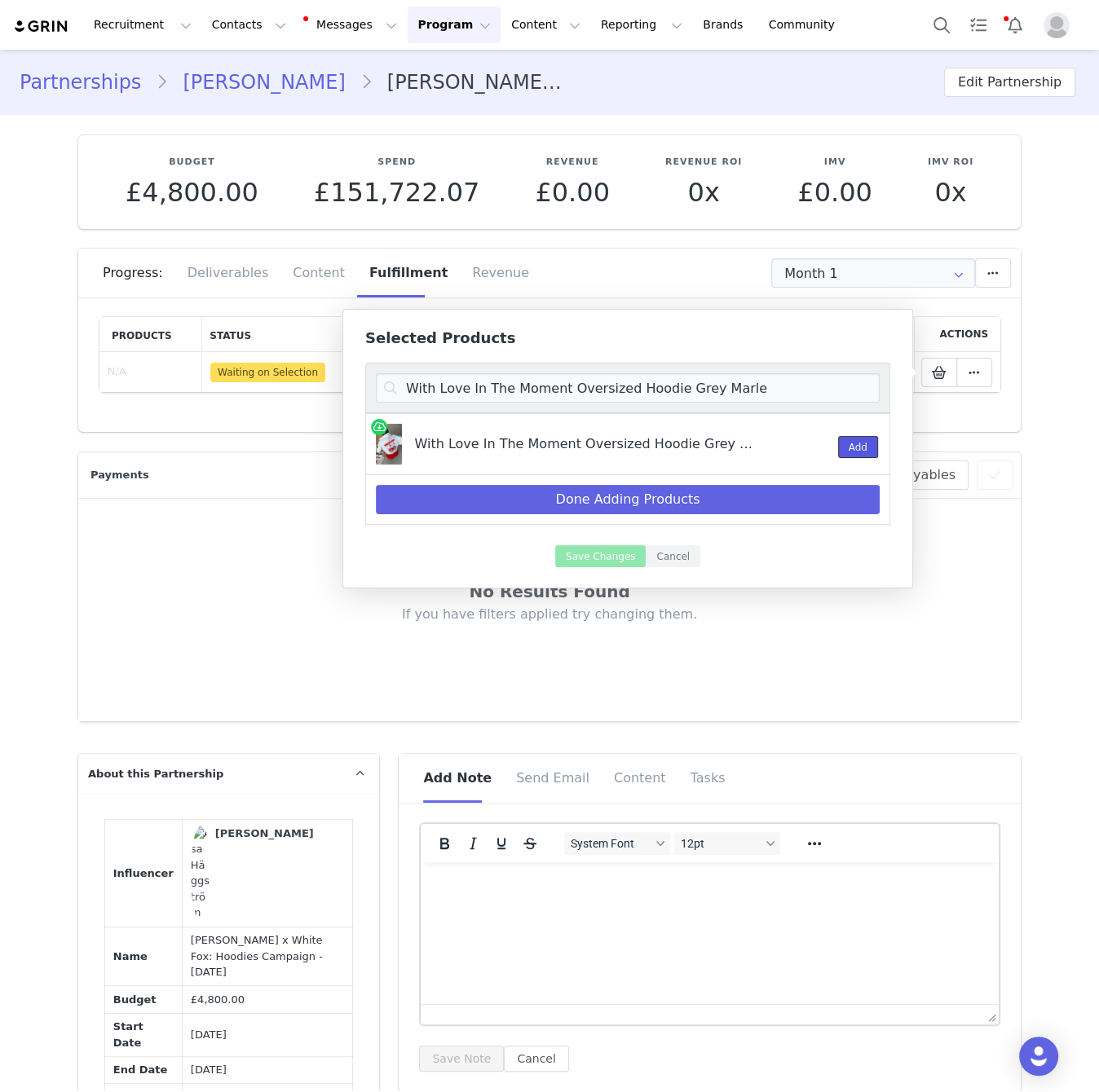
click at [861, 450] on button "Add" at bounding box center [858, 447] width 40 height 22
click at [761, 394] on input "With Love In The Moment Oversized Hoodie Grey Marle" at bounding box center [628, 388] width 504 height 29
paste input "Comfort Club Sweatpants Mist"
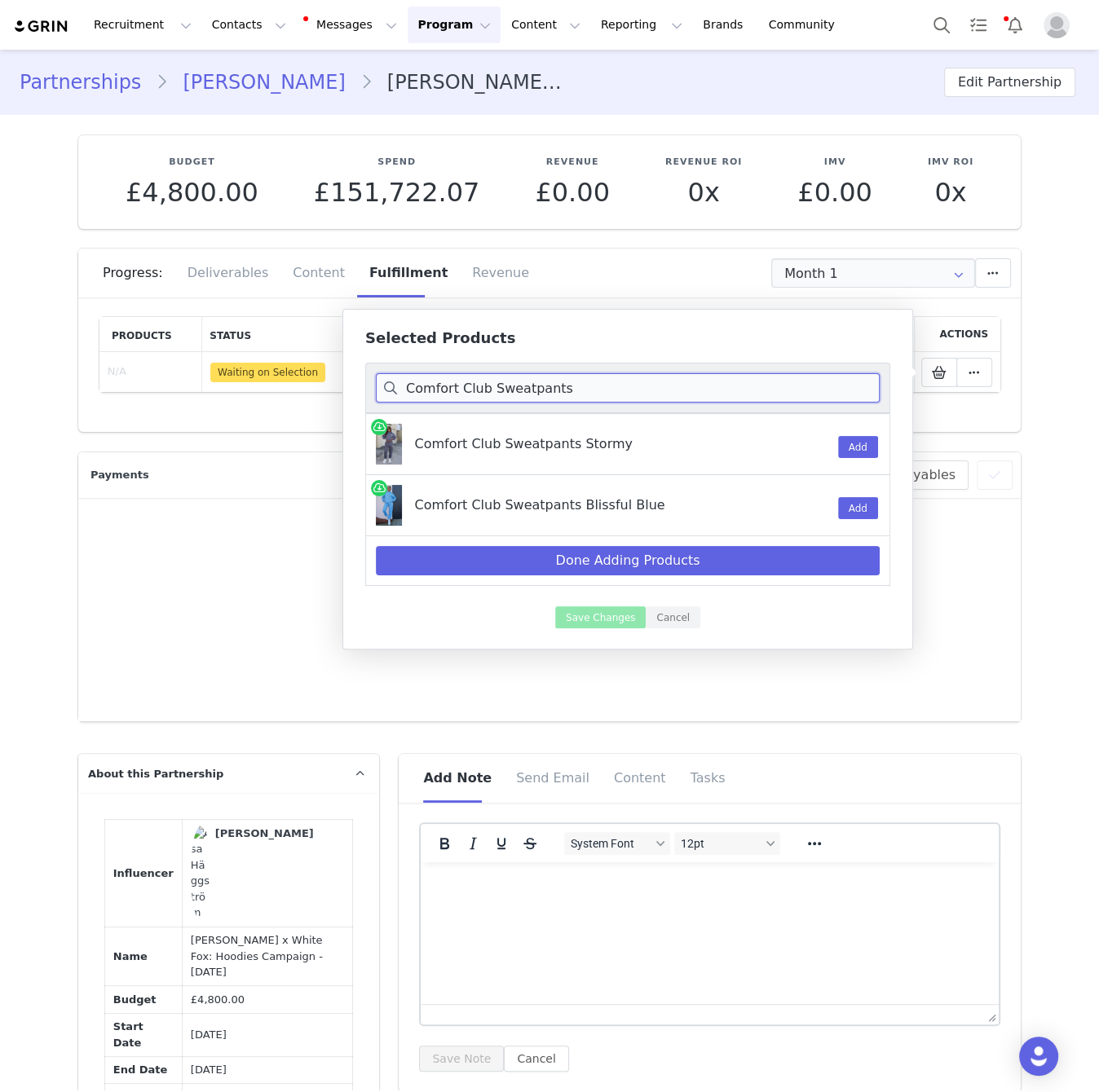
click at [737, 391] on input "Comfort Club Sweatpants" at bounding box center [628, 388] width 504 height 29
paste input "Oversized Hoodie Mist"
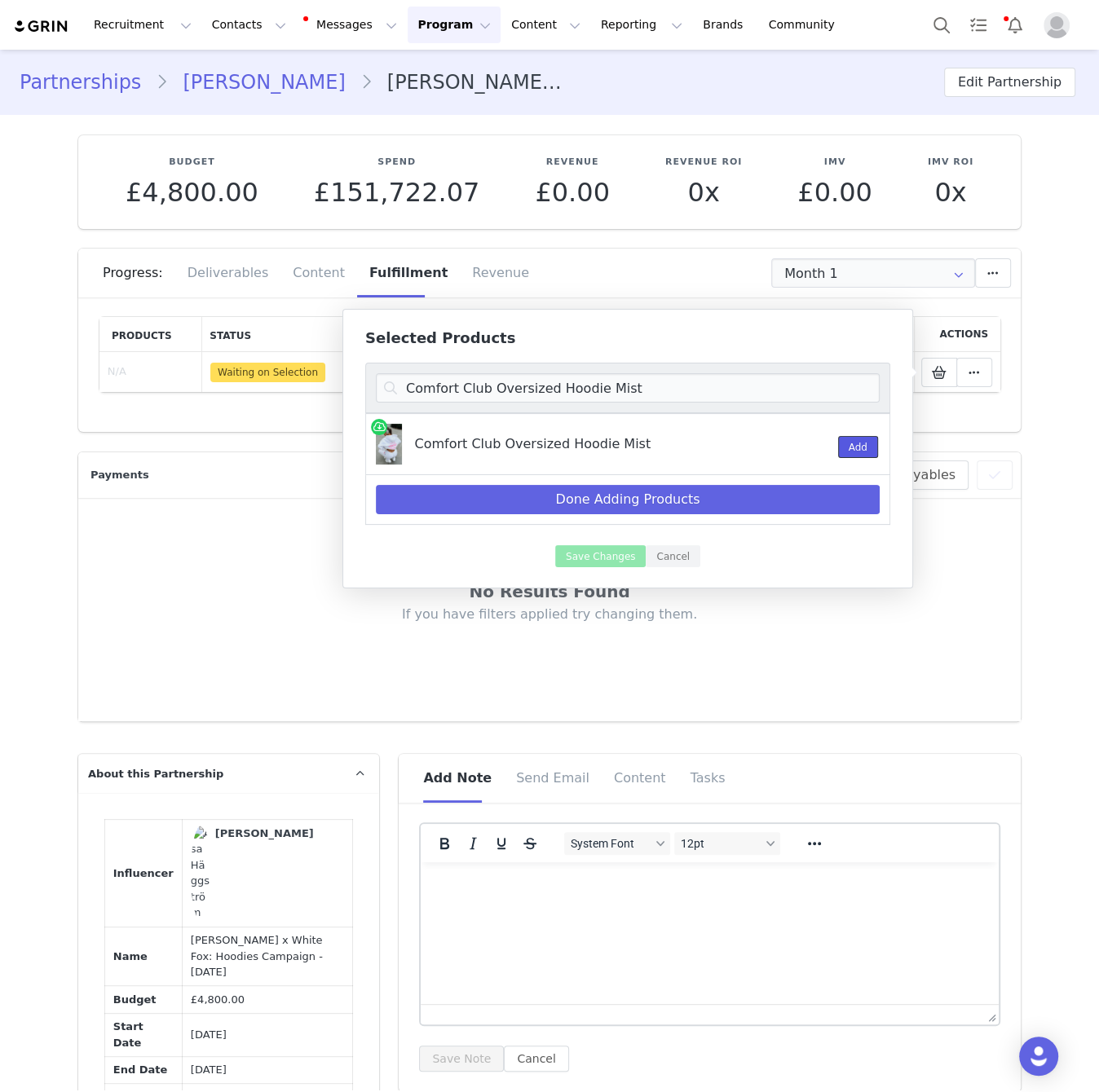
click at [870, 453] on button "Add" at bounding box center [858, 447] width 40 height 22
click at [661, 388] on input "Comfort Club Oversized Hoodie Mist" at bounding box center [628, 388] width 504 height 29
paste input "Dreamy Pyjama Pants Sugar Blossom"
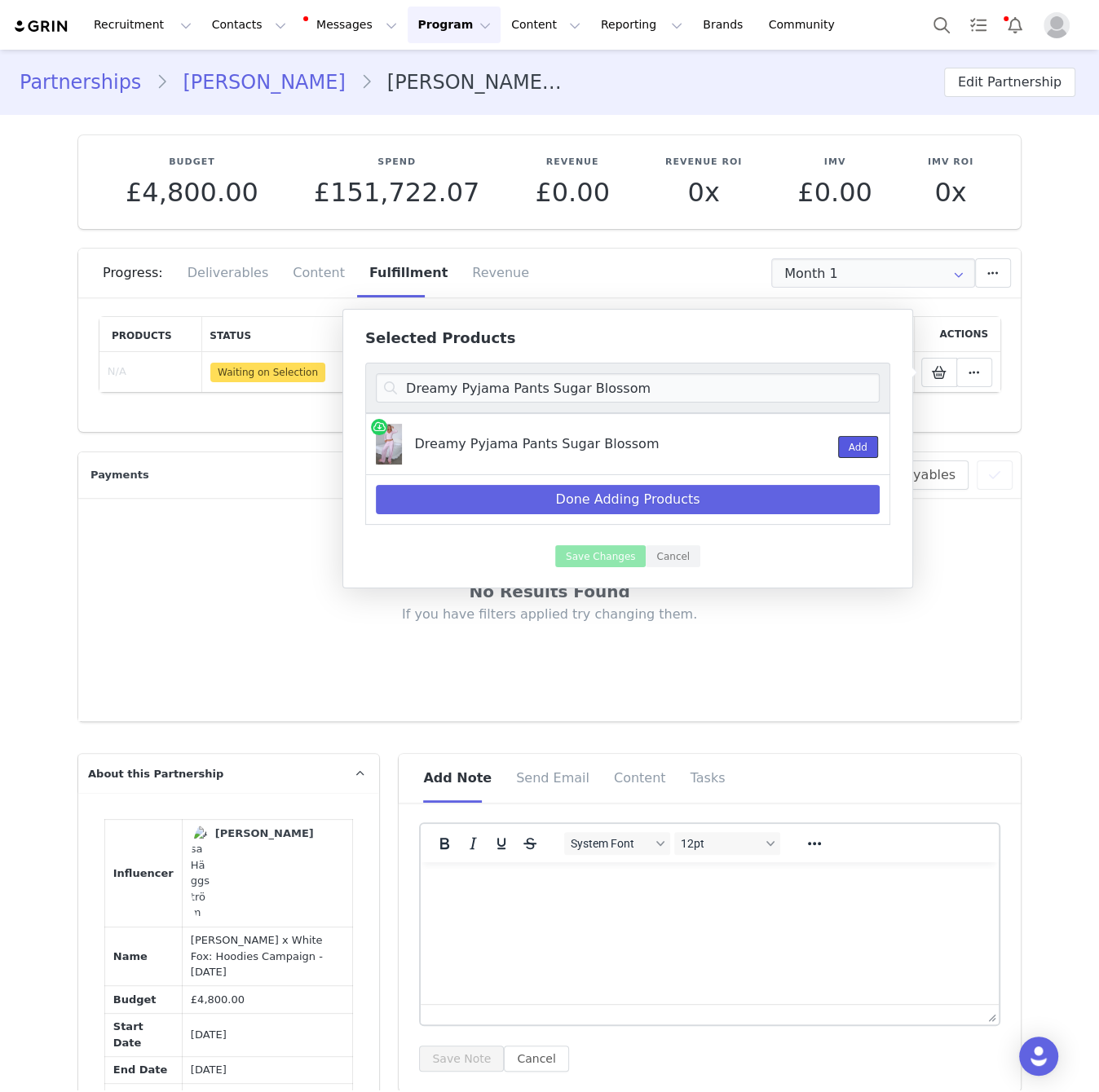
click at [867, 445] on button "Add" at bounding box center [858, 447] width 40 height 22
click at [646, 397] on input "Dreamy Pyjama Pants Sugar Blossom" at bounding box center [628, 388] width 504 height 29
paste input "Button Up Long Sleeve Pyjama Top"
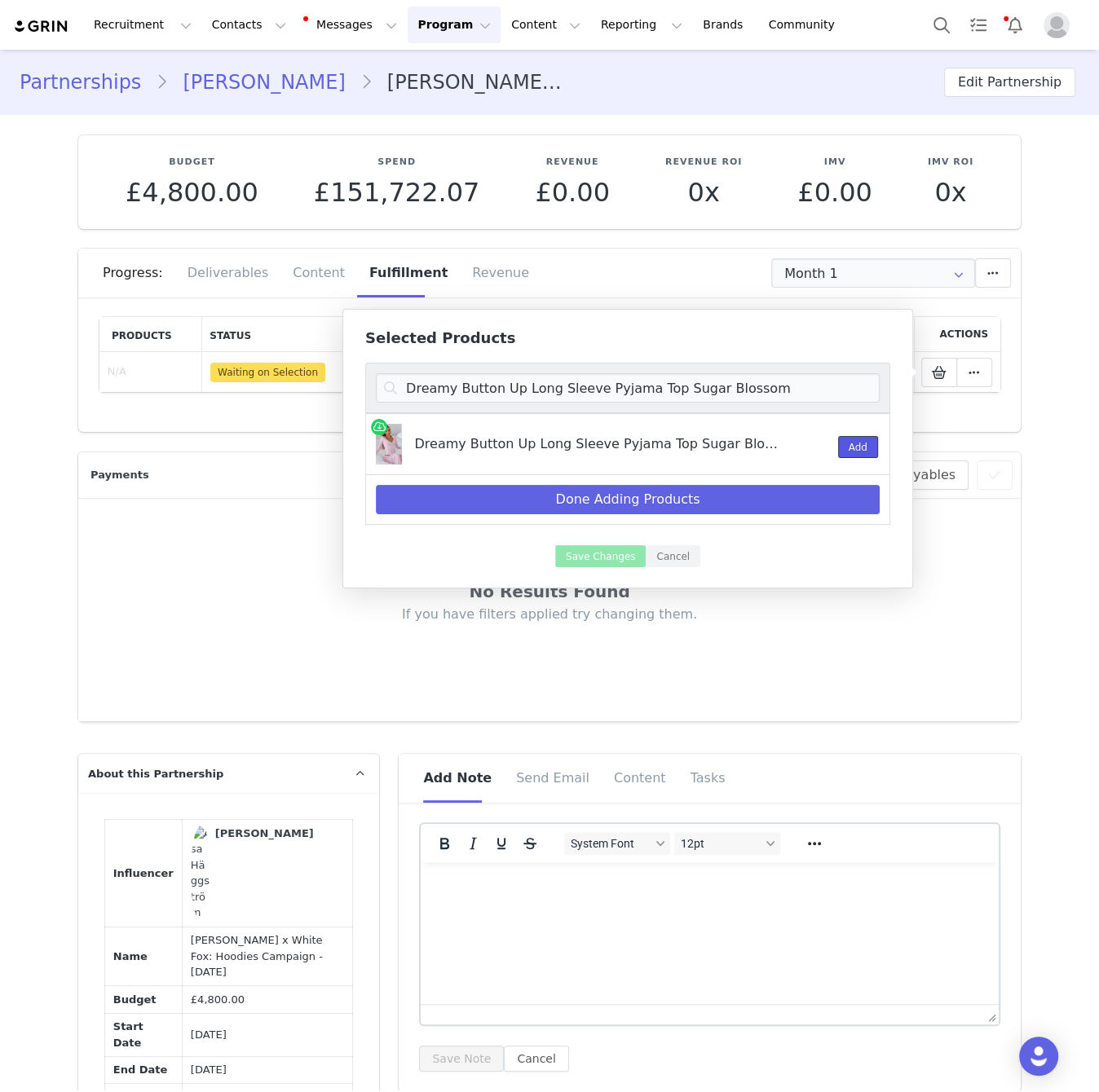
click at [863, 448] on button "Add" at bounding box center [858, 447] width 40 height 22
click at [818, 386] on input "Dreamy Button Up Long Sleeve Pyjama Top Sugar Blossom" at bounding box center [628, 388] width 504 height 29
paste input "Love On Lock Long Sleeve Top Crea"
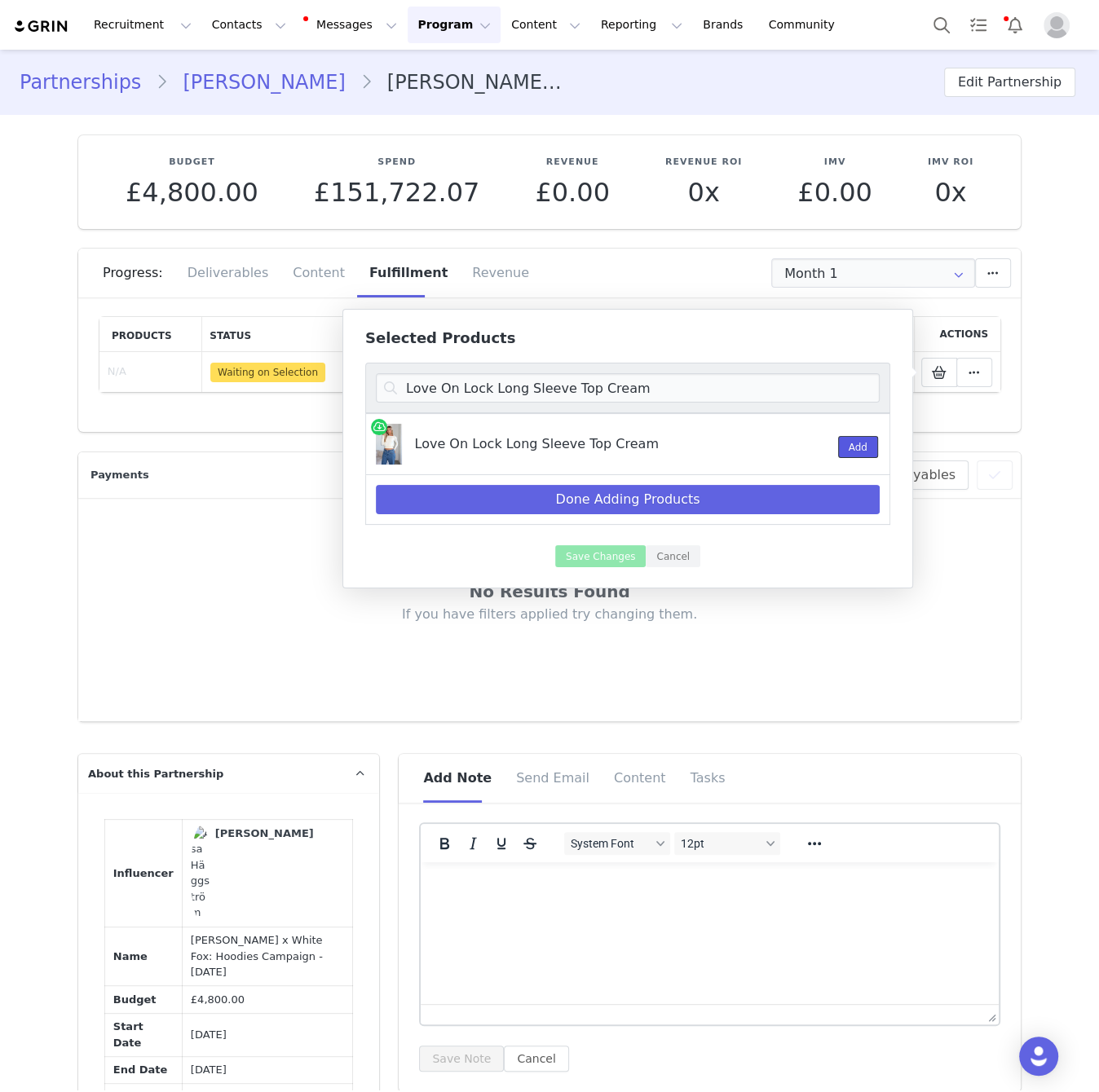
click at [857, 443] on button "Add" at bounding box center [858, 447] width 40 height 22
click at [696, 389] on input "Love On Lock Long Sleeve Top Cream" at bounding box center [628, 388] width 504 height 29
click at [696, 390] on input "Love On Lock Long Sleeve Top Cream" at bounding box center [628, 388] width 504 height 29
paste input "Softer Love Knit Sweater Off White"
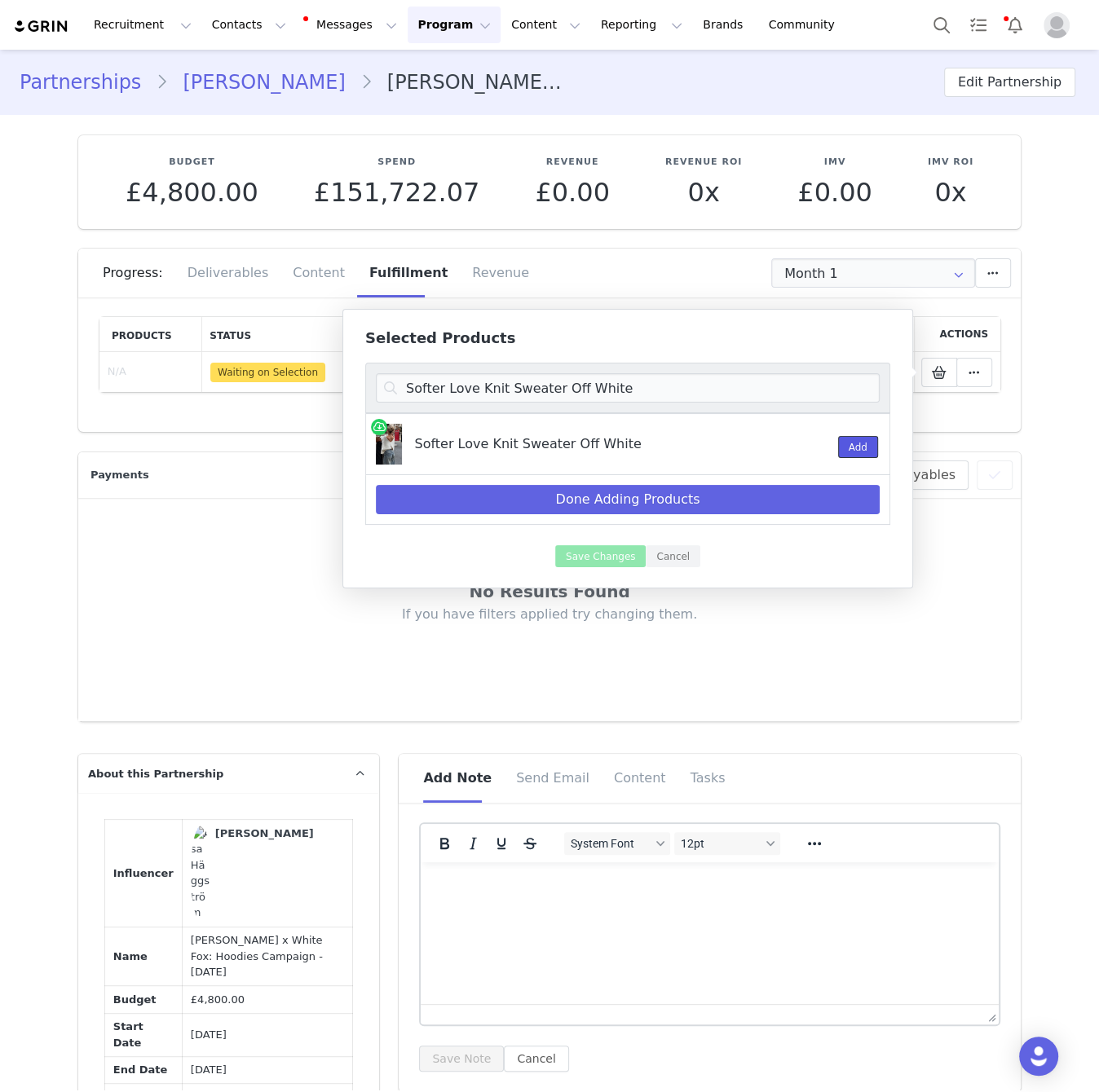
click at [856, 451] on button "Add" at bounding box center [858, 447] width 40 height 22
click at [798, 384] on input "Softer Love Knit Sweater Off White" at bounding box center [628, 388] width 504 height 29
paste input "Bring The Style Low Rise Wide Leg Jeans"
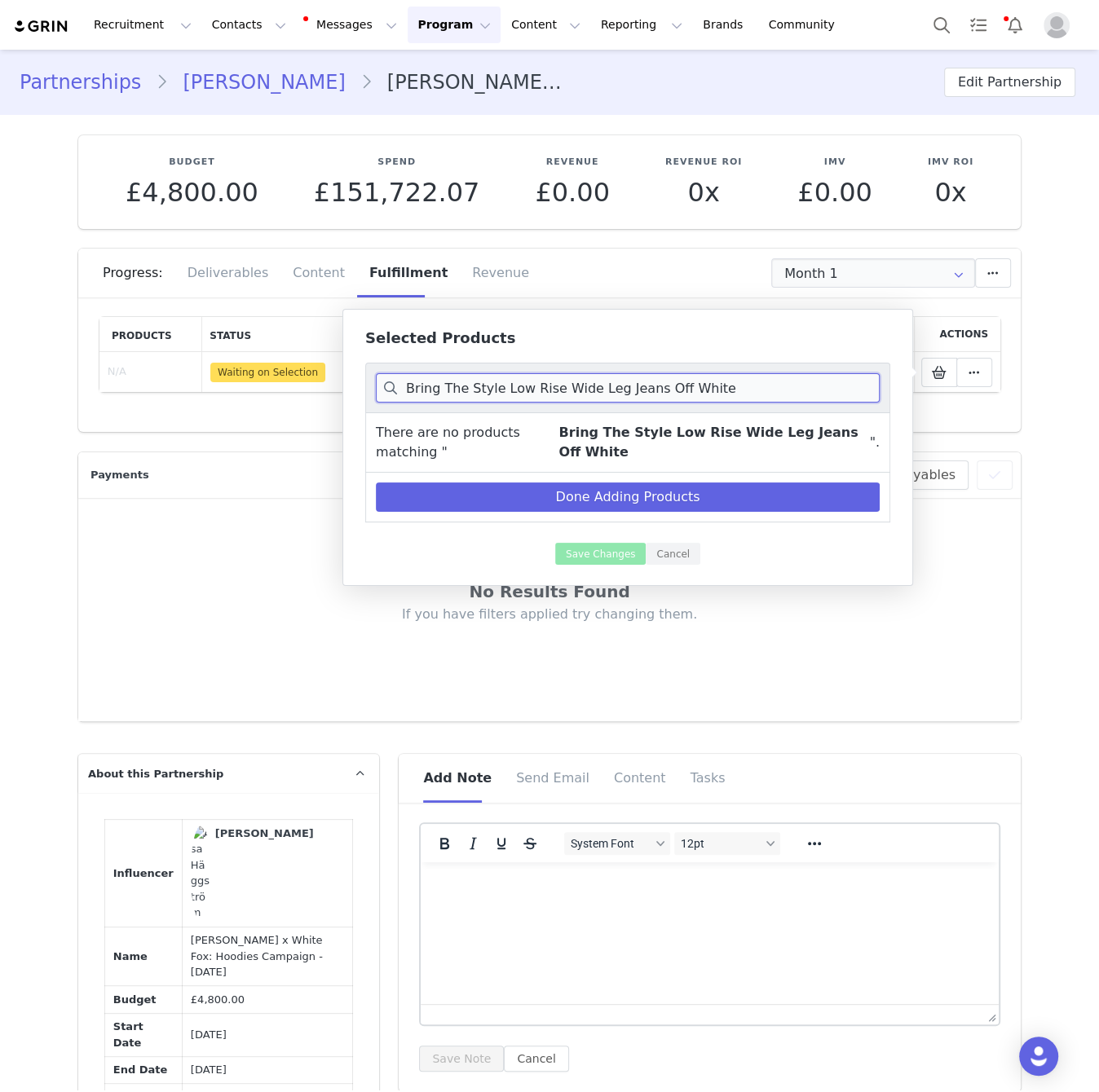
click at [693, 392] on input "Bring The Style Low Rise Wide Leg Jeans Off White" at bounding box center [628, 388] width 504 height 29
click at [556, 392] on input "Bring The Style Low Rise Wide Leg Jeans Off White" at bounding box center [628, 388] width 504 height 29
drag, startPoint x: 604, startPoint y: 389, endPoint x: 795, endPoint y: 394, distance: 191.1
click at [795, 394] on input "Bring The Style Low Rise Wide Leg Jeans Off White" at bounding box center [628, 388] width 504 height 29
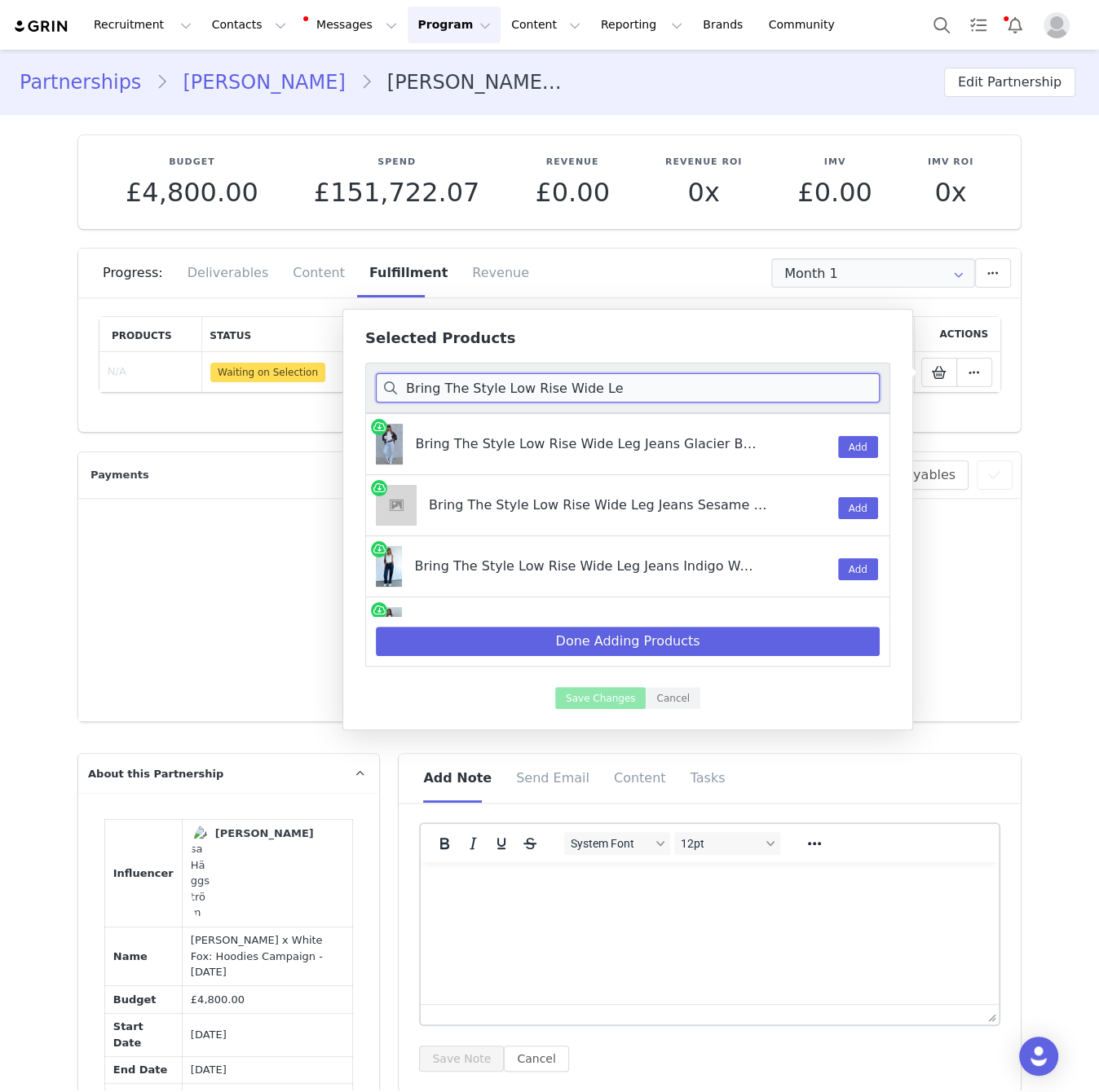
click at [621, 386] on input "Bring The Style Low Rise Wide Le" at bounding box center [628, 388] width 504 height 29
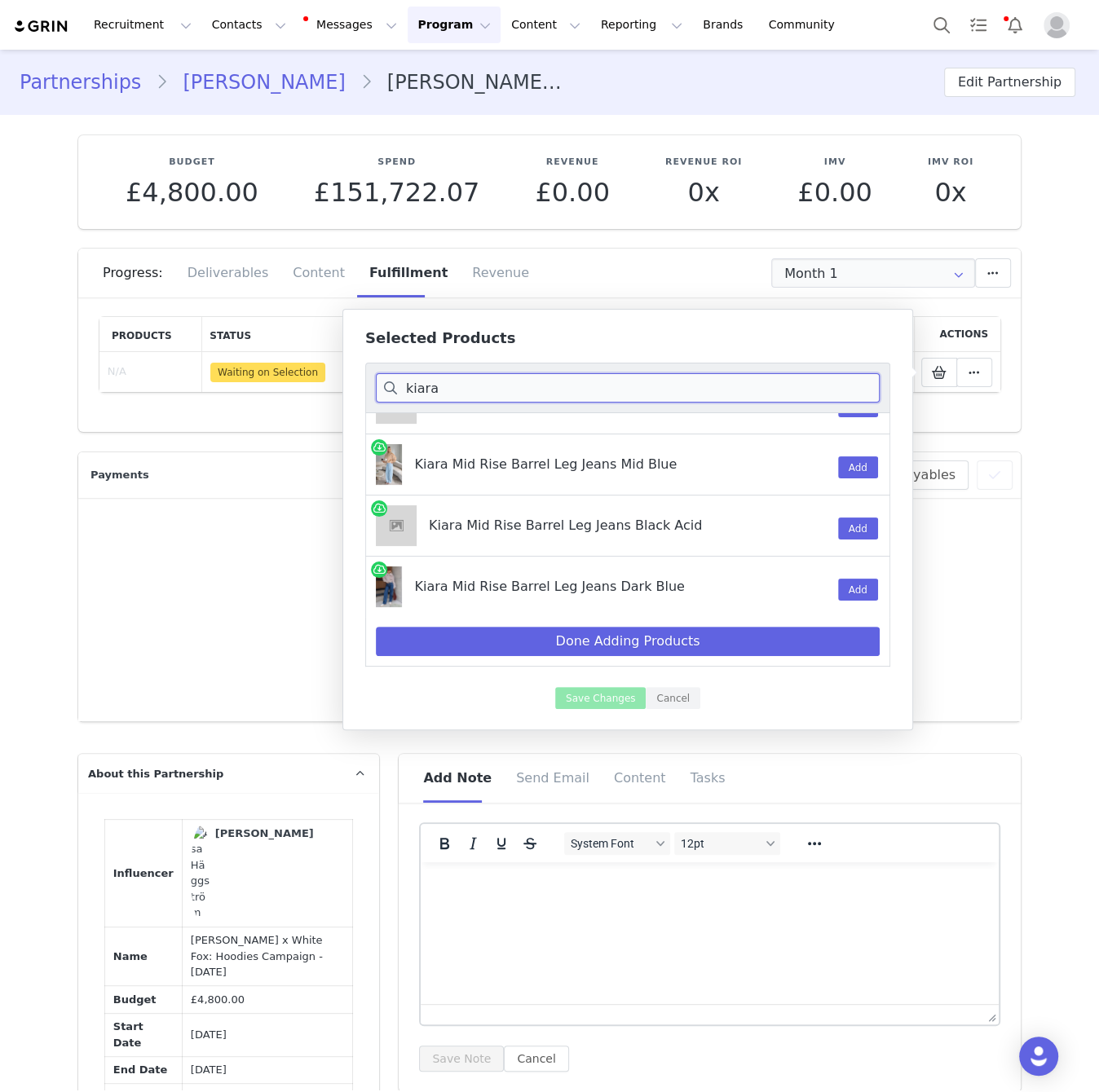
scroll to position [222, 0]
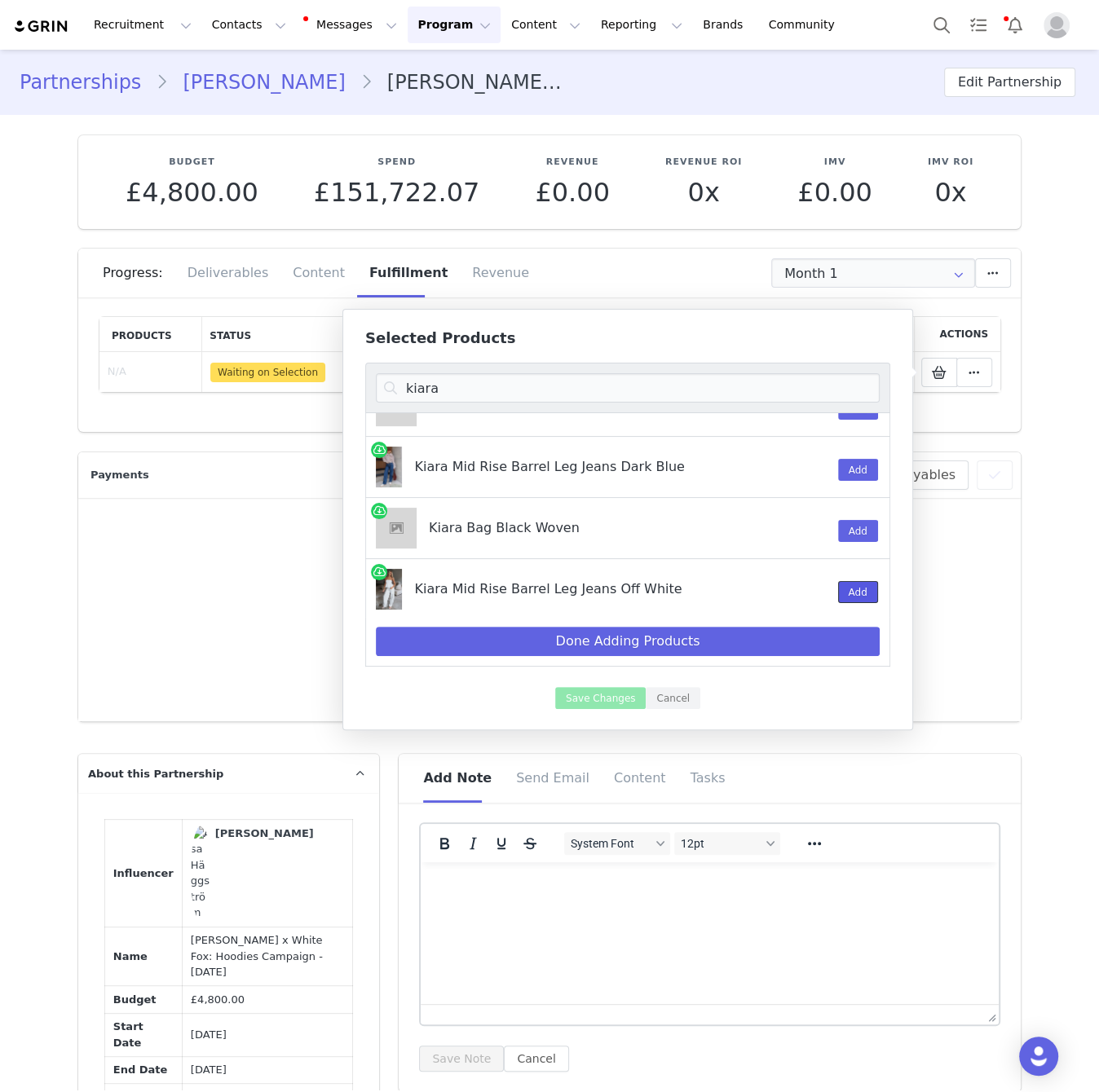
click at [857, 590] on button "Add" at bounding box center [858, 591] width 40 height 22
click at [607, 389] on input "kiara" at bounding box center [628, 388] width 504 height 29
paste input "Classic Babe PU Jacket Tan"
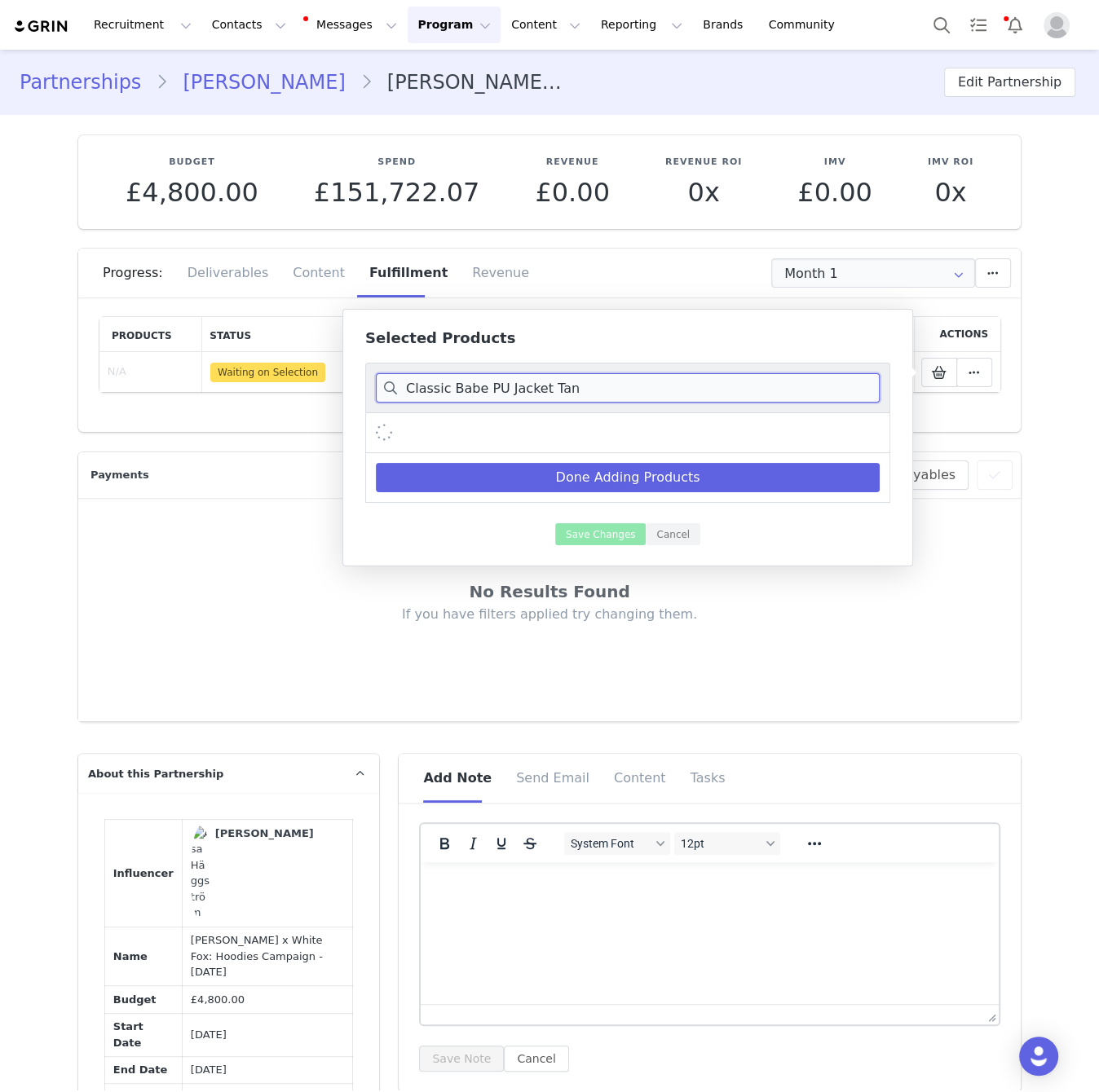
scroll to position [0, 0]
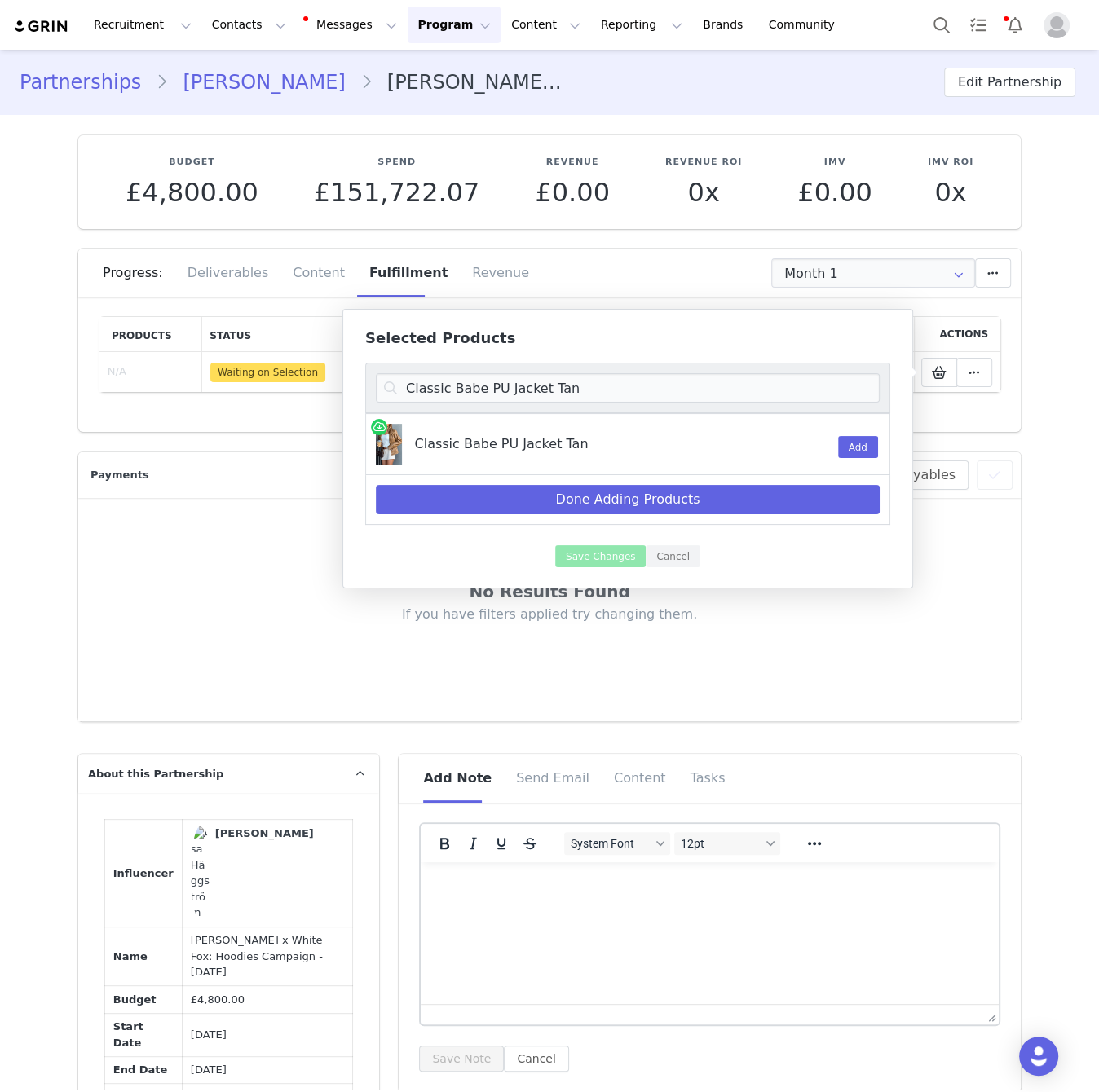
click at [870, 446] on div "Add" at bounding box center [849, 444] width 42 height 60
click at [854, 449] on button "Add" at bounding box center [858, 447] width 40 height 22
click at [631, 391] on input "Classic Babe PU Jacket Tan" at bounding box center [628, 388] width 504 height 29
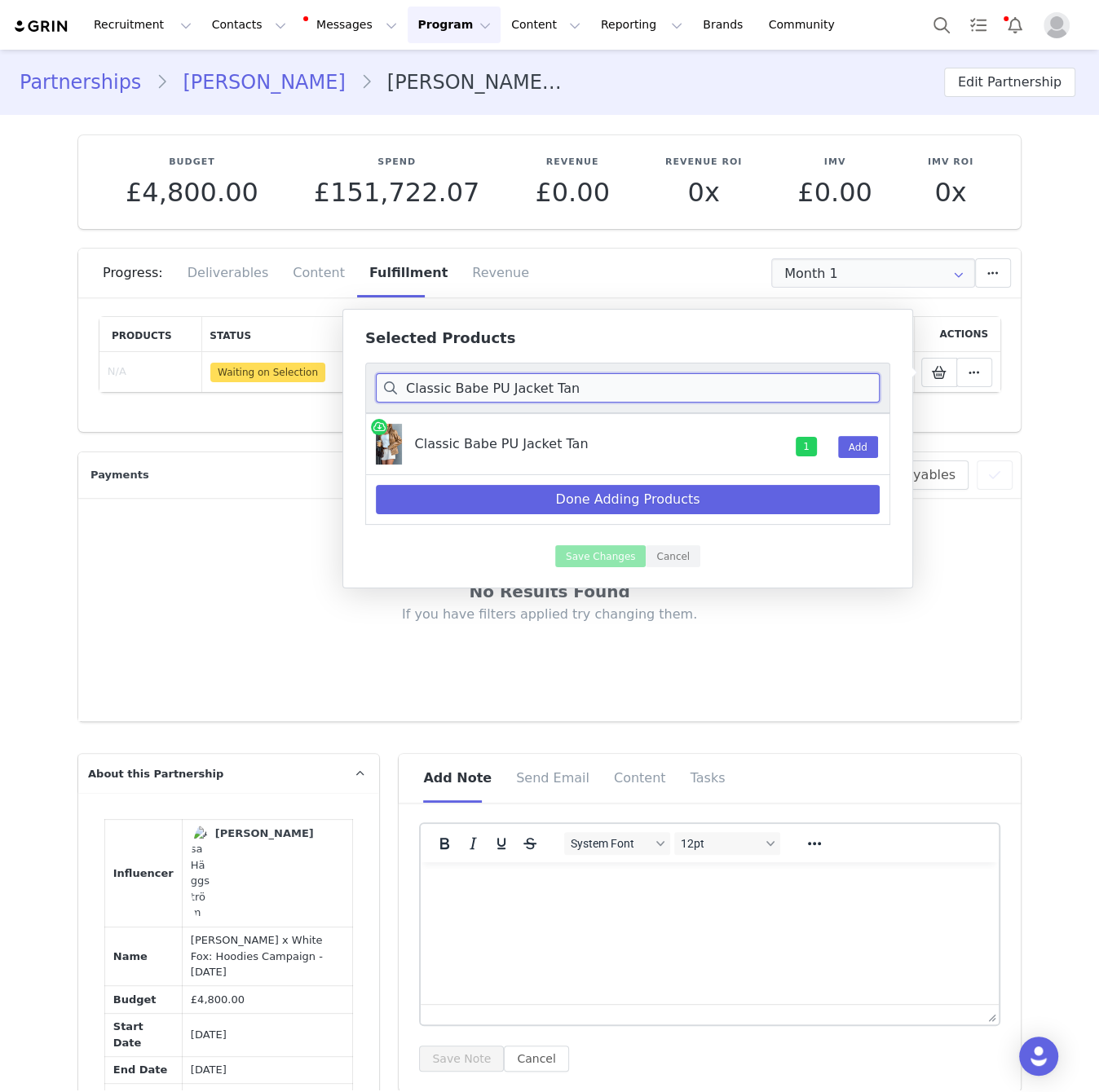
paste input "Wait For No One Low Rise Bootleg Jeans Mid Vintage Blue"
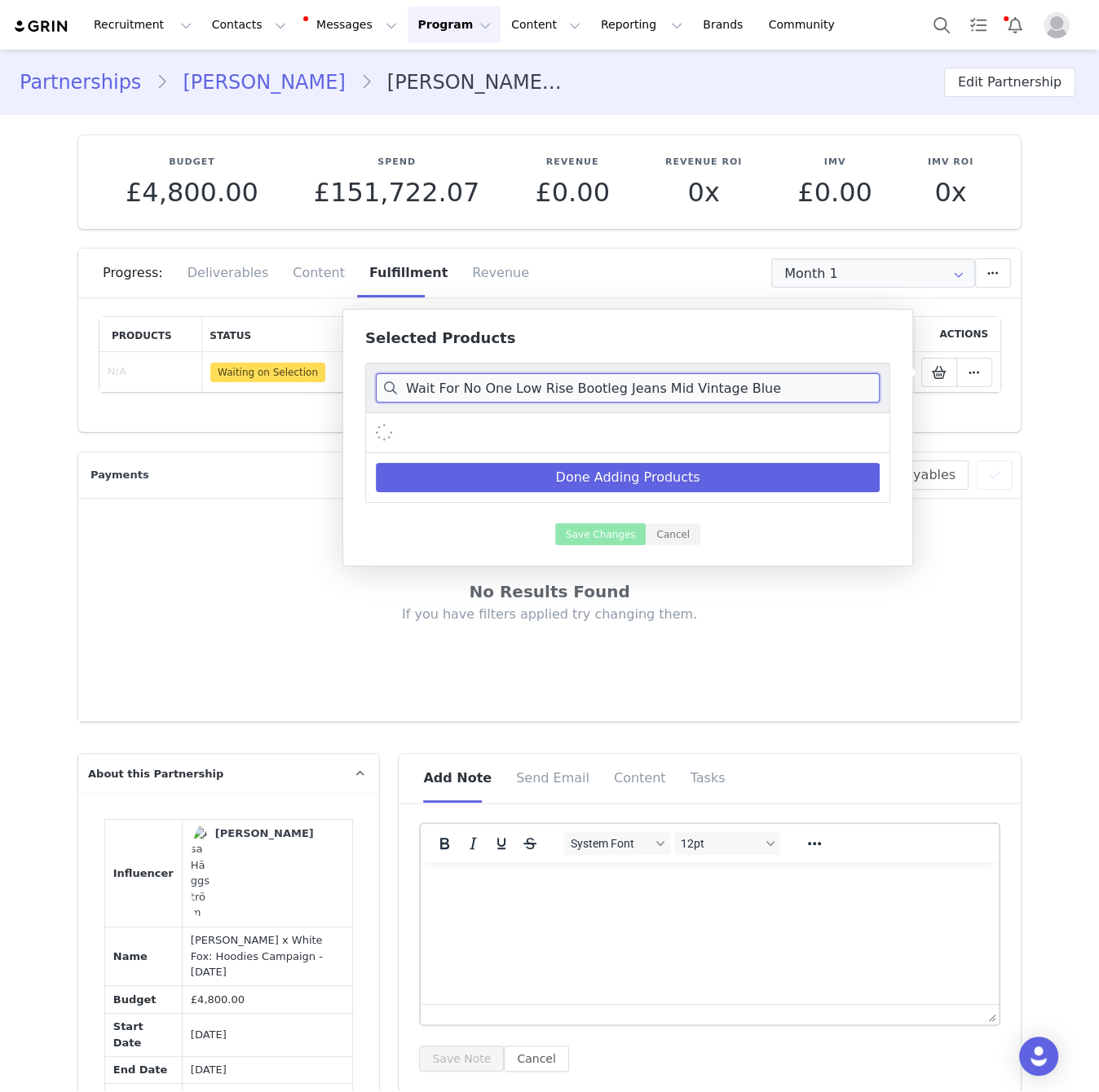
drag, startPoint x: 560, startPoint y: 390, endPoint x: 893, endPoint y: 398, distance: 333.1
click at [893, 398] on div "Selected Products Wait For No One Low Rise Bootleg Jeans Mid Vintage Blue Done …" at bounding box center [627, 437] width 571 height 258
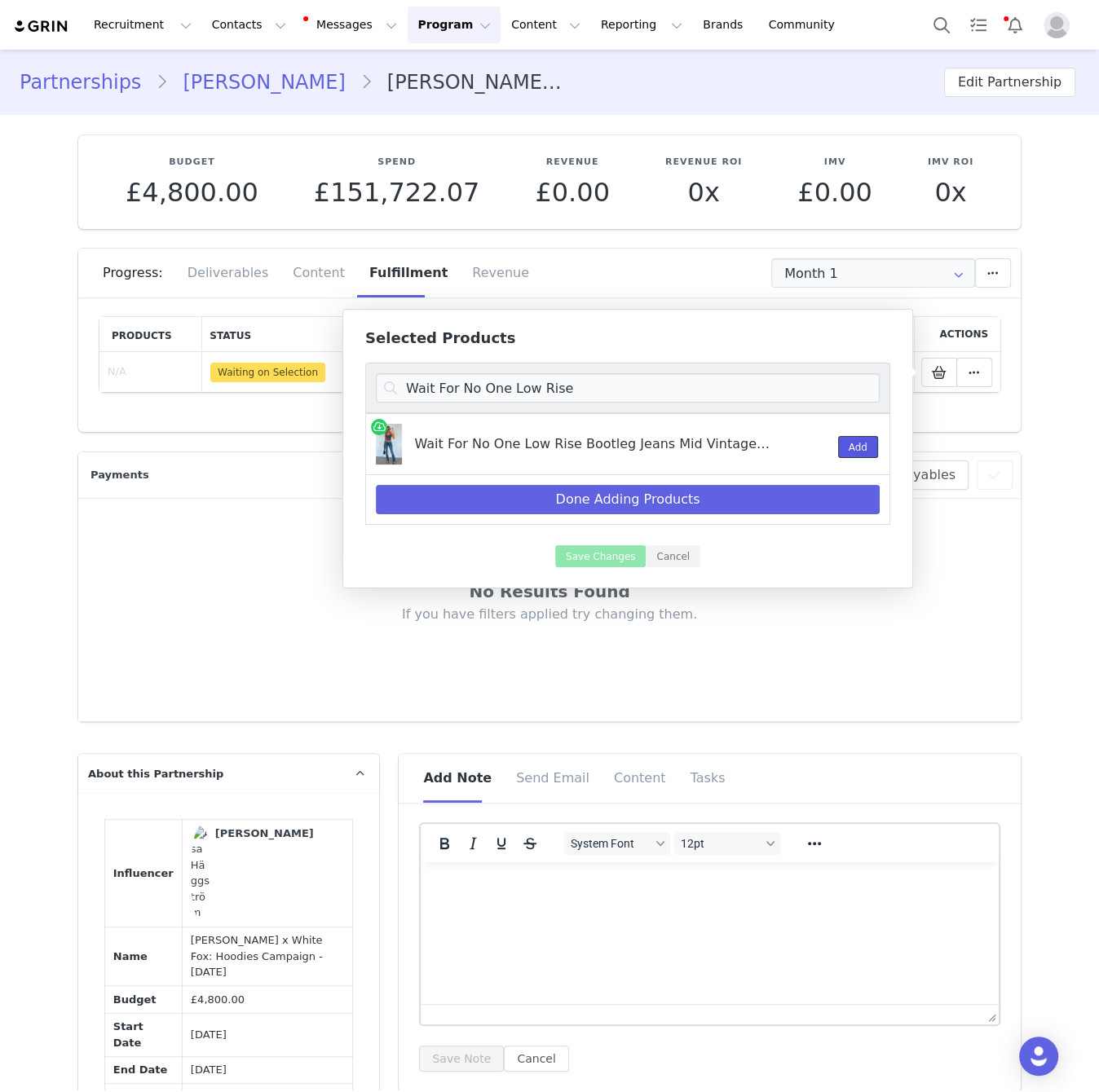
click at [844, 442] on button "Add" at bounding box center [858, 447] width 40 height 22
click at [625, 390] on input "Wait For No One Low Rise" at bounding box center [628, 388] width 504 height 29
paste input "inter's Chill Knit Sweater Chocolate"
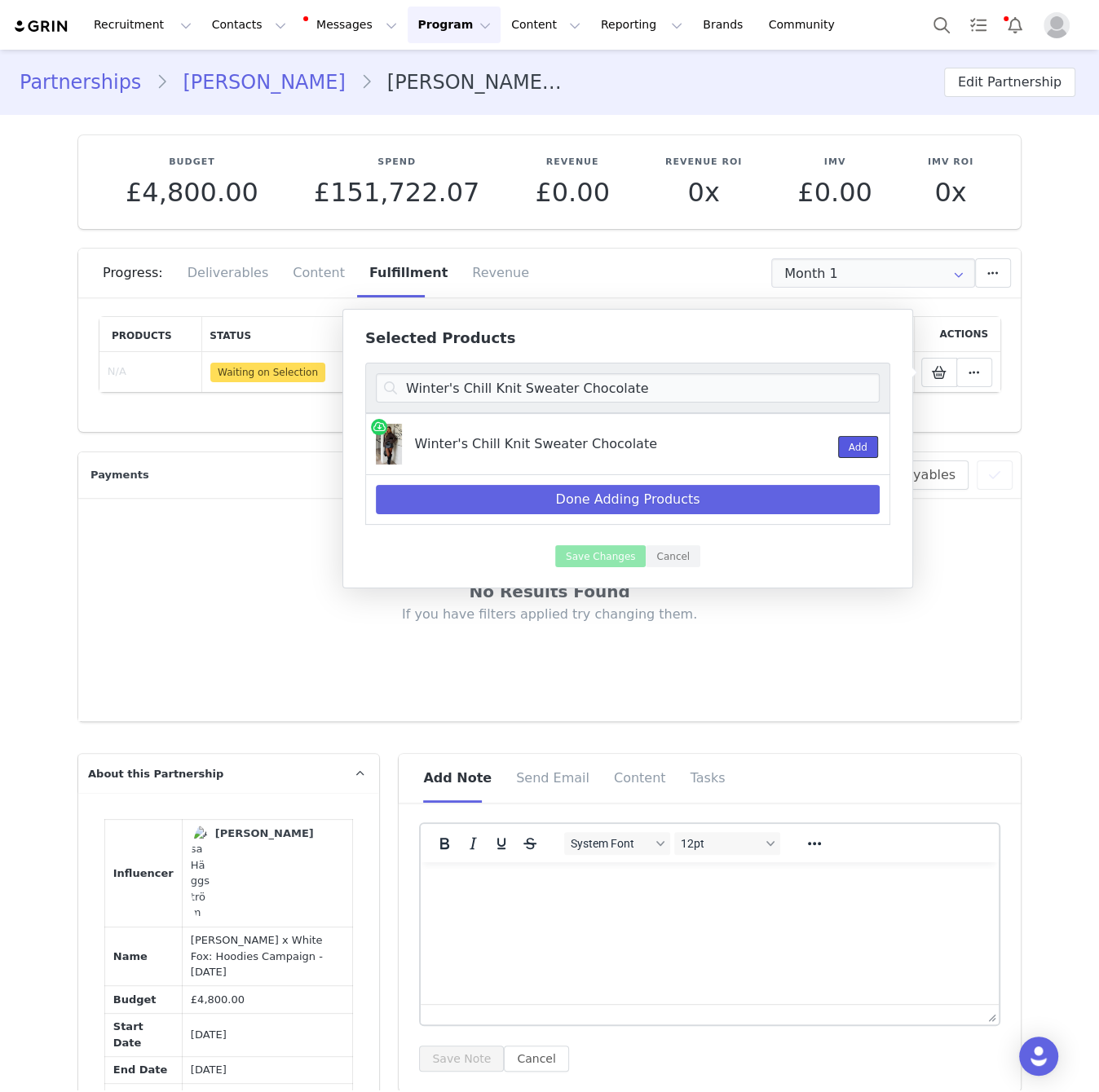
click at [875, 455] on button "Add" at bounding box center [858, 447] width 40 height 22
click at [662, 386] on input "Winter's Chill Knit Sweater Chocolate" at bounding box center [628, 388] width 504 height 29
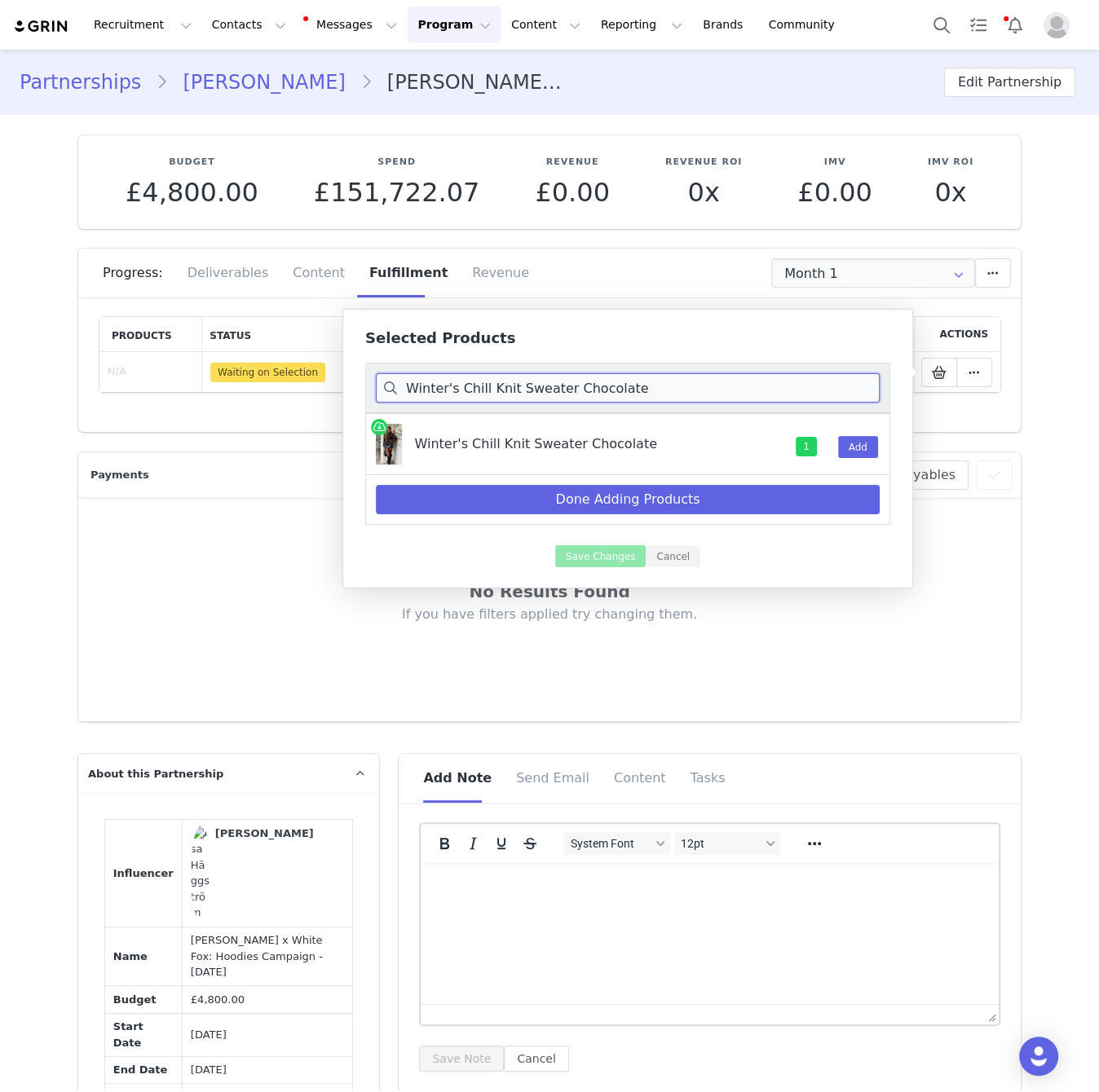
paste input "Filled With Life Ribbed Tank Whi"
click at [857, 448] on button "Add" at bounding box center [858, 447] width 40 height 22
click at [593, 386] on input "Filled With Life Ribbed Tank White" at bounding box center [628, 388] width 504 height 29
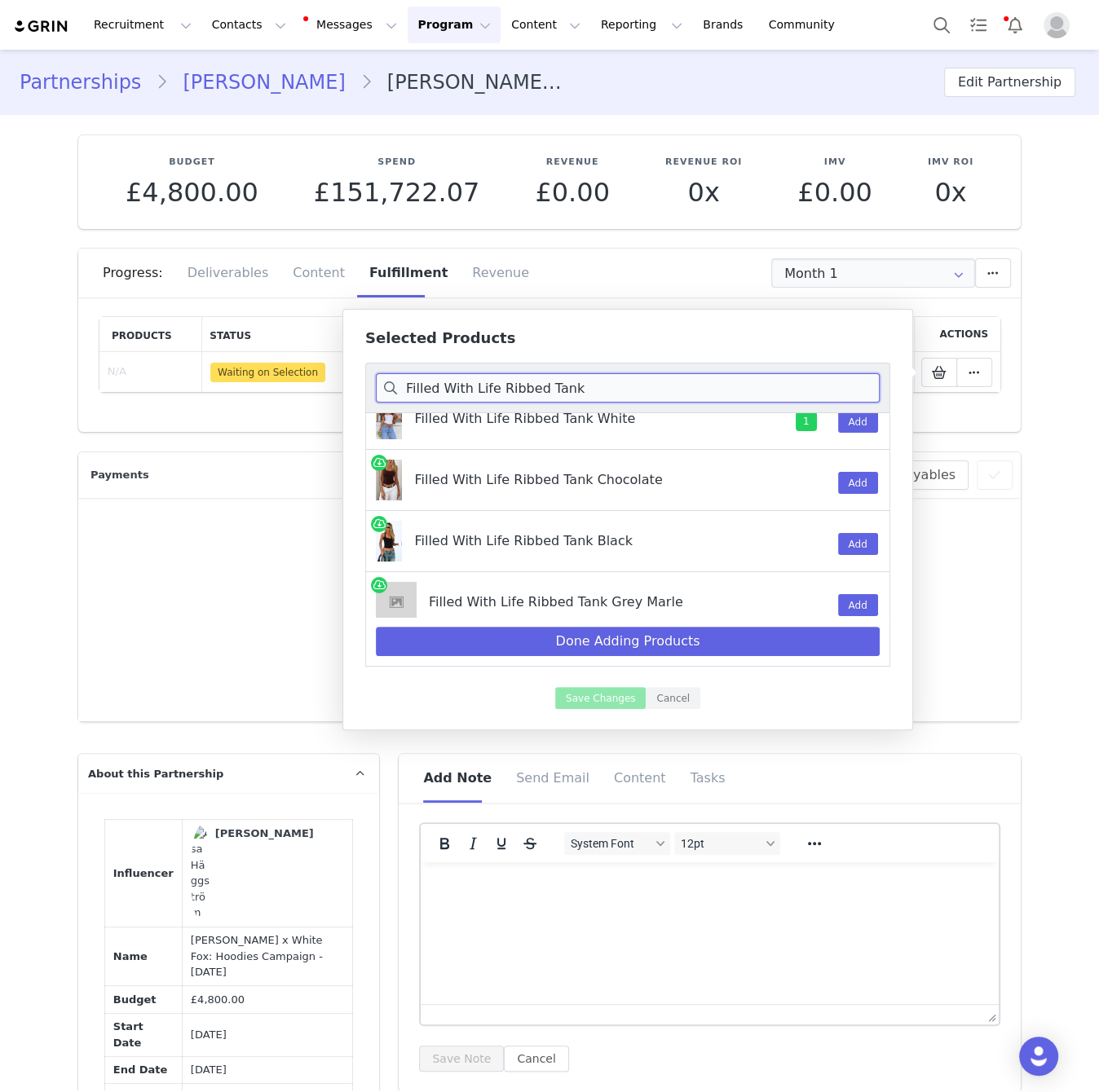
scroll to position [27, 0]
click at [865, 481] on button "Add" at bounding box center [858, 480] width 40 height 22
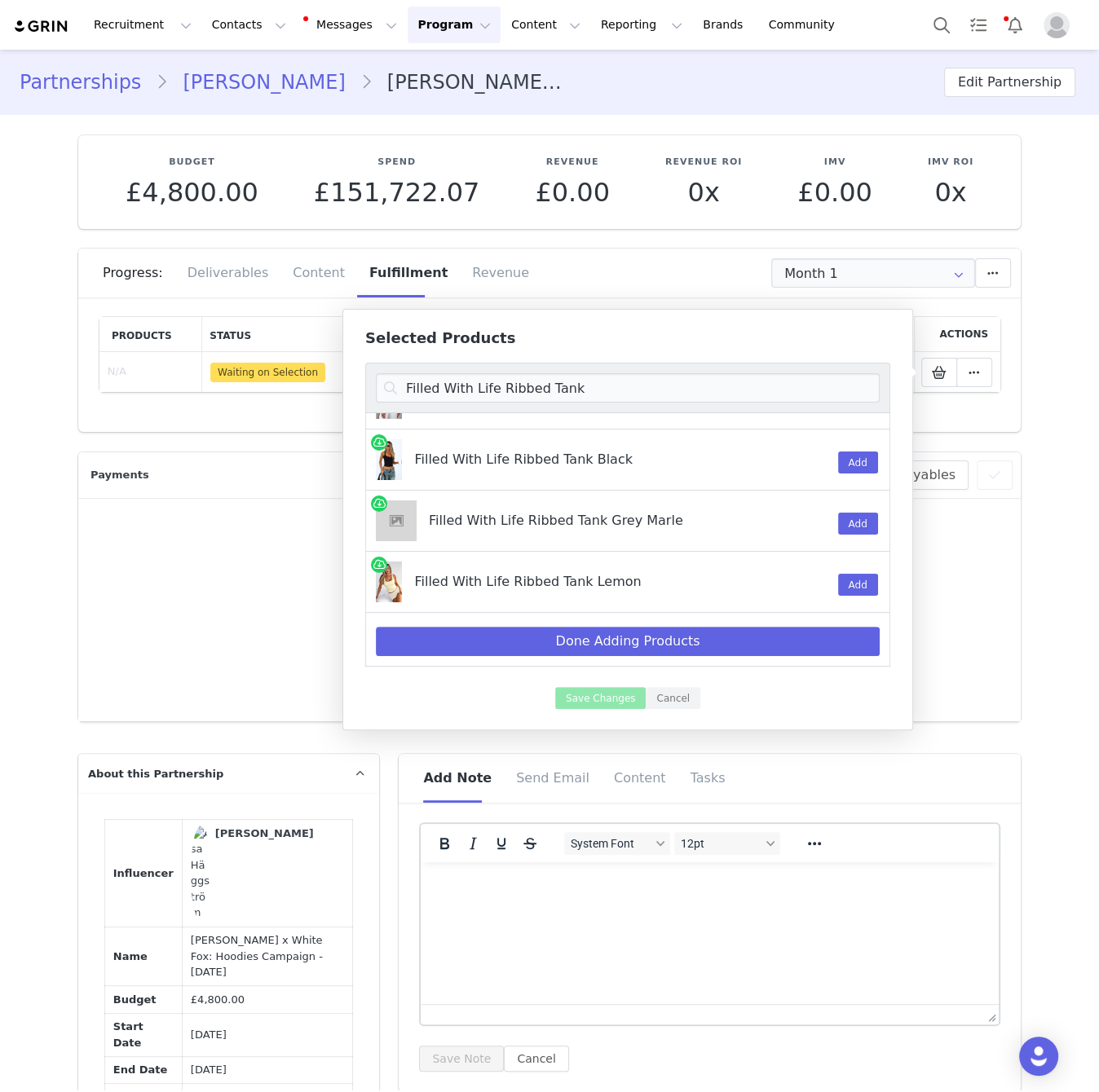
scroll to position [118, 0]
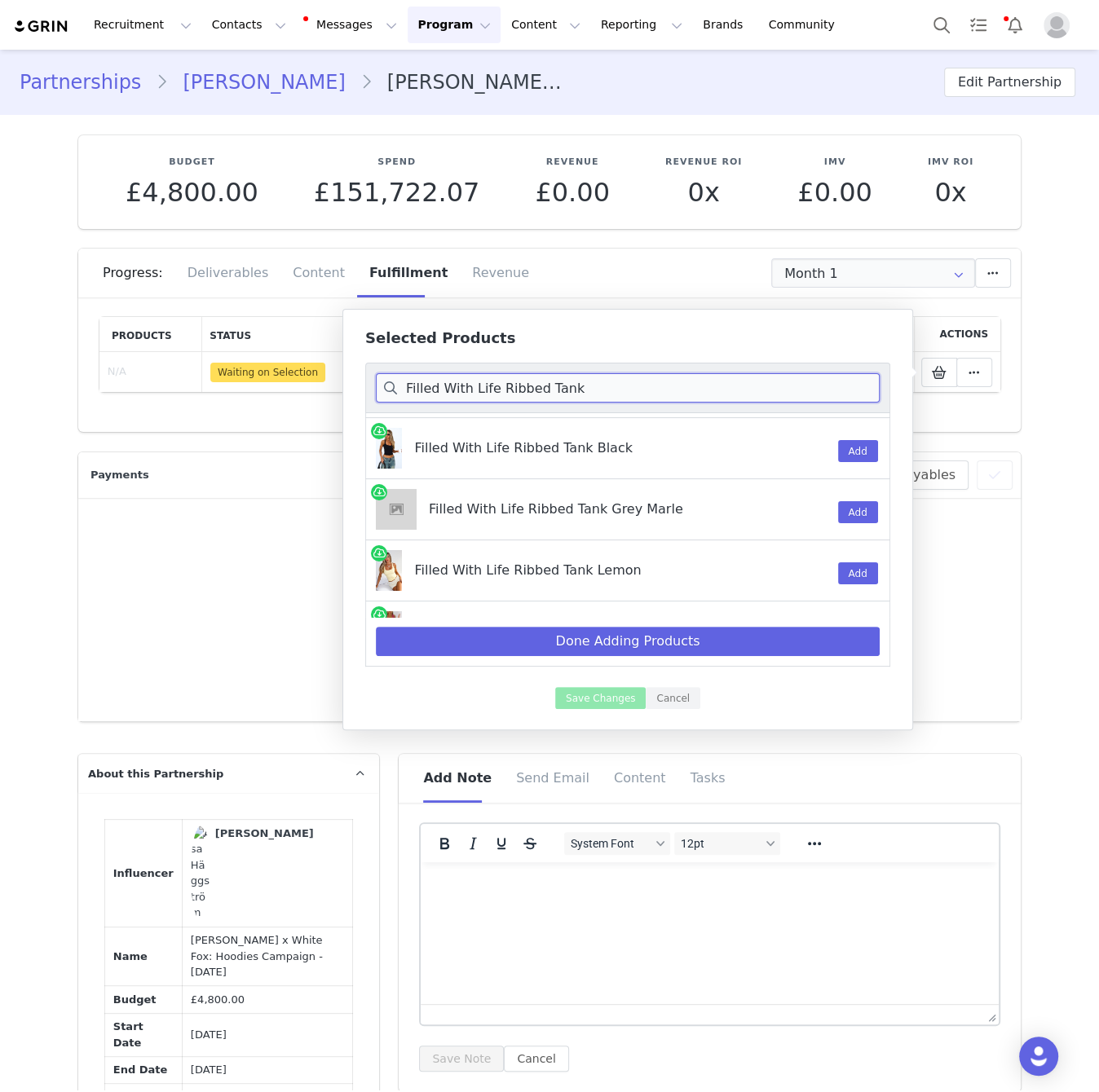
click at [615, 376] on input "Filled With Life Ribbed Tank" at bounding box center [628, 388] width 504 height 29
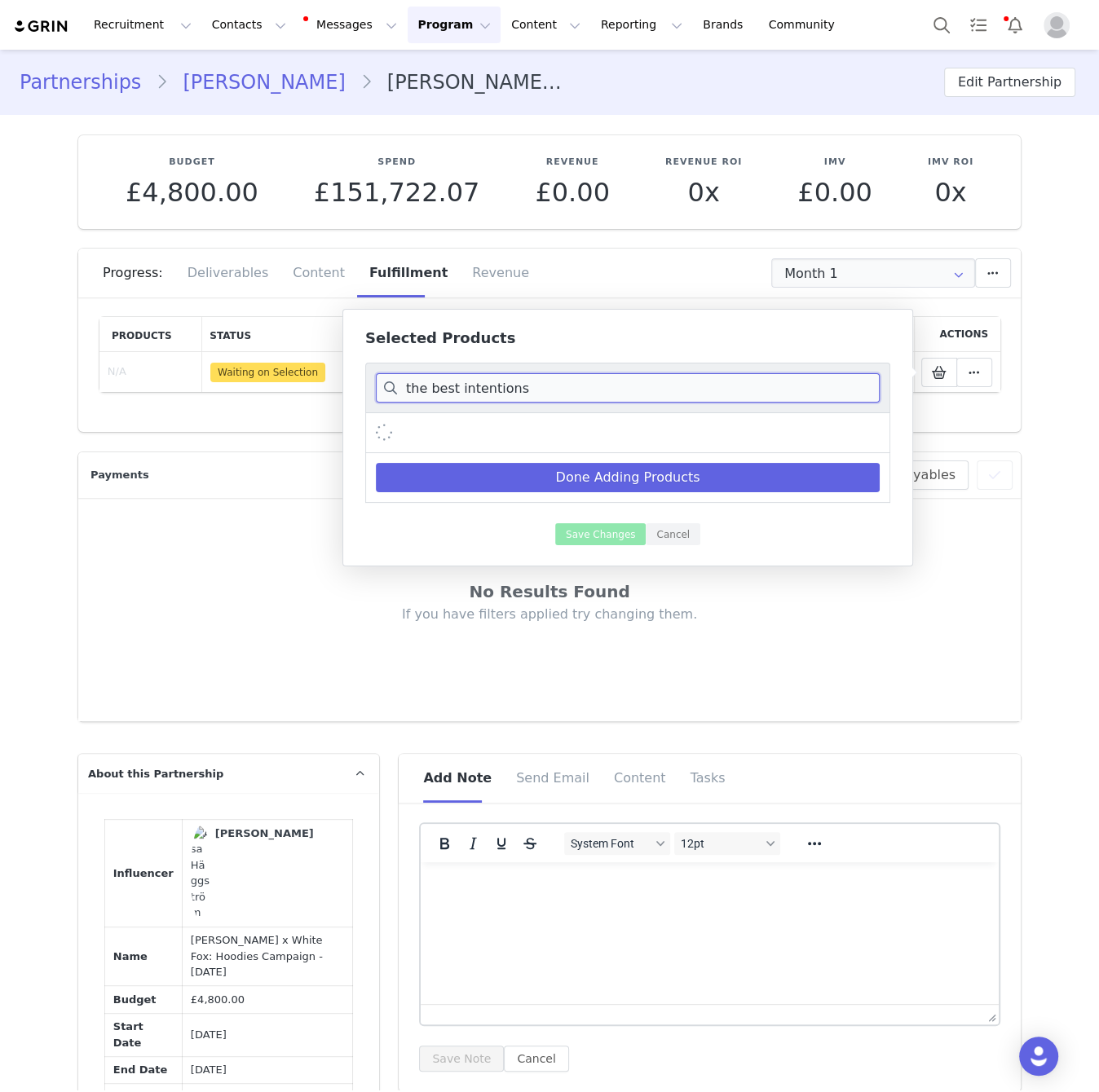
scroll to position [0, 0]
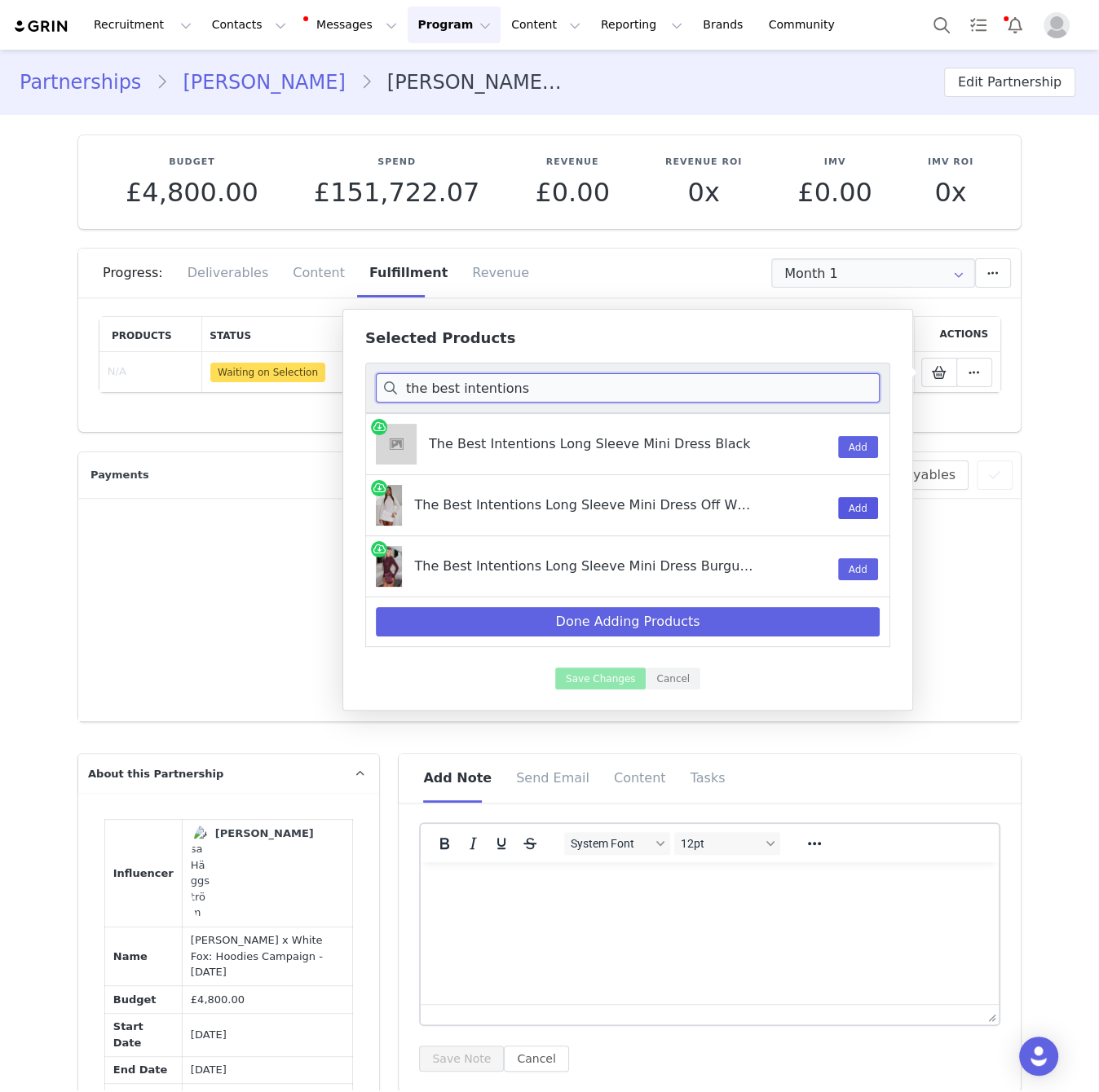
type input "the best intentions"
click at [841, 509] on button "Add" at bounding box center [858, 508] width 40 height 22
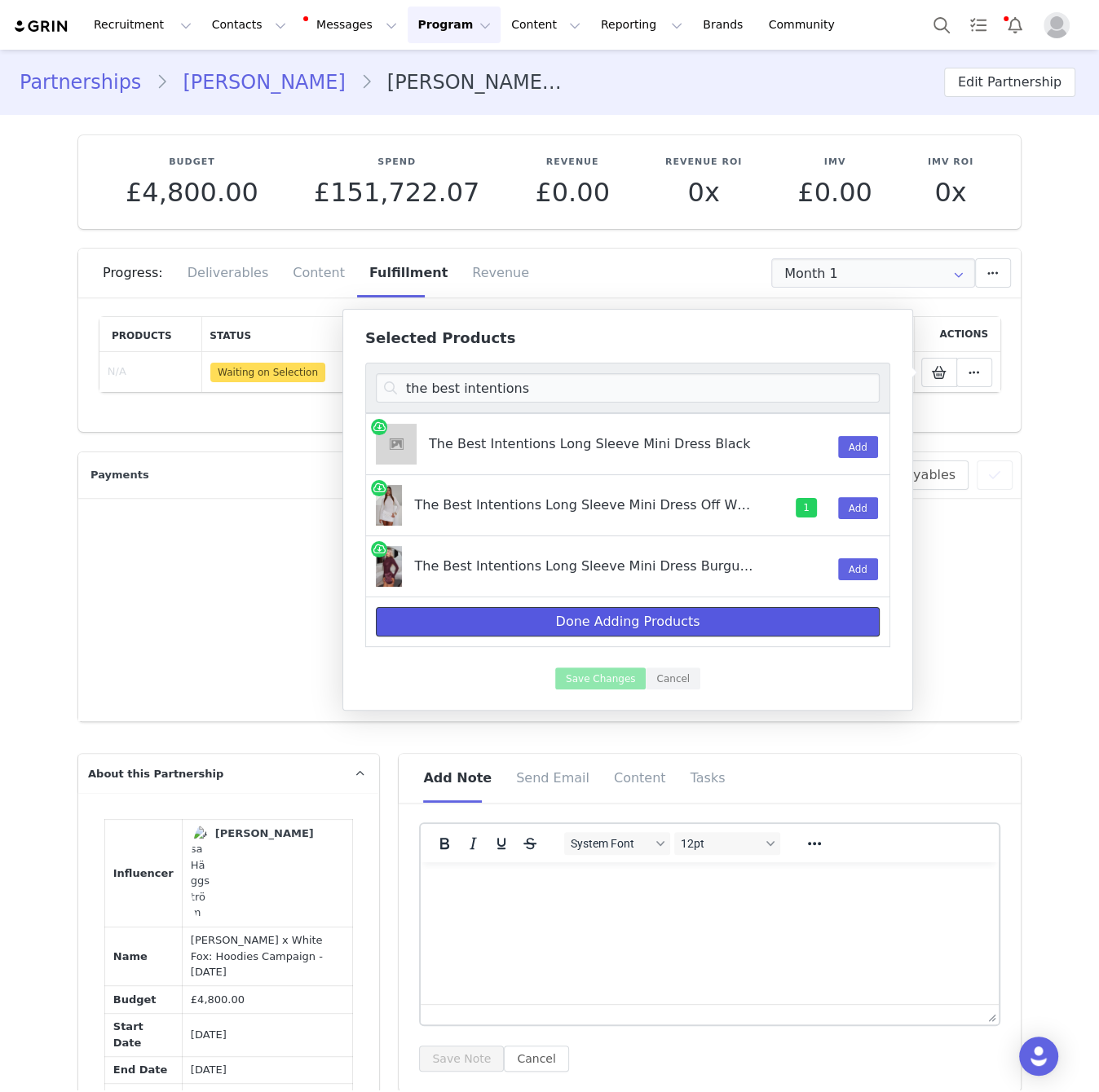
click at [720, 620] on button "Done Adding Products" at bounding box center [628, 621] width 504 height 29
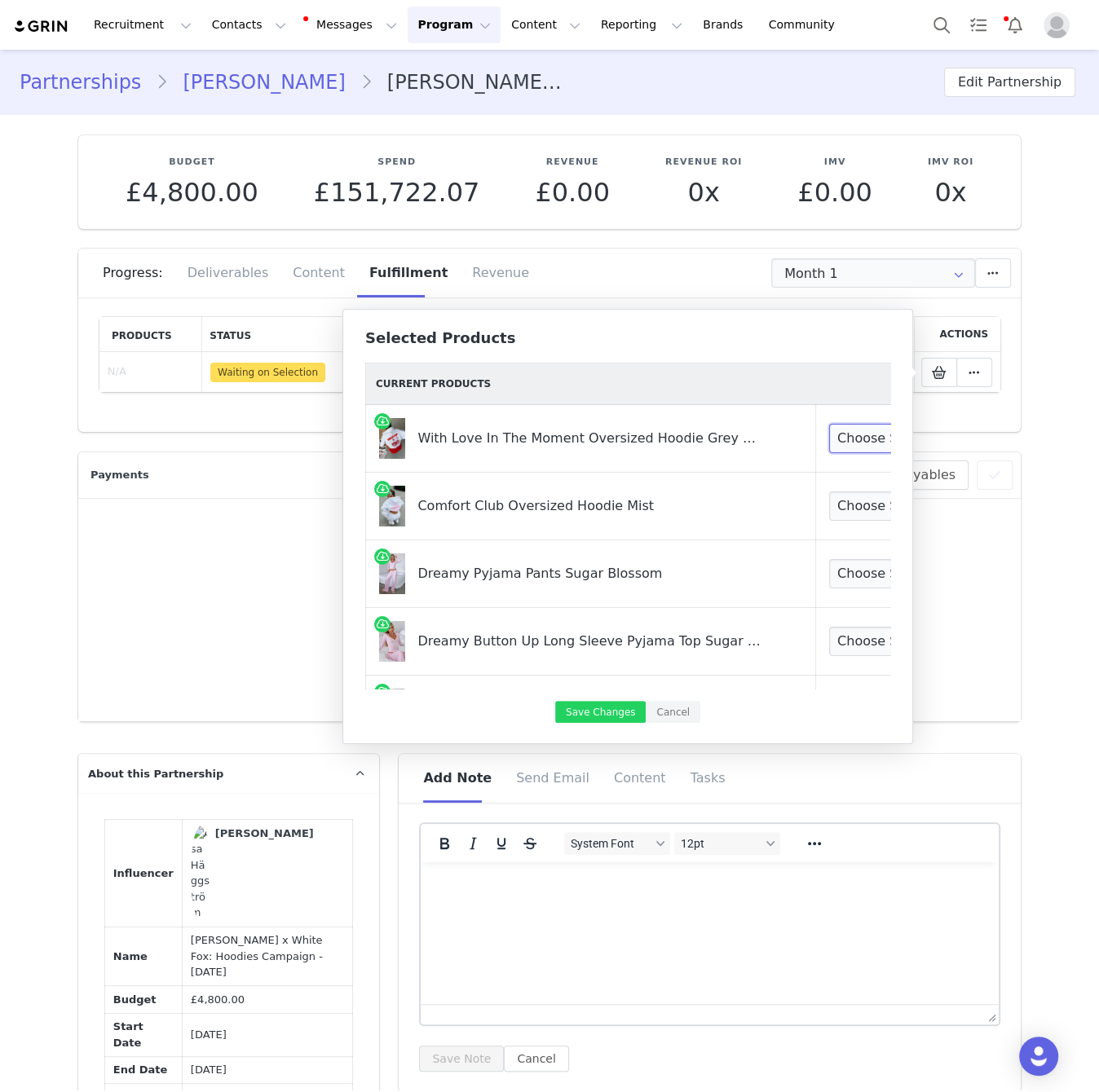
click at [866, 435] on select "Choose Size 3XS/XXS XXS/XS XS/S S/M M/L L/XL XL/XXL" at bounding box center [889, 437] width 121 height 29
click at [829, 423] on select "Choose Size 3XS/XXS XXS/XS XS/S S/M M/L L/XL XL/XXL" at bounding box center [889, 437] width 121 height 29
click at [839, 434] on select "Choose Size 3XS/XXS XXS/XS XS/S S/M M/L L/XL XL/XXL" at bounding box center [889, 437] width 121 height 29
select select "25158388"
click at [829, 423] on select "Choose Size 3XS/XXS XXS/XS XS/S S/M M/L L/XL XL/XXL" at bounding box center [889, 437] width 121 height 29
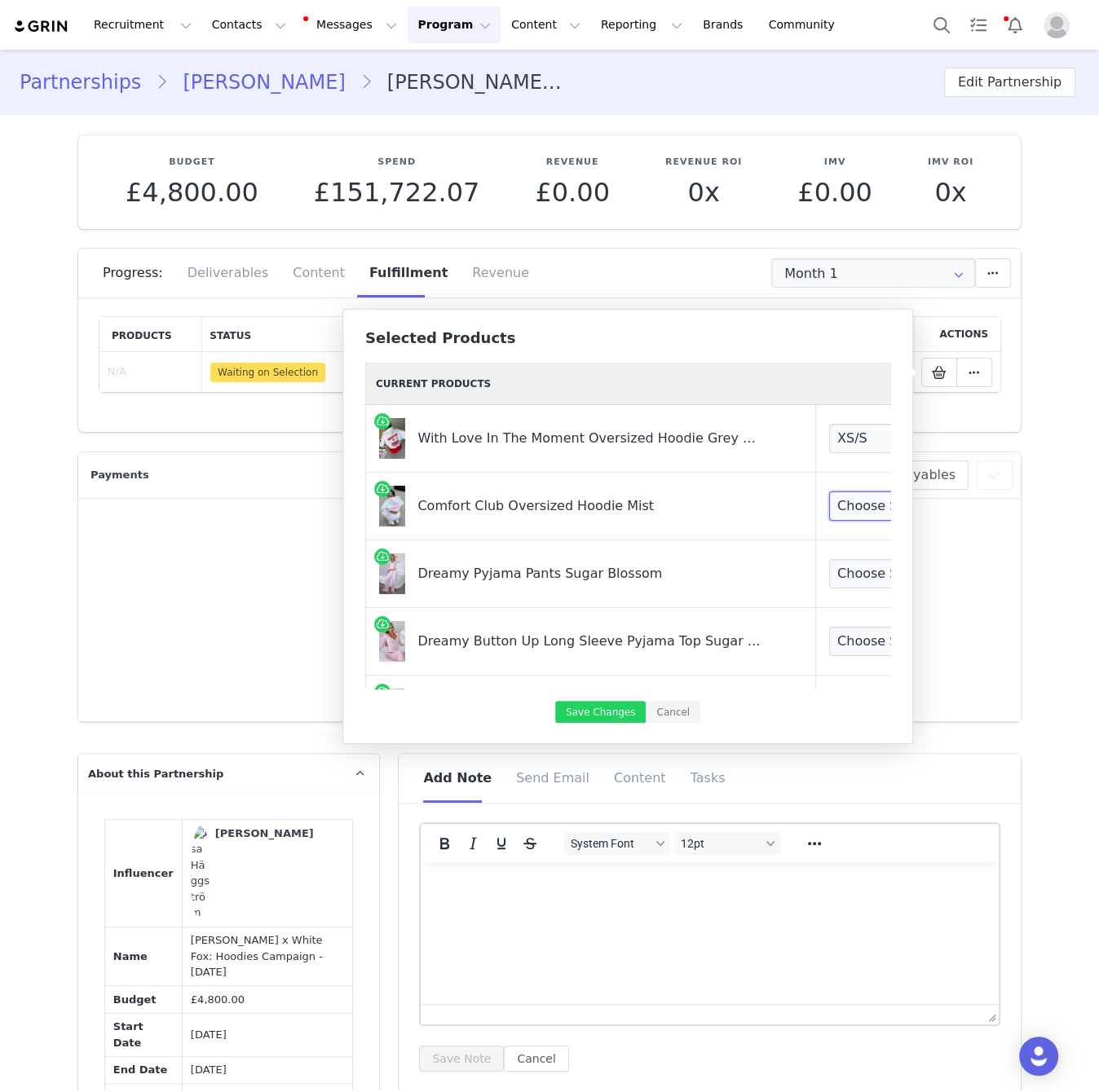
click at [851, 507] on select "Choose Size 3XS/XXS XXS/XS XS/S S/M M/L L/XL" at bounding box center [889, 506] width 121 height 29
select select "28713115"
click at [829, 492] on select "Choose Size 3XS/XXS XXS/XS XS/S S/M M/L L/XL" at bounding box center [889, 506] width 121 height 29
click at [843, 569] on select "Choose Size XXS XS S M L XL" at bounding box center [889, 573] width 121 height 29
select select "28196098"
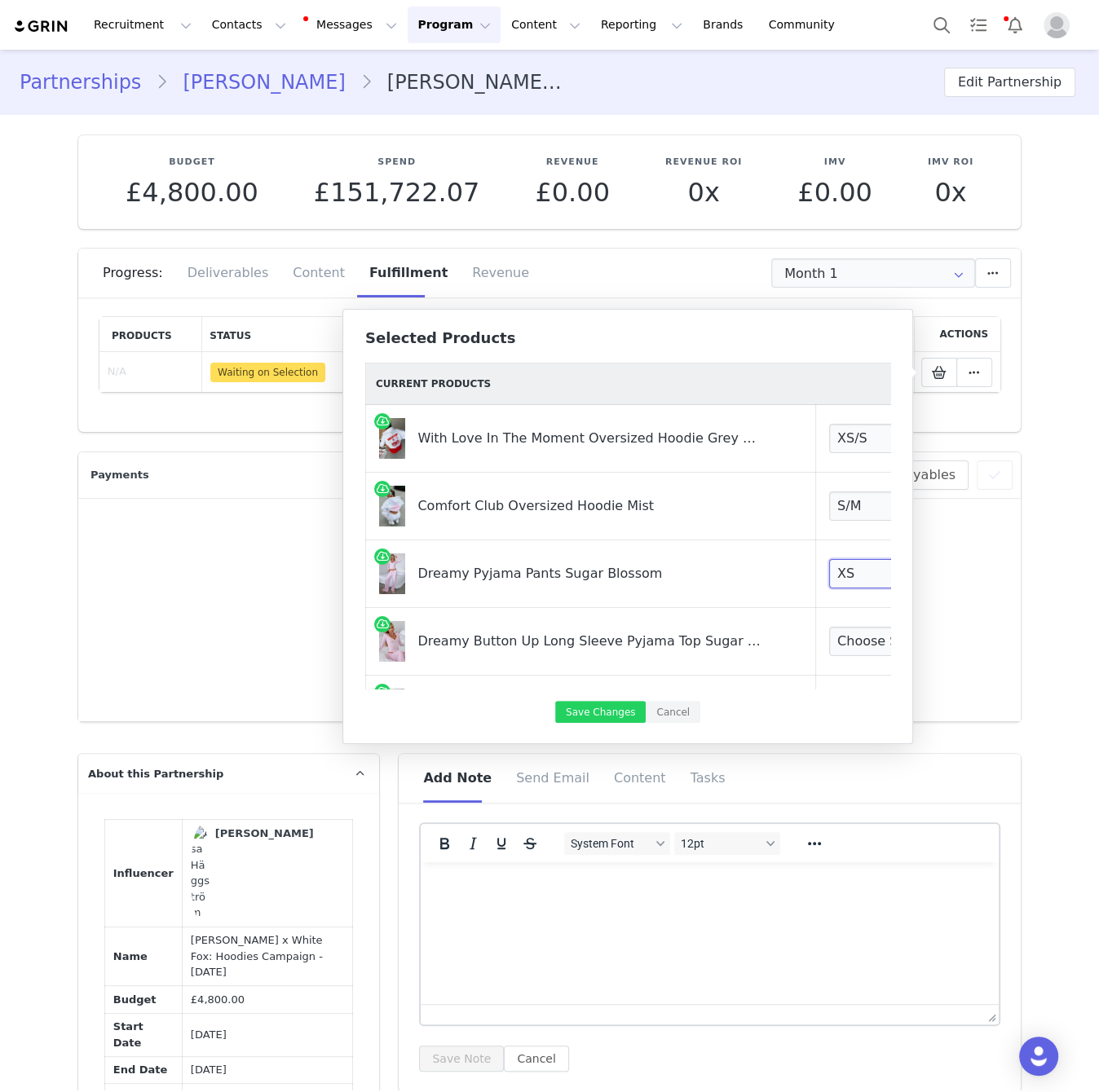
click at [829, 559] on select "Choose Size XXS XS S M L XL" at bounding box center [889, 573] width 121 height 29
click at [852, 631] on select "Choose Size XXS XS S M L XL" at bounding box center [889, 641] width 121 height 29
select select "28195215"
click at [829, 627] on select "Choose Size XXS XS S M L XL" at bounding box center [889, 641] width 121 height 29
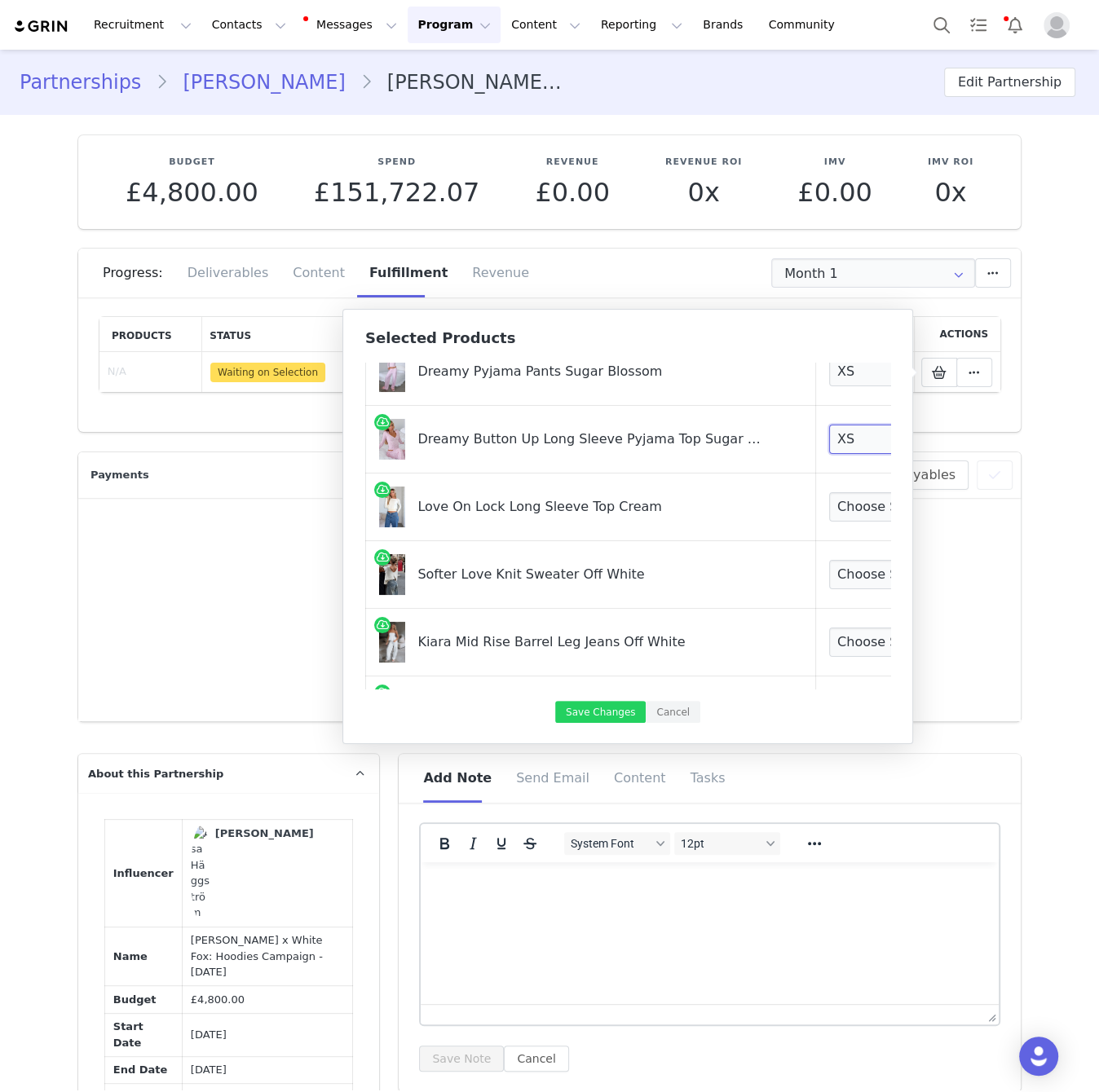
scroll to position [207, 0]
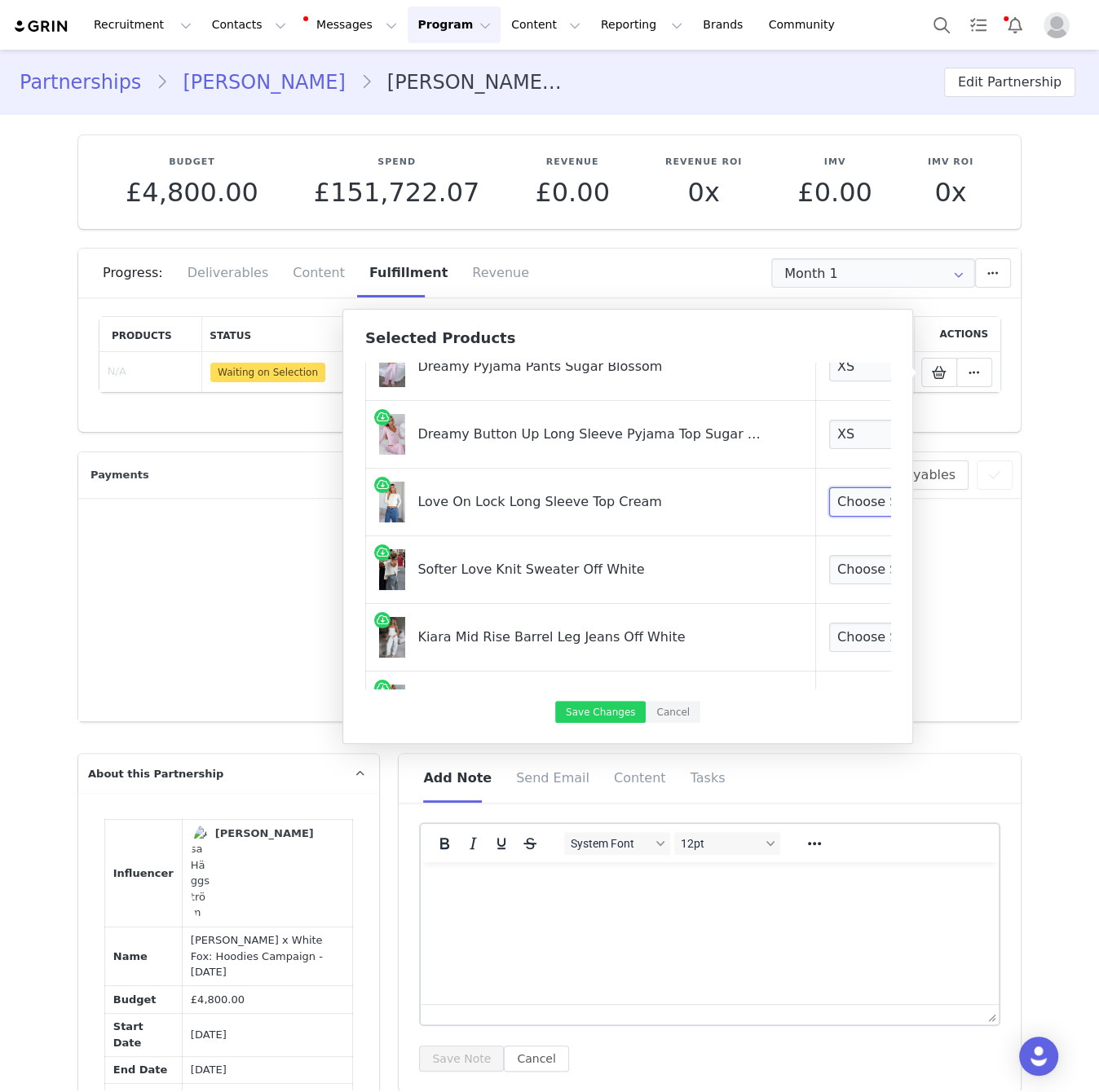
click at [842, 494] on select "Choose Size XXS XS S M L XL" at bounding box center [889, 501] width 121 height 29
select select "28161422"
click at [829, 487] on select "Choose Size XXS XS S M L XL" at bounding box center [889, 501] width 121 height 29
click at [829, 568] on select "Choose Size XXS/XS XS/S S/M M/L L/XL" at bounding box center [889, 569] width 121 height 29
select select "27711951"
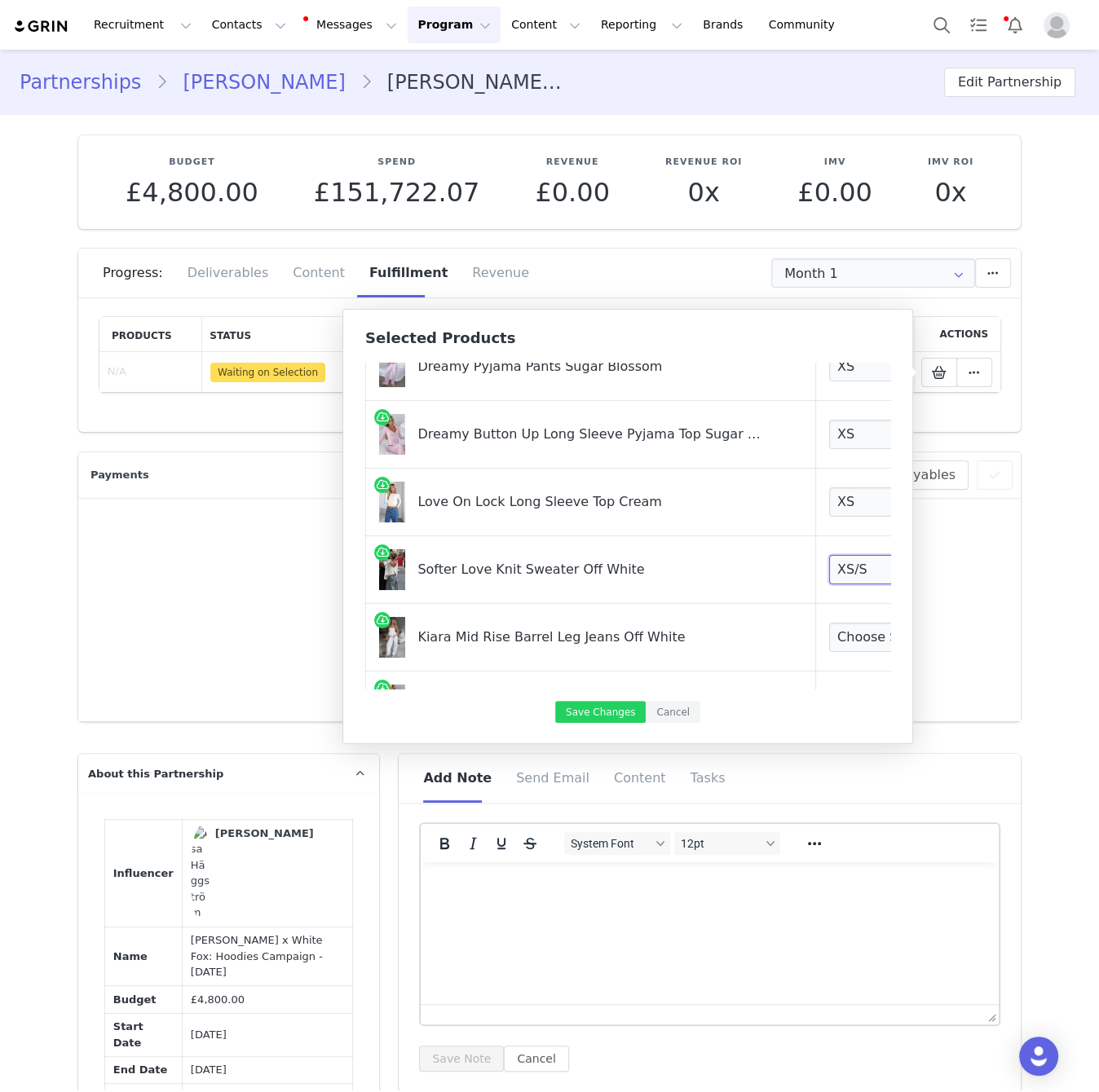
click at [829, 555] on select "Choose Size XXS/XS XS/S S/M M/L L/XL" at bounding box center [889, 569] width 121 height 29
click at [843, 631] on select "Choose Size XXS XS S M L XL" at bounding box center [889, 637] width 121 height 29
select select "28011965"
click at [829, 623] on select "Choose Size XXS XS S M L XL" at bounding box center [889, 637] width 121 height 29
click at [844, 640] on select "Choose Size XXS XS S M L XL" at bounding box center [889, 637] width 121 height 29
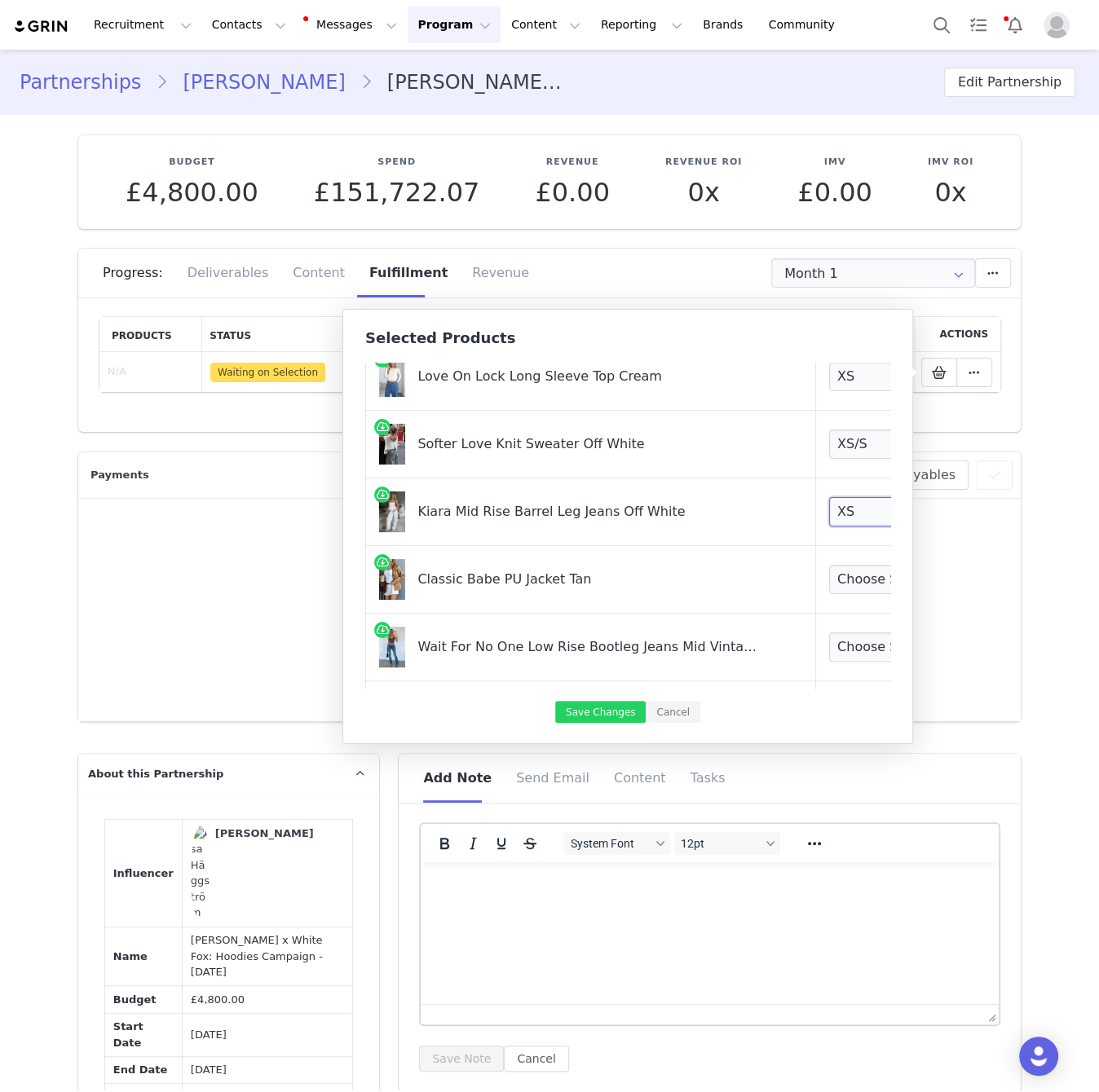
scroll to position [340, 0]
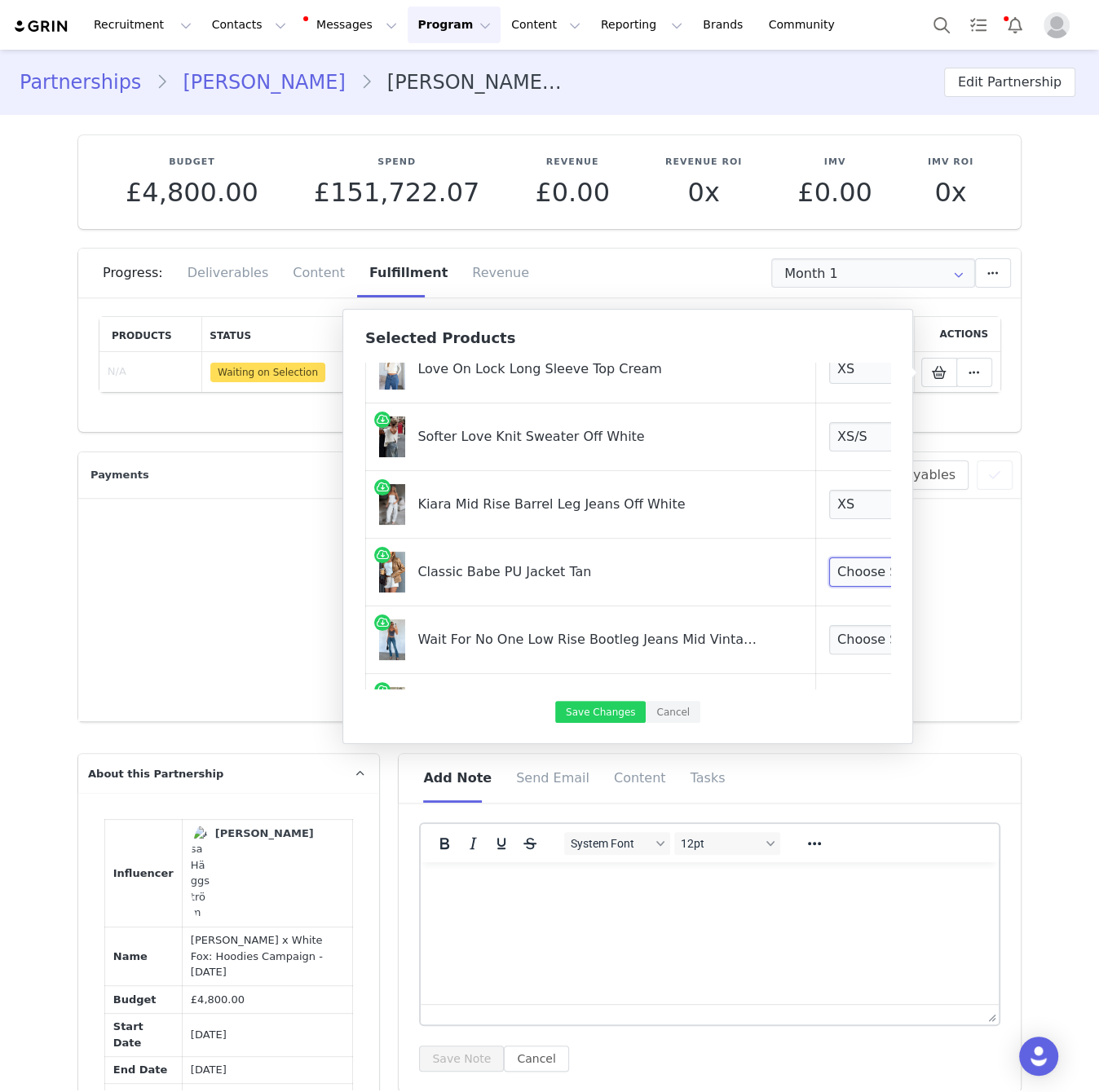
click at [845, 570] on select "Choose Size XS/S S/M M/L L/XL" at bounding box center [889, 571] width 121 height 29
select select "27449092"
click at [829, 557] on select "Choose Size XS/S S/M M/L L/XL" at bounding box center [889, 571] width 121 height 29
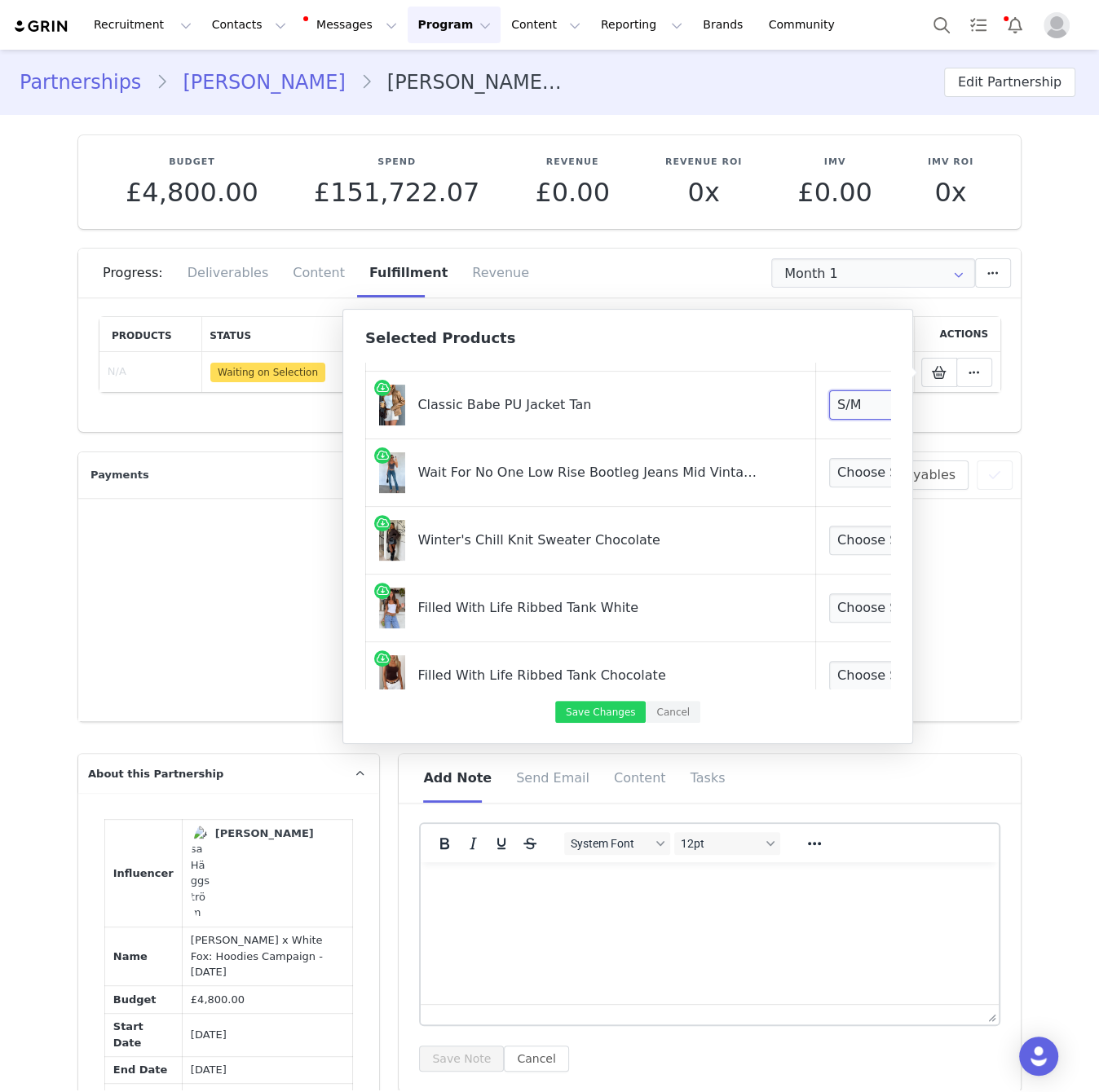
scroll to position [511, 0]
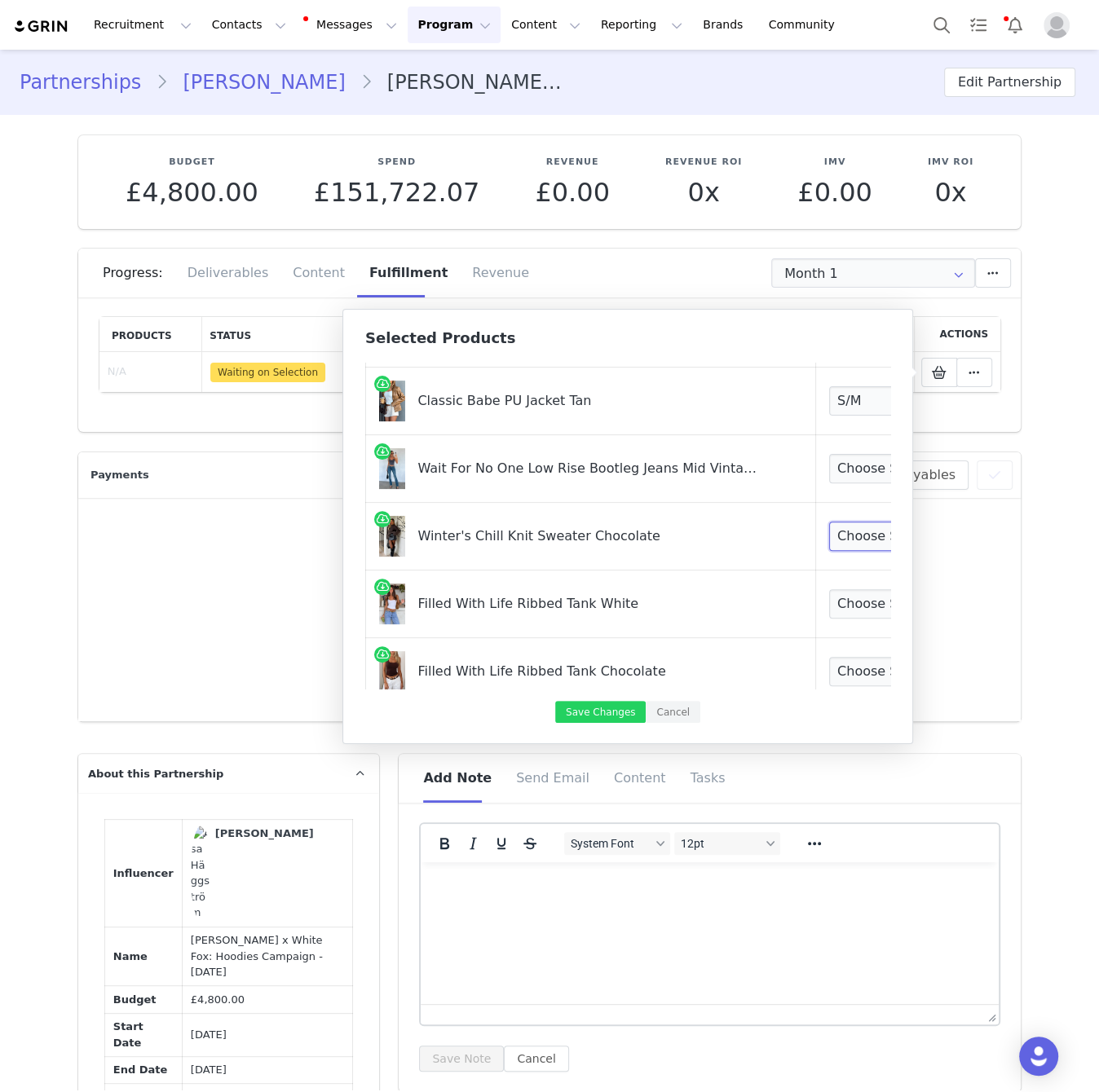
click at [843, 532] on select "Choose Size XXS/XS XS/S S/M M/L L/XL" at bounding box center [889, 536] width 121 height 29
click at [829, 469] on select "Choose Size XXS XS S M L XL" at bounding box center [889, 468] width 121 height 29
select select "25154110"
click at [829, 454] on select "Choose Size XXS XS S M L XL" at bounding box center [889, 468] width 121 height 29
click at [844, 537] on select "Choose Size XXS/XS XS/S S/M M/L L/XL" at bounding box center [889, 536] width 121 height 29
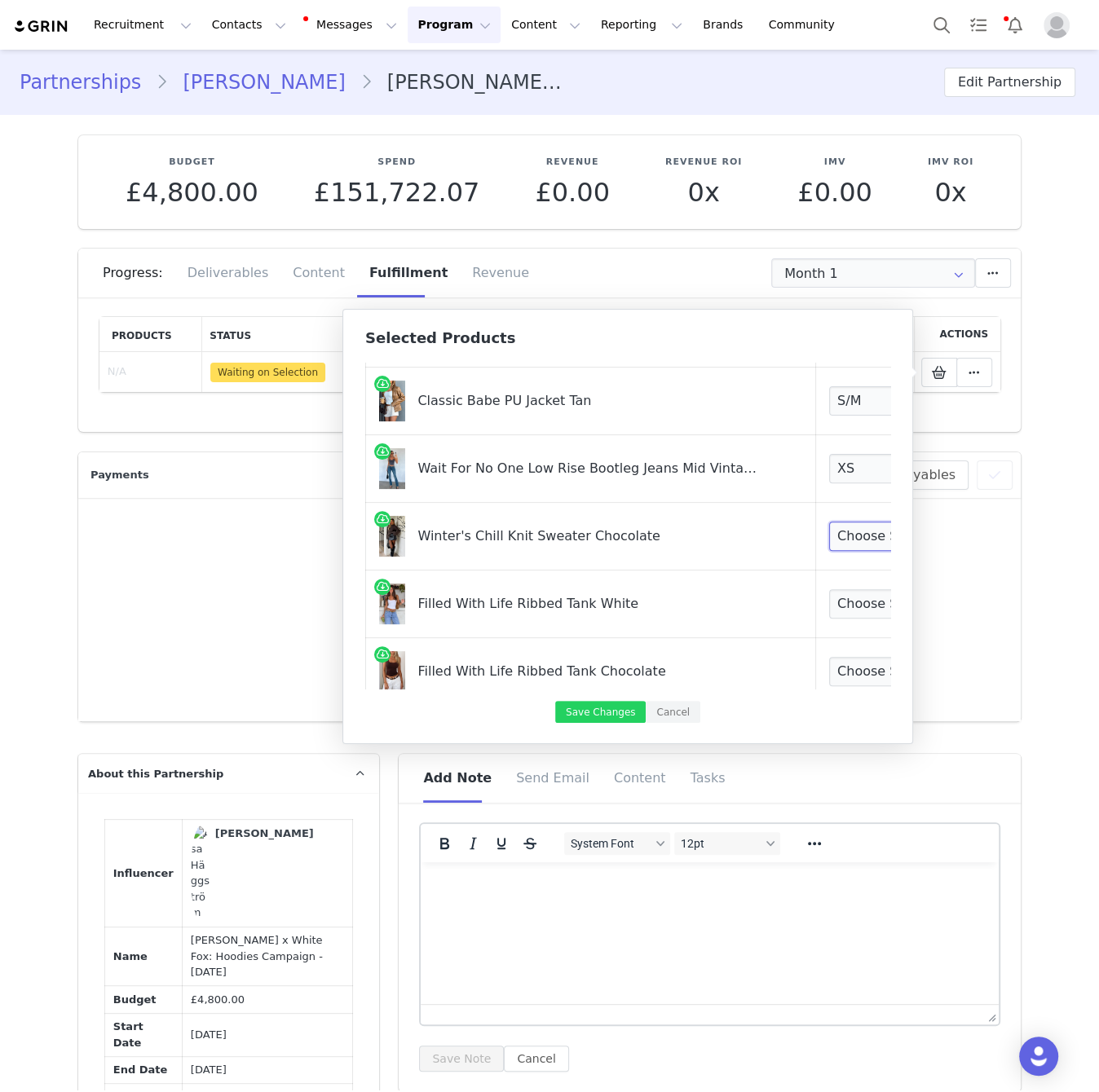
select select "25157998"
click at [829, 522] on select "Choose Size XXS/XS XS/S S/M M/L L/XL" at bounding box center [889, 536] width 121 height 29
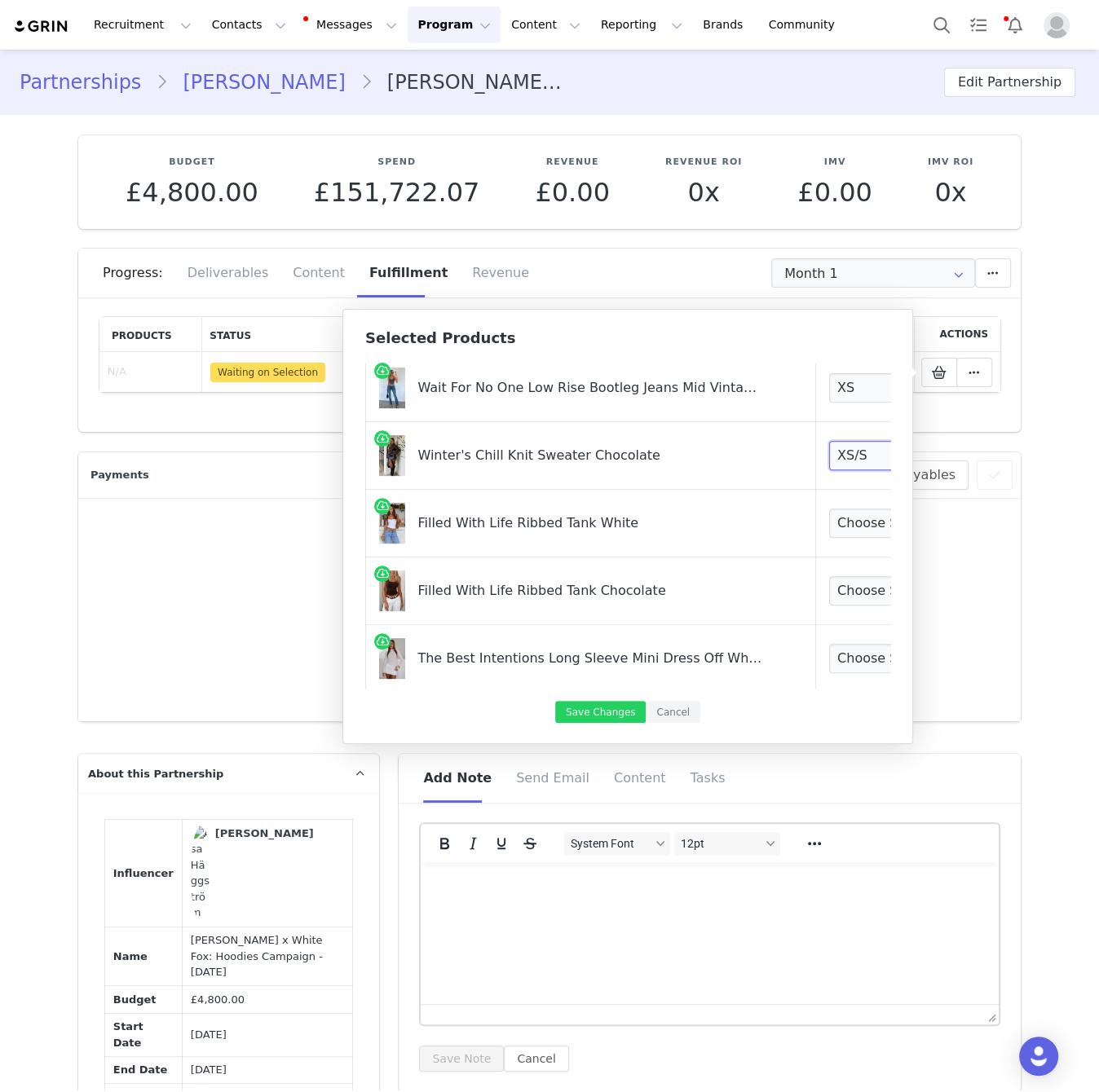
scroll to position [593, 0]
click at [839, 523] on select "Choose Size XXS XS S M L XL" at bounding box center [889, 522] width 121 height 29
select select "26445123"
click at [829, 509] on select "Choose Size XXS XS S M L XL" at bounding box center [889, 523] width 121 height 29
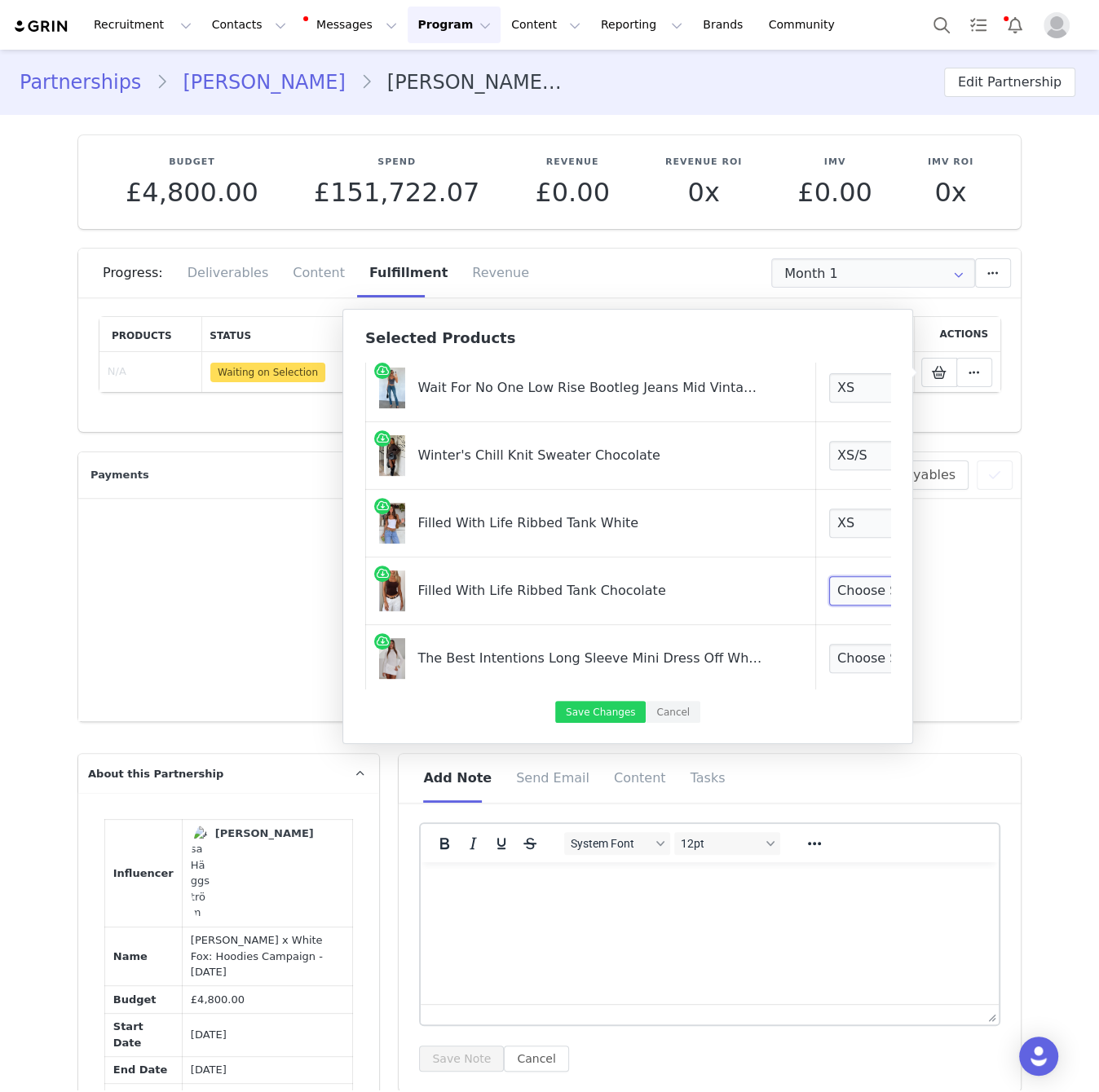
click at [854, 576] on select "Choose Size XXS XS S M L XL" at bounding box center [889, 590] width 121 height 29
select select "26444545"
click at [829, 576] on select "Choose Size XXS XS S M L XL" at bounding box center [889, 590] width 121 height 29
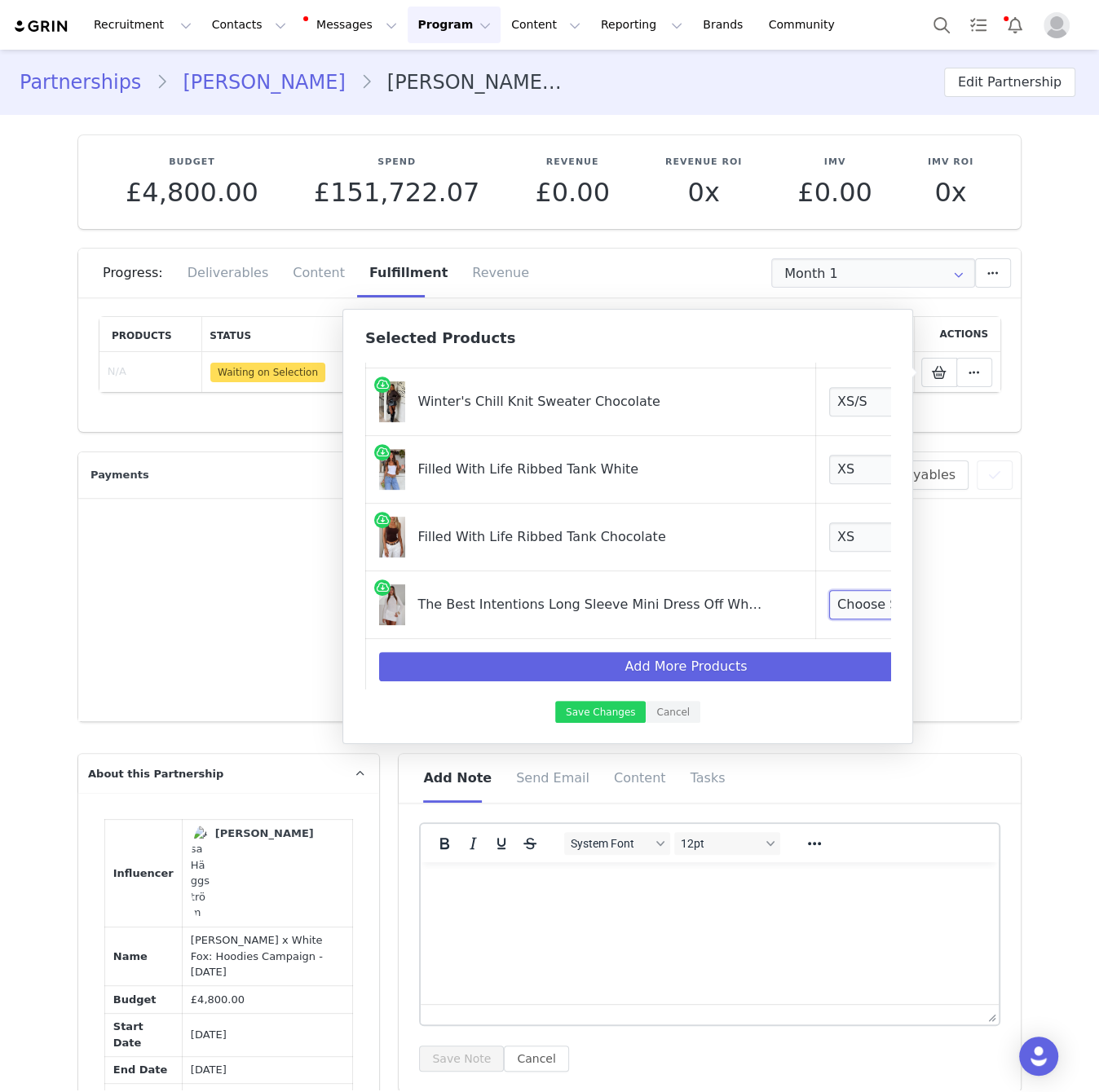
click at [836, 598] on select "Choose Size XXS XS S M L XL" at bounding box center [889, 604] width 121 height 29
select select "28270290"
click at [829, 590] on select "Choose Size XXS XS S M L XL" at bounding box center [889, 604] width 121 height 29
click at [623, 708] on button "Save Changes" at bounding box center [601, 711] width 91 height 22
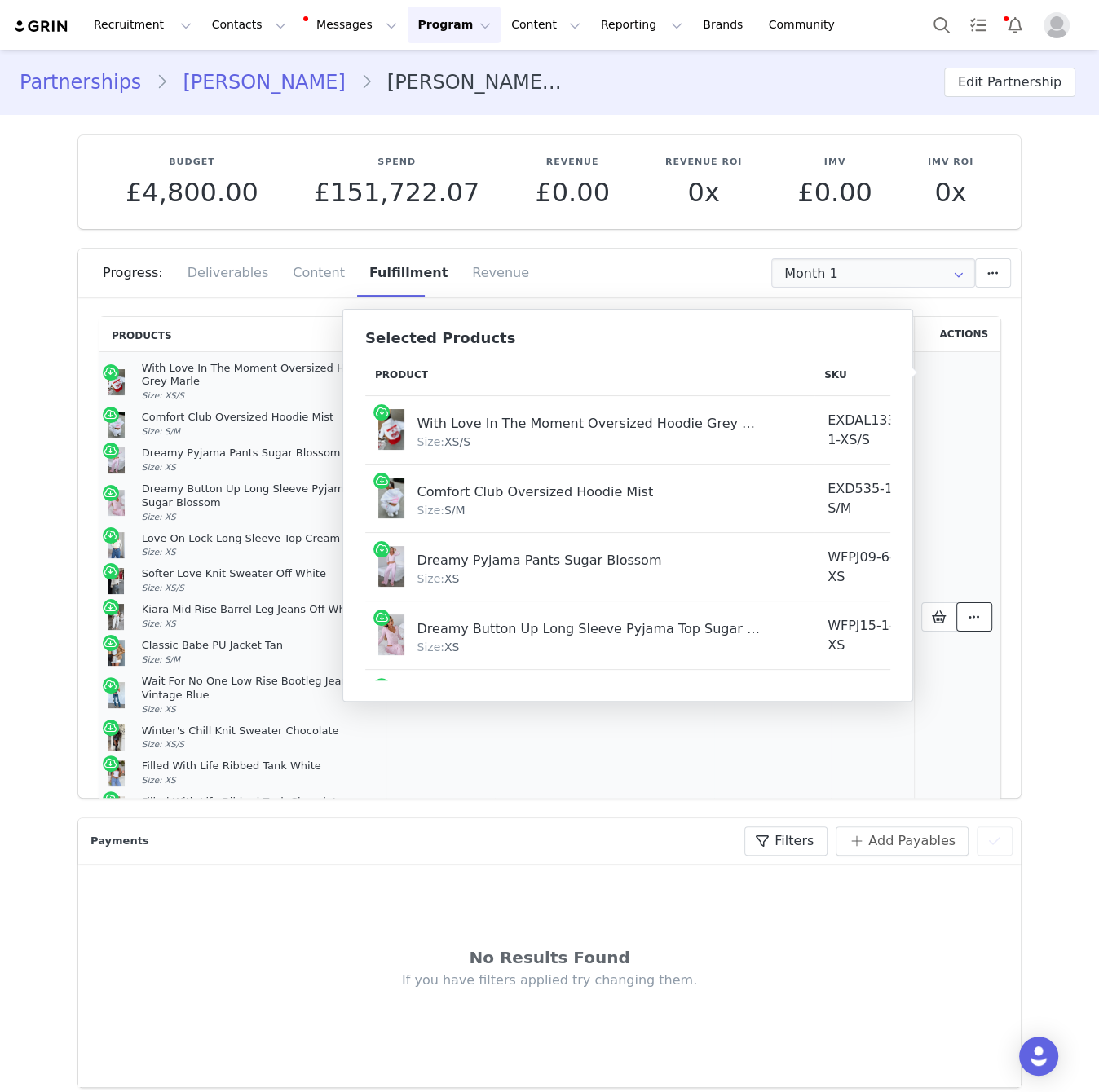
click at [980, 614] on button at bounding box center [974, 616] width 36 height 29
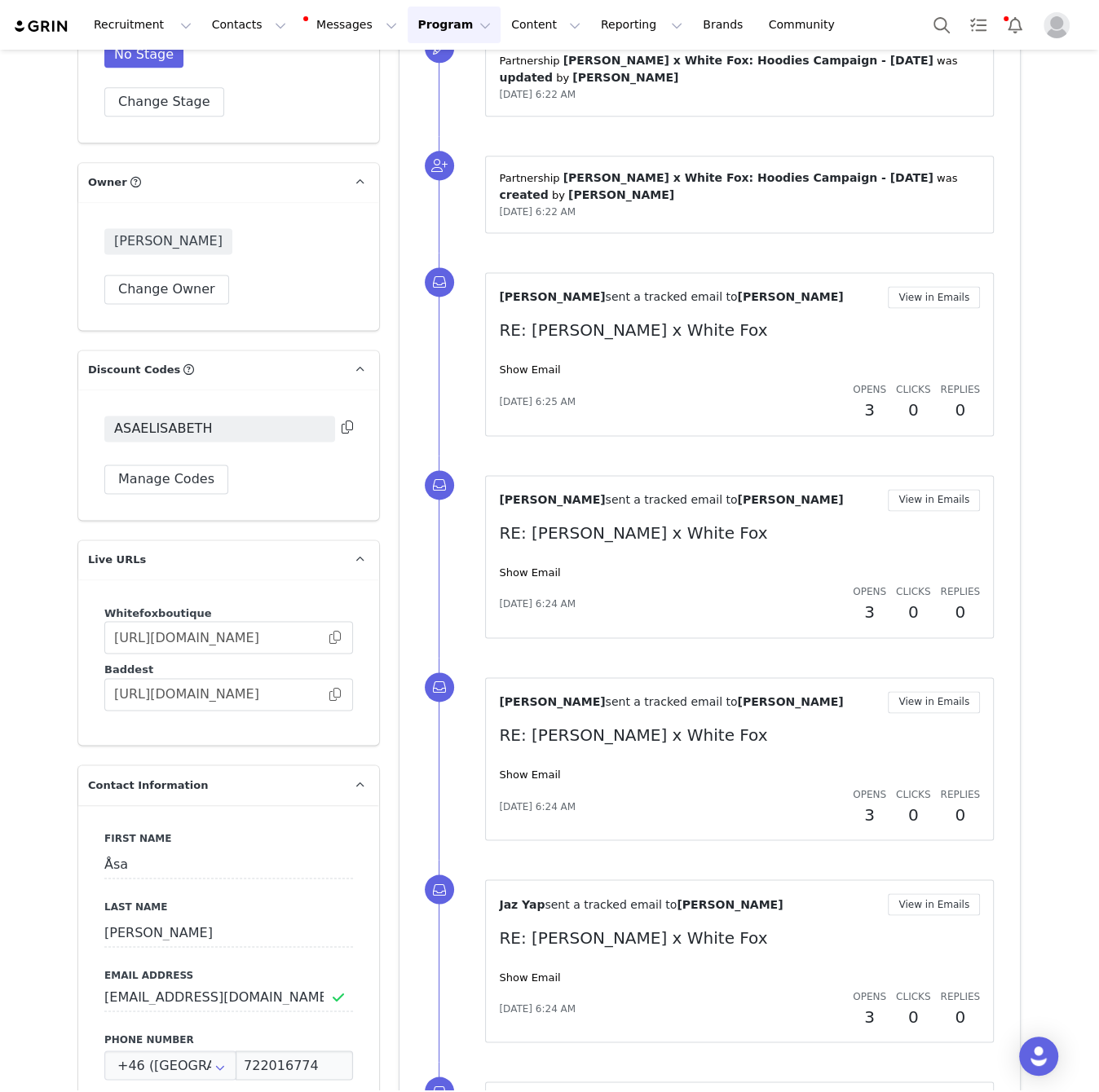
scroll to position [1745, 0]
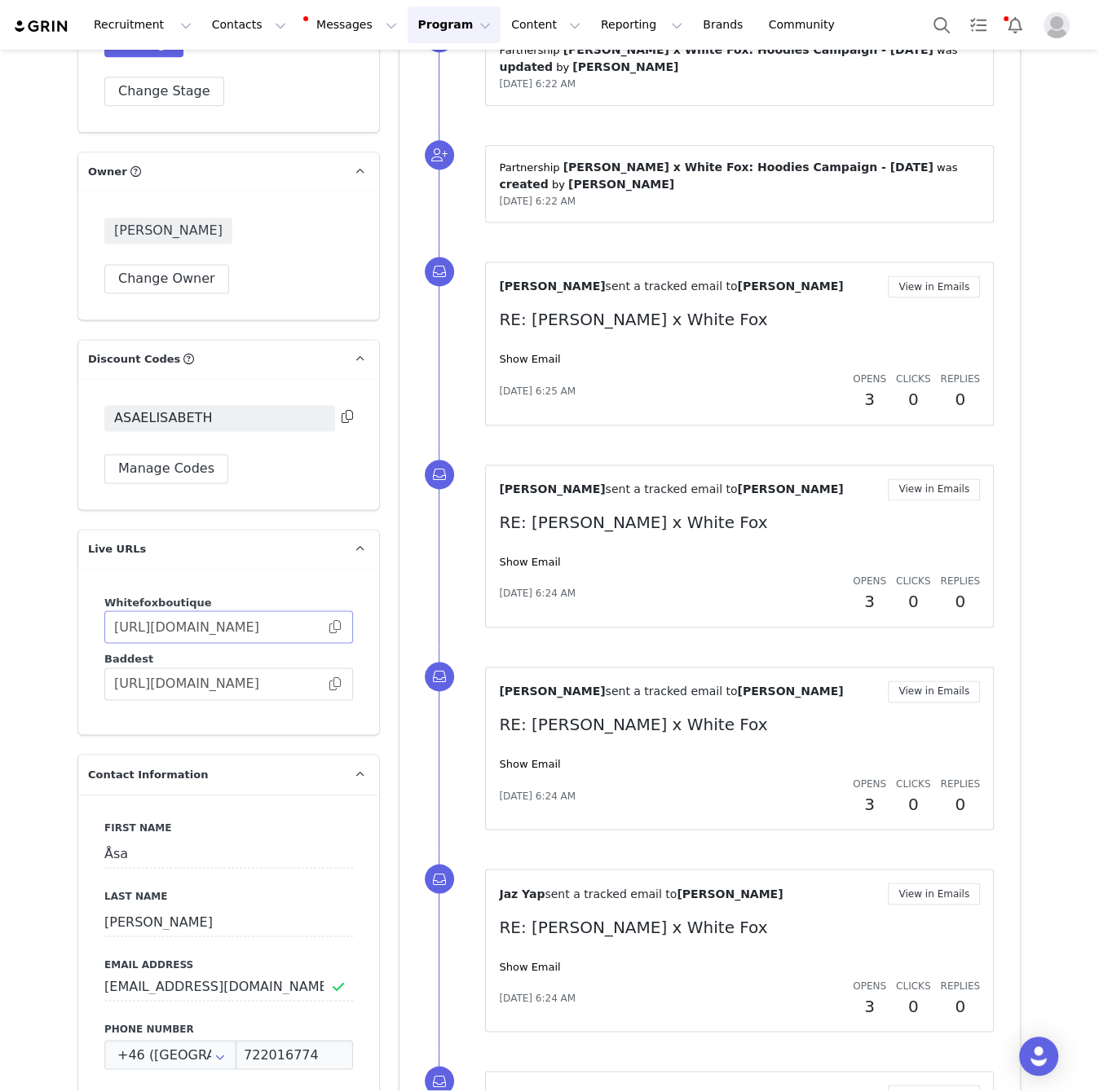
click at [335, 627] on span at bounding box center [334, 627] width 16 height 0
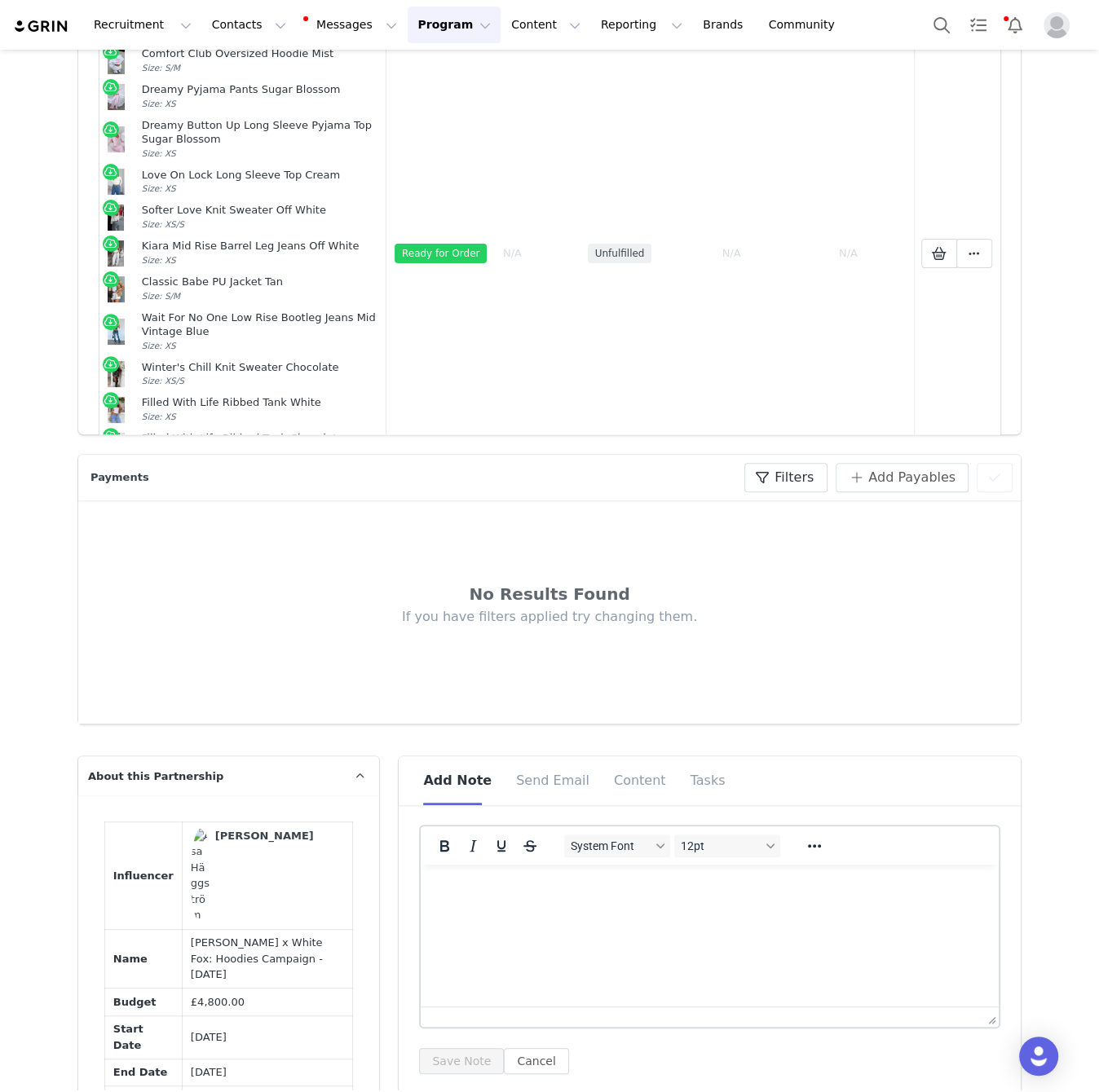
scroll to position [0, 0]
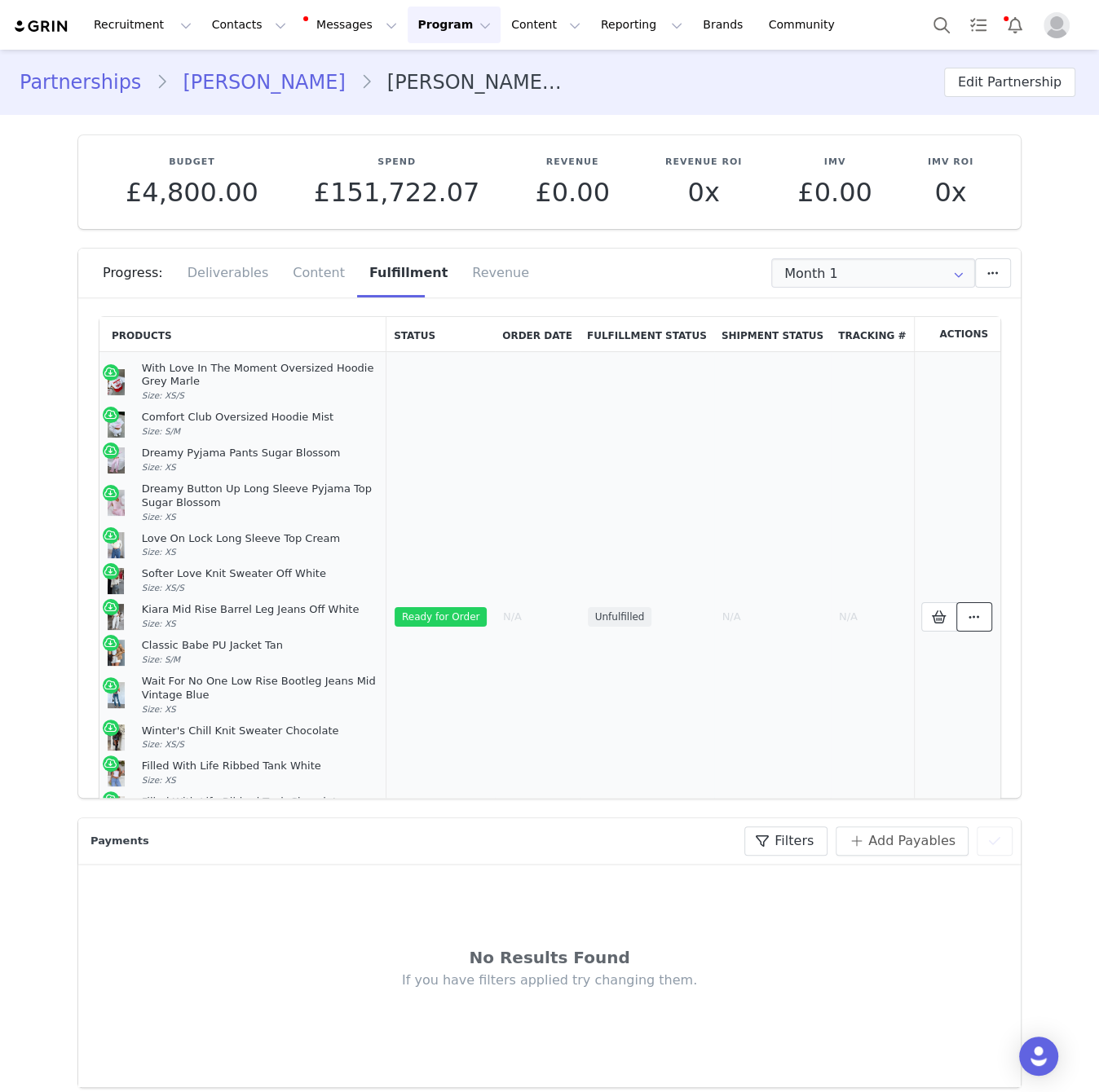
click at [965, 607] on span at bounding box center [973, 616] width 20 height 20
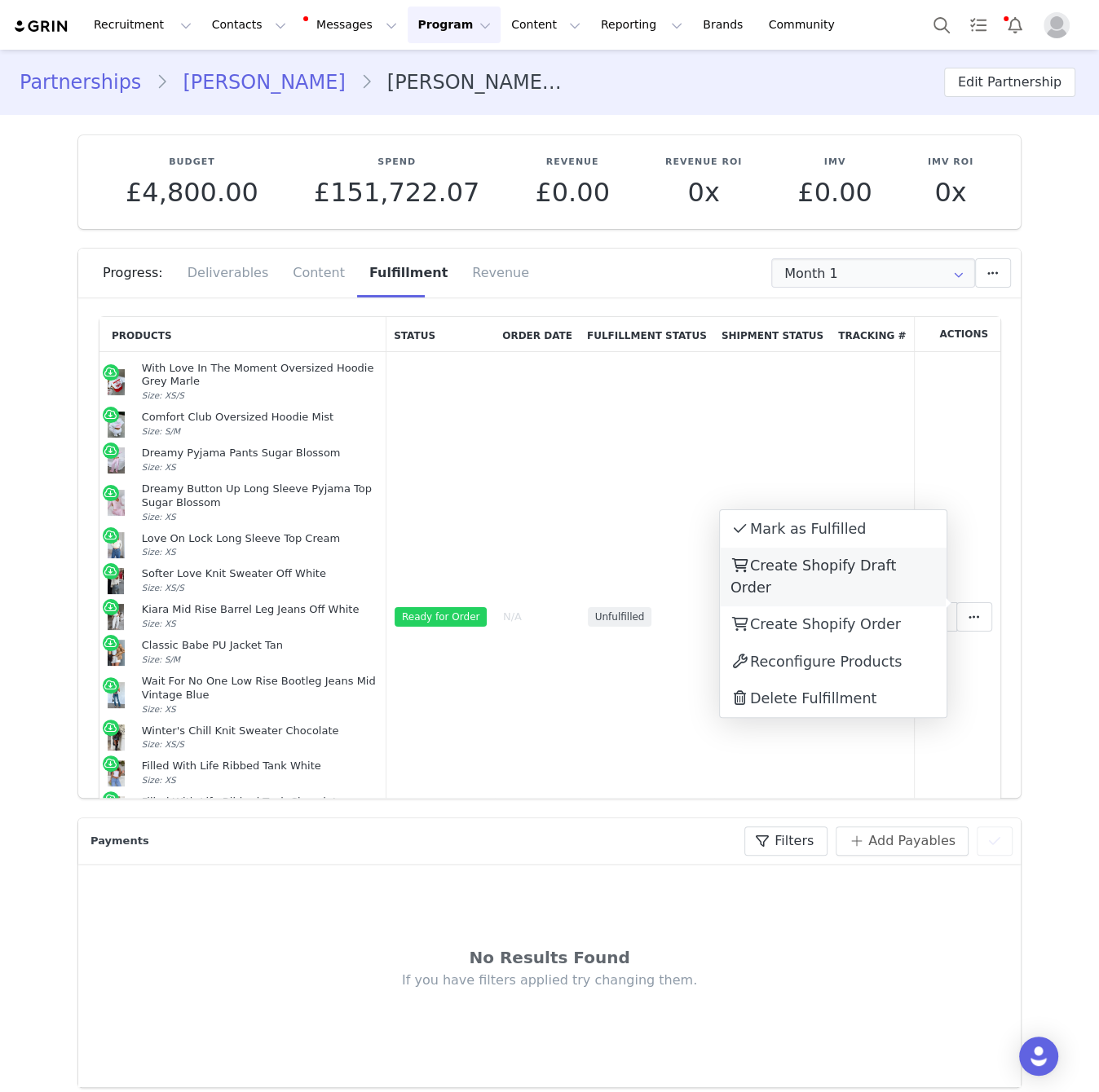
click at [892, 574] on div "Create Shopify Draft Order" at bounding box center [833, 577] width 227 height 59
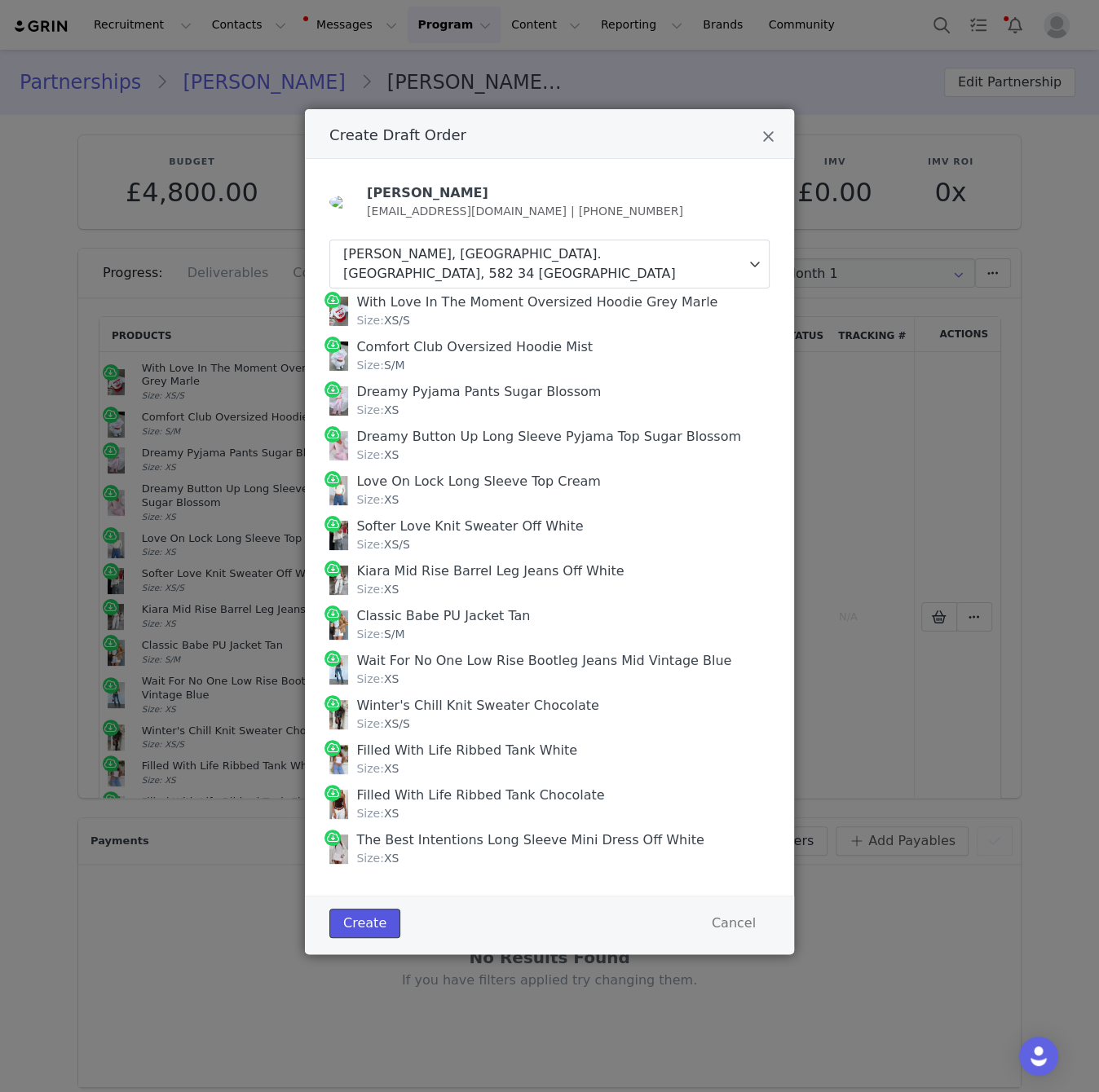
click at [356, 908] on button "Create" at bounding box center [365, 922] width 71 height 29
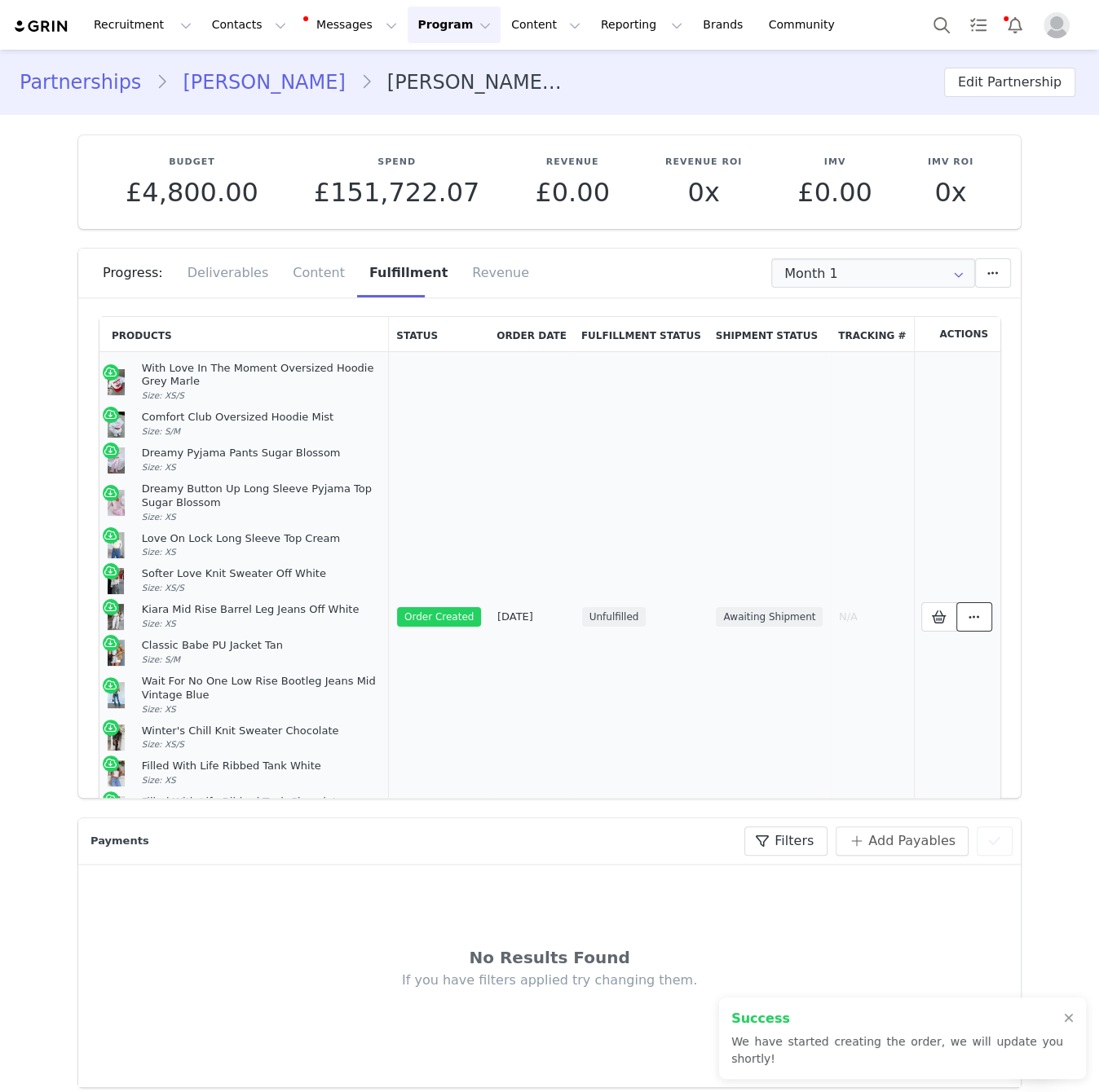
click at [979, 611] on icon at bounding box center [974, 617] width 11 height 13
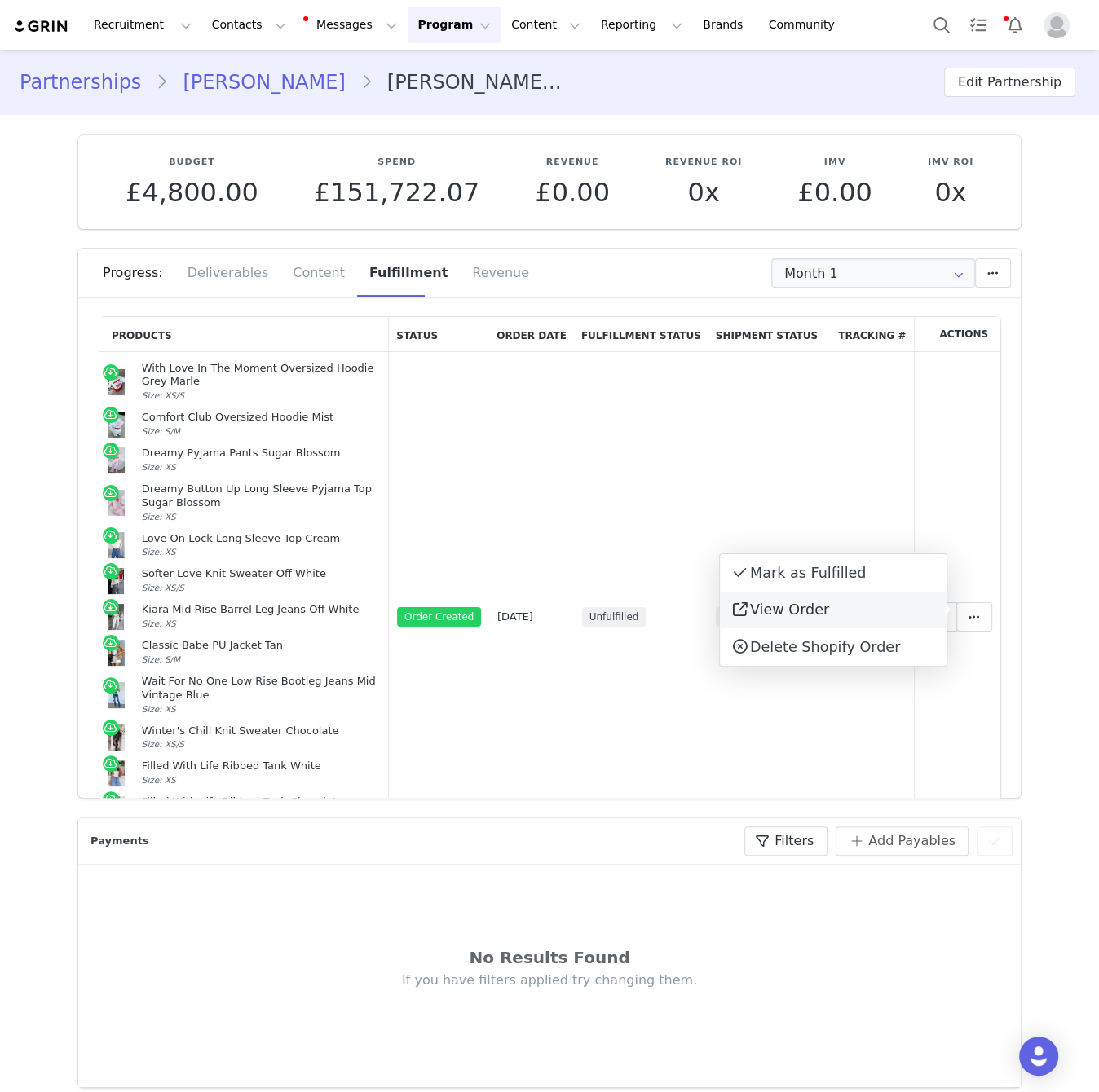
click at [817, 607] on span "View Order" at bounding box center [790, 609] width 79 height 16
drag, startPoint x: 192, startPoint y: 689, endPoint x: 141, endPoint y: 374, distance: 319.1
click at [141, 374] on td "With Love In The Moment Oversized Hoodie Grey Marle Size: XS/S Comfort Club Ove…" at bounding box center [244, 617] width 290 height 530
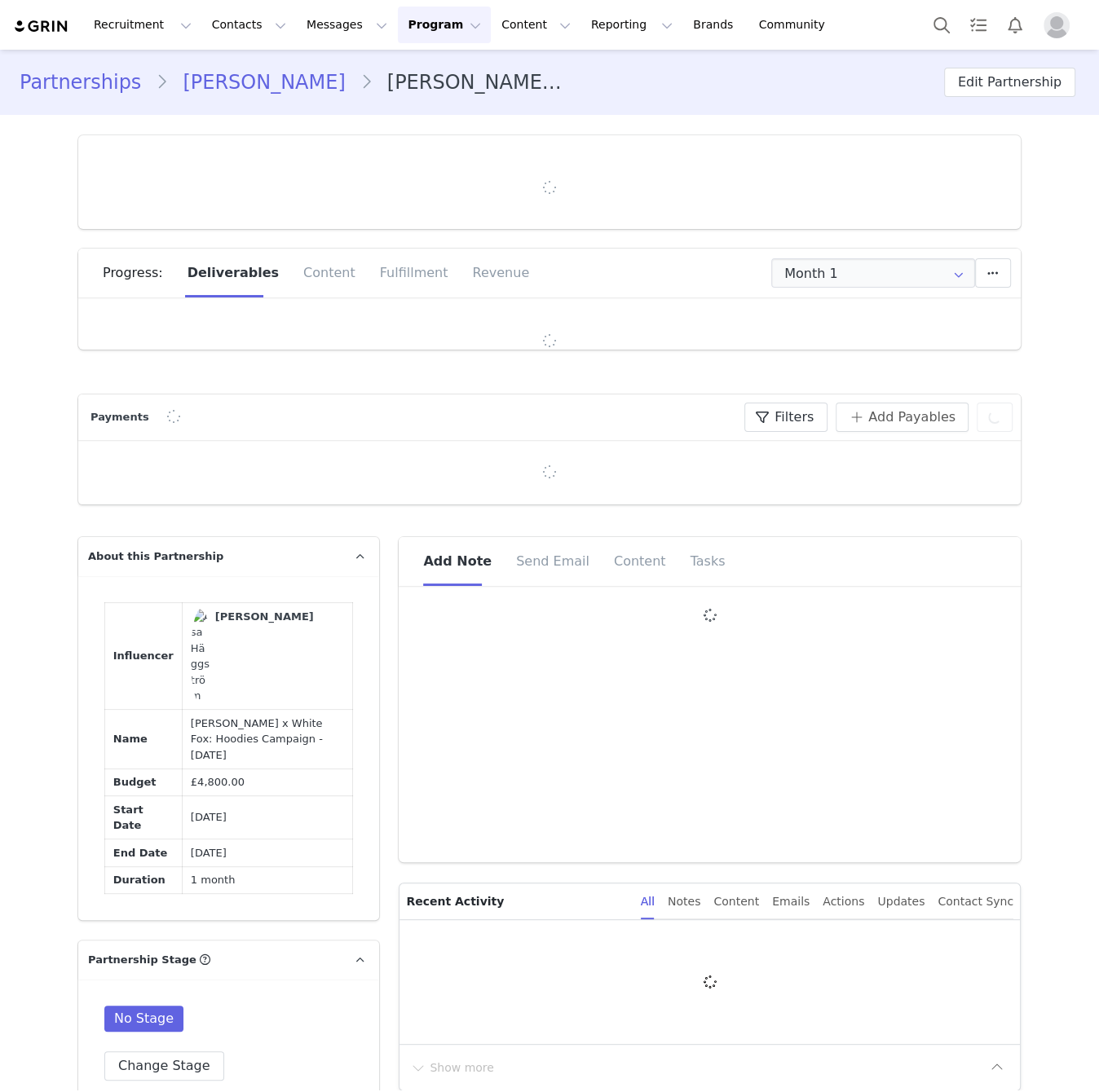
type input "+46 ([GEOGRAPHIC_DATA])"
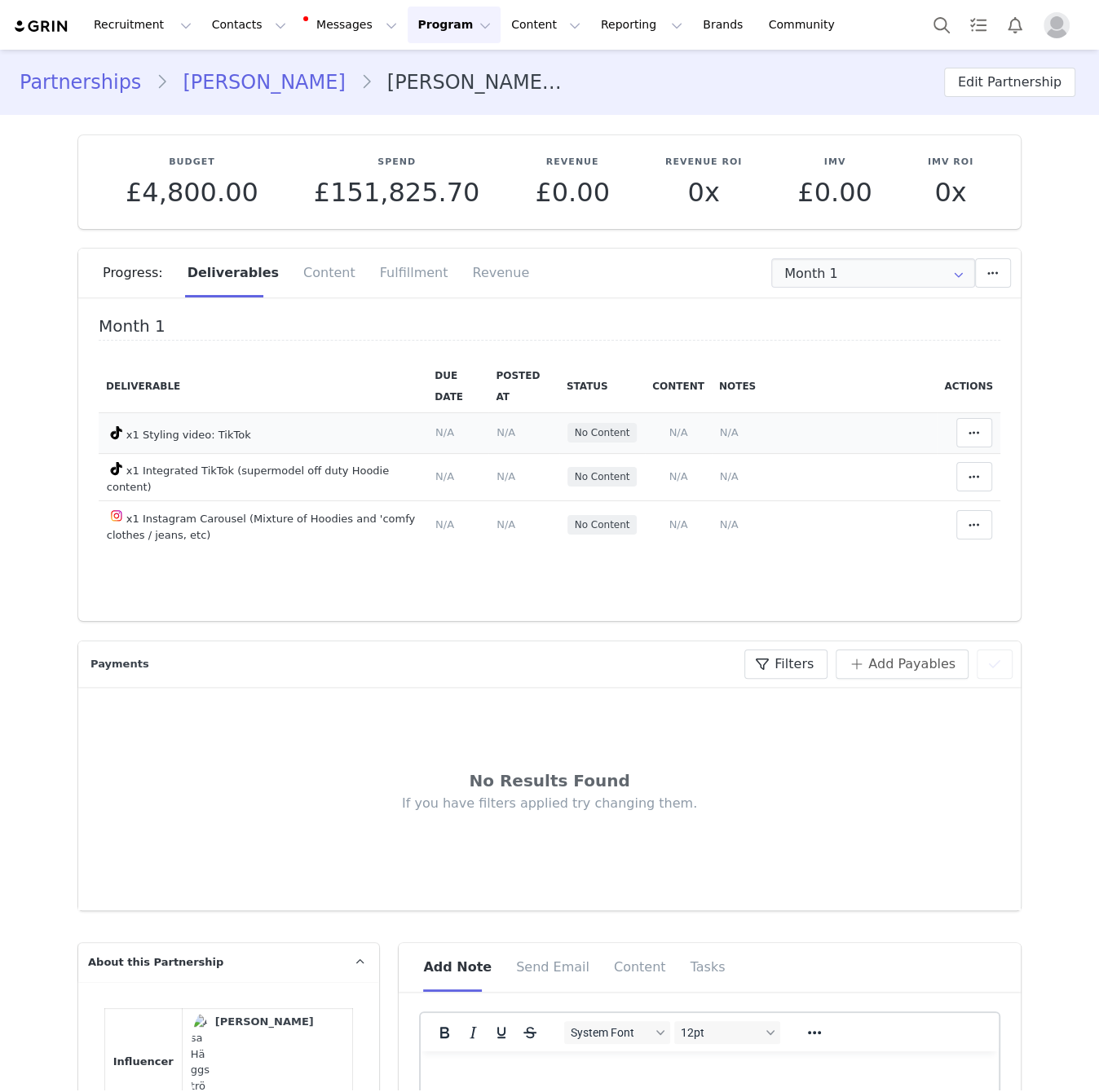
scroll to position [6, 0]
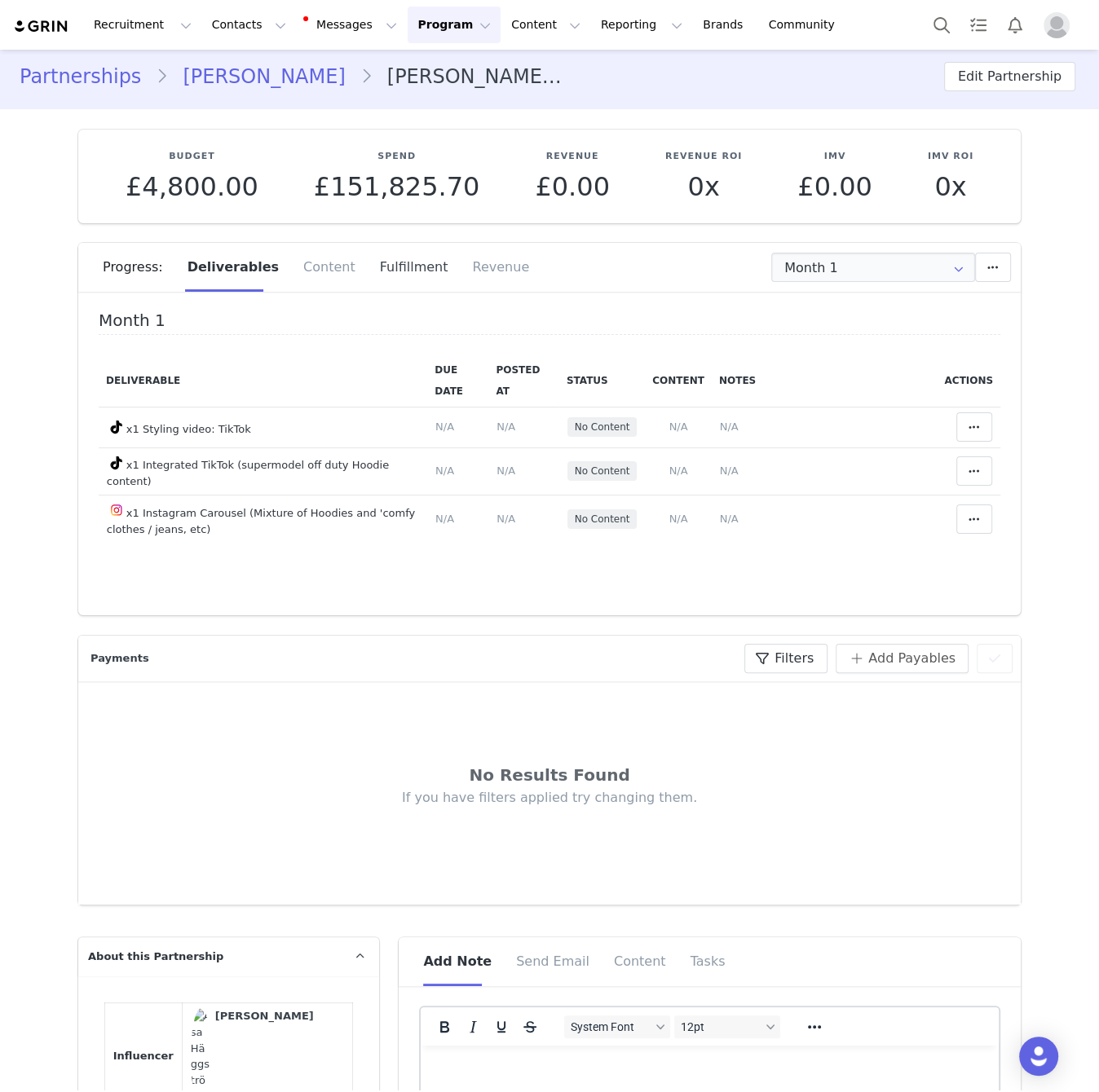
click at [392, 271] on div "Fulfillment" at bounding box center [413, 267] width 93 height 49
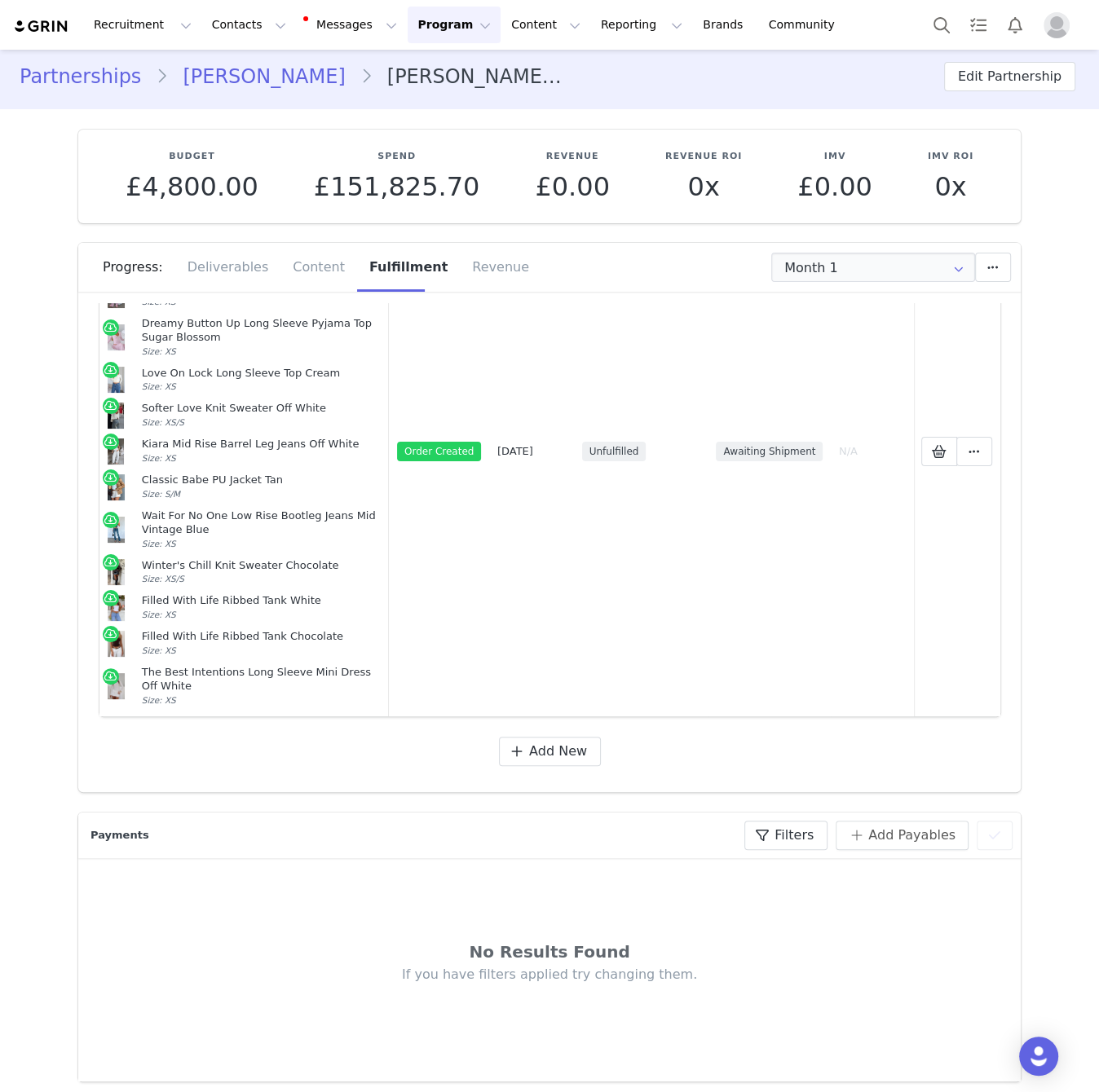
scroll to position [0, 0]
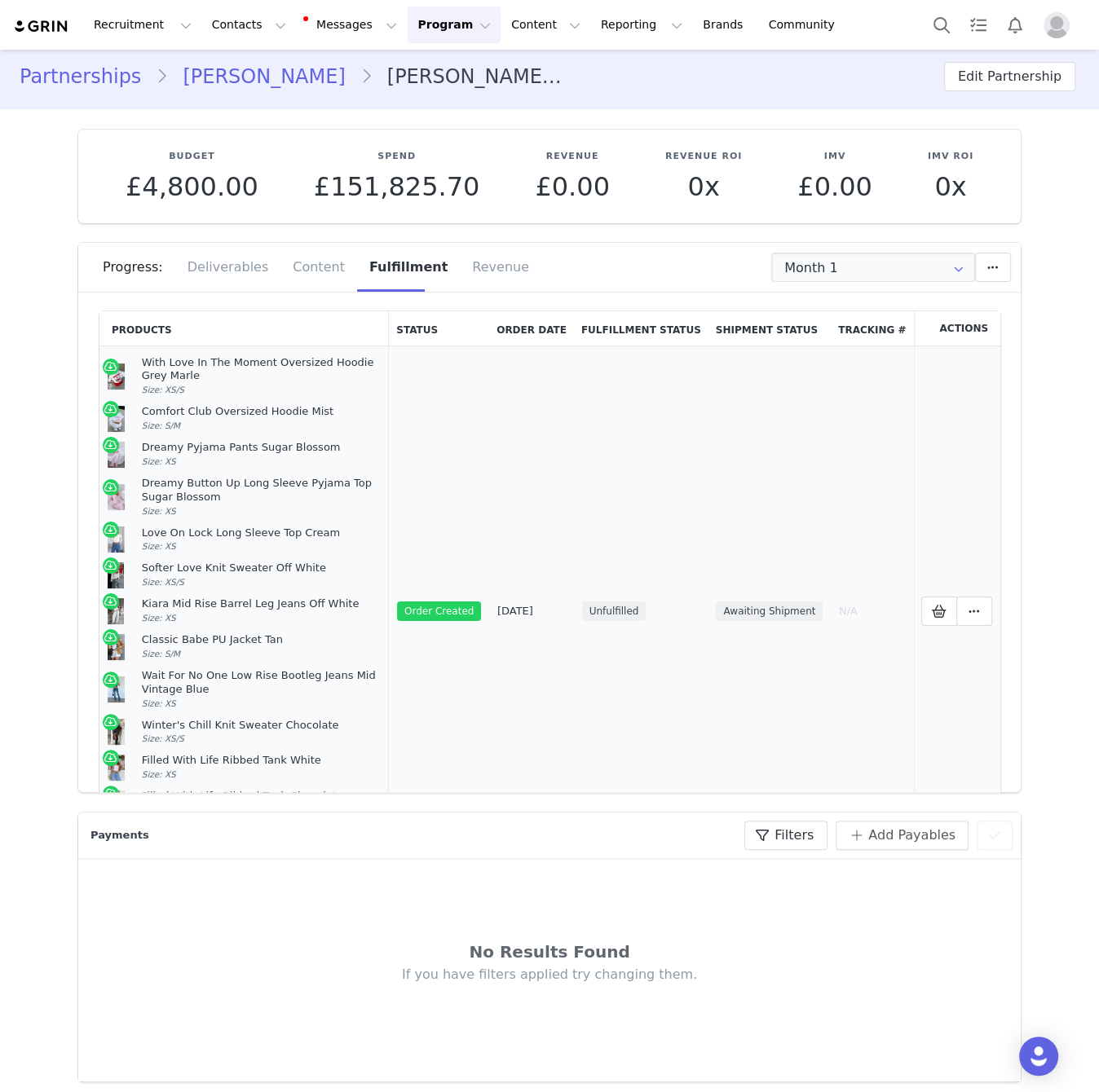
drag, startPoint x: 202, startPoint y: 679, endPoint x: 136, endPoint y: 367, distance: 318.9
click at [136, 367] on td "With Love In The Moment Oversized Hoodie Grey Marle Size: XS/S Comfort Club Ove…" at bounding box center [244, 612] width 290 height 530
copy td "With Love In The Moment Oversized Hoodie Grey Marle Size: XS/S Comfort Club Ove…"
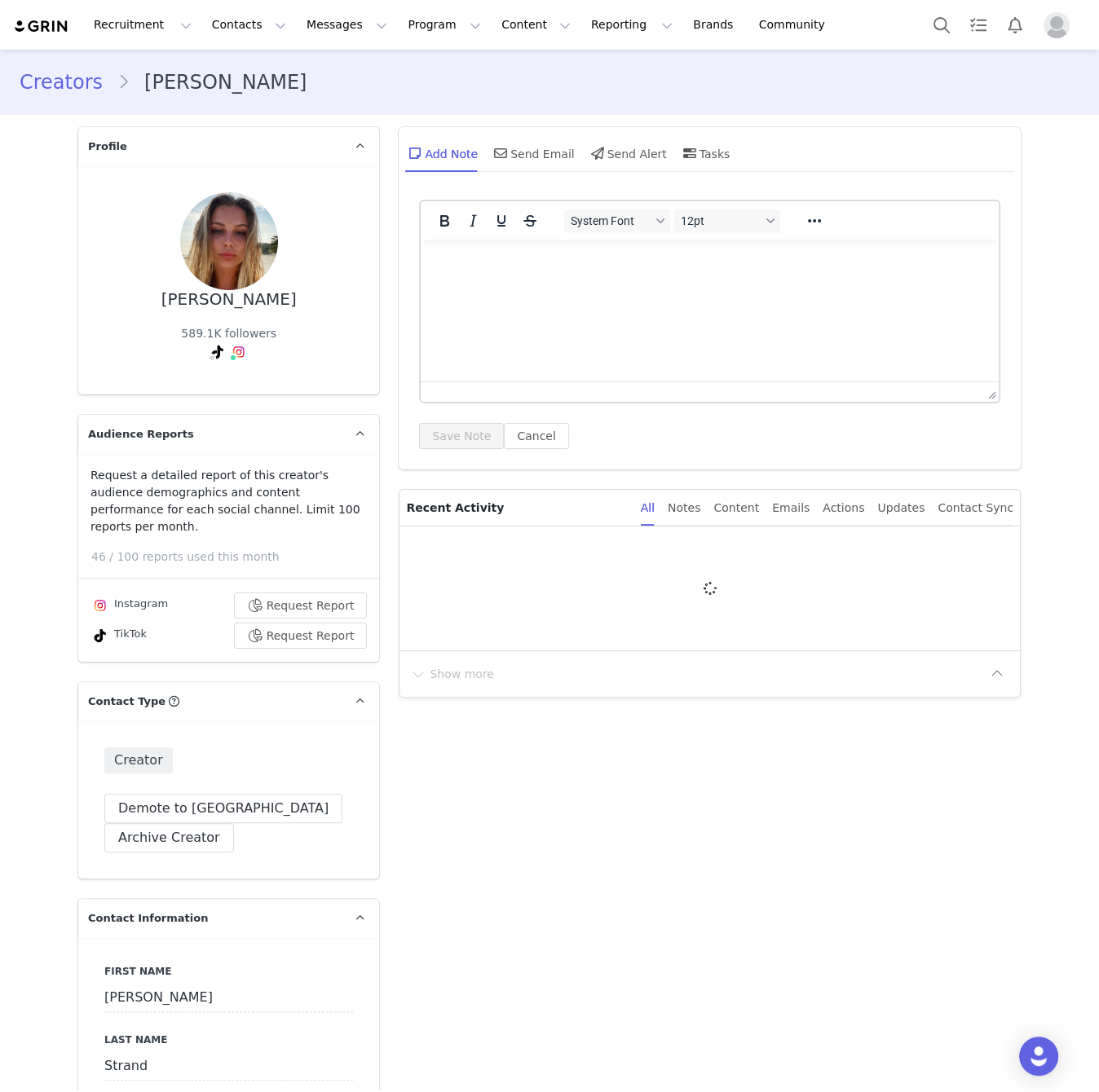
type input "+1 ([GEOGRAPHIC_DATA])"
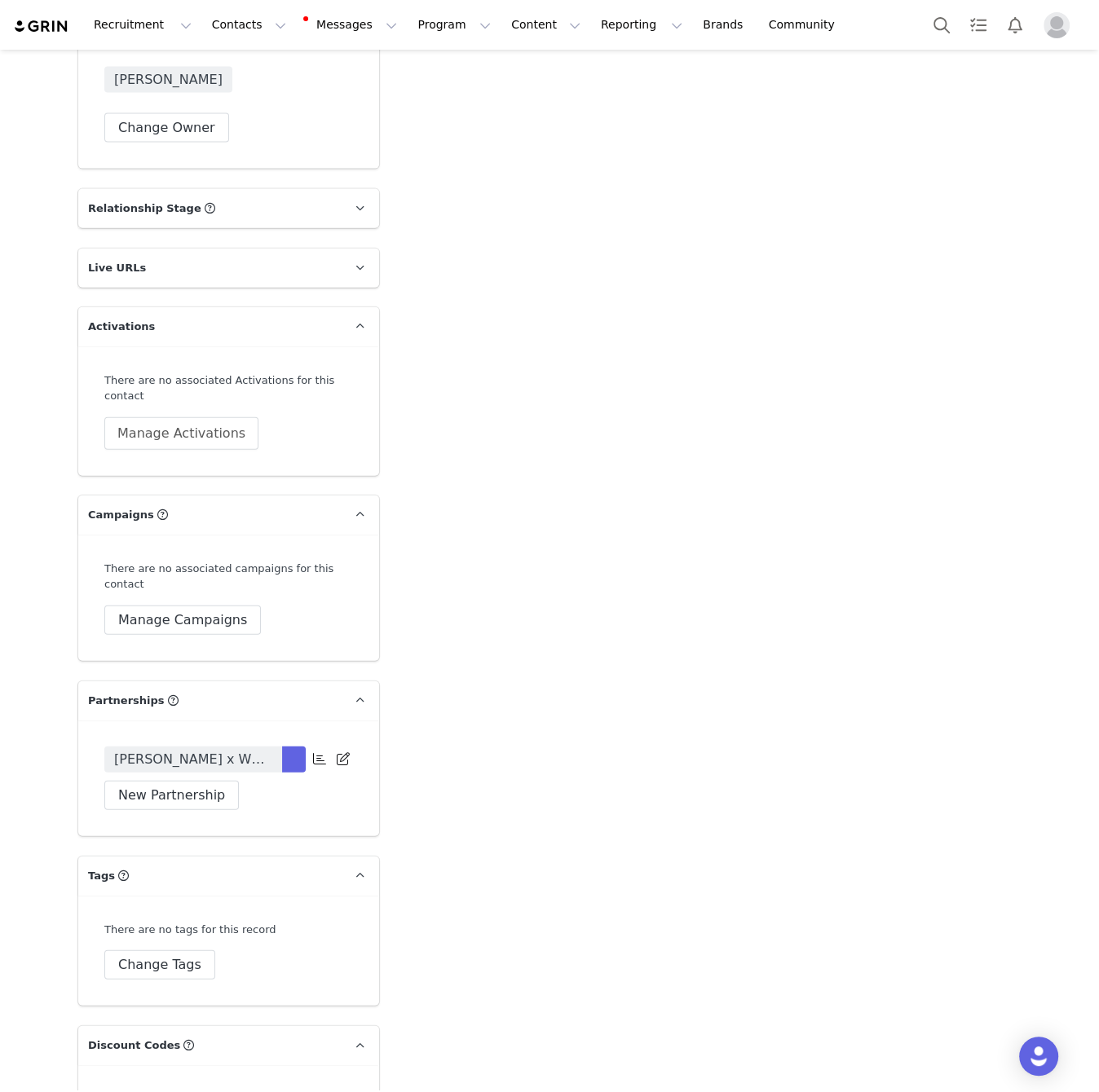
scroll to position [2922, 0]
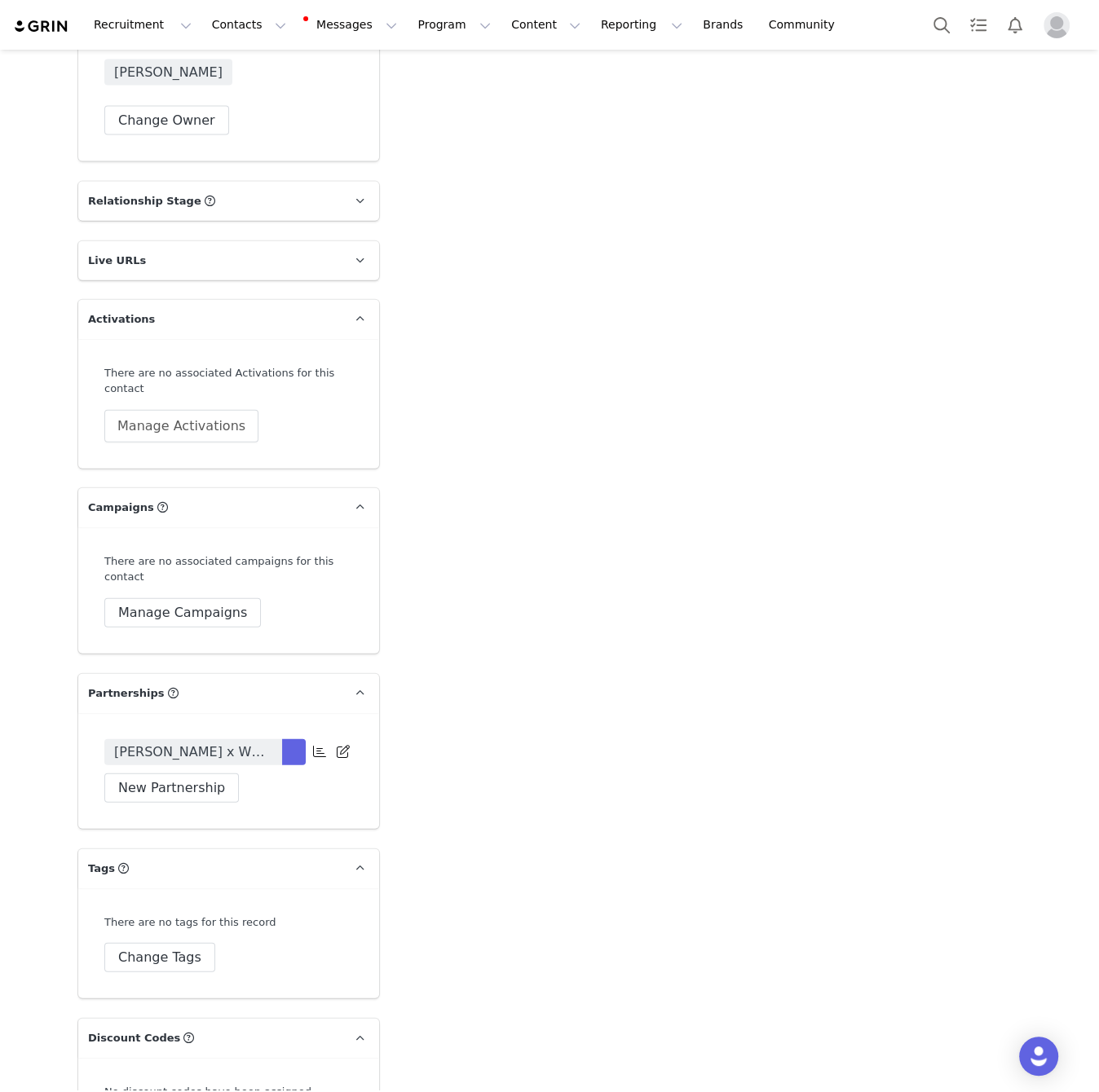
click at [262, 743] on span "[PERSON_NAME] x White Fox: Hoodies - Contnet Queen - [DATE]" at bounding box center [193, 752] width 158 height 20
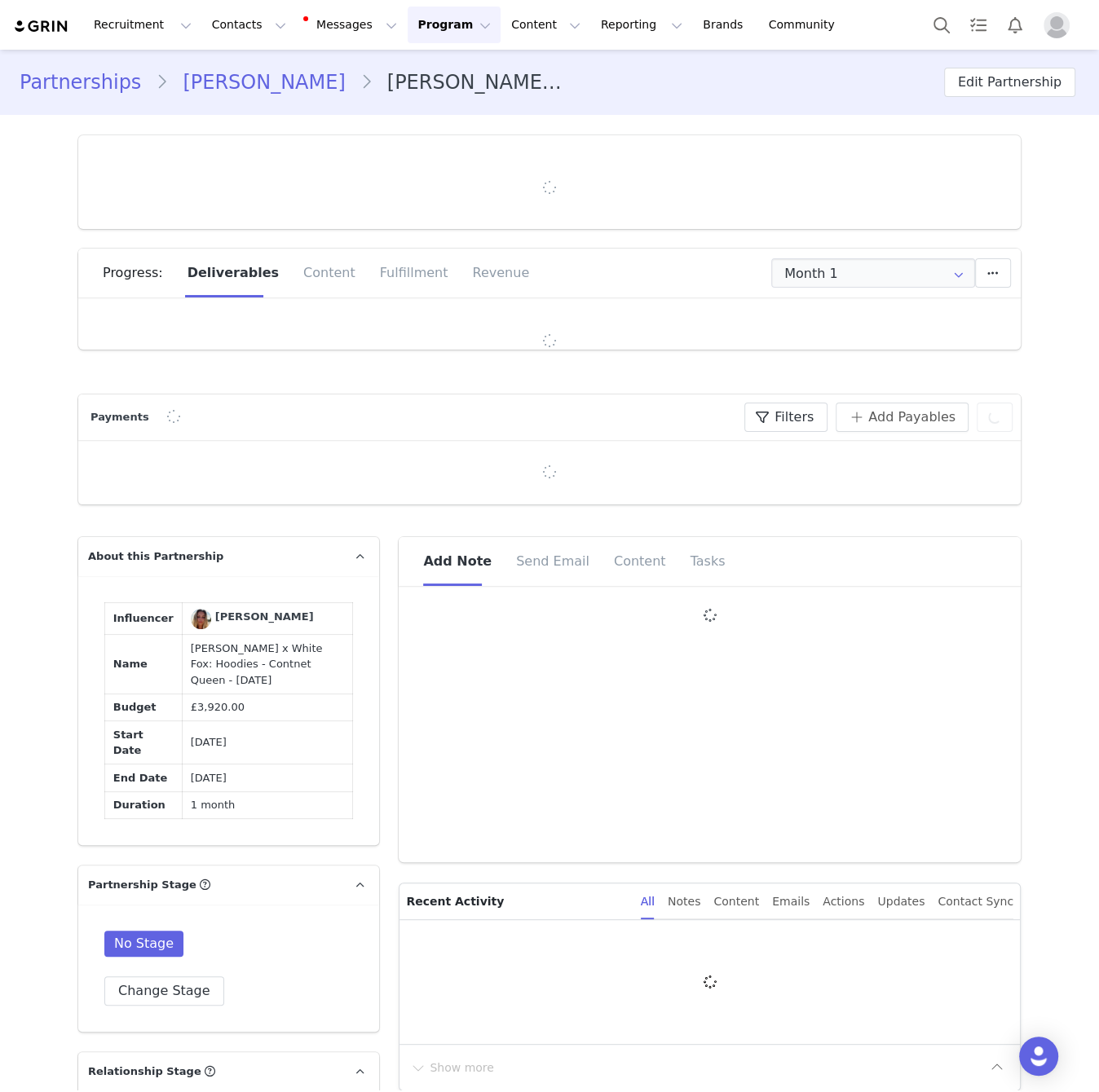
type input "+1 ([GEOGRAPHIC_DATA])"
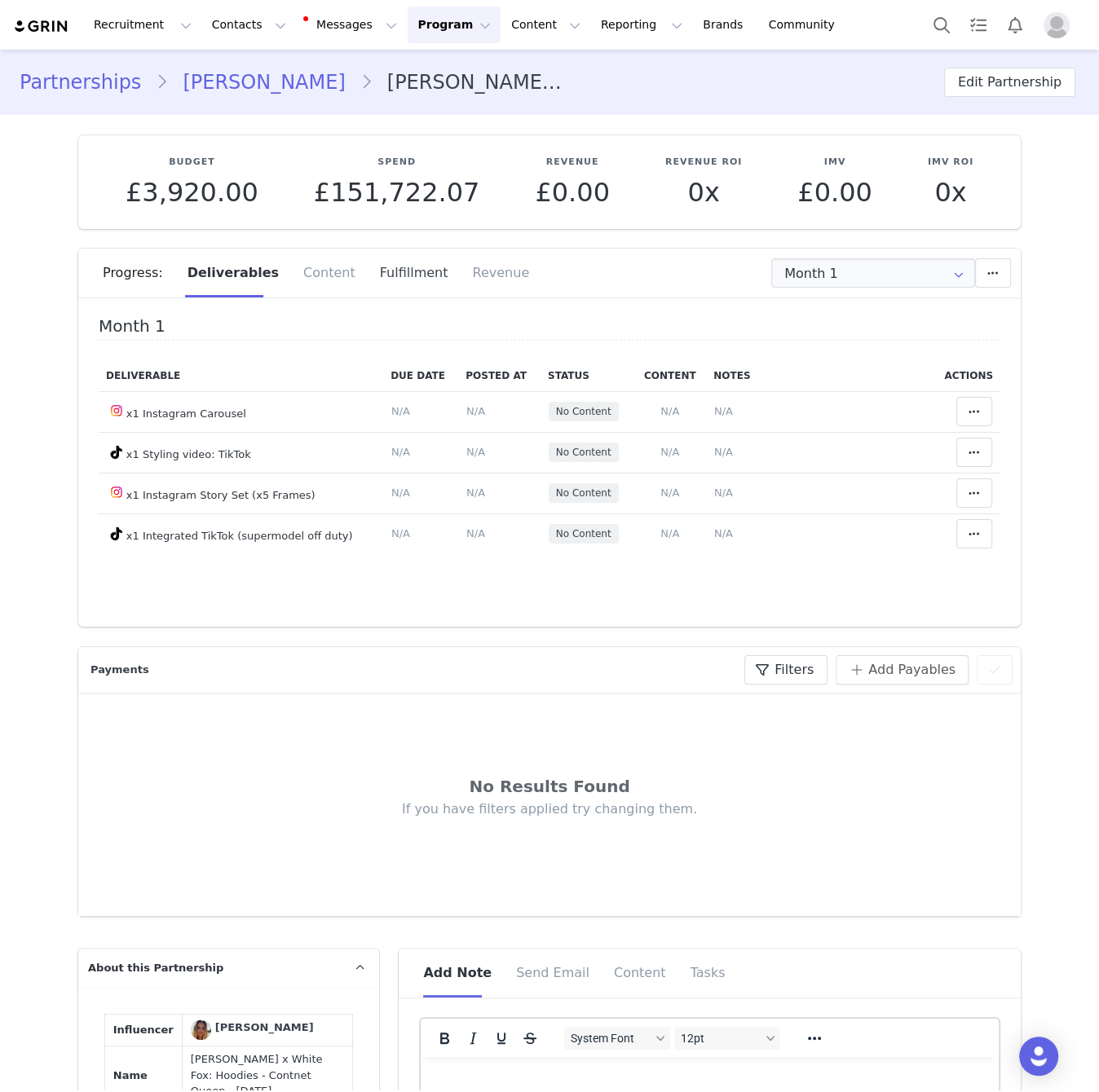
click at [401, 279] on div "Fulfillment" at bounding box center [413, 273] width 93 height 49
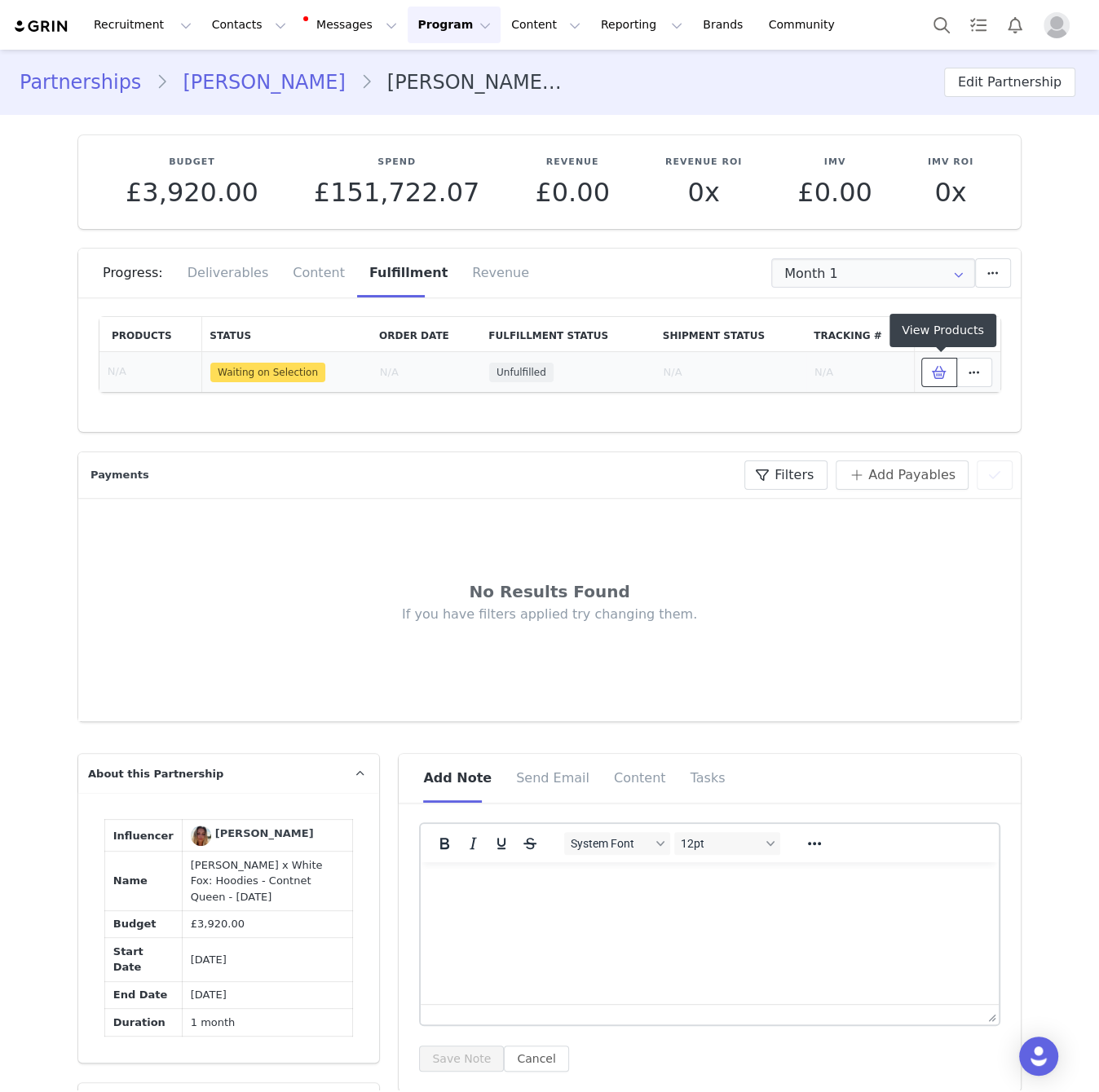
click at [933, 368] on icon at bounding box center [940, 373] width 15 height 13
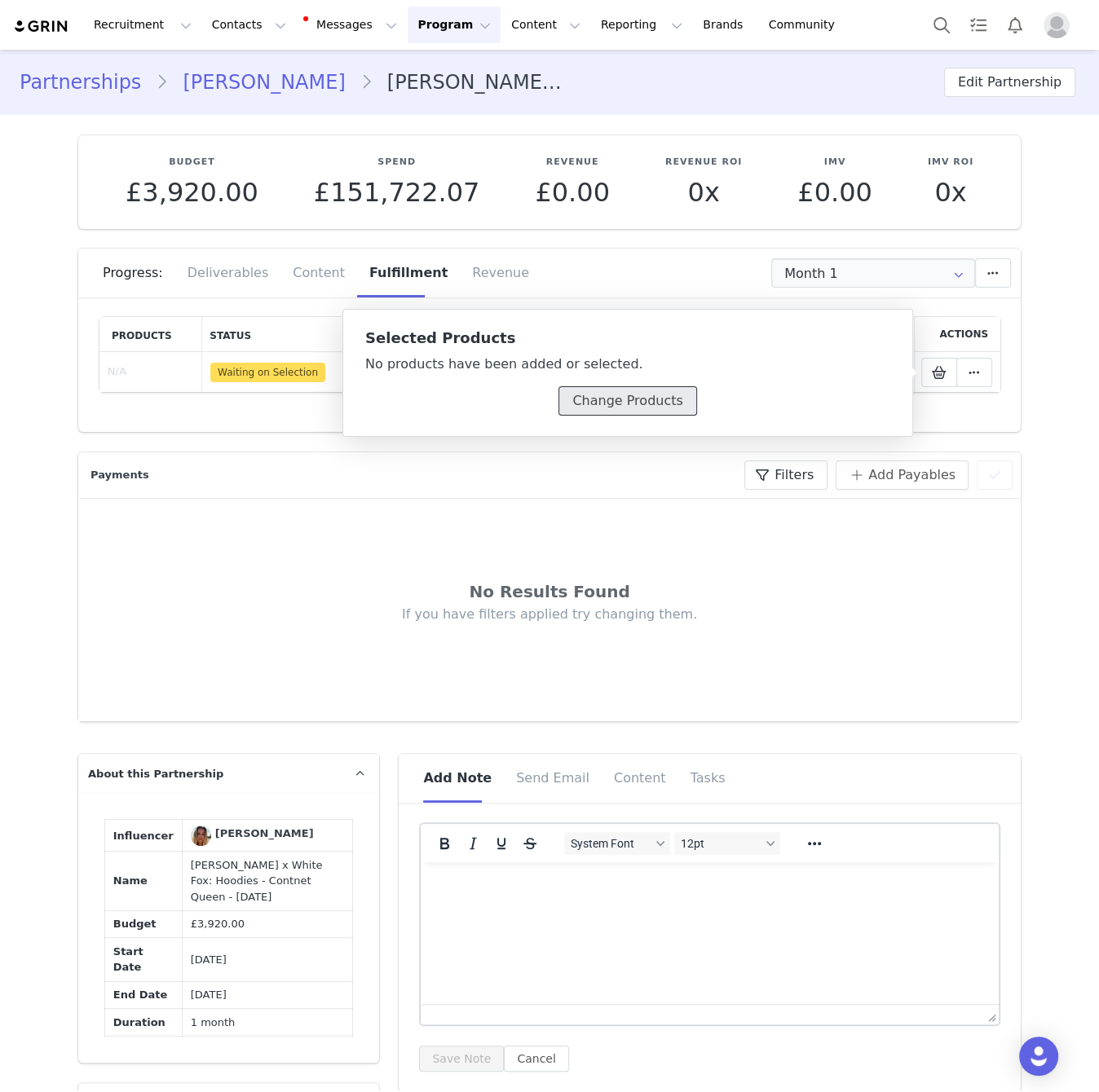
click at [646, 403] on button "Change Products" at bounding box center [627, 400] width 138 height 29
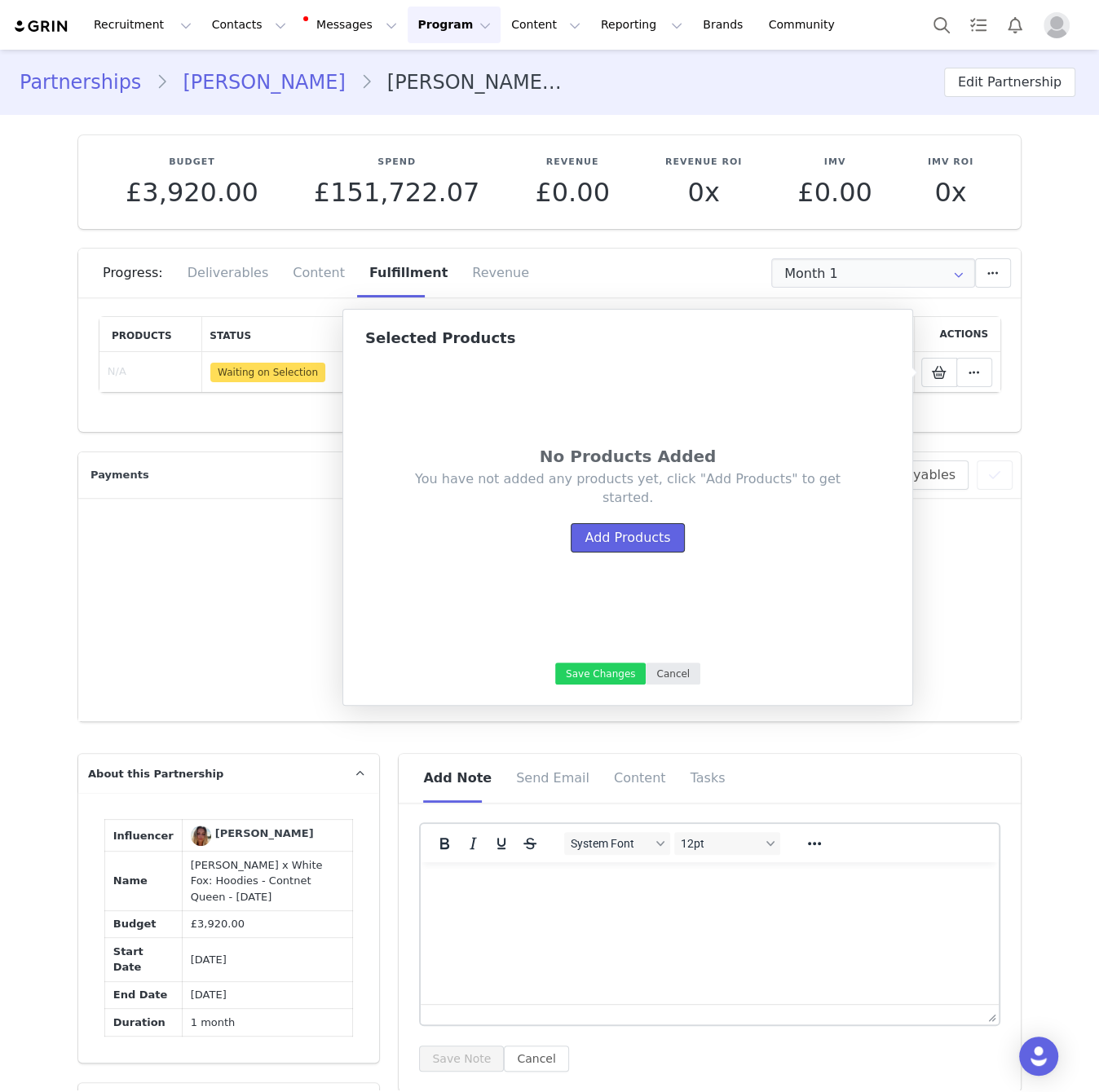
click at [644, 534] on button "Add Products" at bounding box center [627, 538] width 113 height 29
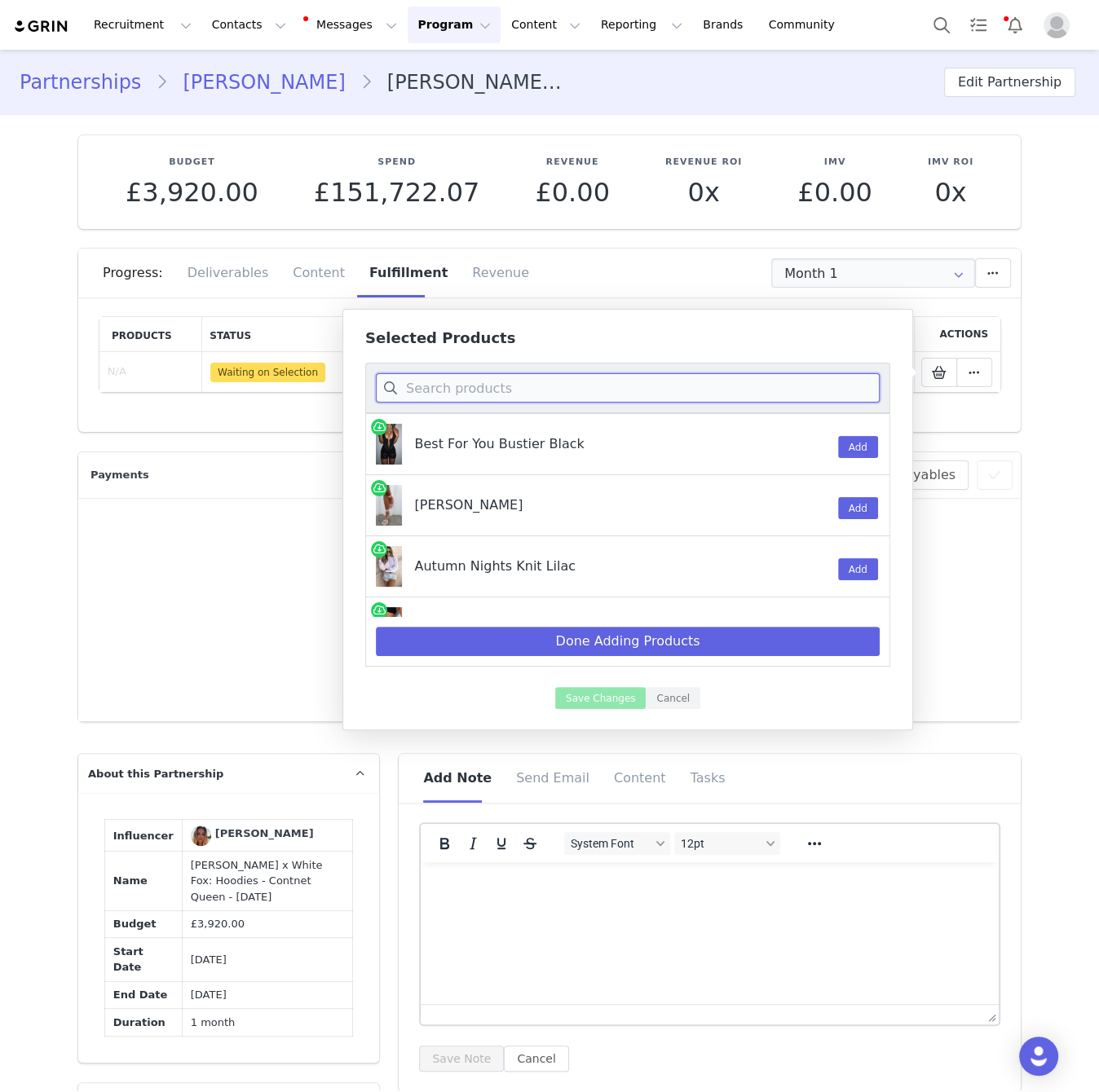
click at [704, 384] on input at bounding box center [628, 388] width 504 height 29
paste input "Offstage Hoodie Moon"
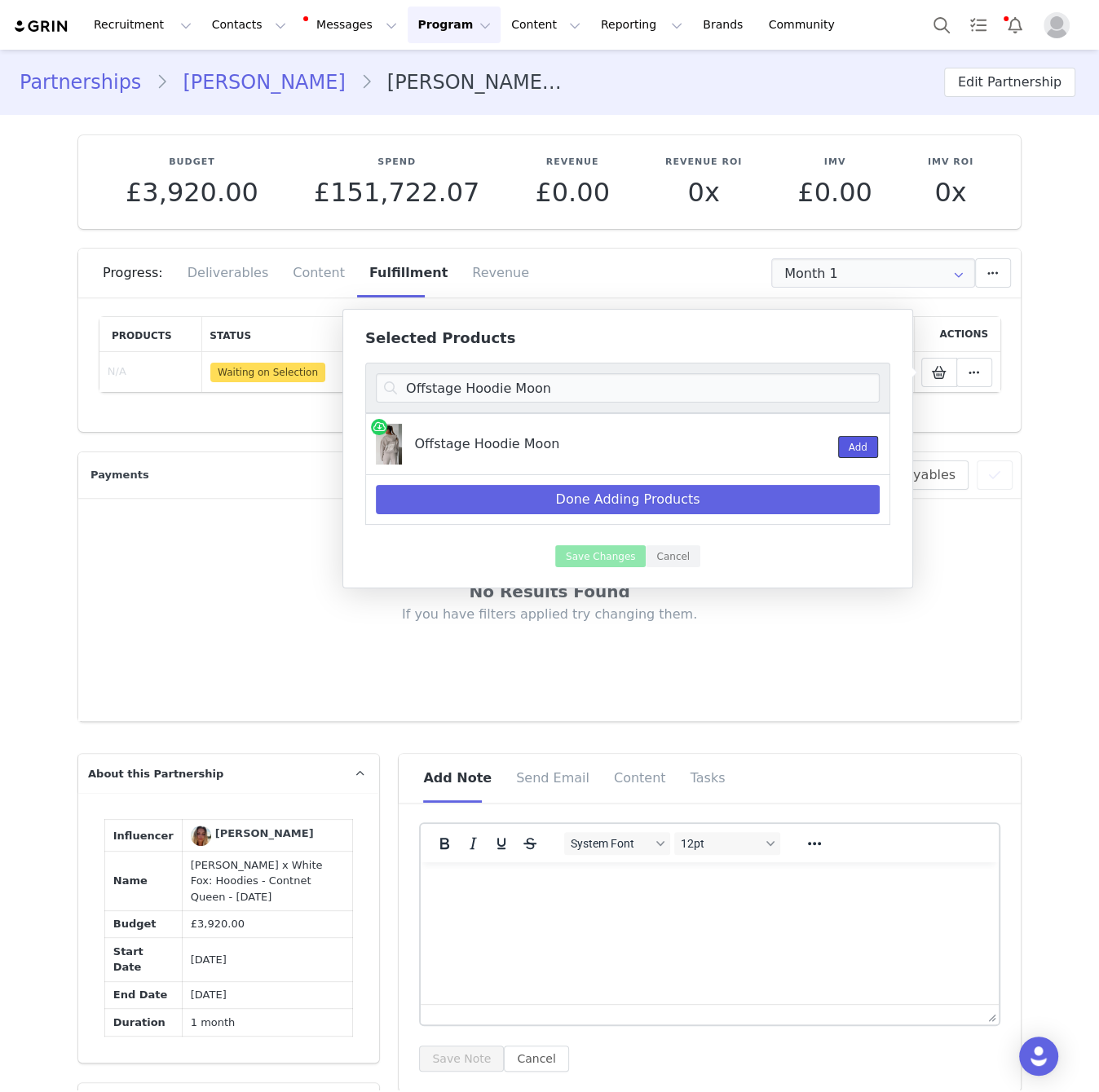
click at [852, 449] on button "Add" at bounding box center [858, 447] width 40 height 22
click at [551, 385] on input "Offstage Hoodie Moon" at bounding box center [628, 388] width 504 height 29
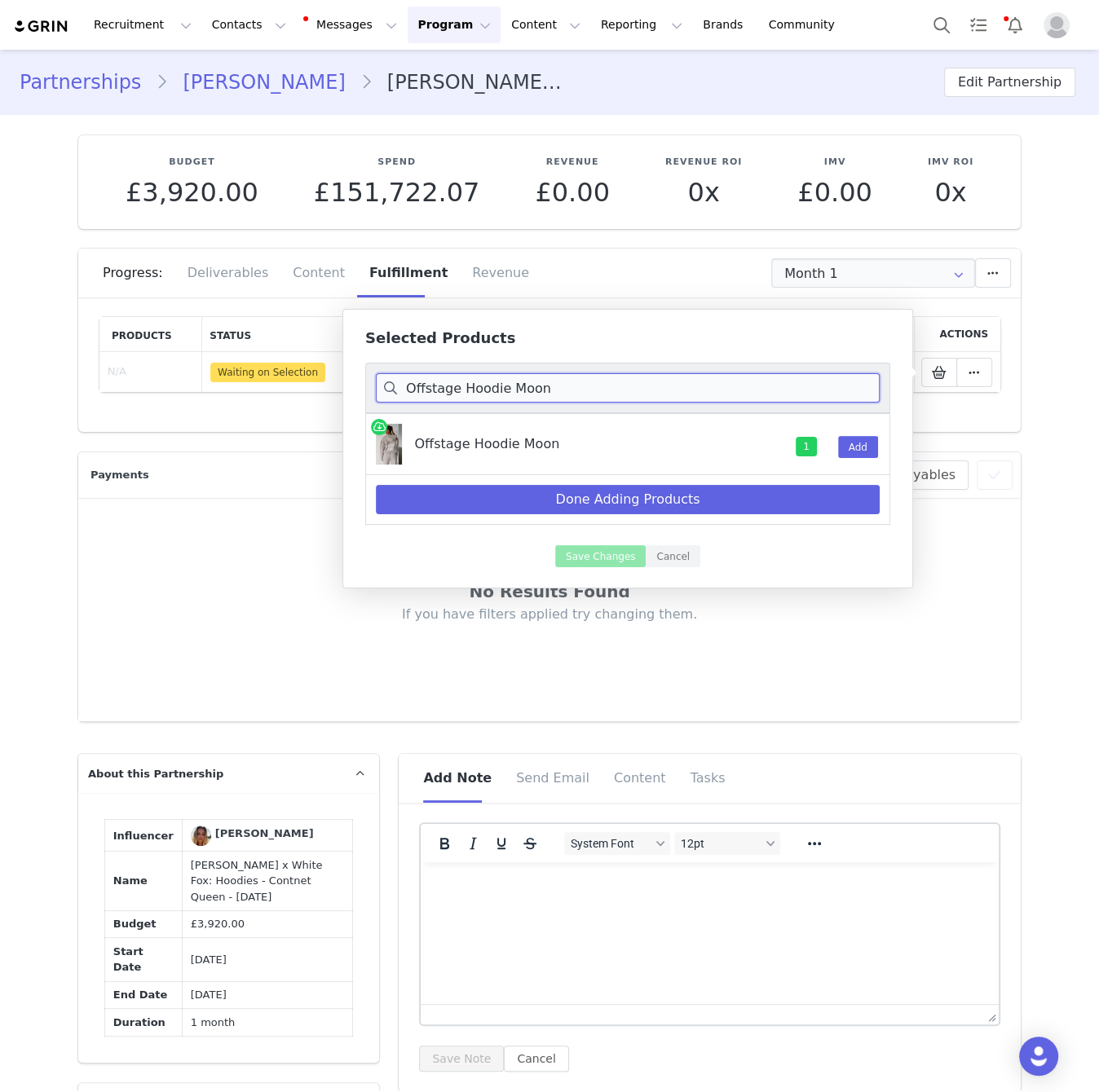
click at [551, 385] on input "Offstage Hoodie Moon" at bounding box center [628, 388] width 504 height 29
paste input "Wide Leg Sweatpants"
click at [863, 455] on button "Add" at bounding box center [858, 447] width 40 height 22
click at [582, 388] on input "Offstage Wide Leg Sweatpants Moon" at bounding box center [628, 388] width 504 height 29
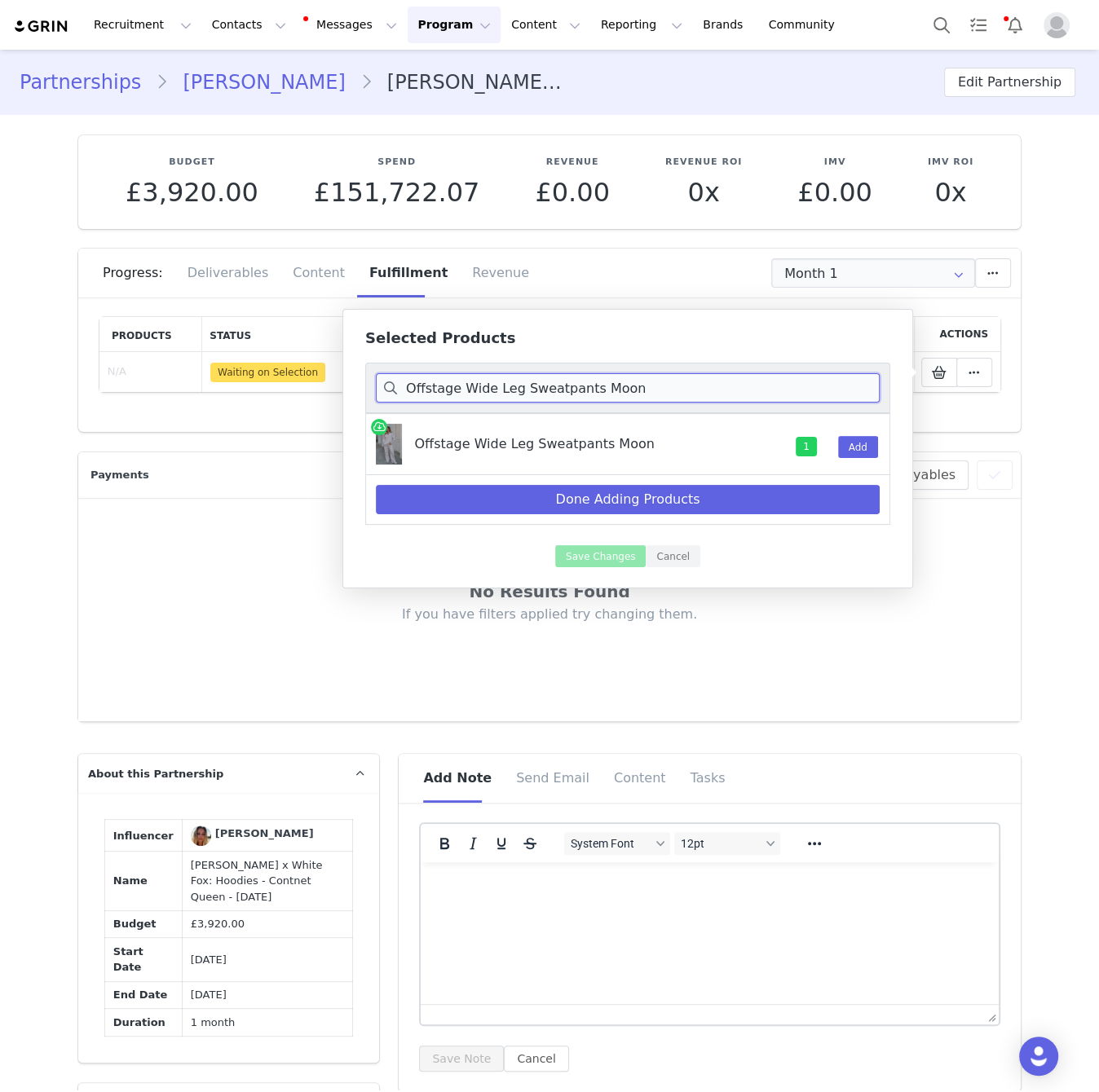
click at [582, 388] on input "Offstage Wide Leg Sweatpants Moon" at bounding box center [628, 388] width 504 height 29
paste input "With Love In The Moment Oversized Hoodie Grey Marle"
click at [852, 444] on button "Add" at bounding box center [858, 447] width 40 height 22
click at [596, 398] on input "With Love In The Moment Oversized Hoodie Grey Marle" at bounding box center [628, 388] width 504 height 29
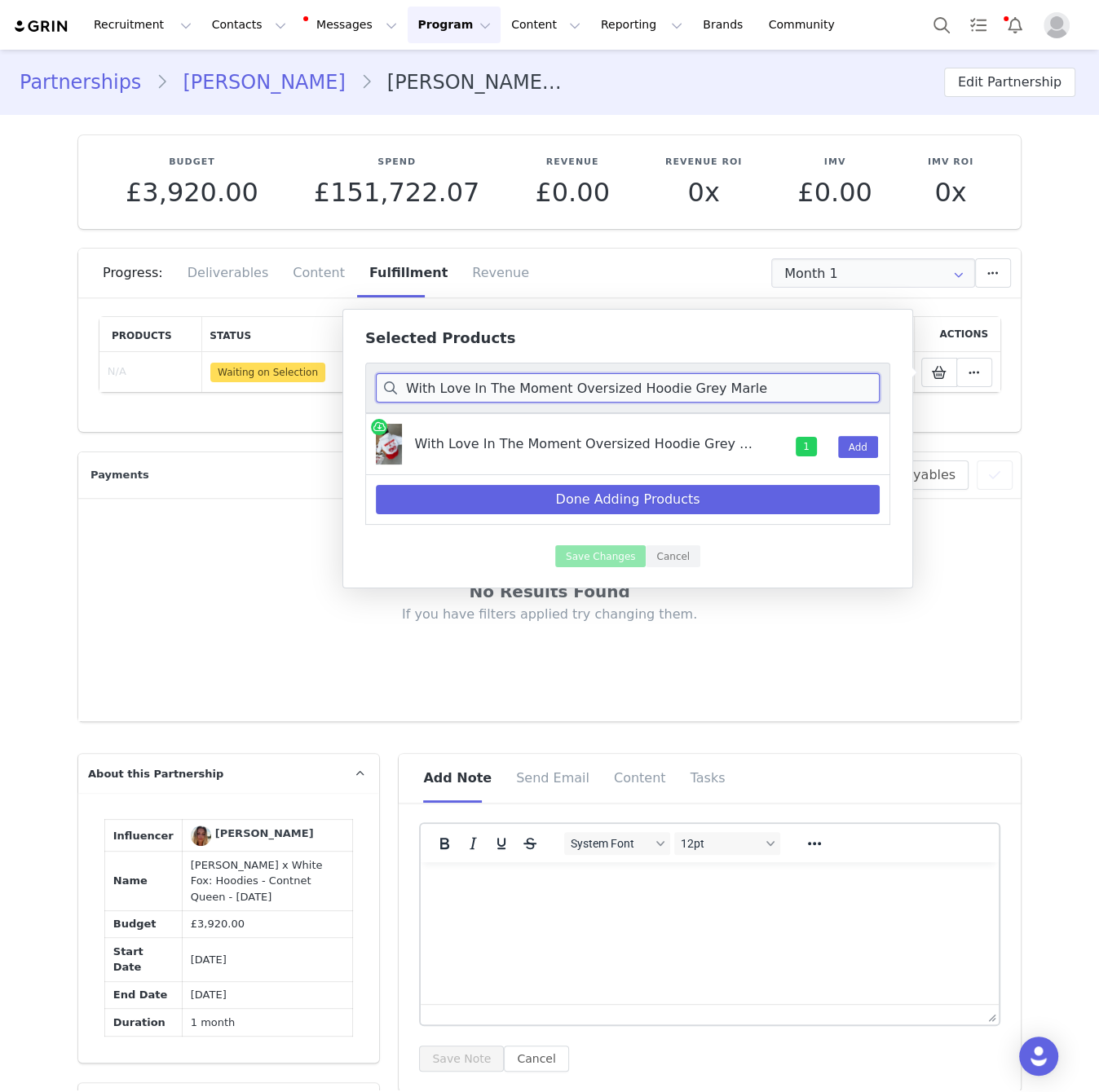
click at [596, 398] on input "With Love In The Moment Oversized Hoodie Grey Marle" at bounding box center [628, 388] width 504 height 29
paste input "Sweatpants"
click at [864, 441] on button "Add" at bounding box center [858, 447] width 40 height 22
click at [562, 386] on input "With Love In The Moment Sweatpants Grey Marle" at bounding box center [628, 388] width 504 height 29
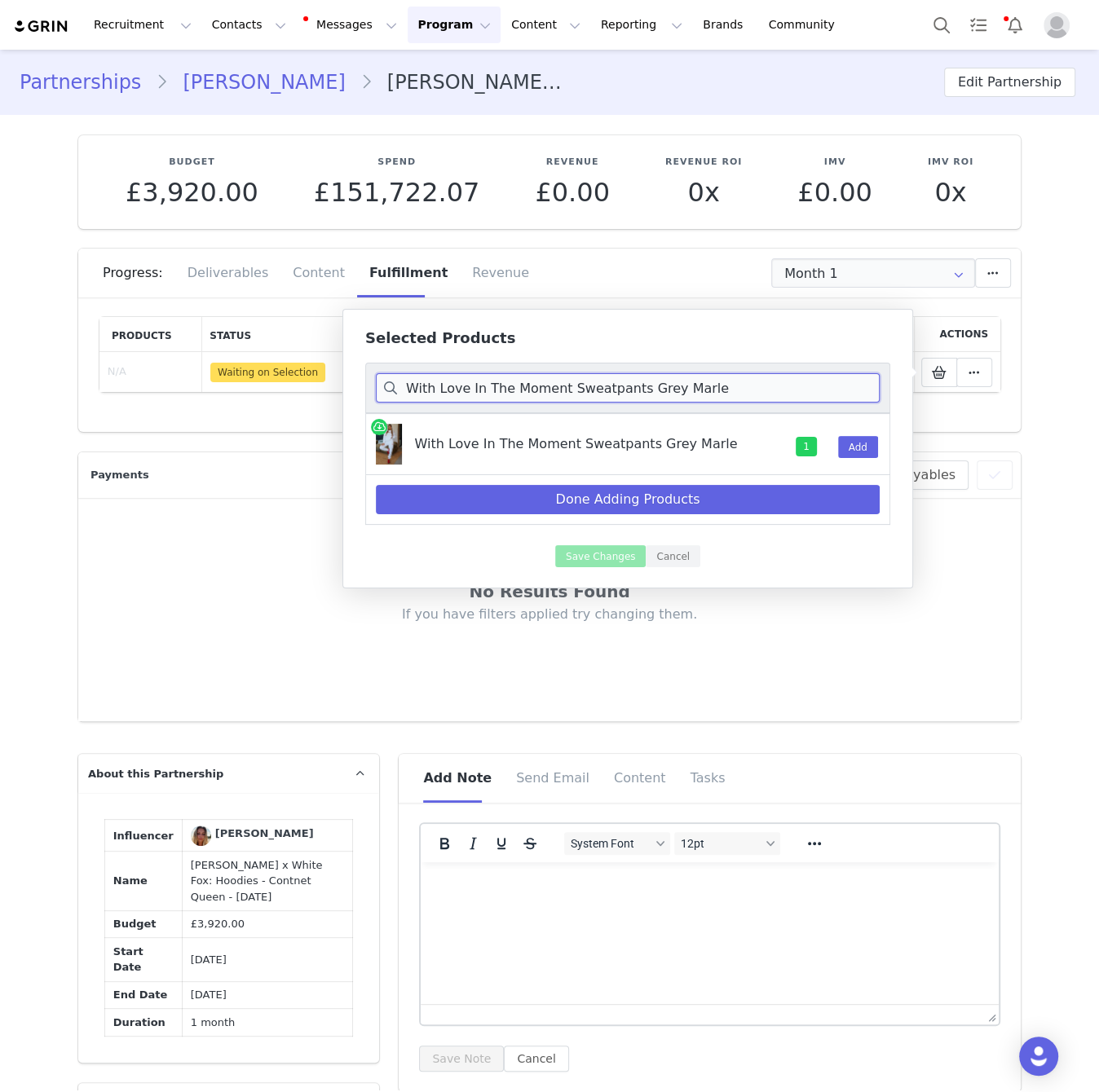
click at [562, 386] on input "With Love In The Moment Sweatpants Grey Marle" at bounding box center [628, 388] width 504 height 29
paste input "Bike Shorts Red"
click at [854, 450] on button "Add" at bounding box center [858, 447] width 40 height 22
click at [693, 383] on input "With Love Bike Shorts Red" at bounding box center [628, 388] width 504 height 29
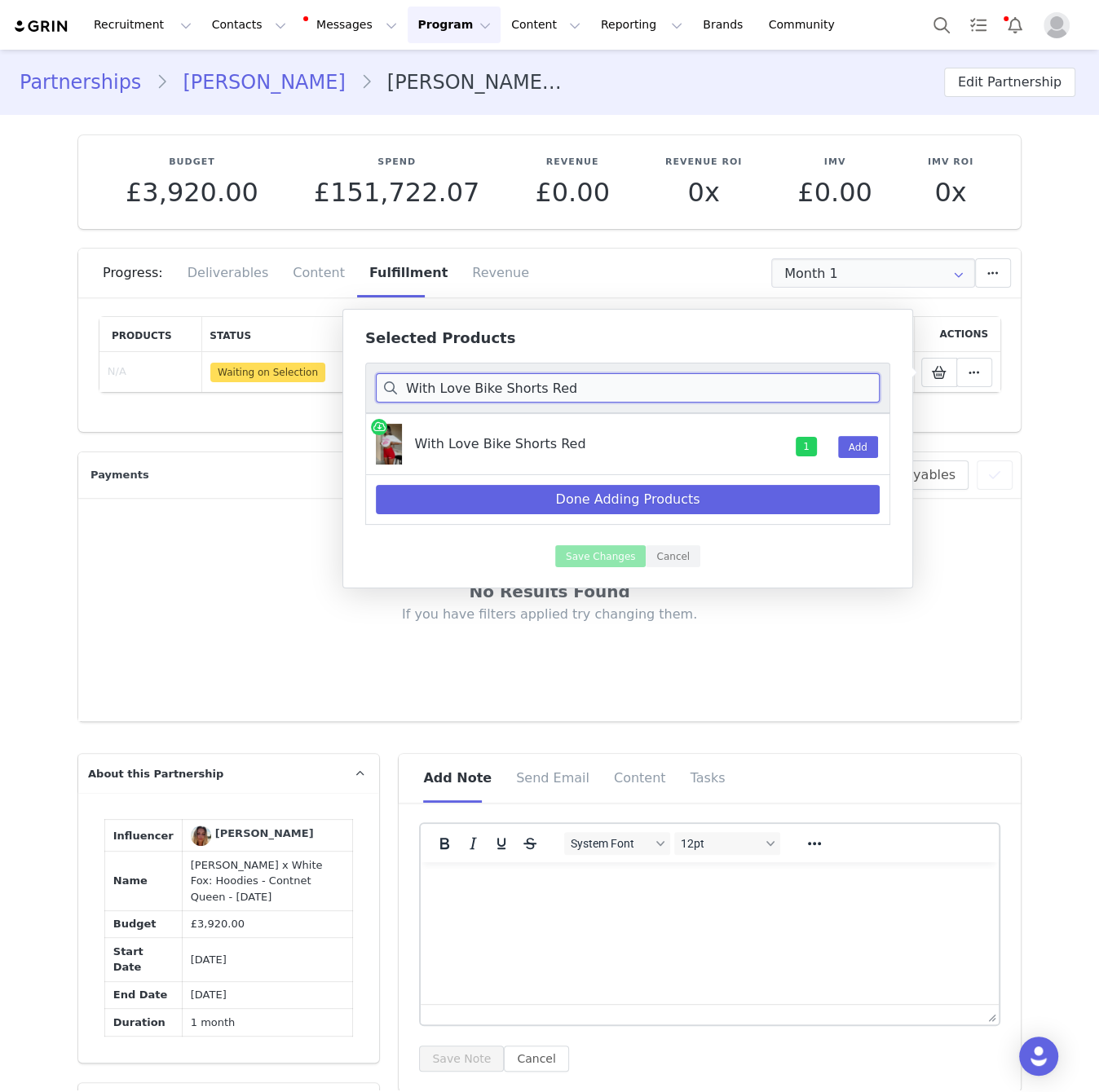
click at [693, 383] on input "With Love Bike Shorts Red" at bounding box center [628, 388] width 504 height 29
paste input "Always Shining Oversized Hoodie Posy"
click at [868, 449] on button "Add" at bounding box center [858, 447] width 40 height 22
click at [637, 390] on input "Always Shining Oversized Hoodie Posy" at bounding box center [628, 388] width 504 height 29
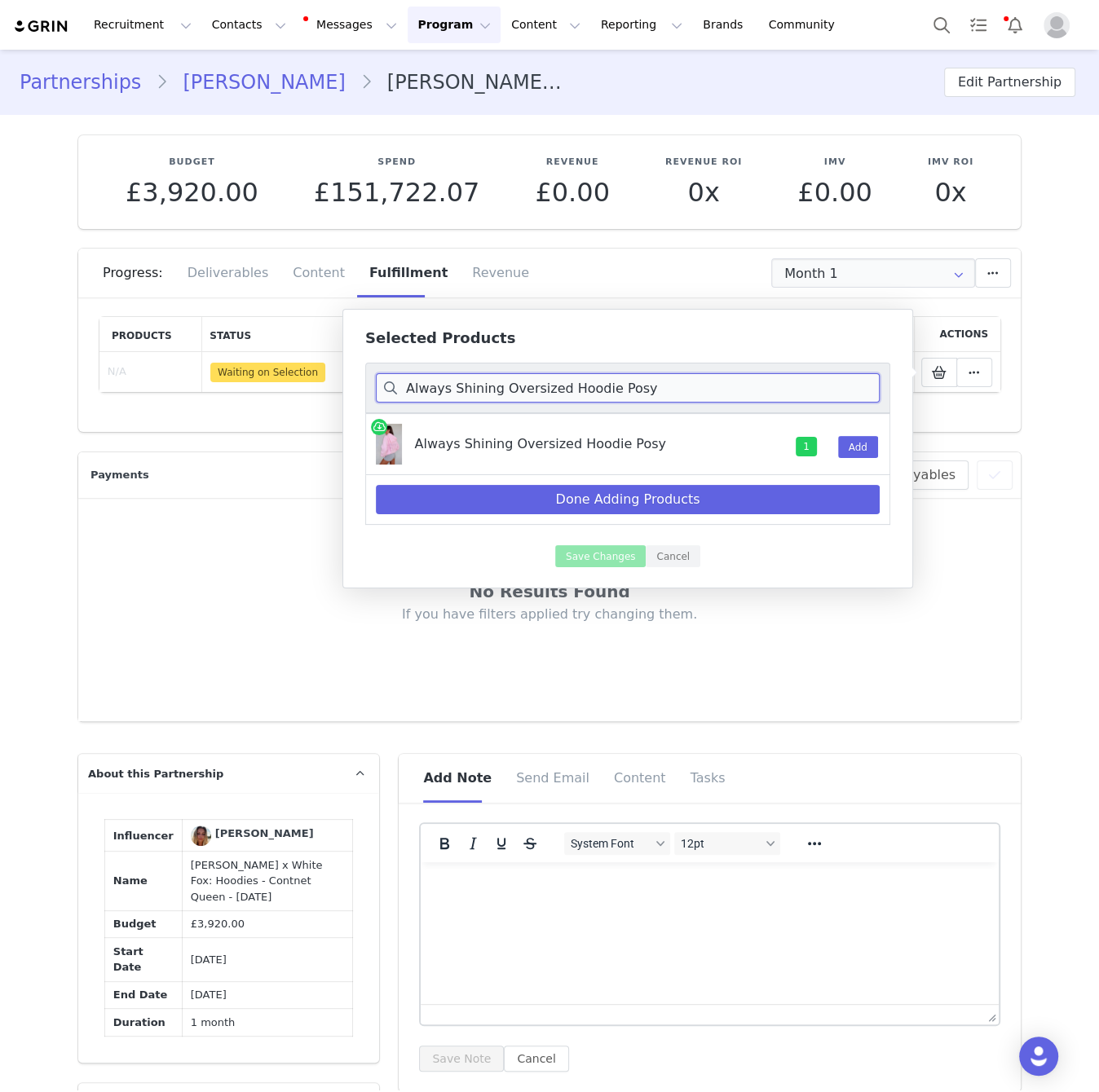
click at [638, 390] on input "Always Shining Oversized Hoodie Posy" at bounding box center [628, 388] width 504 height 29
paste input "Lounge Shorts"
click at [861, 451] on button "Add" at bounding box center [858, 447] width 40 height 22
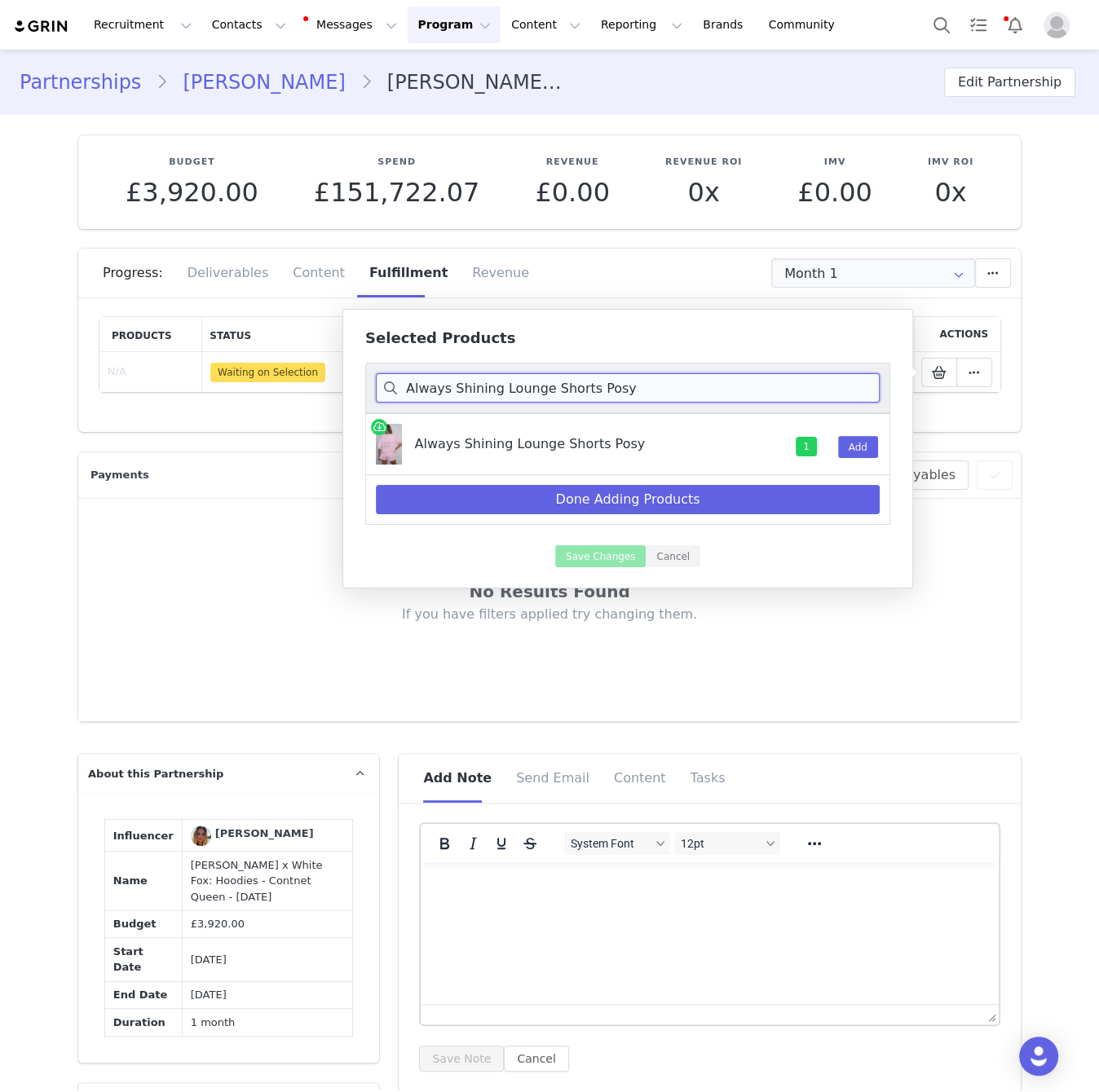
click at [586, 386] on input "Always Shining Lounge Shorts Posy" at bounding box center [628, 388] width 504 height 29
click at [587, 386] on input "Always Shining Lounge Shorts Posy" at bounding box center [628, 388] width 504 height 29
paste input "Everything In Time Off Shoulder Oversized Tee Grey Marle"
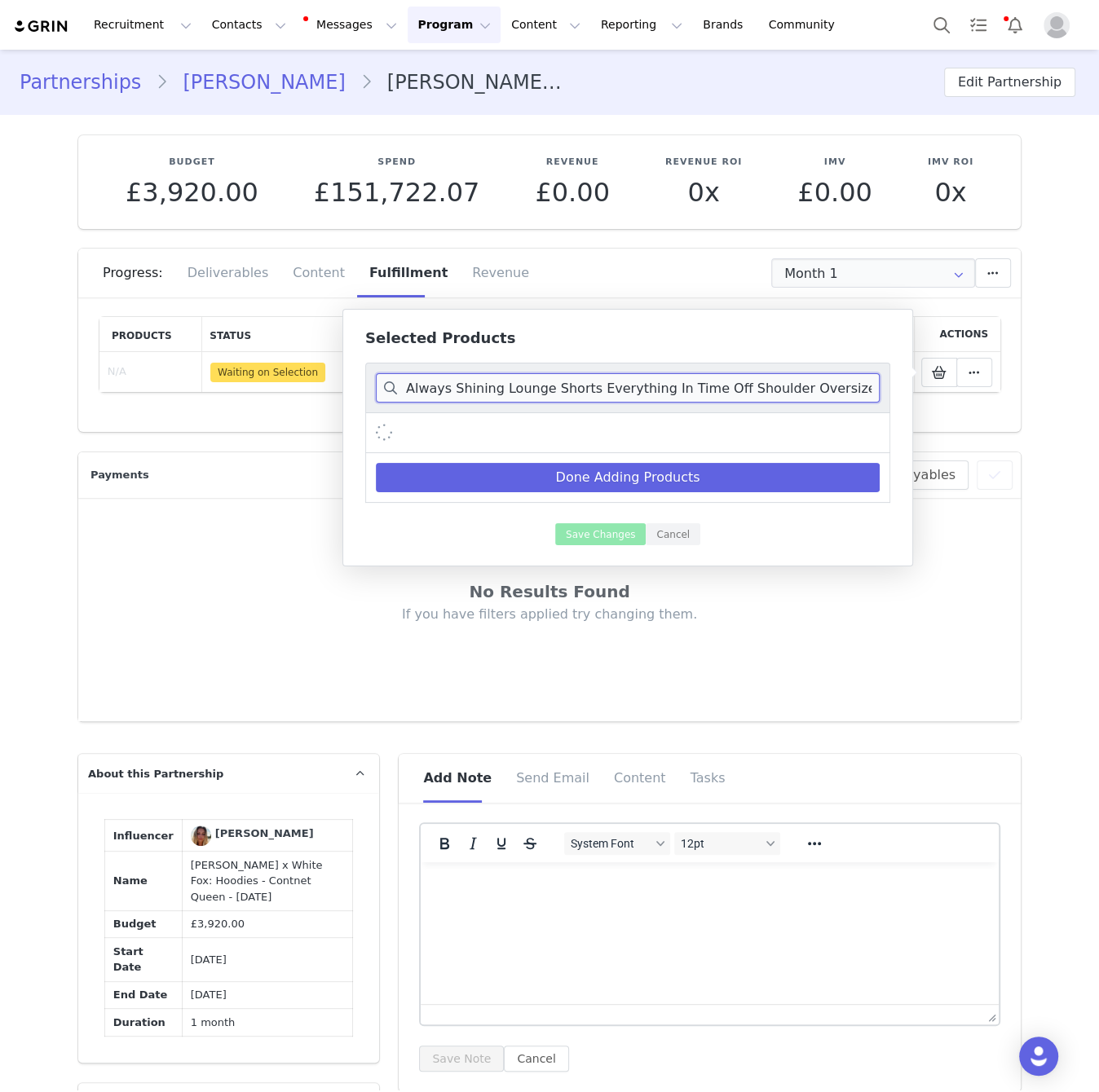
scroll to position [0, 55]
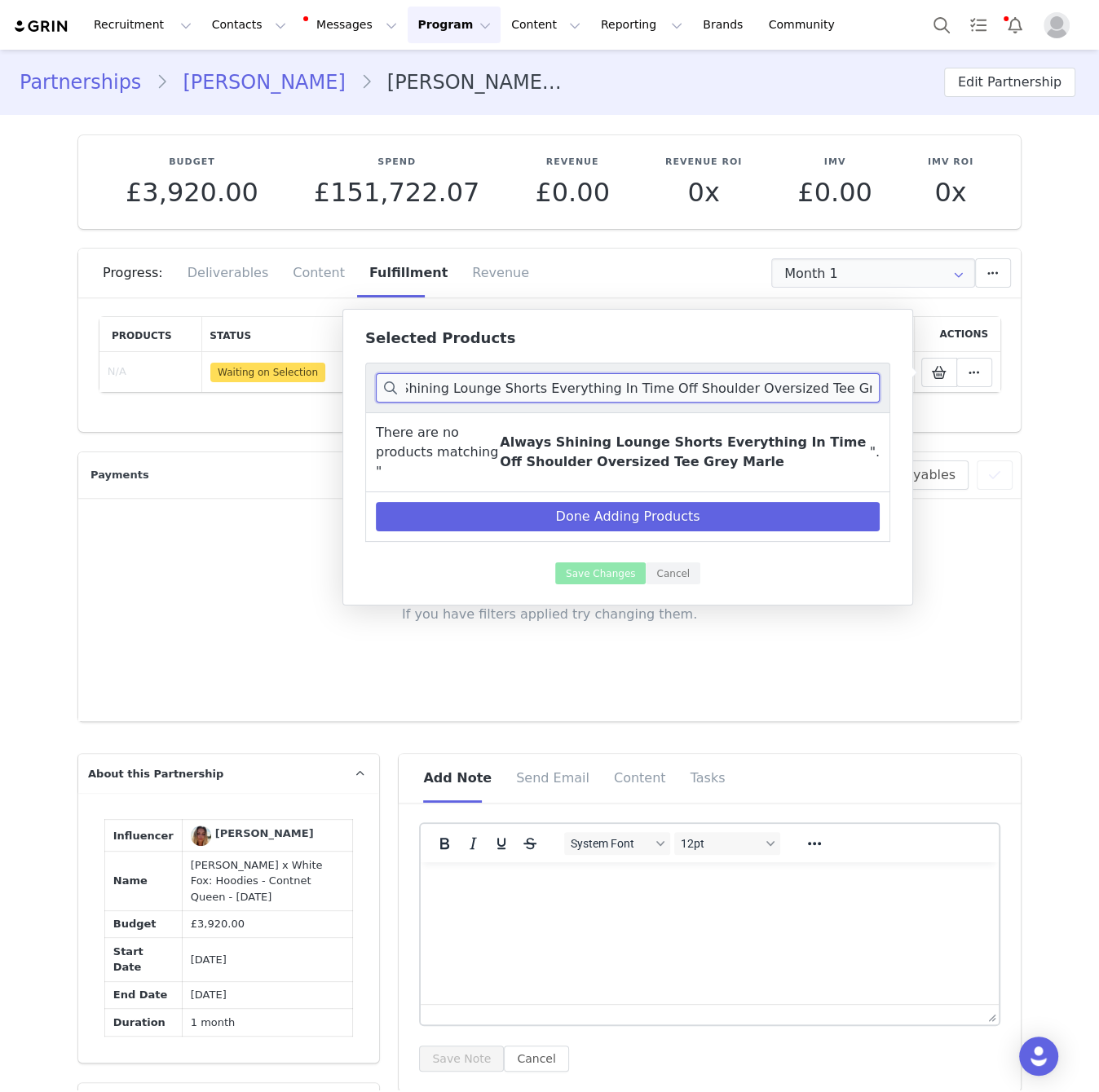
paste input
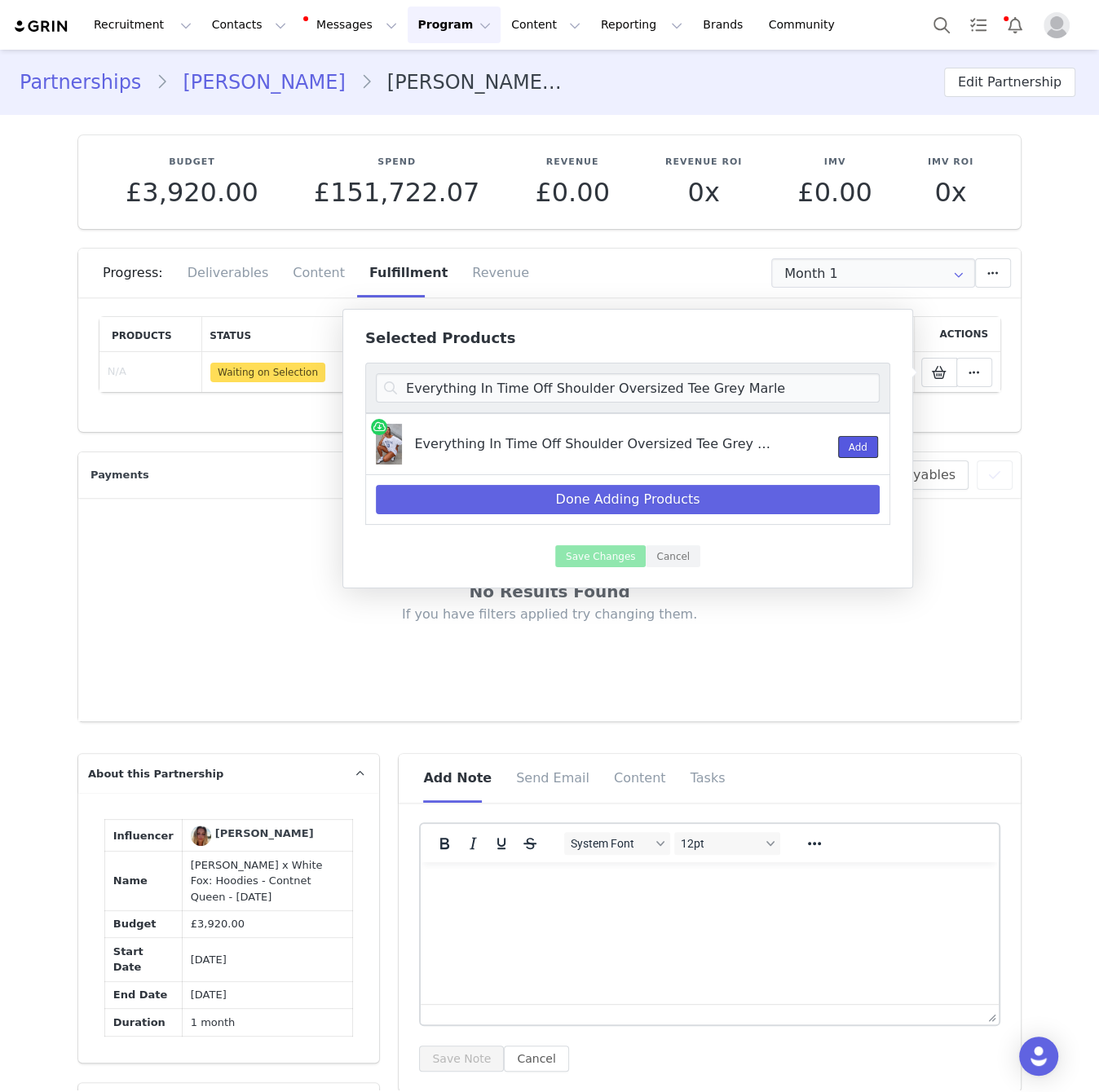
click at [861, 446] on button "Add" at bounding box center [858, 447] width 40 height 22
click at [650, 387] on input "Everything In Time Off Shoulder Oversized Tee Grey Marle" at bounding box center [628, 388] width 504 height 29
paste input "Good Things Take Time Off Shoulder Relaxed Tee Black"
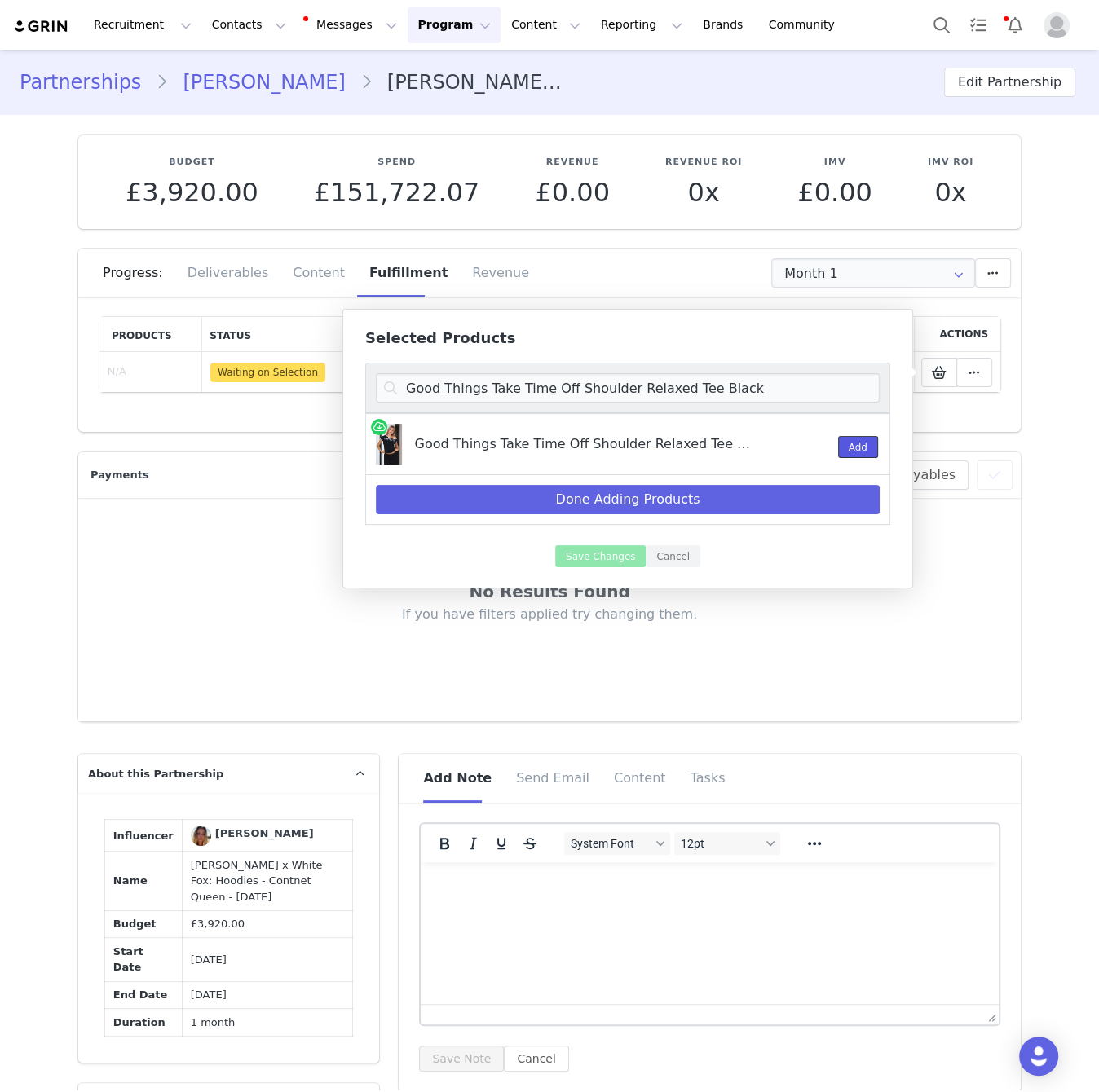
click at [863, 449] on button "Add" at bounding box center [858, 447] width 40 height 22
click at [740, 385] on input "Good Things Take Time Off Shoulder Relaxed Tee Black" at bounding box center [628, 388] width 504 height 29
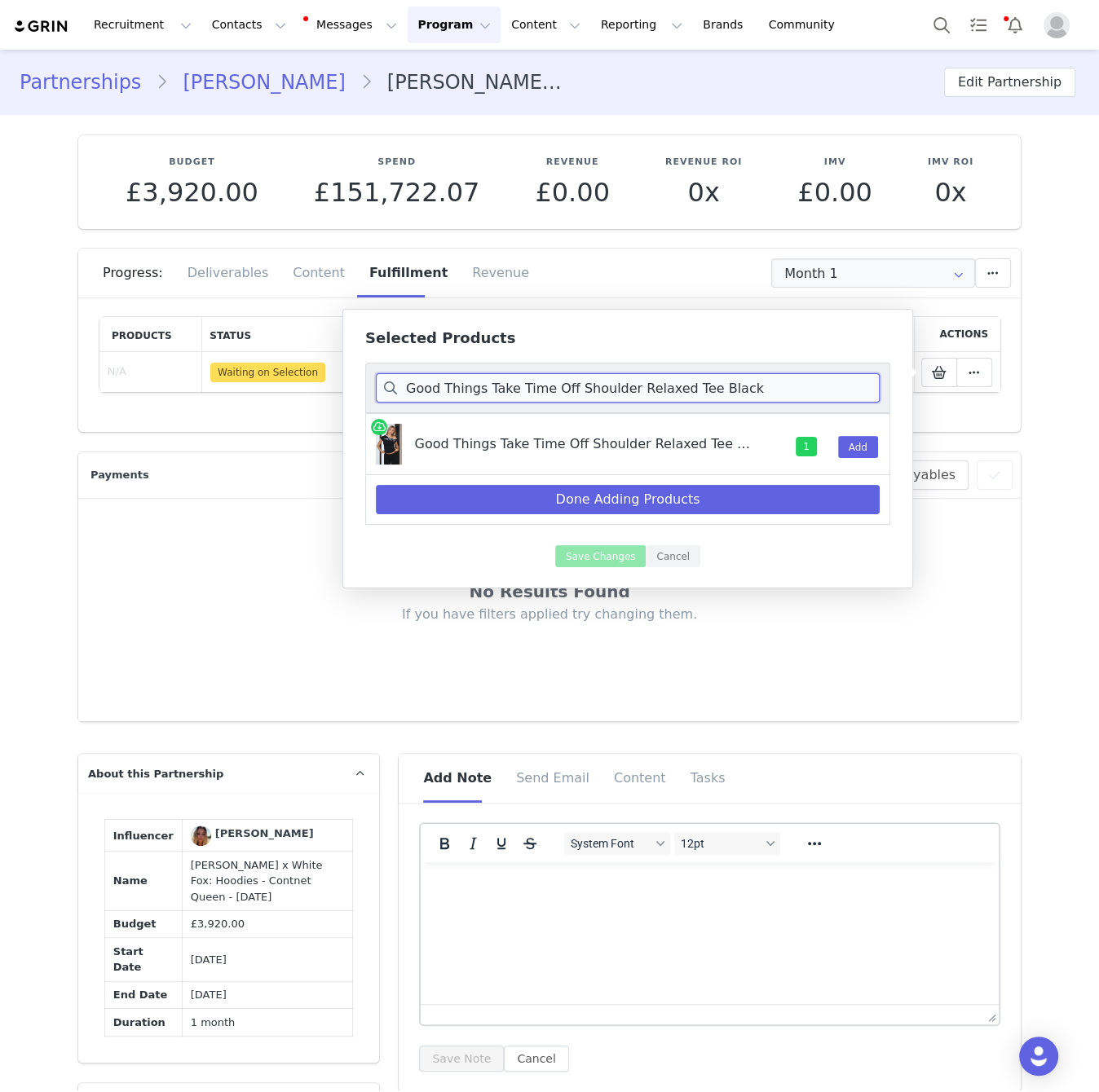
paste input "Straight Leg Pants"
click at [844, 442] on button "Add" at bounding box center [858, 447] width 40 height 22
click at [652, 392] on input "Good Things Take Time Straight Leg Pants Black" at bounding box center [628, 388] width 504 height 29
click at [651, 392] on input "Good Things Take Time Straight Leg Pants Black" at bounding box center [628, 388] width 504 height 29
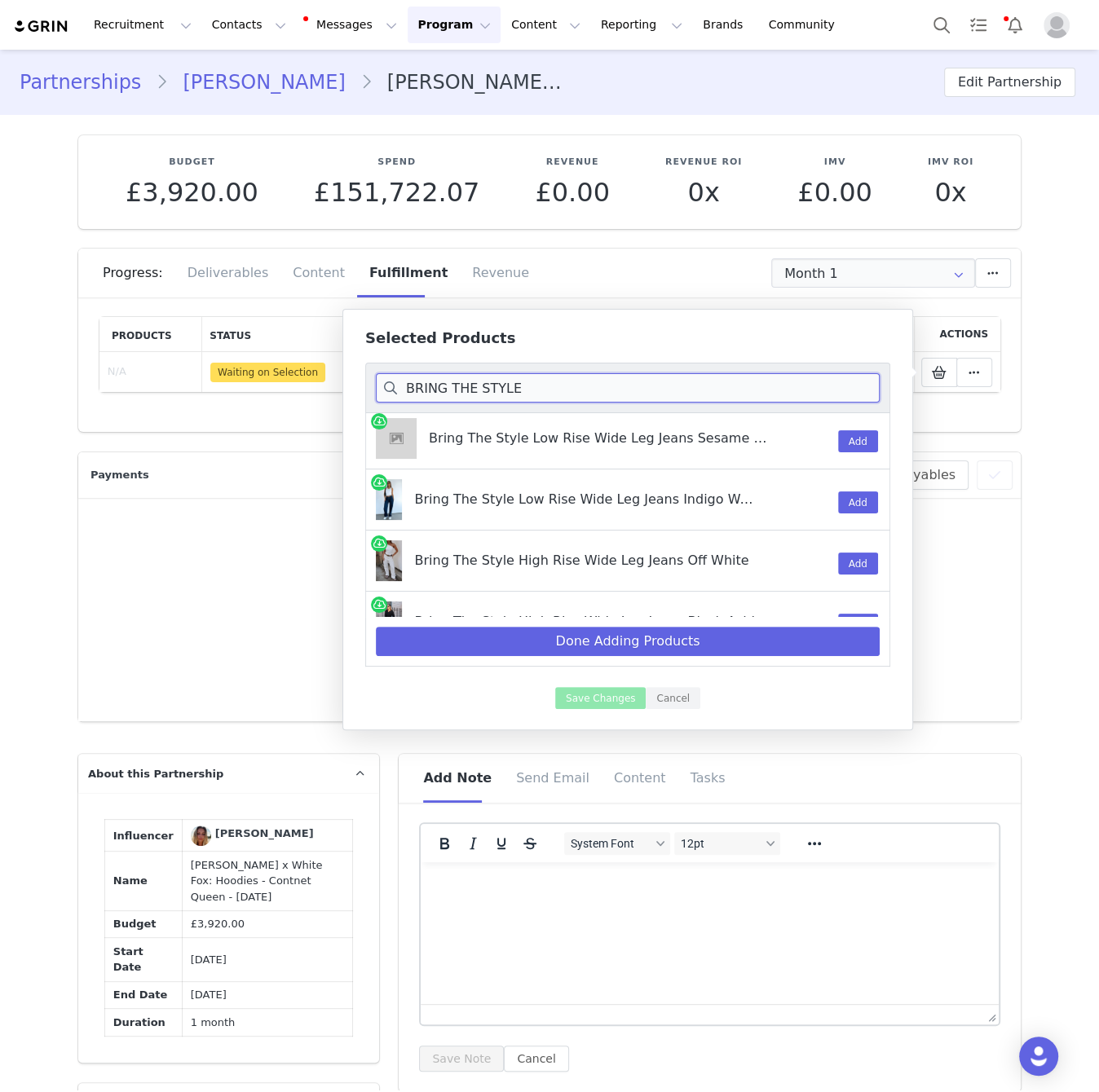
scroll to position [100, 0]
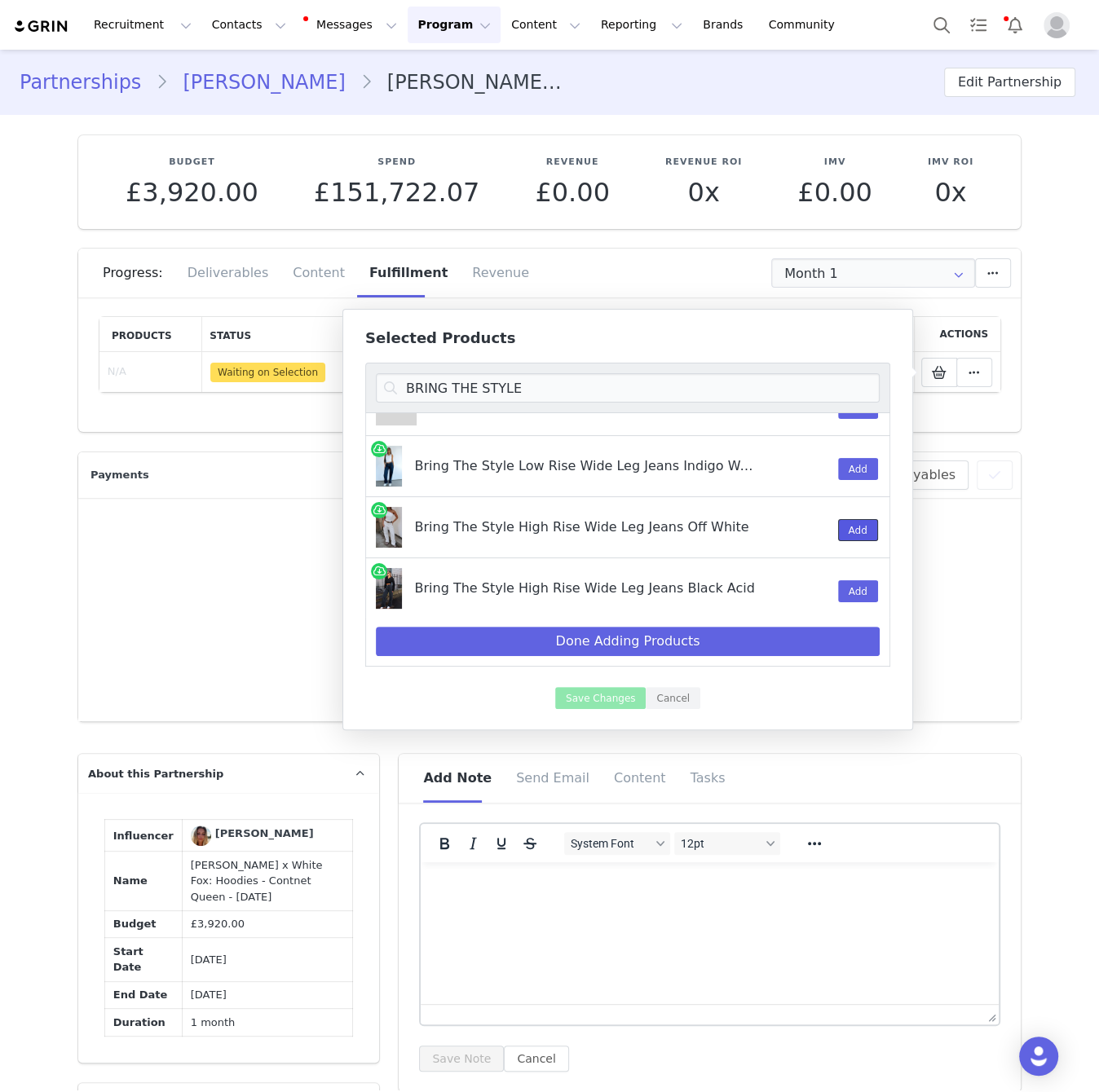
click at [858, 529] on button "Add" at bounding box center [858, 529] width 40 height 22
click at [605, 387] on input "BRING THE STYLE" at bounding box center [628, 388] width 504 height 29
click at [605, 388] on input "BRING THE STYLE" at bounding box center [628, 388] width 504 height 29
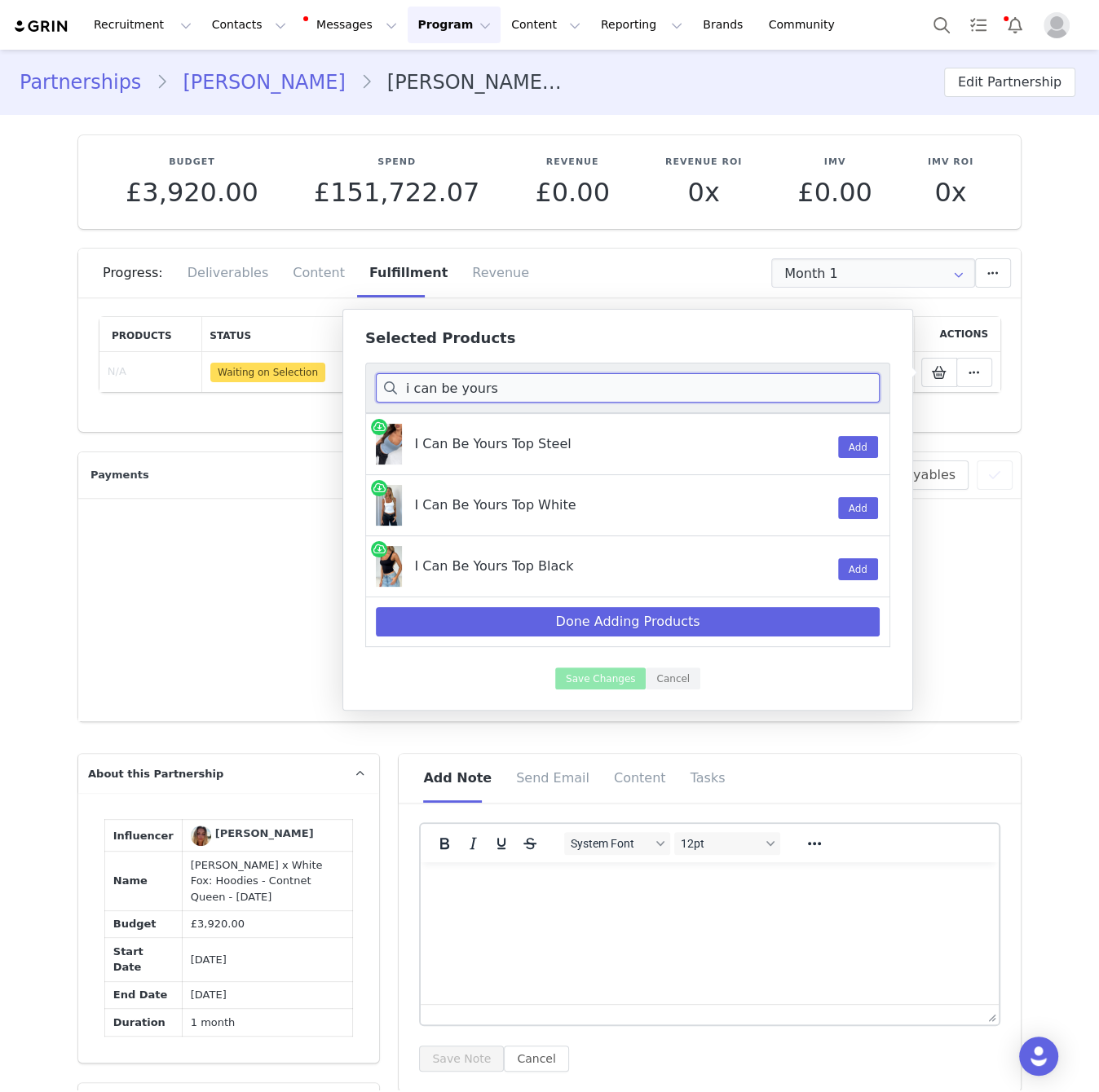
scroll to position [0, 0]
type input "i can be yours"
click at [854, 510] on button "Add" at bounding box center [858, 508] width 40 height 22
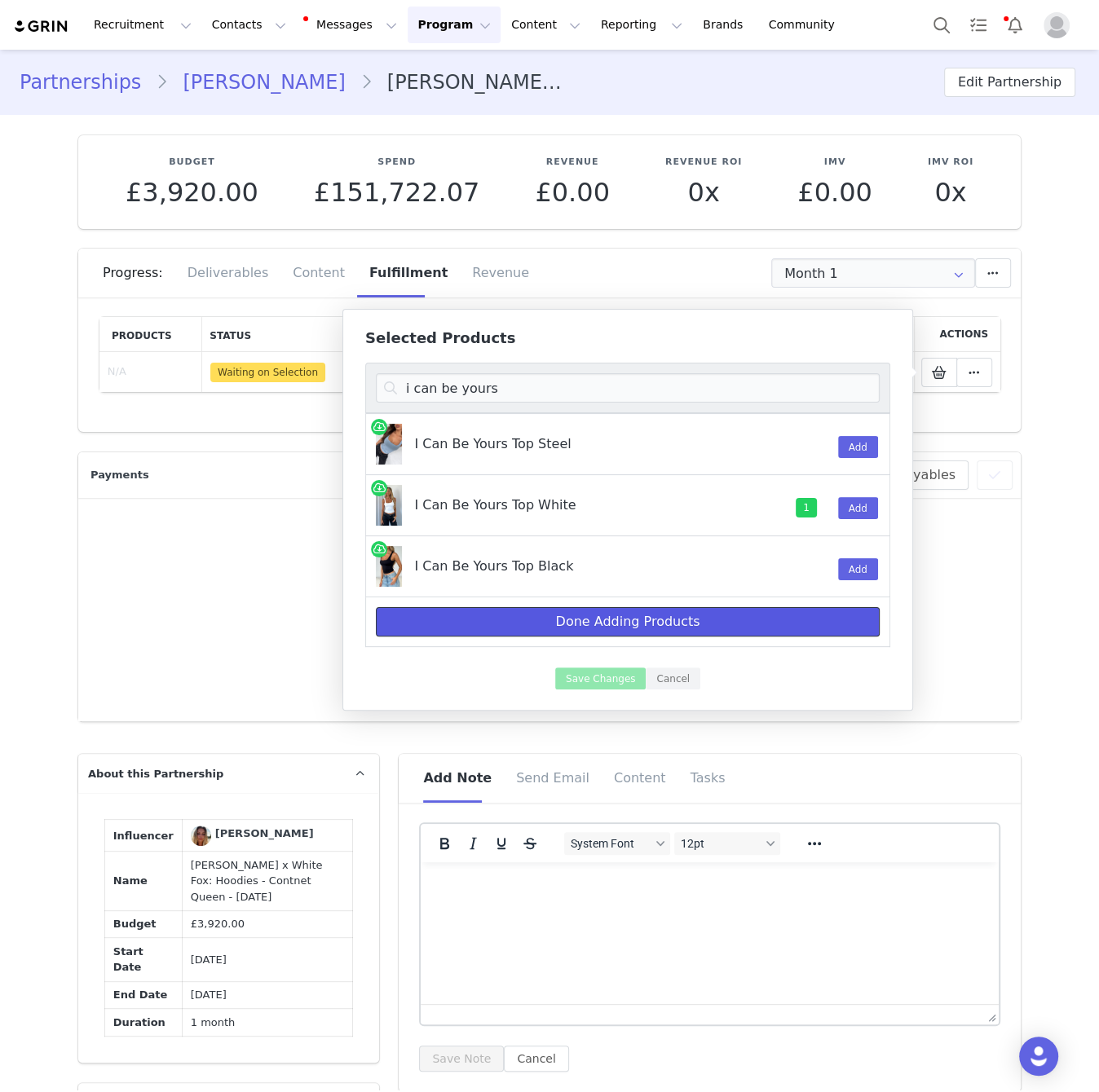
click at [726, 618] on button "Done Adding Products" at bounding box center [628, 621] width 504 height 29
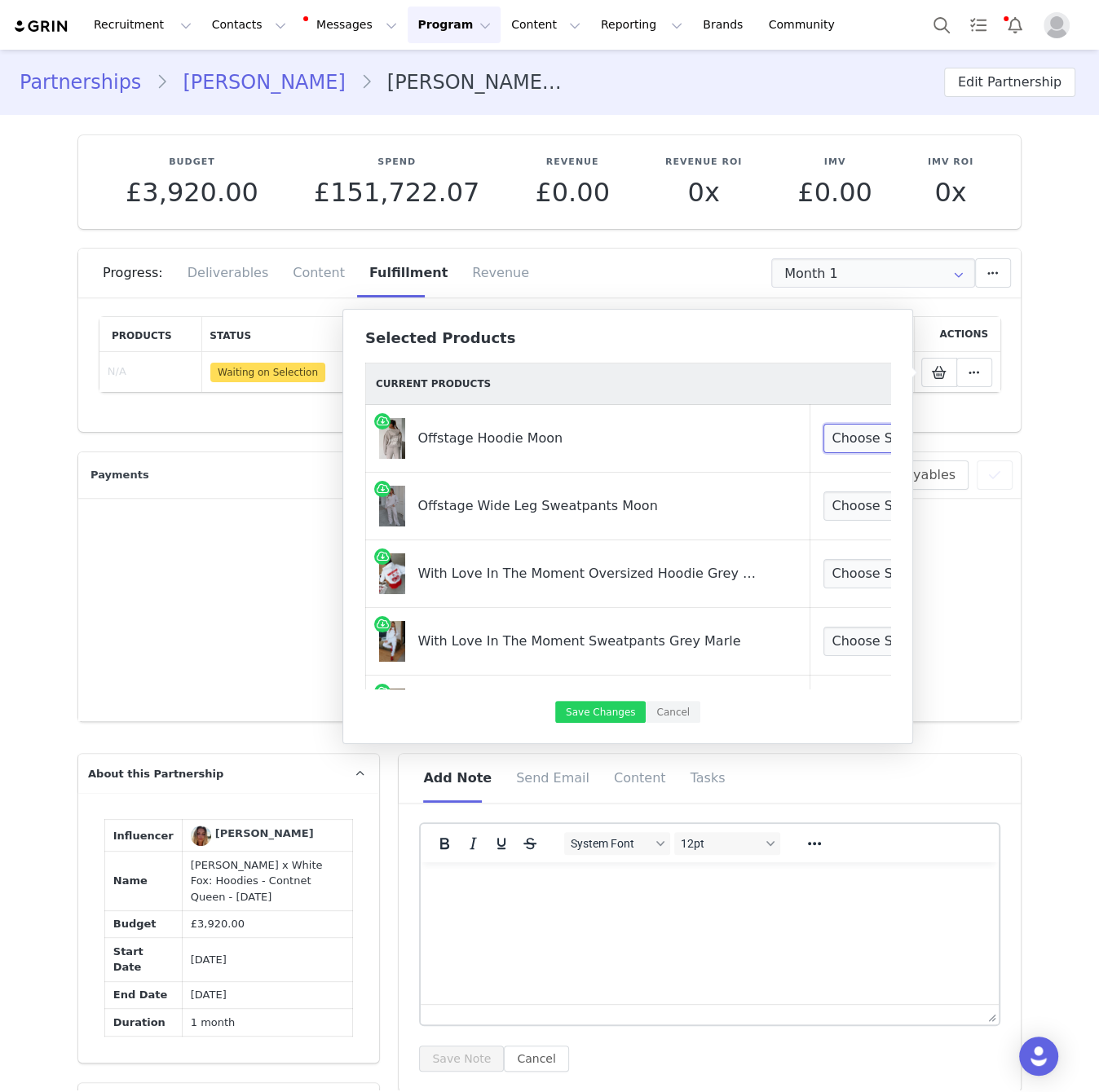
click at [828, 446] on select "Choose Size XXS/XS 3XS/XXS XS/S S/M M/L L/XL XL/XXL" at bounding box center [884, 437] width 121 height 29
select select "25121202"
click at [824, 423] on select "Choose Size XXS/XS 3XS/XXS XS/S S/M M/L L/XL XL/XXL" at bounding box center [884, 437] width 121 height 29
click at [844, 499] on select "Choose Size XXS XS S M L XL XXL" at bounding box center [884, 506] width 121 height 29
select select "25689366"
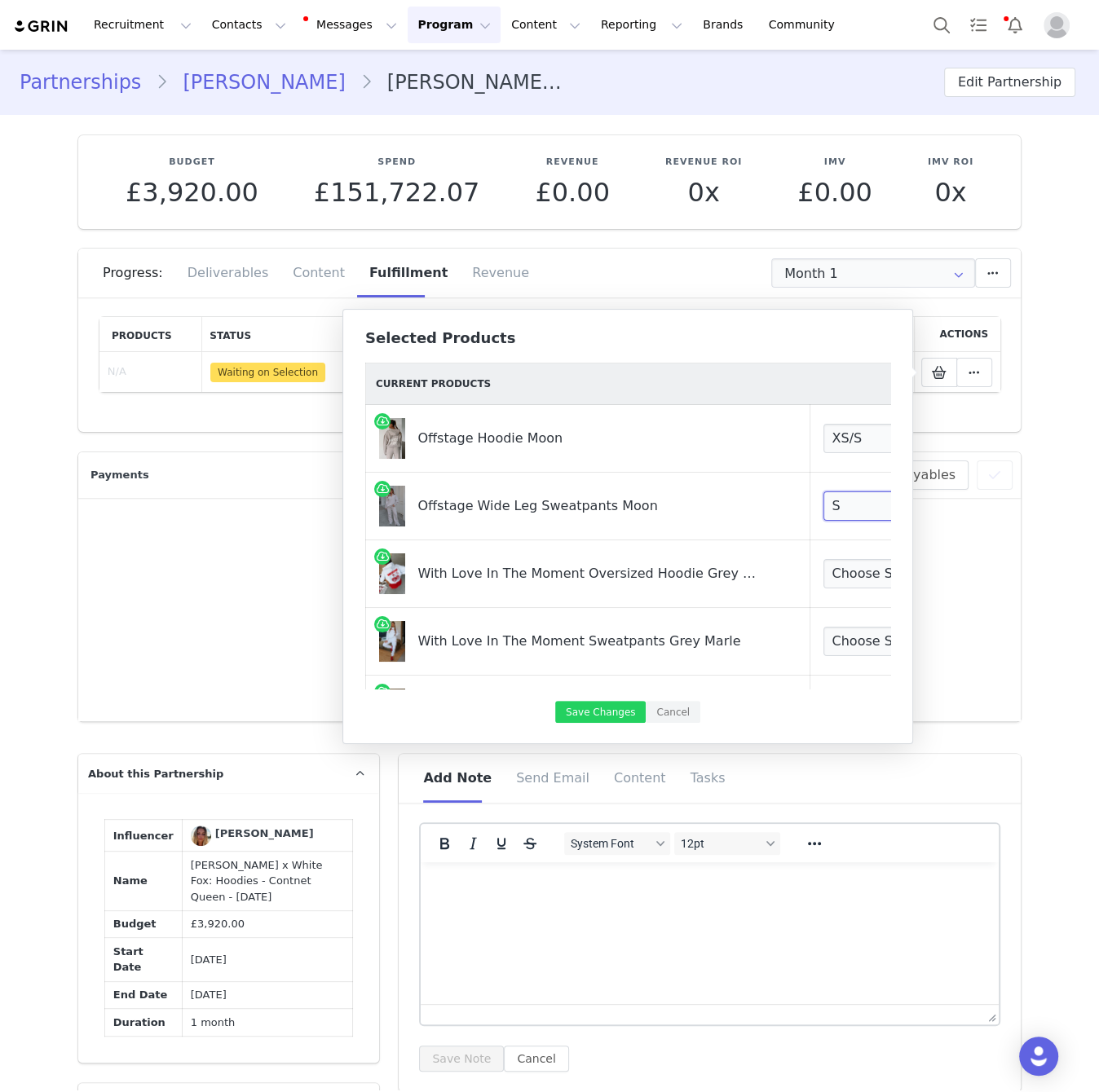
click at [824, 492] on select "Choose Size XXS XS S M L XL XXL" at bounding box center [884, 506] width 121 height 29
click at [834, 564] on select "Choose Size 3XS/XXS XXS/XS XS/S S/M M/L L/XL XL/XXL" at bounding box center [884, 573] width 121 height 29
select select "25158388"
click at [824, 559] on select "Choose Size 3XS/XXS XXS/XS XS/S S/M M/L L/XL XL/XXL" at bounding box center [884, 573] width 121 height 29
click at [856, 634] on select "Choose Size 3XS XXS XS S M L XL XXL" at bounding box center [884, 641] width 121 height 29
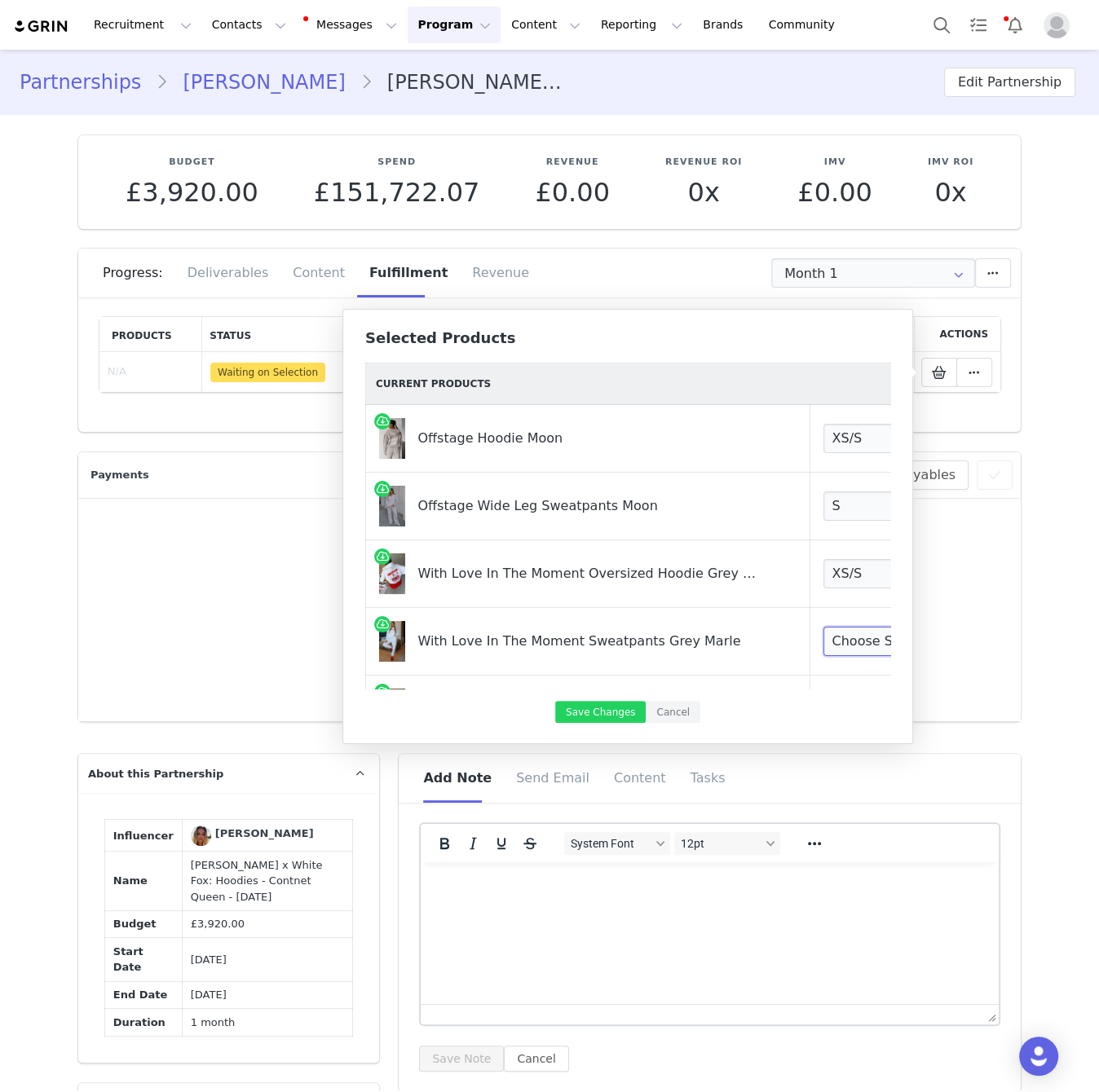
select select "25158426"
click at [824, 627] on select "Choose Size 3XS XXS XS S M L XL XXL" at bounding box center [884, 641] width 121 height 29
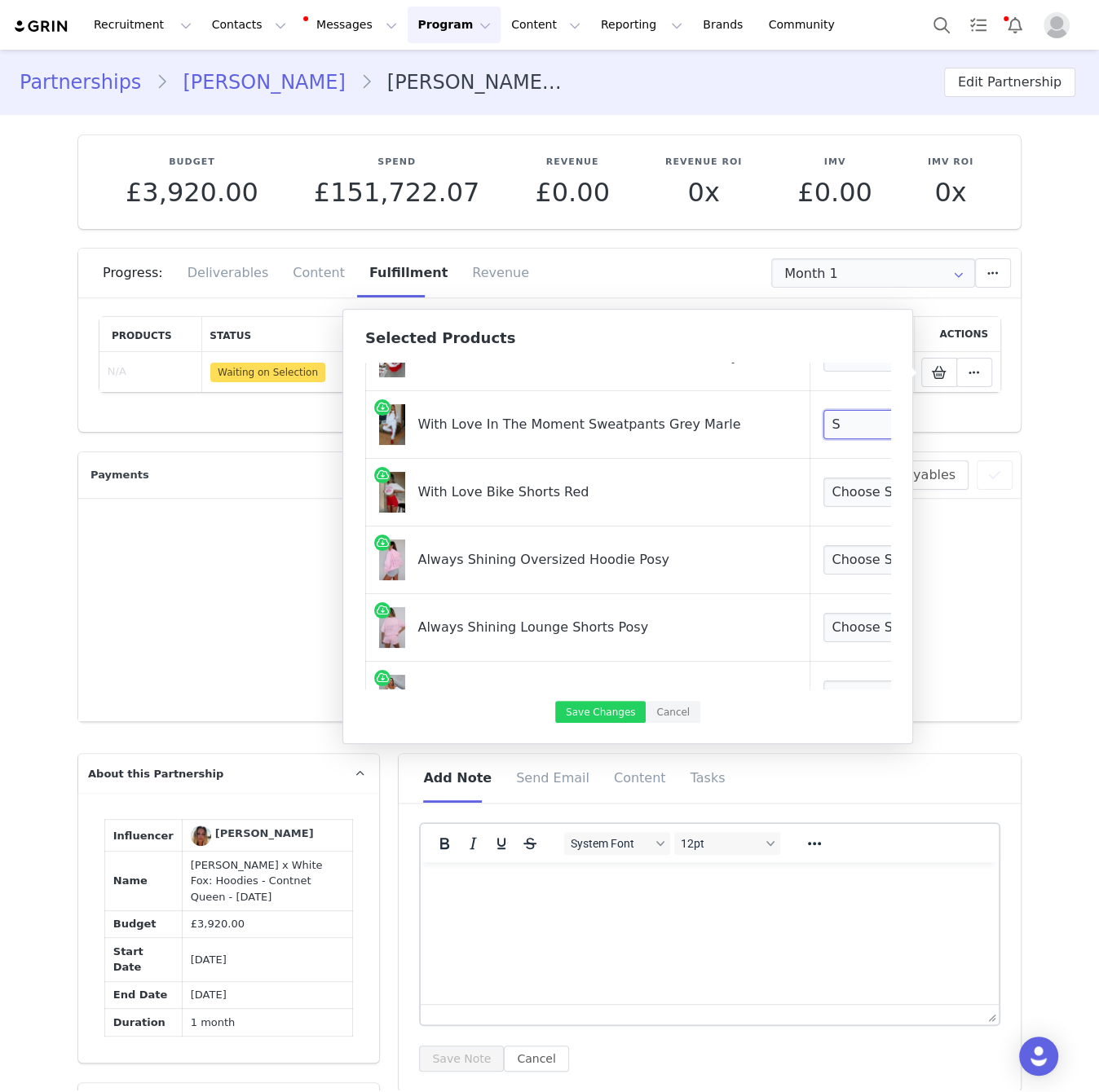
scroll to position [220, 0]
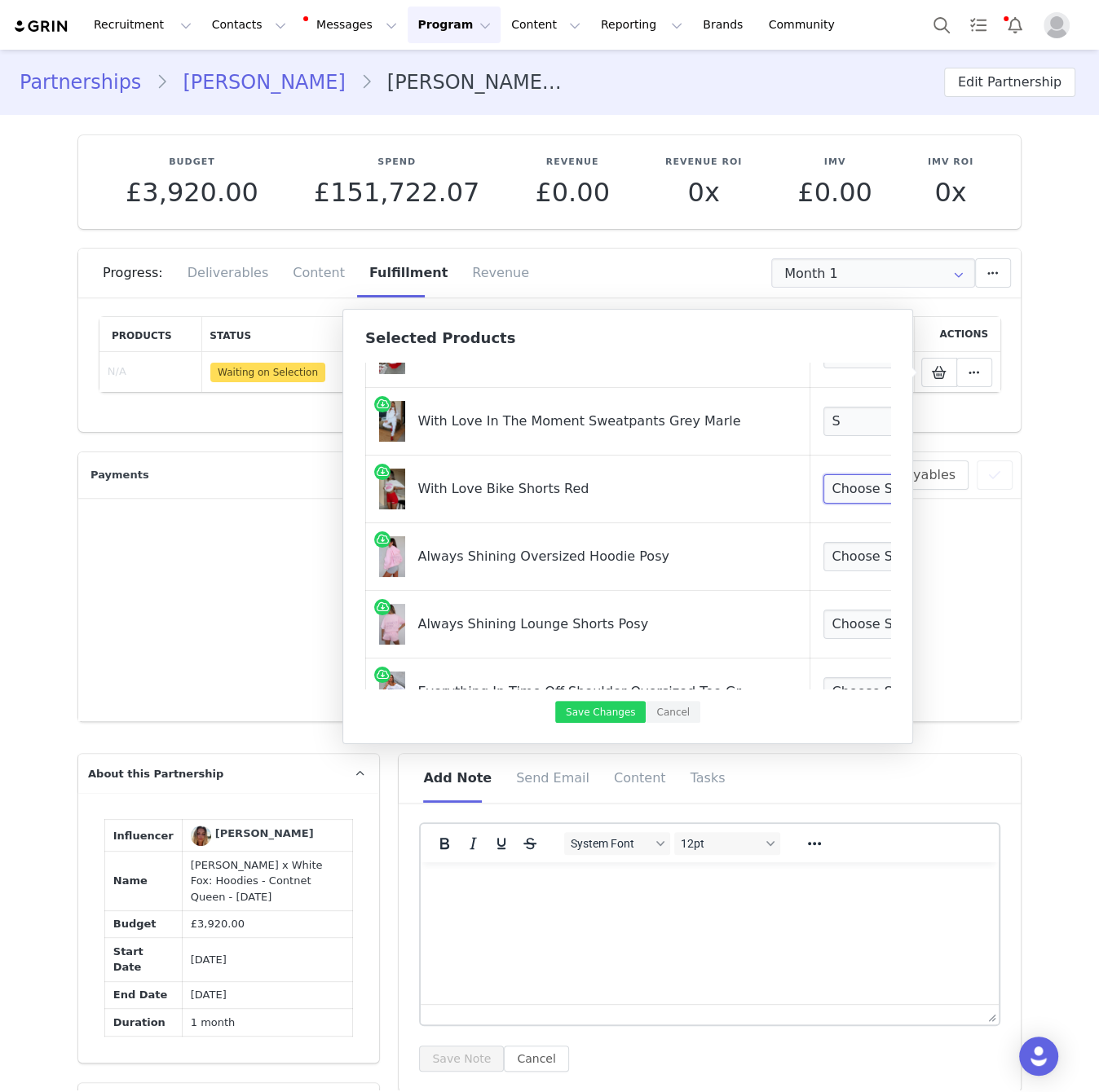
click at [824, 487] on select "Choose Size XXS XS S M L XL" at bounding box center [884, 488] width 121 height 29
select select "25158294"
click at [824, 474] on select "Choose Size XXS XS S M L XL" at bounding box center [884, 488] width 121 height 29
click at [824, 550] on select "Choose Size XXS/XS 3XS/XXS XS/S S/M M/L L/XL" at bounding box center [884, 556] width 121 height 29
select select "25057048"
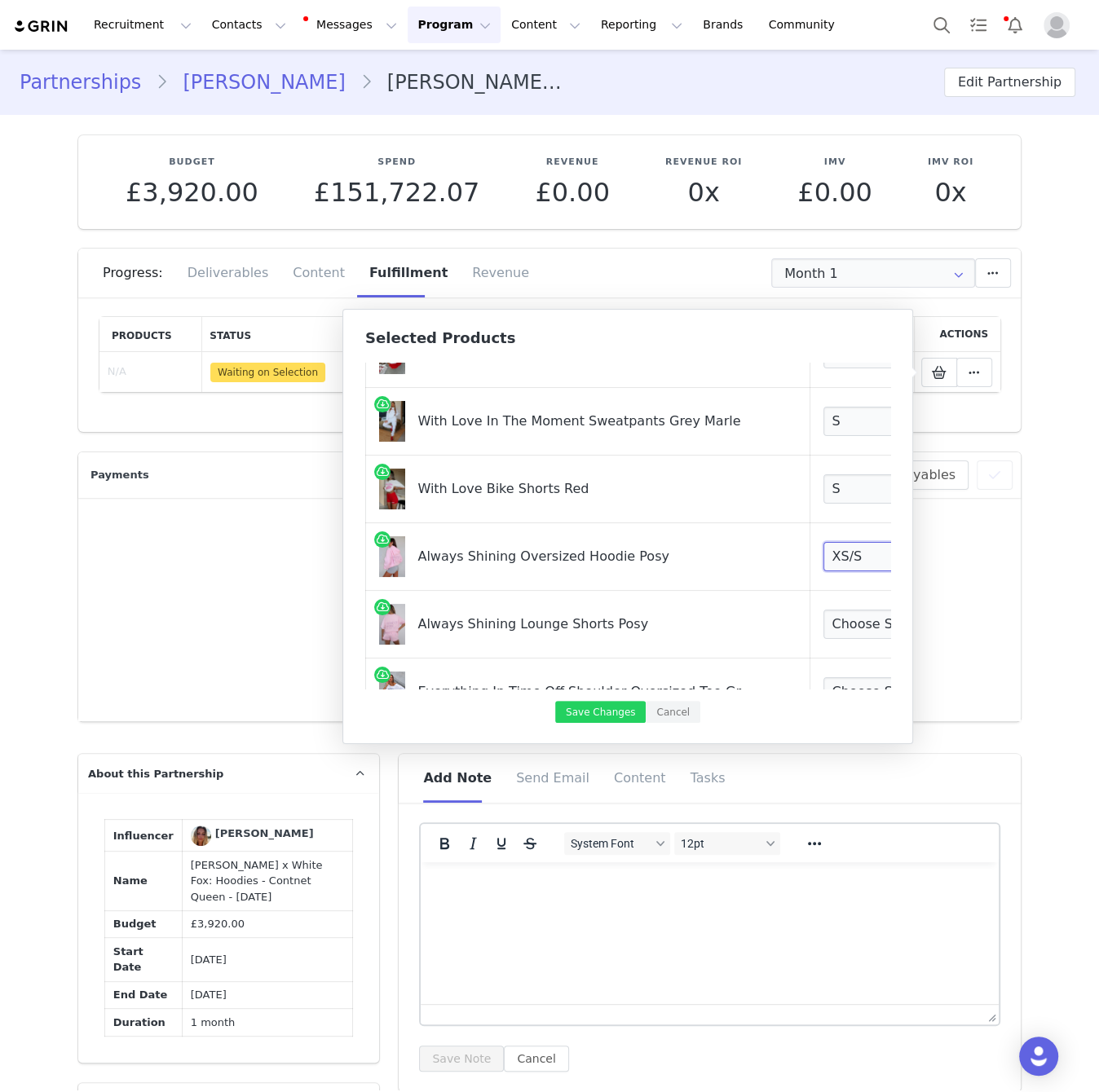
click at [824, 542] on select "Choose Size XXS/XS 3XS/XXS XS/S S/M M/L L/XL" at bounding box center [884, 556] width 121 height 29
click at [838, 620] on select "Choose Size XXS 3XS XS S M L XL" at bounding box center [884, 624] width 121 height 29
select select "27142906"
click at [824, 610] on select "Choose Size XXS 3XS XS S M L XL" at bounding box center [884, 624] width 121 height 29
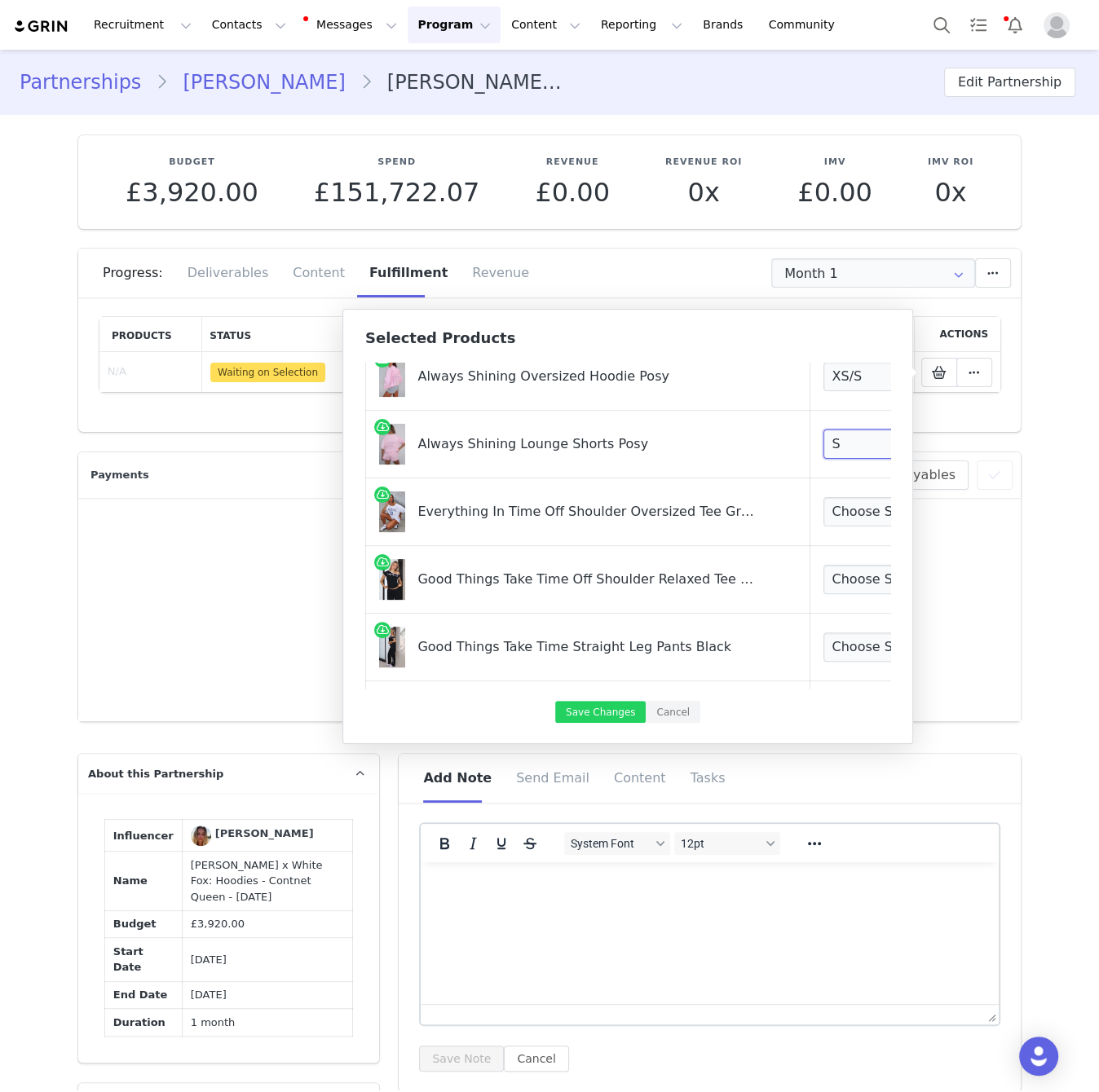
scroll to position [402, 0]
click at [824, 511] on select "Choose Size XXS/XS 3XS/XXS XS/S S/M M/L L/XL" at bounding box center [884, 509] width 121 height 29
select select "25430839"
click at [824, 495] on select "Choose Size XXS/XS 3XS/XXS XS/S S/M M/L L/XL" at bounding box center [884, 509] width 121 height 29
click at [843, 577] on select "Choose Size XXS XS S M L XL" at bounding box center [884, 577] width 121 height 29
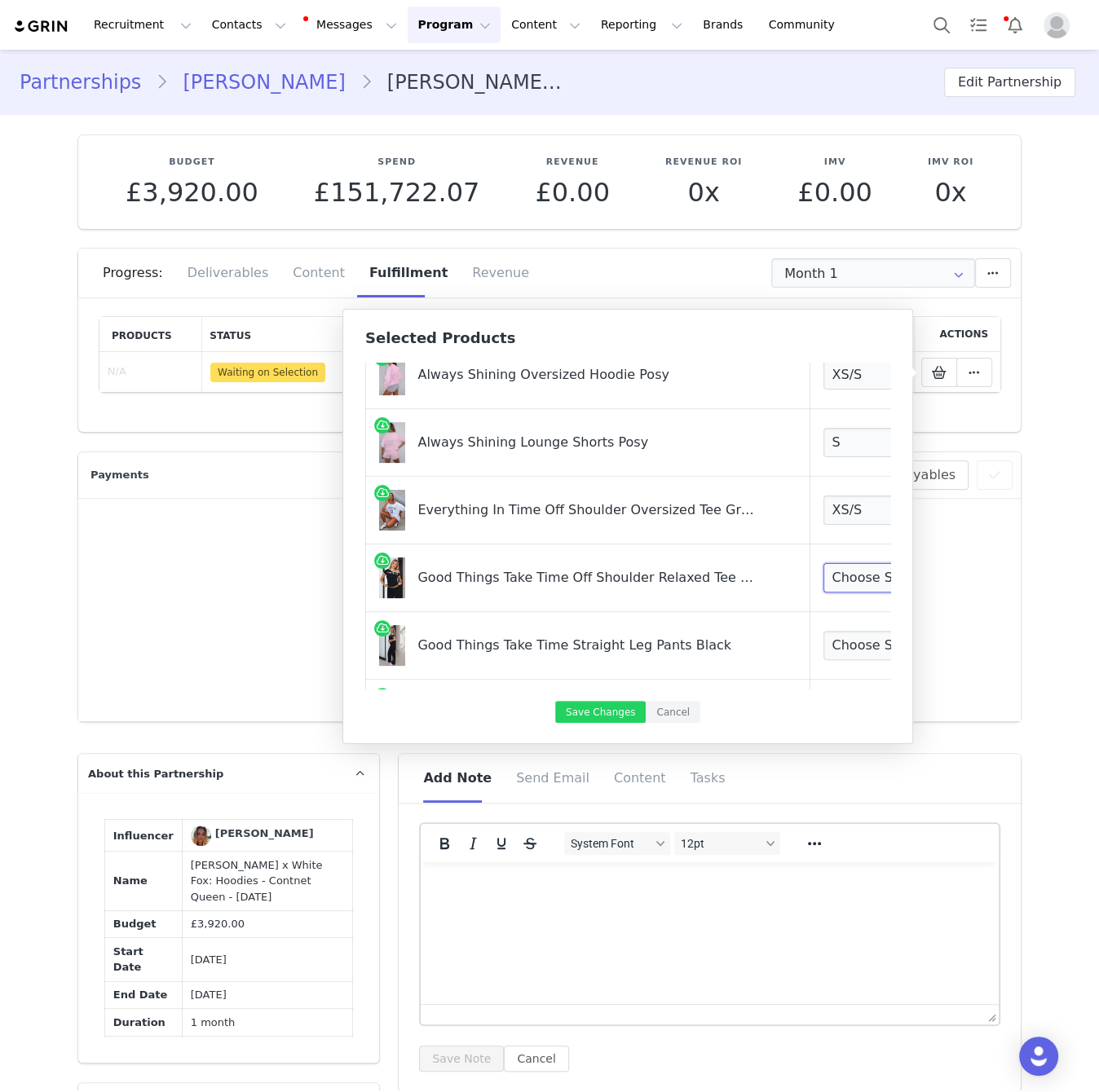
select select "28270166"
click at [824, 563] on select "Choose Size XXS XS S M L XL" at bounding box center [884, 577] width 121 height 29
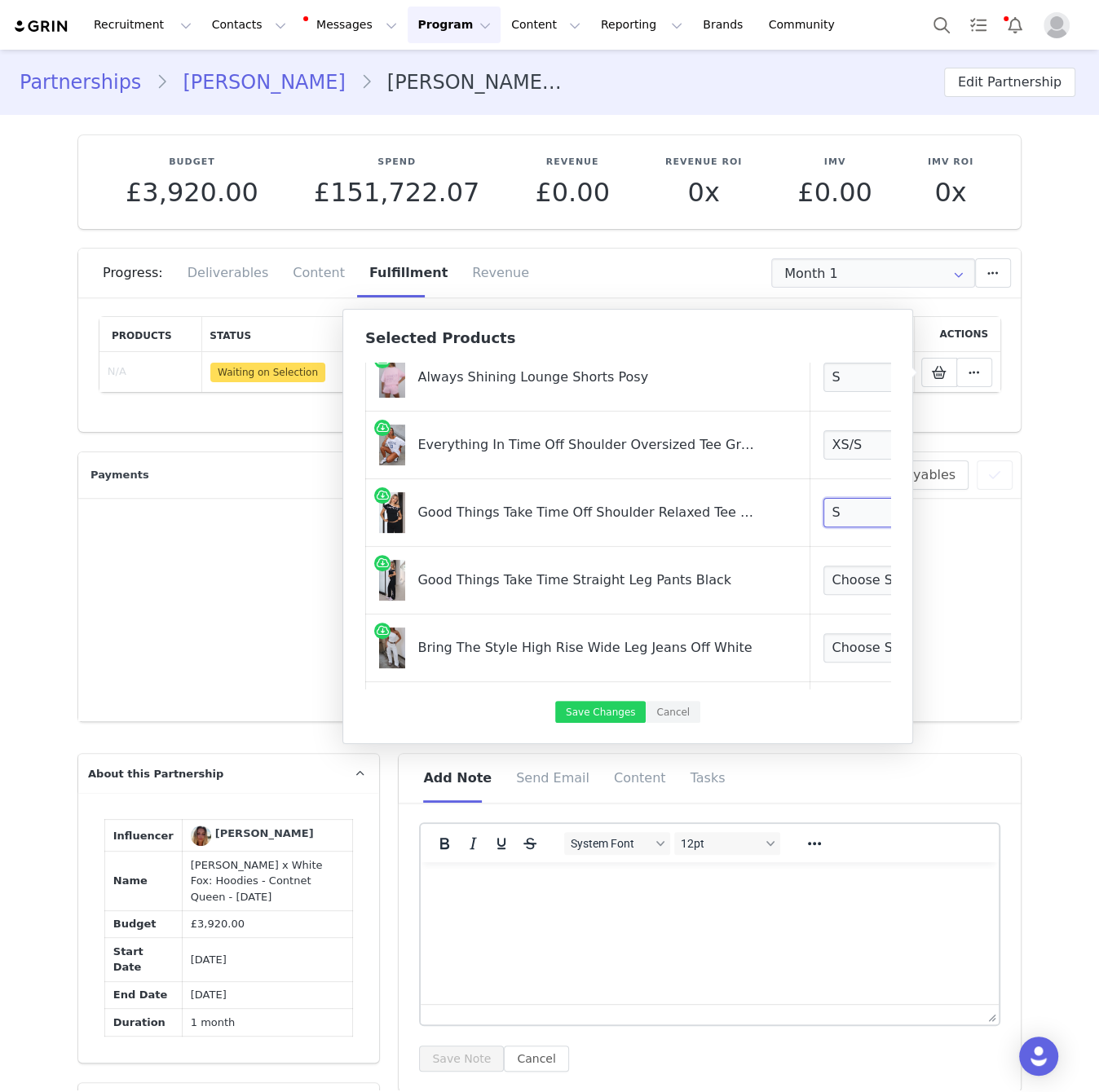
scroll to position [515, 0]
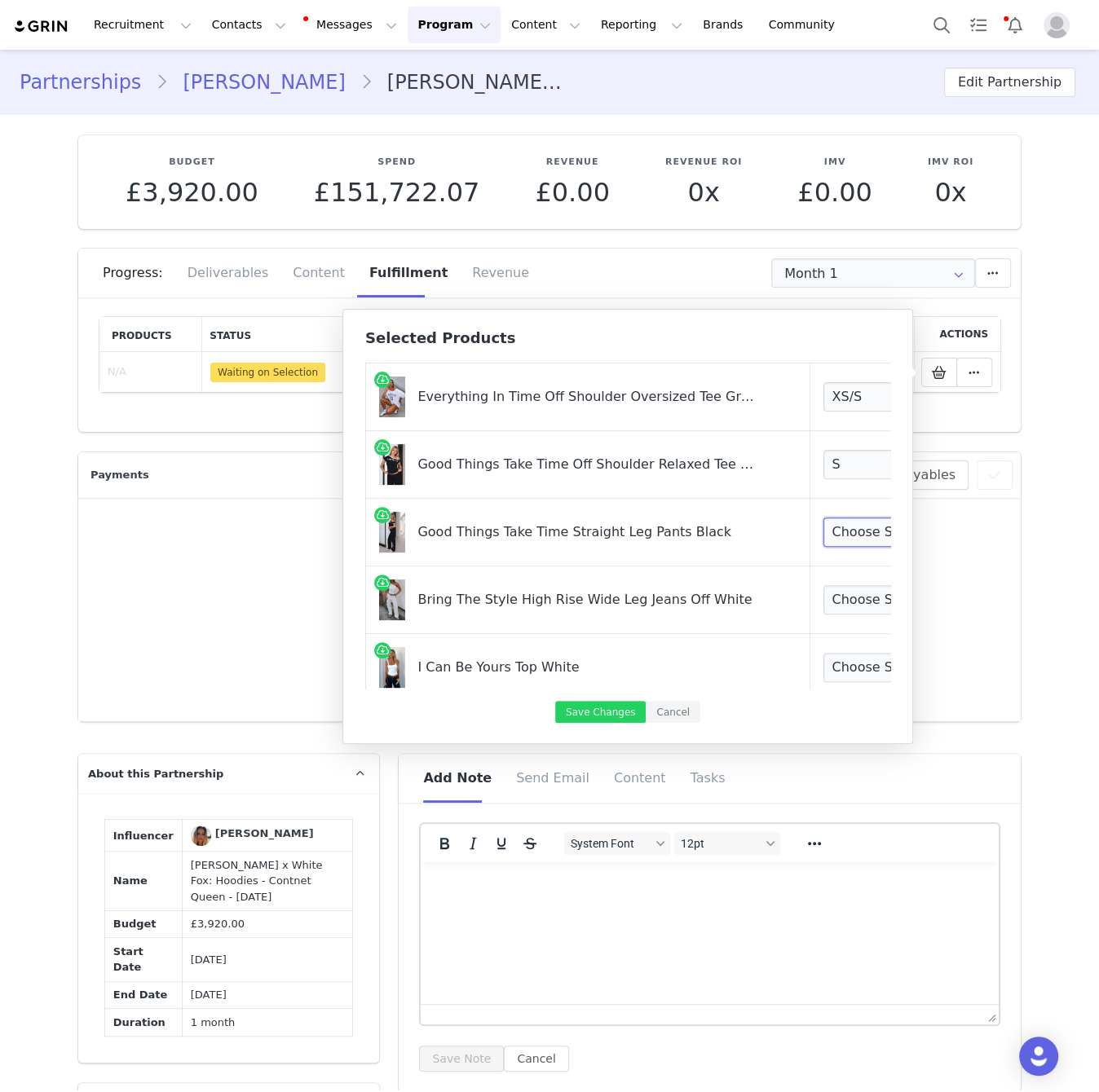
click at [841, 524] on select "Choose Size XXS XS S M L XL" at bounding box center [884, 532] width 121 height 29
select select "28269469"
click at [824, 518] on select "Choose Size XXS XS S M L XL" at bounding box center [884, 532] width 121 height 29
click at [838, 589] on select "Choose Size XXS XS S M L XL" at bounding box center [884, 599] width 121 height 29
select select "27449591"
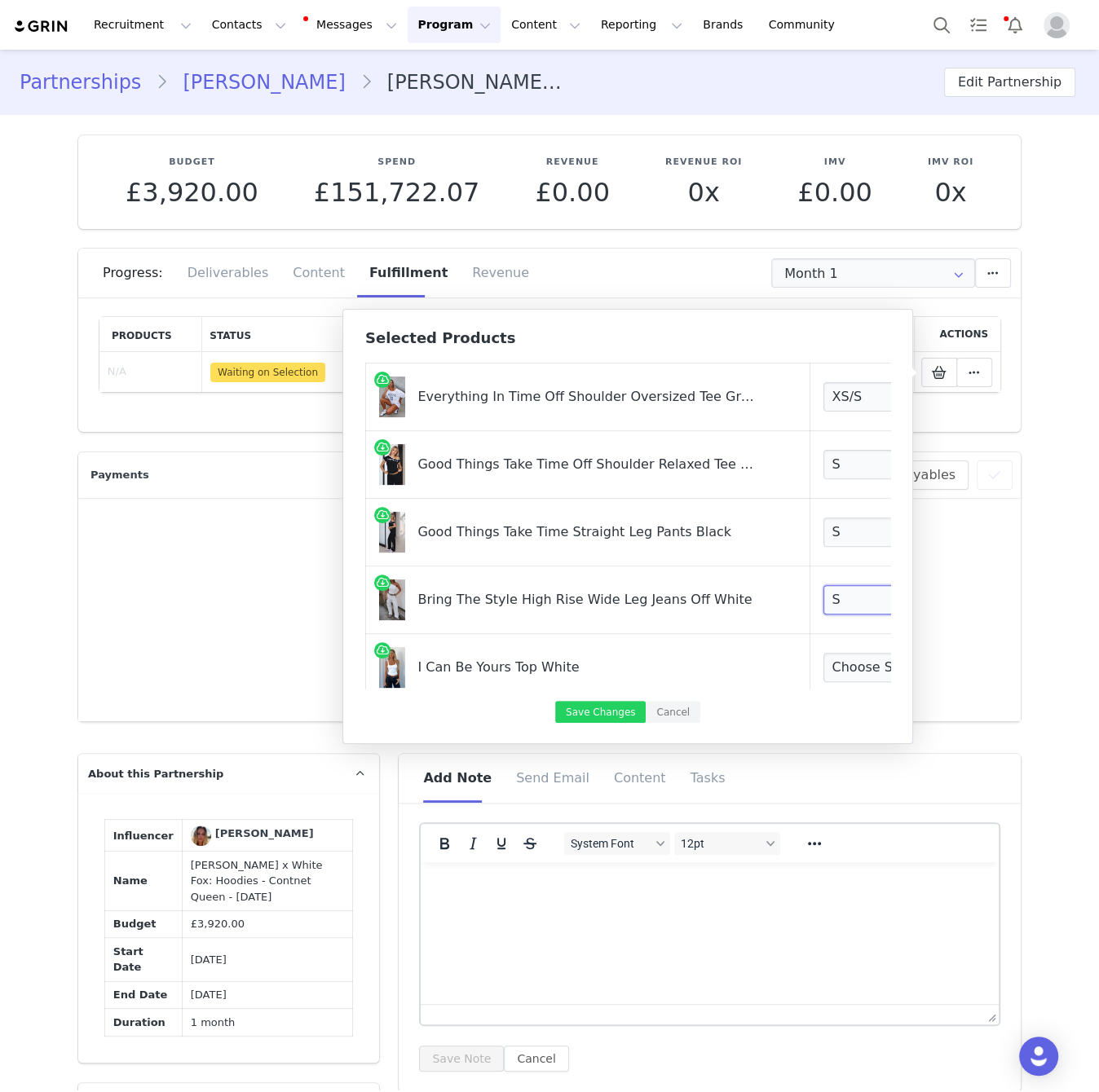
click at [824, 585] on select "Choose Size XXS XS S M L XL" at bounding box center [884, 599] width 121 height 29
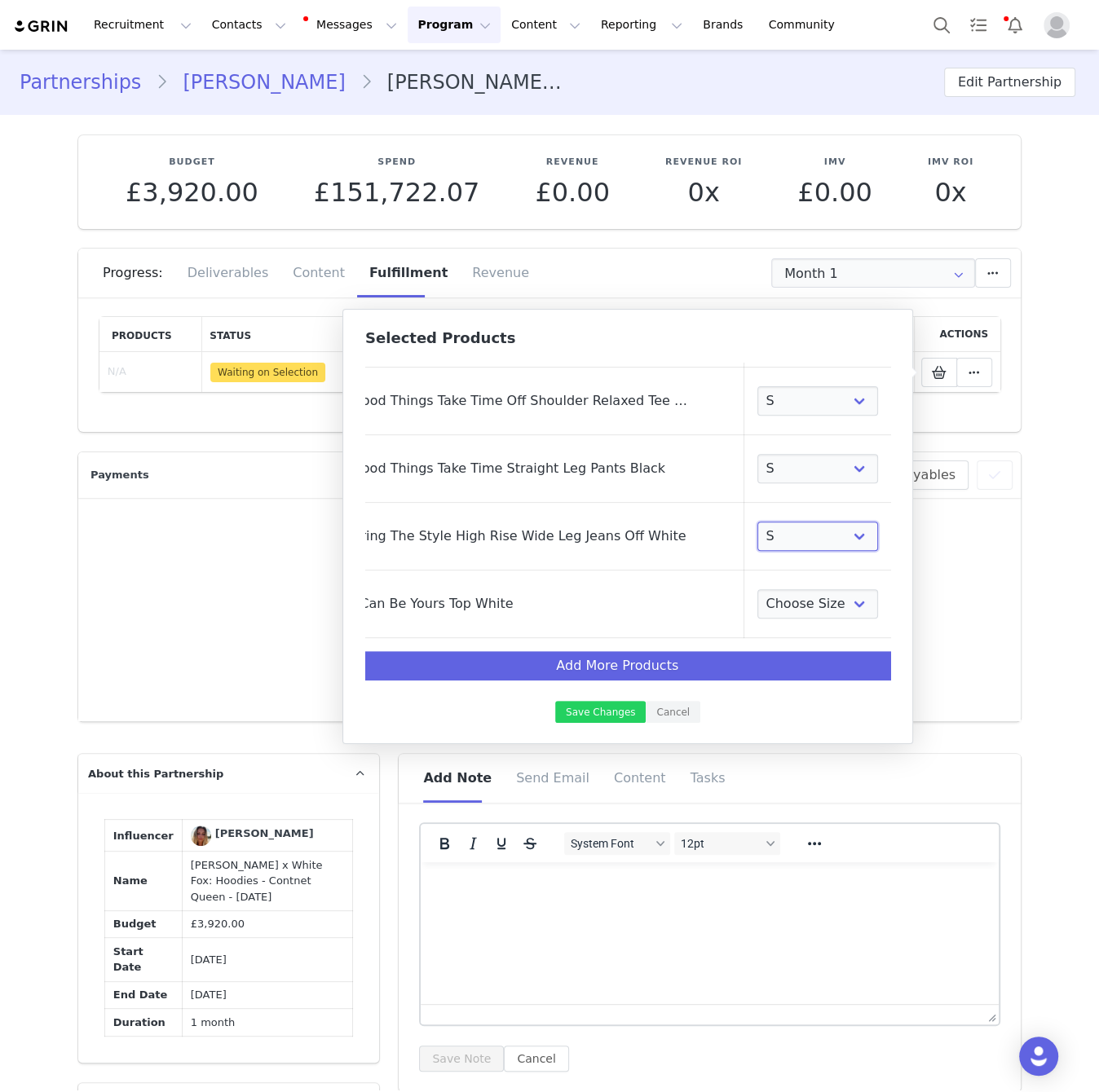
scroll to position [579, 0]
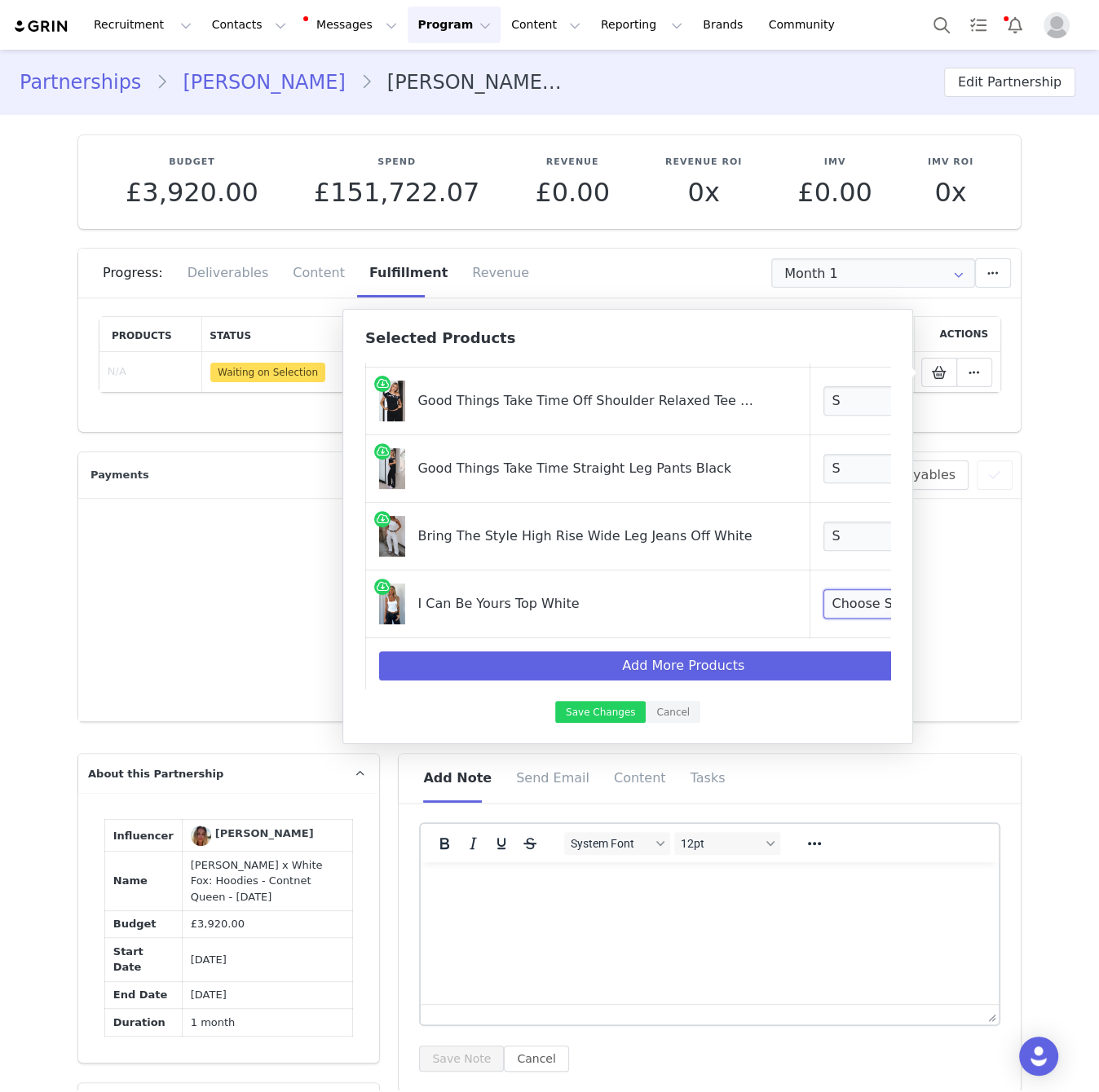
click at [831, 605] on select "Choose Size XXS XS S M L XL" at bounding box center [884, 603] width 121 height 29
select select "25091605"
click at [824, 589] on select "Choose Size XXS XS S M L XL" at bounding box center [884, 603] width 121 height 29
click at [606, 716] on button "Save Changes" at bounding box center [601, 711] width 91 height 22
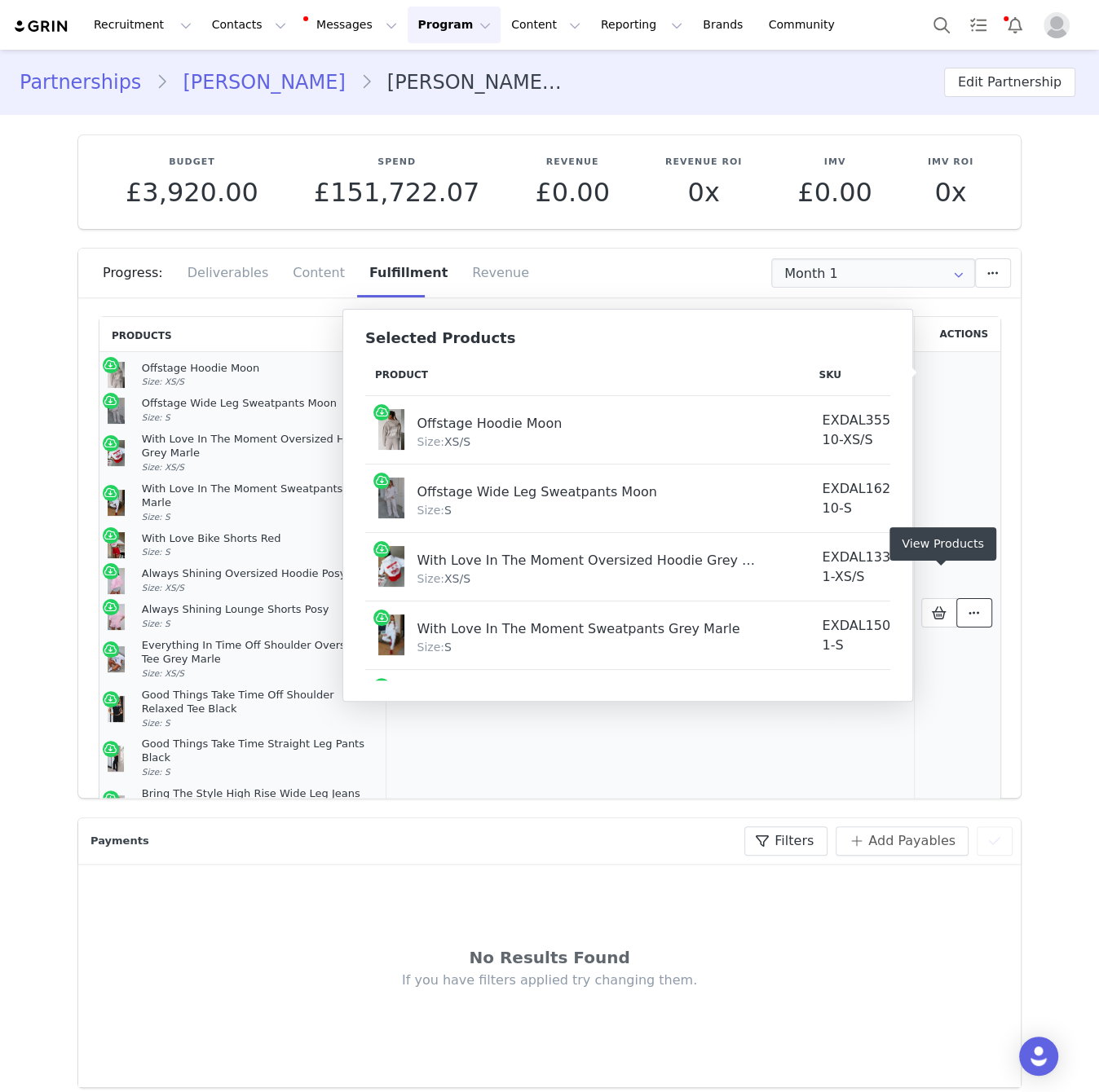
click at [982, 598] on button at bounding box center [974, 612] width 36 height 29
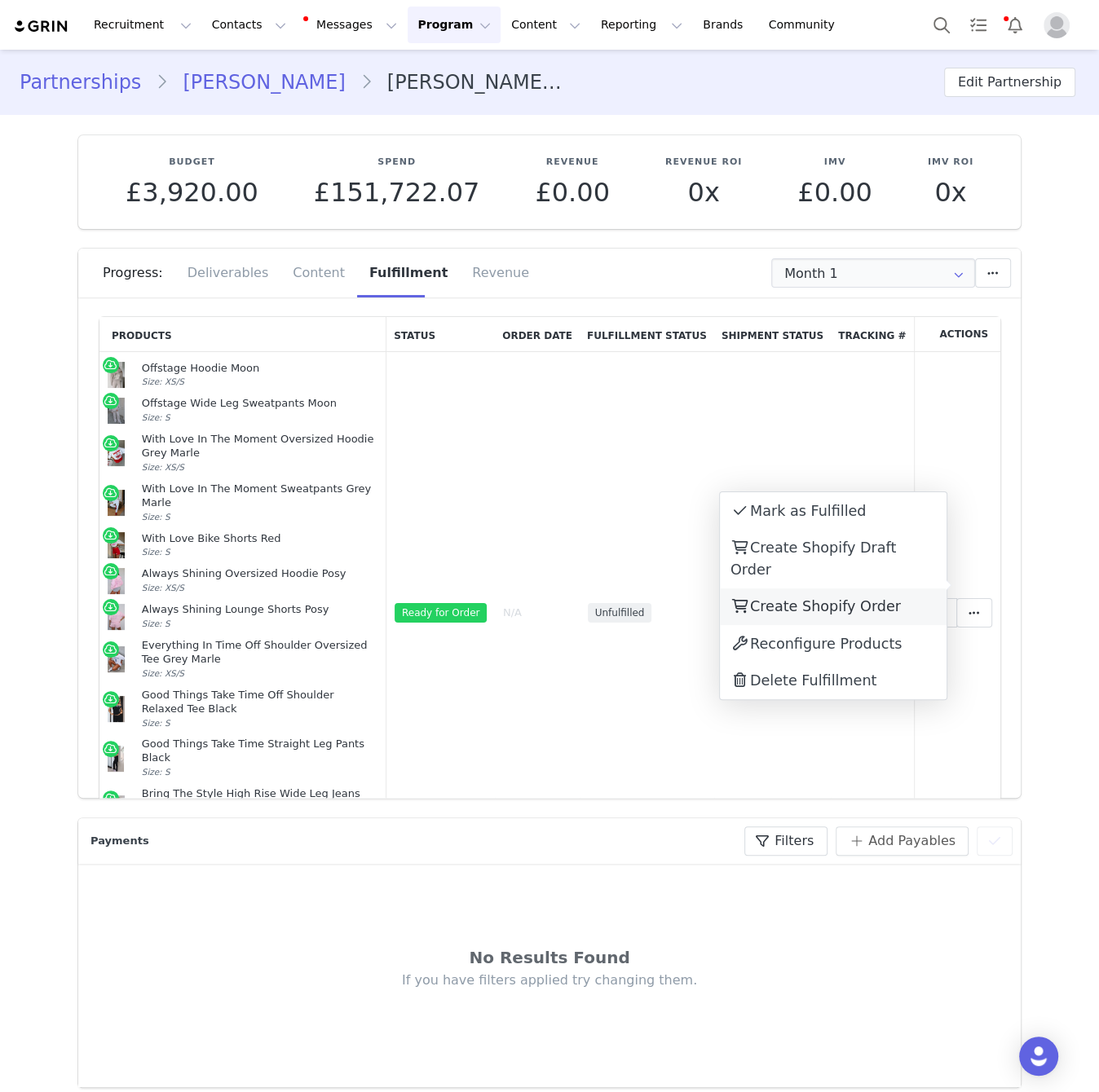
click at [890, 588] on div "Create Shopify Order" at bounding box center [833, 607] width 227 height 37
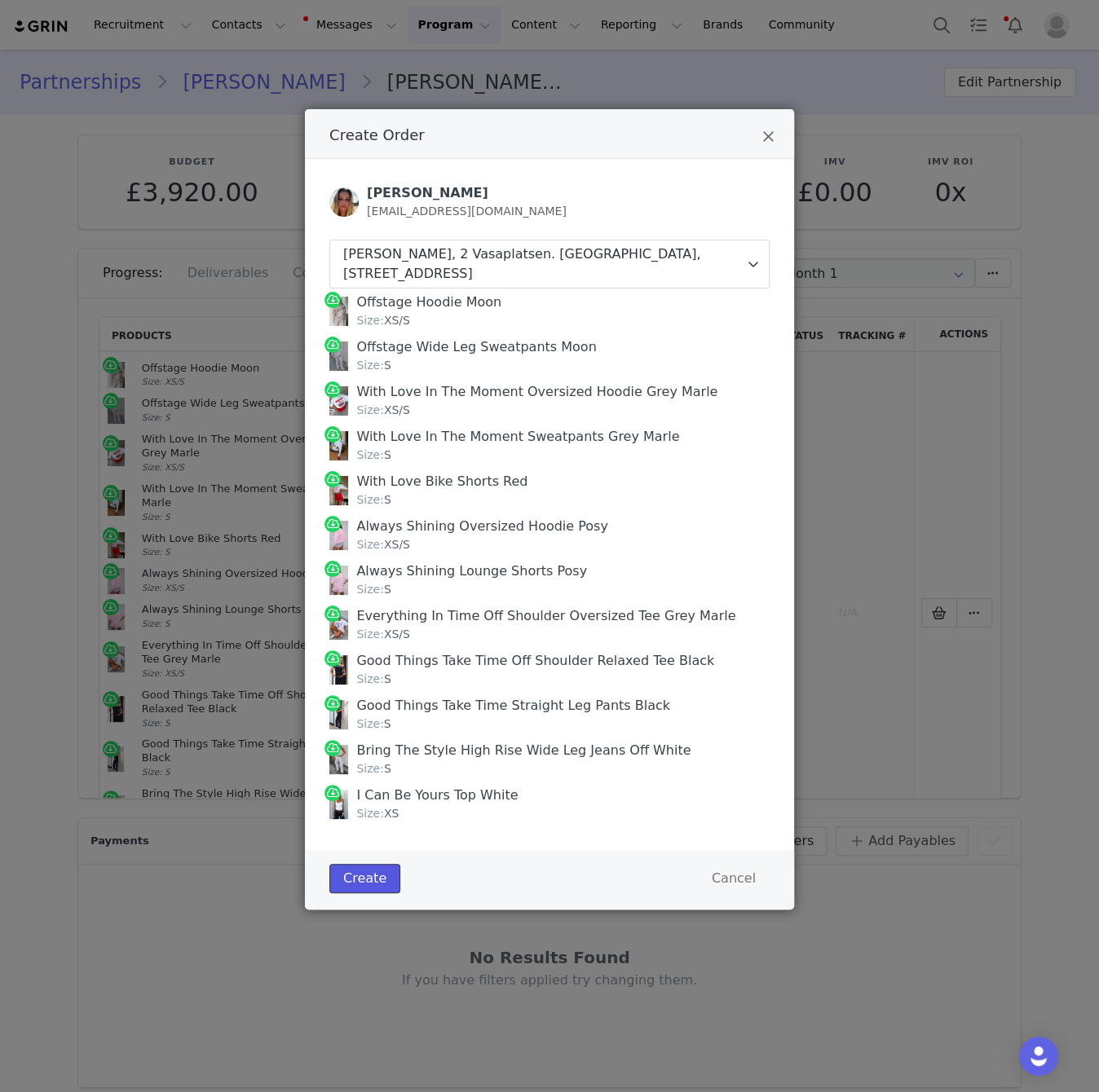
click at [379, 871] on button "Create" at bounding box center [365, 878] width 71 height 29
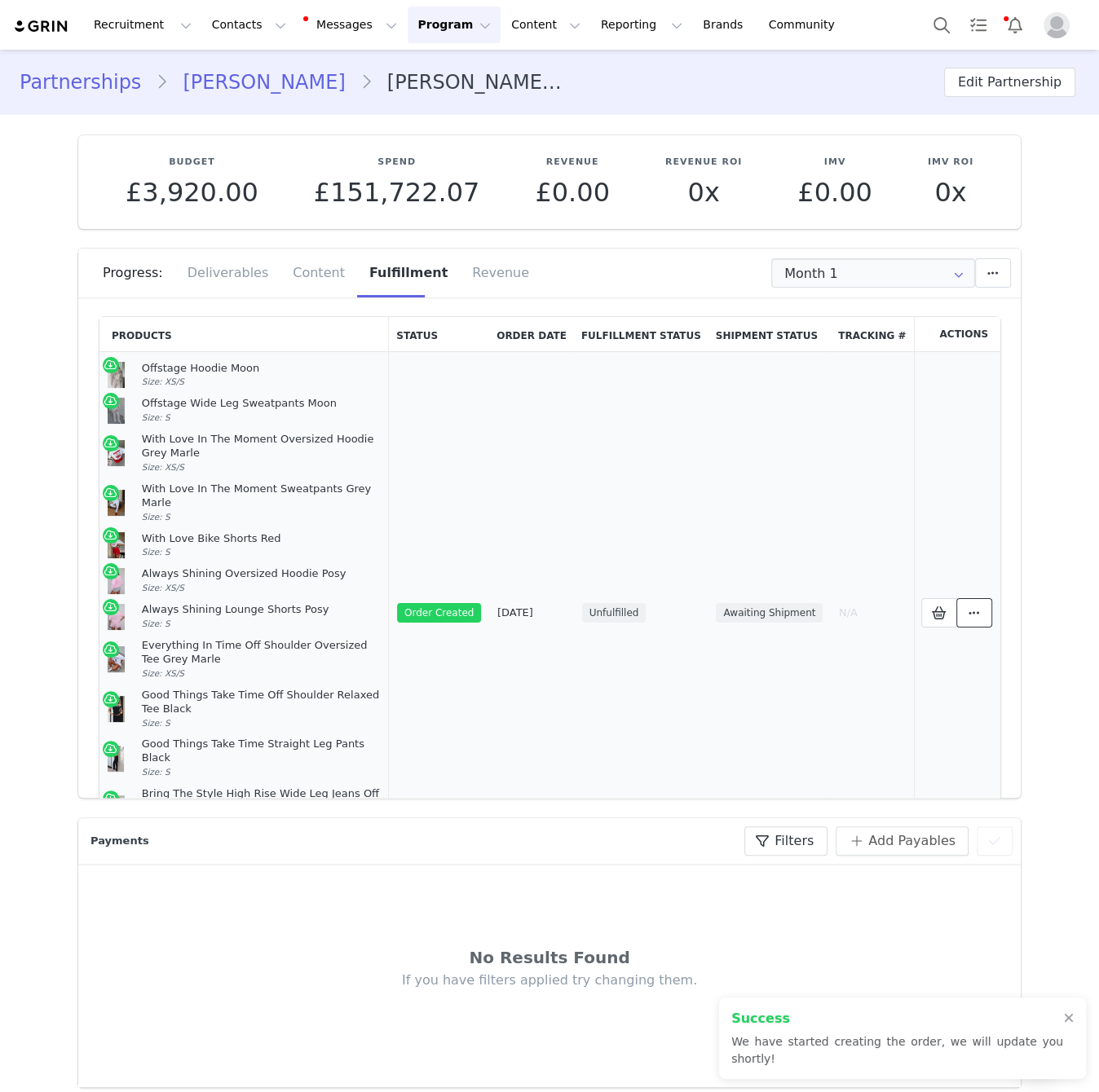
click at [973, 603] on span at bounding box center [973, 612] width 20 height 20
click at [871, 597] on link "View Order" at bounding box center [833, 593] width 227 height 37
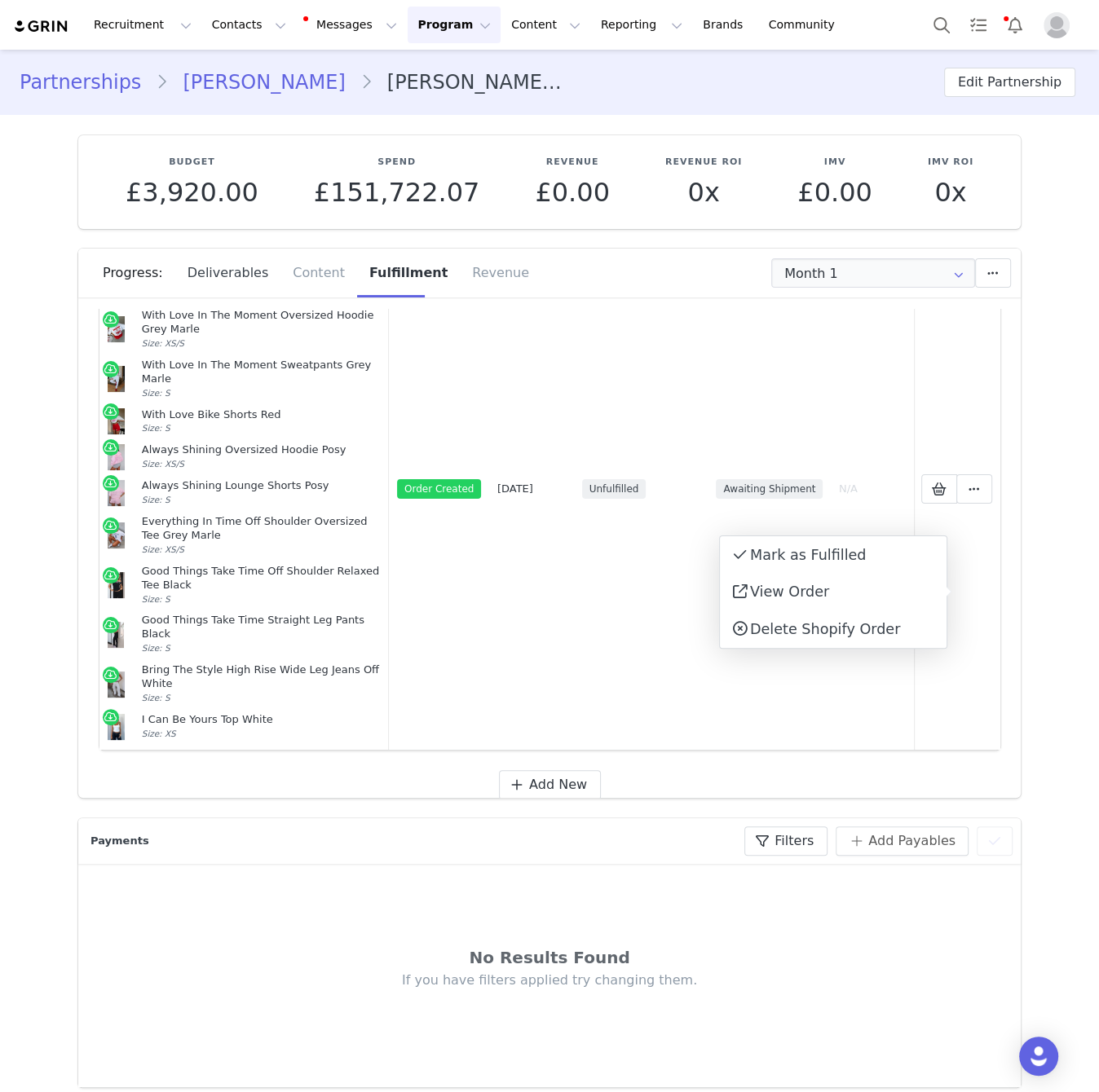
scroll to position [0, 0]
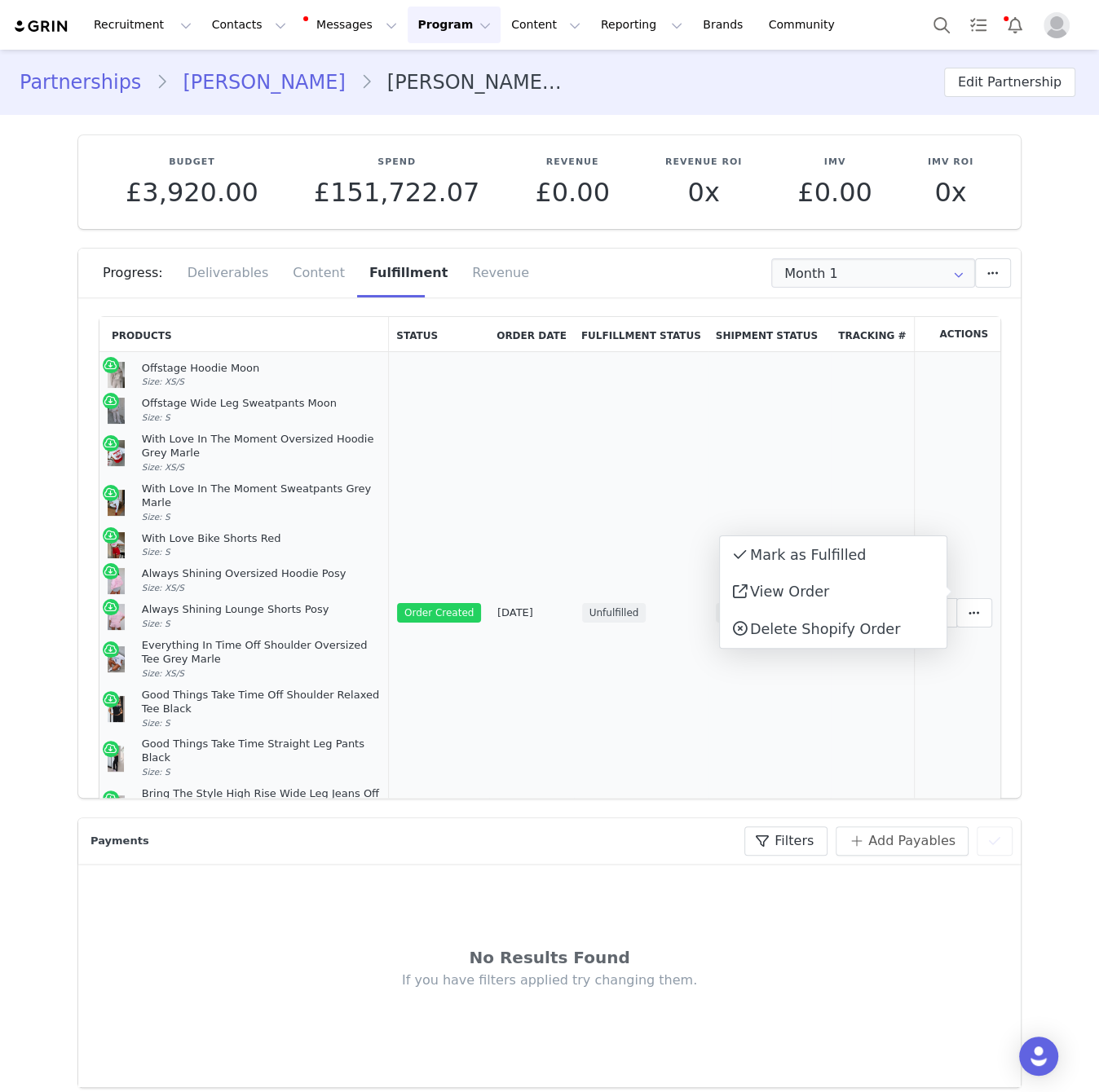
drag, startPoint x: 192, startPoint y: 411, endPoint x: 140, endPoint y: 369, distance: 66.8
click at [140, 369] on td "Offstage Hoodie Moon Size: XS/S Offstage Wide Leg Sweatpants Moon Size: S With …" at bounding box center [244, 613] width 290 height 523
copy td "Offstage Hoodie Moon Size: XS/S Offstage Wide Leg Sweatpants Moon Size: S With …"
